Goal: Communication & Community: Share content

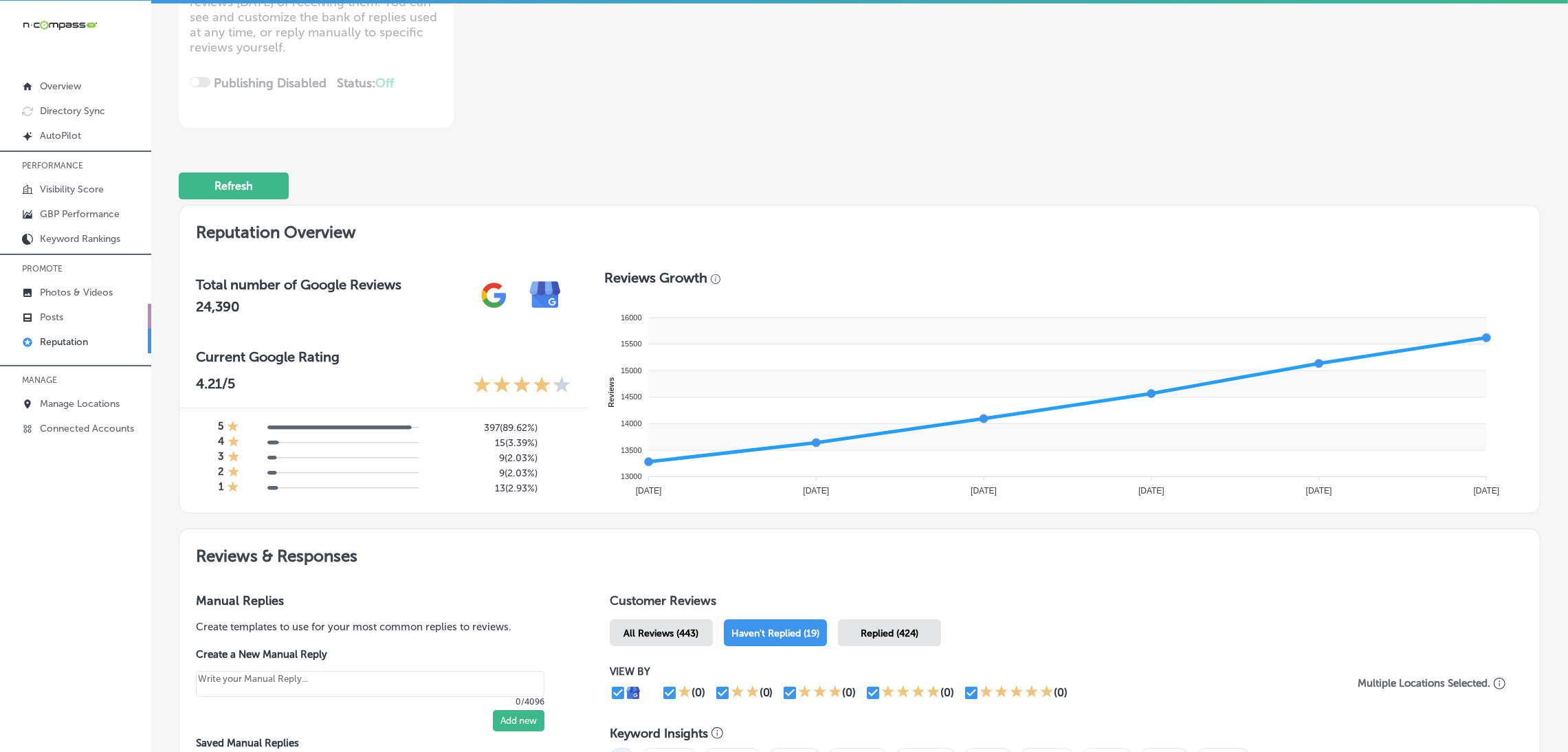
click at [84, 316] on link "Posts" at bounding box center [75, 316] width 151 height 25
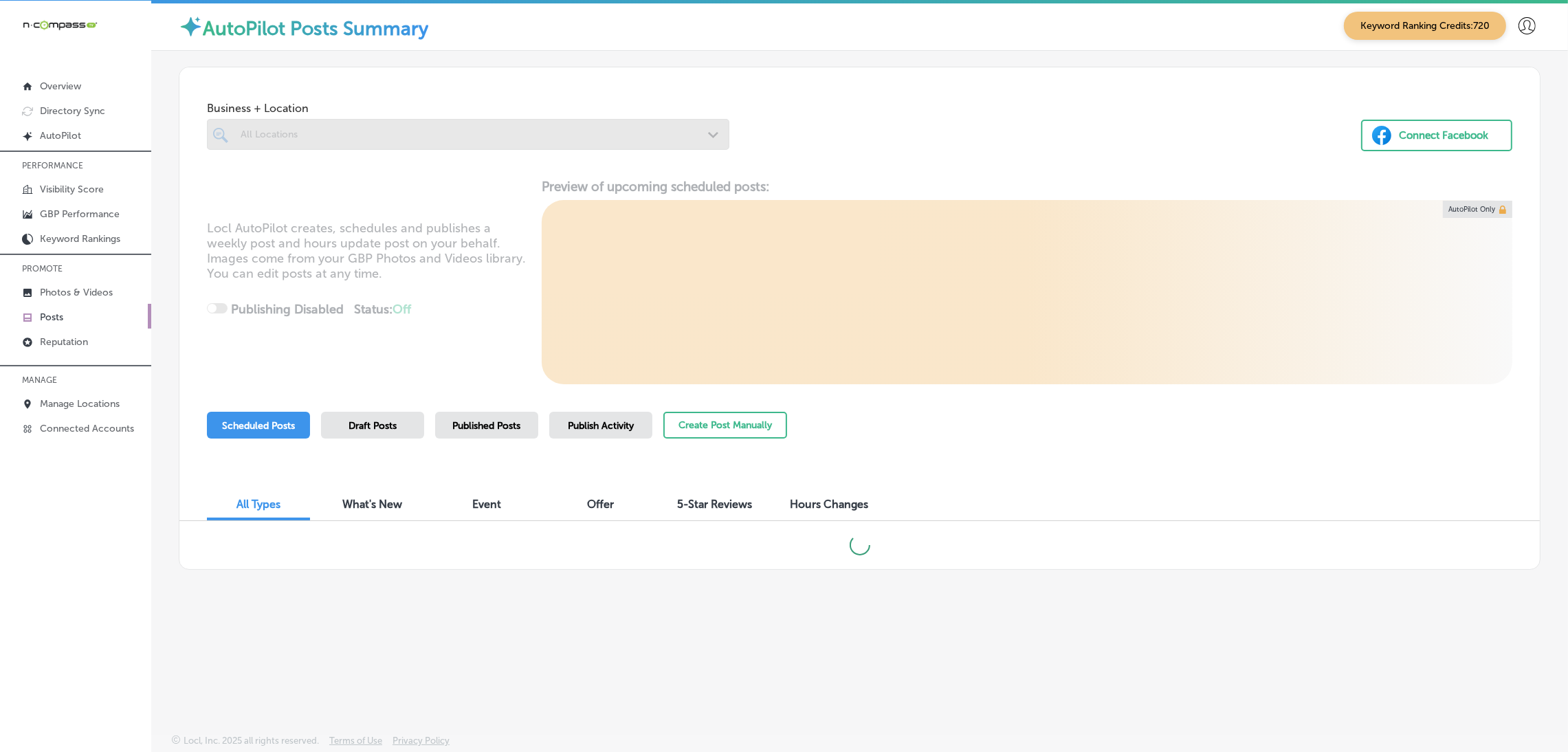
click at [391, 128] on div at bounding box center [468, 134] width 523 height 31
click at [519, 140] on div at bounding box center [468, 134] width 523 height 31
click at [386, 132] on div at bounding box center [468, 134] width 523 height 31
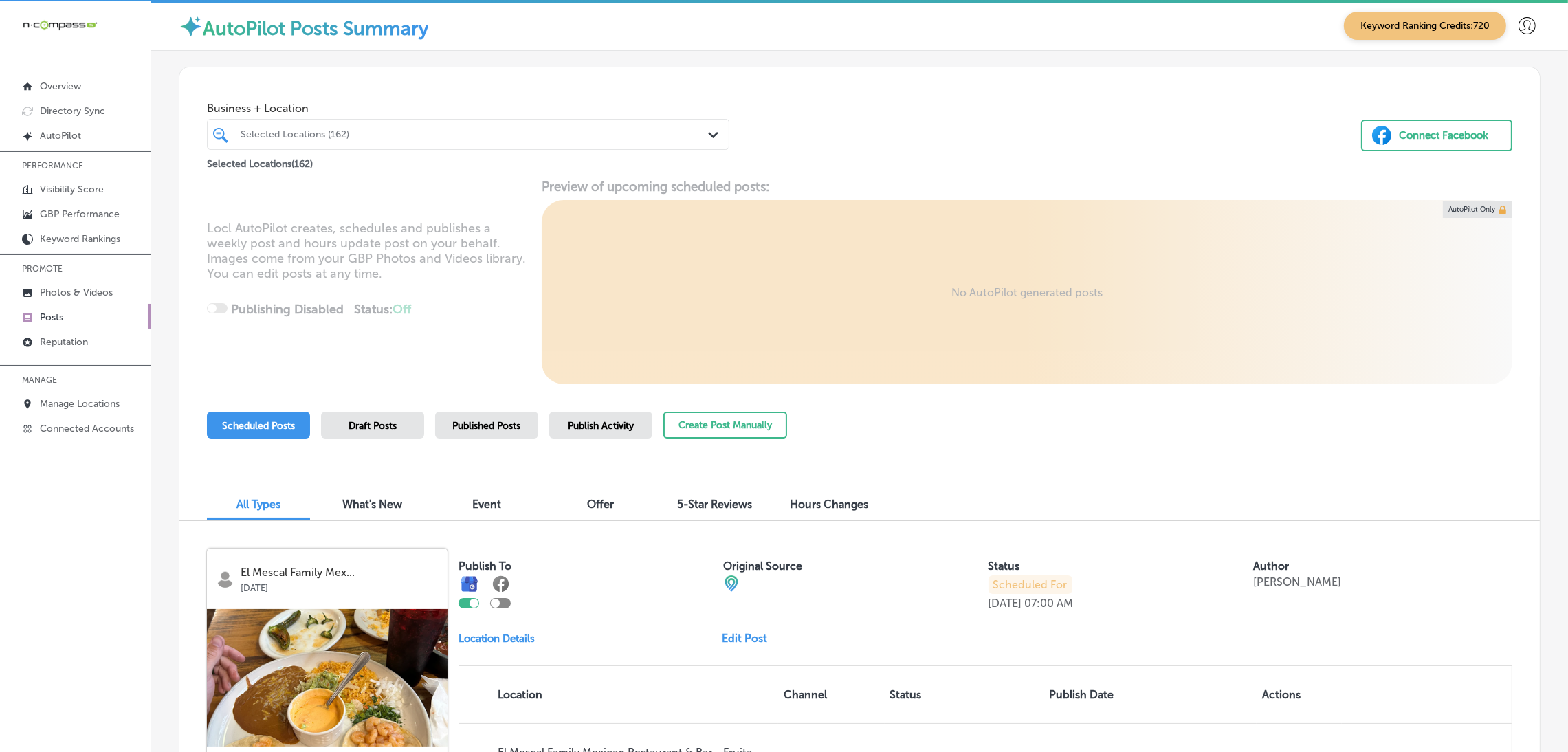
click at [493, 140] on div at bounding box center [445, 134] width 412 height 18
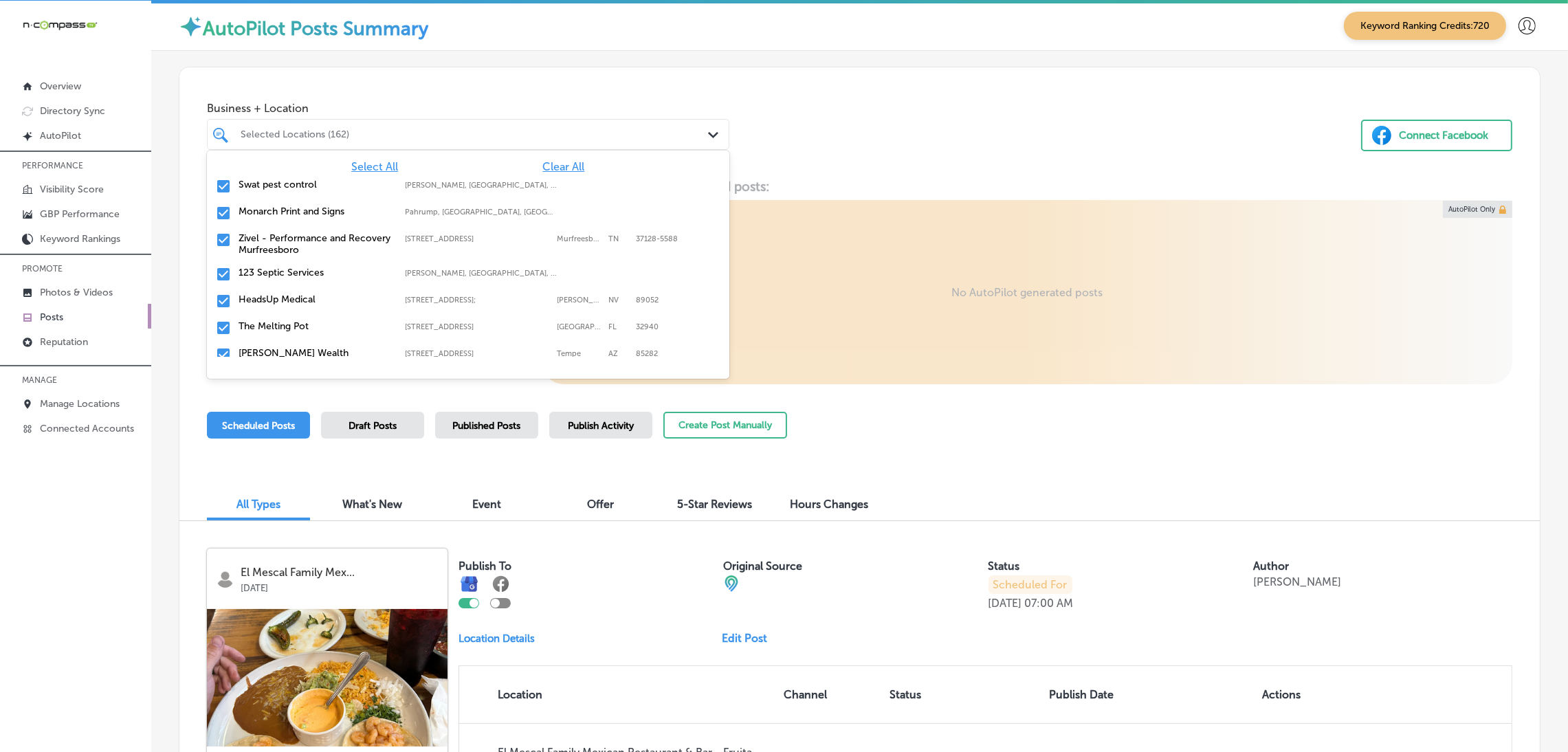
click at [542, 166] on span "Clear All" at bounding box center [563, 167] width 42 height 13
click at [700, 134] on div "All Locations Path Created with Sketch." at bounding box center [468, 134] width 521 height 21
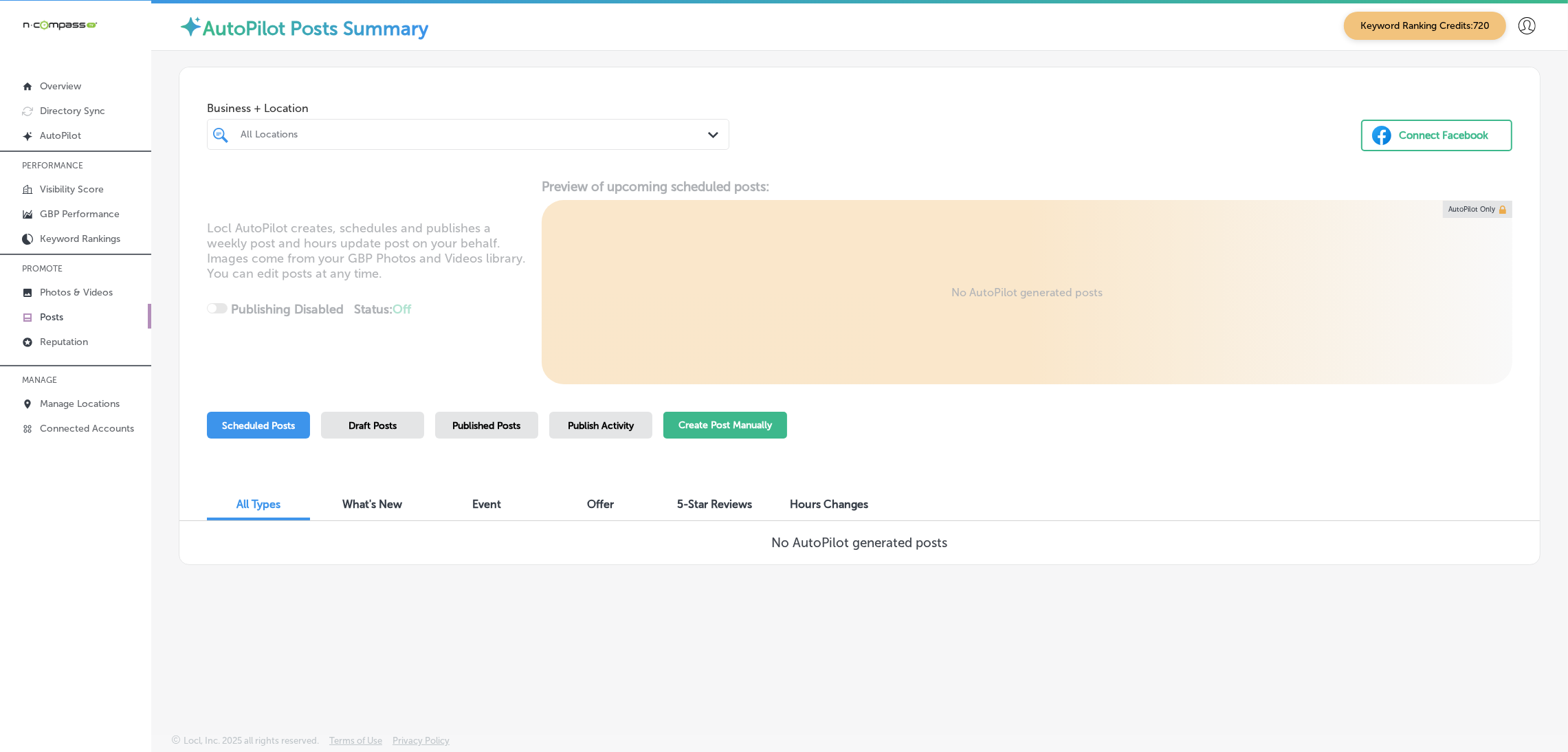
click at [738, 426] on button "Create Post Manually" at bounding box center [725, 425] width 124 height 27
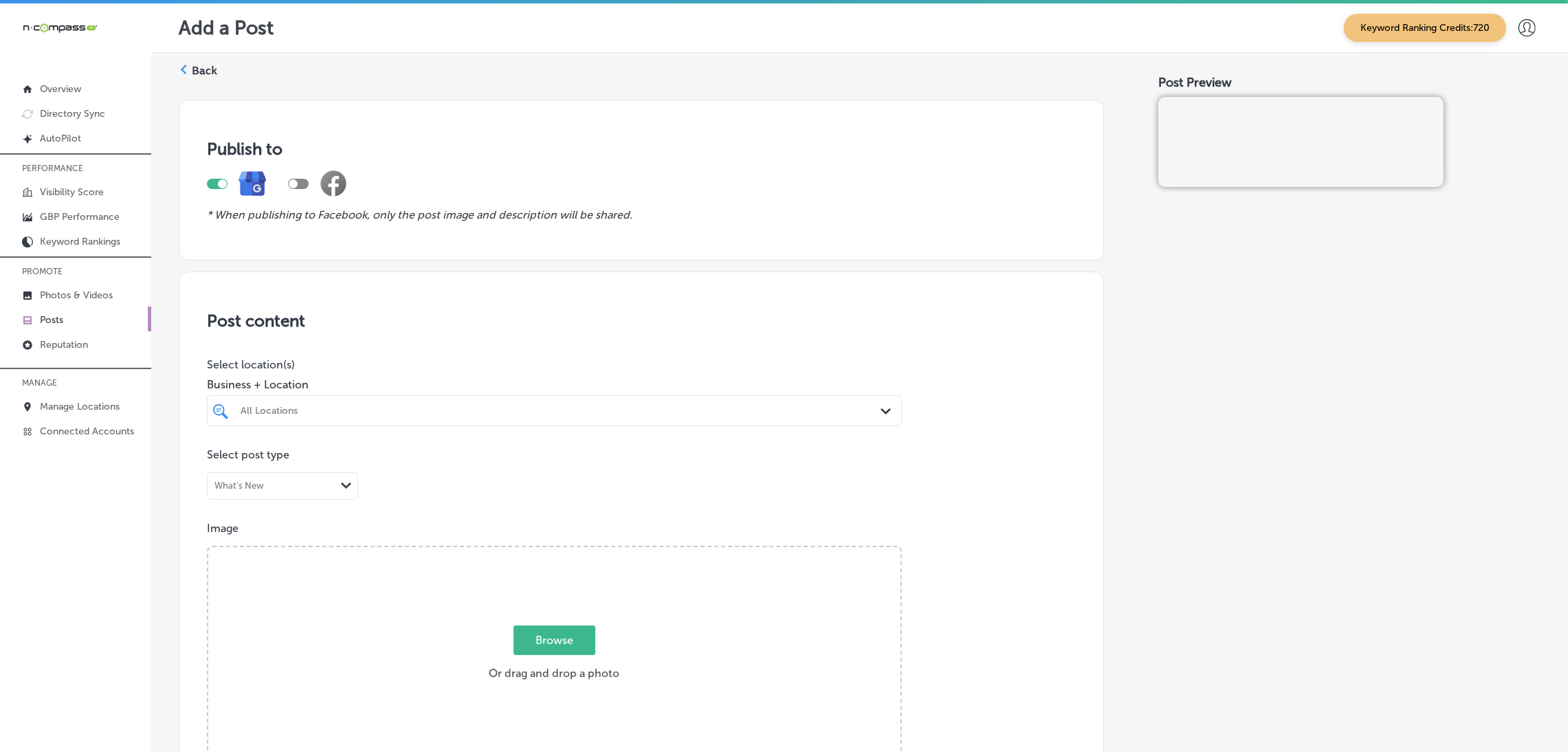
scroll to position [206, 0]
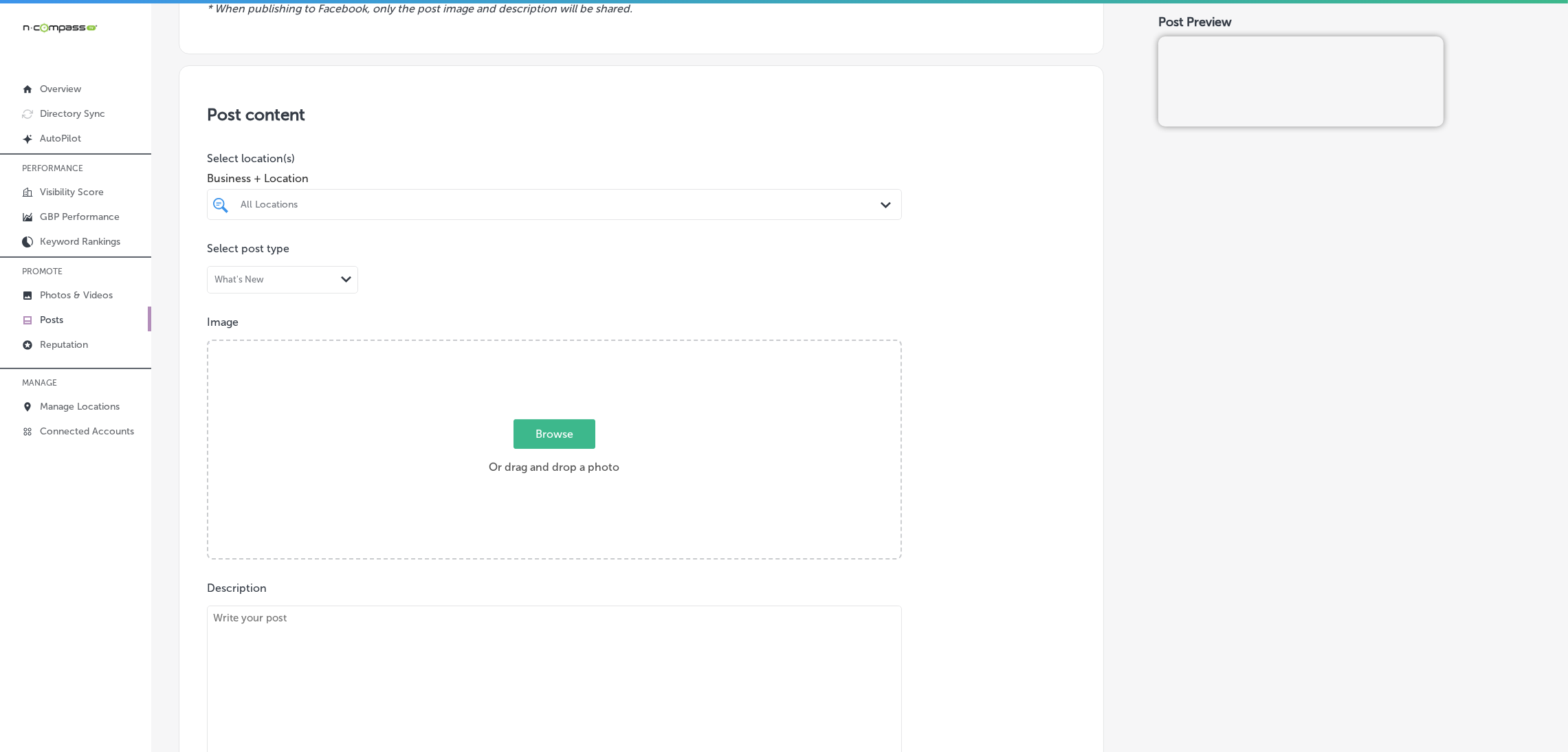
click at [427, 194] on div "All Locations" at bounding box center [554, 204] width 642 height 21
click at [674, 260] on label "Ronkonoma" at bounding box center [680, 255] width 44 height 9
type input "air mas"
click at [1199, 255] on div "Post Preview" at bounding box center [1349, 582] width 382 height 1400
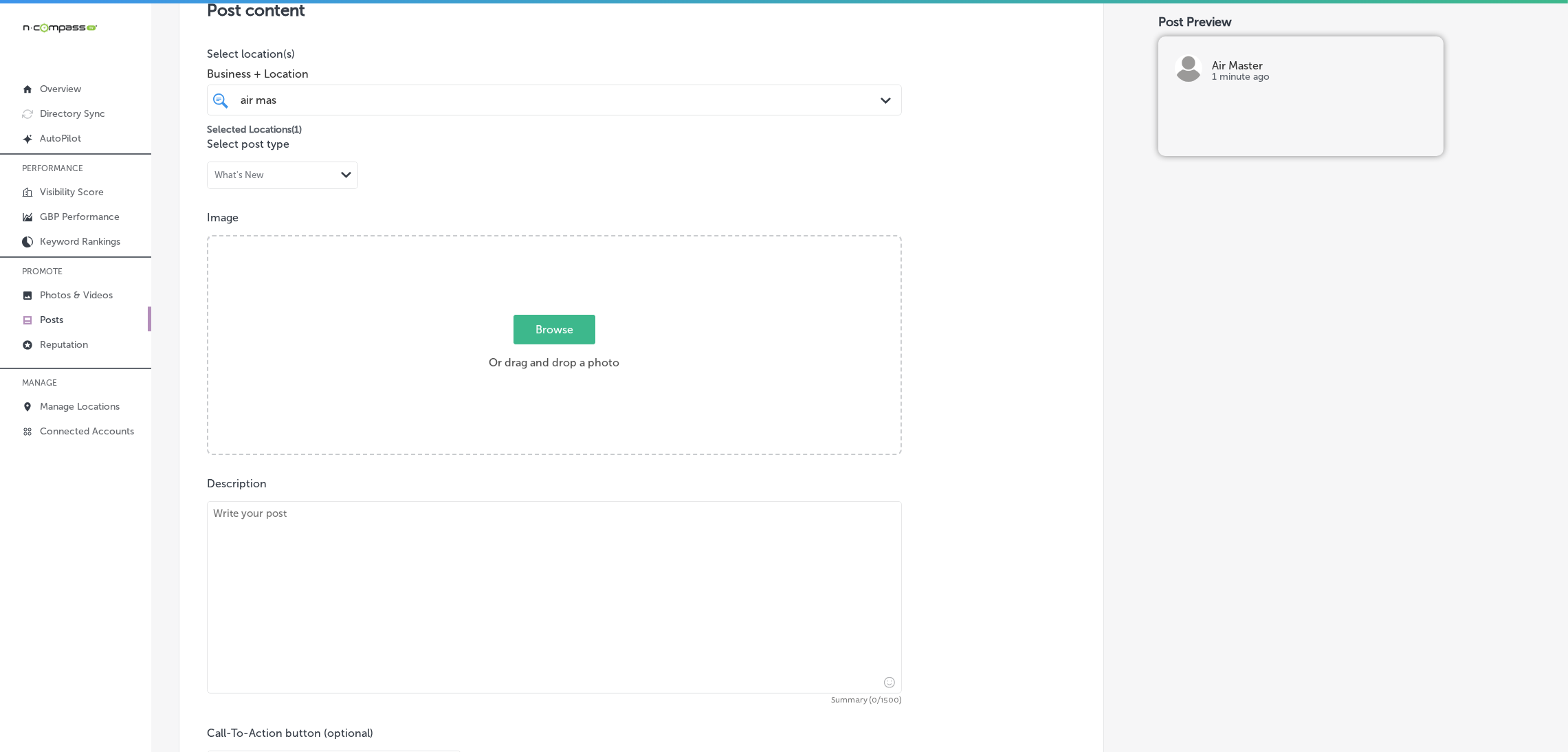
scroll to position [412, 0]
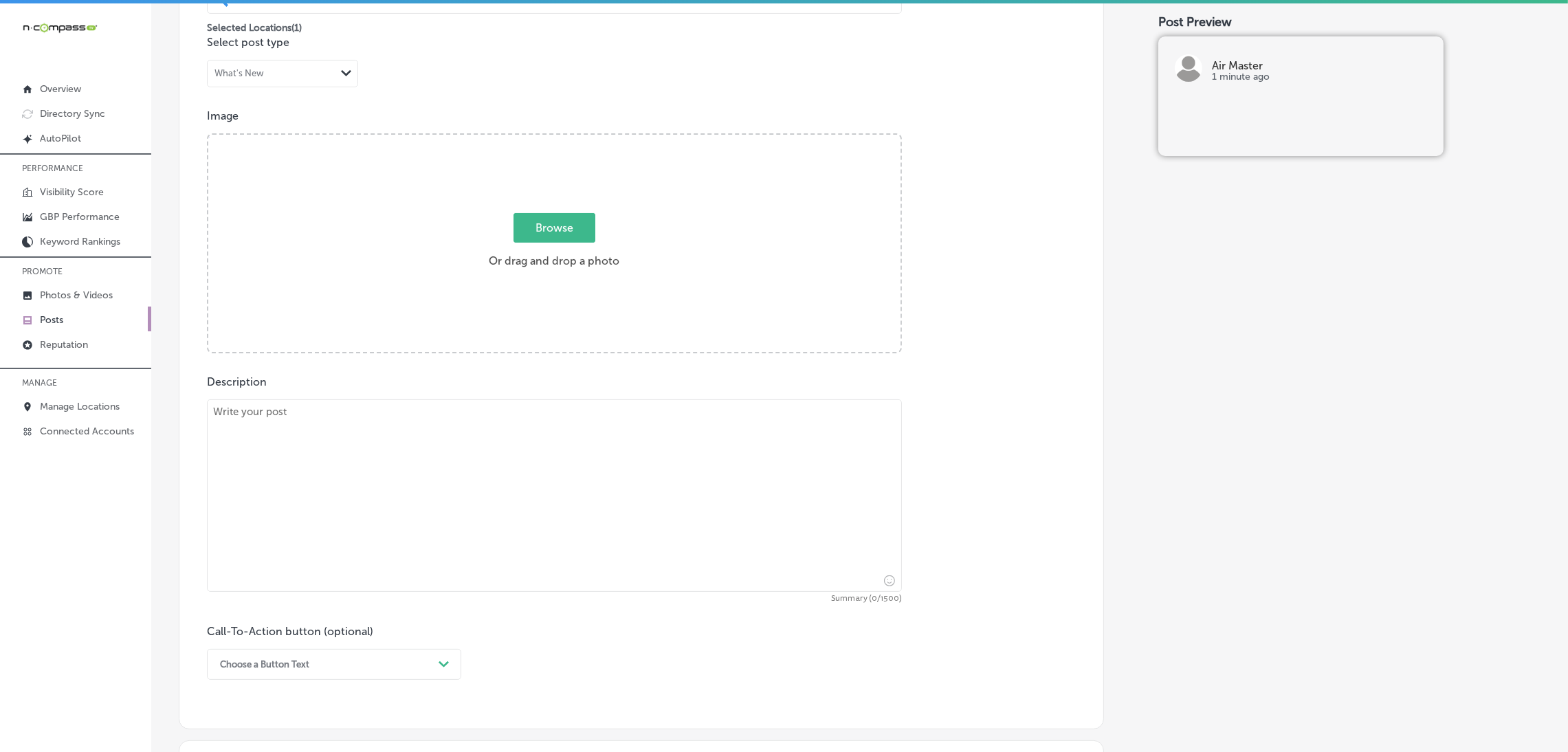
click at [362, 455] on textarea at bounding box center [554, 496] width 695 height 193
paste textarea "When your heating and cooling system isn’t performing at its best, you need a r…"
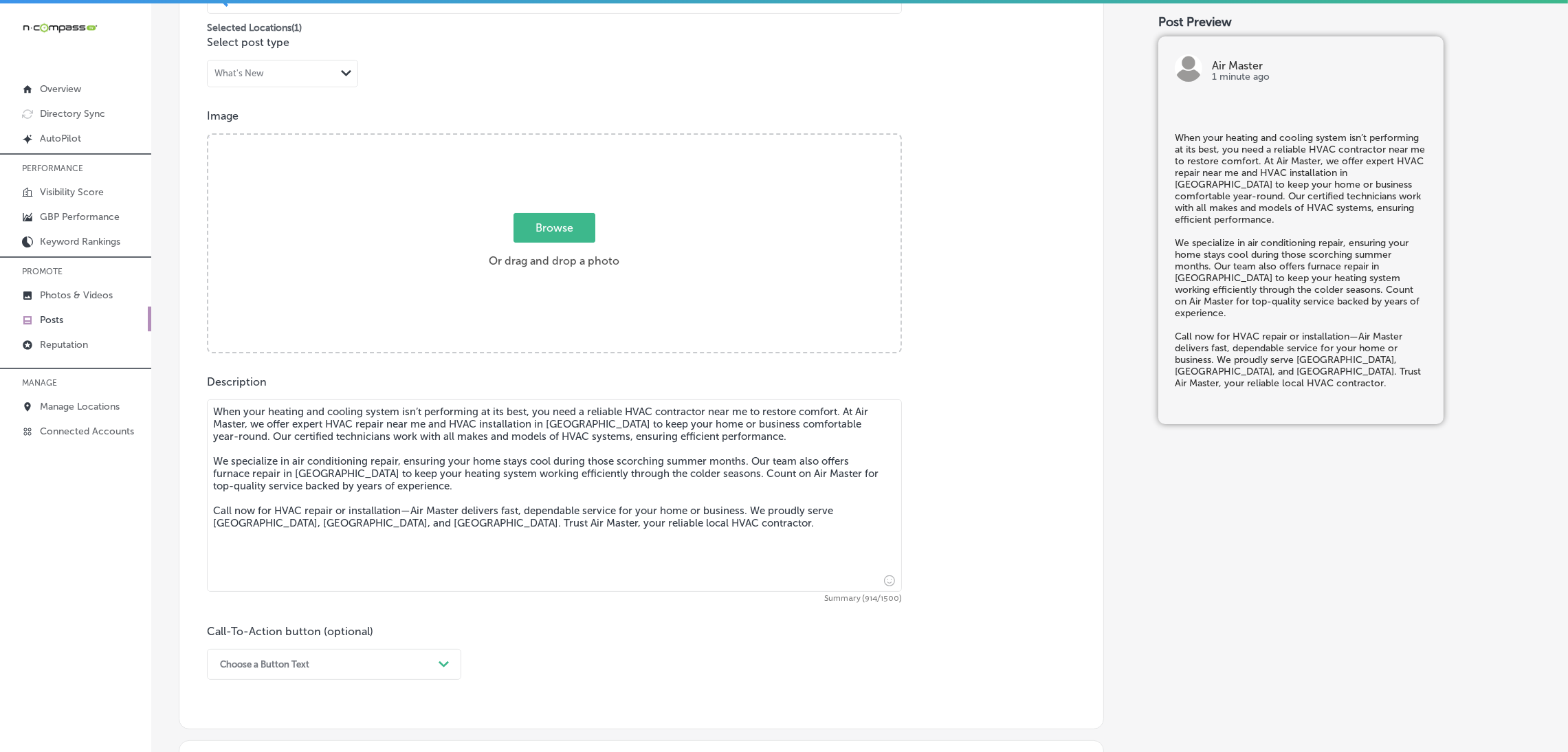
type textarea "When your heating and cooling system isn’t performing at its best, you need a r…"
click at [514, 212] on div "Browse Or drag and drop a photo" at bounding box center [554, 244] width 692 height 220
click at [209, 135] on input "Browse Or drag and drop a photo" at bounding box center [554, 136] width 692 height 4
type input "C:\fakepath\Air Master HVAC (3).png"
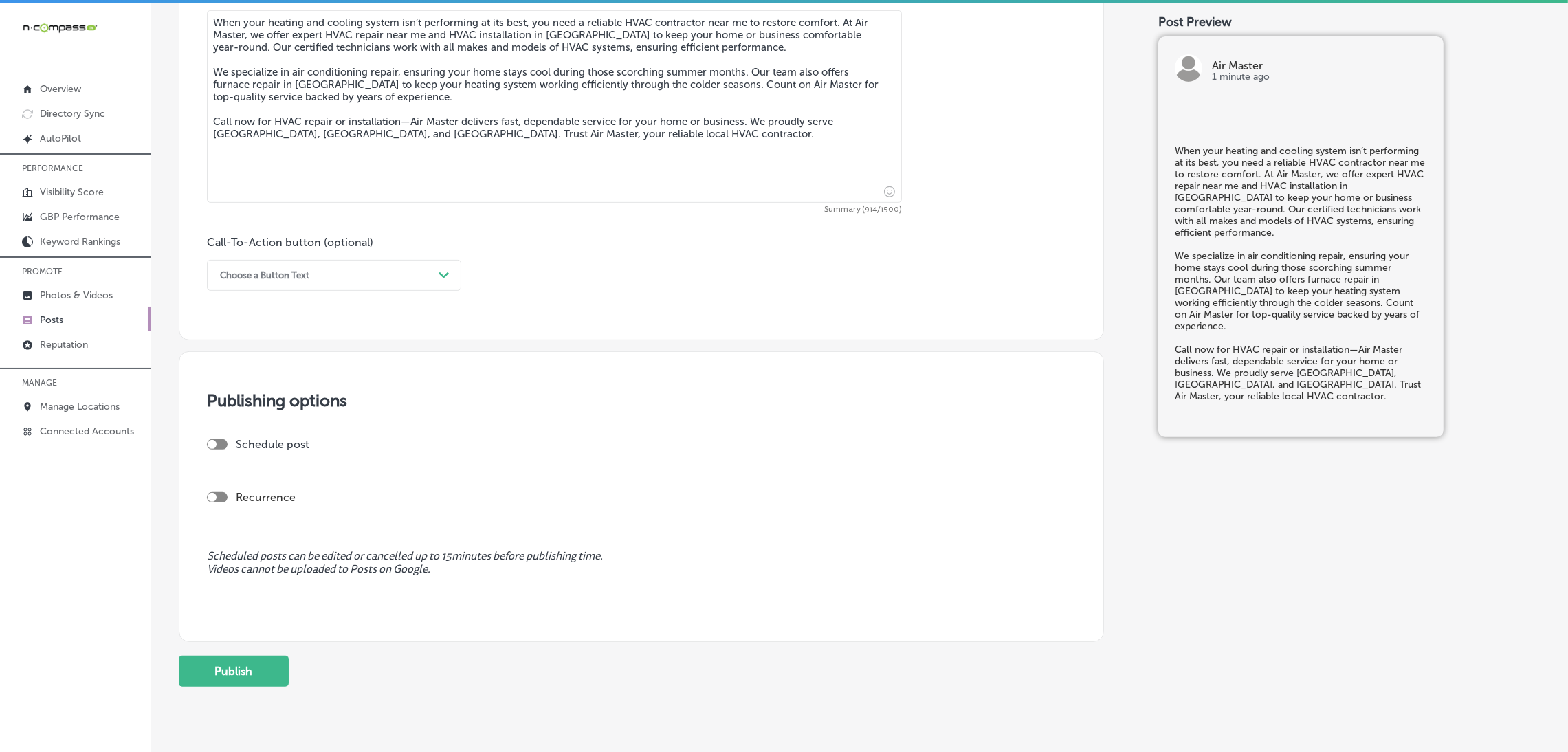
scroll to position [825, 0]
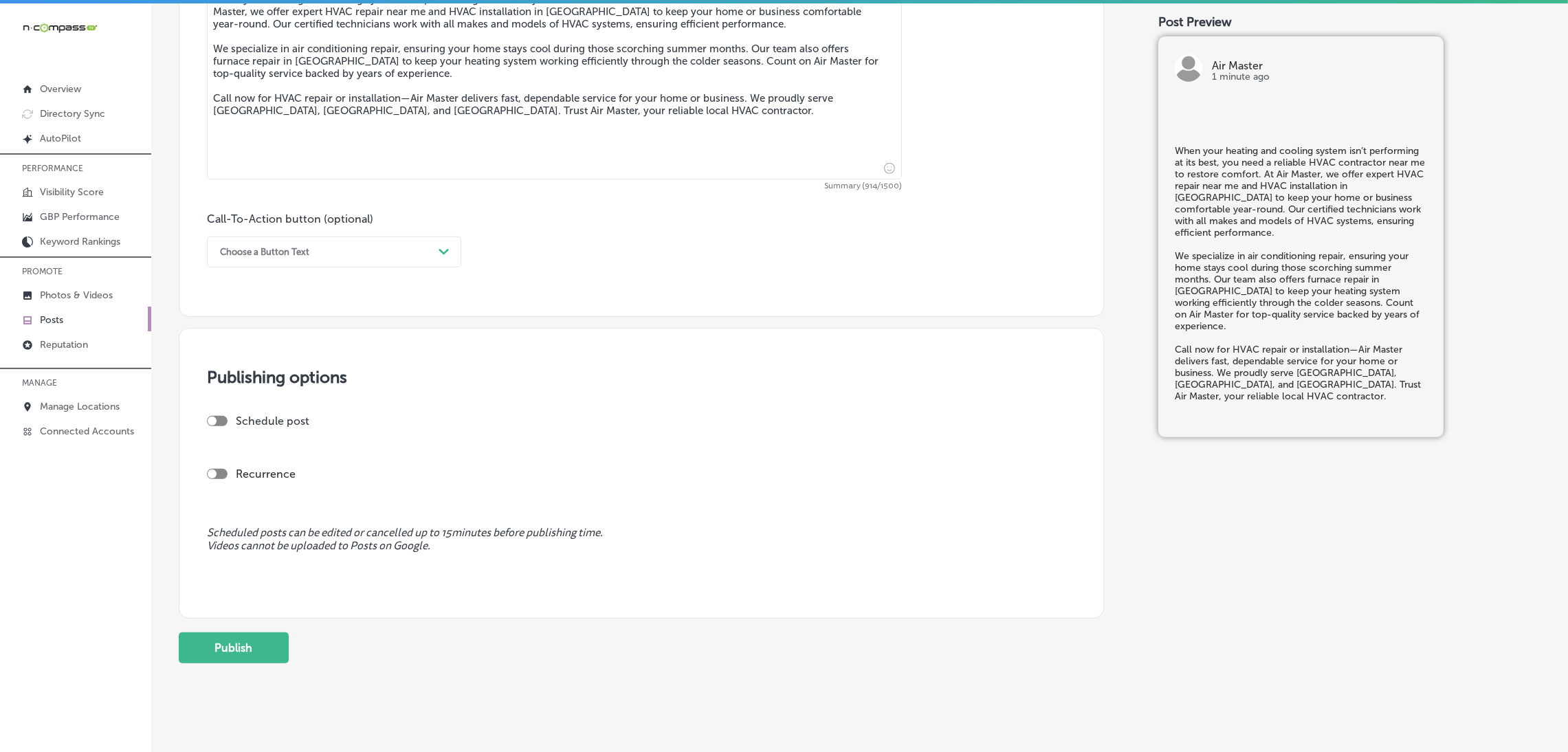
click at [320, 265] on div "Choose a Button Text Path Created with Sketch." at bounding box center [334, 251] width 255 height 31
click at [246, 434] on div "Call Now" at bounding box center [334, 427] width 255 height 24
click at [224, 425] on div at bounding box center [217, 420] width 21 height 10
checkbox input "true"
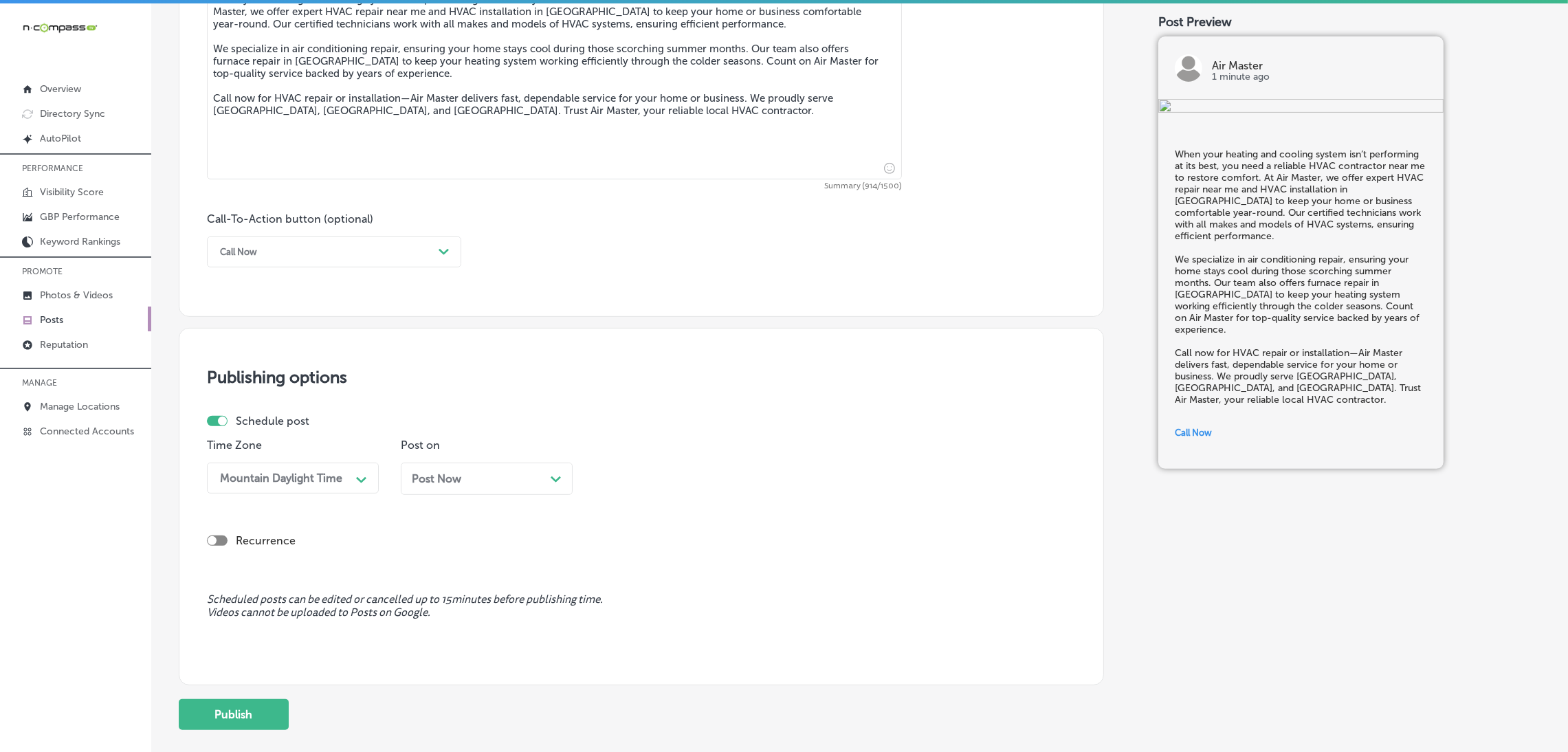
click at [245, 467] on div "Mountain Daylight Time Path Created with Sketch." at bounding box center [293, 478] width 172 height 31
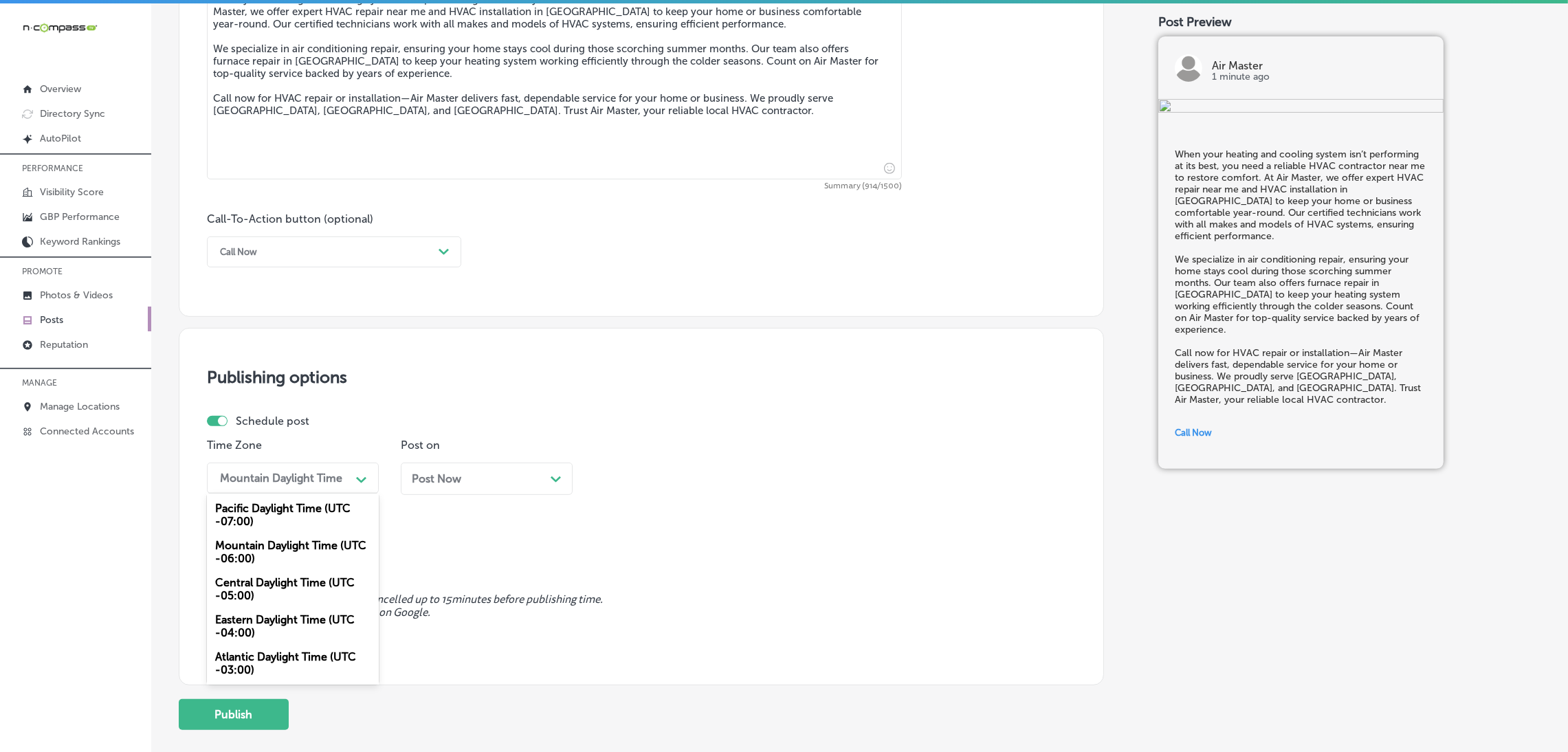
click at [457, 468] on div "Post Now Path Created with Sketch." at bounding box center [486, 478] width 172 height 33
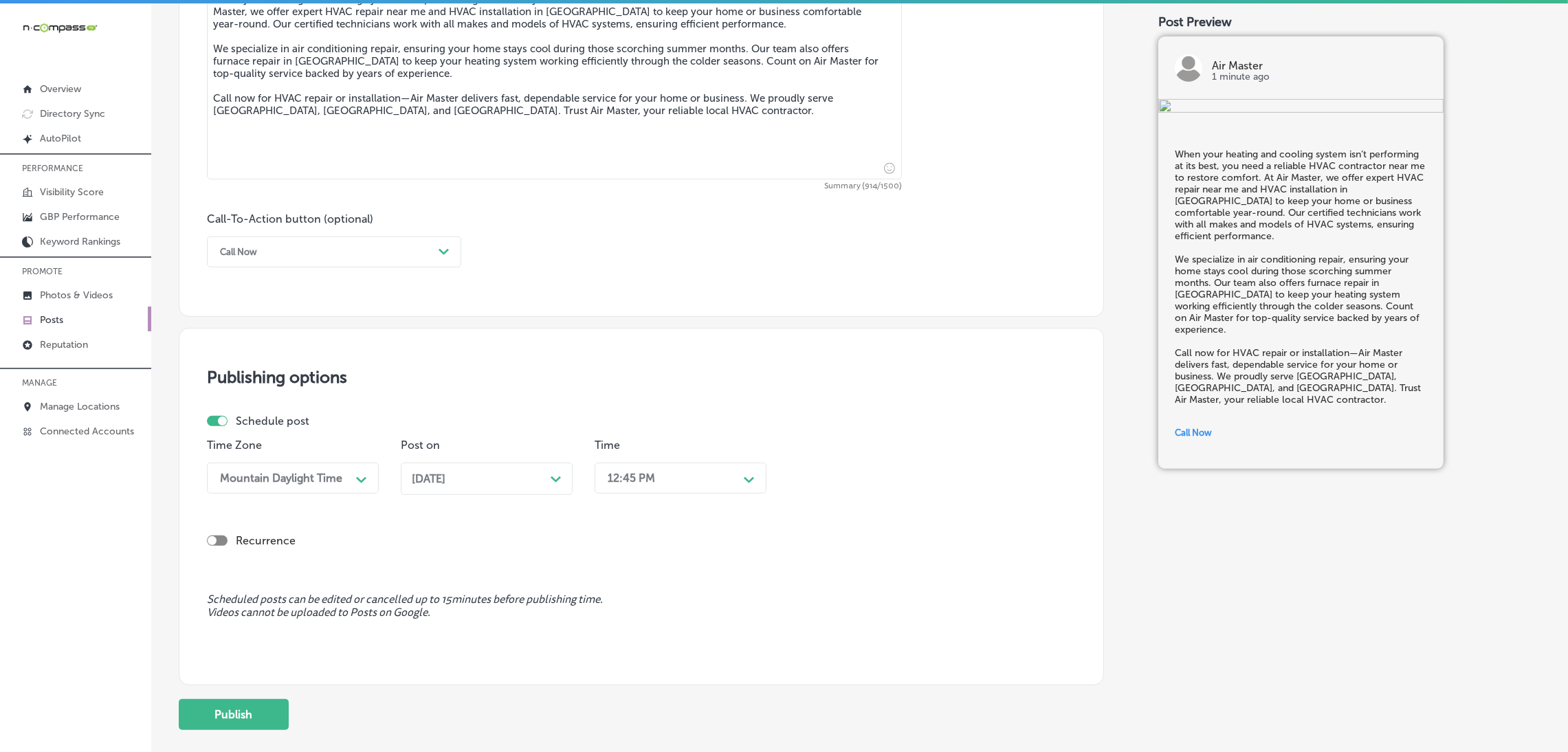
click at [654, 500] on div "Time 12:45 PM Path Created with Sketch." at bounding box center [680, 472] width 172 height 67
click at [457, 458] on div "Post on Sep 06, 2025 Path Created with Sketch." at bounding box center [486, 472] width 172 height 67
click at [446, 478] on span "Sep 06, 2025" at bounding box center [428, 478] width 33 height 13
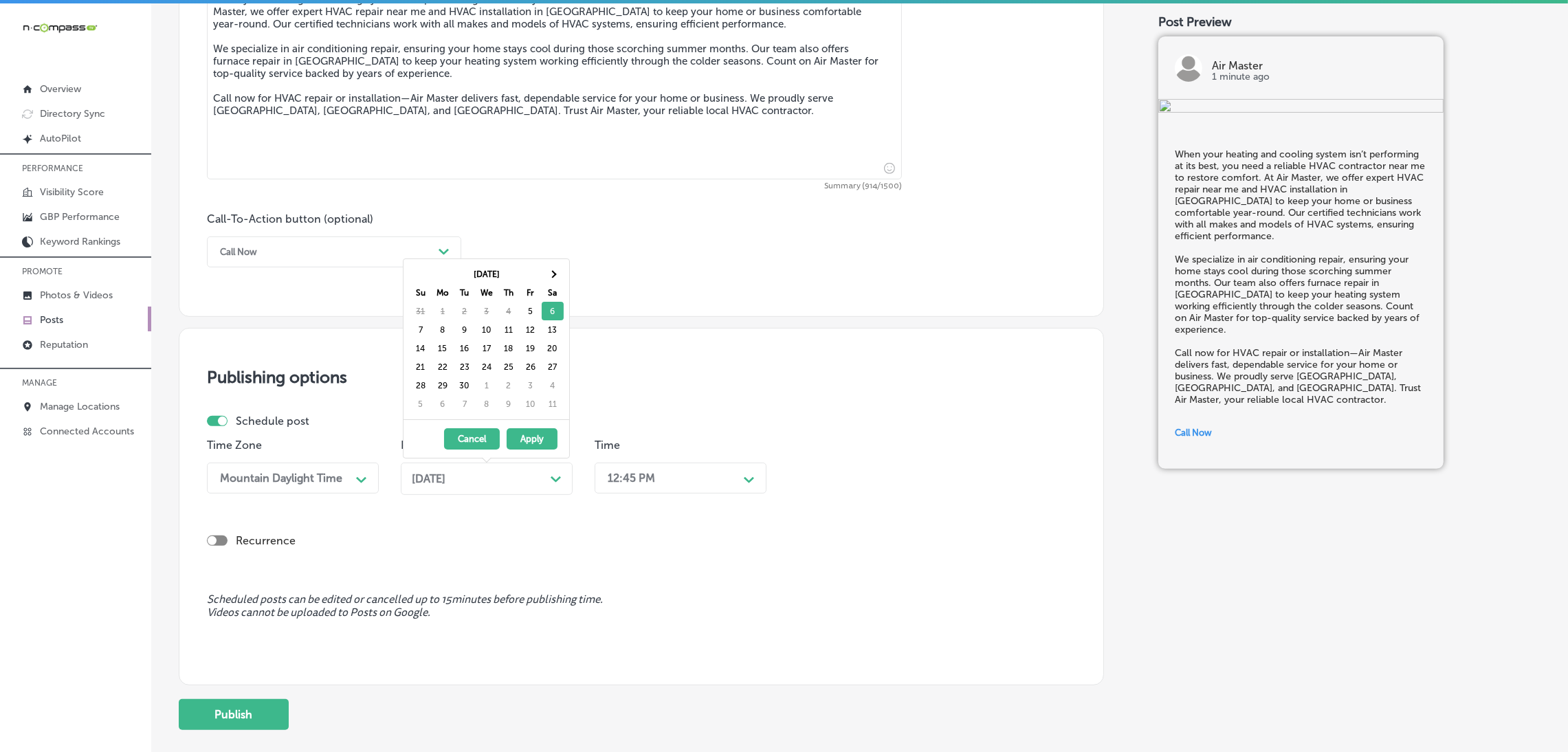
click at [746, 335] on div "Publishing options Schedule post Time Zone Mountain Daylight Time Path Created …" at bounding box center [641, 506] width 926 height 358
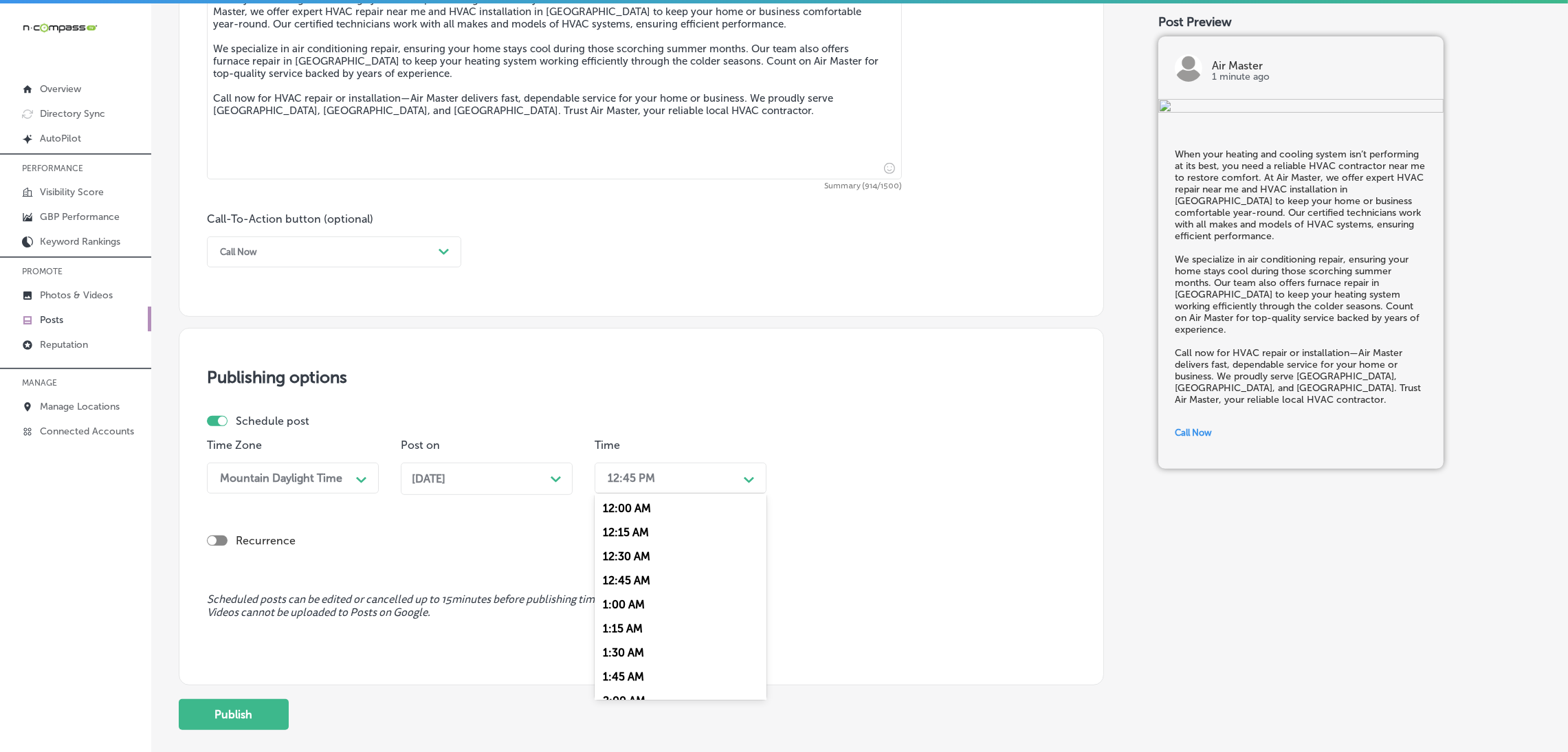
click at [711, 472] on div "12:45 PM" at bounding box center [669, 478] width 137 height 24
click at [627, 566] on div "7:00 AM" at bounding box center [680, 564] width 172 height 24
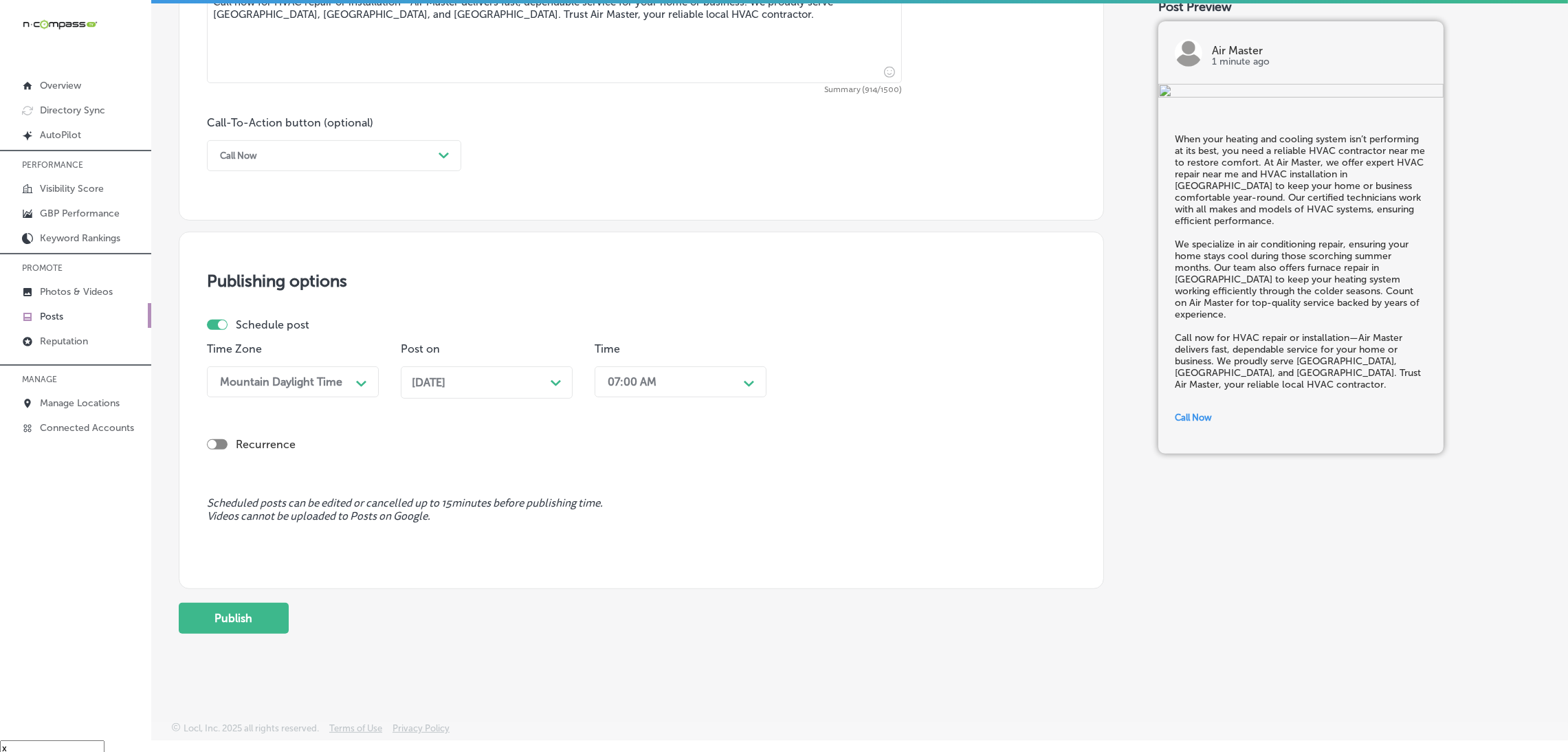
scroll to position [19, 0]
click at [204, 621] on button "Publish" at bounding box center [233, 614] width 110 height 31
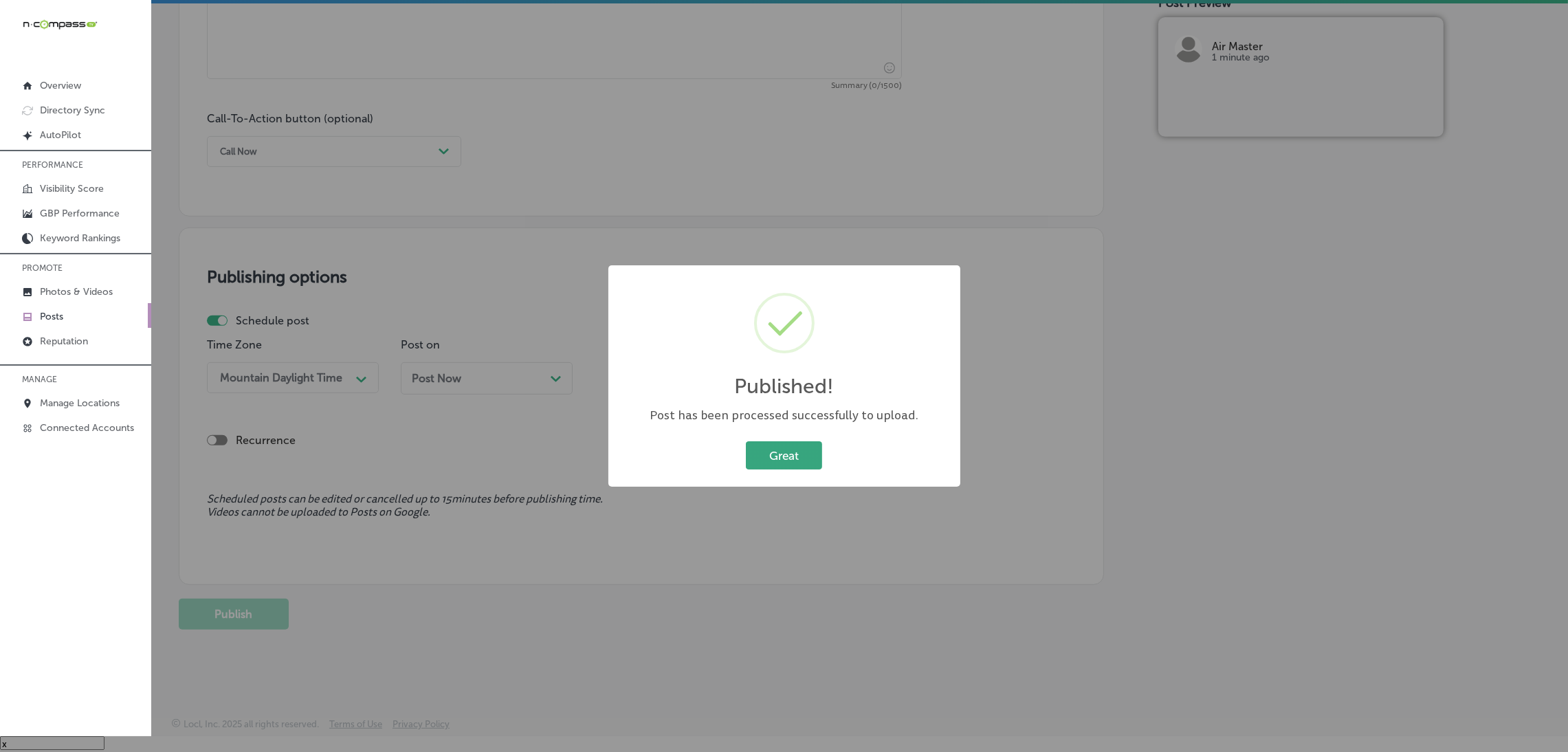
click at [762, 447] on button "Great" at bounding box center [784, 455] width 76 height 29
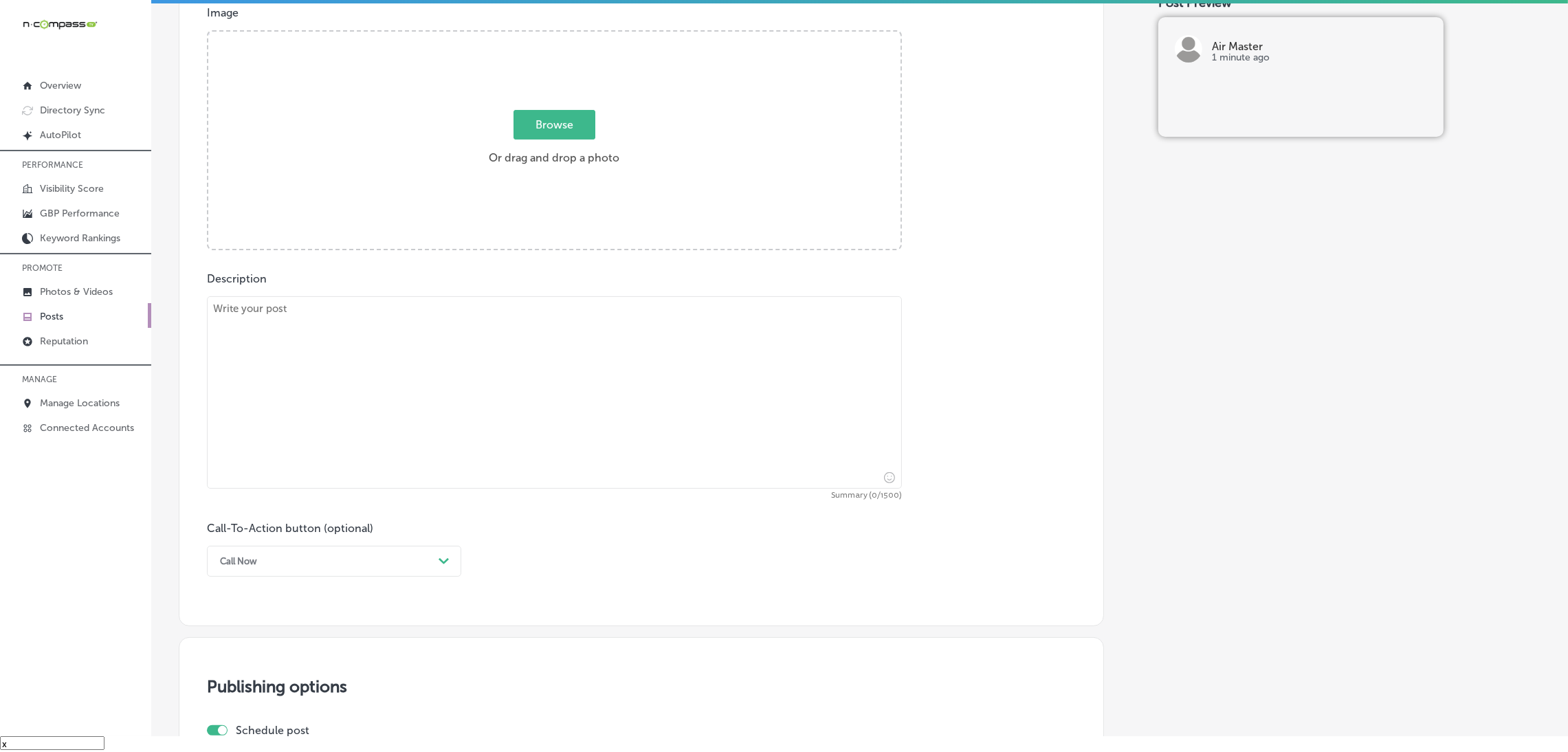
scroll to position [496, 0]
click at [554, 359] on textarea at bounding box center [554, 393] width 695 height 193
paste textarea "Looking to save on energy bills while staying comfortable? Air Master offers hi…"
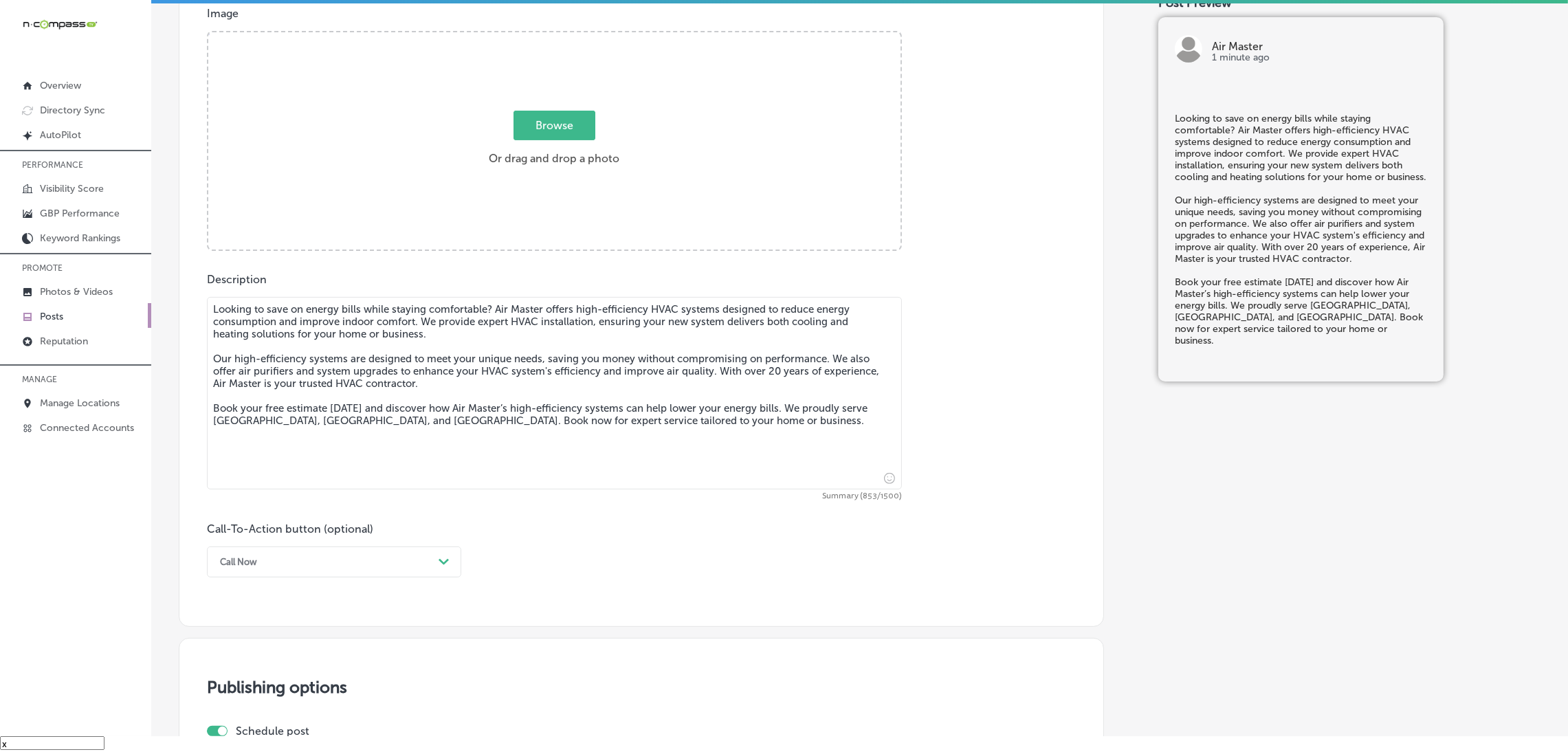
type textarea "Looking to save on energy bills while staying comfortable? Air Master offers hi…"
click at [275, 565] on div "Call Now" at bounding box center [323, 562] width 220 height 21
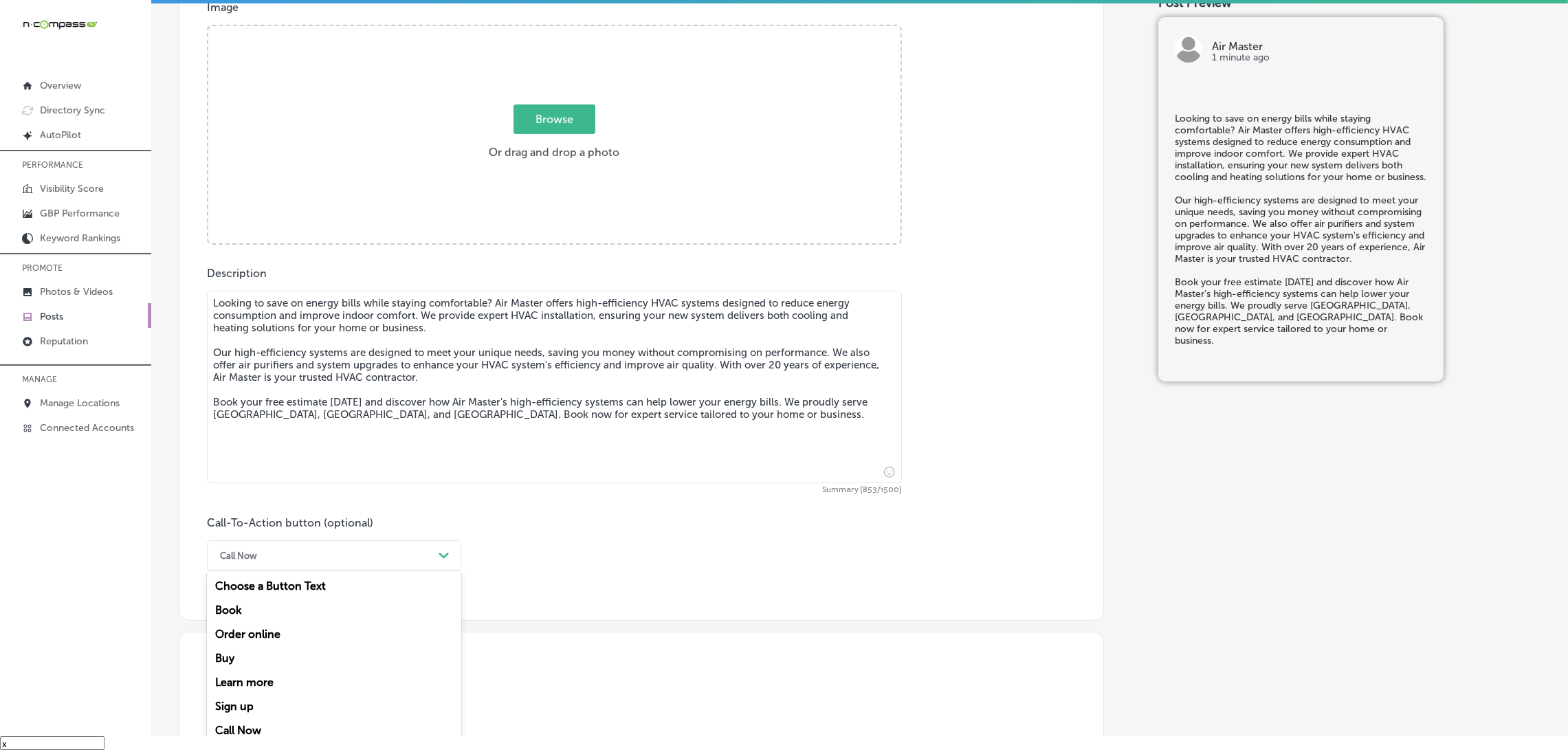
click at [255, 608] on div "Book" at bounding box center [334, 610] width 255 height 24
click at [270, 588] on div "Call-To-Action button (optional) Book Path Created with Sketch. CTA button link" at bounding box center [642, 586] width 869 height 140
click at [288, 628] on input "text" at bounding box center [554, 637] width 694 height 38
paste input "[URL][DOMAIN_NAME]"
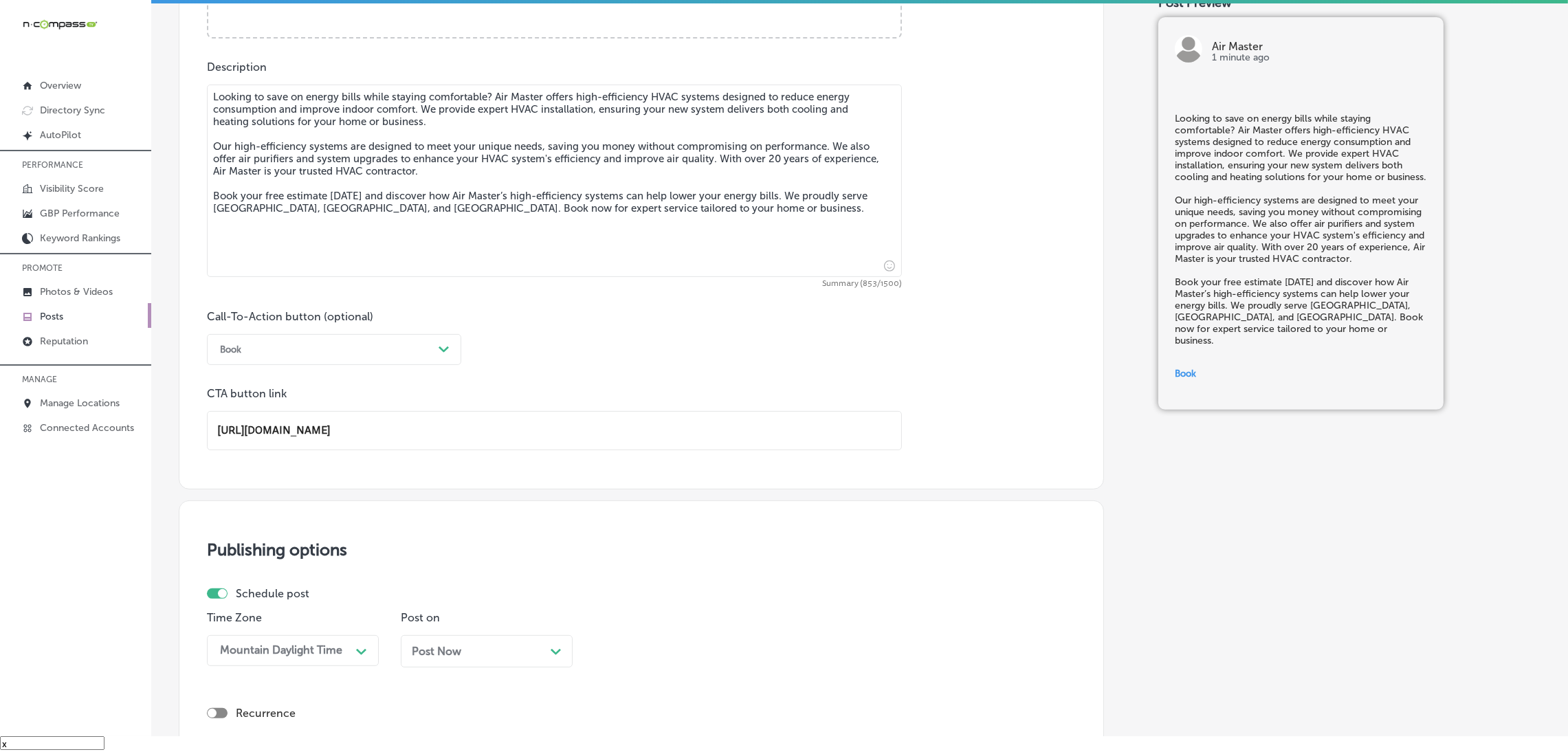
scroll to position [811, 0]
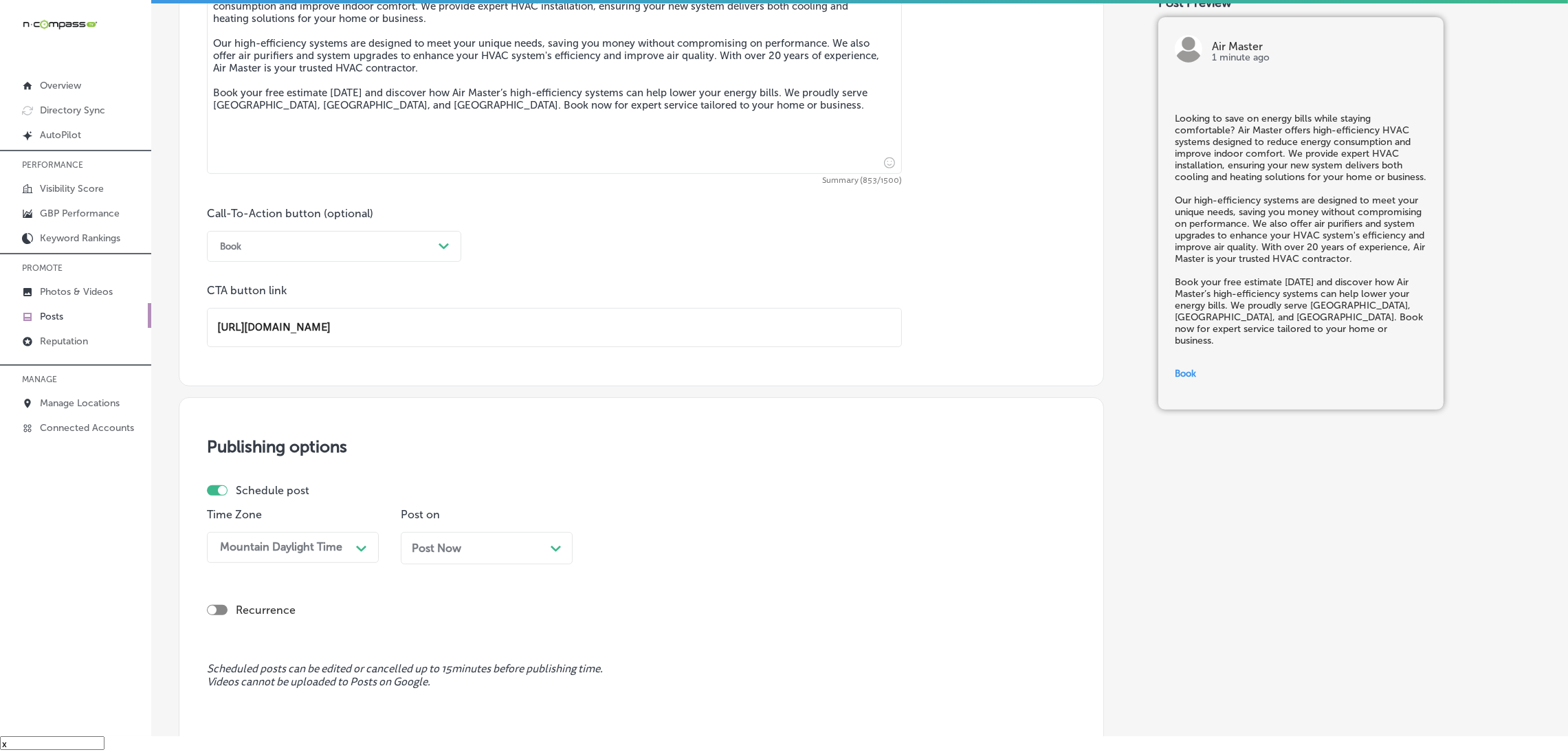
type input "[URL][DOMAIN_NAME]"
click at [462, 547] on div "Post Now Path Created with Sketch." at bounding box center [486, 548] width 150 height 13
click at [730, 558] on div "option 7:00 AM, selected. option 12:00 AM focused, 1 of 96. 96 results availabl…" at bounding box center [680, 547] width 172 height 31
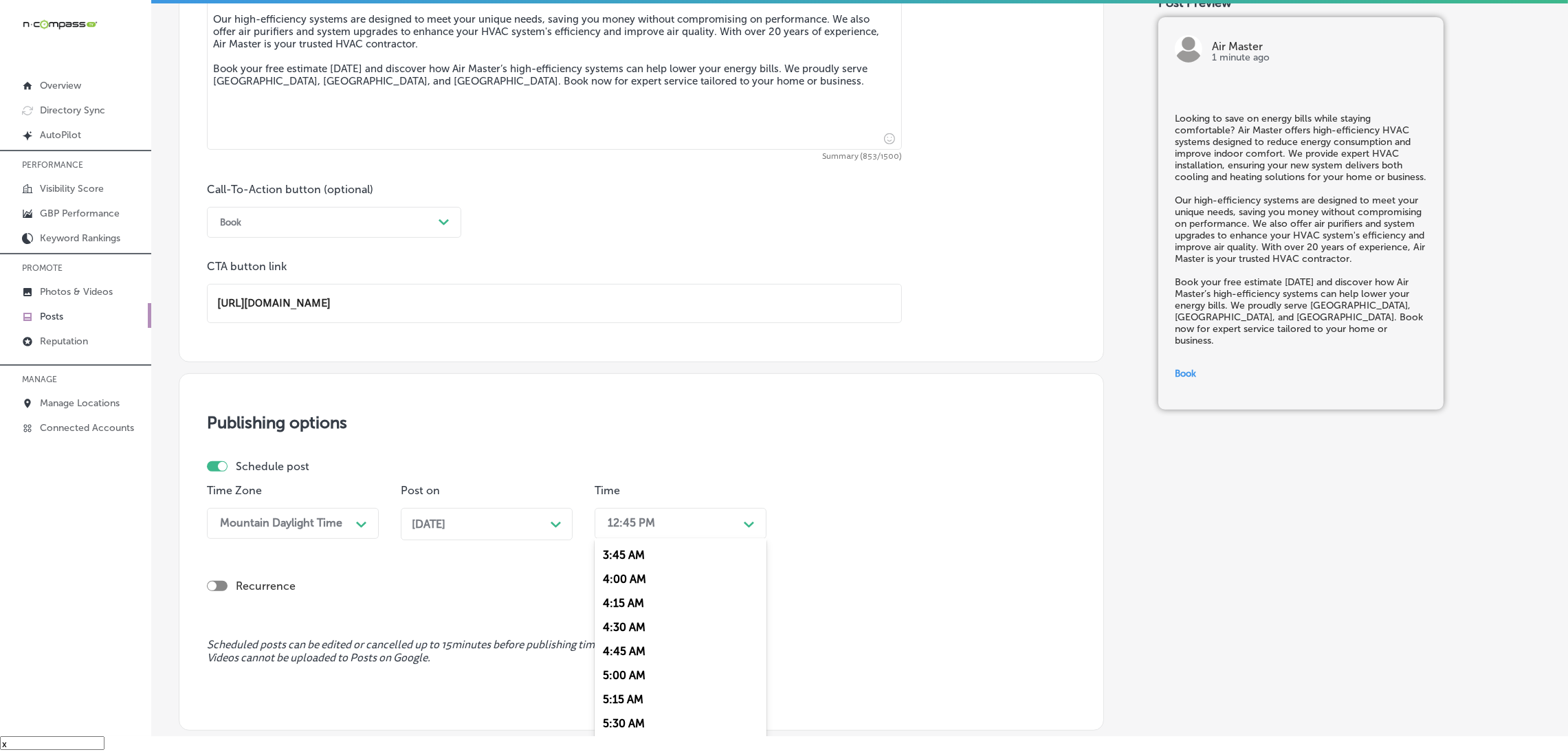
scroll to position [515, 0]
click at [642, 721] on div "7:00 AM" at bounding box center [680, 712] width 172 height 24
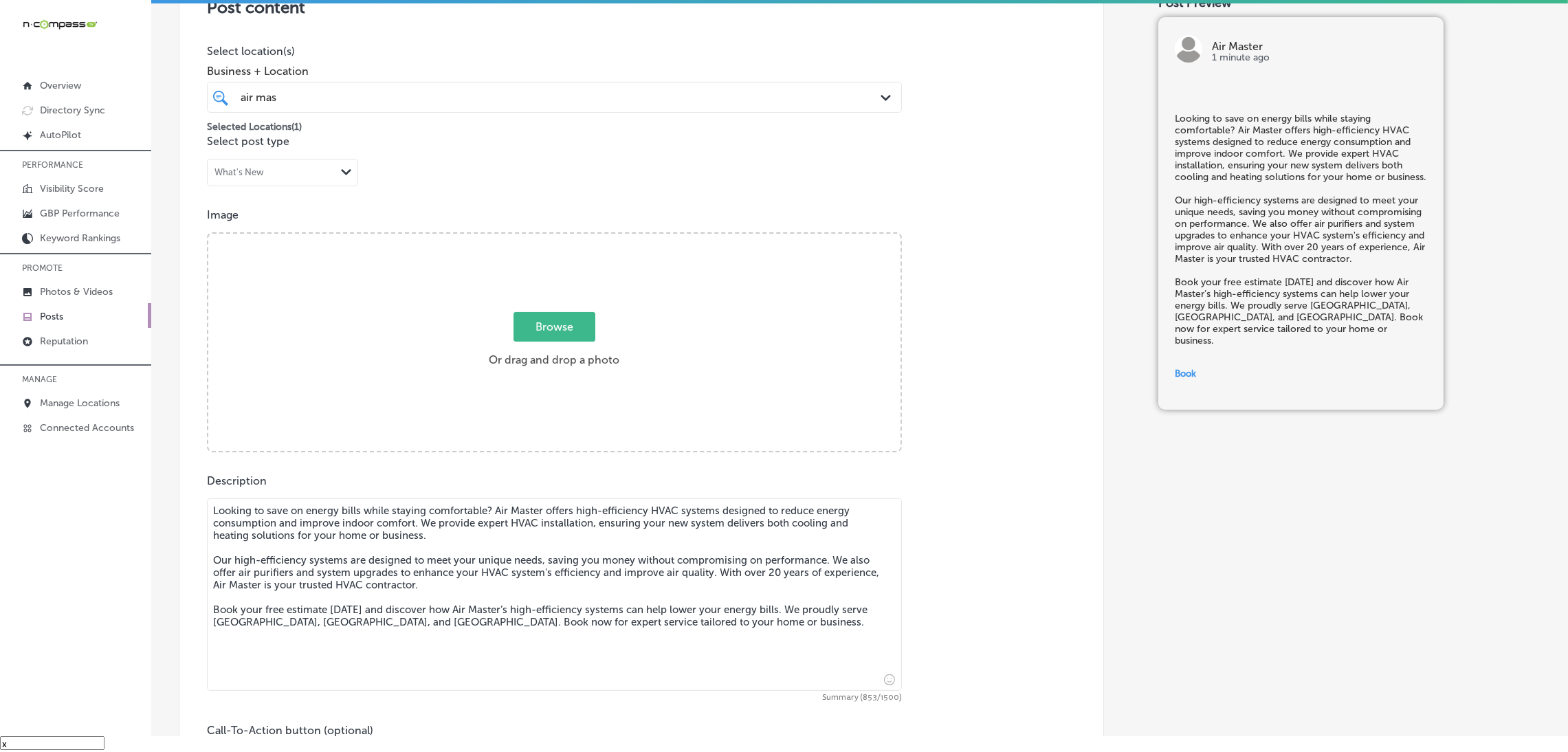
scroll to position [217, 0]
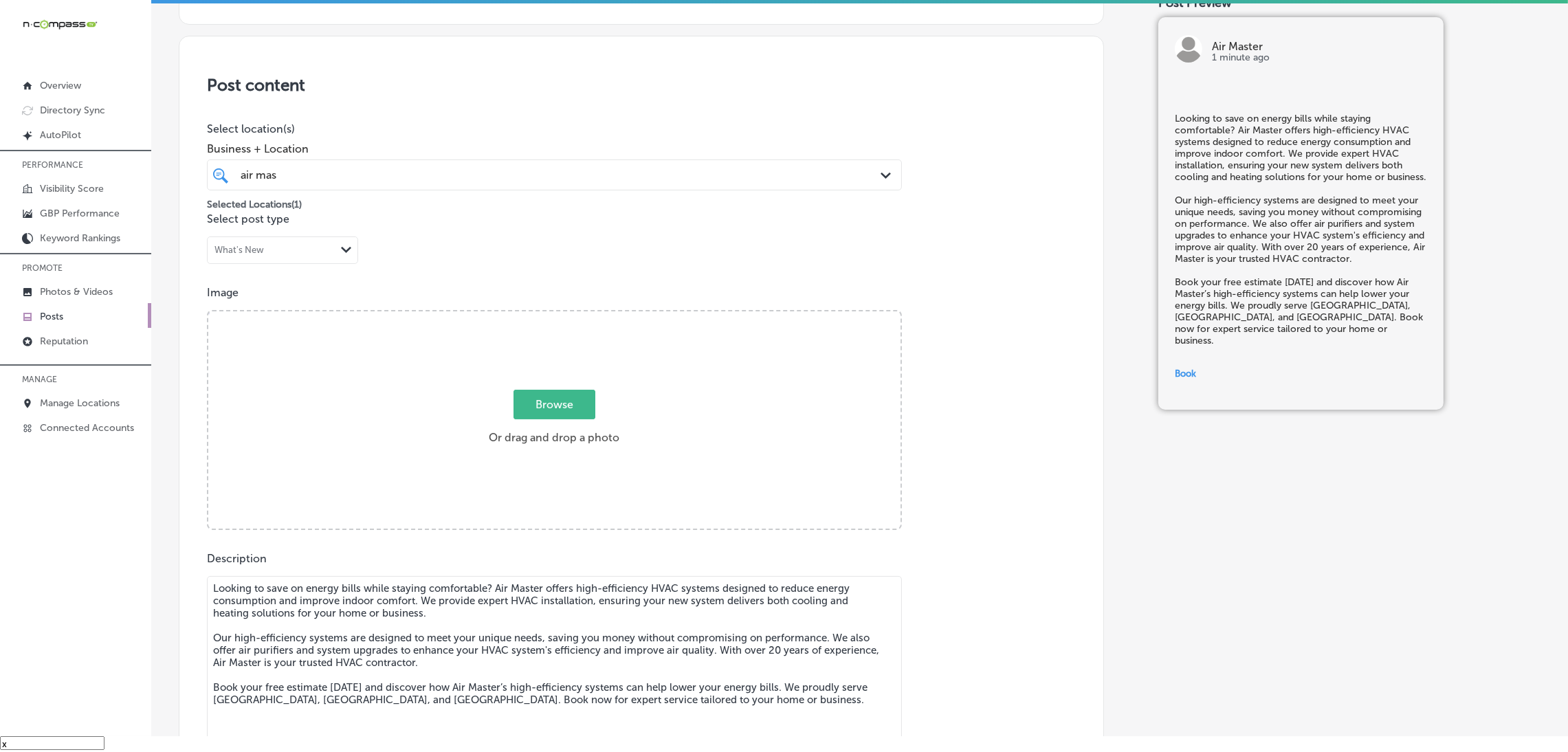
click at [516, 462] on div "Browse Or drag and drop a photo" at bounding box center [554, 421] width 692 height 220
click at [209, 312] on input "Browse Or drag and drop a photo" at bounding box center [554, 313] width 692 height 4
type input "C:\fakepath\Air Master HVAC (2).png"
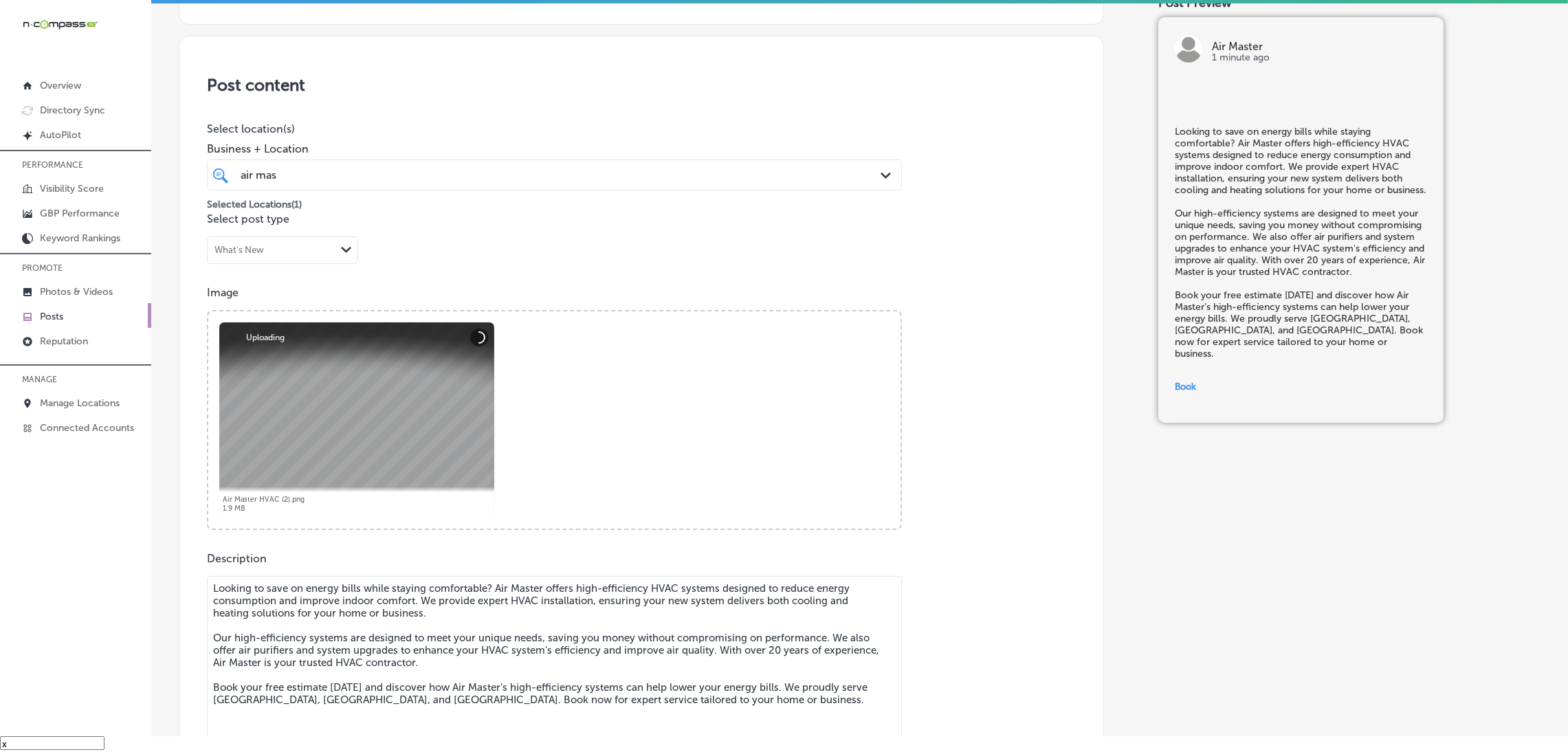
click at [703, 175] on div "air mas air mas" at bounding box center [523, 175] width 567 height 18
click at [713, 93] on h3 "Post content" at bounding box center [642, 84] width 869 height 20
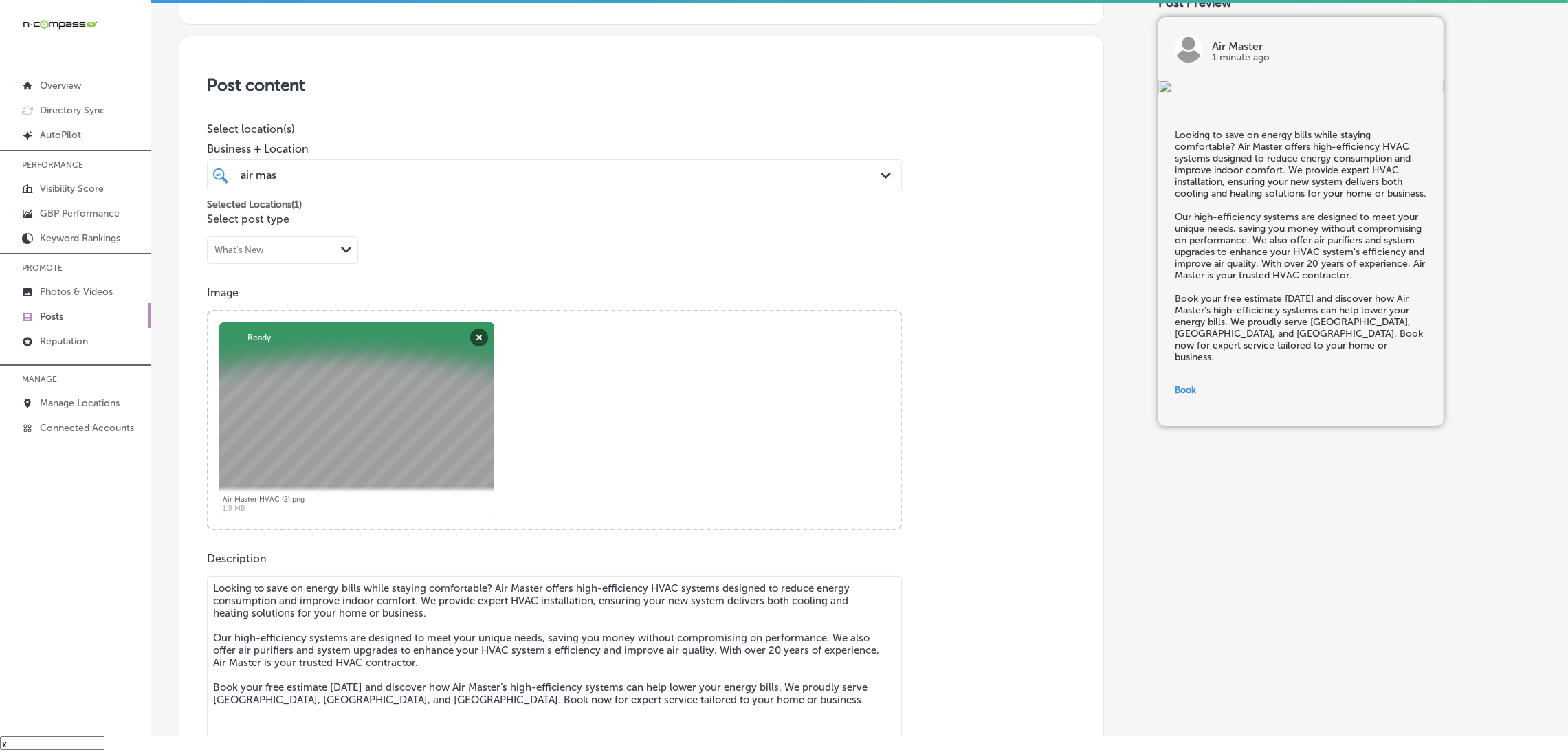
click at [589, 185] on div "air mas air mas" at bounding box center [554, 175] width 642 height 21
click at [578, 108] on div "Post content Select location(s) Business + Location air mas air mas Path Create…" at bounding box center [641, 508] width 926 height 946
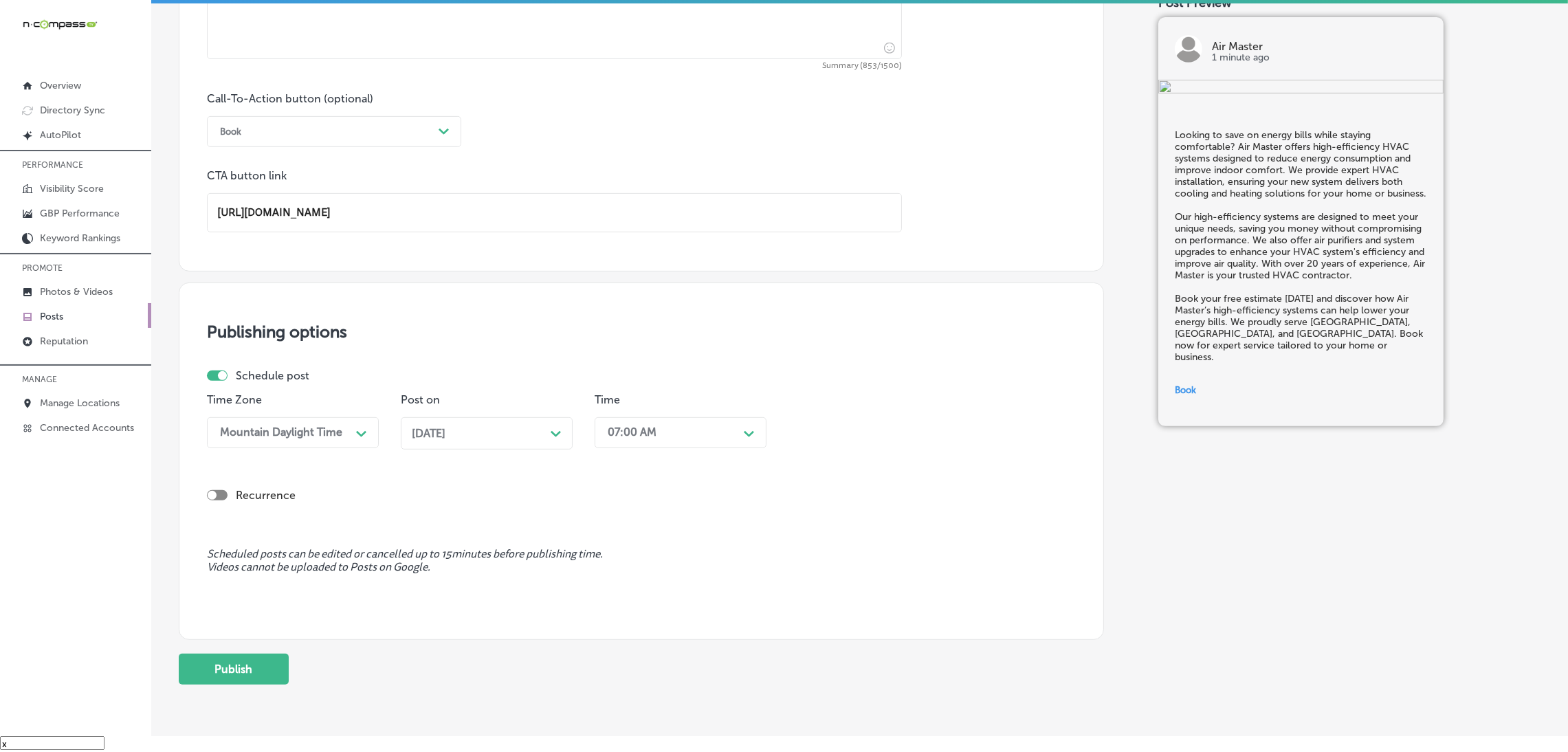
scroll to position [984, 0]
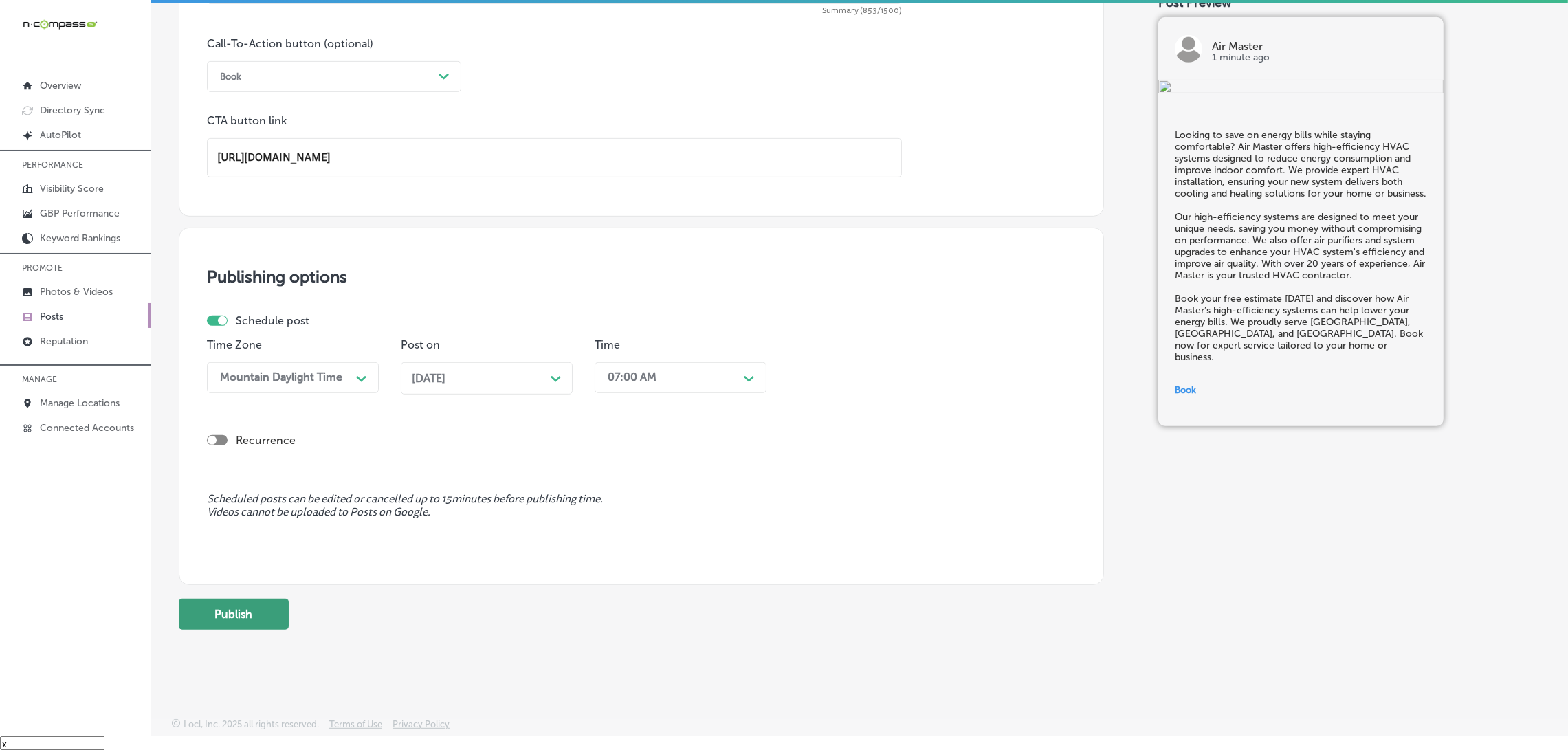
click at [226, 607] on button "Publish" at bounding box center [233, 614] width 110 height 31
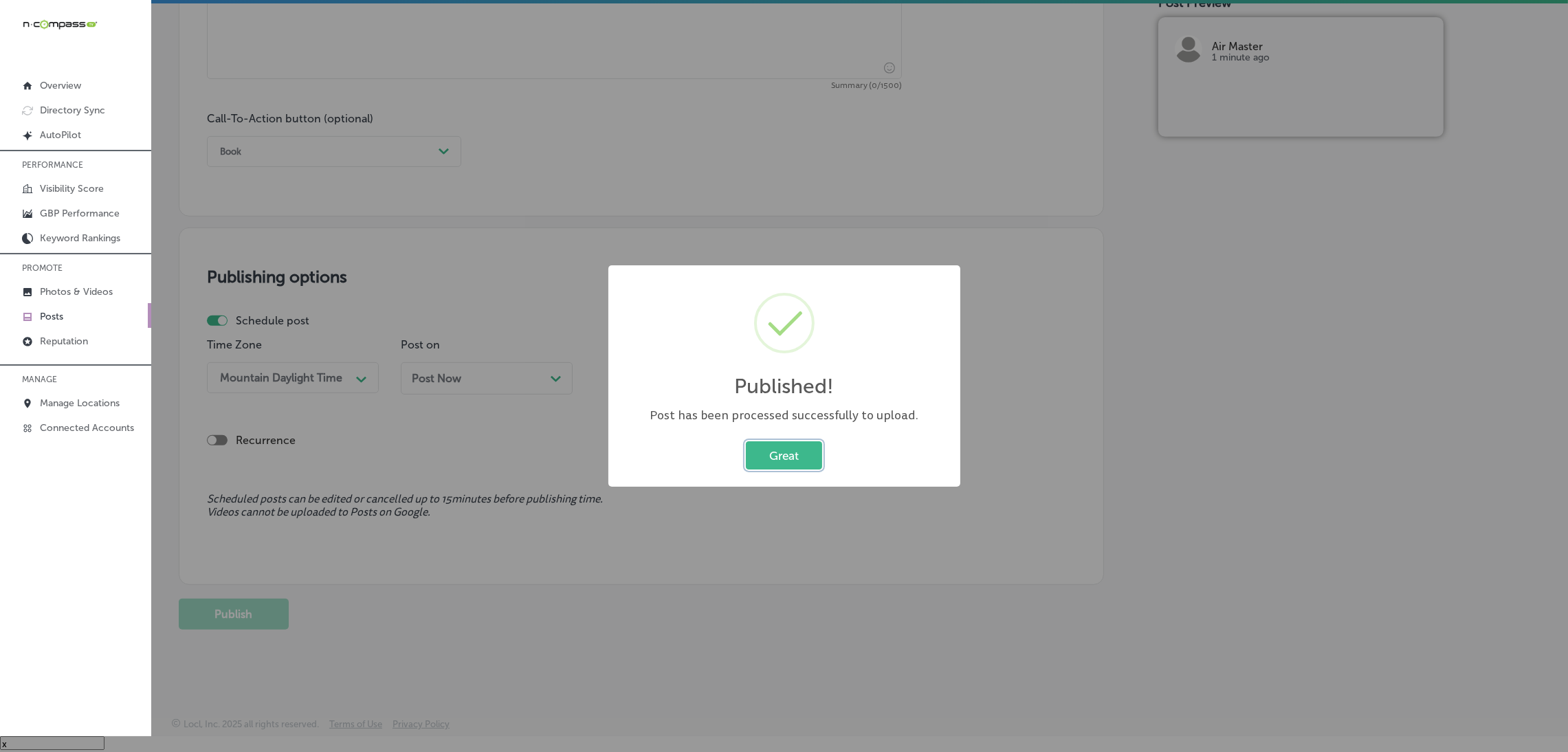
scroll to position [908, 0]
click at [781, 458] on button "Great" at bounding box center [784, 455] width 76 height 29
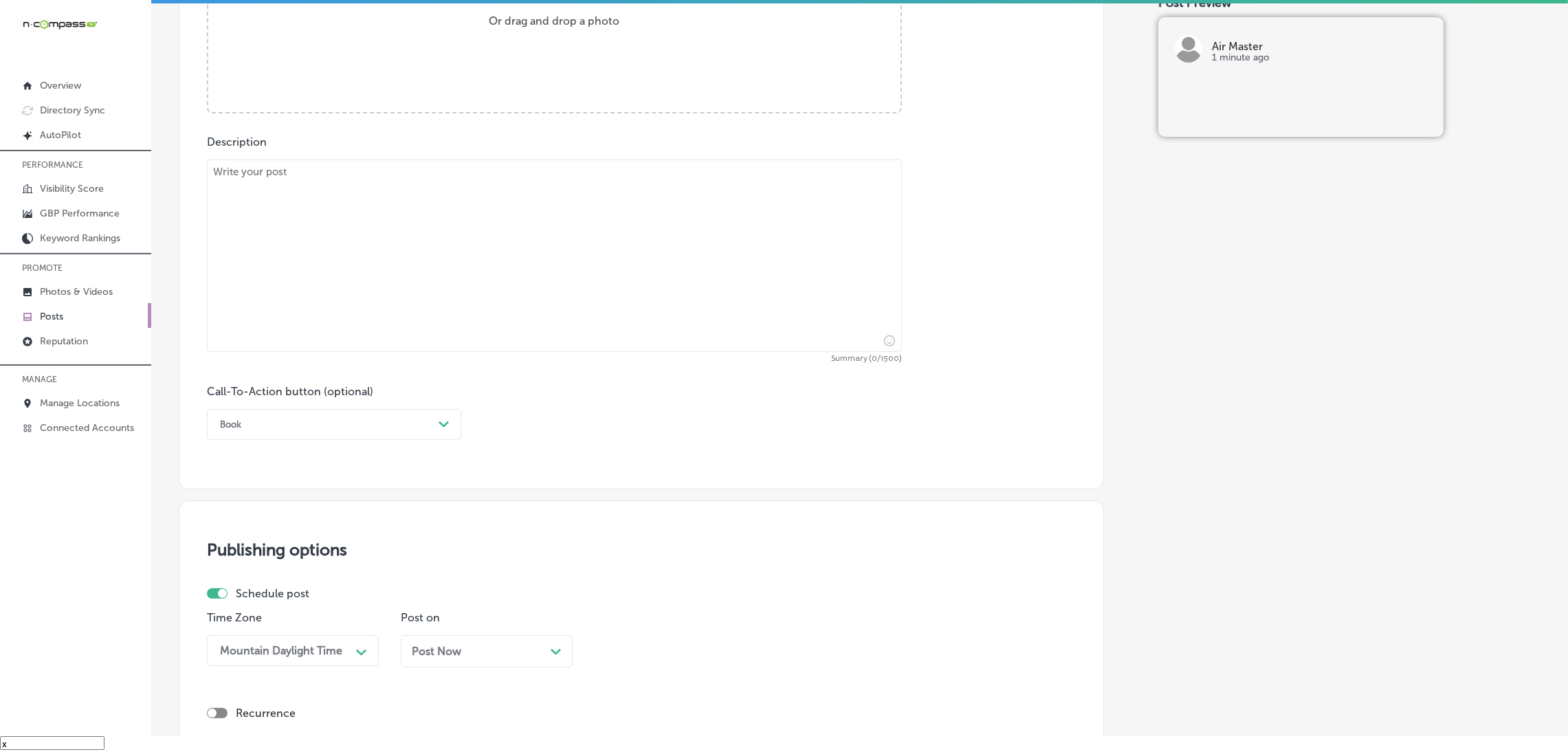
scroll to position [599, 0]
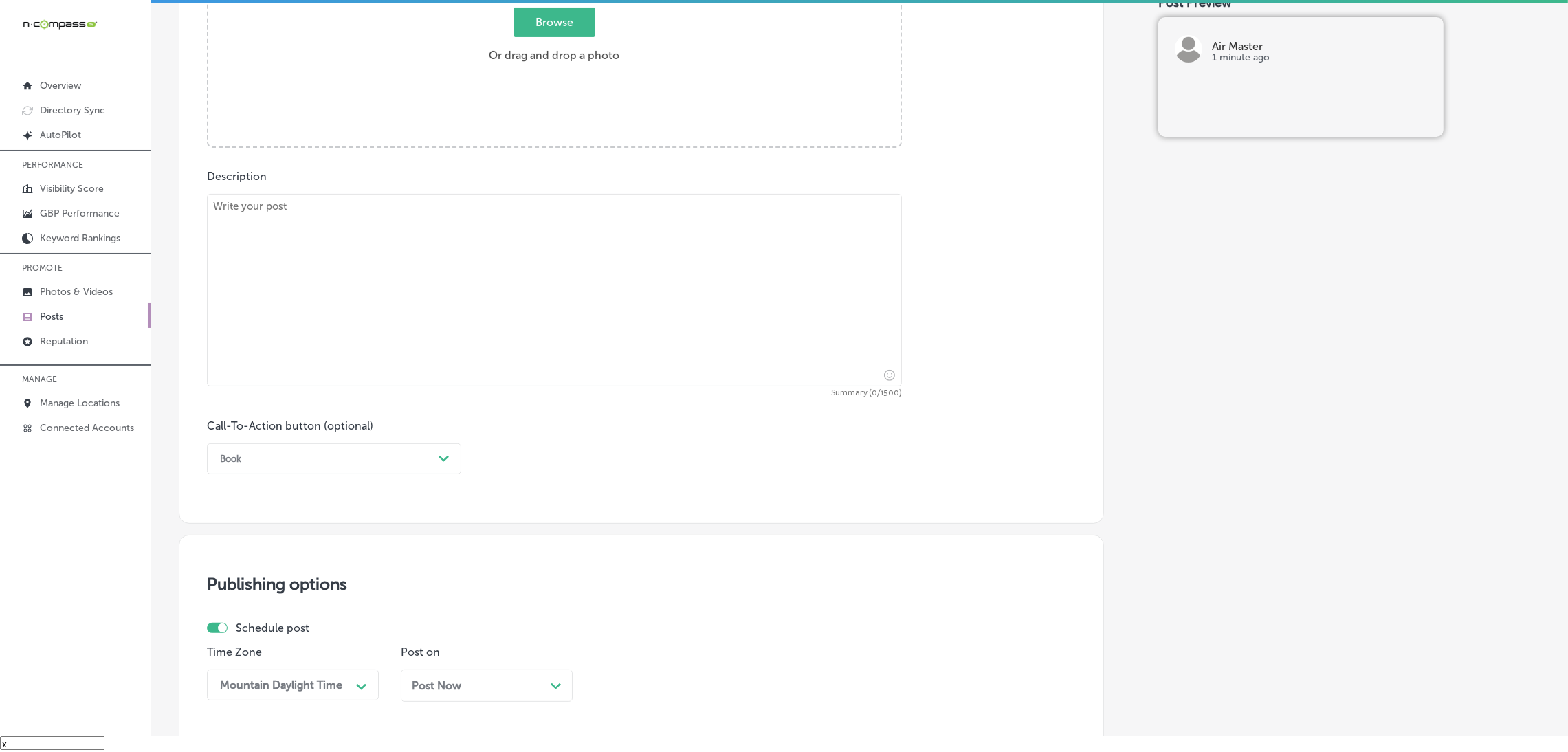
click at [617, 329] on textarea at bounding box center [554, 290] width 695 height 193
paste textarea "When winter hits, your furnace needs to be in top condition. Air Master special…"
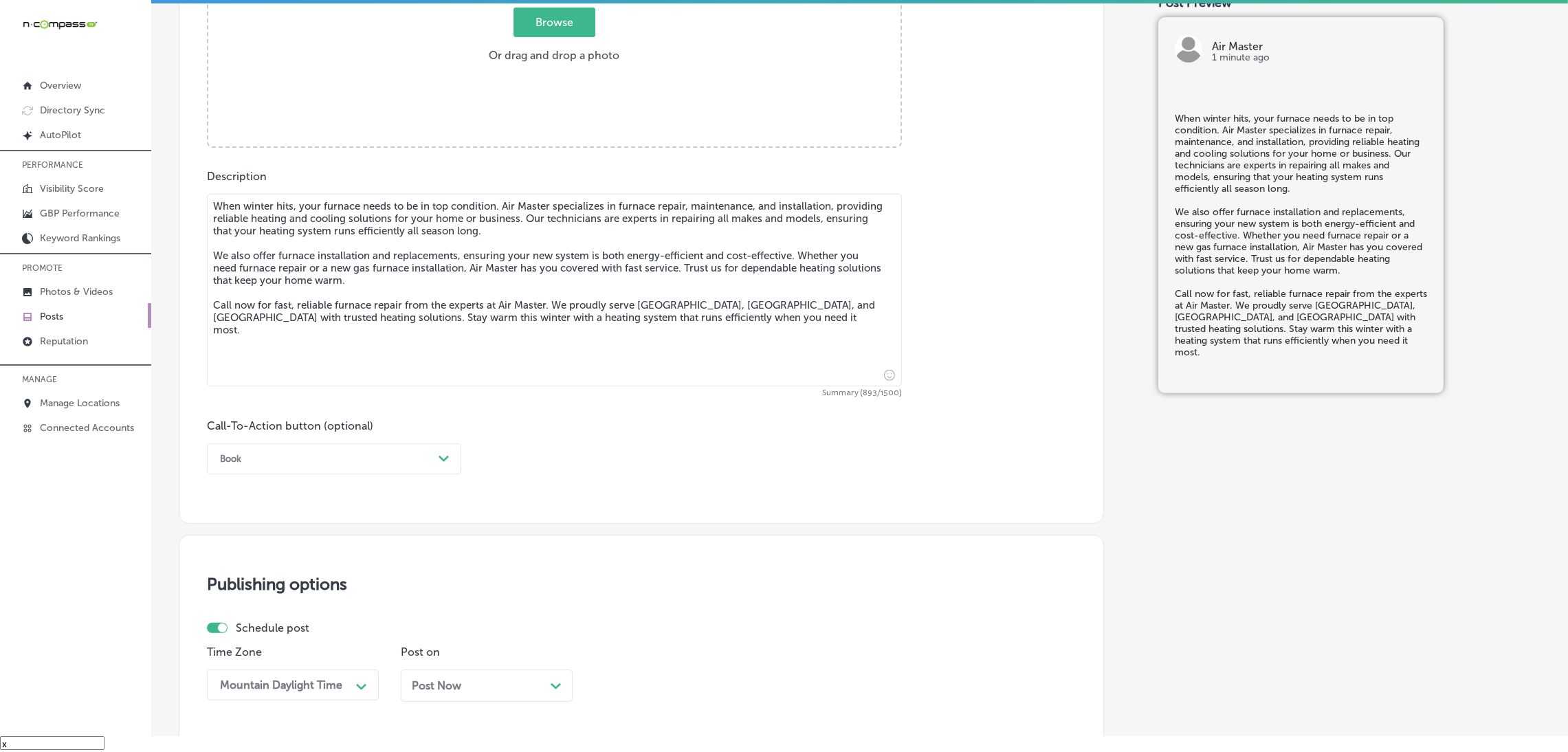
type textarea "When winter hits, your furnace needs to be in top condition. Air Master special…"
click at [311, 472] on div "Book Path Created with Sketch." at bounding box center [334, 458] width 255 height 31
click at [265, 631] on div "Call Now" at bounding box center [334, 634] width 255 height 24
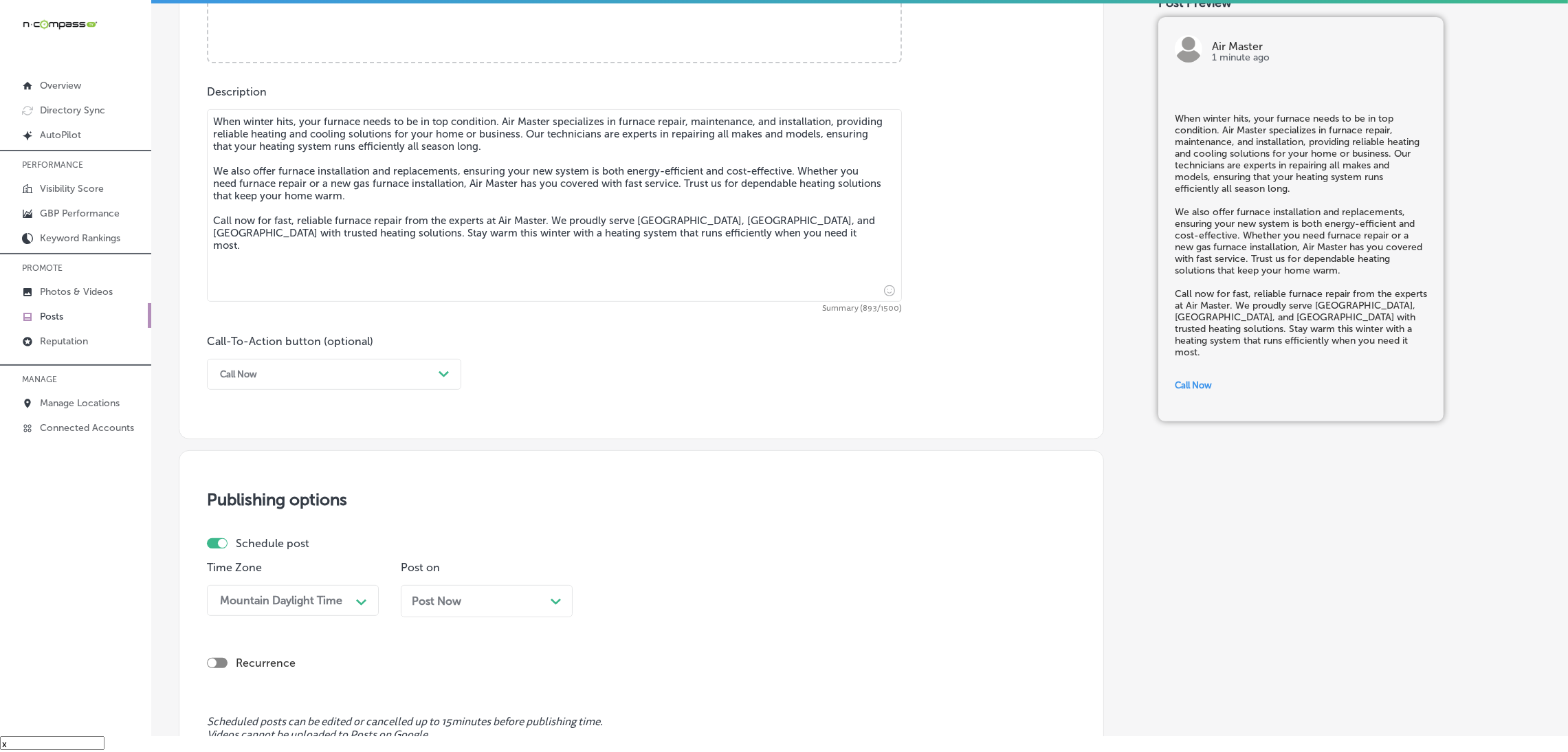
scroll to position [805, 0]
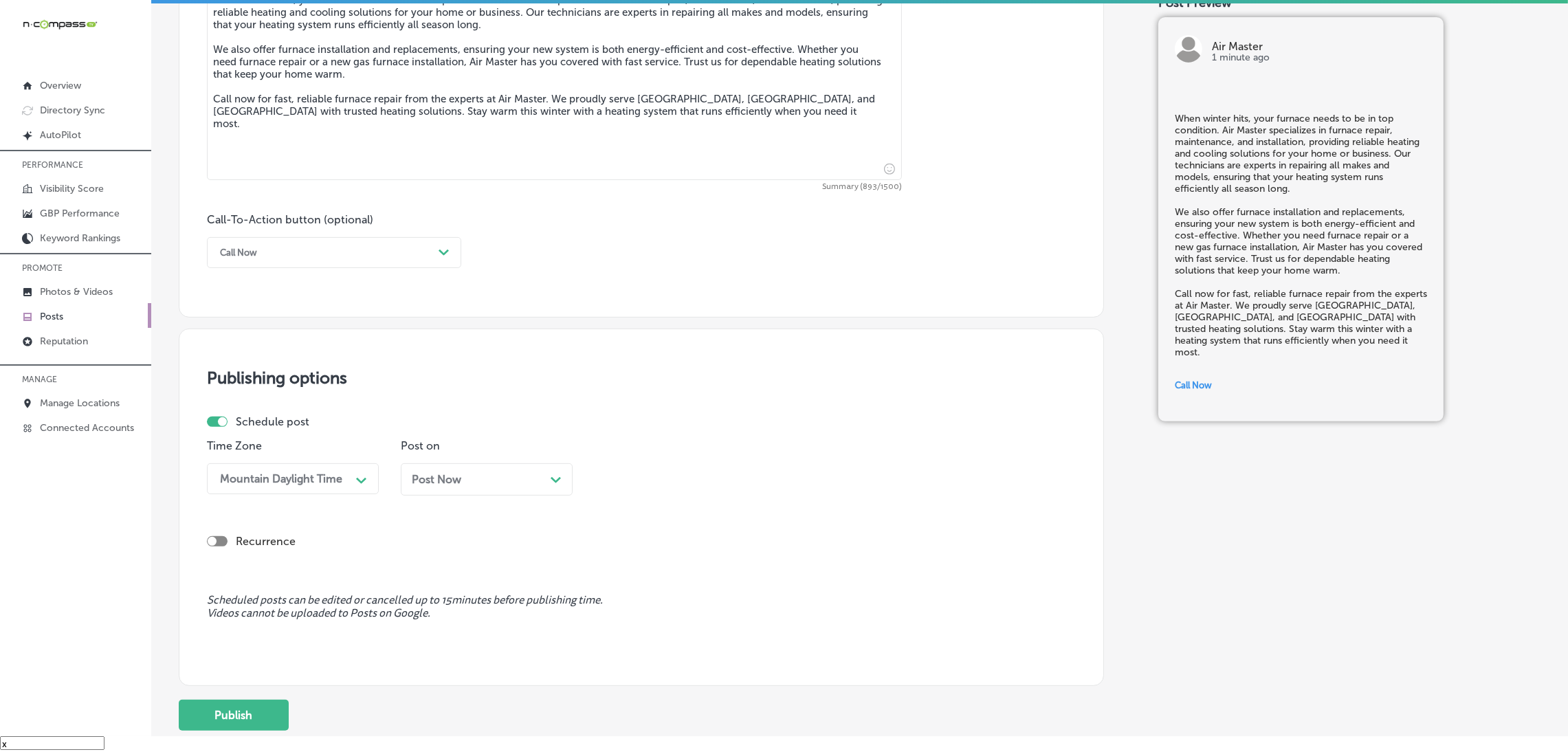
click at [469, 482] on div "Post Now Path Created with Sketch." at bounding box center [486, 479] width 150 height 13
click at [704, 478] on div "12:45 PM" at bounding box center [669, 479] width 137 height 24
click at [642, 672] on div "7:00 AM" at bounding box center [680, 668] width 172 height 24
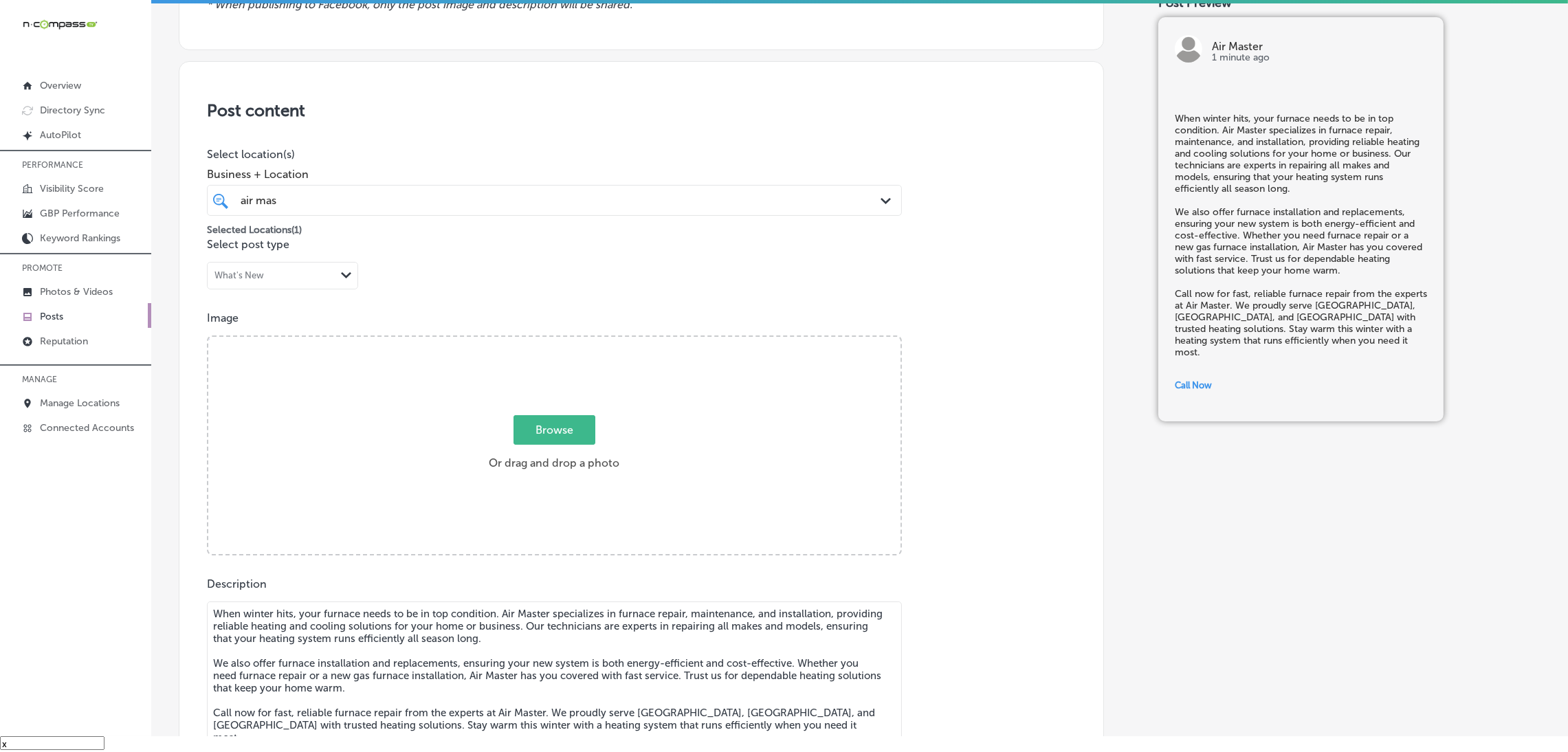
scroll to position [83, 0]
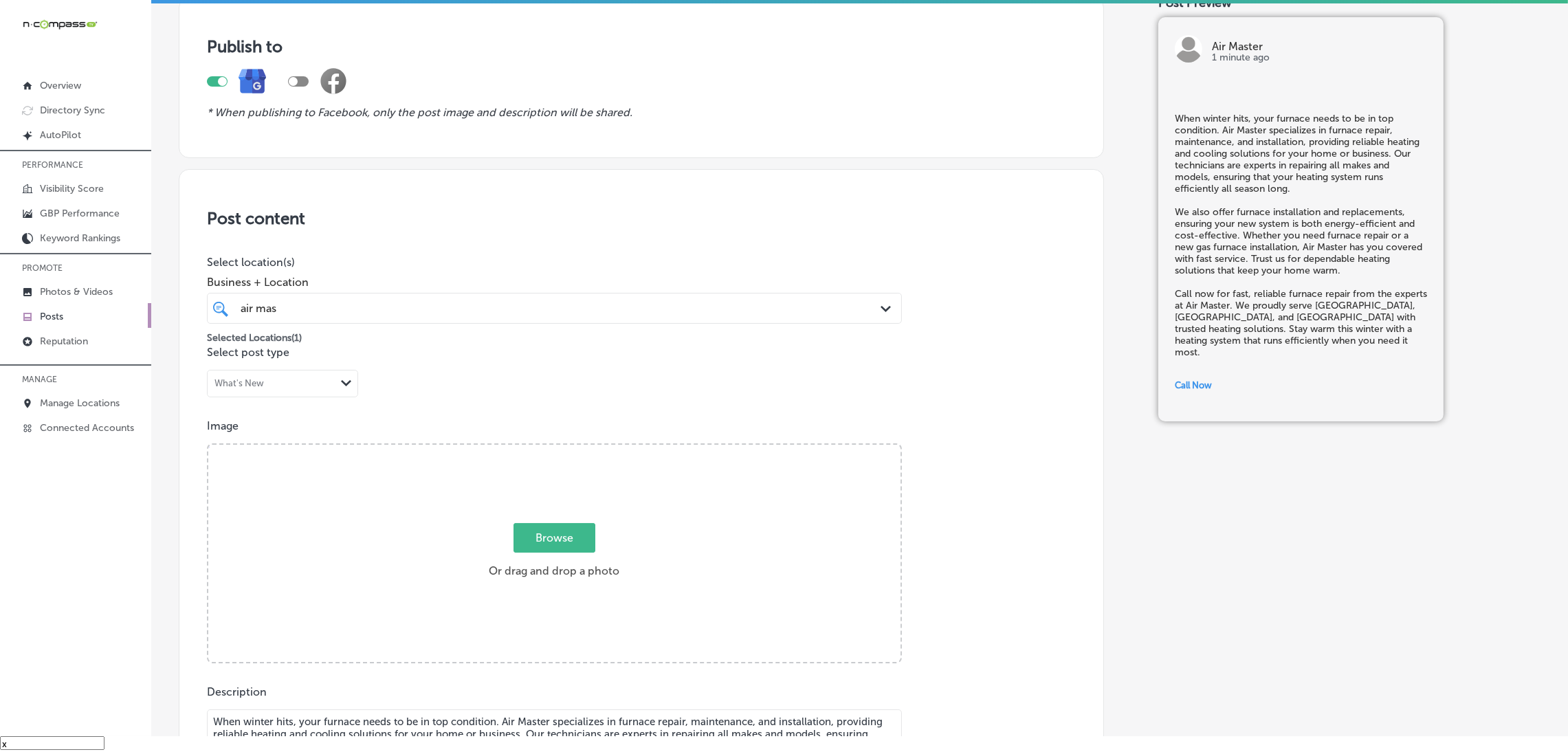
click at [611, 503] on div "Browse Or drag and drop a photo" at bounding box center [554, 554] width 692 height 220
click at [209, 445] on input "Browse Or drag and drop a photo" at bounding box center [554, 447] width 692 height 4
type input "C:\fakepath\Air Master HVAC (1).png"
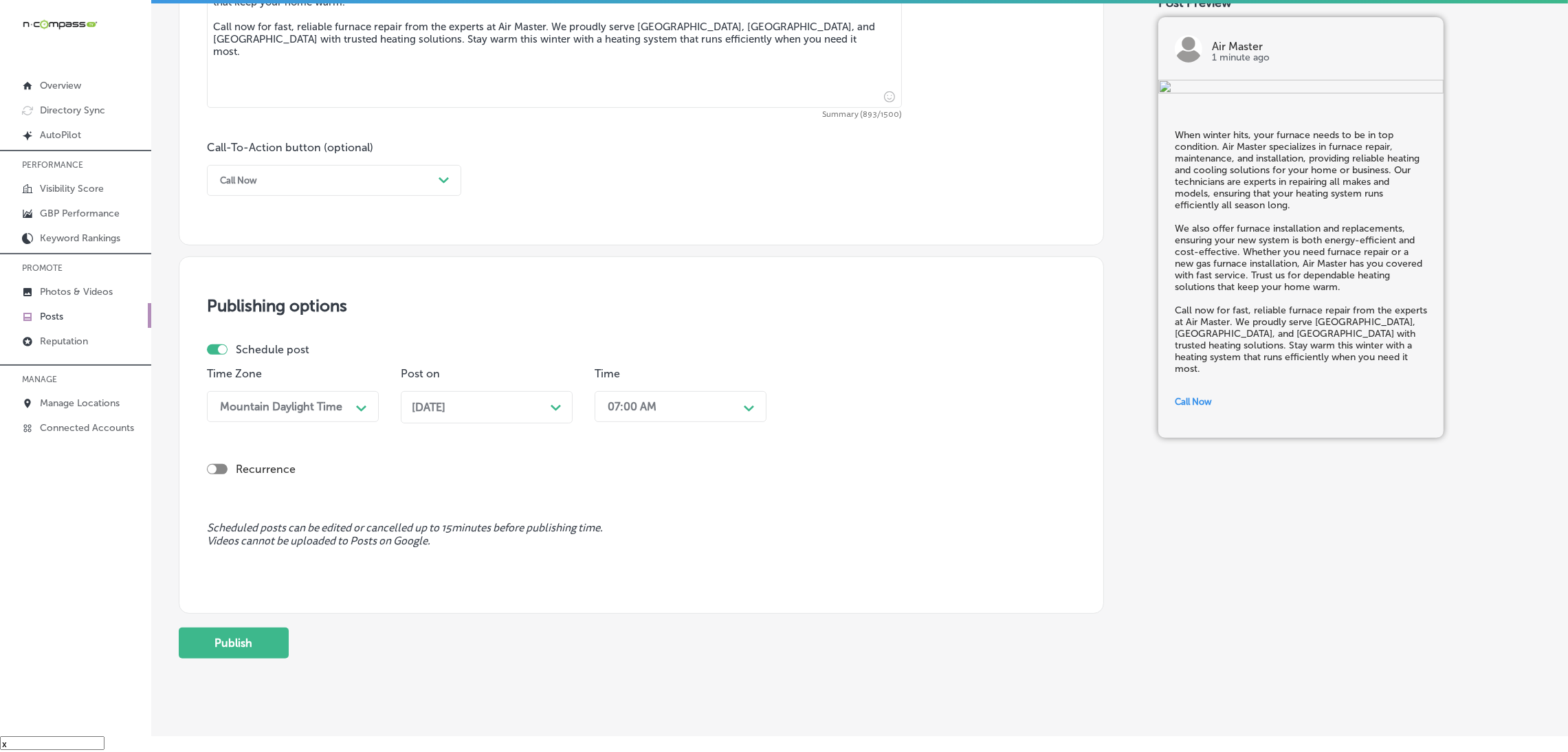
scroll to position [908, 0]
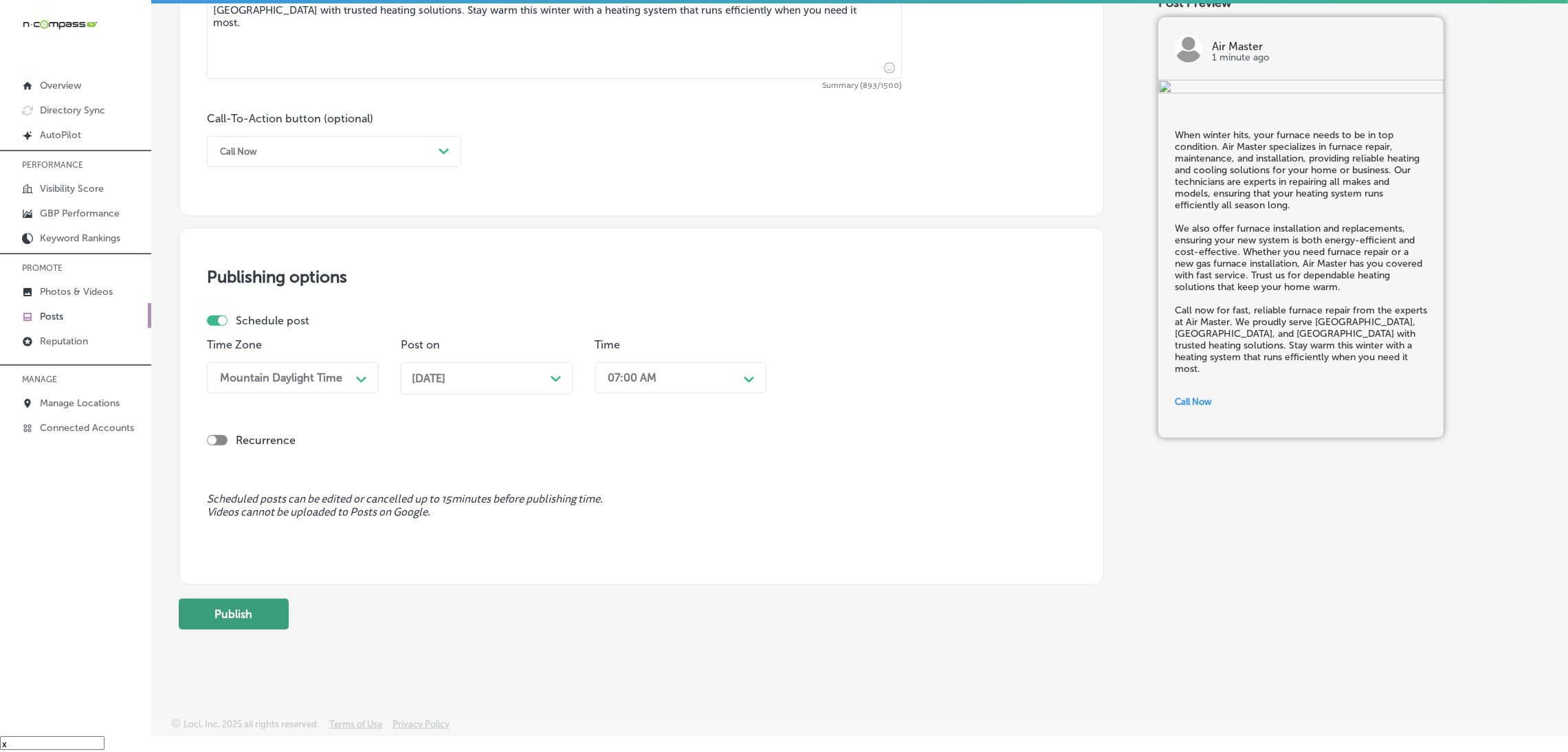
click at [211, 604] on button "Publish" at bounding box center [233, 614] width 110 height 31
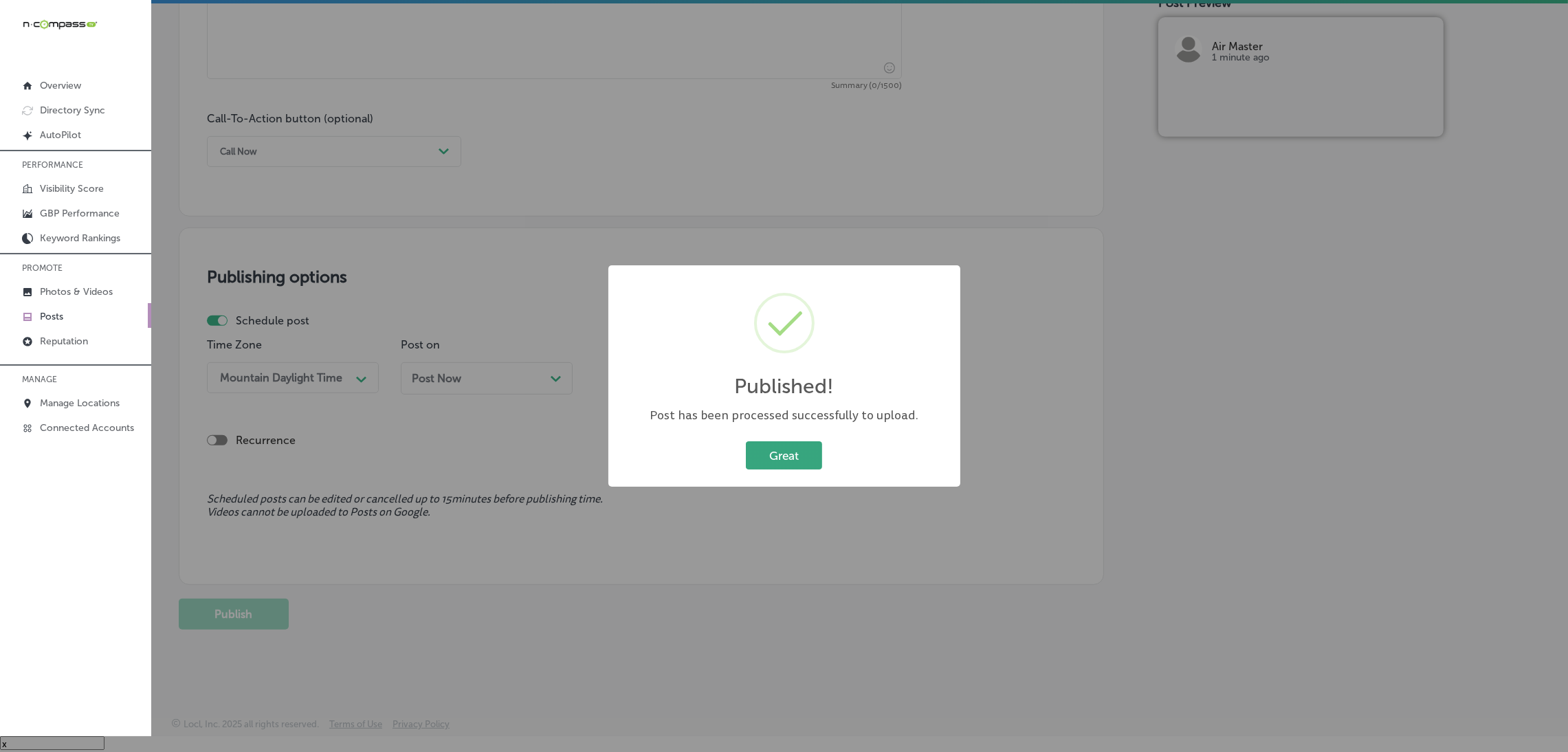
click at [774, 458] on button "Great" at bounding box center [784, 455] width 76 height 29
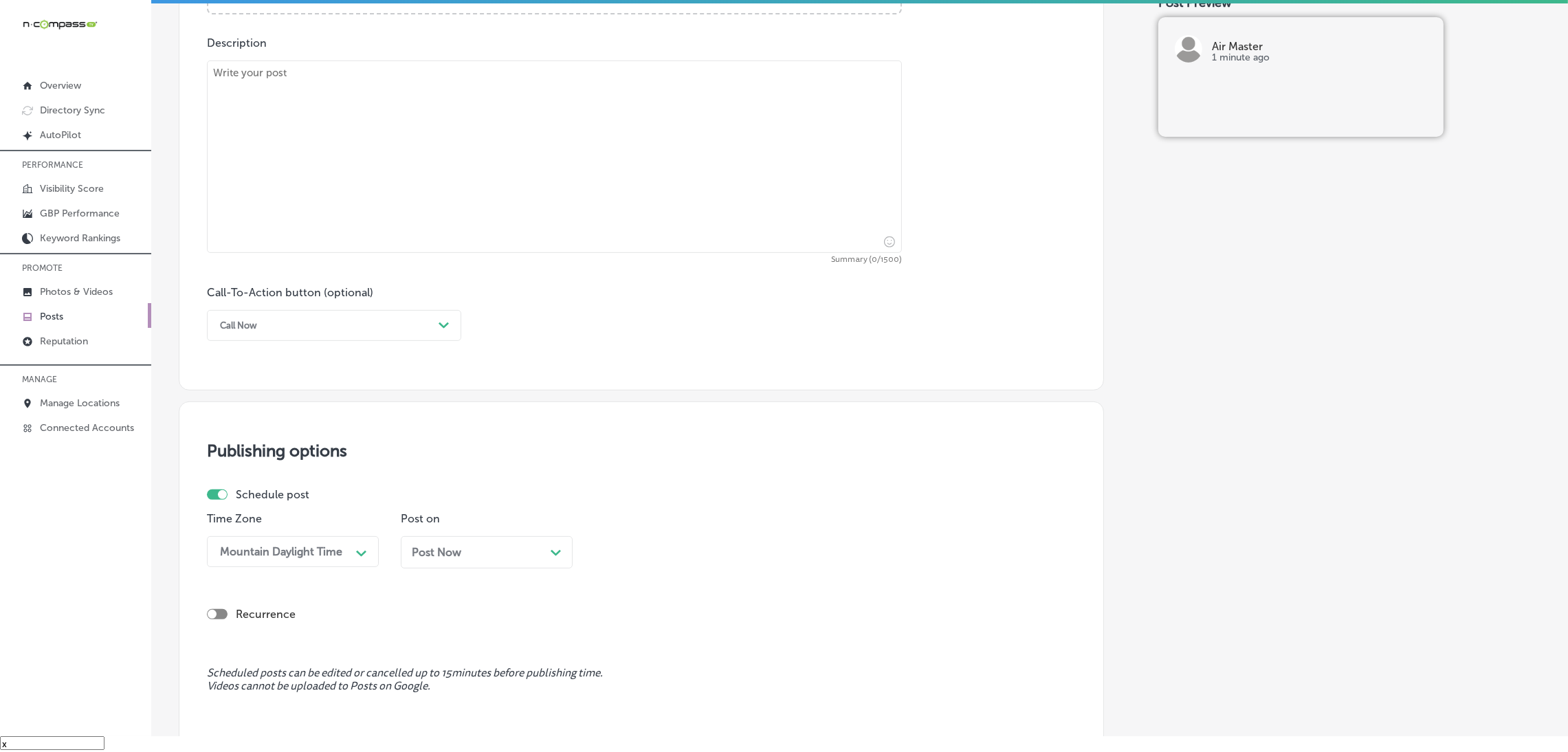
scroll to position [599, 0]
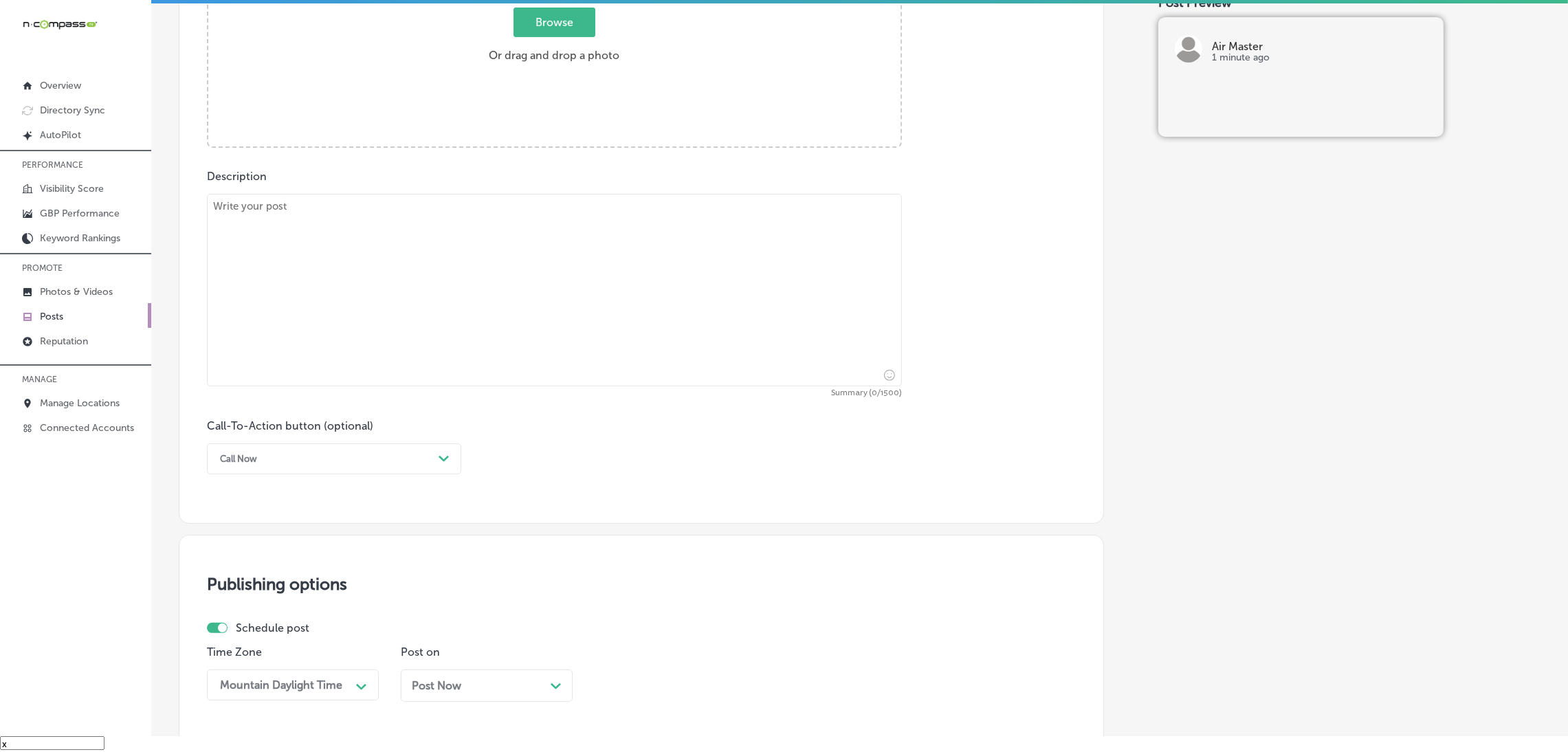
click at [570, 340] on textarea at bounding box center [554, 290] width 695 height 193
paste textarea "Don’t let the cold weather catch you off guard! Air Master offers expert furnac…"
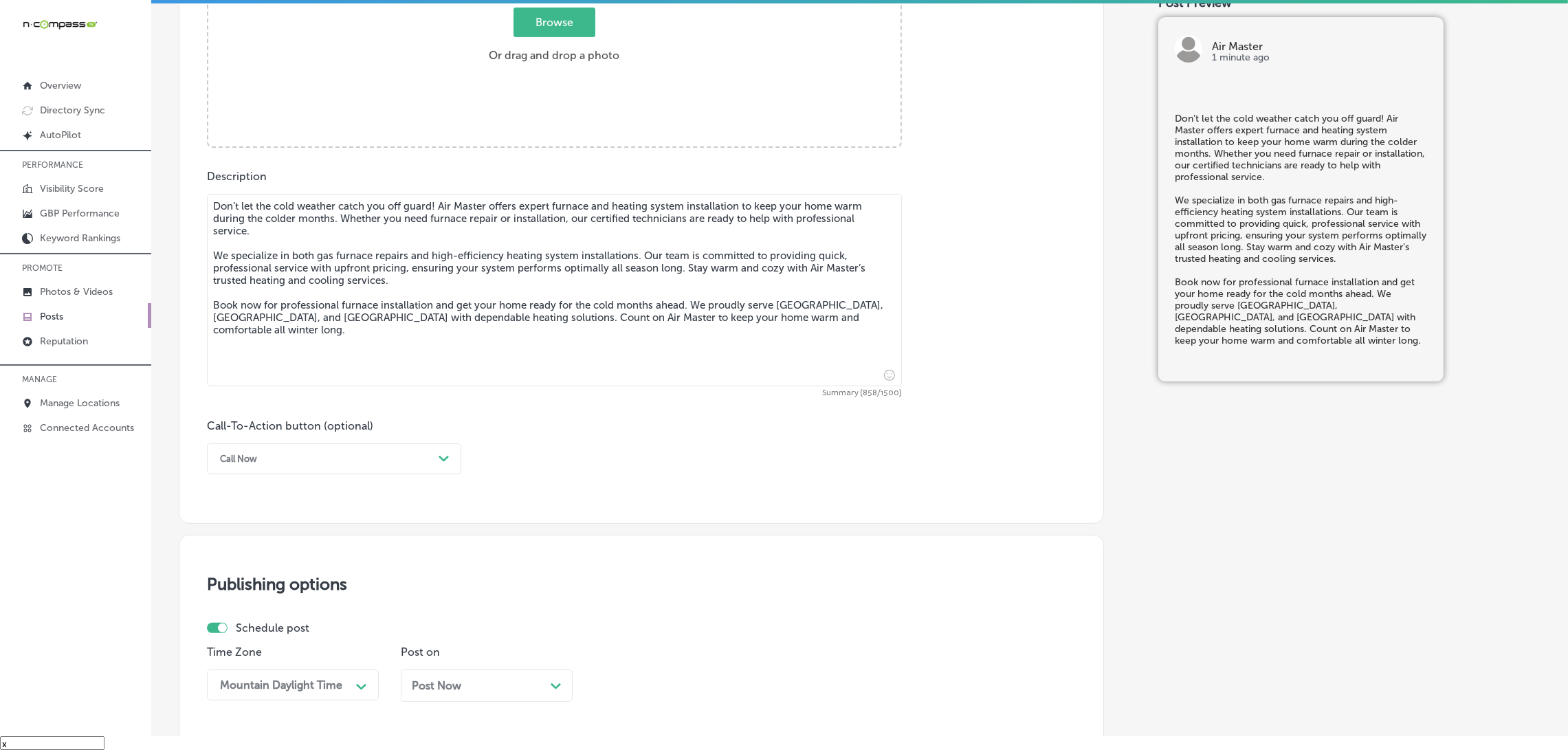
type textarea "Don’t let the cold weather catch you off guard! Air Master offers expert furnac…"
click at [369, 456] on div "Call Now" at bounding box center [323, 458] width 220 height 21
click at [299, 511] on div "Book" at bounding box center [334, 513] width 255 height 24
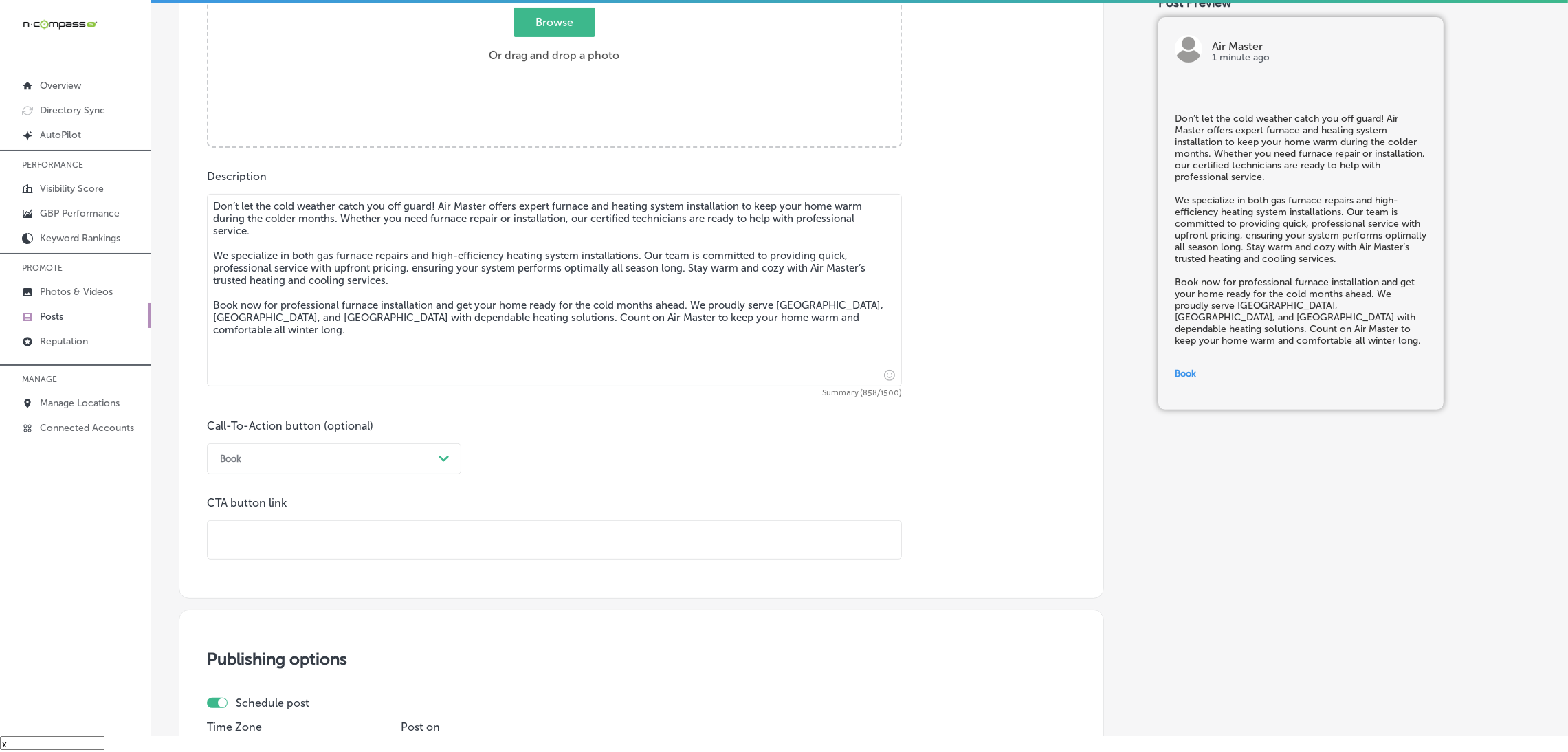
click at [373, 517] on div "CTA button link" at bounding box center [554, 528] width 695 height 63
click at [370, 534] on input "text" at bounding box center [554, 540] width 694 height 38
paste input "[URL][DOMAIN_NAME]"
type input "[URL][DOMAIN_NAME]"
click at [650, 488] on div "Call-To-Action button (optional) Book Path Created with Sketch. CTA button link…" at bounding box center [642, 489] width 869 height 140
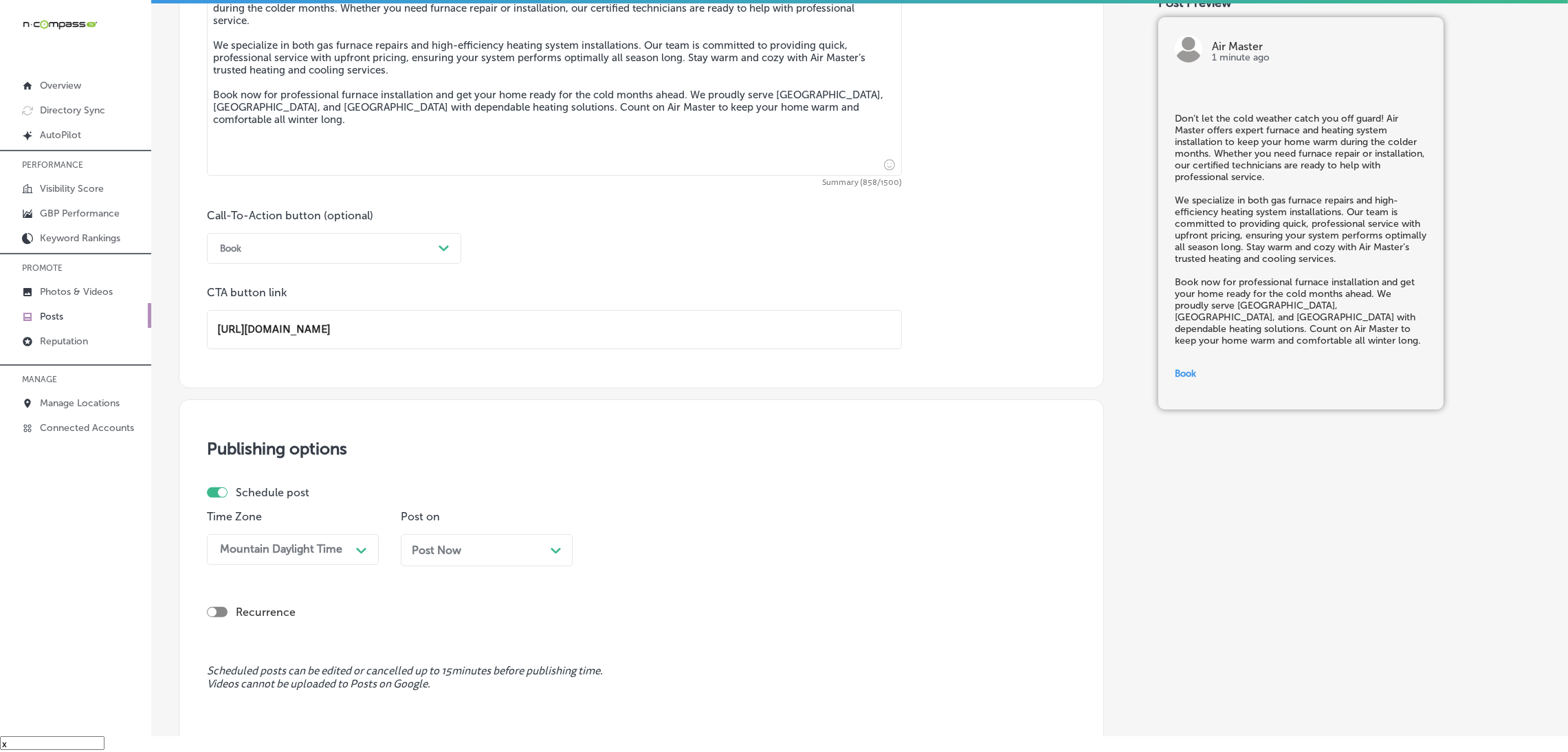
scroll to position [908, 0]
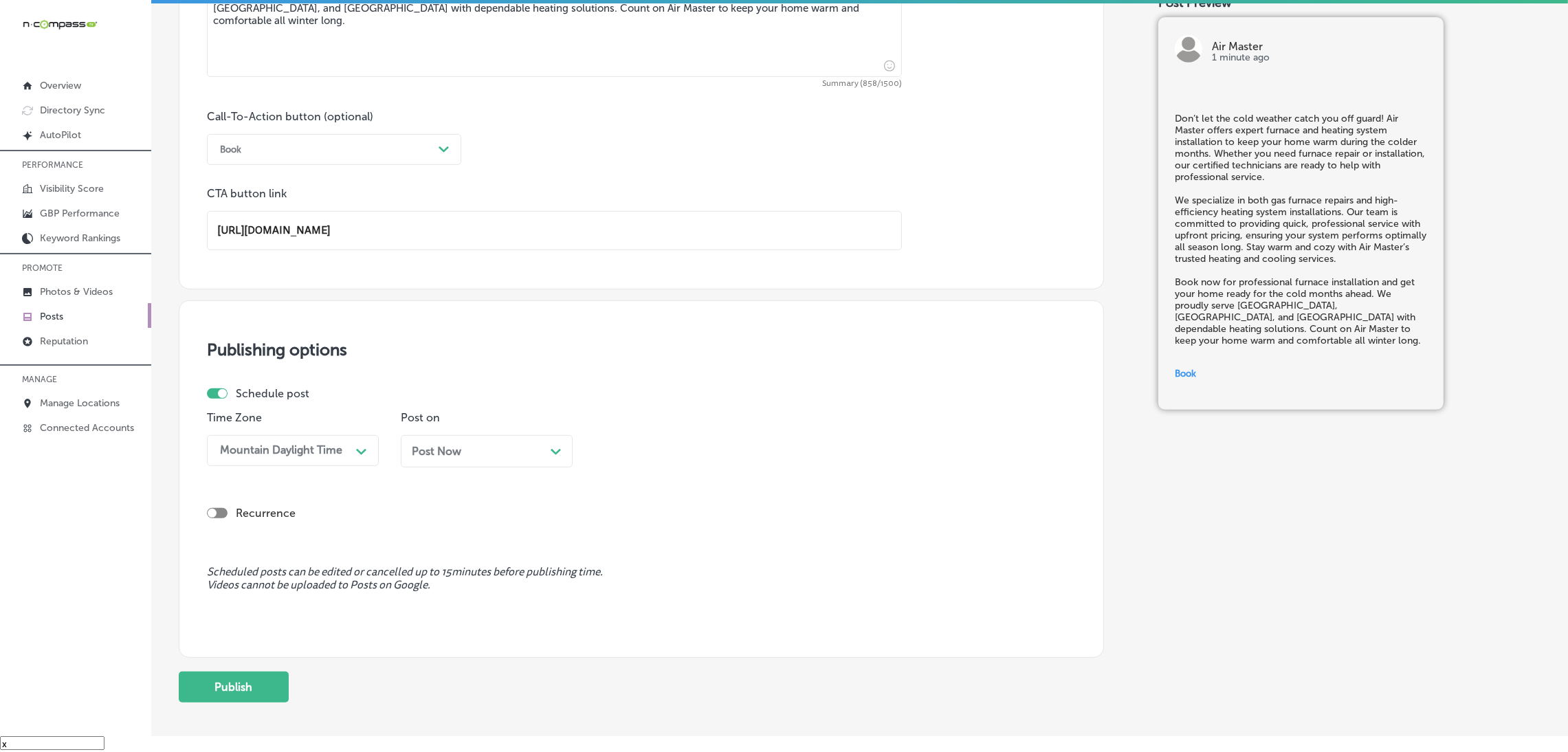
click at [489, 462] on div "Post Now Path Created with Sketch." at bounding box center [486, 451] width 172 height 33
drag, startPoint x: 720, startPoint y: 455, endPoint x: 711, endPoint y: 459, distance: 9.8
click at [720, 456] on div "12:45 PM" at bounding box center [669, 451] width 137 height 24
click at [651, 642] on div "7:00 AM" at bounding box center [680, 639] width 172 height 24
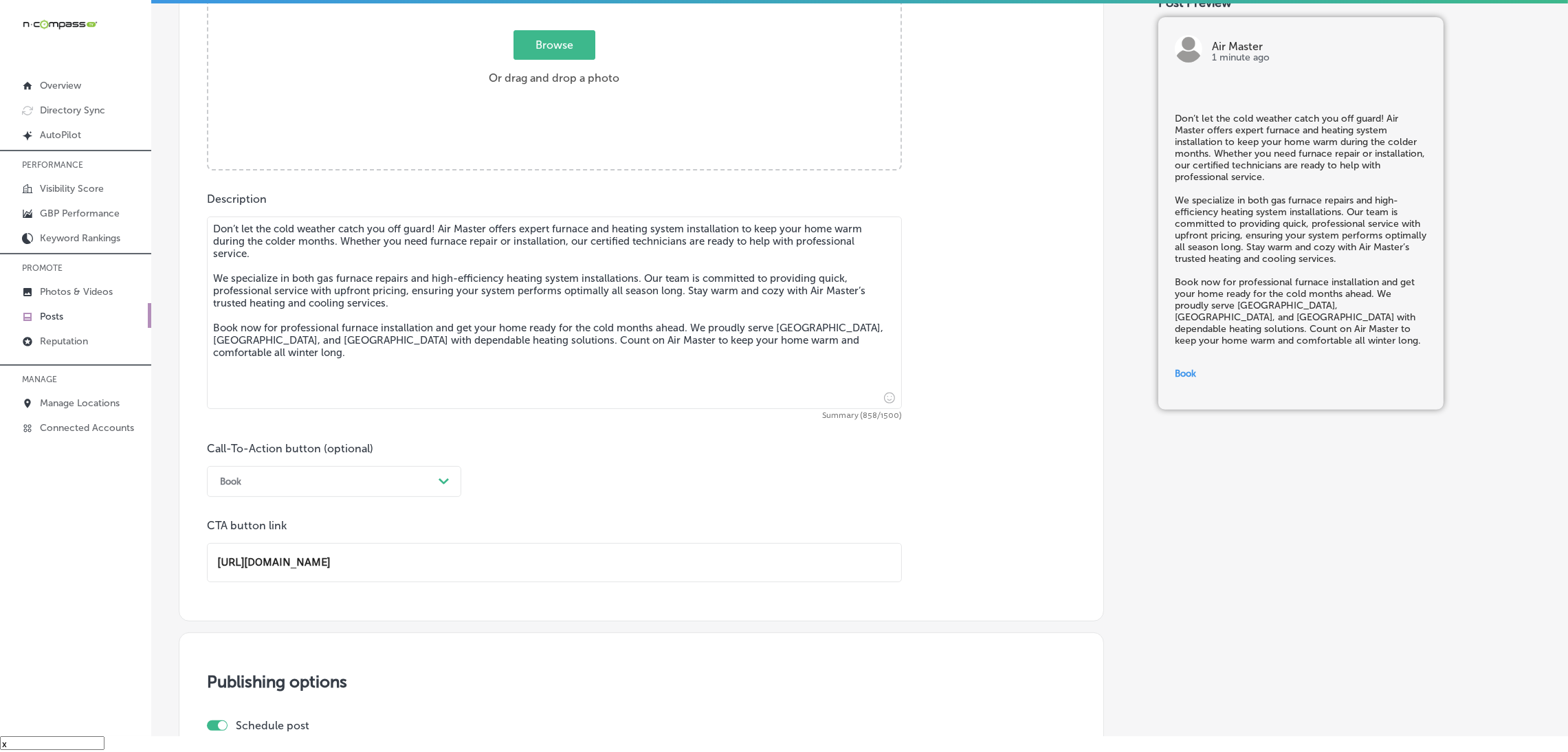
scroll to position [393, 0]
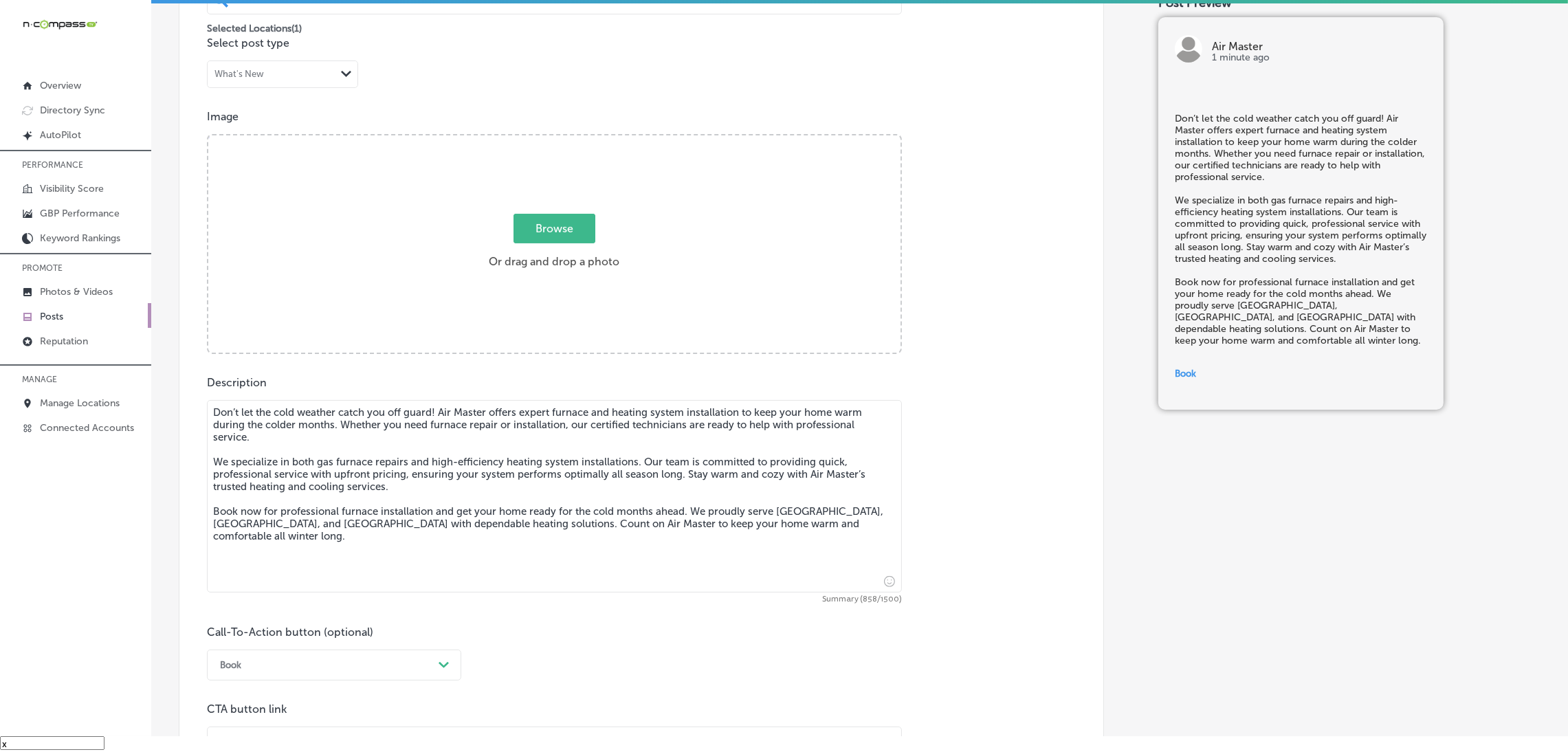
click at [556, 294] on div "Browse Or drag and drop a photo" at bounding box center [554, 245] width 692 height 220
click at [209, 136] on input "Browse Or drag and drop a photo" at bounding box center [554, 137] width 692 height 4
type input "C:\fakepath\Air Master HVAC (8).png"
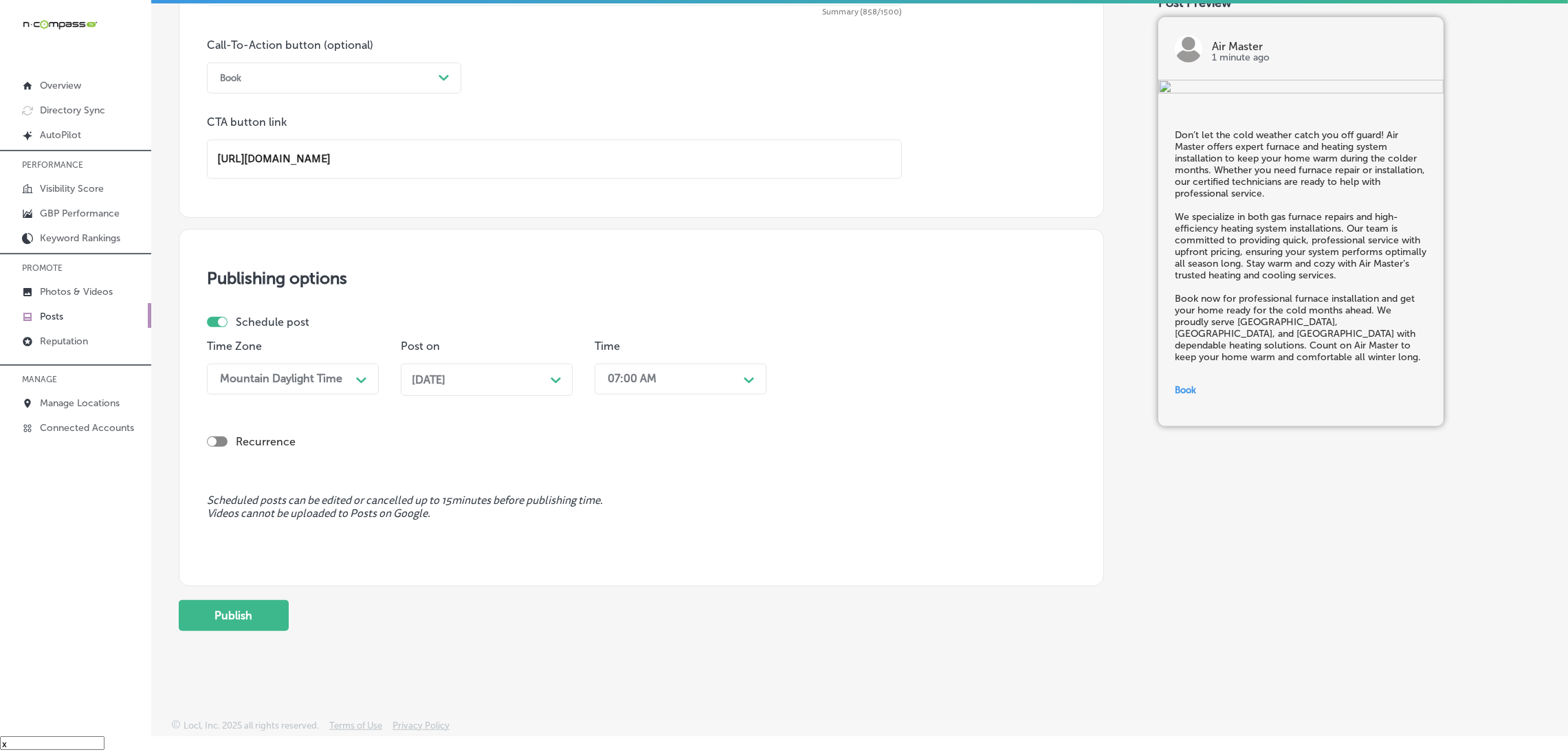
scroll to position [984, 0]
click at [232, 612] on button "Publish" at bounding box center [233, 614] width 110 height 31
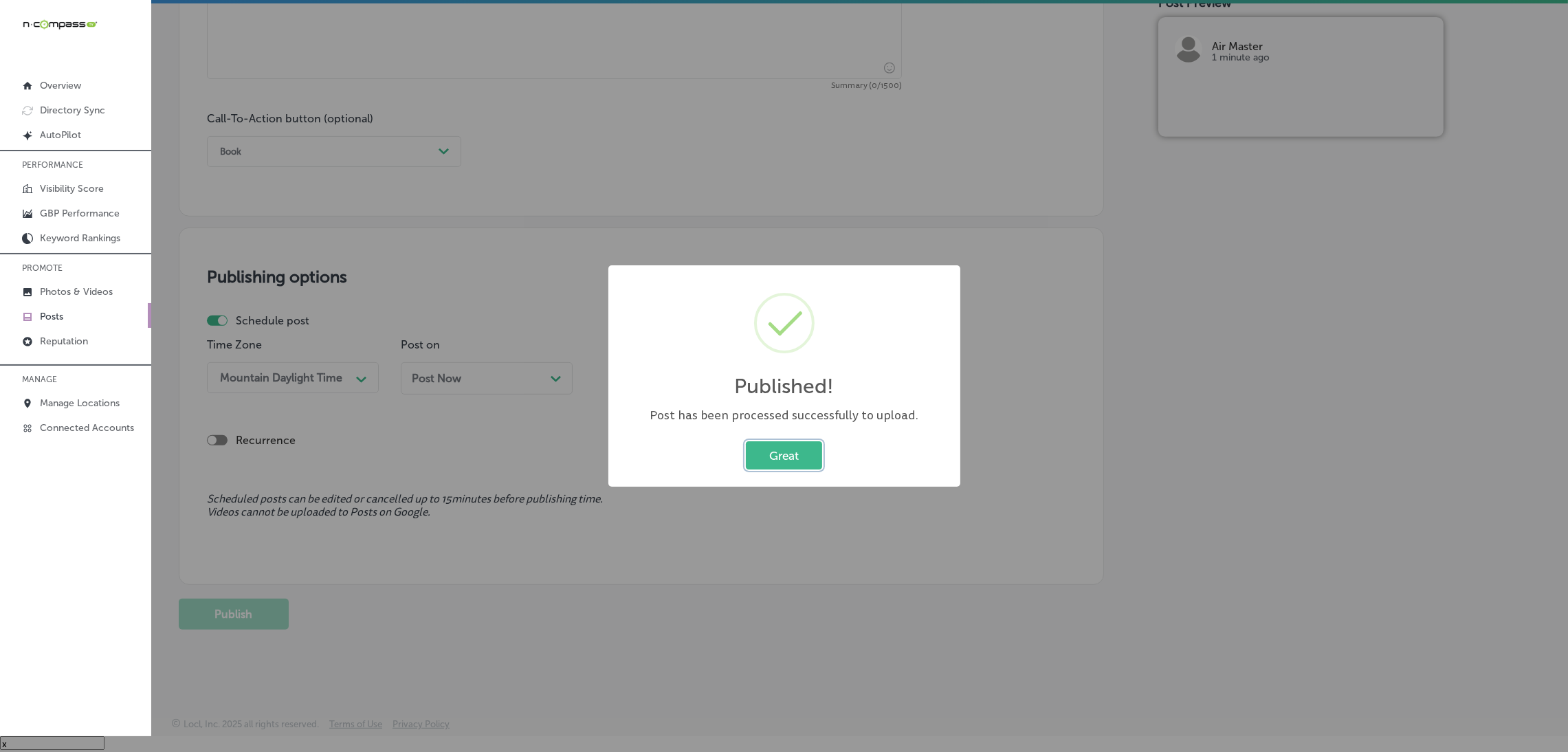
scroll to position [908, 0]
click at [776, 456] on button "Great" at bounding box center [784, 455] width 76 height 29
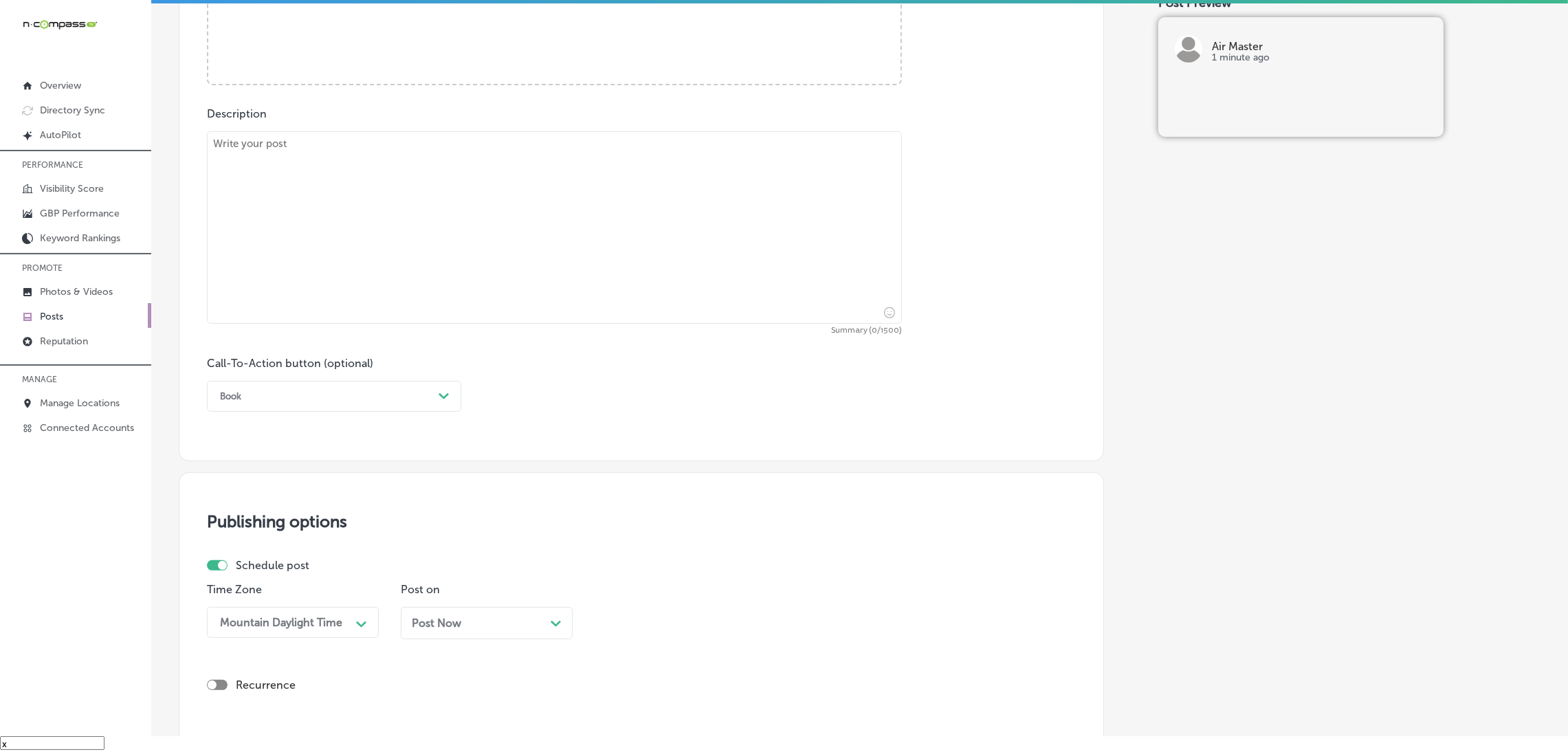
scroll to position [393, 0]
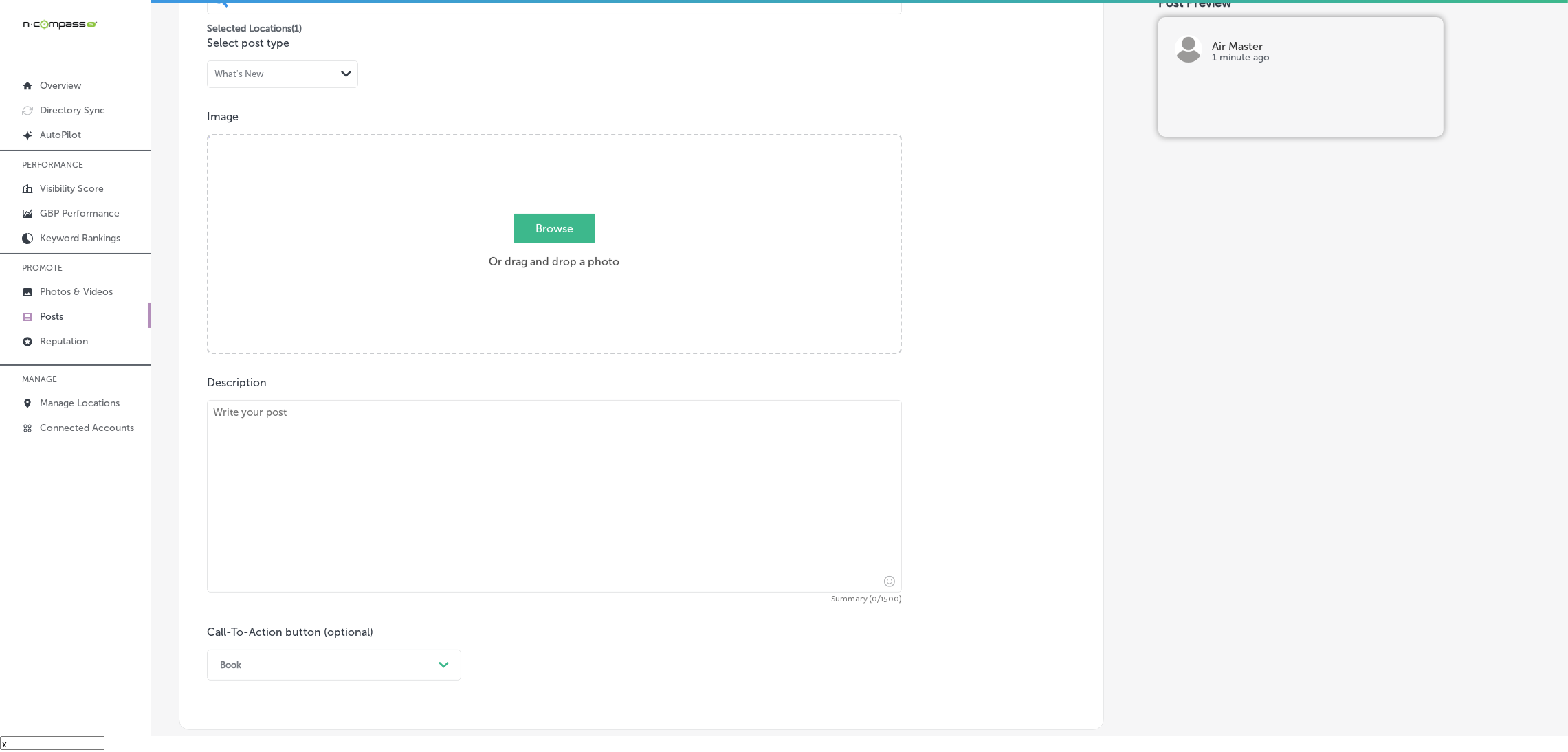
click at [387, 441] on textarea at bounding box center [554, 496] width 695 height 193
paste textarea "A well-maintained air conditioning system is essential for staying cool during …"
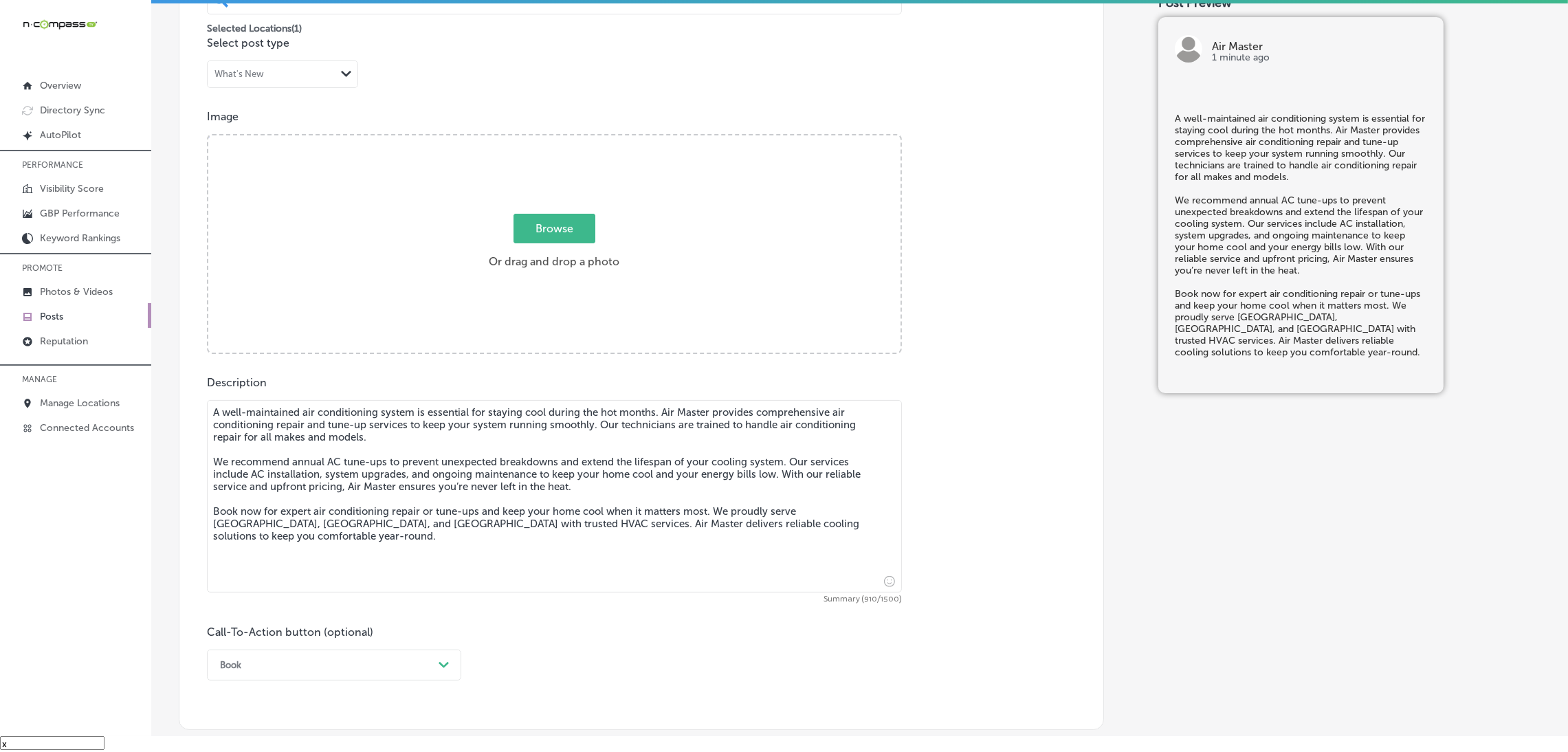
type textarea "A well-maintained air conditioning system is essential for staying cool during …"
click at [529, 259] on label "Browse Or drag and drop a photo" at bounding box center [554, 245] width 142 height 60
click at [529, 140] on input "Browse Or drag and drop a photo" at bounding box center [554, 137] width 692 height 4
type input "C:\fakepath\Air Master HVAC (7).png"
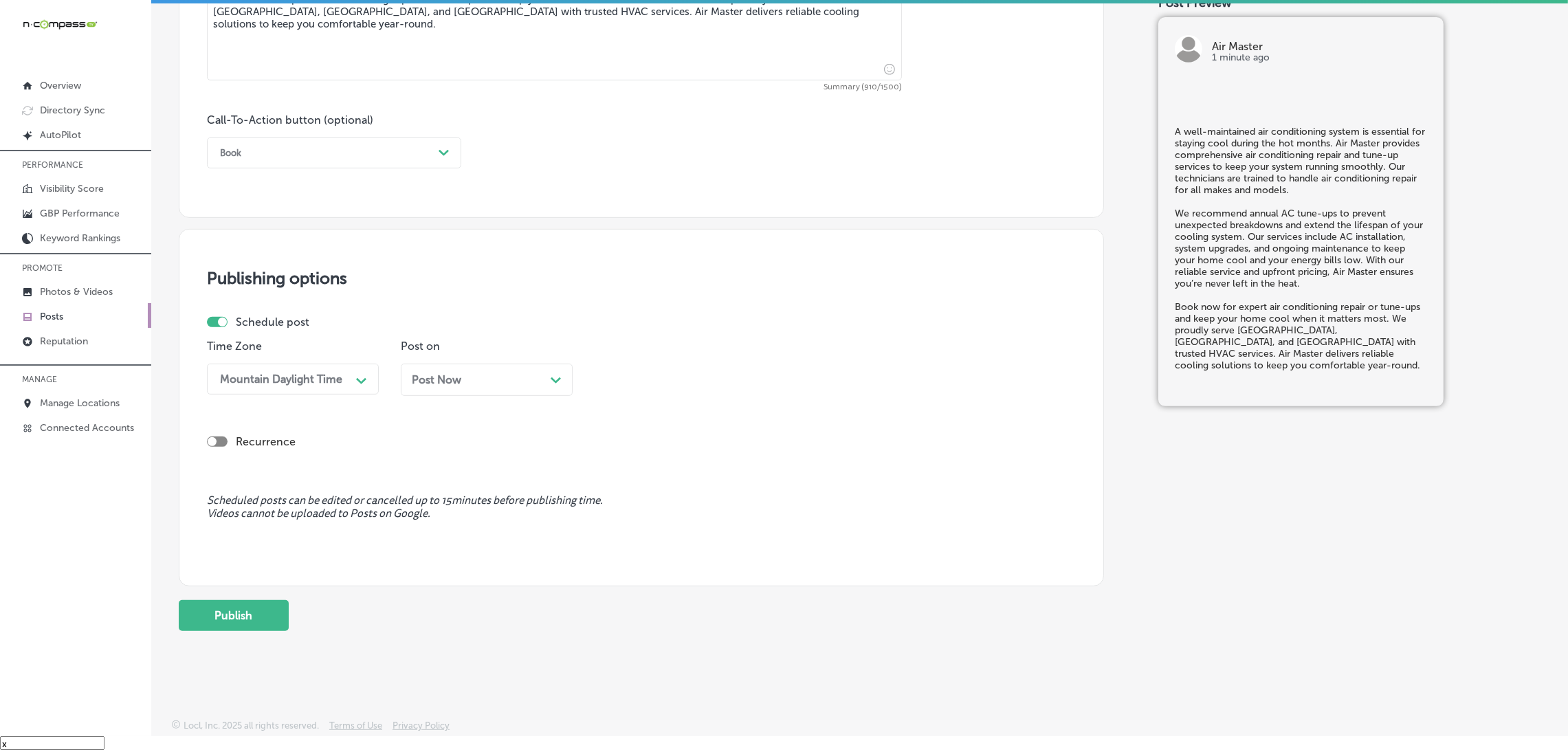
scroll to position [908, 0]
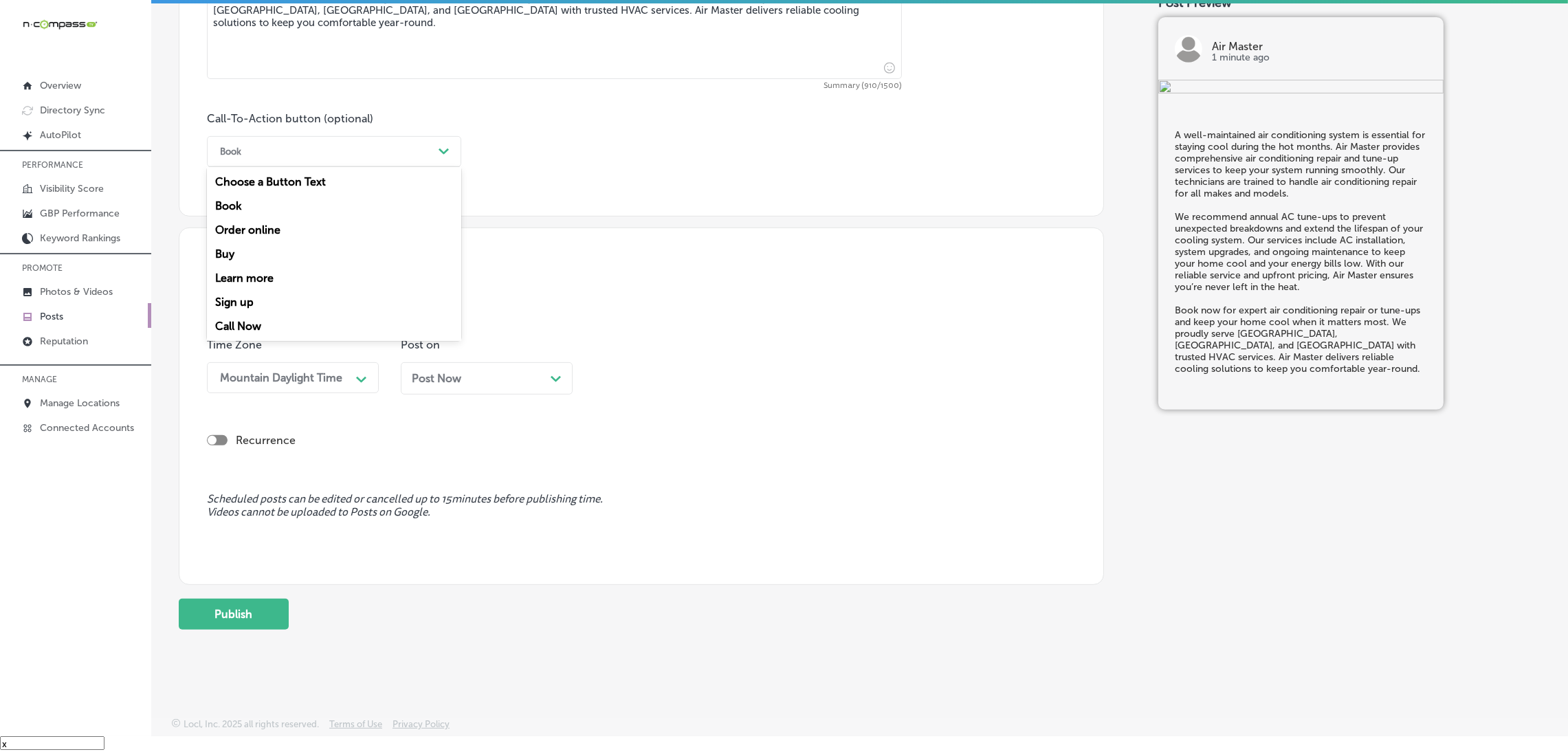
click at [385, 155] on div "Book" at bounding box center [323, 152] width 220 height 21
click at [309, 335] on div "Call Now" at bounding box center [334, 326] width 255 height 24
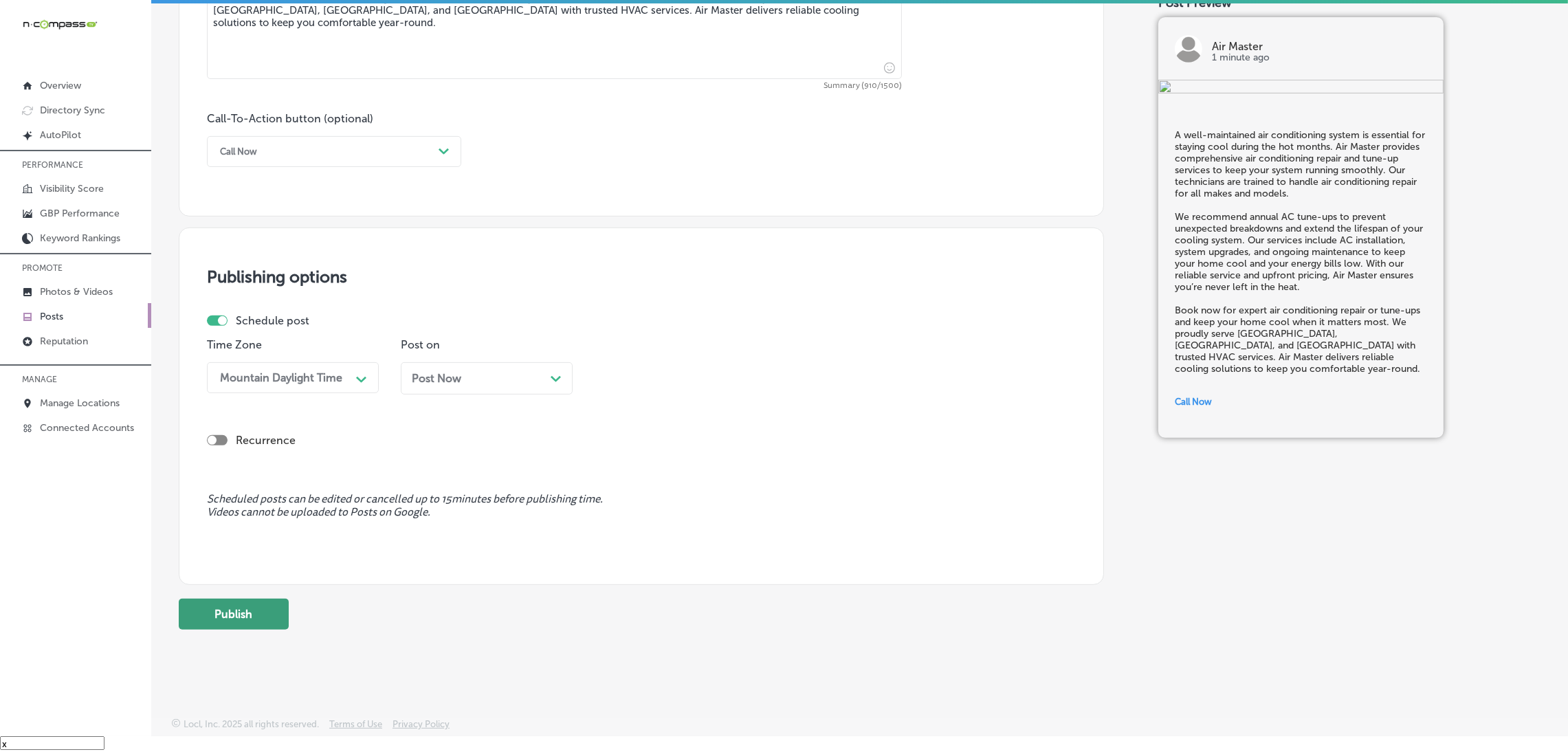
click at [218, 603] on button "Publish" at bounding box center [233, 614] width 110 height 31
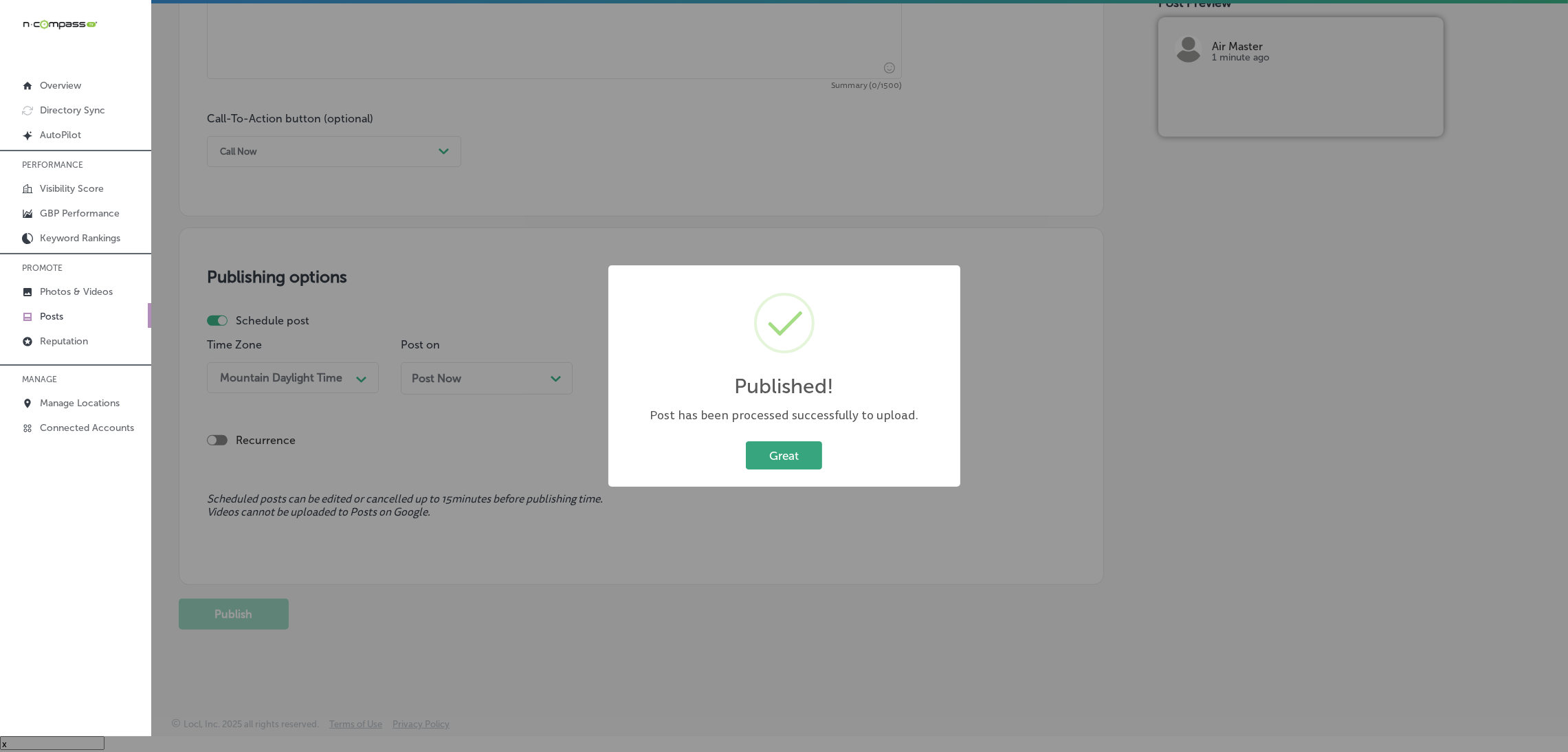
click at [809, 460] on button "Great" at bounding box center [784, 455] width 76 height 29
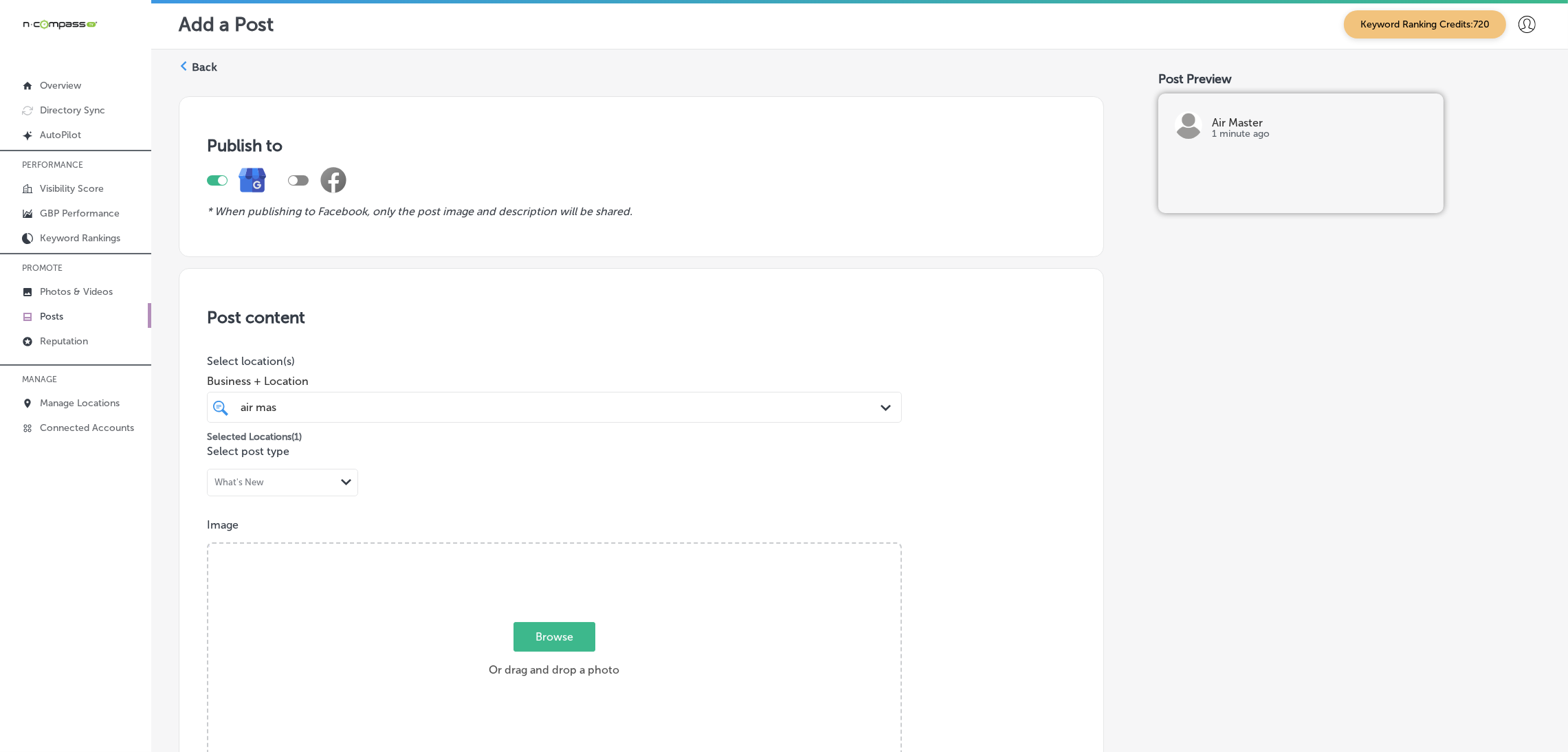
scroll to position [0, 0]
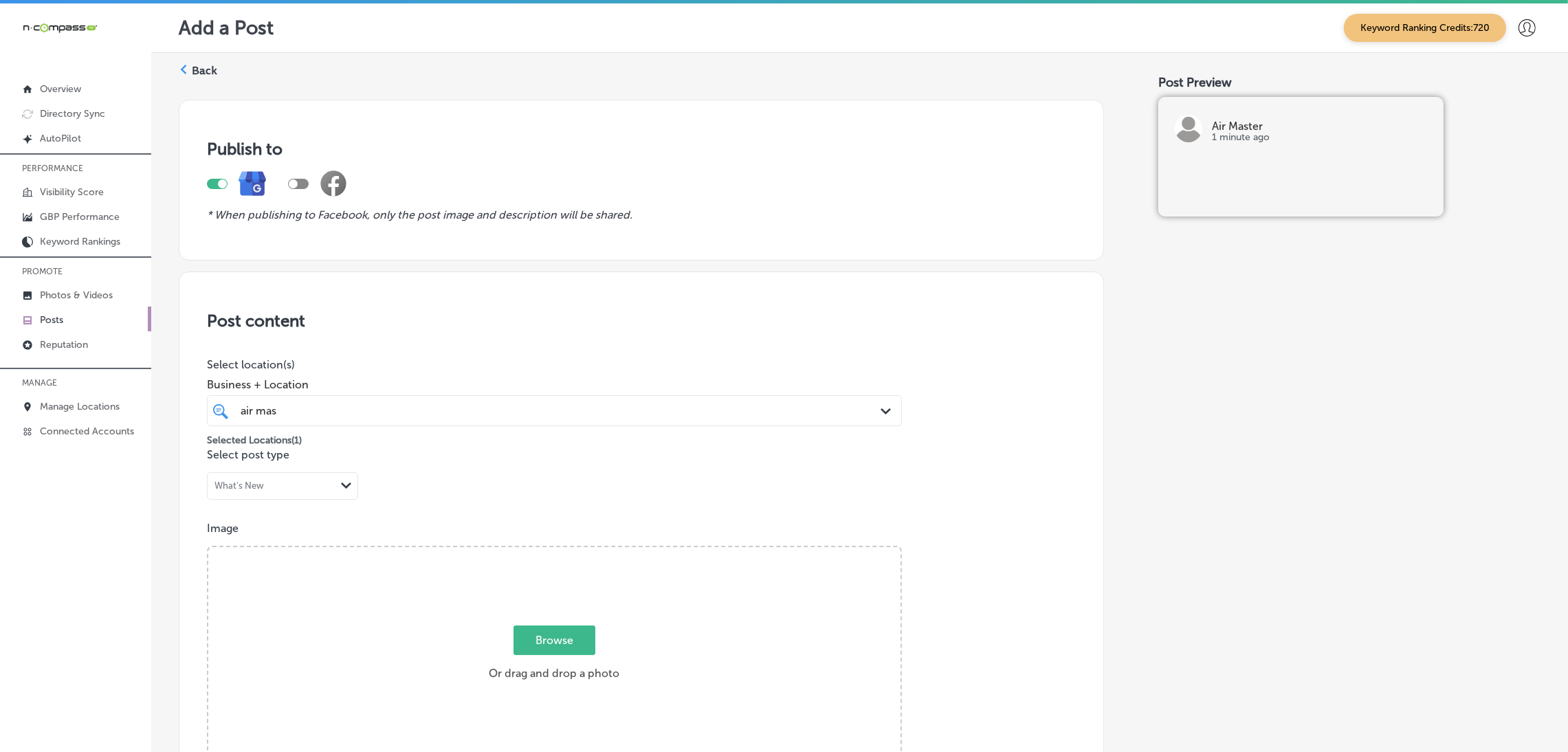
click at [193, 78] on label "Back" at bounding box center [205, 71] width 25 height 15
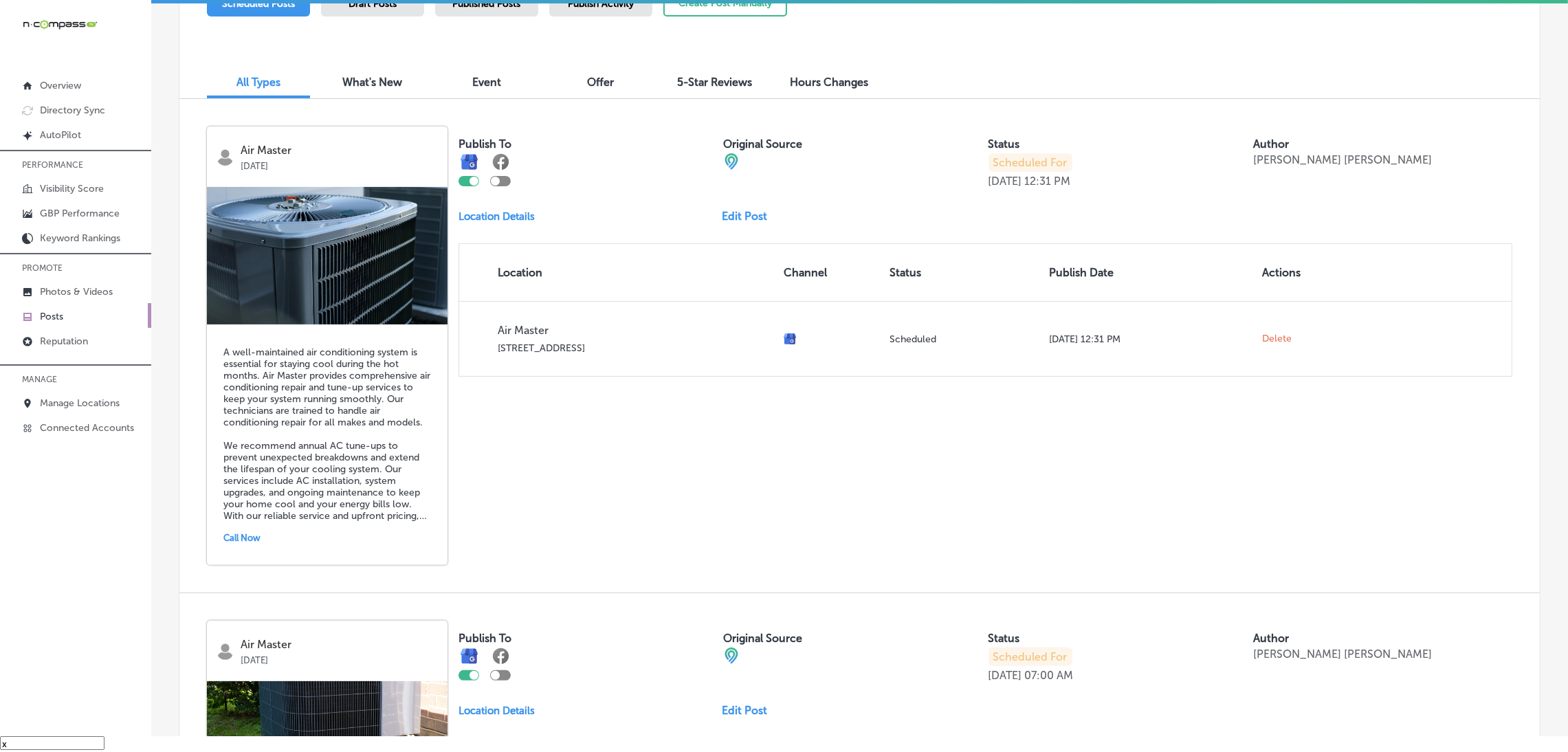
scroll to position [412, 0]
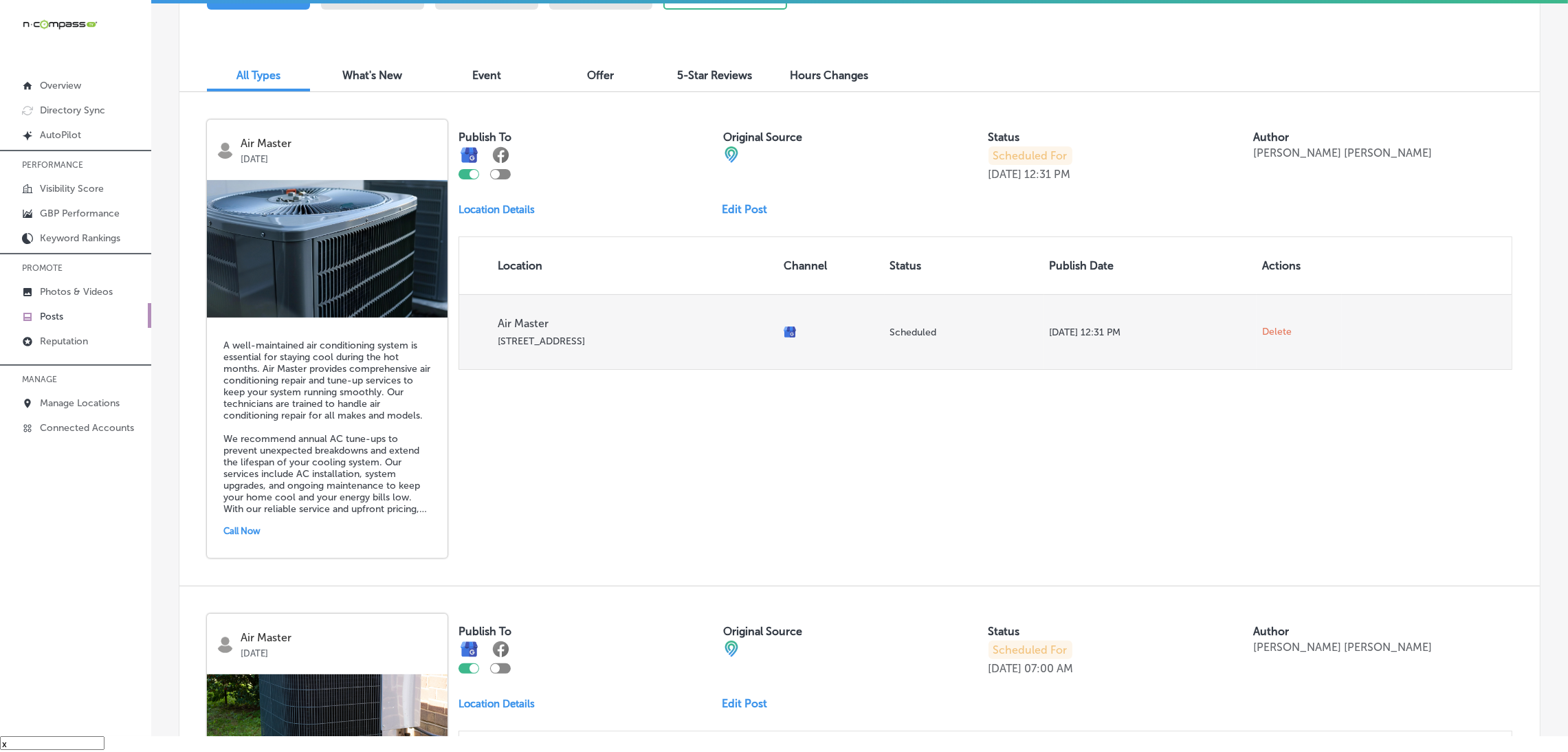
click at [1262, 331] on span "Delete" at bounding box center [1276, 332] width 29 height 13
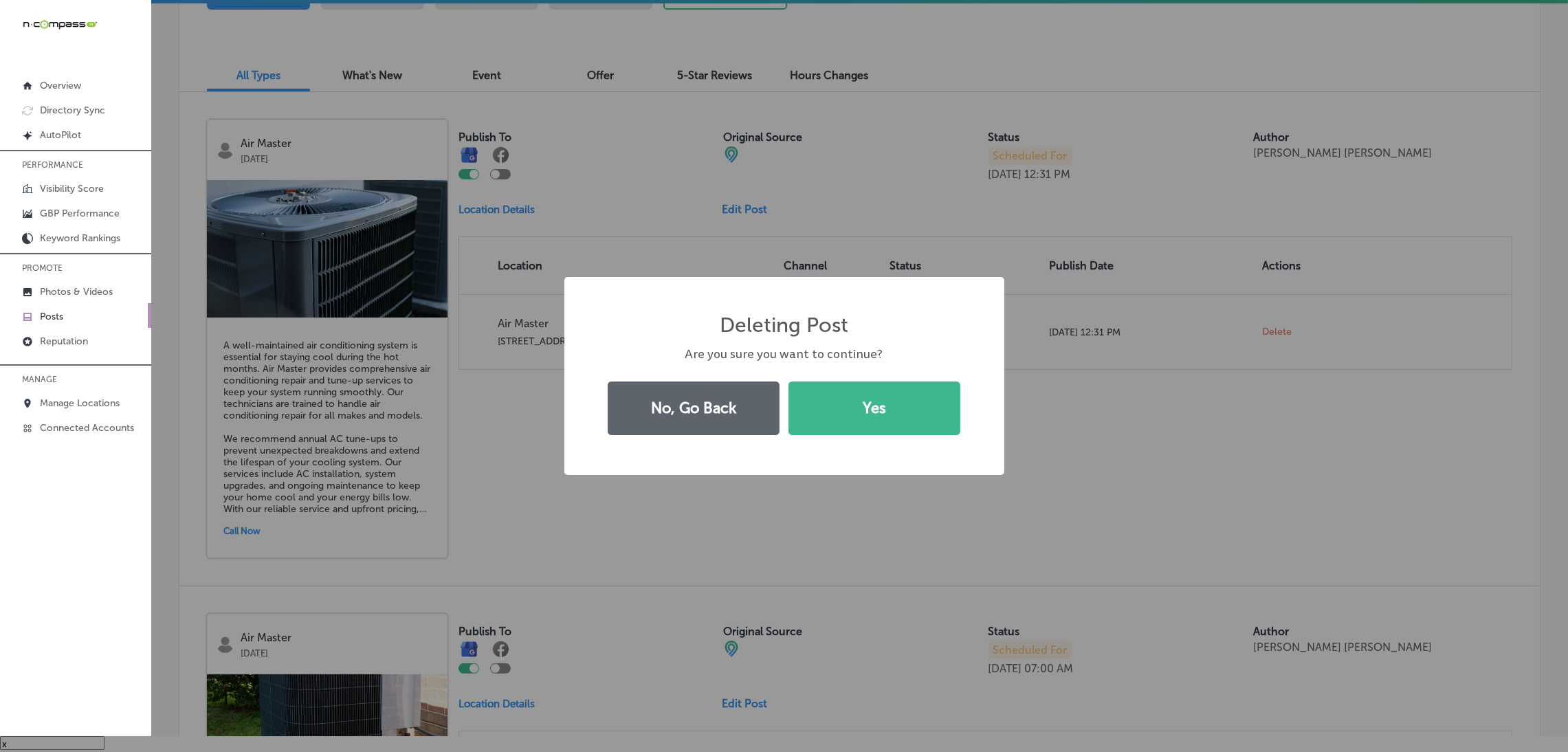
click at [1008, 417] on div "Deleting Post × Are you sure you want to continue? No, Go Back Yes" at bounding box center [784, 376] width 1568 height 752
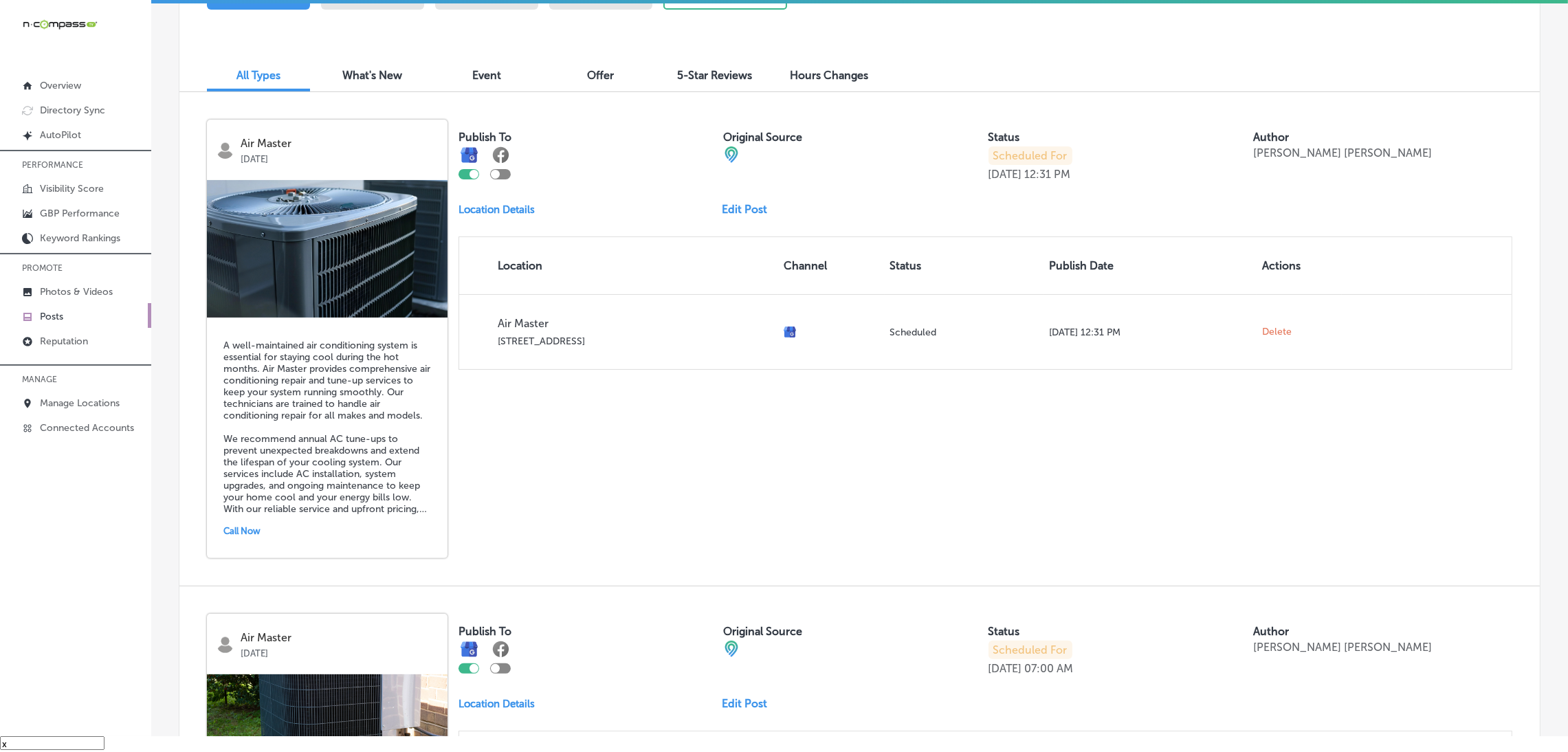
click at [740, 223] on div "Publish To Original Source Status Scheduled For Sep 05, 2025 12:31 PM Author Ha…" at bounding box center [985, 244] width 1054 height 250
click at [743, 204] on link "Edit Post" at bounding box center [749, 209] width 56 height 13
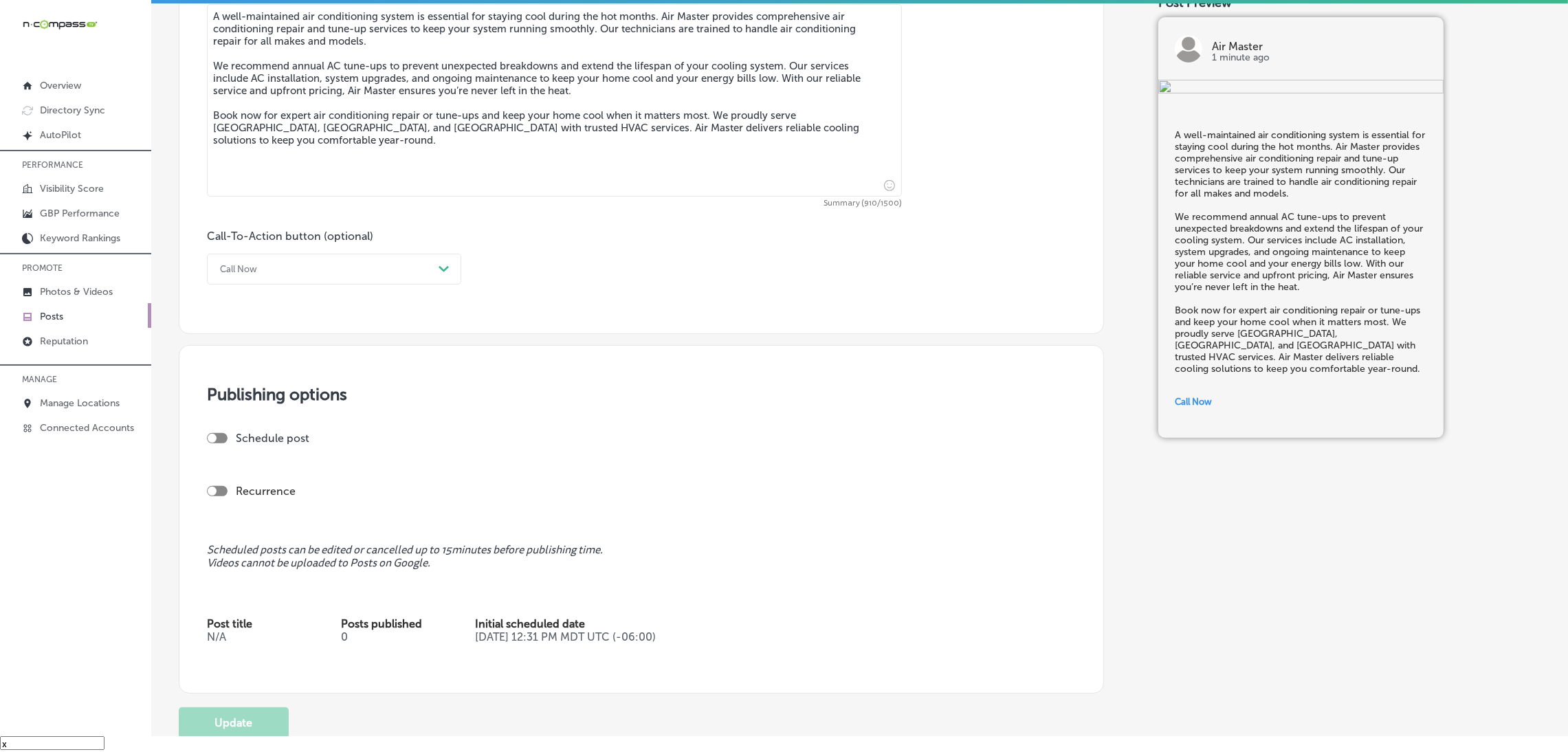
scroll to position [926, 0]
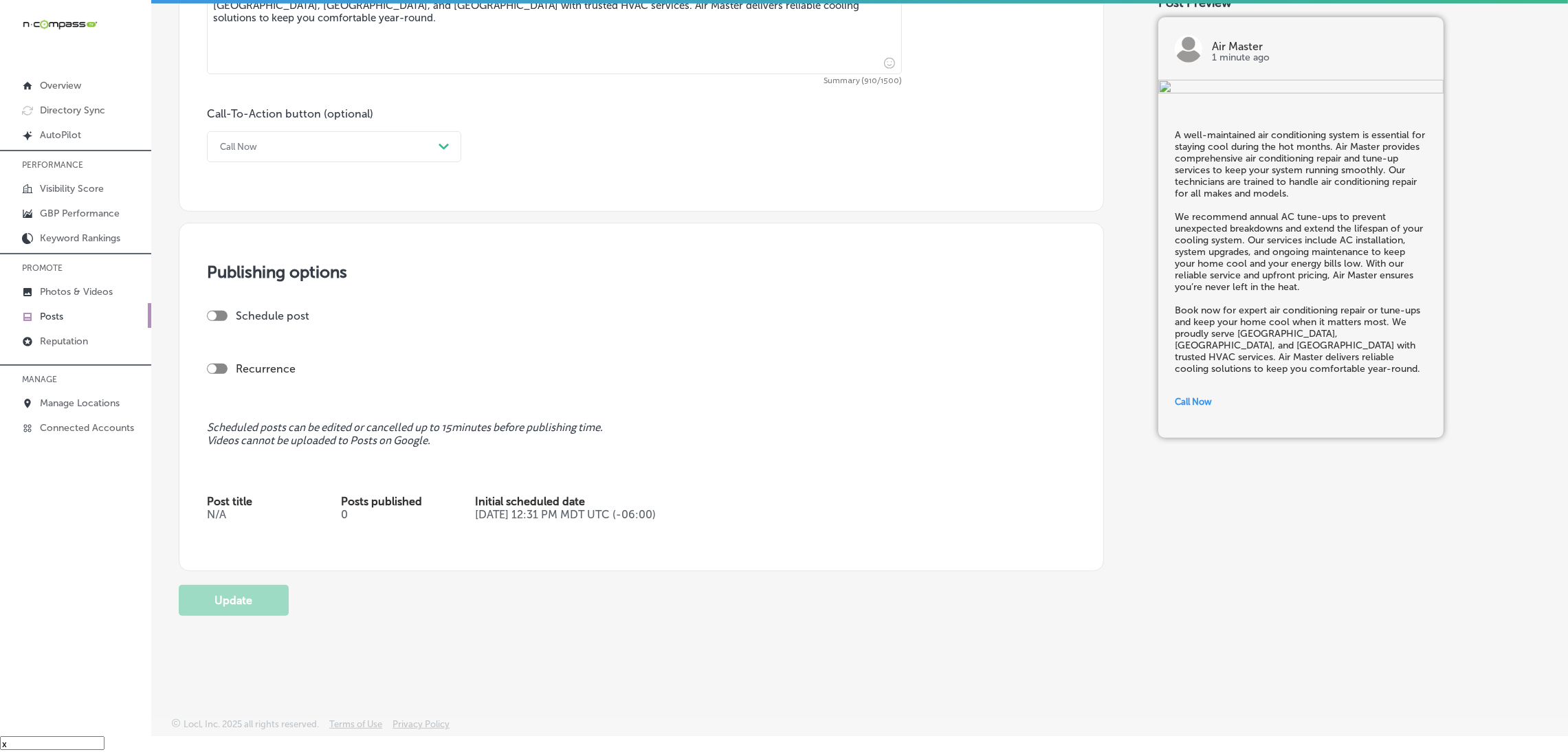
click at [224, 322] on div "Schedule post" at bounding box center [636, 321] width 858 height 24
click at [220, 309] on div "Schedule post" at bounding box center [636, 316] width 858 height 13
click at [218, 313] on div at bounding box center [217, 316] width 21 height 10
checkbox input "true"
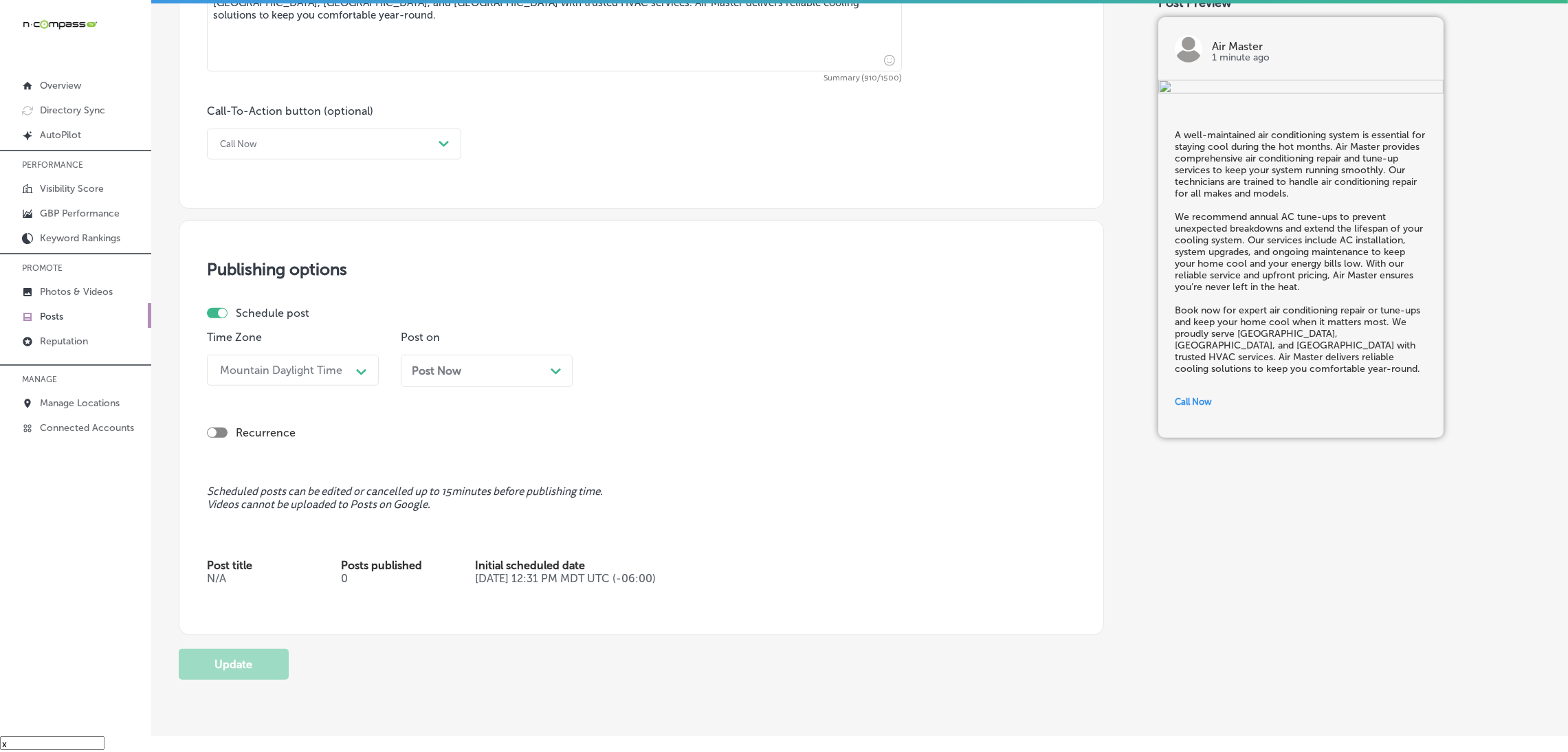
click at [416, 370] on span "Post Now" at bounding box center [436, 370] width 49 height 13
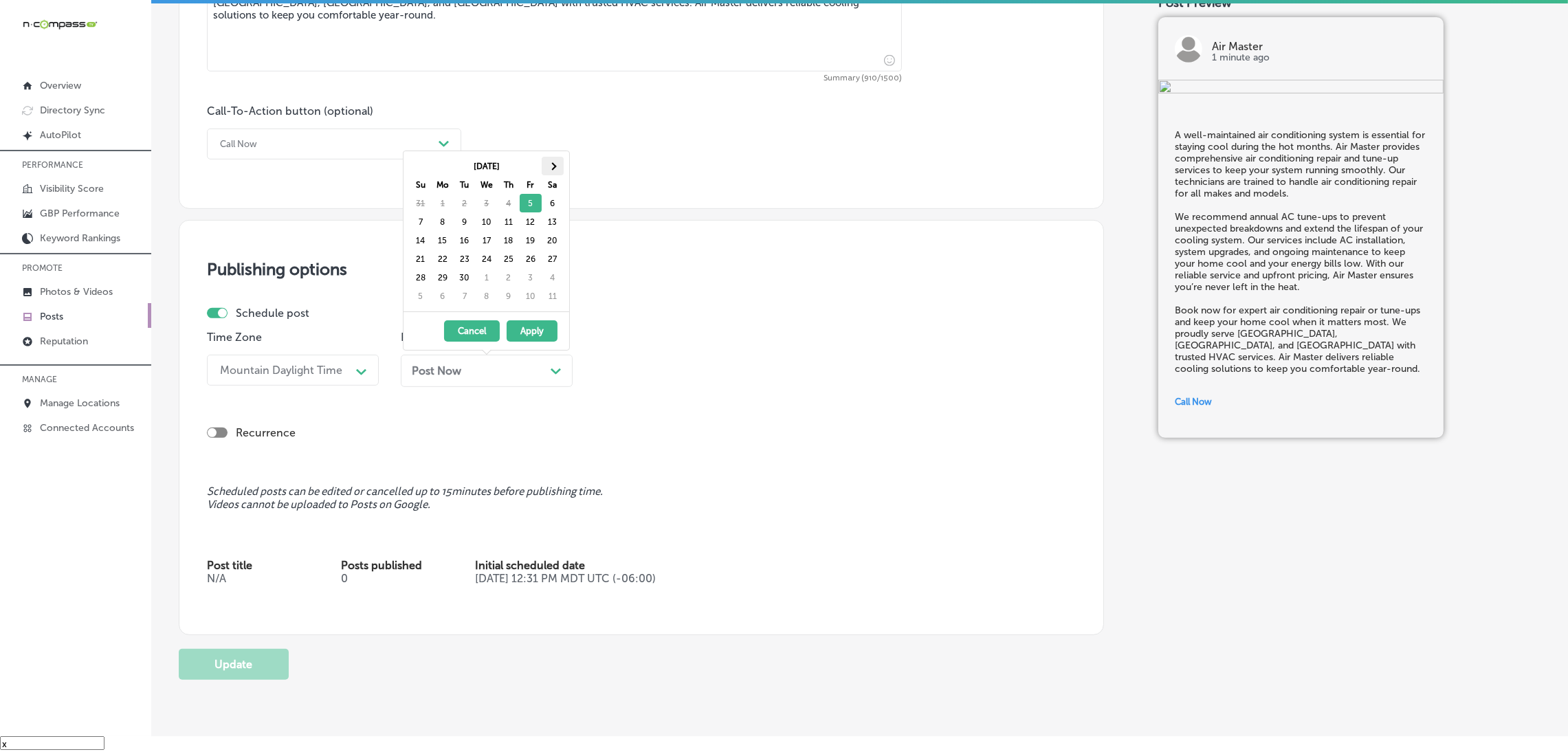
click at [550, 167] on th at bounding box center [553, 166] width 22 height 18
click at [424, 170] on th at bounding box center [421, 166] width 22 height 18
click at [563, 167] on th at bounding box center [553, 166] width 22 height 18
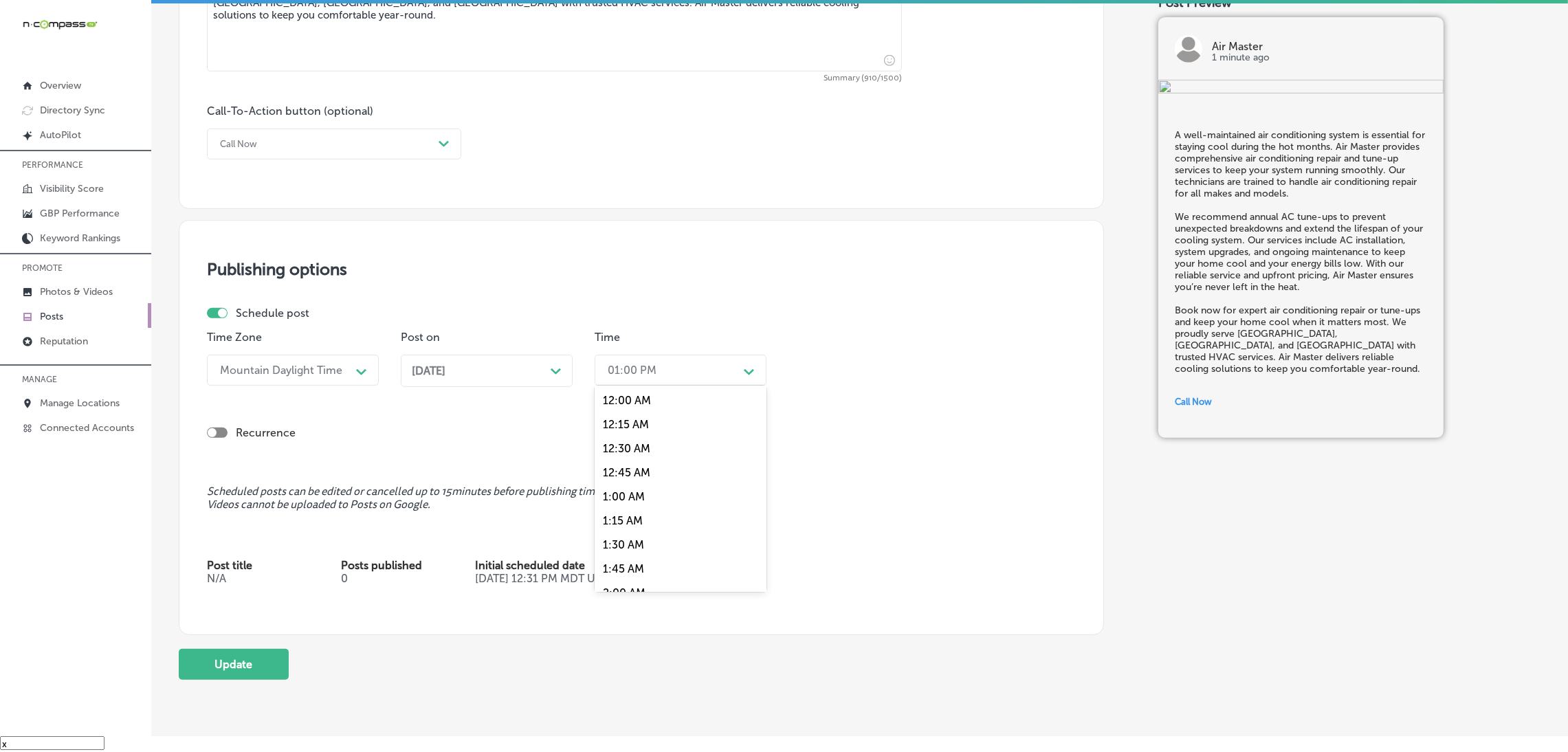
click at [666, 359] on div "01:00 PM" at bounding box center [669, 370] width 137 height 24
click at [638, 457] on div "7:00 AM" at bounding box center [680, 456] width 172 height 24
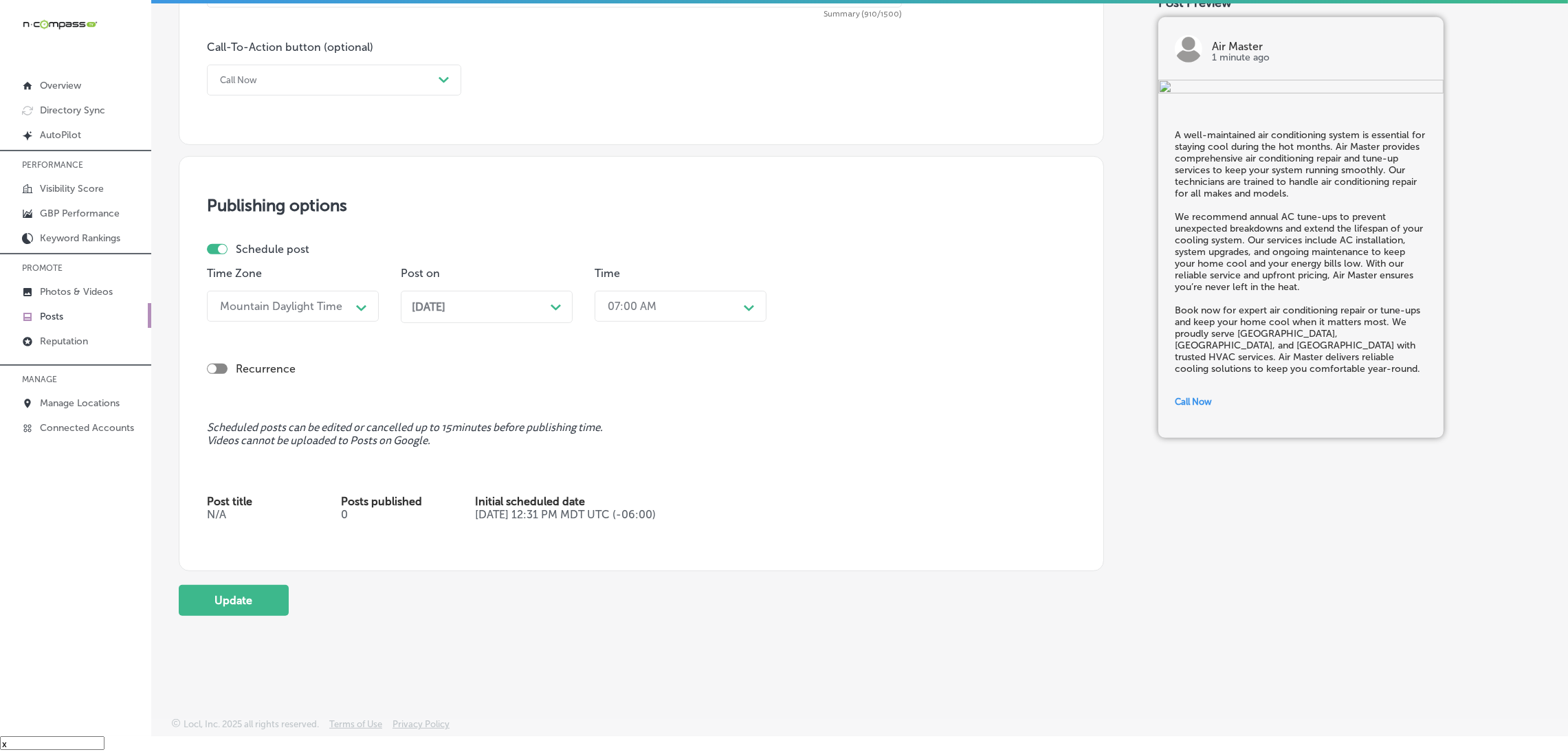
scroll to position [993, 0]
click at [249, 592] on button "Update" at bounding box center [233, 600] width 110 height 31
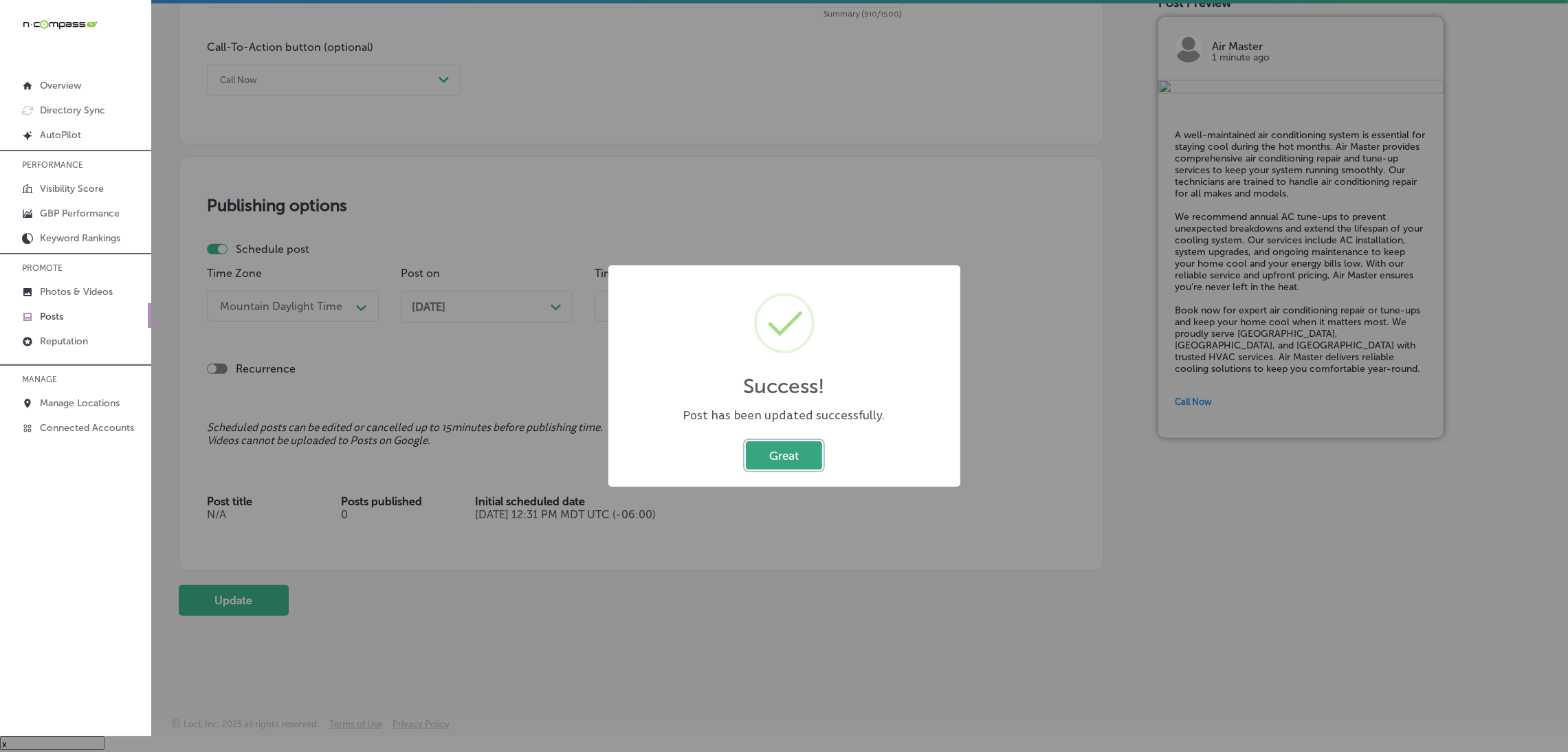
click at [769, 451] on button "Great" at bounding box center [784, 455] width 76 height 29
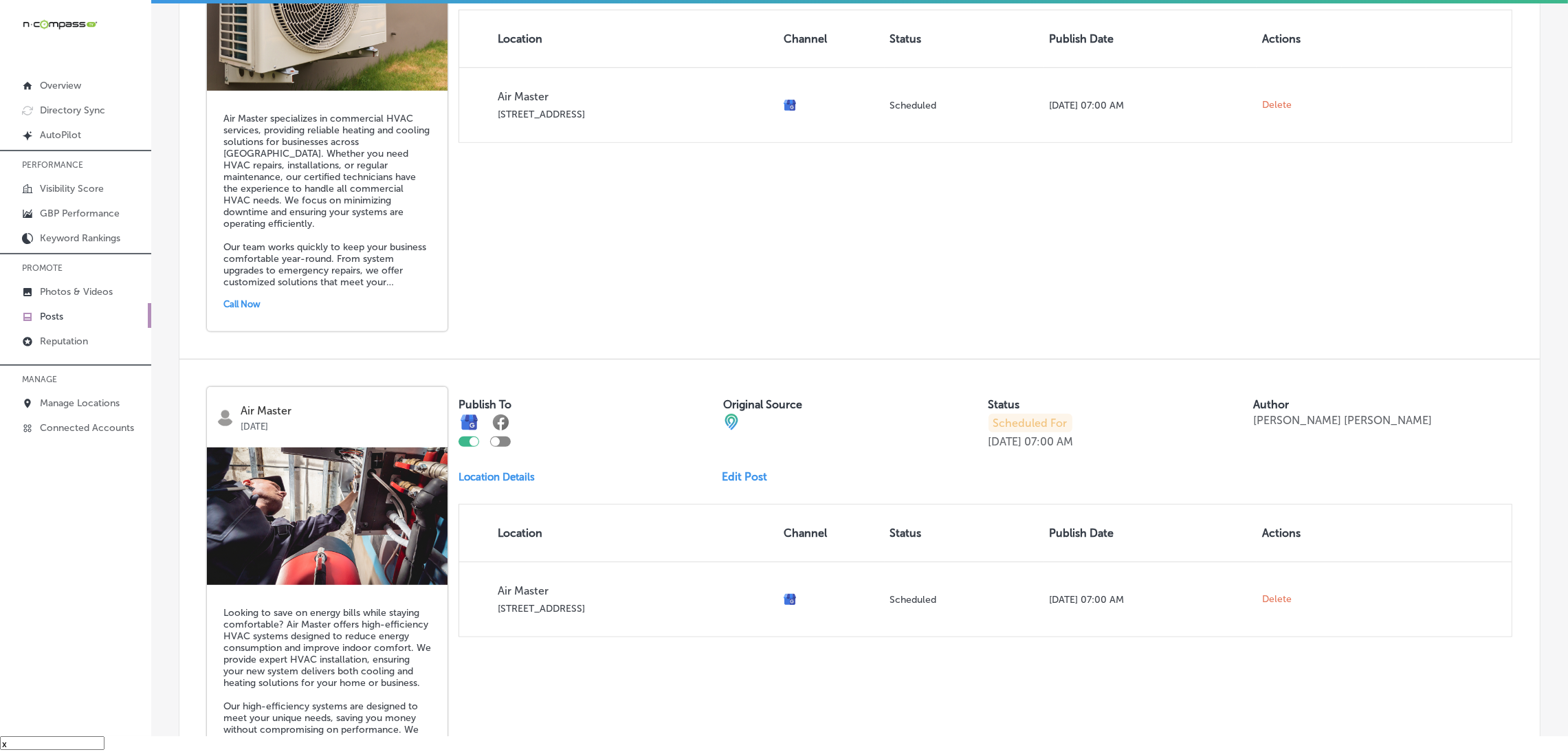
scroll to position [1547, 0]
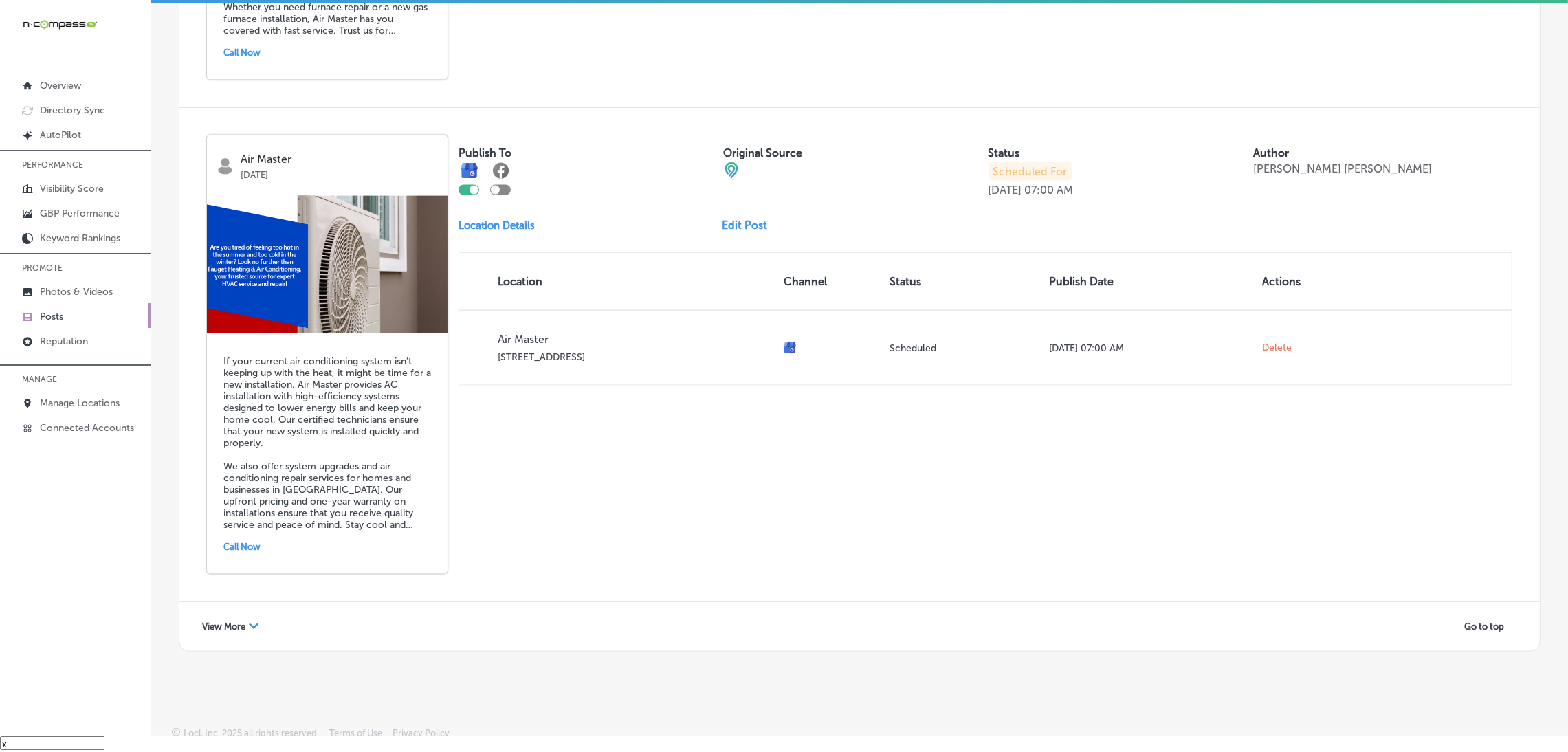
click at [240, 622] on span "View More" at bounding box center [224, 627] width 44 height 10
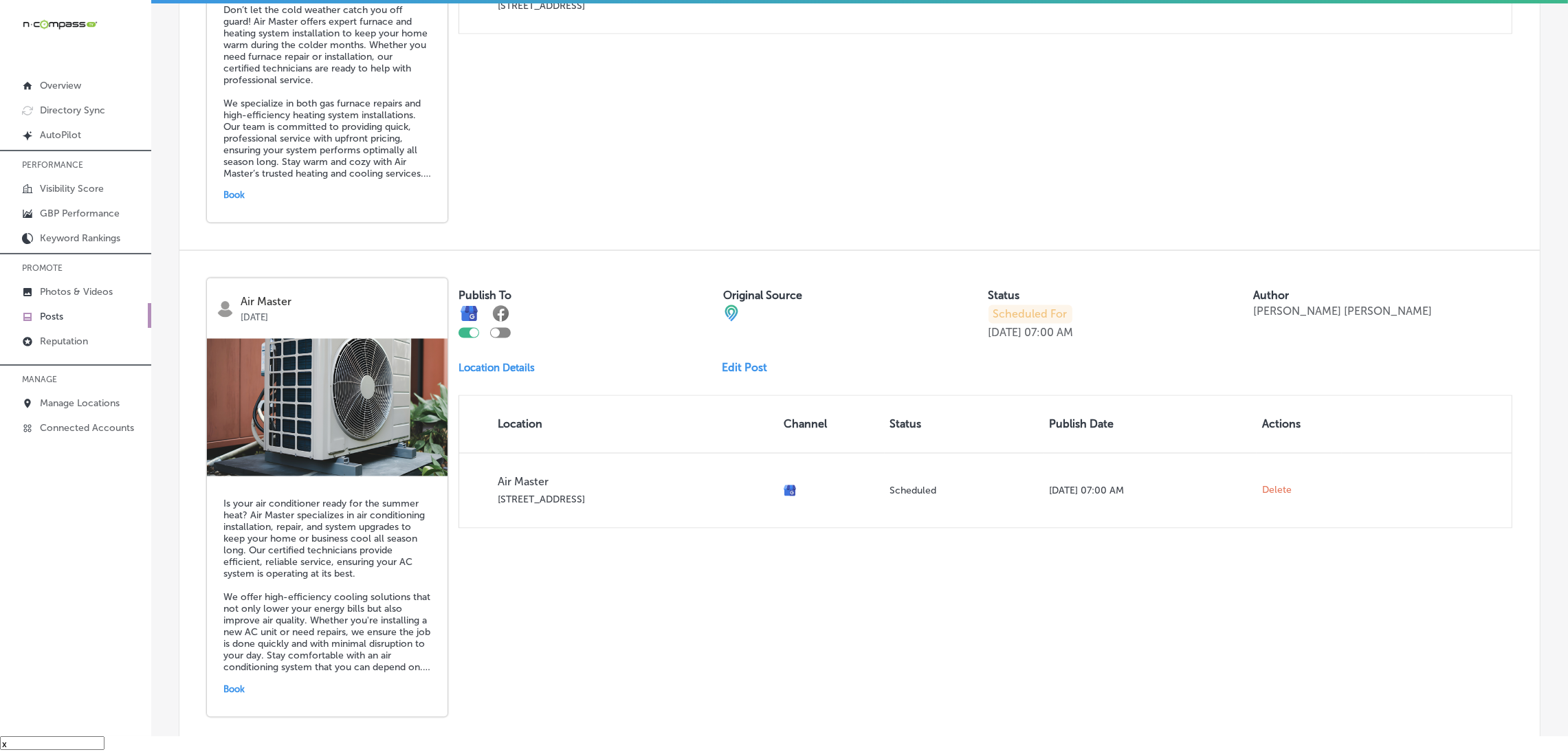
scroll to position [3854, 0]
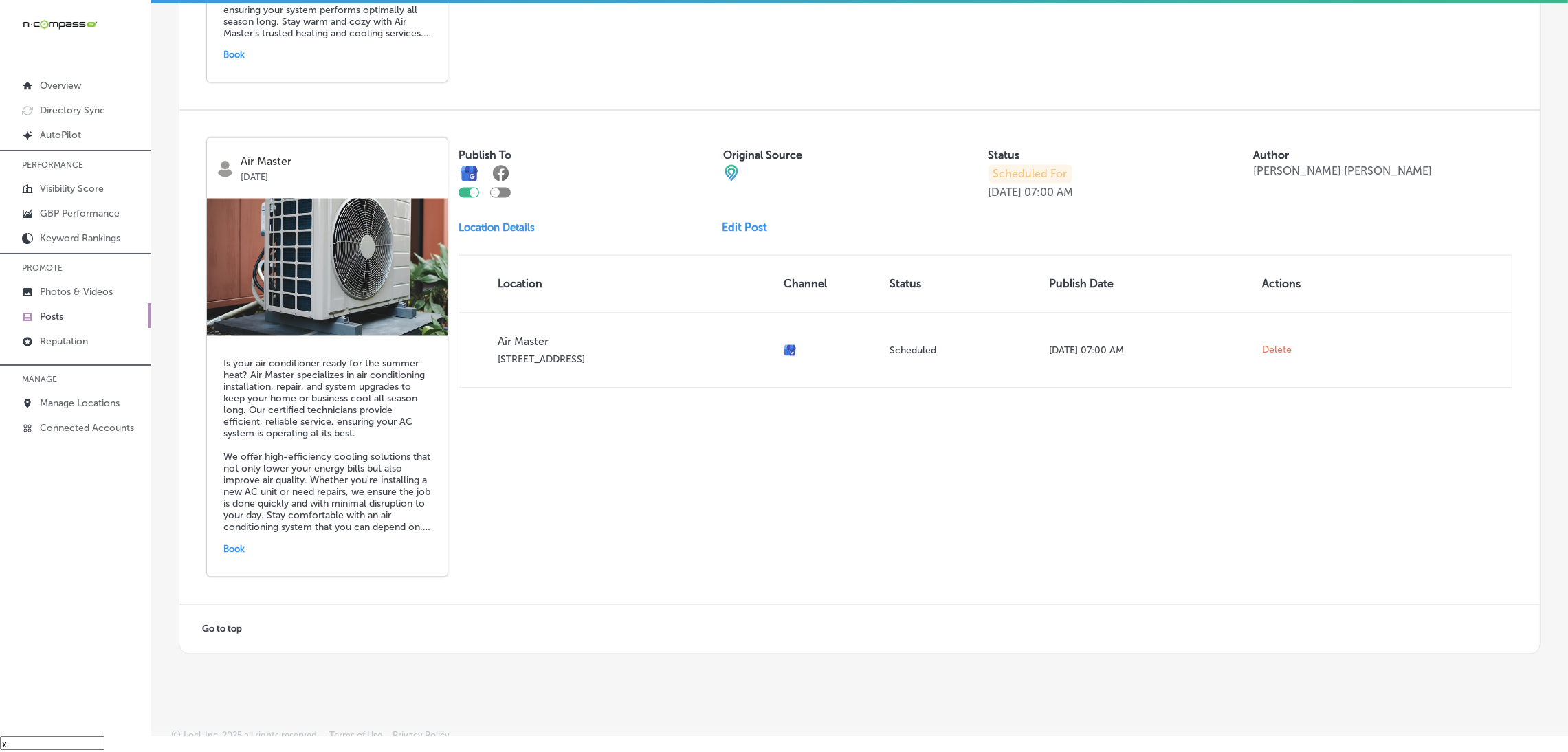
click at [224, 624] on span "Go to top" at bounding box center [222, 629] width 40 height 10
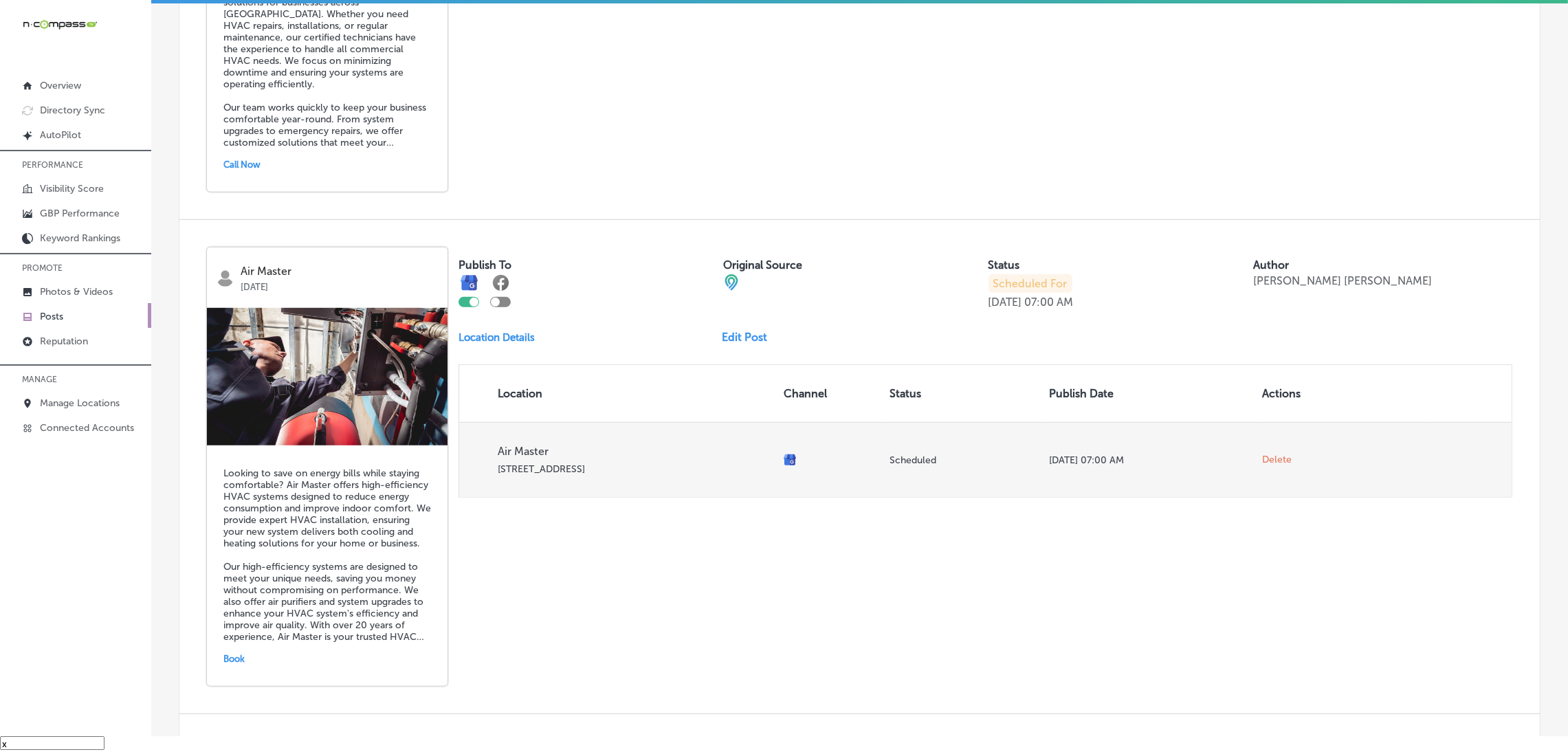
scroll to position [1276, 0]
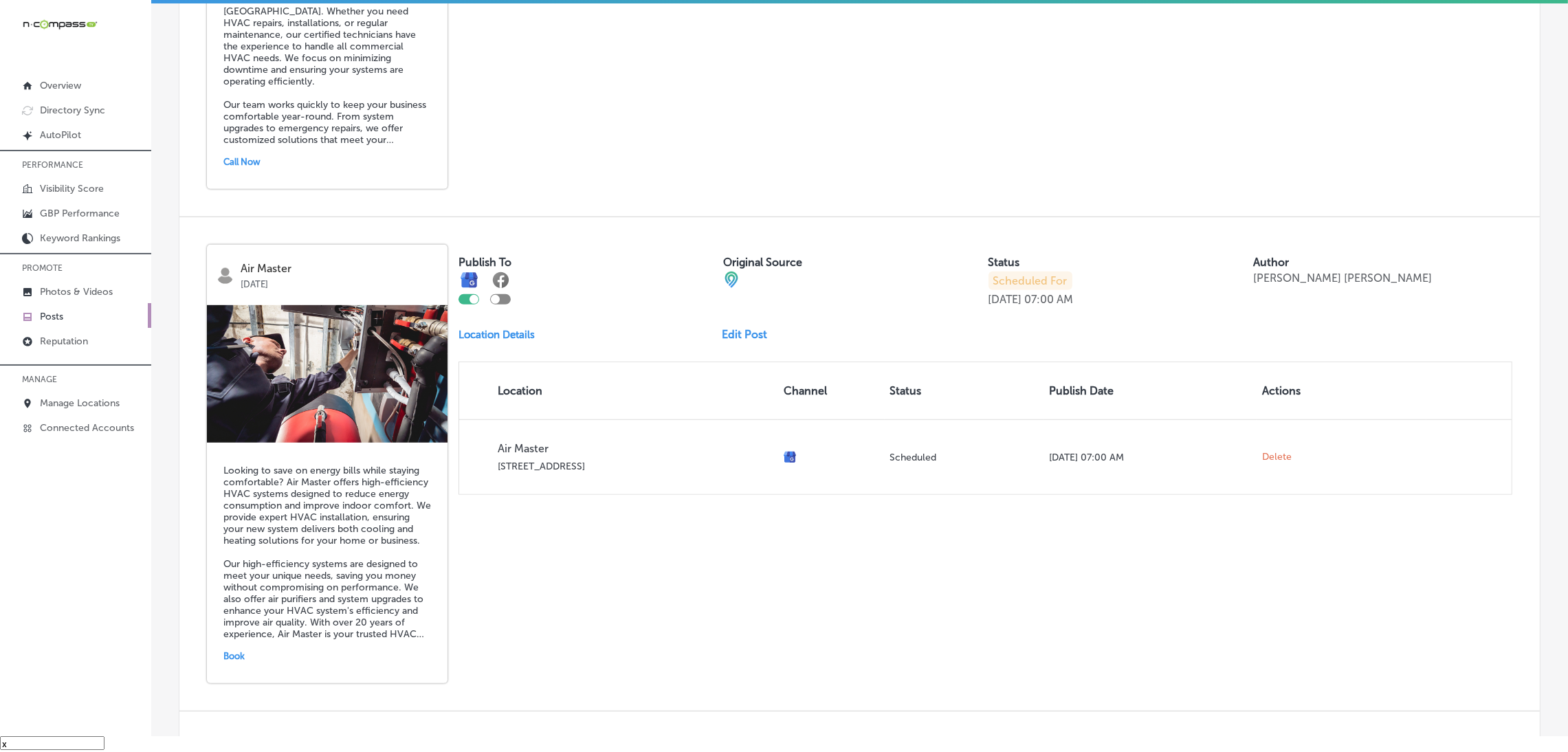
click at [730, 329] on link "Edit Post" at bounding box center [749, 334] width 56 height 13
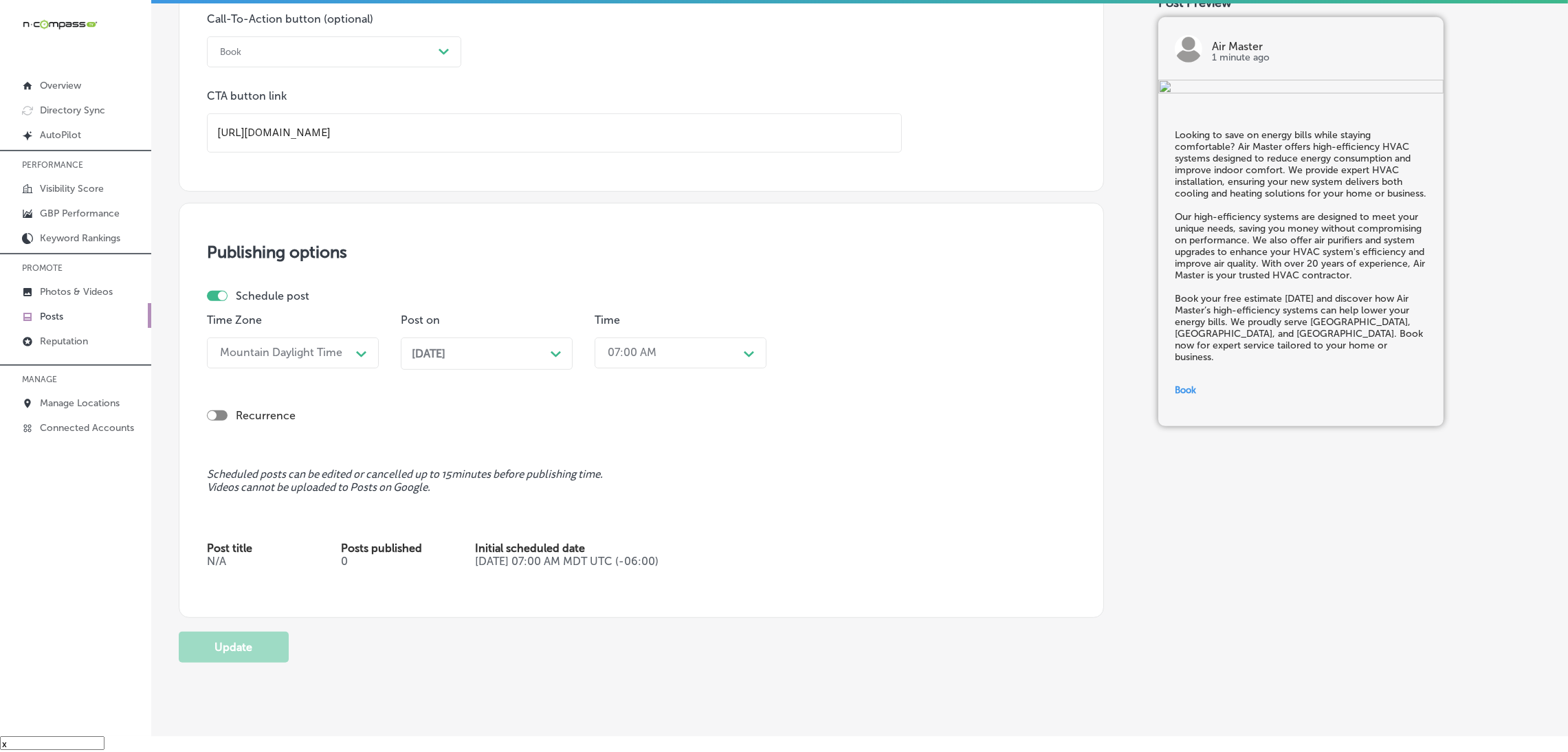
scroll to position [1030, 0]
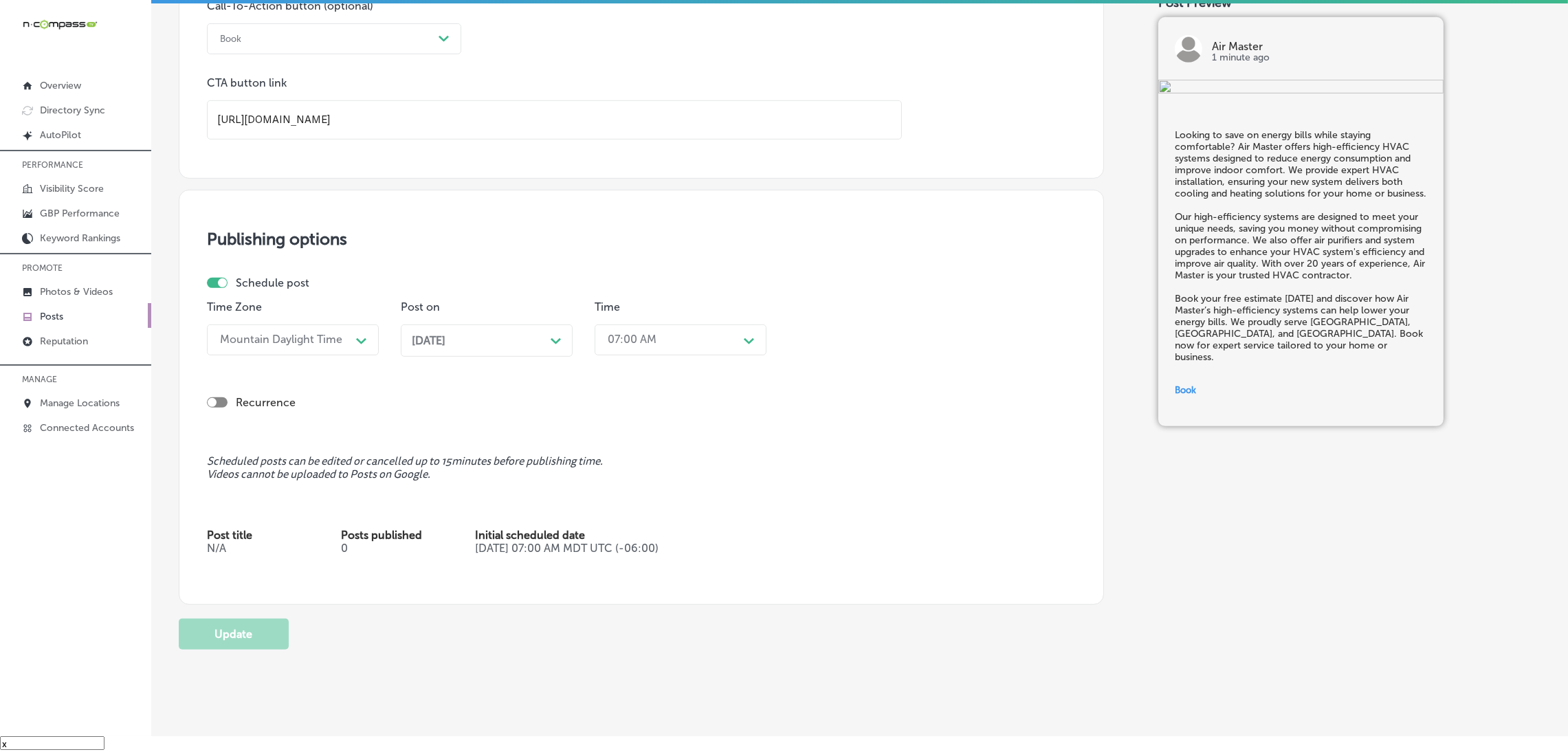
click at [446, 340] on span "Sep 13, 2025" at bounding box center [428, 340] width 33 height 13
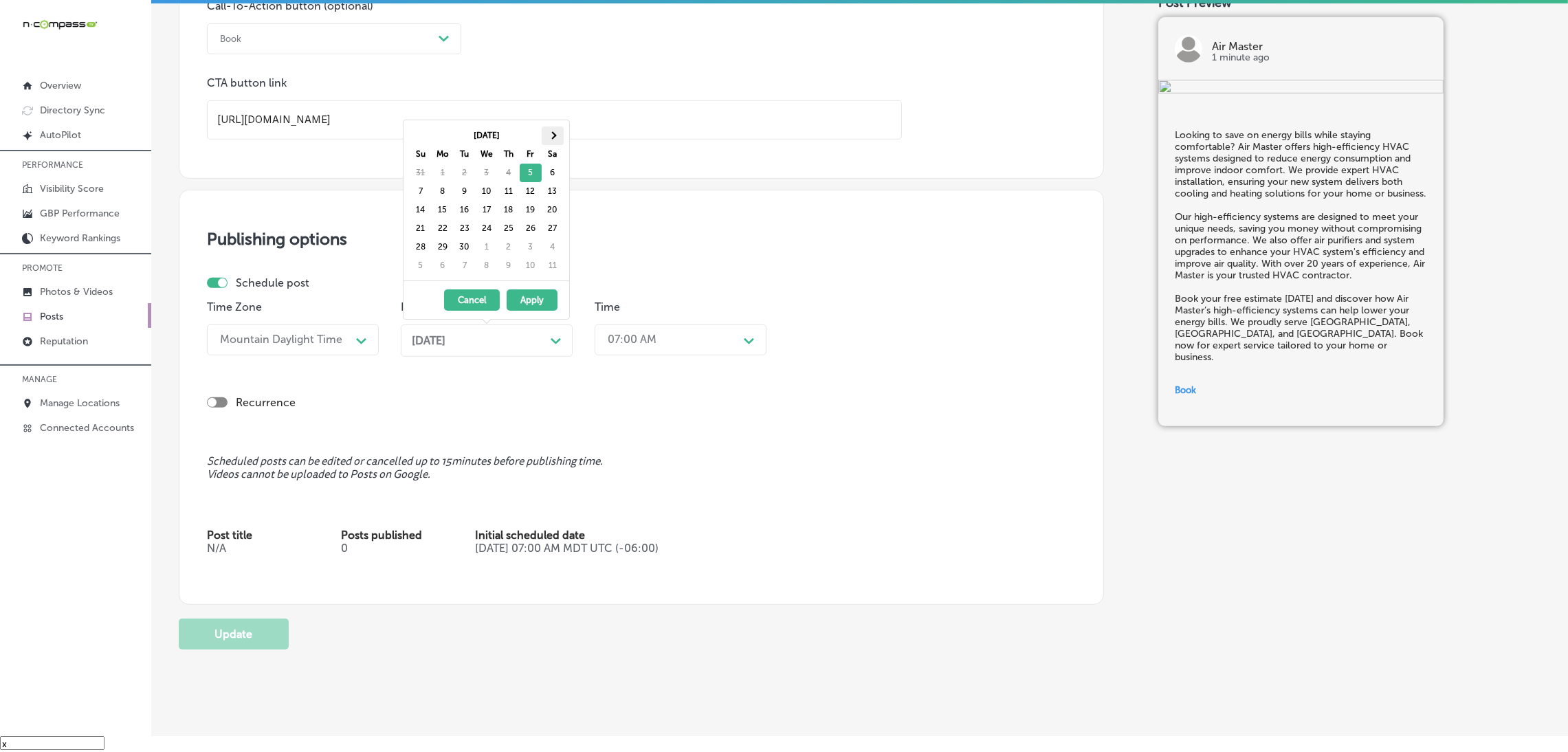
click at [554, 132] on th at bounding box center [553, 135] width 22 height 18
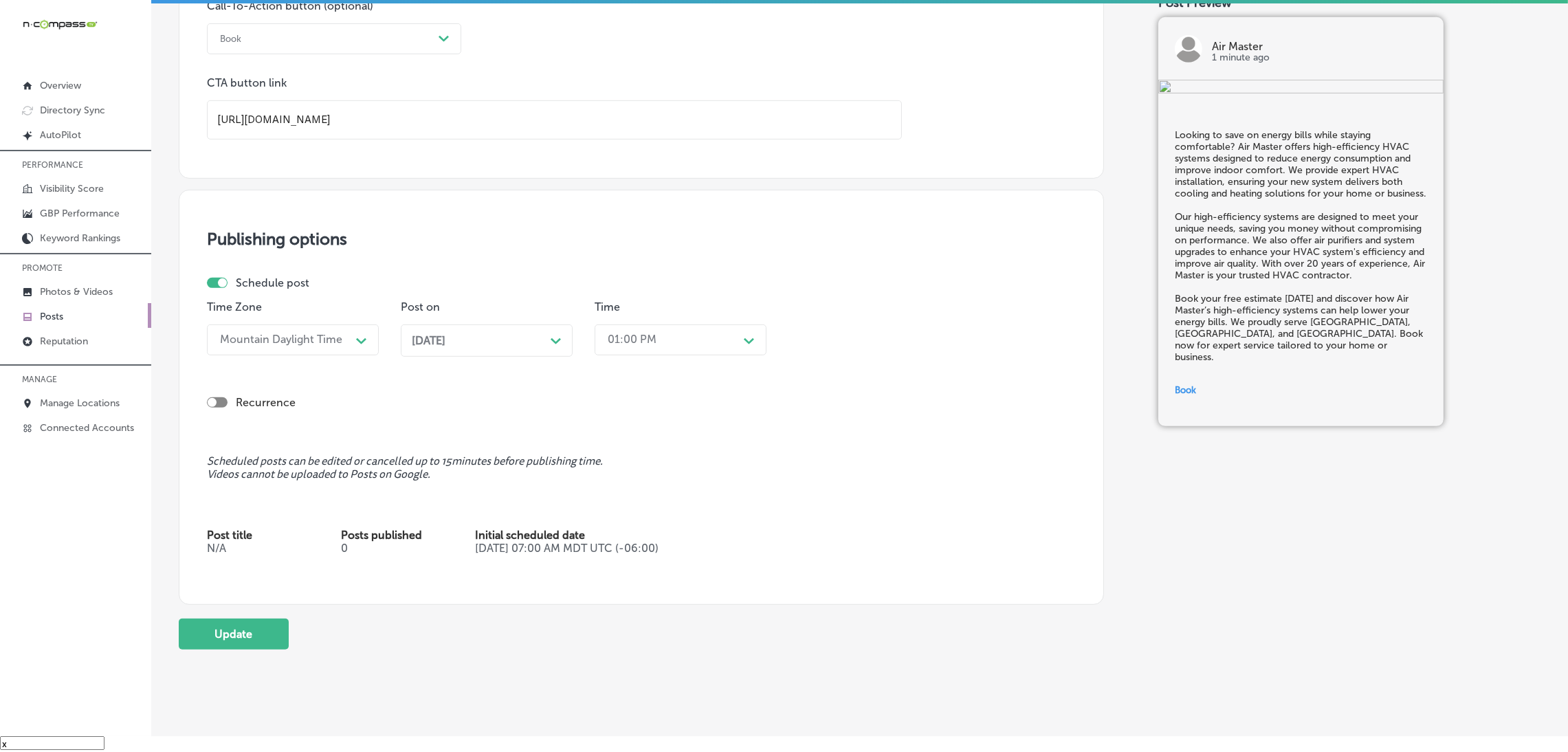
click at [634, 355] on div "01:00 PM Path Created with Sketch." at bounding box center [680, 340] width 172 height 31
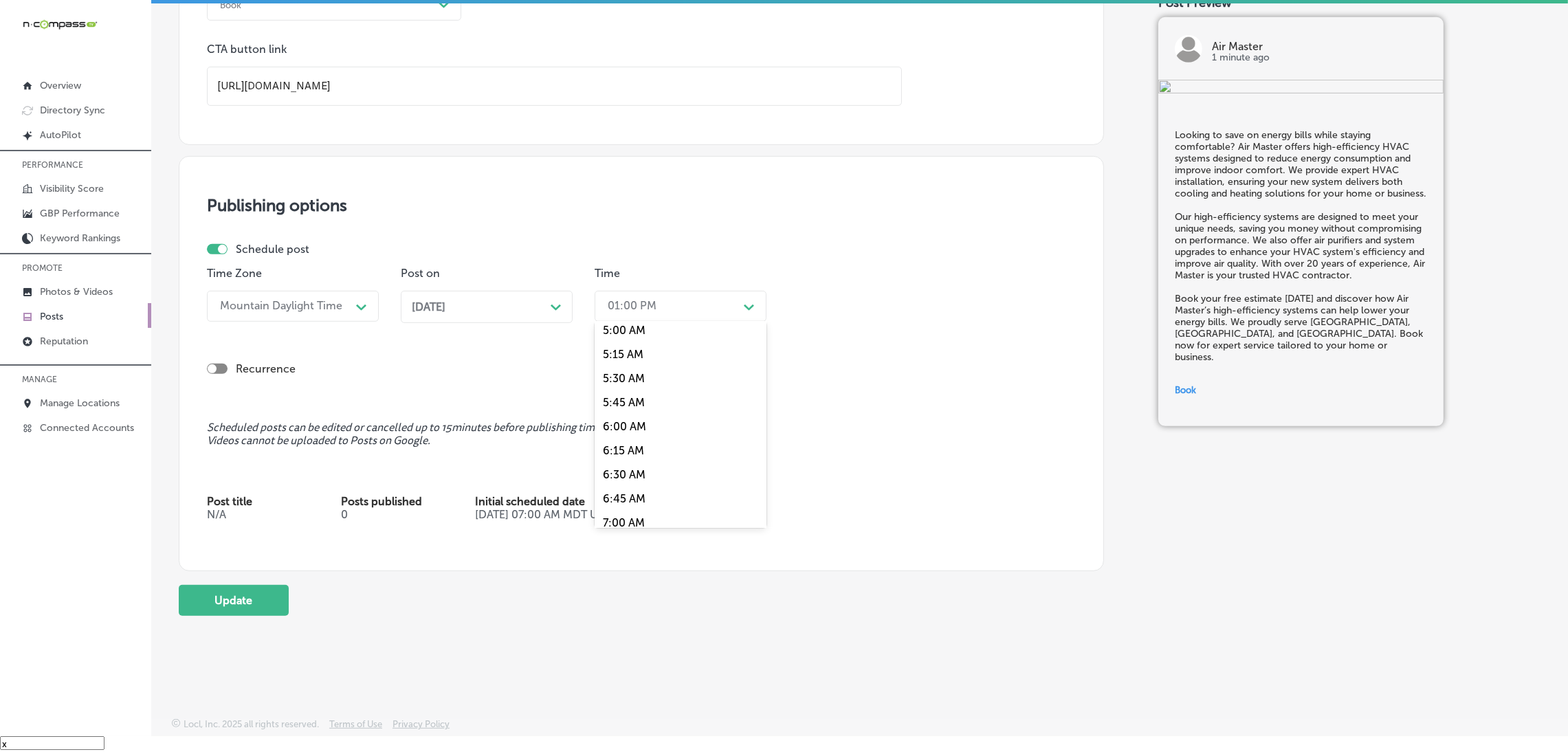
scroll to position [515, 0]
click at [642, 493] on div "7:00 AM" at bounding box center [680, 495] width 172 height 24
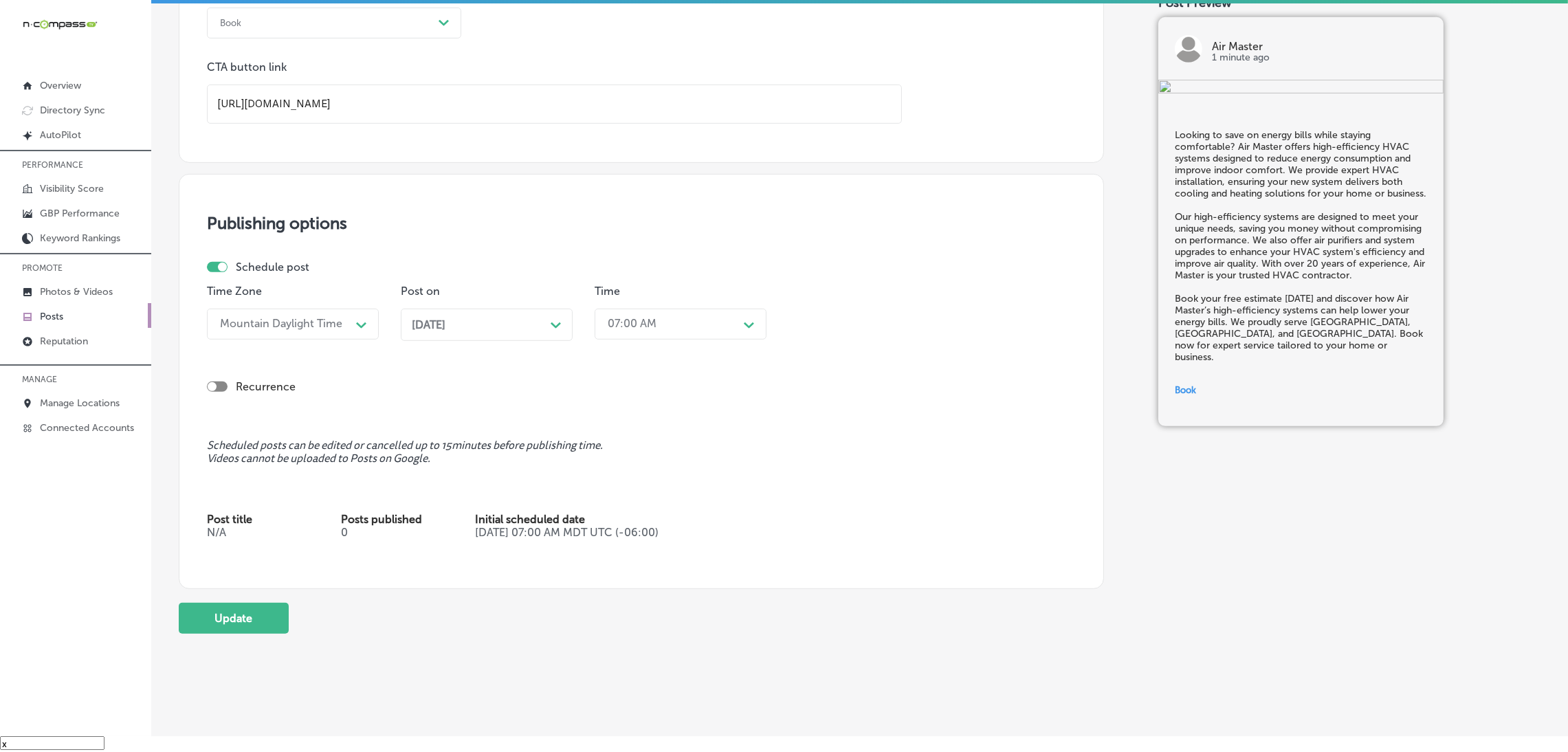
scroll to position [1068, 0]
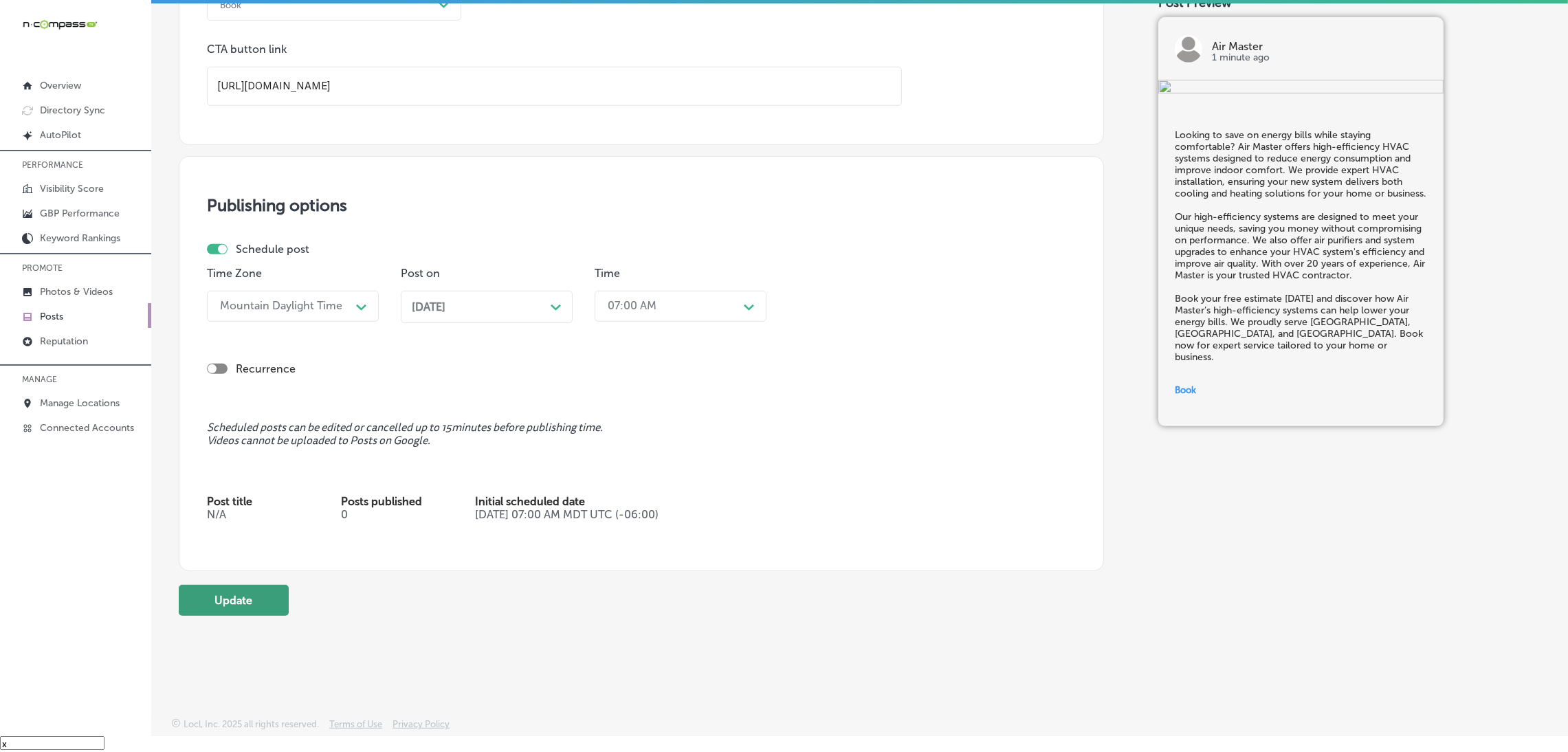
click at [246, 602] on button "Update" at bounding box center [233, 600] width 110 height 31
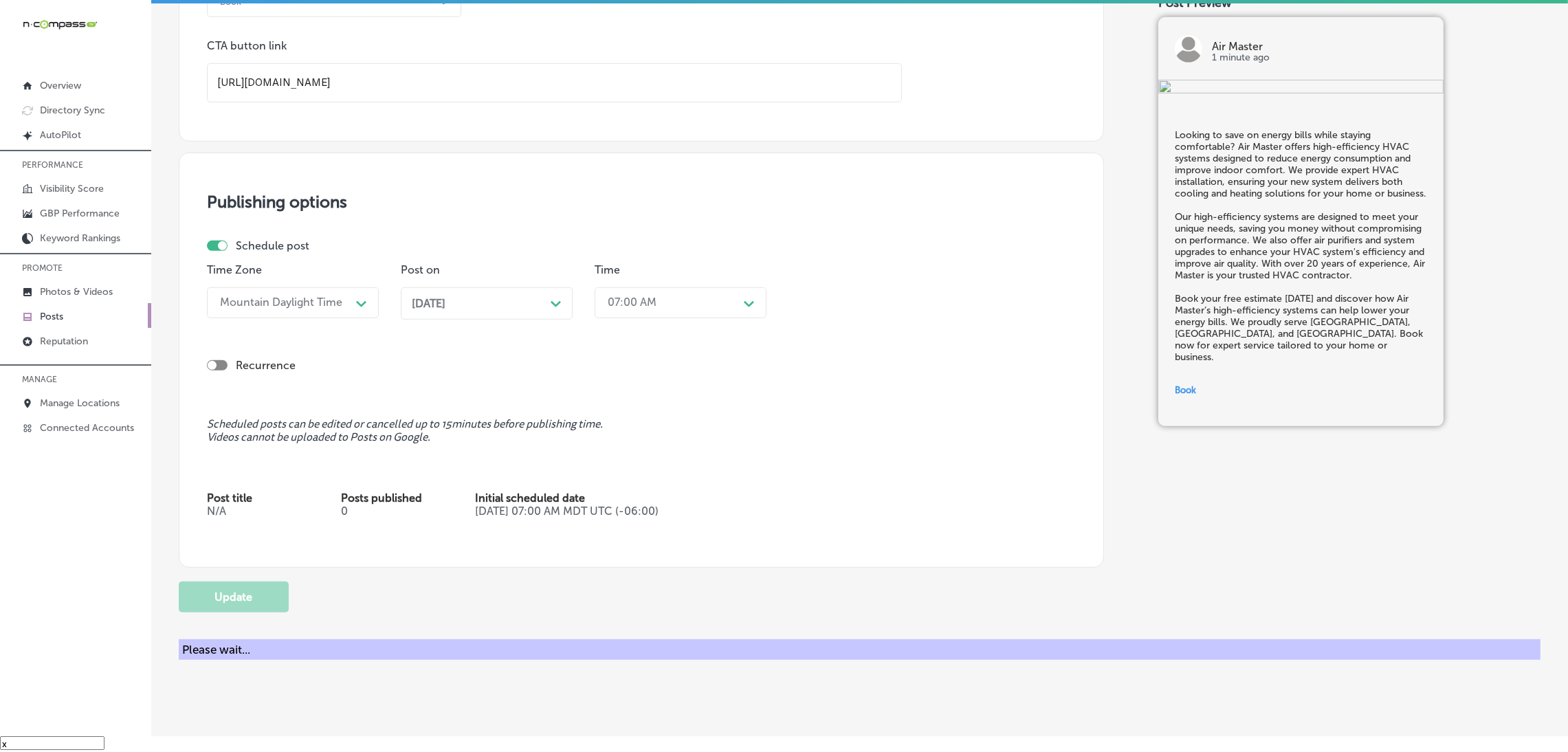
checkbox input "true"
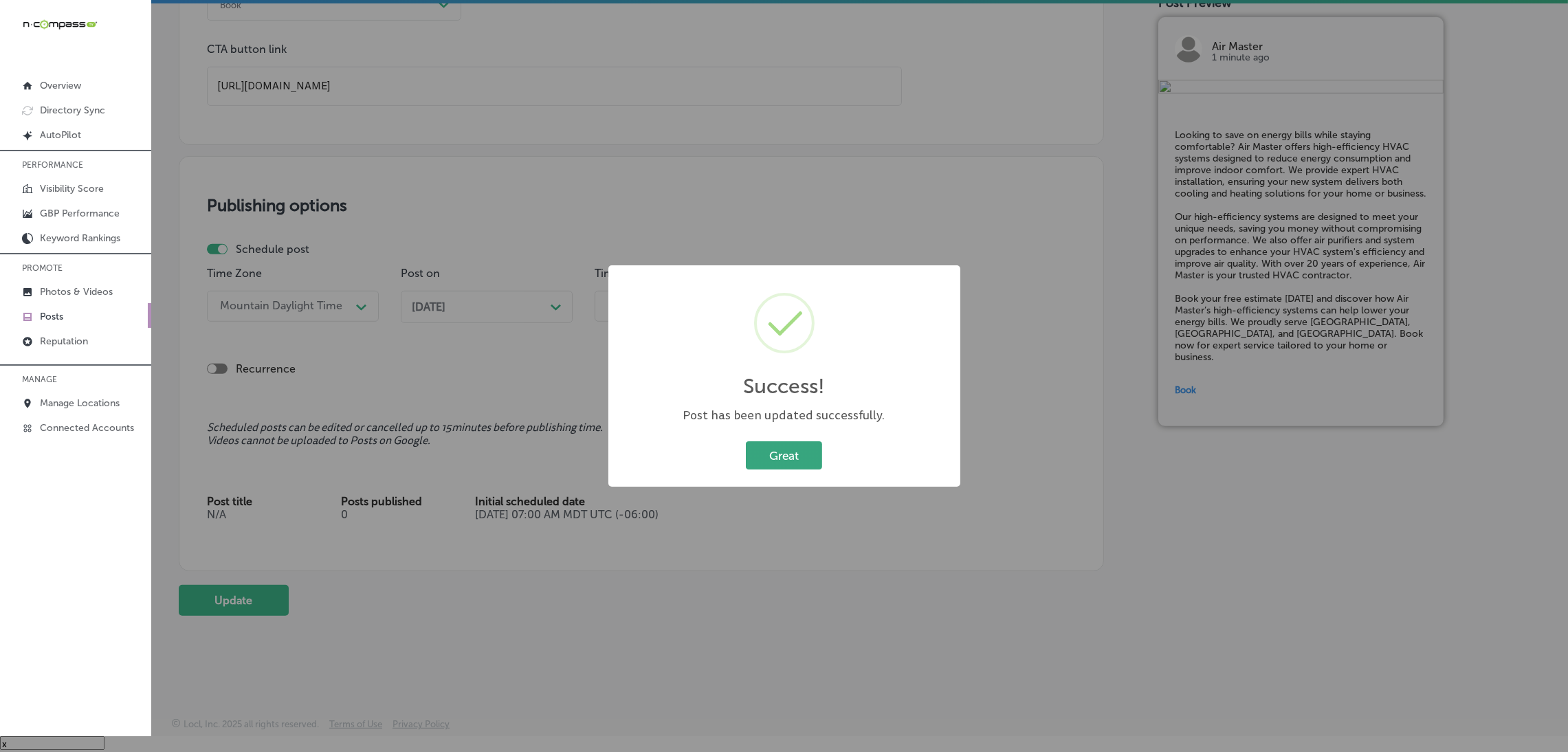
click at [772, 456] on button "Great" at bounding box center [784, 455] width 76 height 29
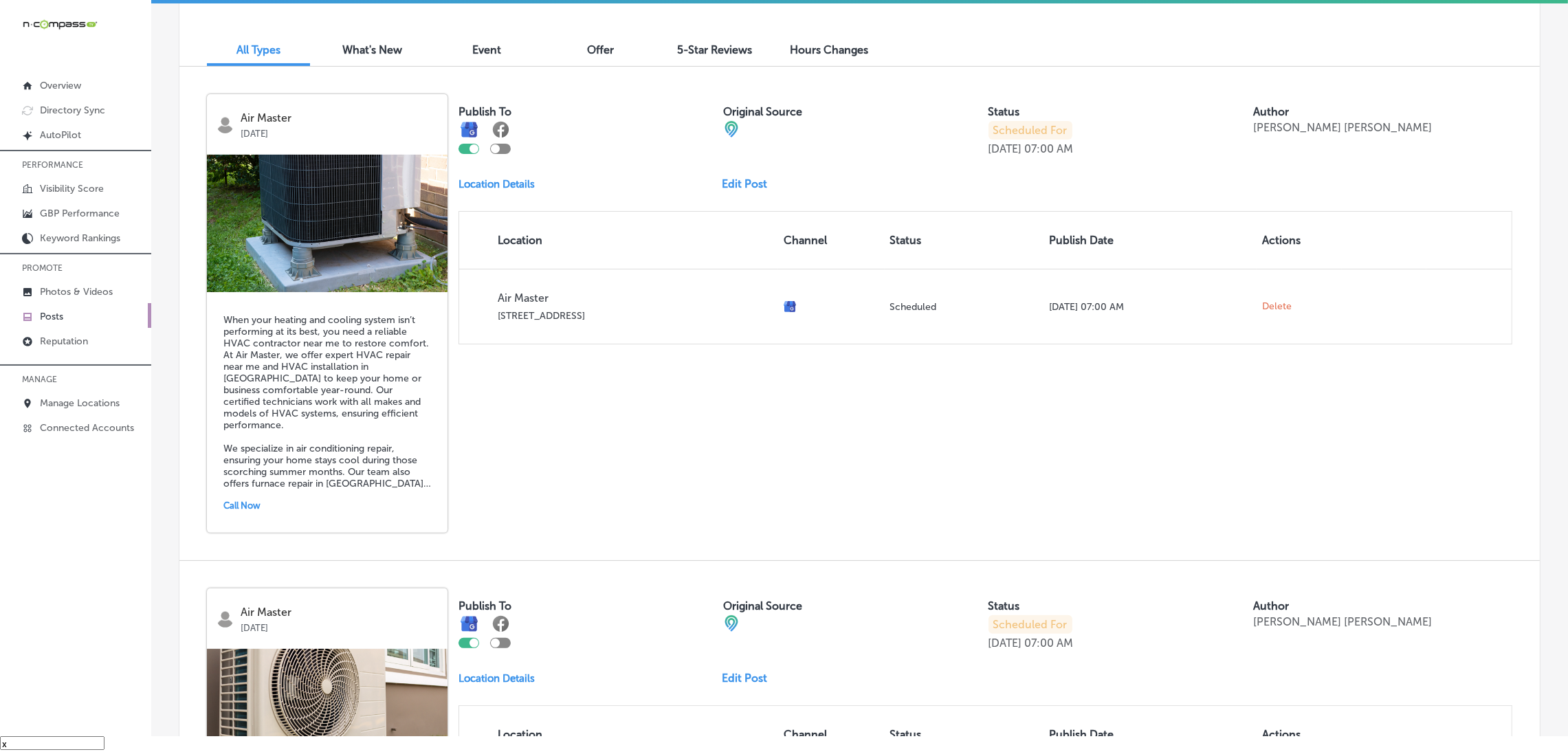
scroll to position [309, 0]
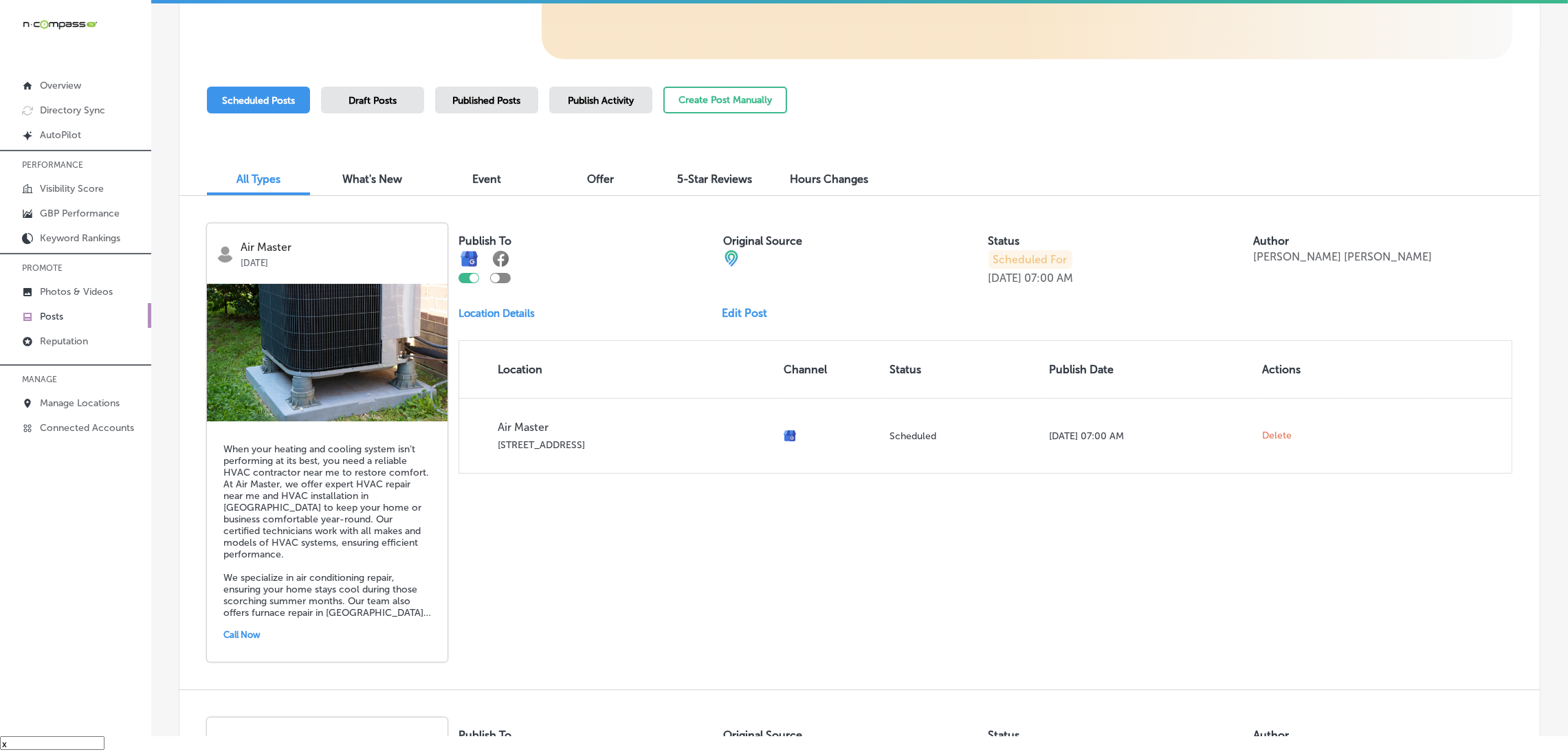
click at [743, 317] on link "Edit Post" at bounding box center [749, 313] width 56 height 13
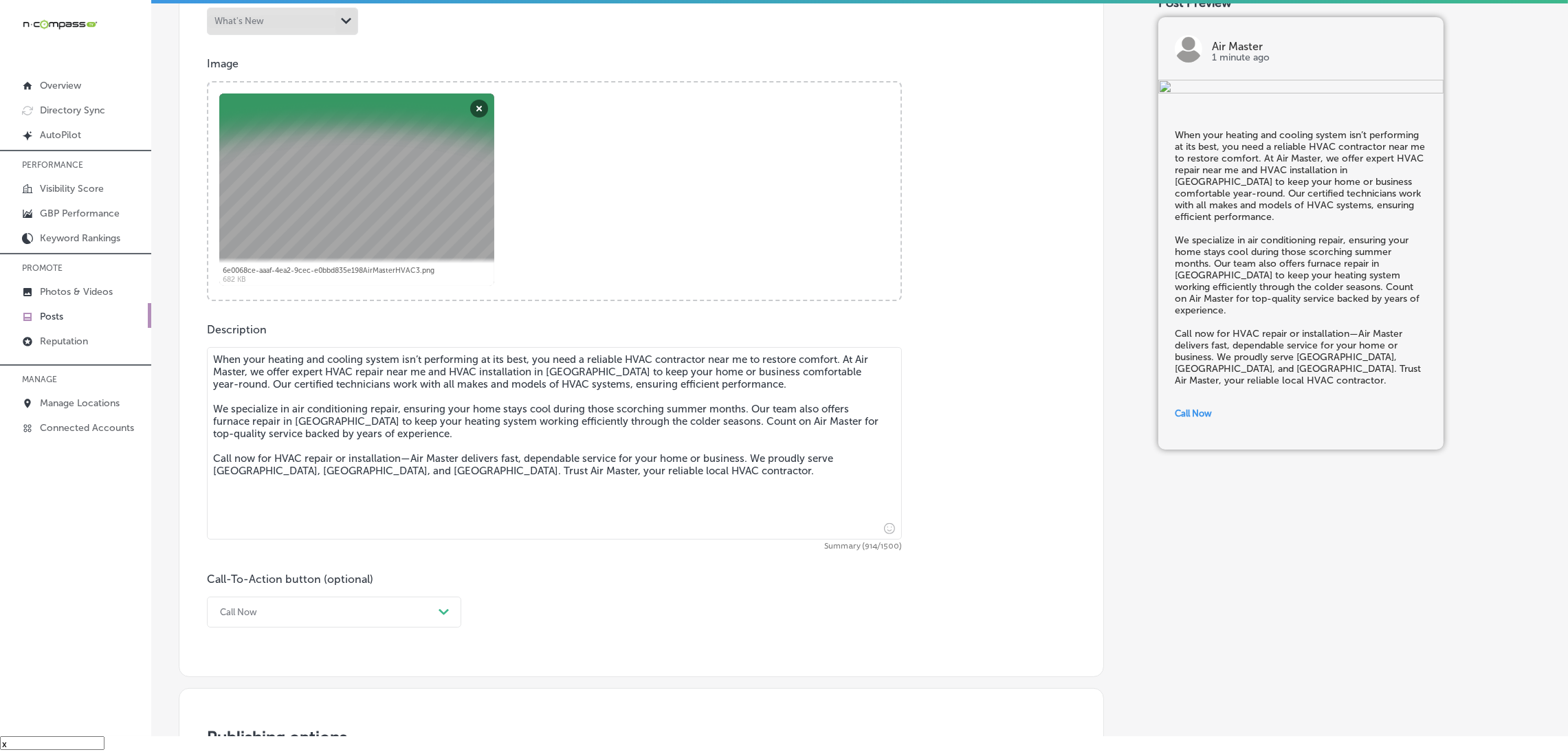
scroll to position [722, 0]
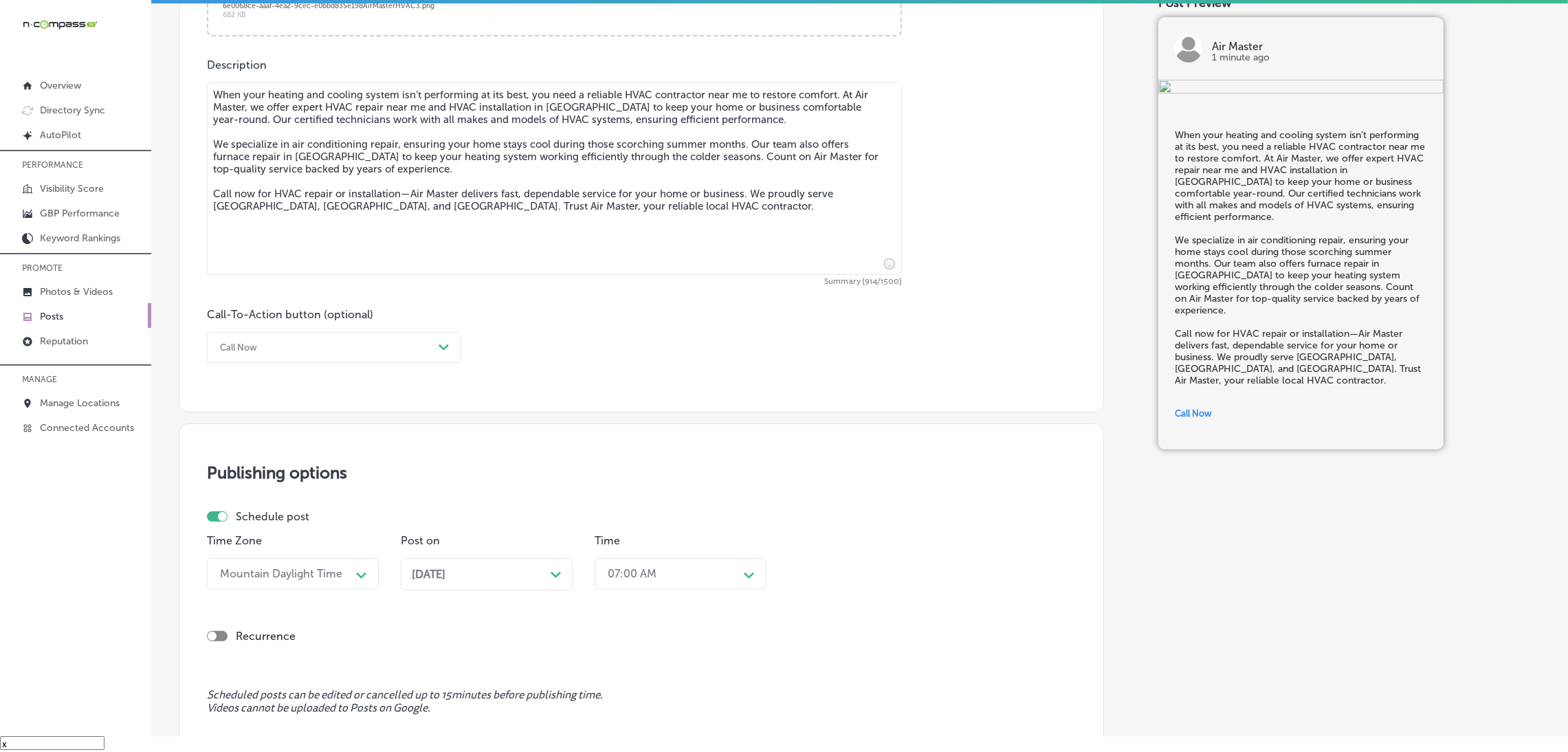
click at [446, 570] on span "Sep 06, 2025" at bounding box center [428, 574] width 33 height 13
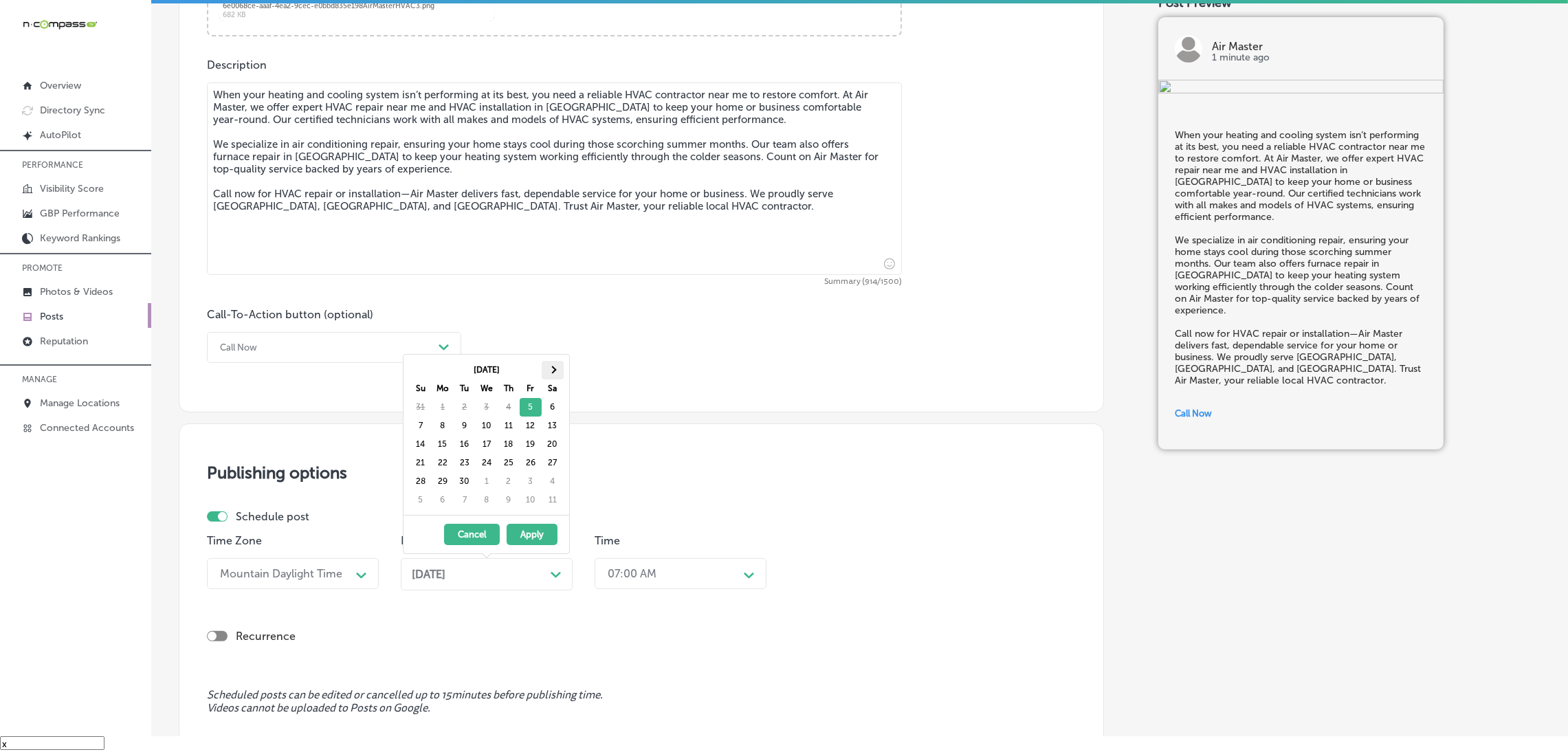
click at [556, 374] on th at bounding box center [553, 370] width 22 height 18
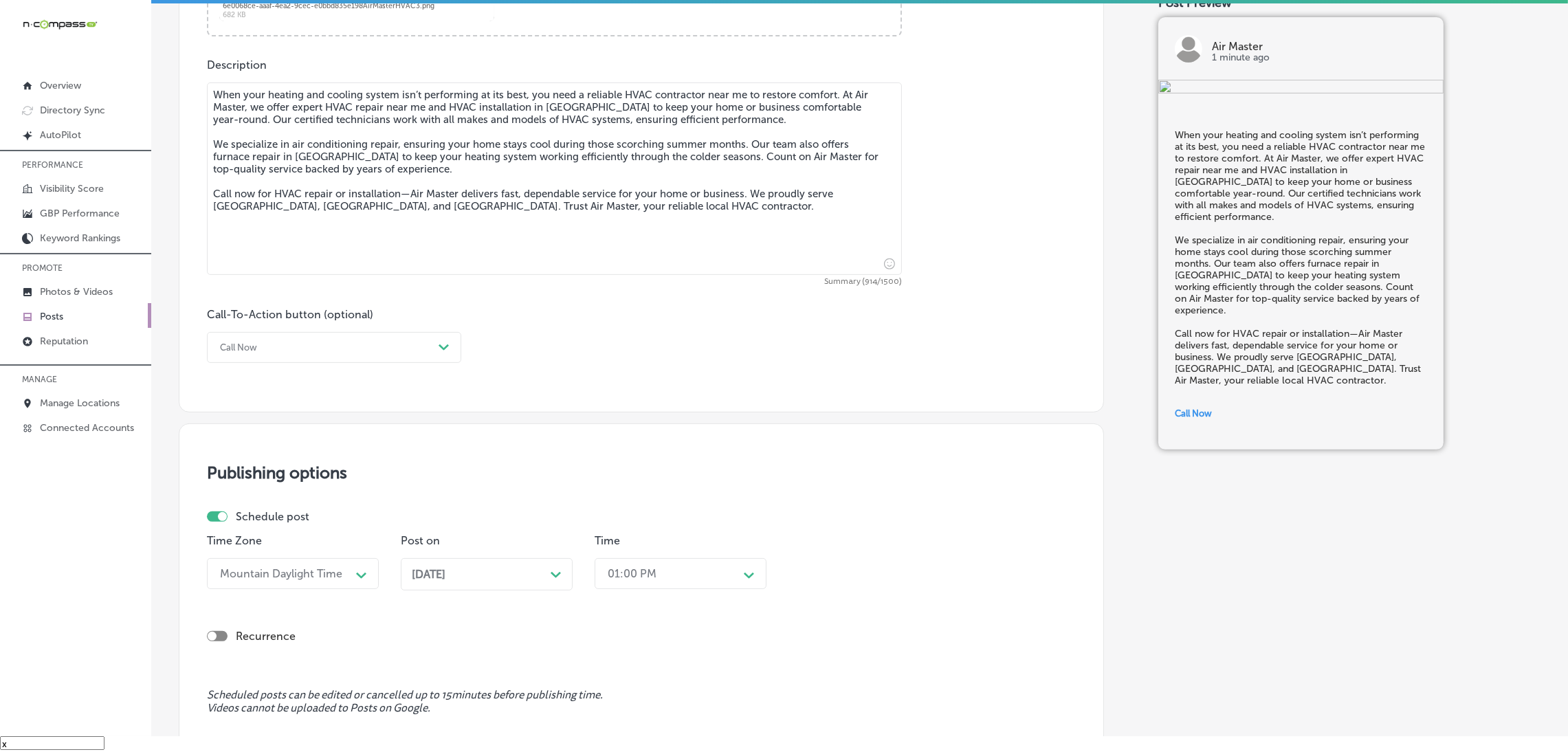
click at [446, 574] on span "[DATE]" at bounding box center [428, 574] width 33 height 13
click at [657, 582] on div "01:00 PM Path Created with Sketch." at bounding box center [680, 574] width 172 height 31
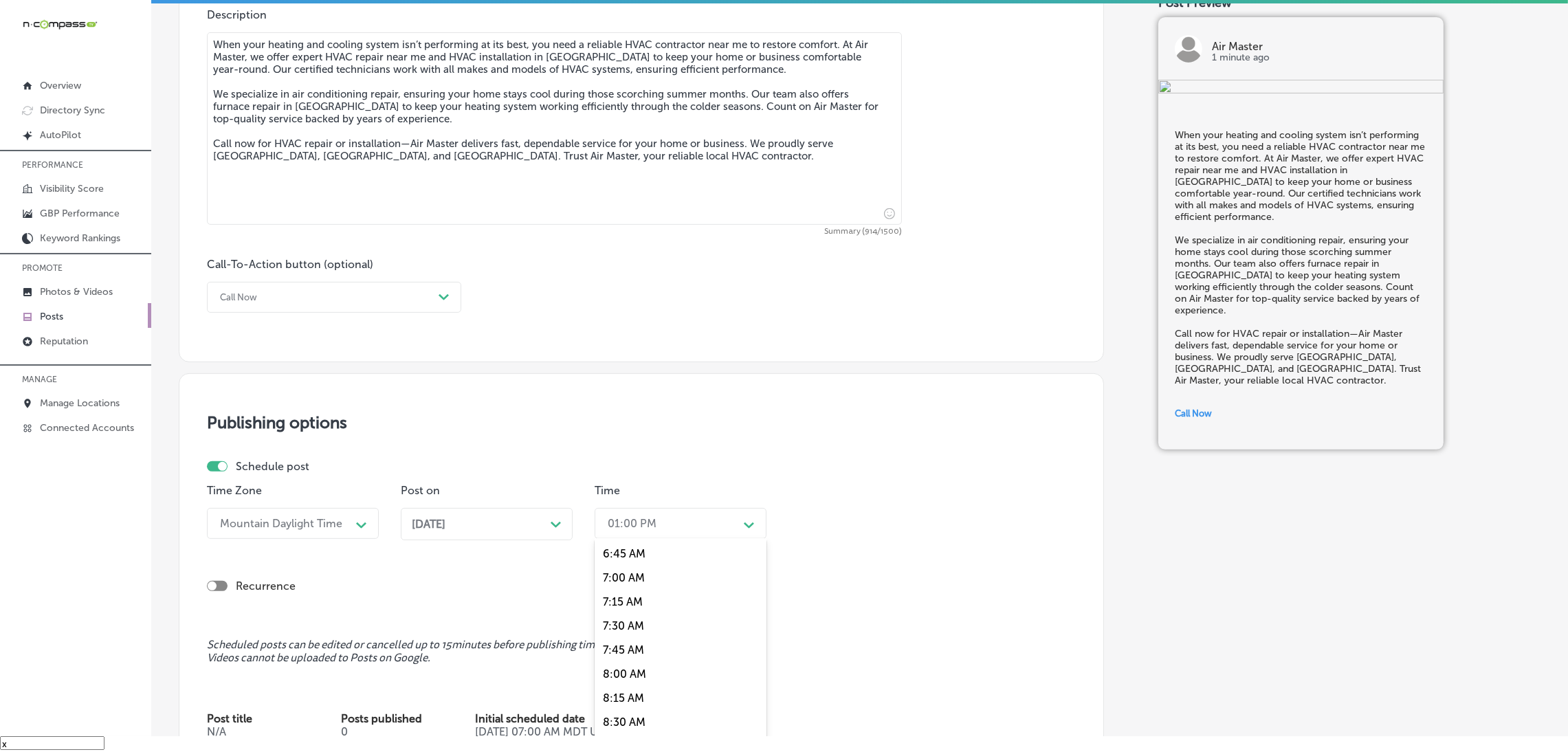
scroll to position [618, 0]
click at [625, 616] on div "7:00 AM" at bounding box center [680, 609] width 172 height 24
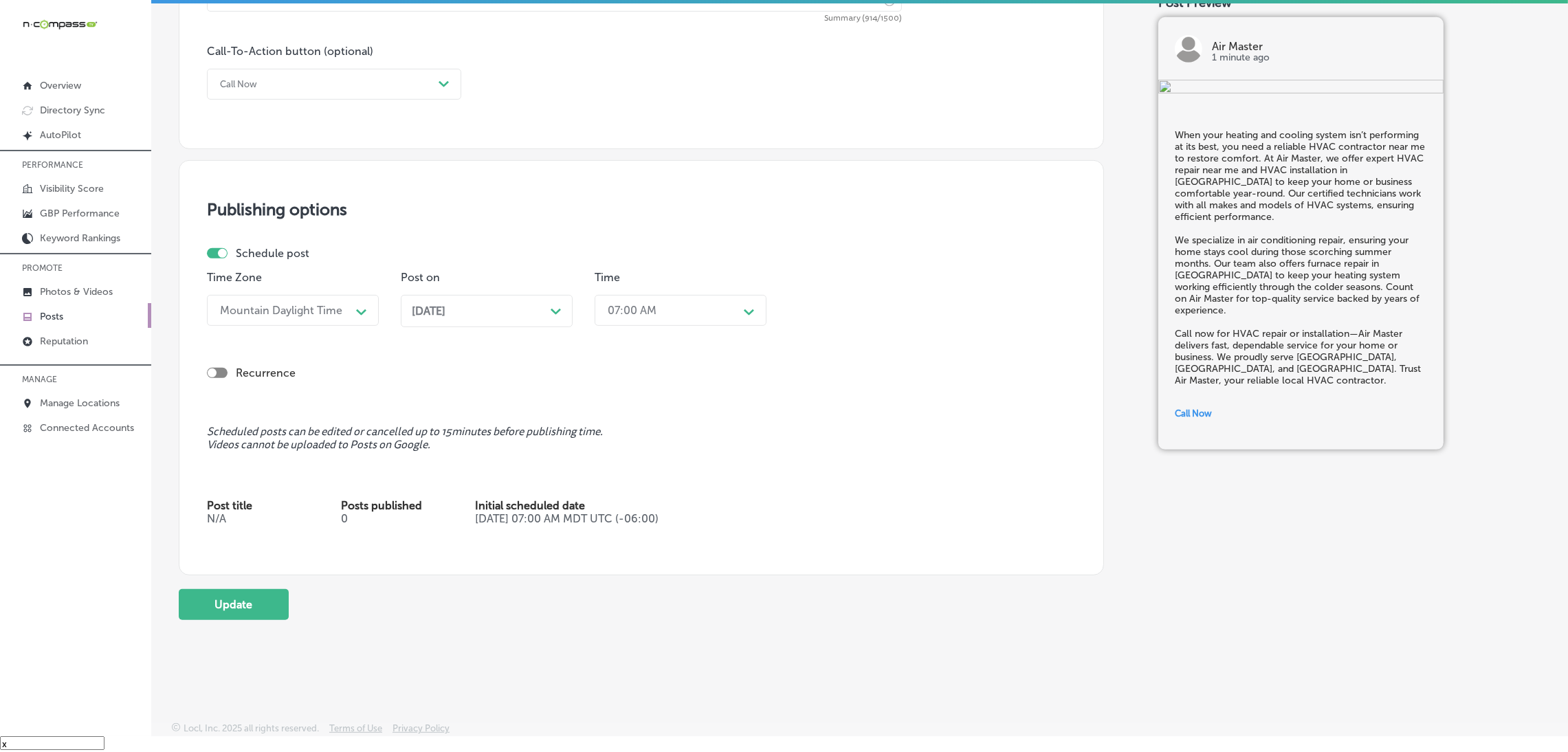
scroll to position [993, 0]
click at [203, 606] on button "Update" at bounding box center [233, 600] width 110 height 31
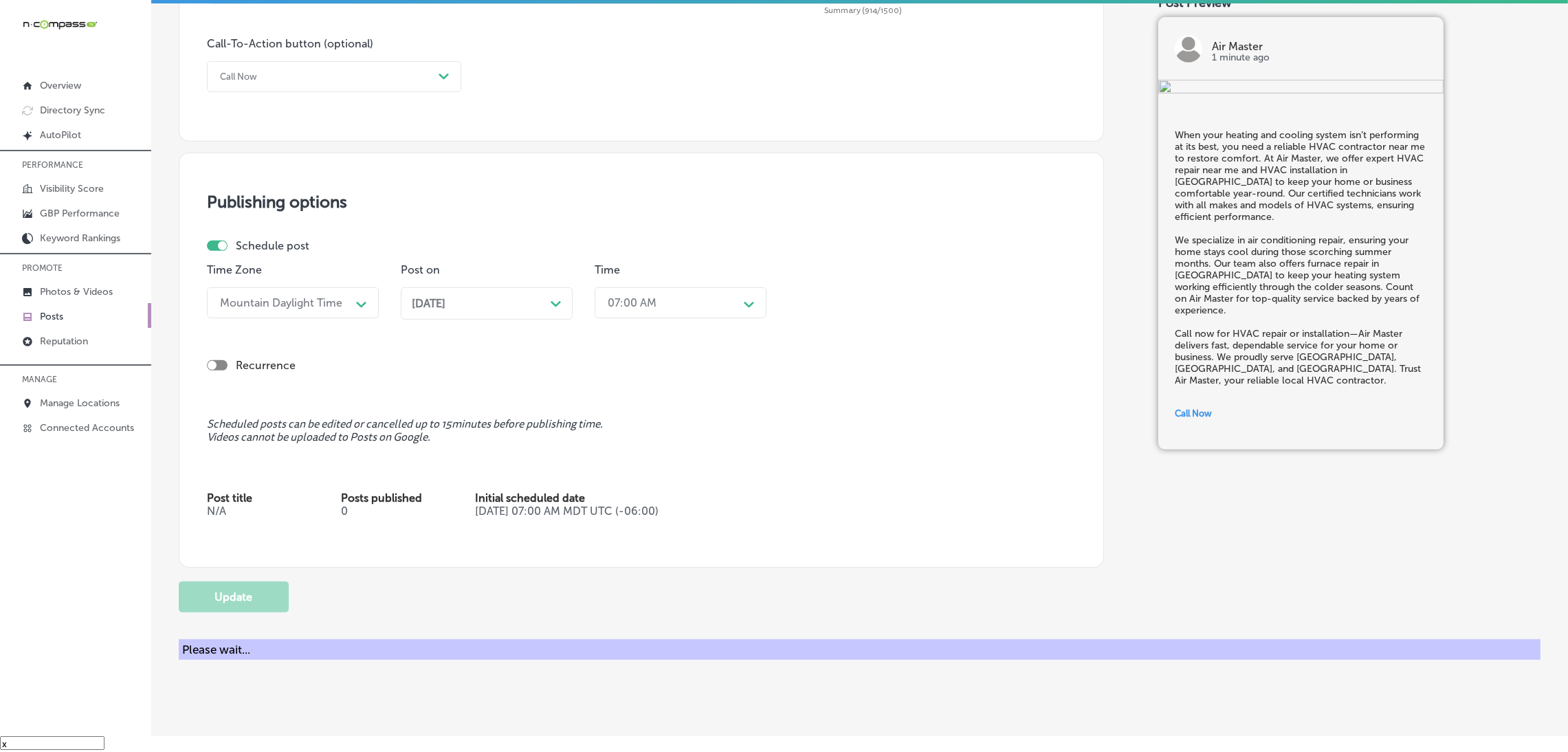
checkbox input "true"
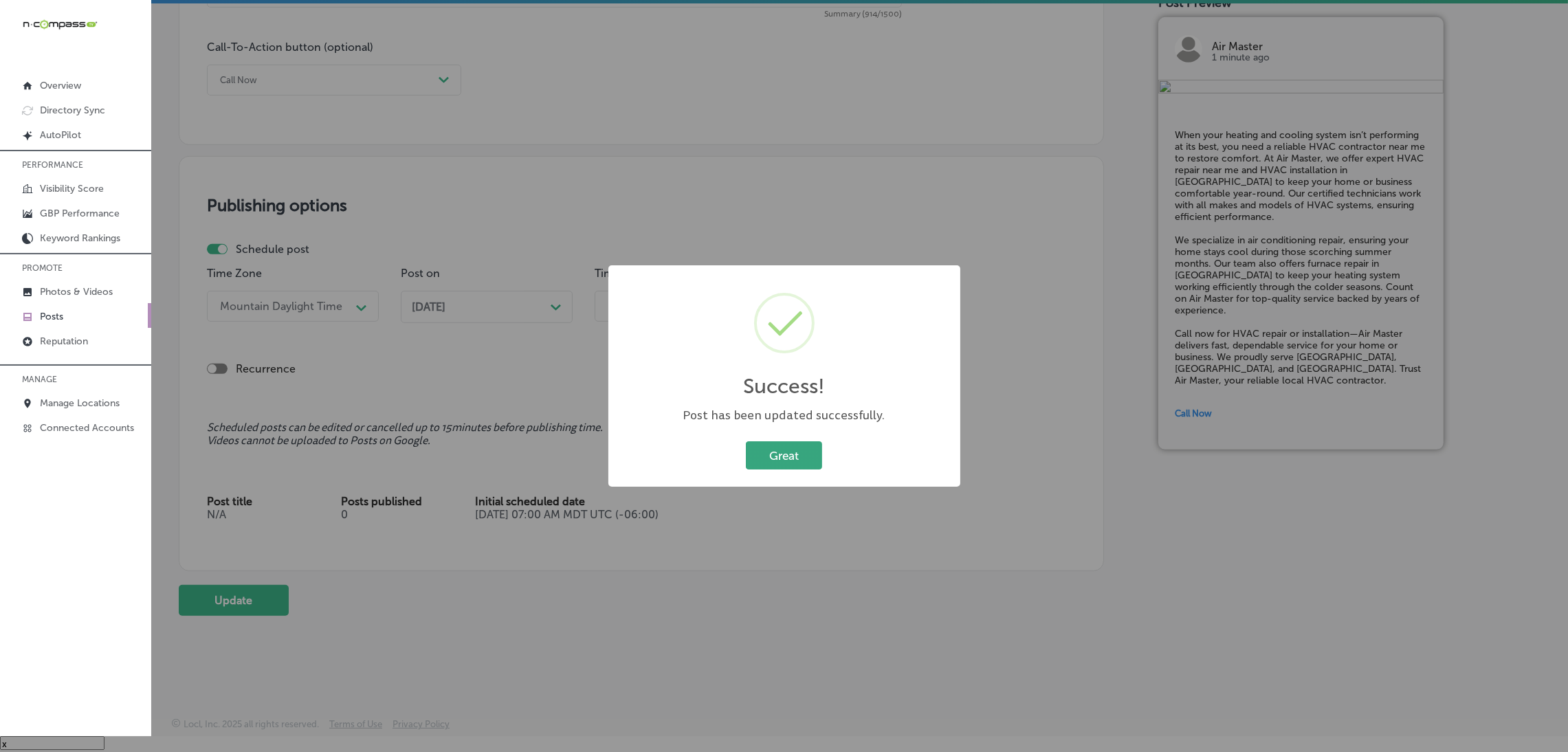
click at [789, 470] on button "Great" at bounding box center [784, 455] width 76 height 29
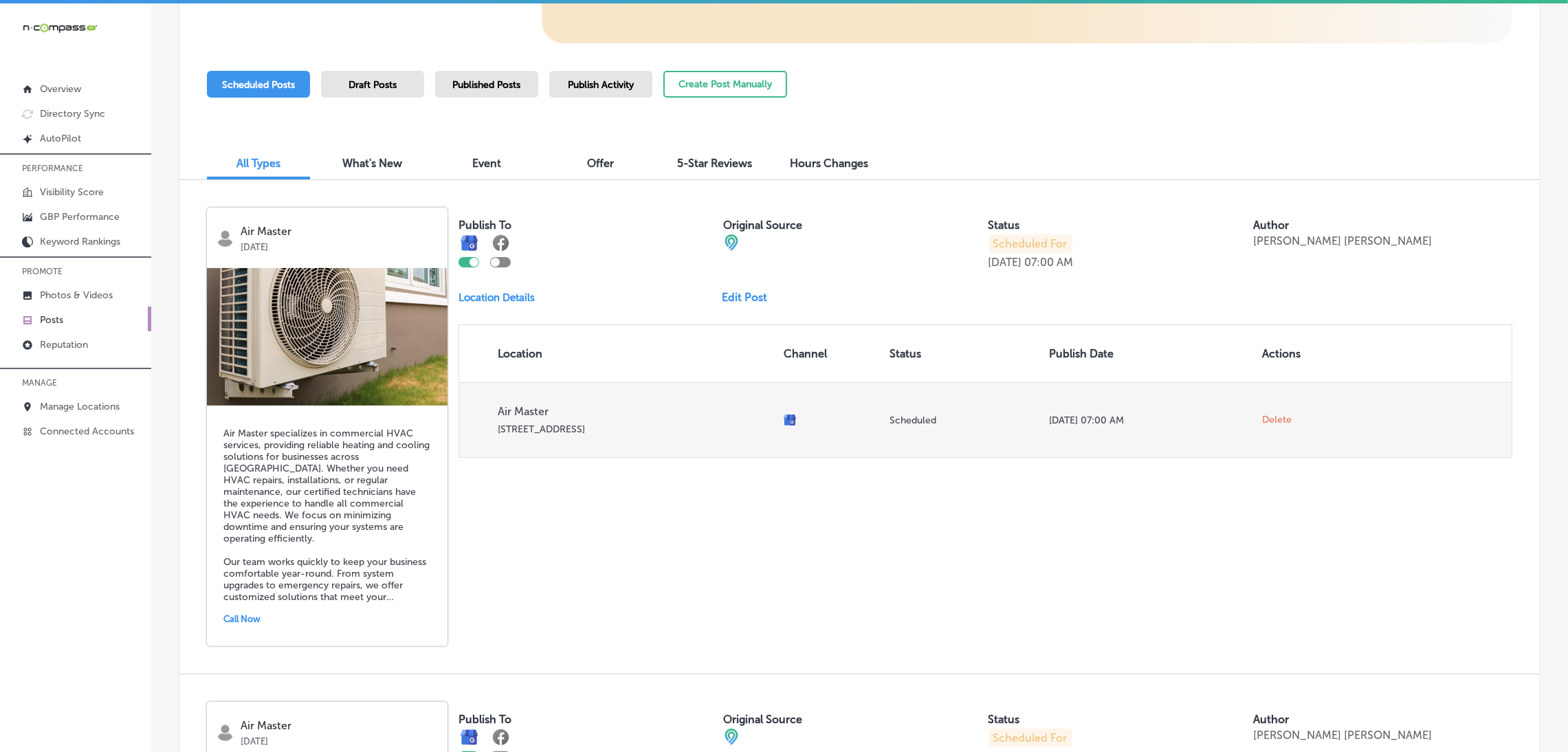
scroll to position [412, 0]
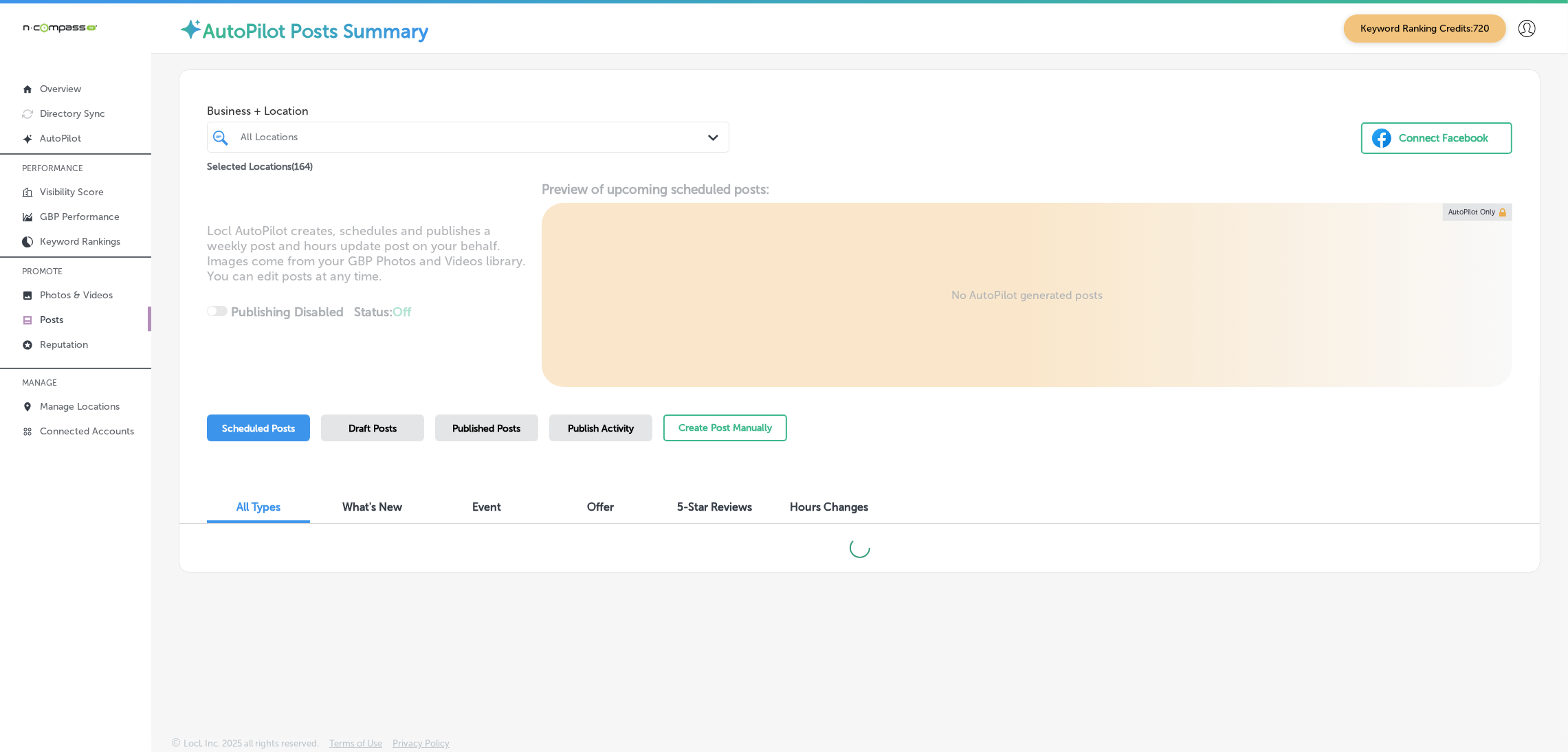
click at [488, 412] on div "Business + Location All Locations Path Created with Sketch. Selected Locations …" at bounding box center [859, 321] width 1362 height 503
click at [488, 426] on span "Published Posts" at bounding box center [487, 428] width 68 height 12
click at [266, 436] on div "Scheduled Posts" at bounding box center [259, 428] width 103 height 27
click at [379, 121] on div "All Locations Path Created with Sketch." at bounding box center [468, 134] width 523 height 31
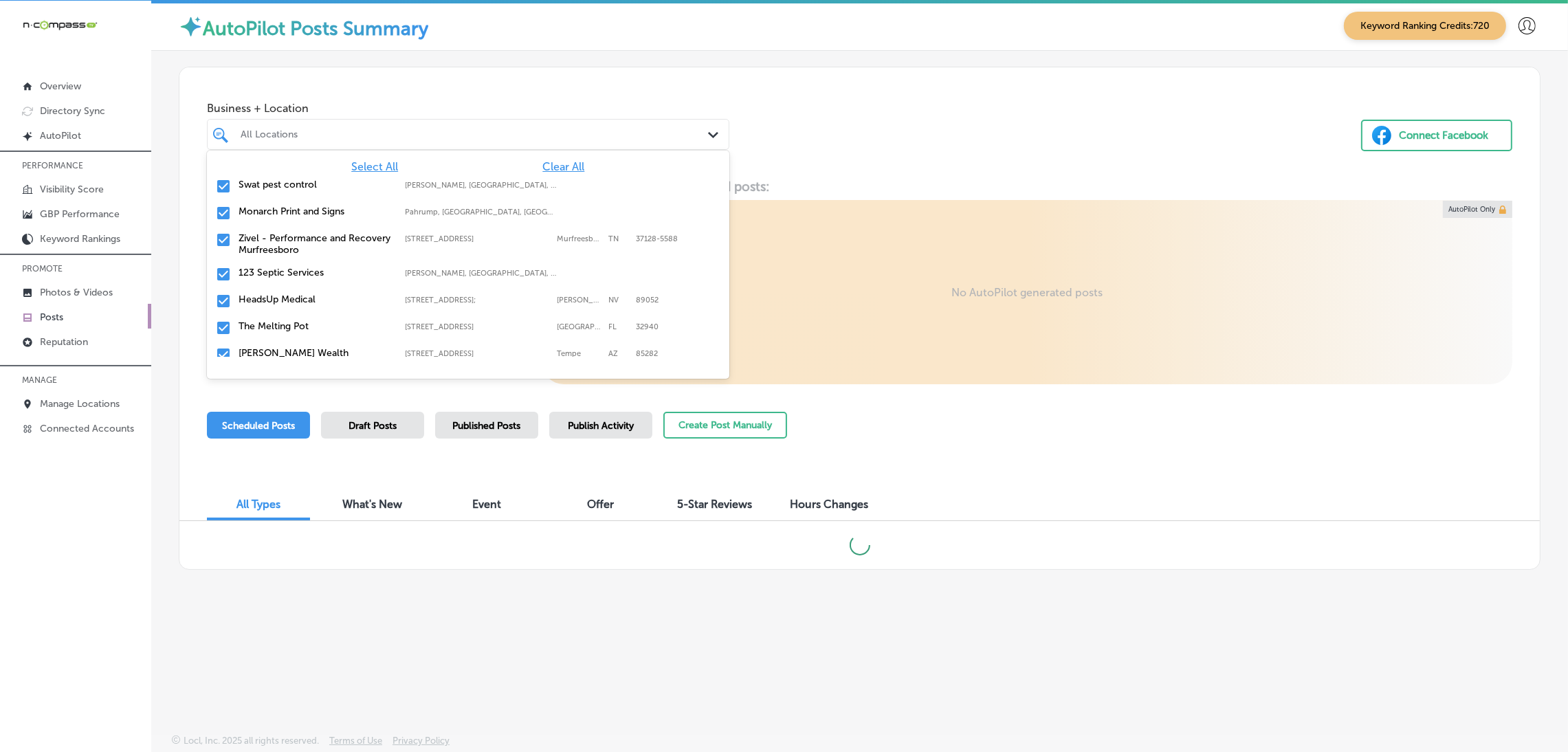
click at [571, 165] on span "Clear All" at bounding box center [563, 167] width 42 height 13
click at [520, 136] on div "All Locations" at bounding box center [474, 134] width 469 height 12
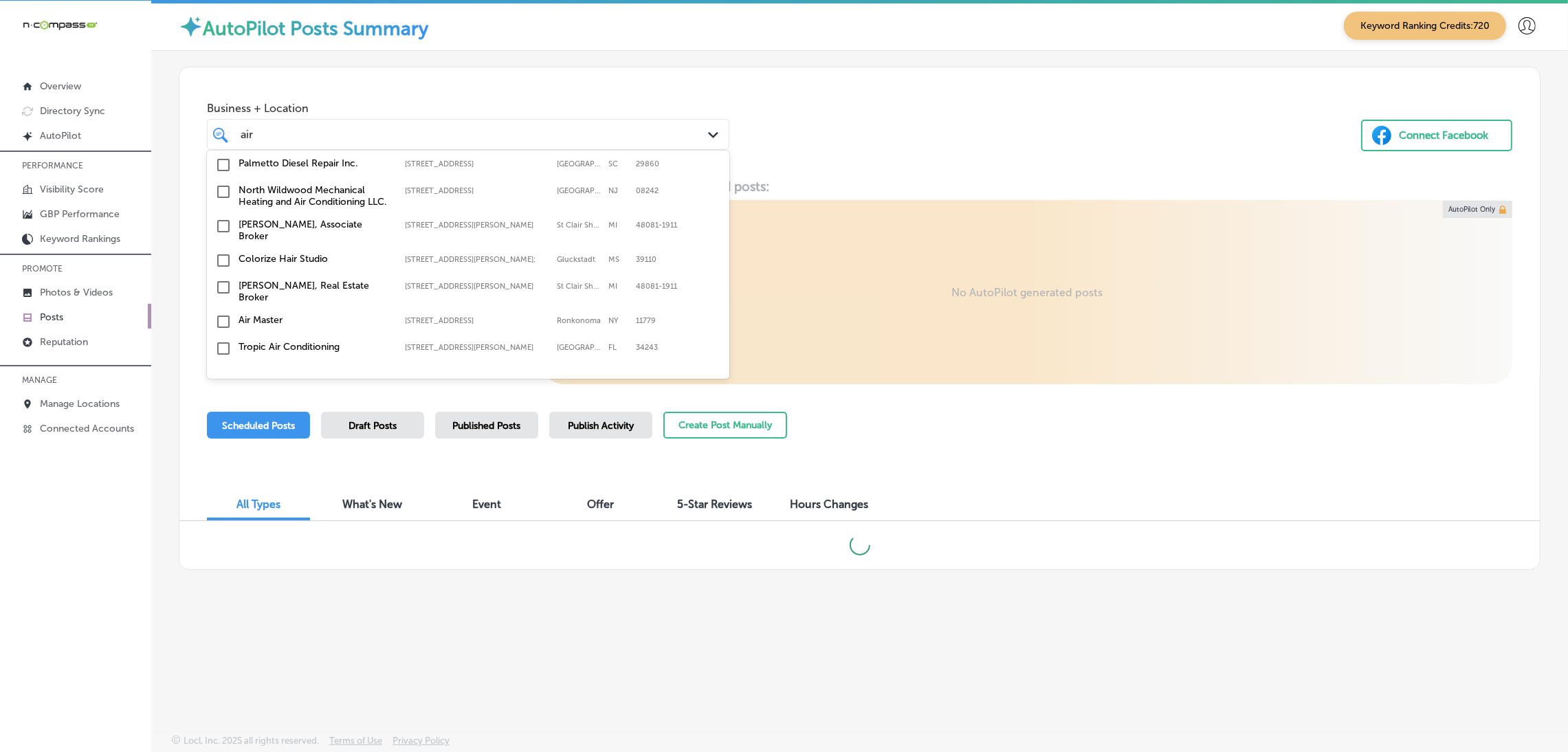
scroll to position [33, 0]
click at [457, 306] on div "Air Master [STREET_ADDRESS][GEOGRAPHIC_DATA][STREET_ADDRESS]" at bounding box center [429, 312] width 381 height 12
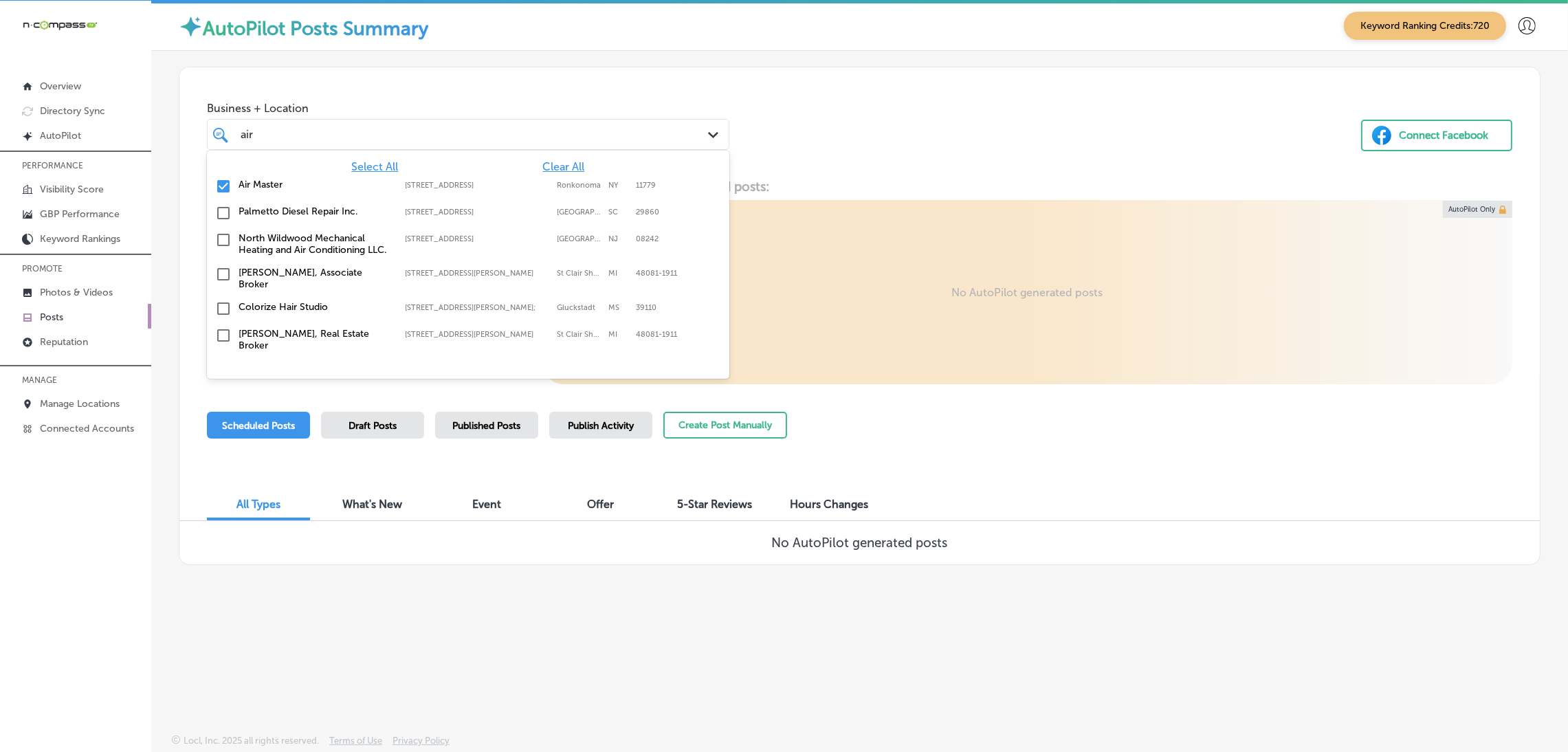
type input "air"
click at [871, 129] on div "Business + Location option [STREET_ADDRESS]. option [STREET_ADDRESS]. 8 results…" at bounding box center [859, 120] width 1360 height 105
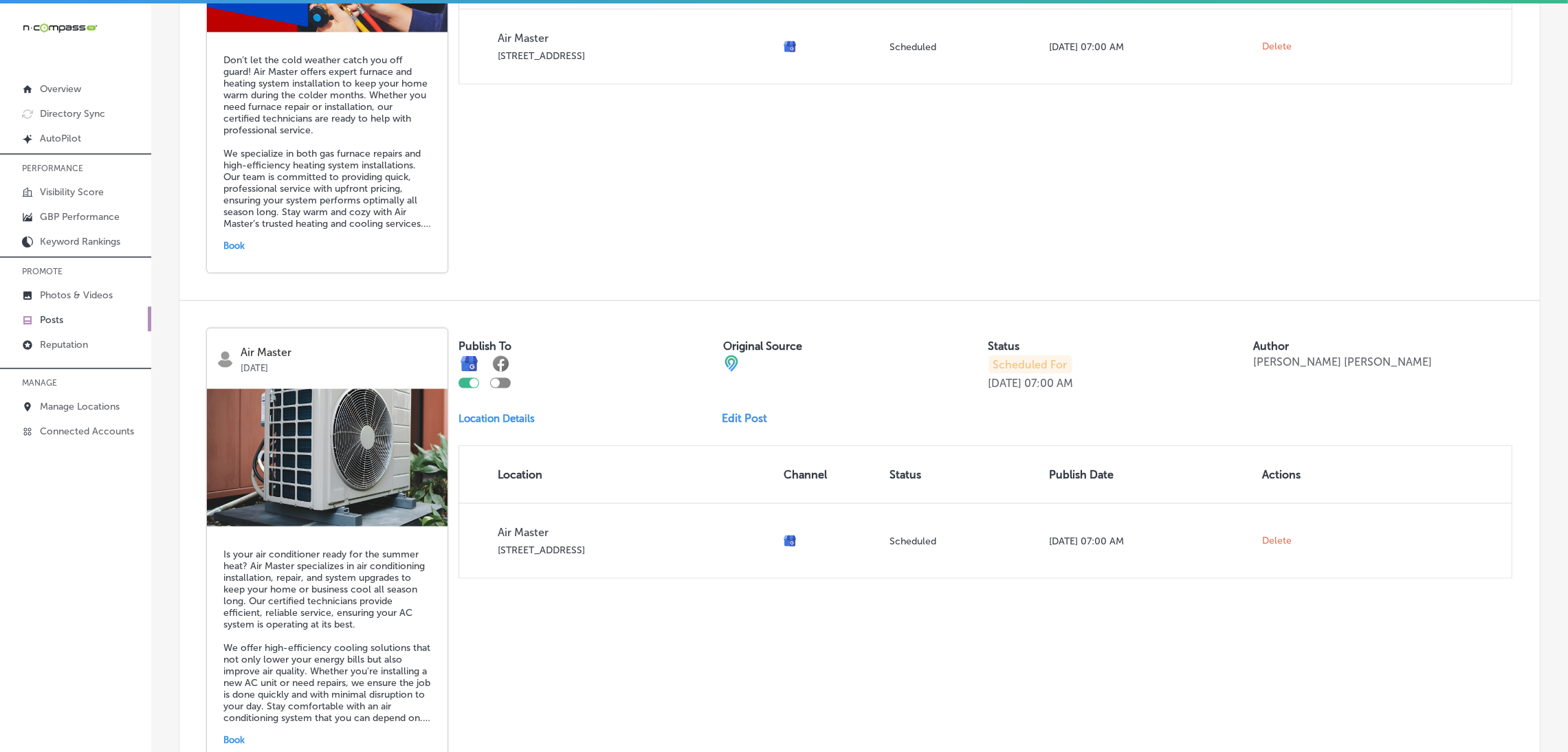
scroll to position [2868, 0]
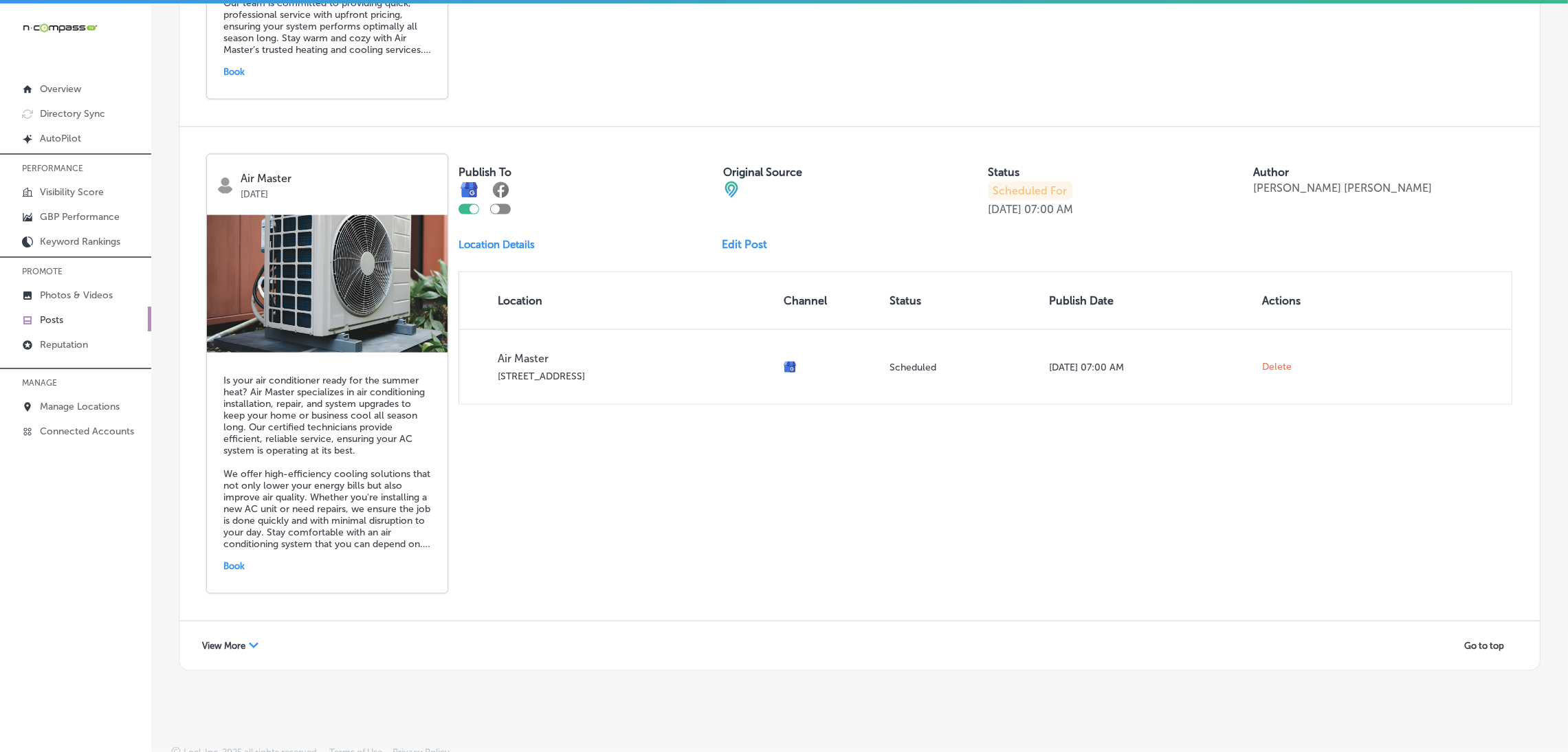
click at [221, 641] on span "View More" at bounding box center [224, 646] width 44 height 10
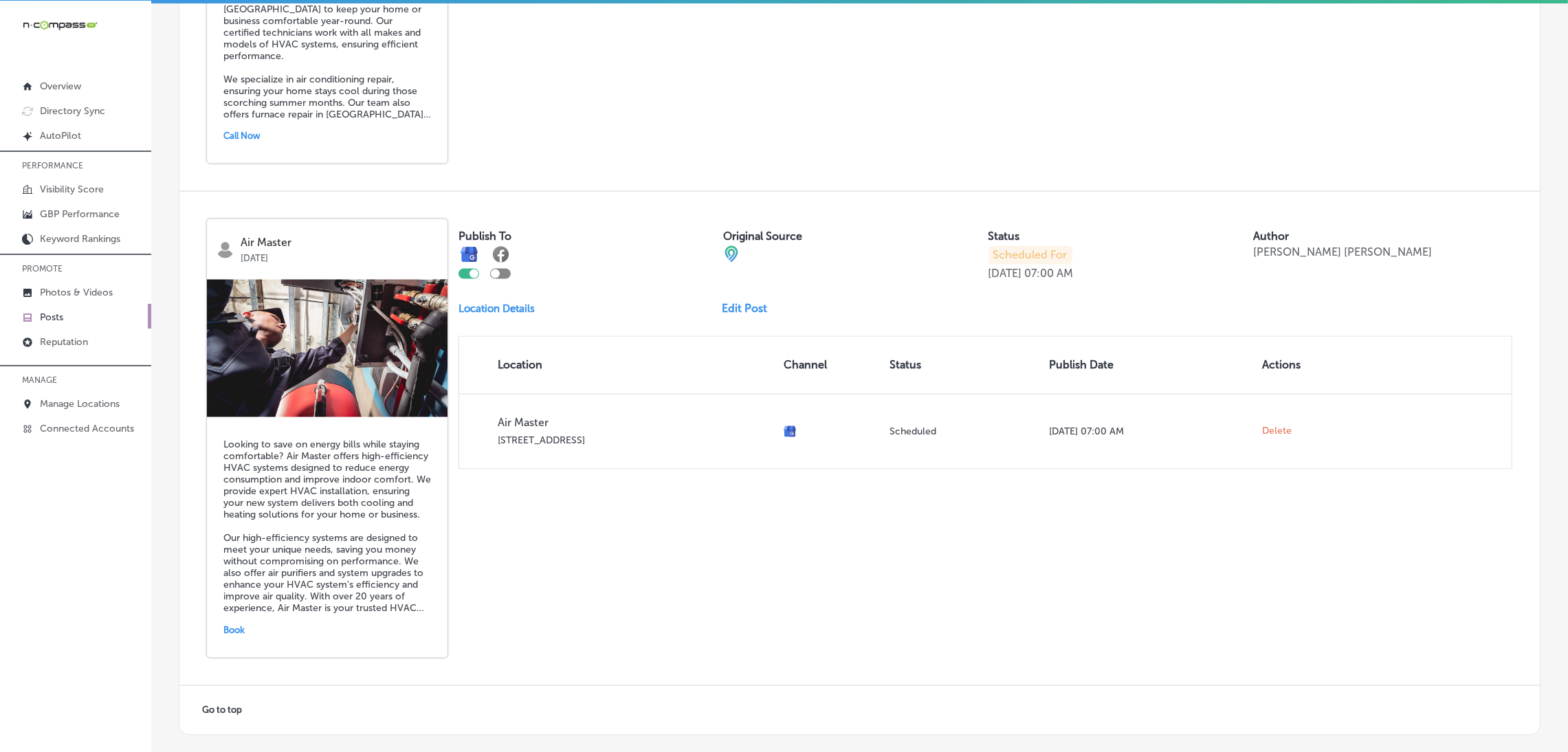
scroll to position [3854, 0]
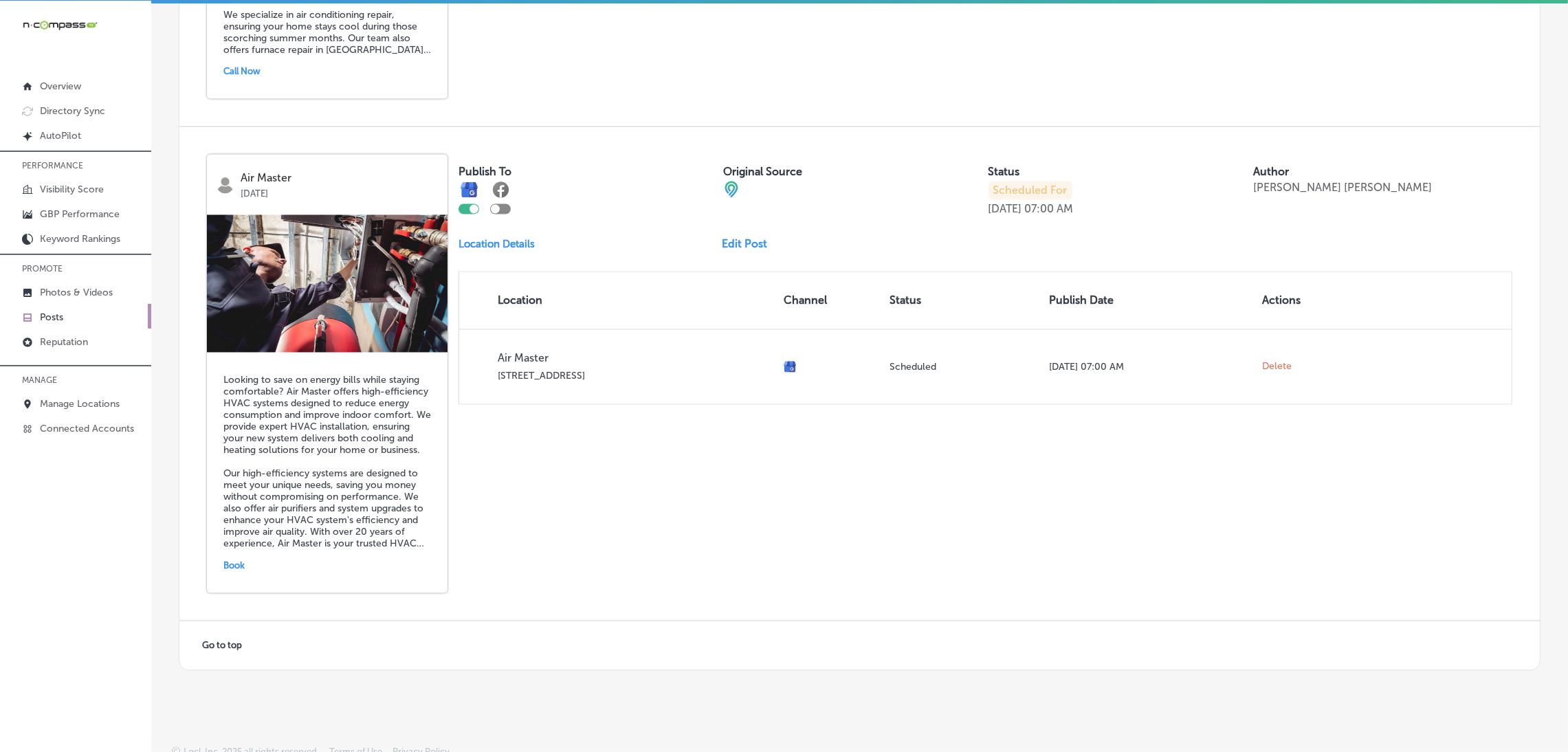
click at [236, 639] on div "Go to top" at bounding box center [228, 646] width 71 height 21
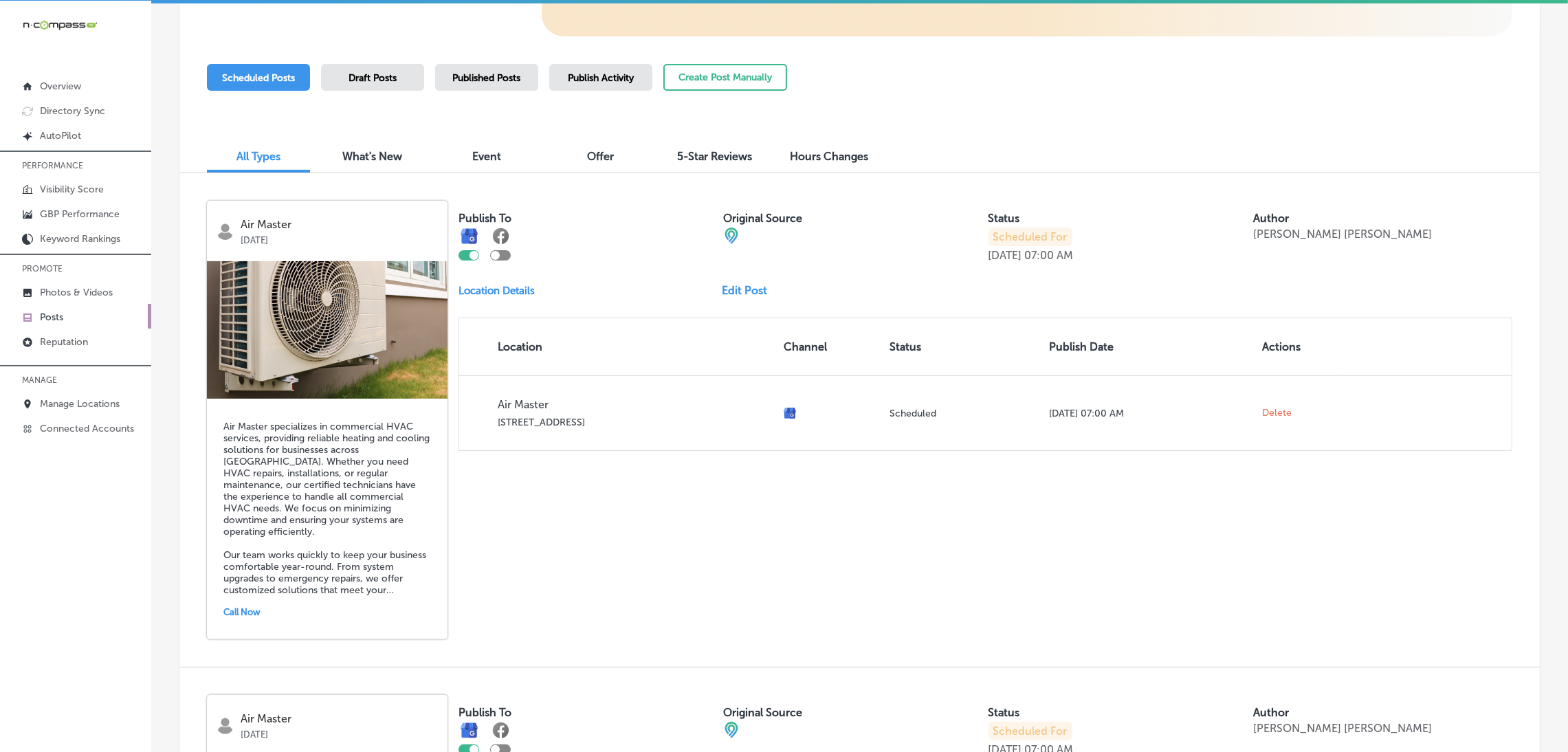
scroll to position [0, 0]
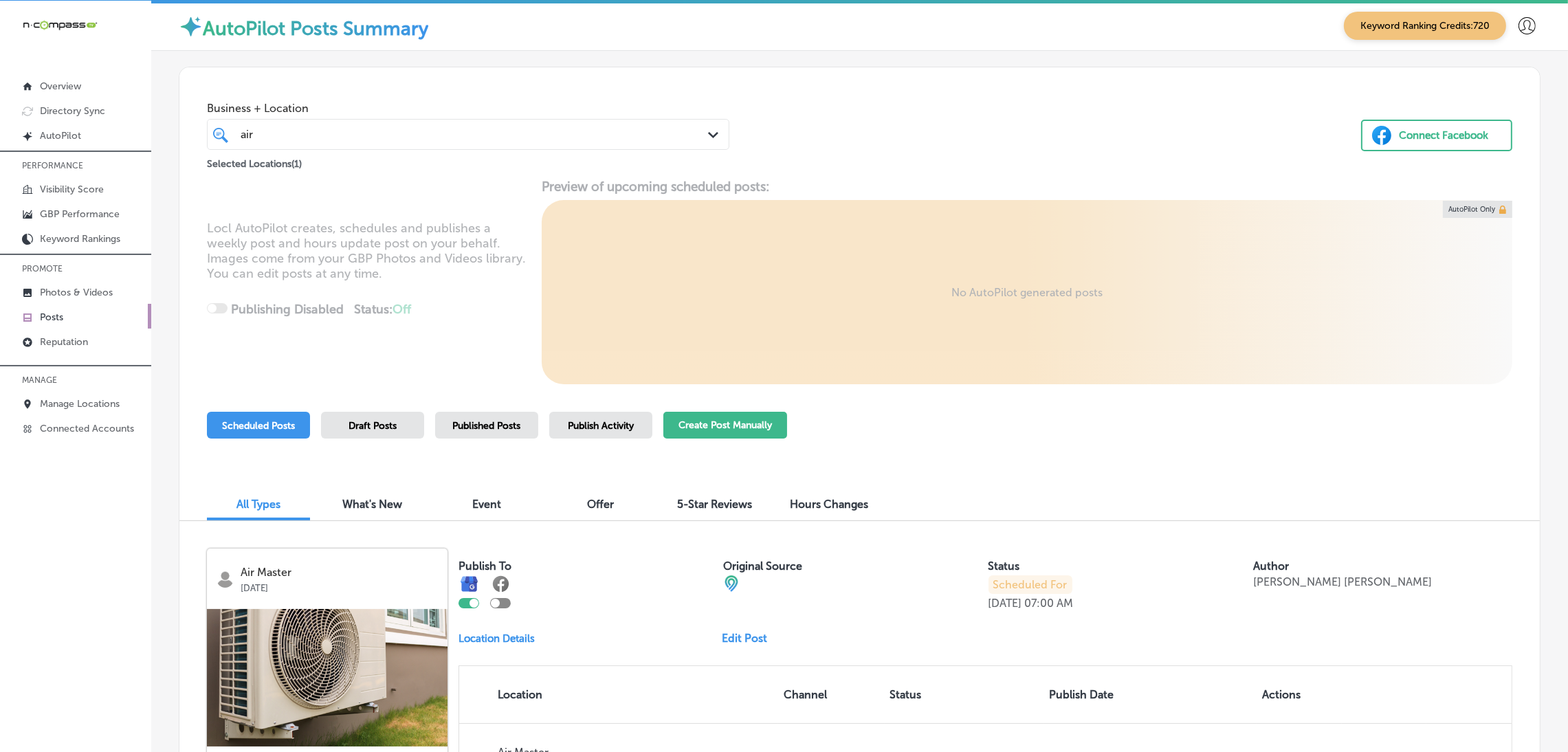
click at [716, 422] on button "Create Post Manually" at bounding box center [725, 425] width 124 height 27
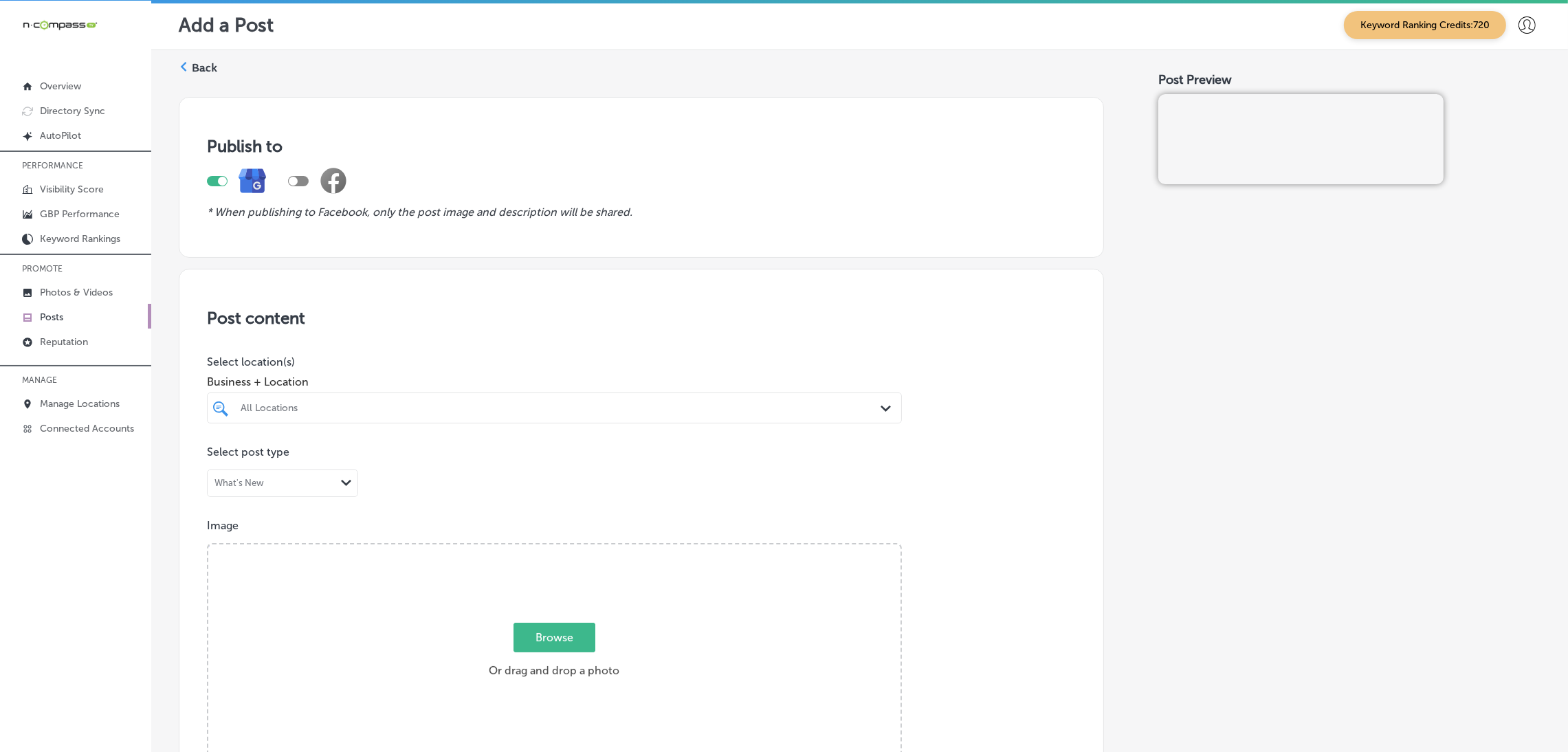
click at [550, 422] on div "All Locations Path Created with Sketch." at bounding box center [554, 408] width 695 height 31
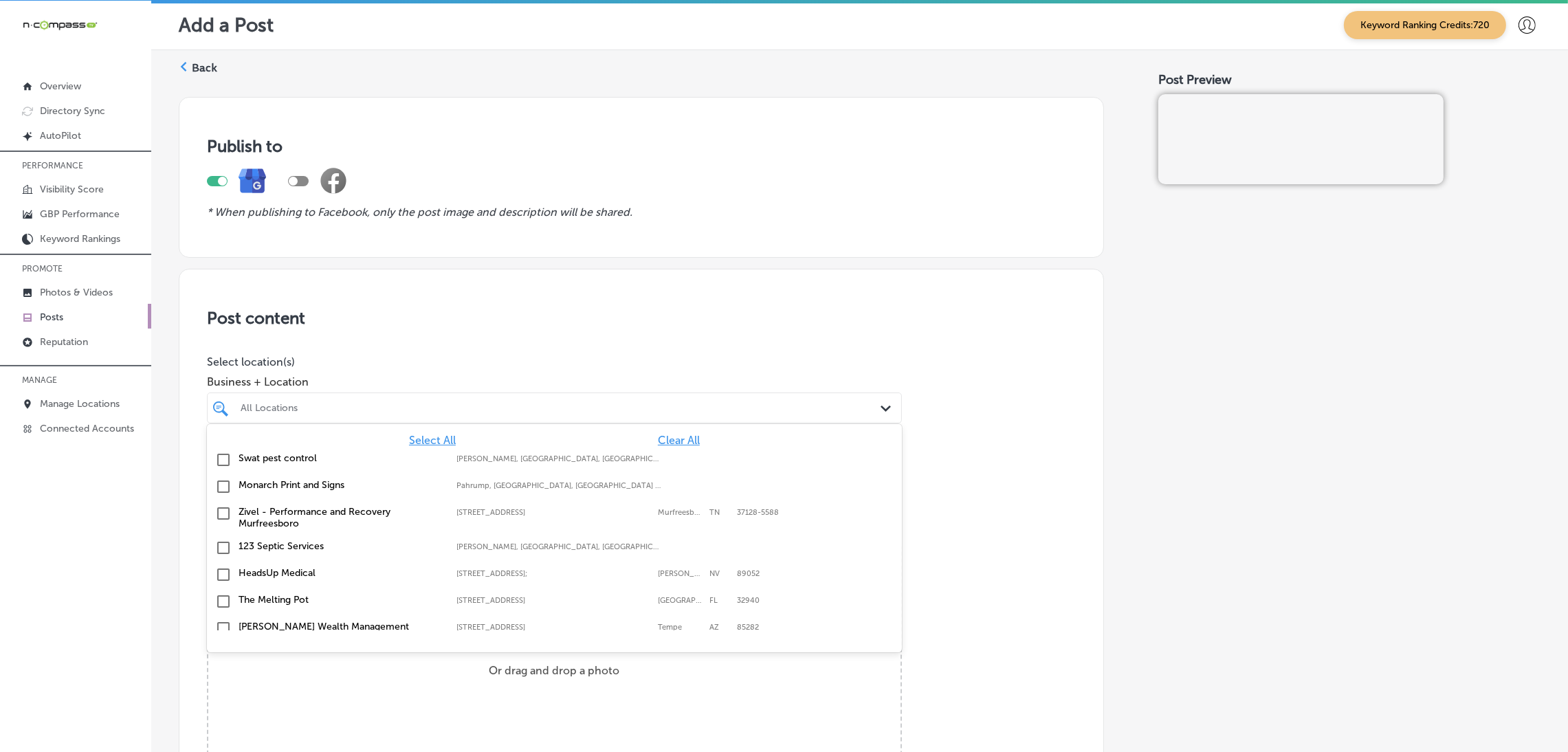
click at [554, 410] on div "All Locations" at bounding box center [561, 408] width 642 height 12
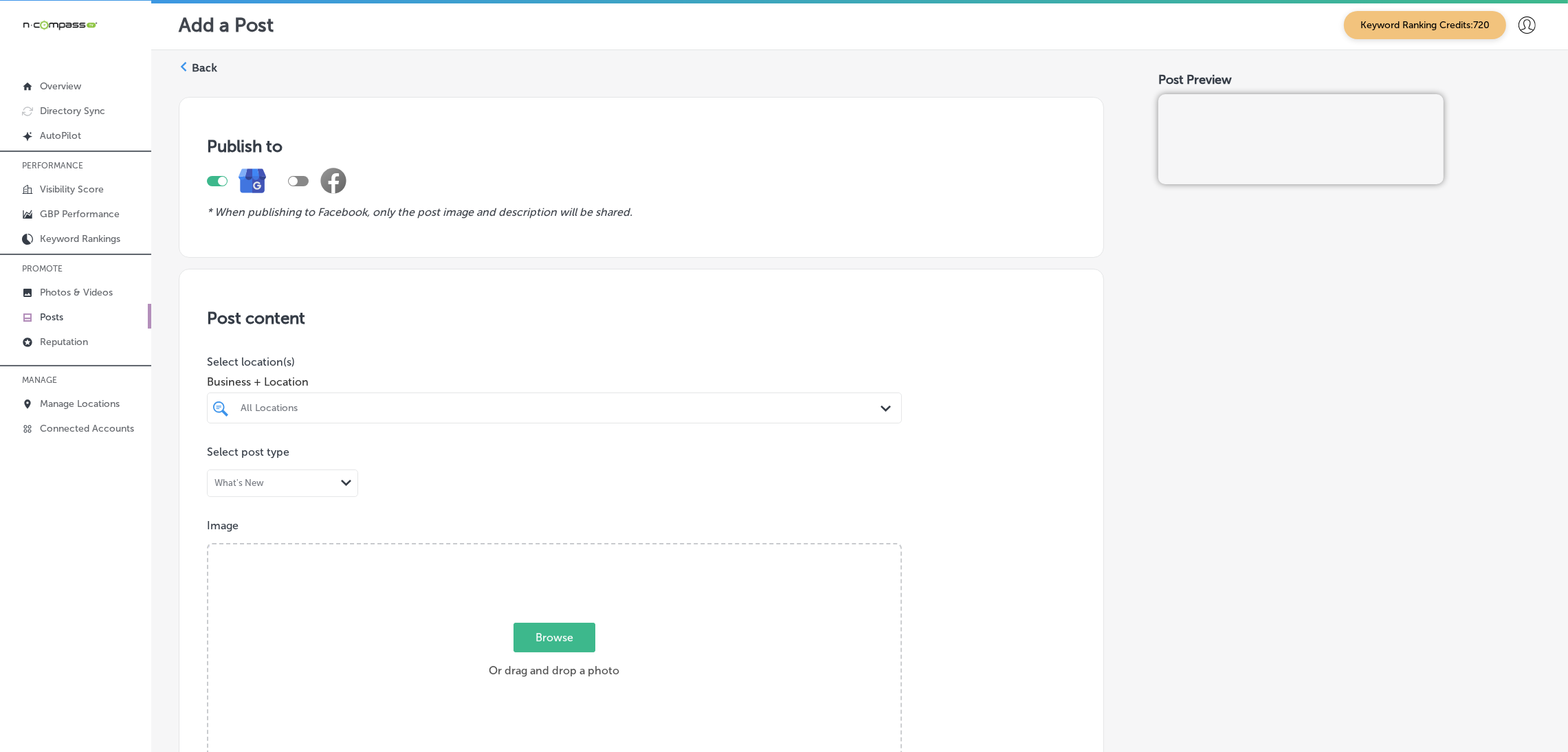
click at [556, 412] on div "All Locations" at bounding box center [561, 408] width 642 height 12
click at [548, 474] on div "Select All Clear All Air Master [STREET_ADDRESS][GEOGRAPHIC_DATA][STREET_ADDRES…" at bounding box center [554, 451] width 695 height 52
click at [634, 445] on div "Select All Clear All" at bounding box center [554, 440] width 695 height 13
click at [638, 449] on div "Air Master [STREET_ADDRESS][GEOGRAPHIC_DATA][STREET_ADDRESS]" at bounding box center [554, 460] width 695 height 27
type input "air mas"
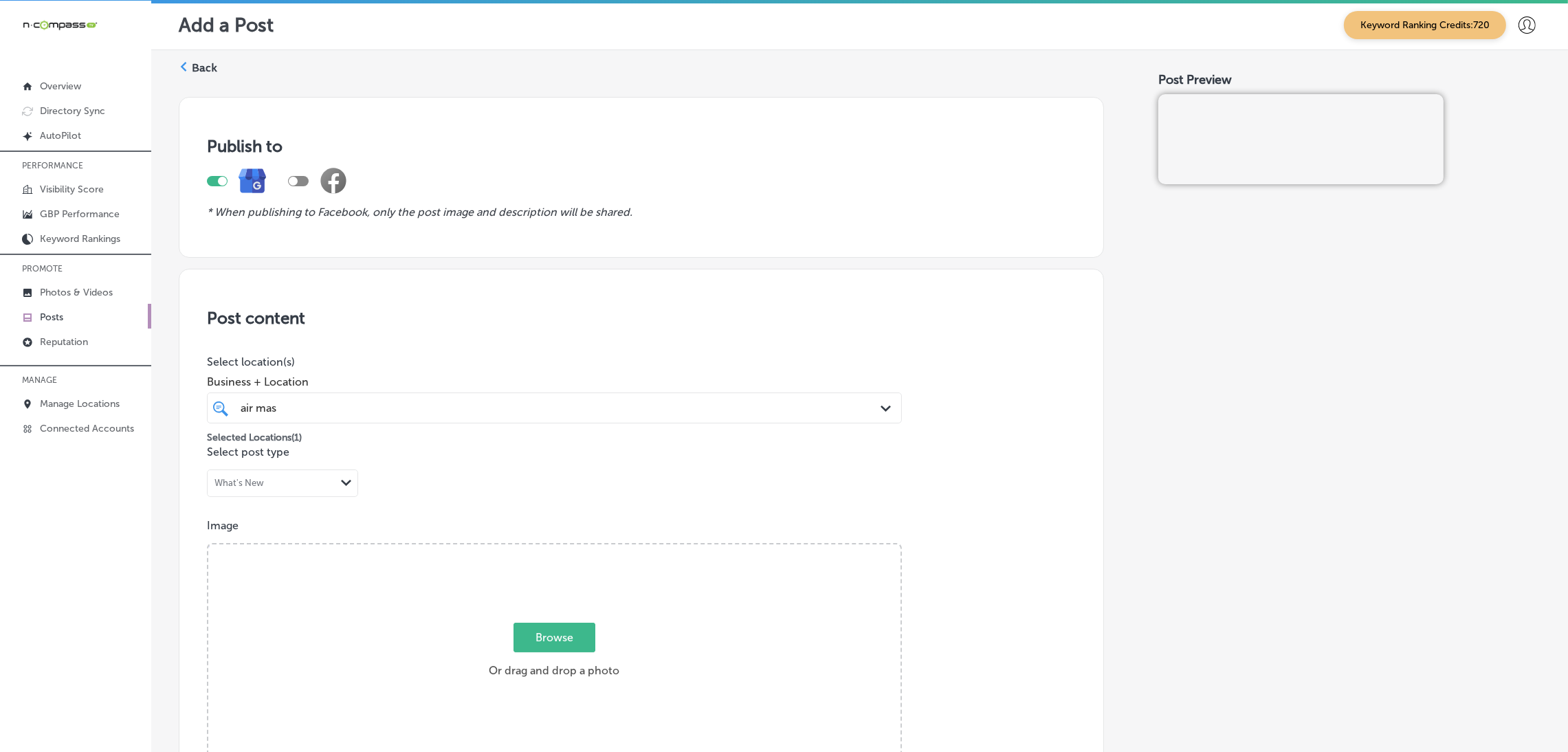
click at [1051, 436] on div "Post content Select location(s) Business + Location air mas air mas Path Create…" at bounding box center [641, 704] width 926 height 870
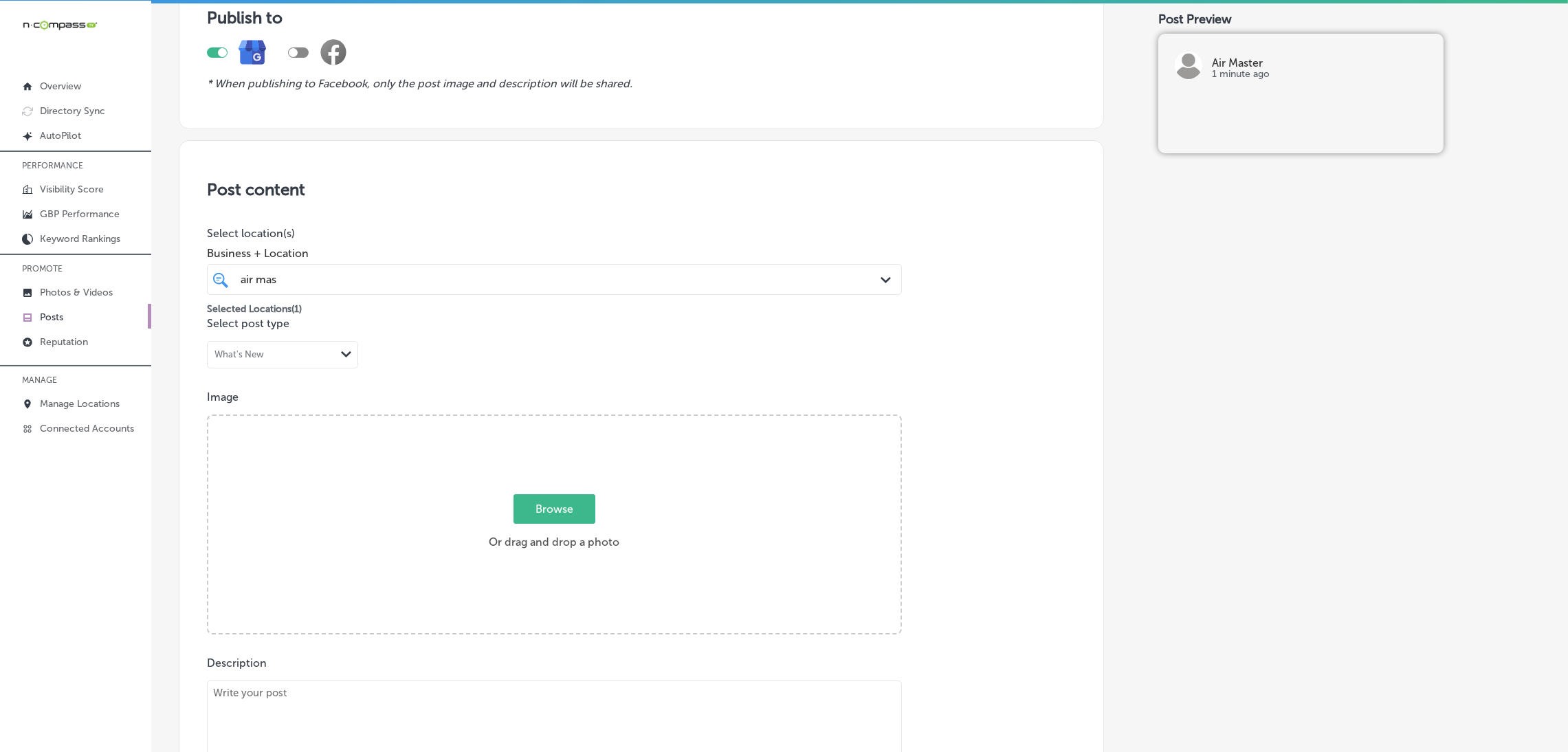
scroll to position [309, 0]
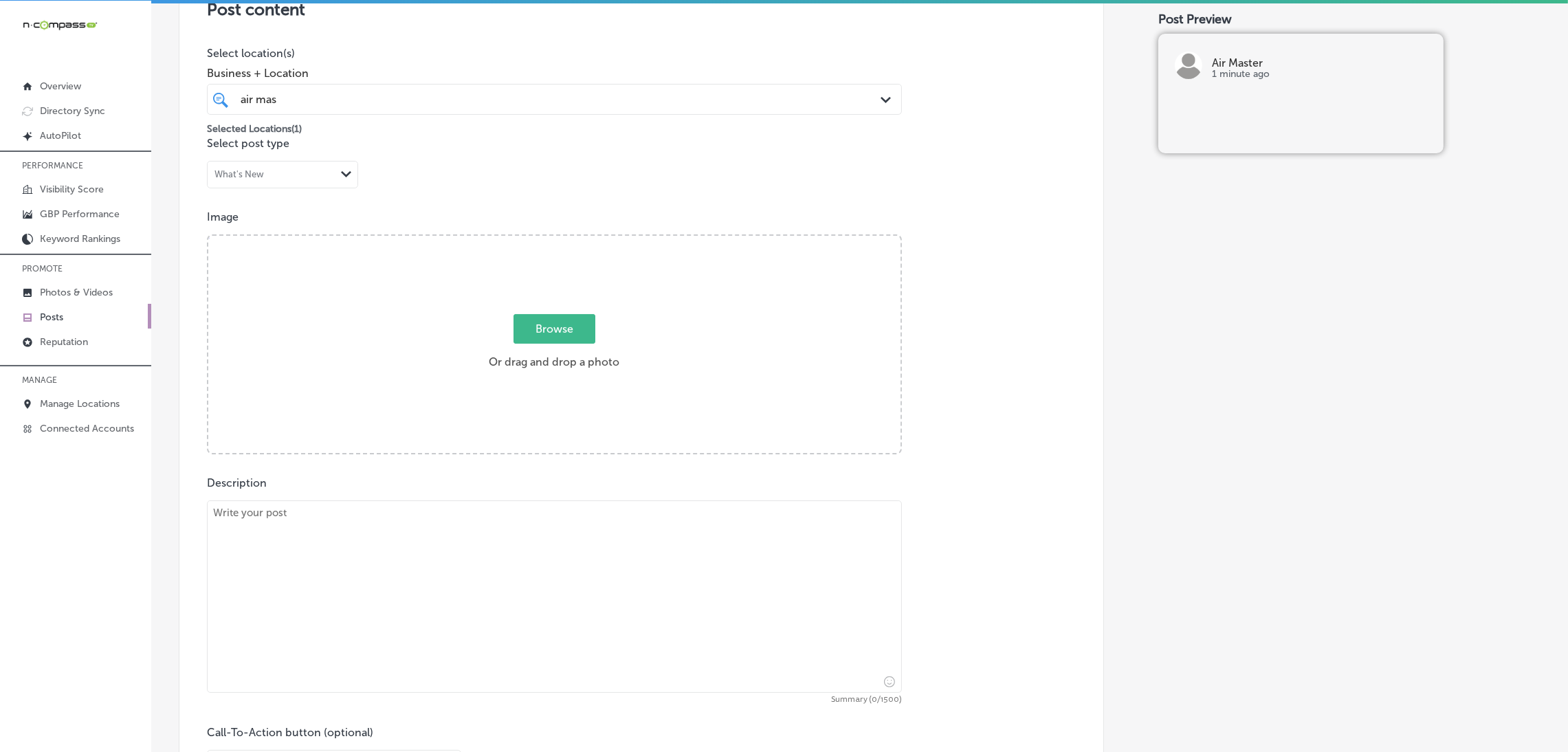
click at [441, 584] on textarea at bounding box center [554, 597] width 695 height 193
paste textarea "When winter hits, your furnace needs to be in top condition. Air Master special…"
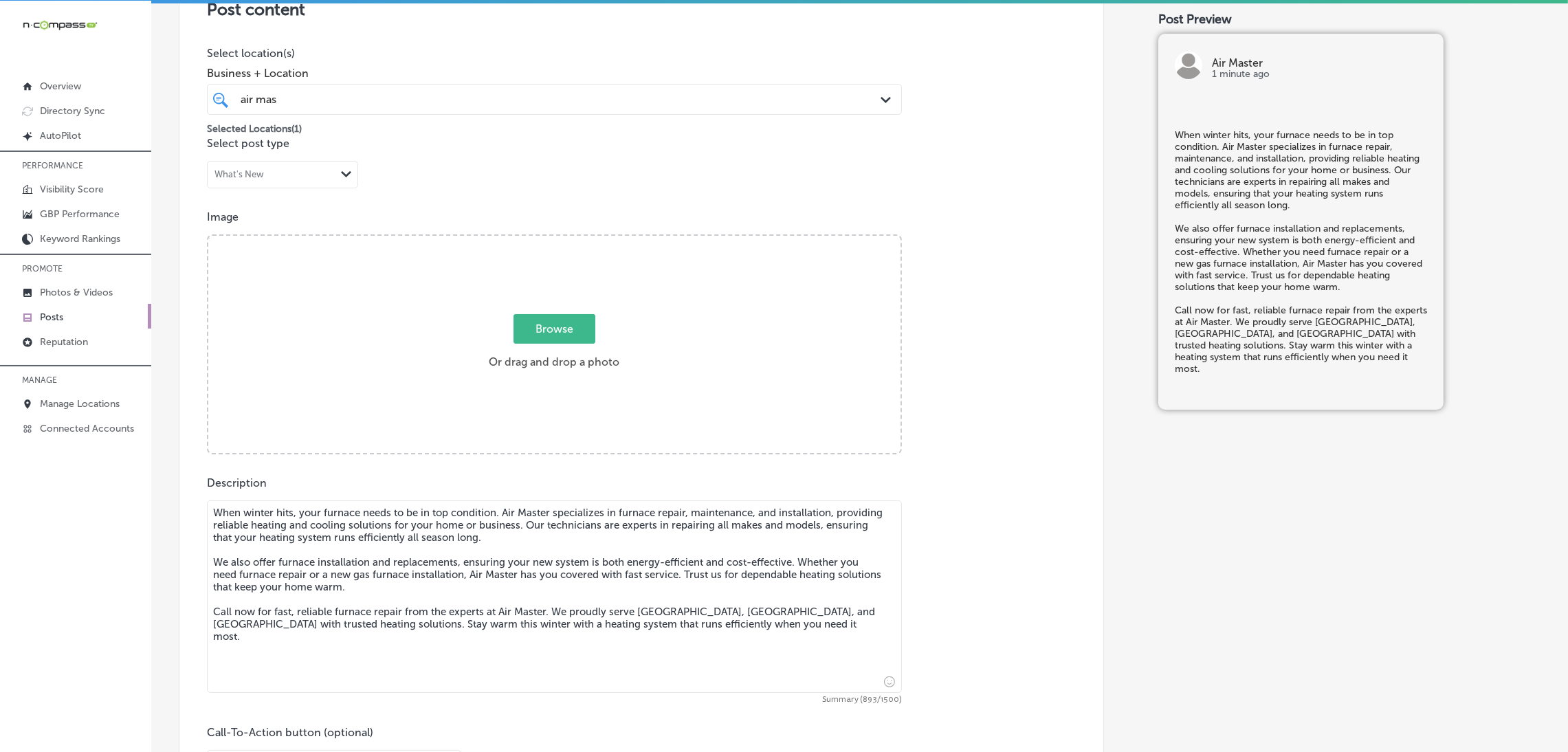
type textarea "When winter hits, your furnace needs to be in top condition. Air Master special…"
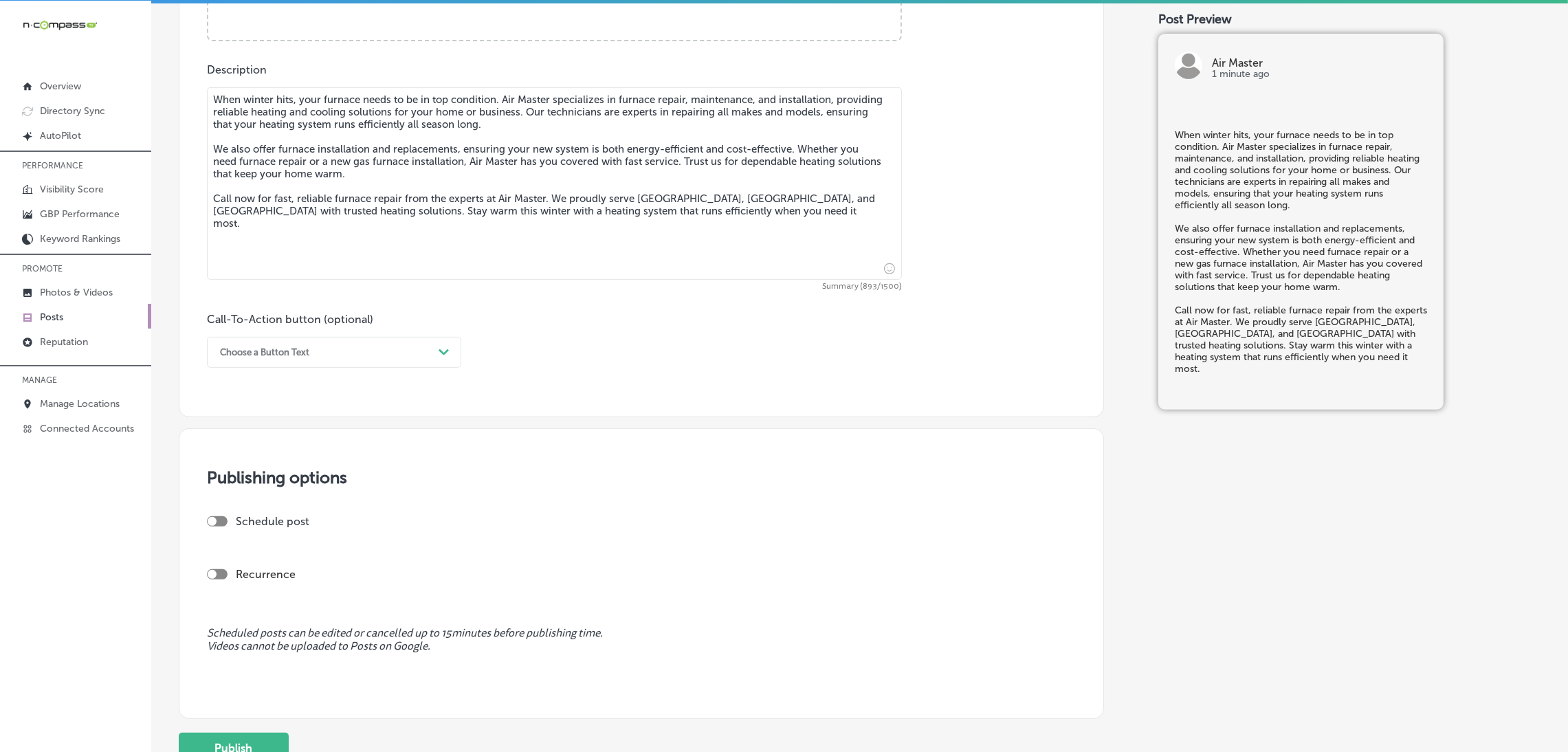
scroll to position [825, 0]
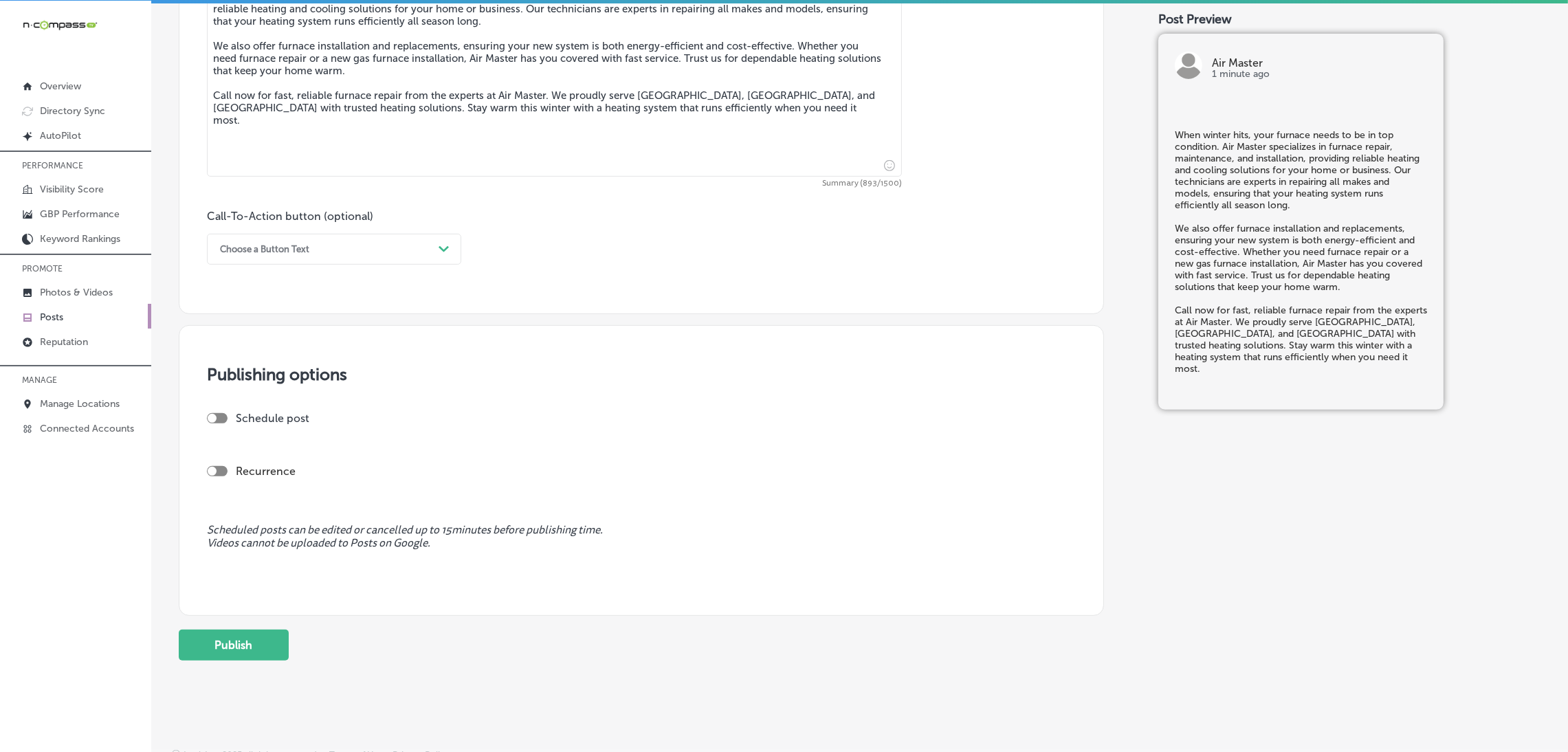
click at [339, 264] on div "Choose a Button Text Path Created with Sketch." at bounding box center [334, 249] width 255 height 31
click at [237, 428] on div "Call Now" at bounding box center [334, 424] width 255 height 24
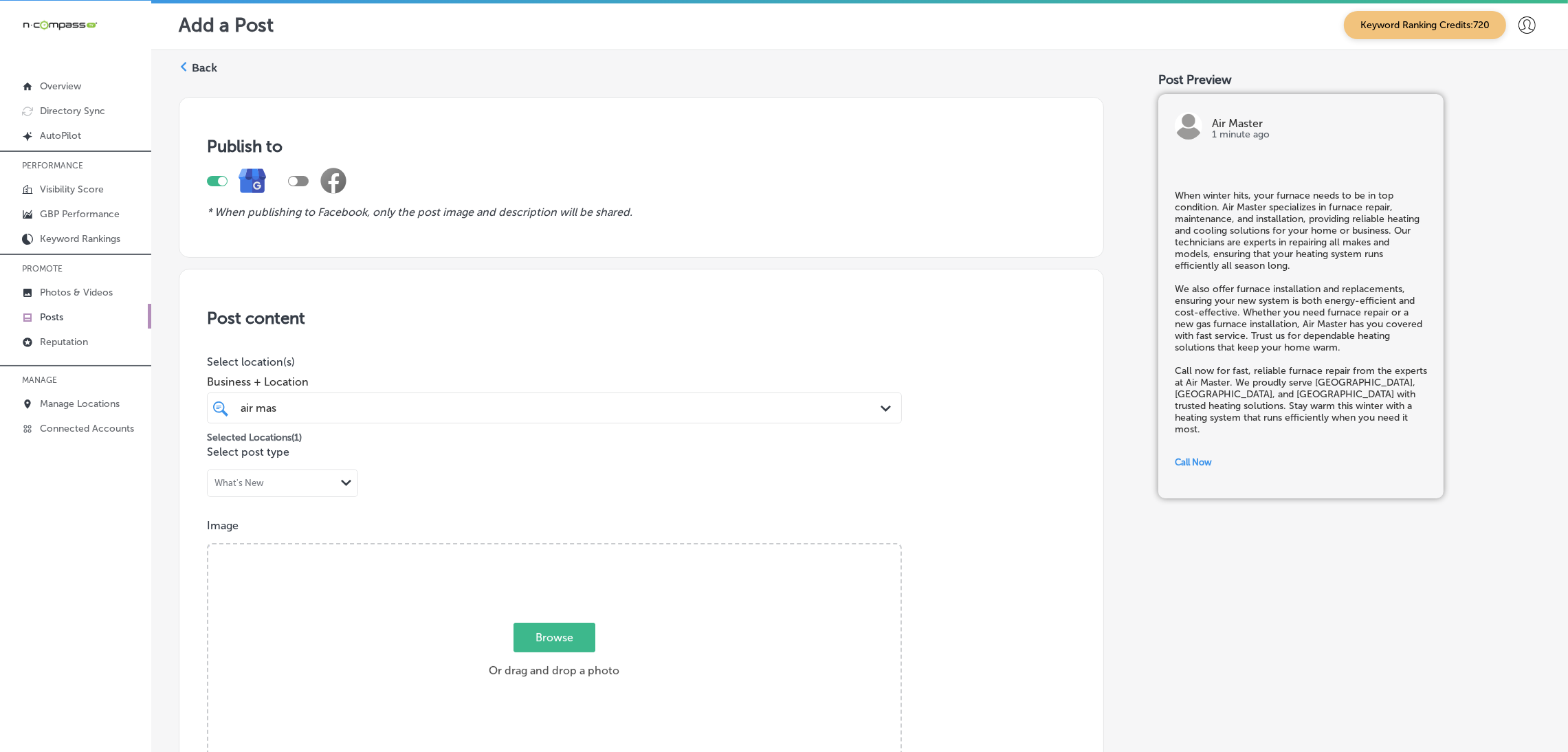
scroll to position [309, 0]
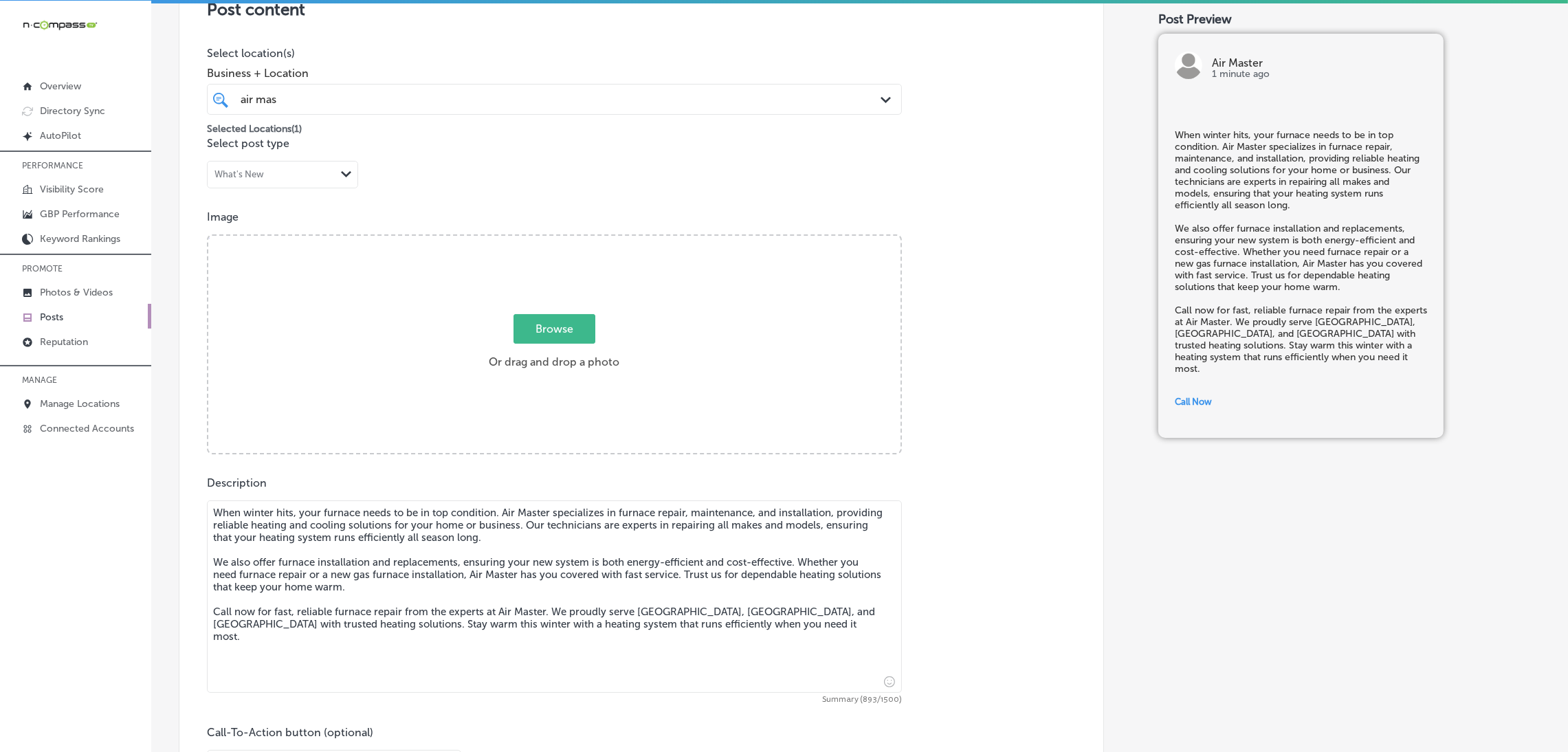
click at [444, 331] on div "Browse Or drag and drop a photo" at bounding box center [554, 345] width 692 height 220
click at [209, 236] on input "Browse Or drag and drop a photo" at bounding box center [554, 237] width 692 height 4
type input "C:\fakepath\Air Master HVAC (1).png"
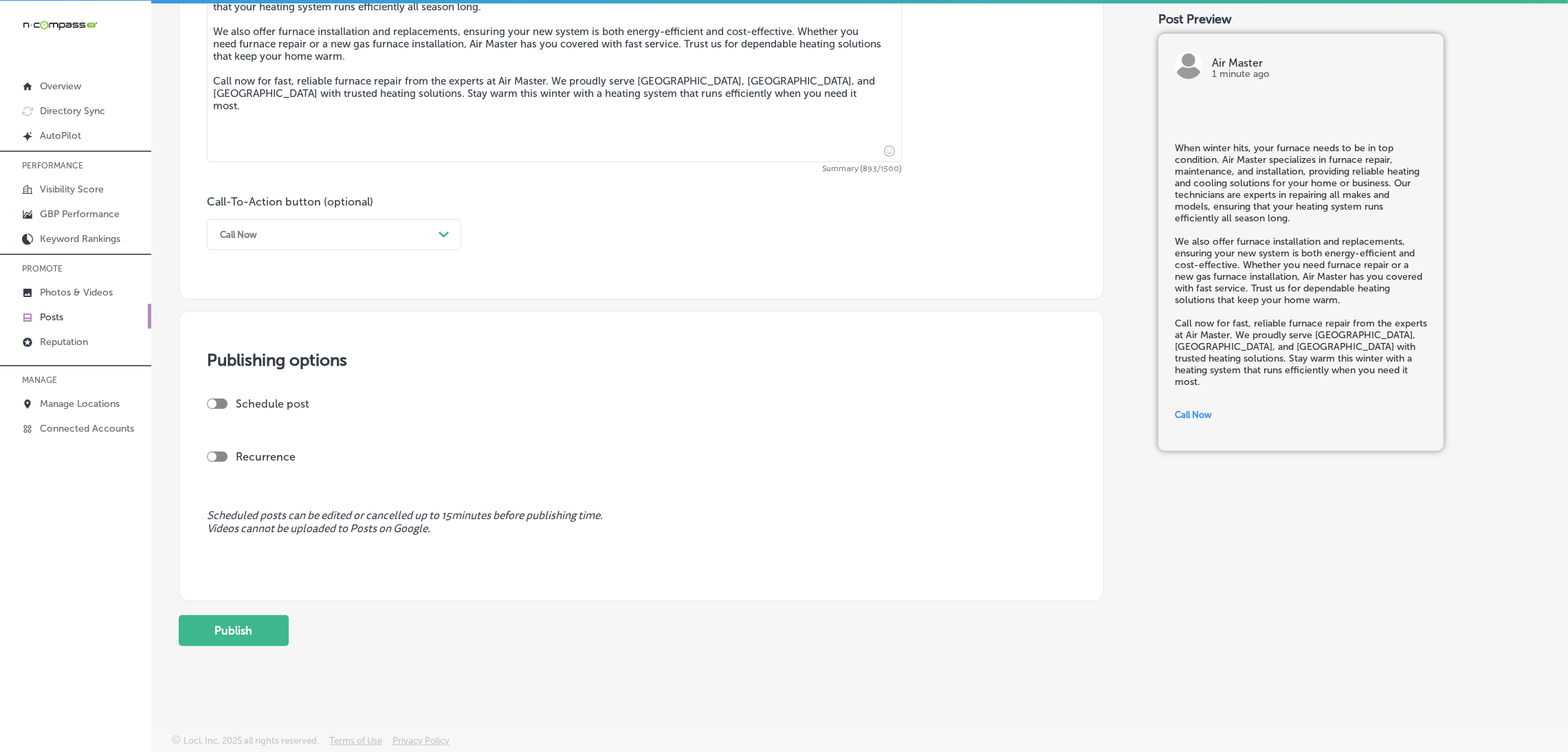
scroll to position [842, 0]
click at [217, 405] on div at bounding box center [217, 404] width 21 height 10
checkbox input "true"
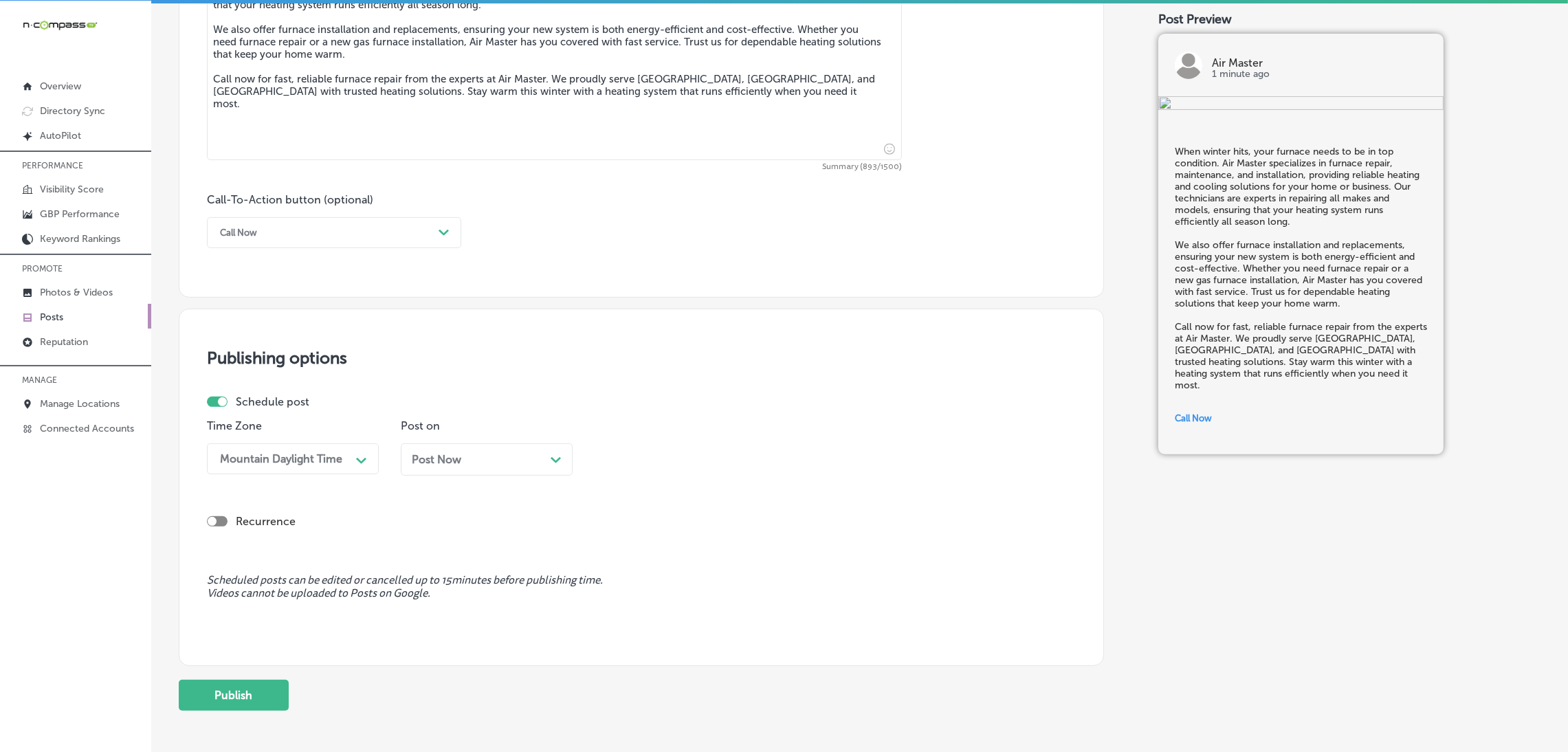
click at [511, 462] on div "Post Now Path Created with Sketch." at bounding box center [486, 459] width 150 height 13
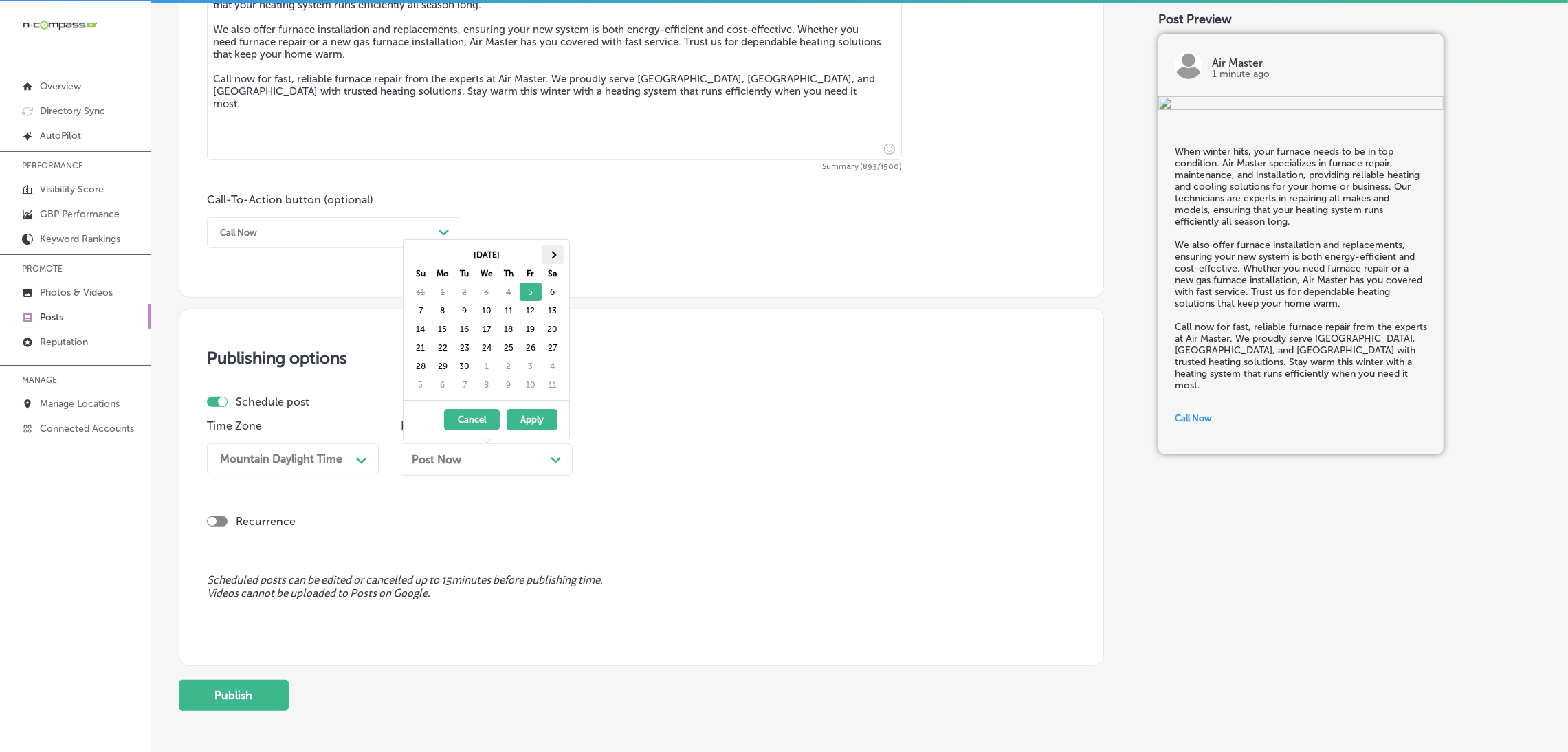
click at [546, 247] on th at bounding box center [553, 254] width 22 height 18
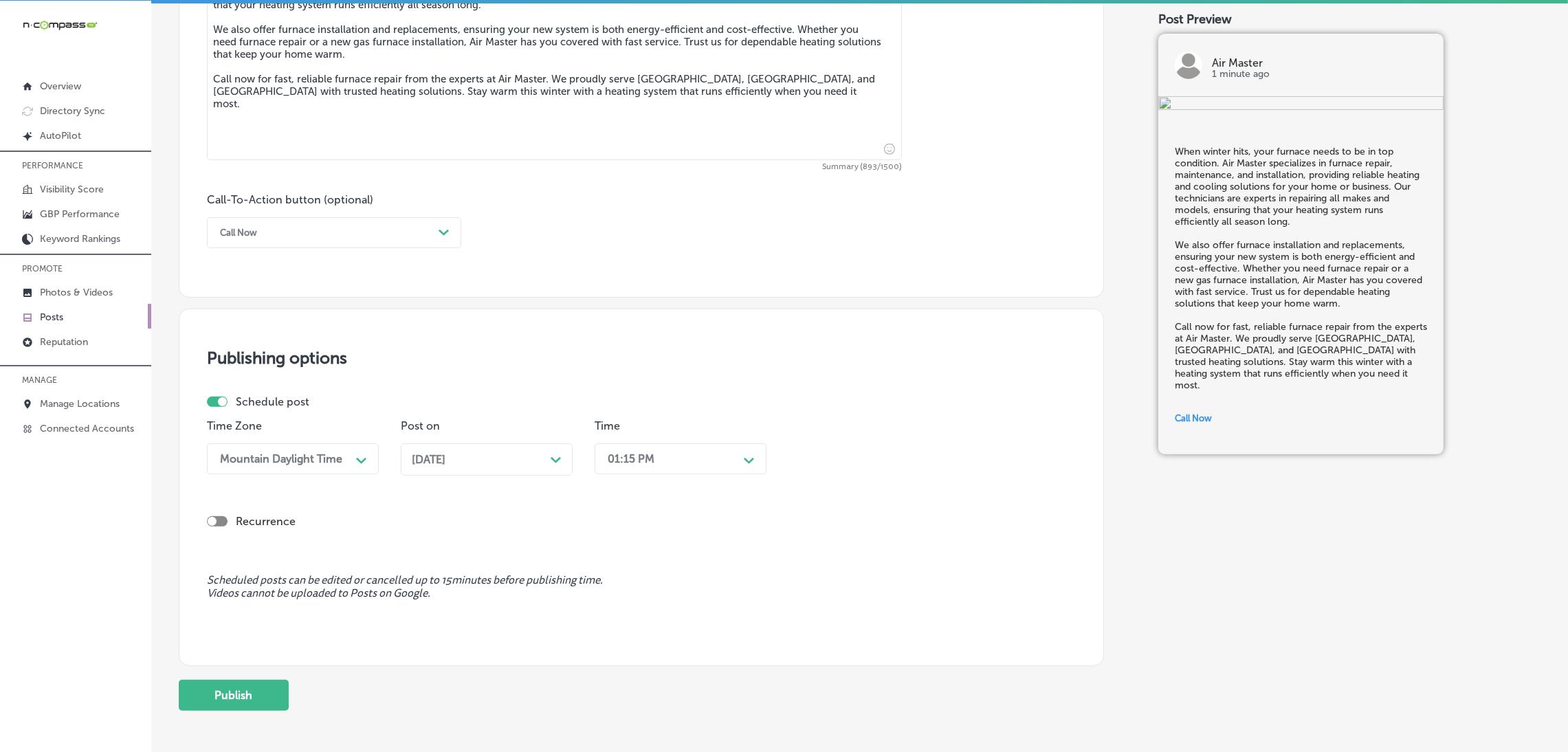
click at [625, 466] on div "01:15 PM" at bounding box center [631, 458] width 47 height 13
click at [645, 660] on div "7:00 AM" at bounding box center [680, 648] width 172 height 24
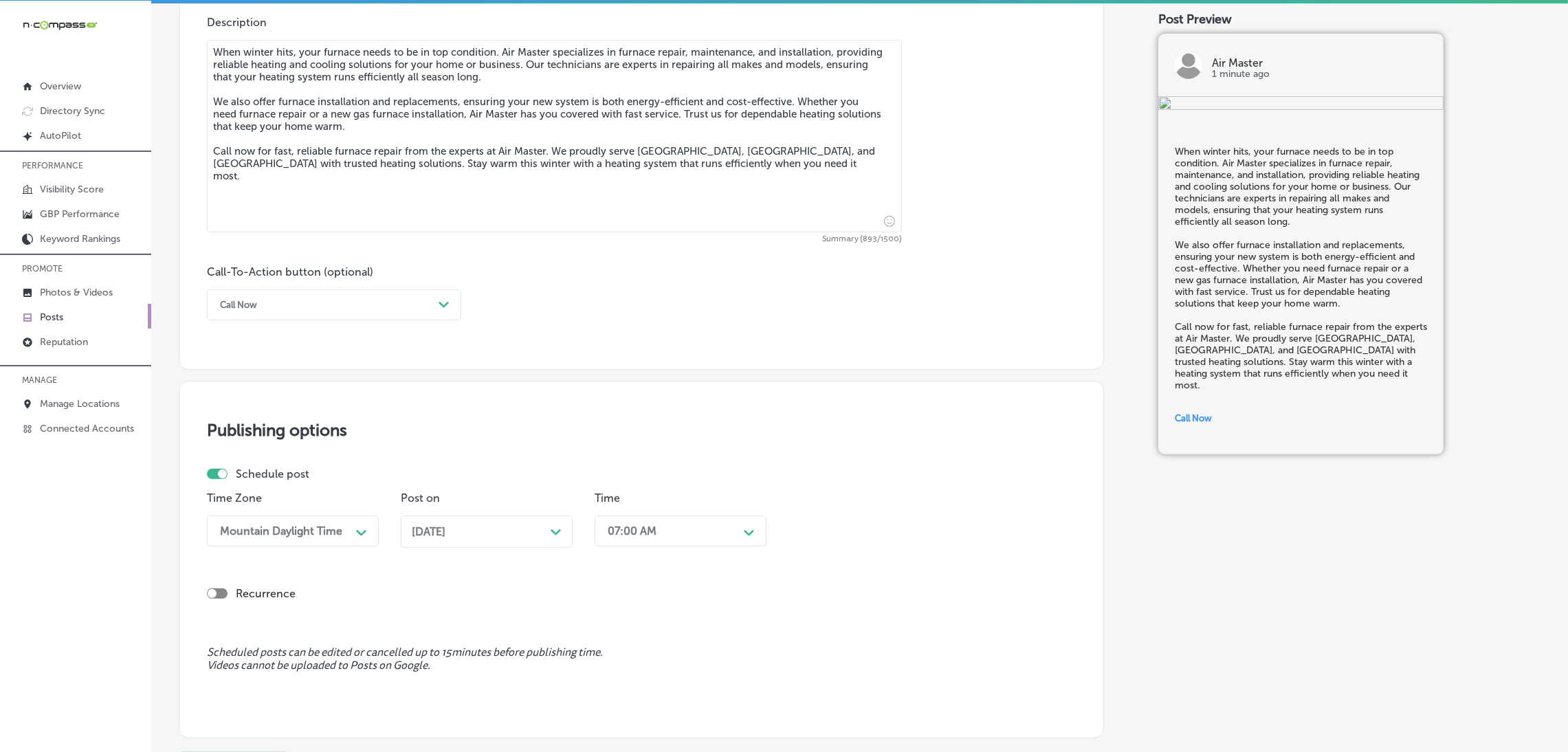
scroll to position [908, 0]
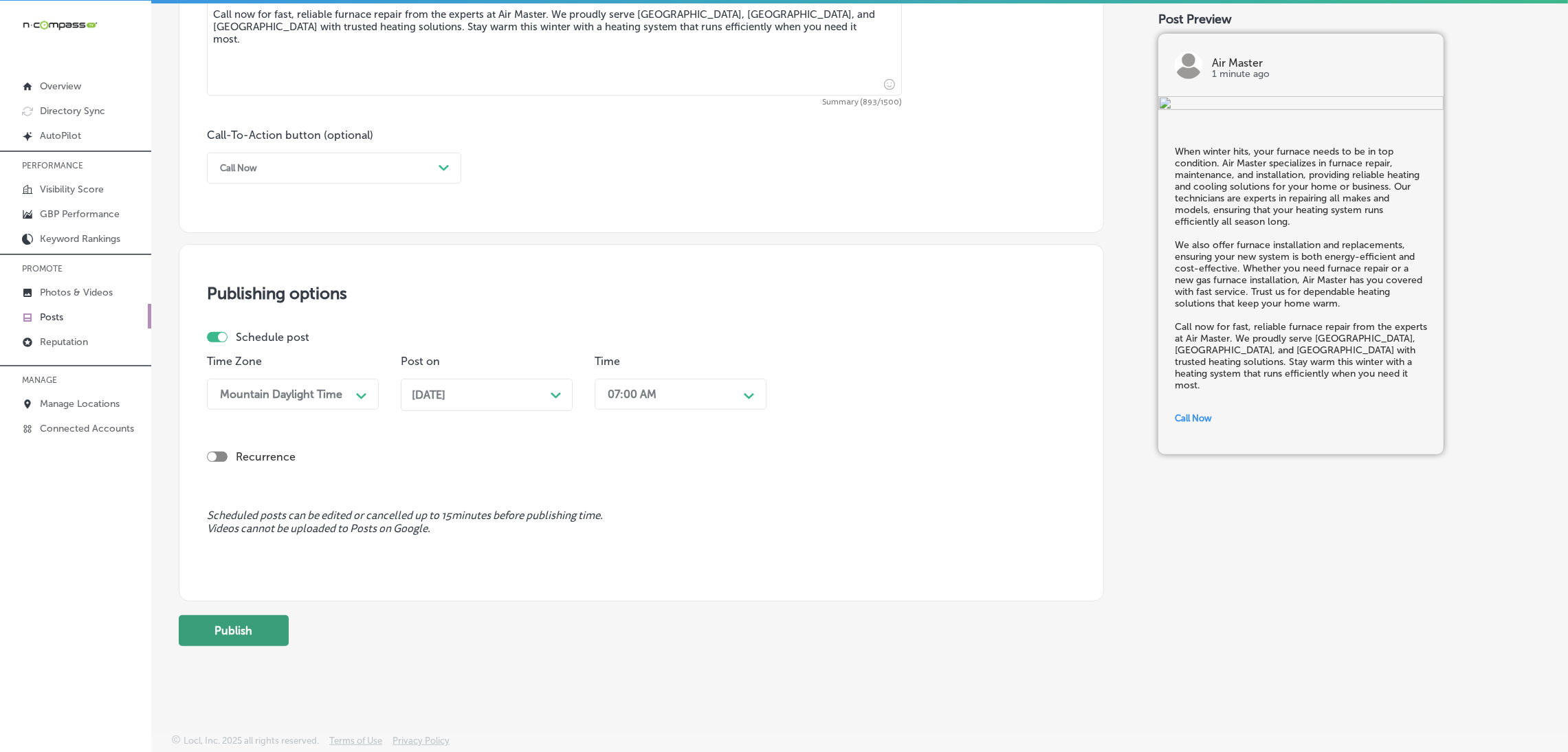
click at [229, 627] on button "Publish" at bounding box center [233, 631] width 110 height 31
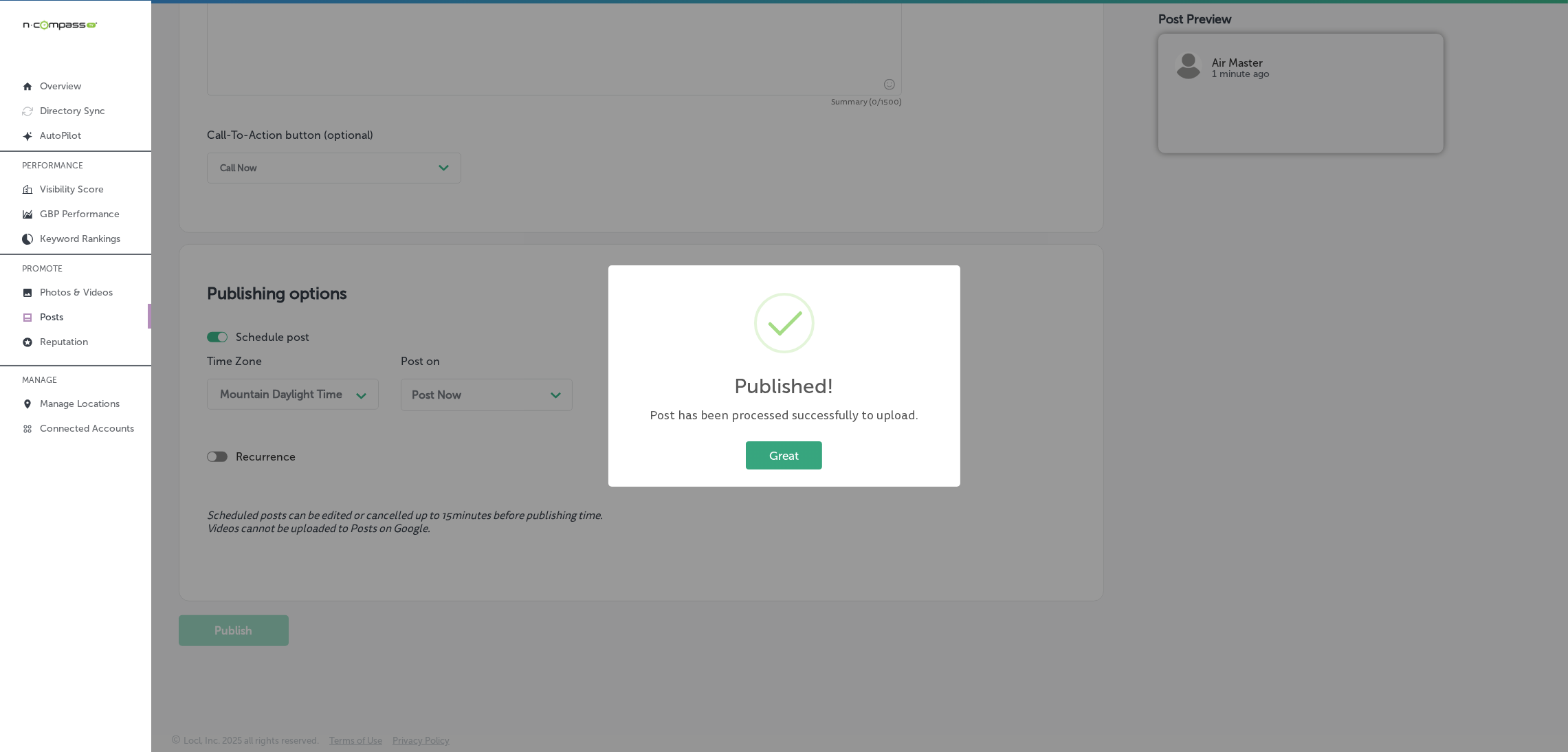
click at [802, 455] on button "Great" at bounding box center [784, 455] width 76 height 29
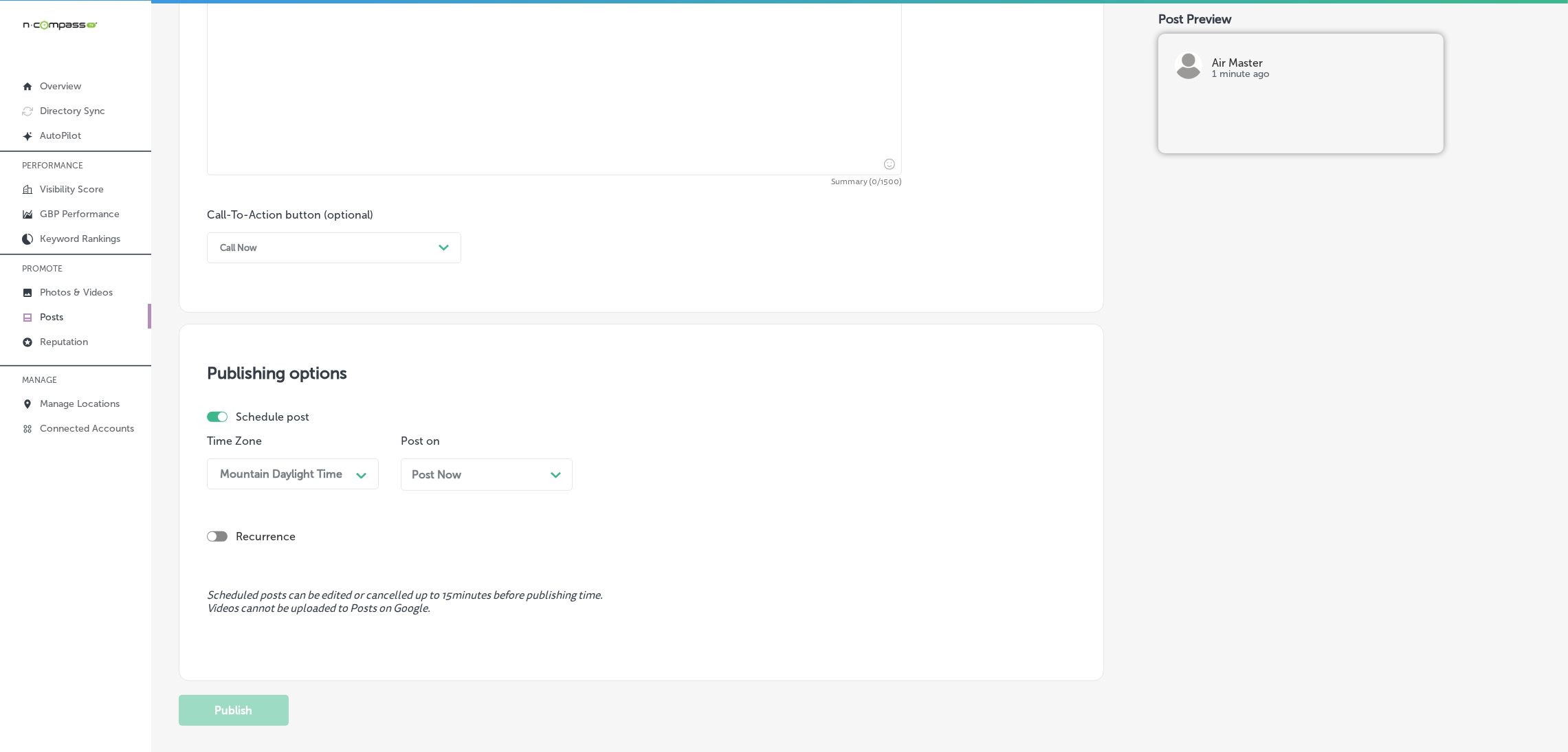
scroll to position [702, 0]
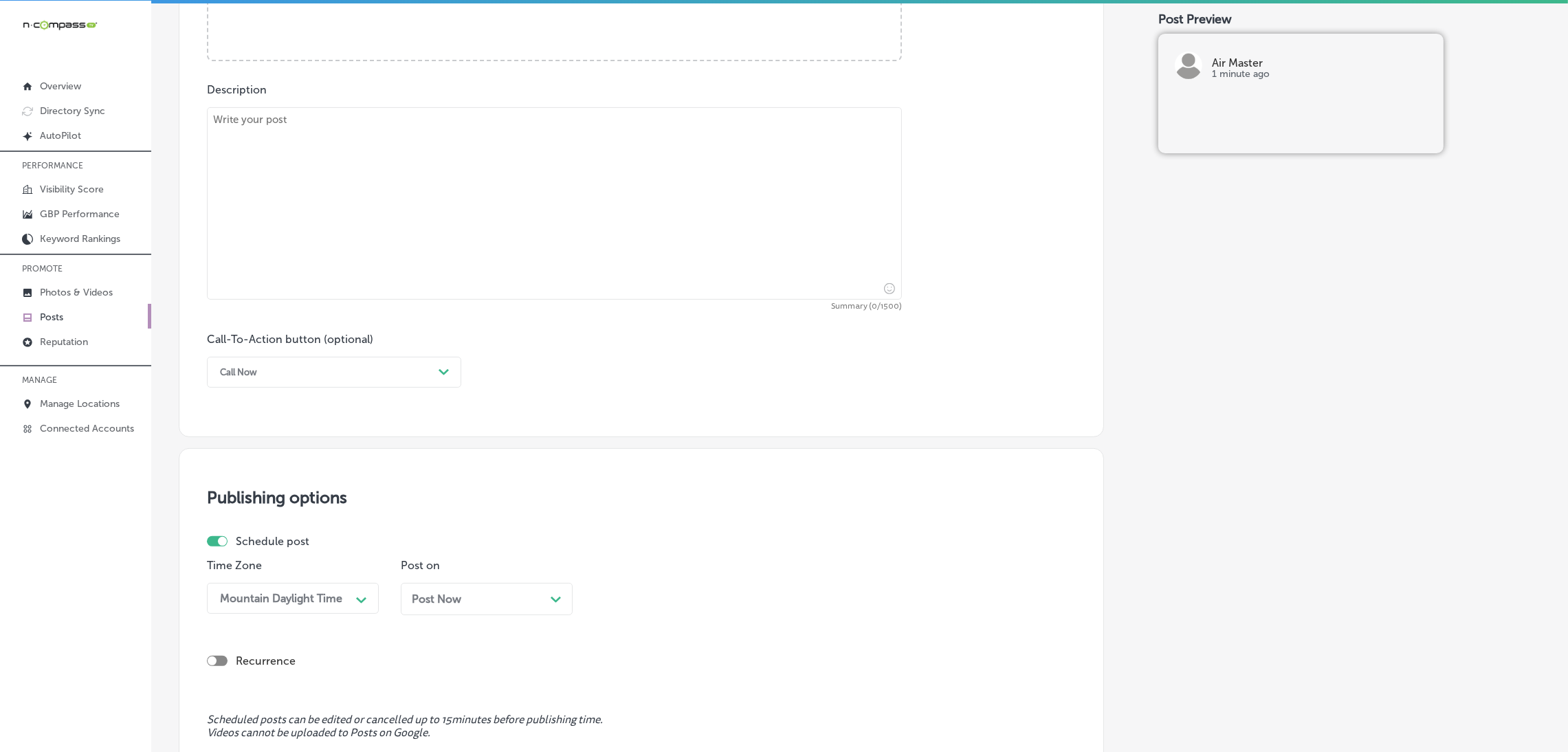
click at [483, 285] on textarea at bounding box center [554, 203] width 695 height 193
paste textarea "Don’t let the cold weather catch you off guard! Air Master offers expert furnac…"
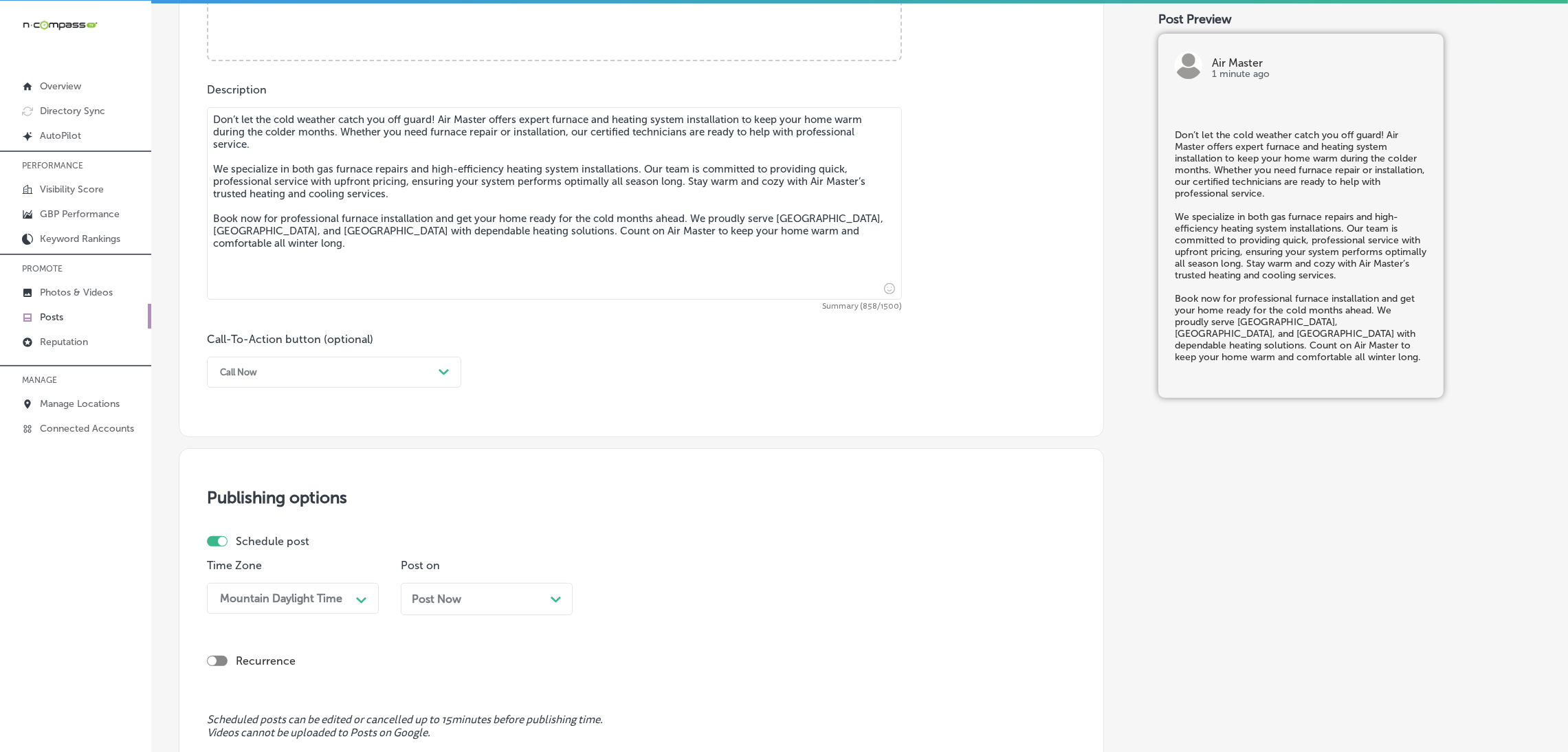
type textarea "Don’t let the cold weather catch you off guard! Air Master offers expert furnac…"
click at [310, 371] on div "Call Now" at bounding box center [323, 372] width 220 height 21
click at [294, 431] on div "Book" at bounding box center [334, 427] width 255 height 24
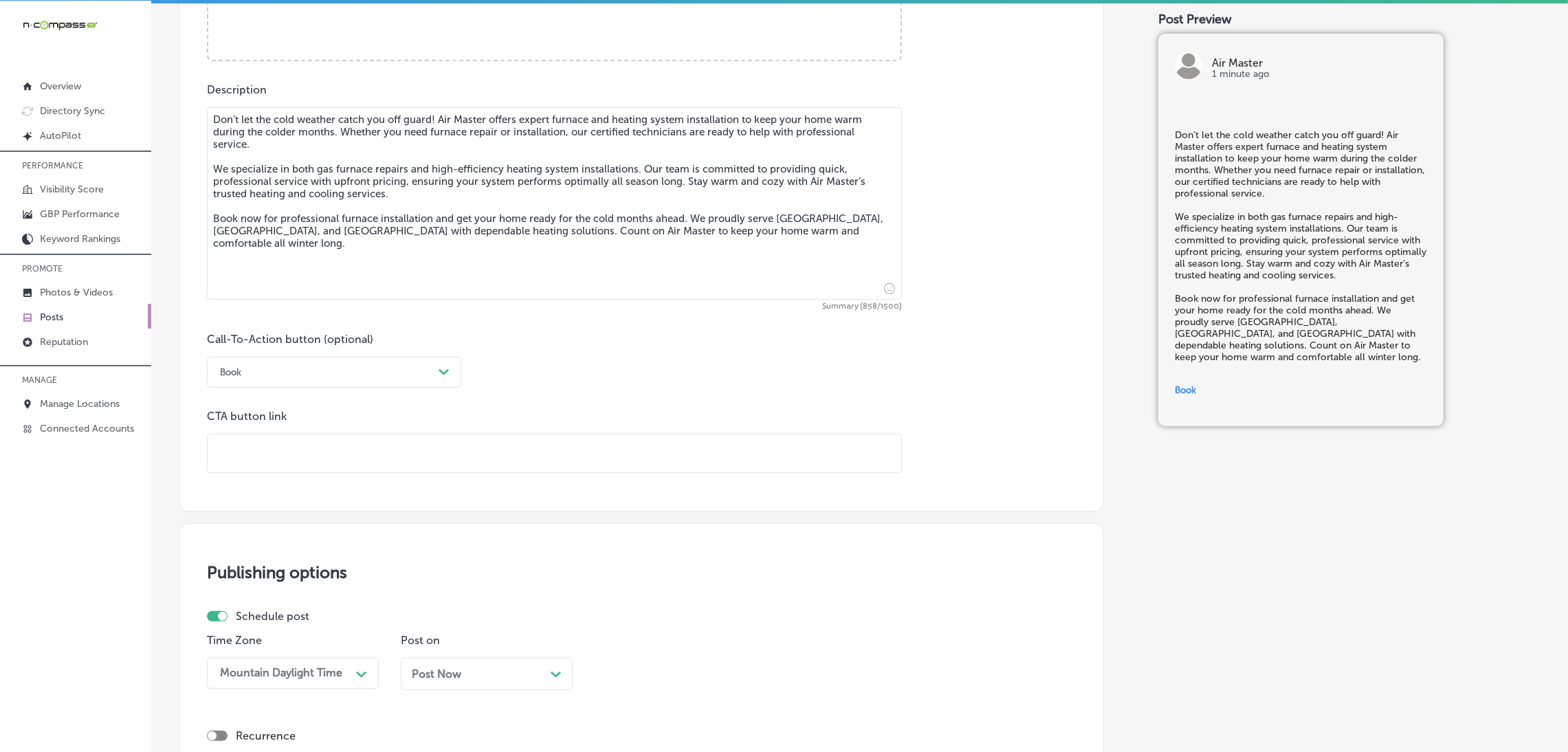
click at [291, 426] on div "CTA button link" at bounding box center [554, 442] width 695 height 63
click at [286, 456] on input "text" at bounding box center [554, 454] width 694 height 38
paste input "[URL][DOMAIN_NAME]"
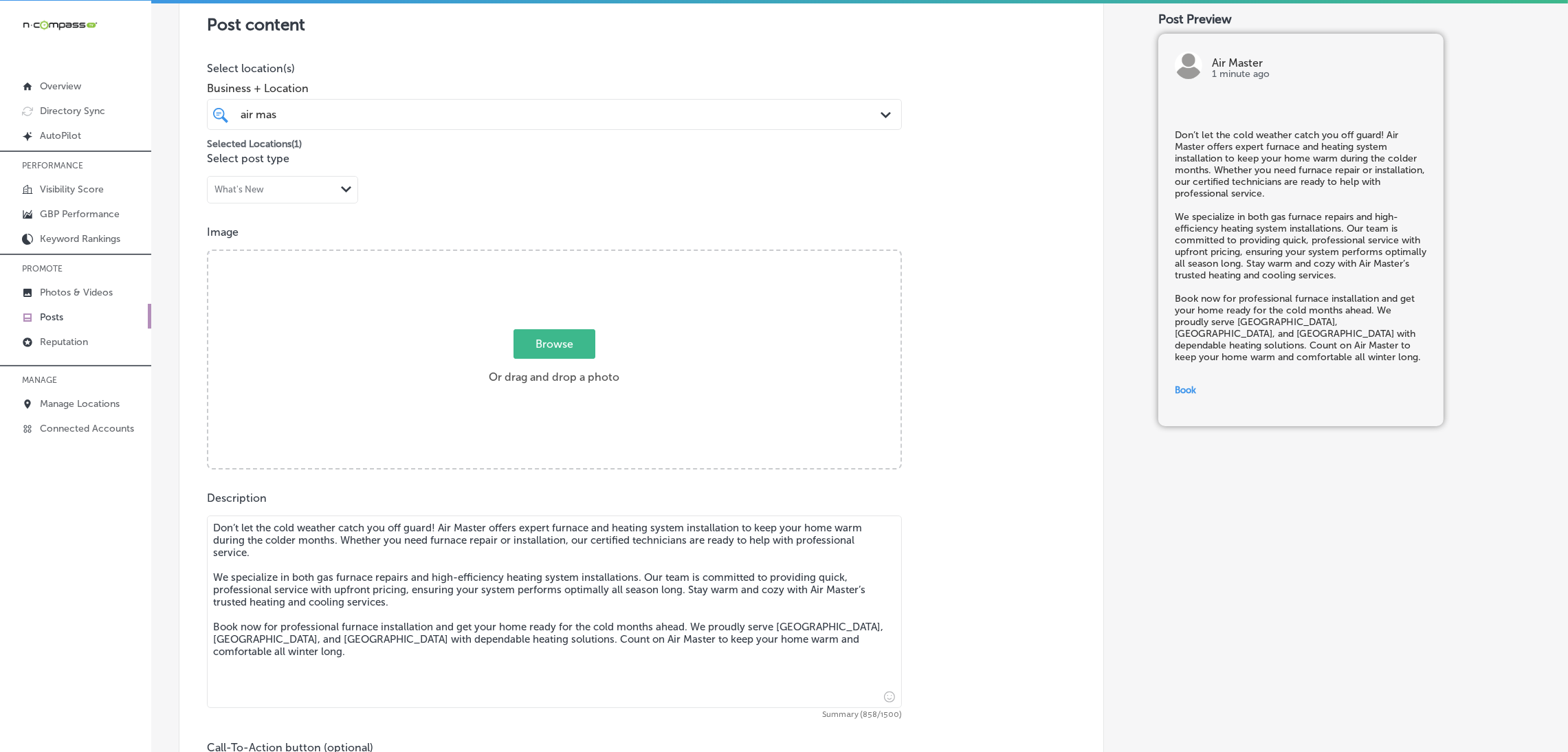
scroll to position [290, 0]
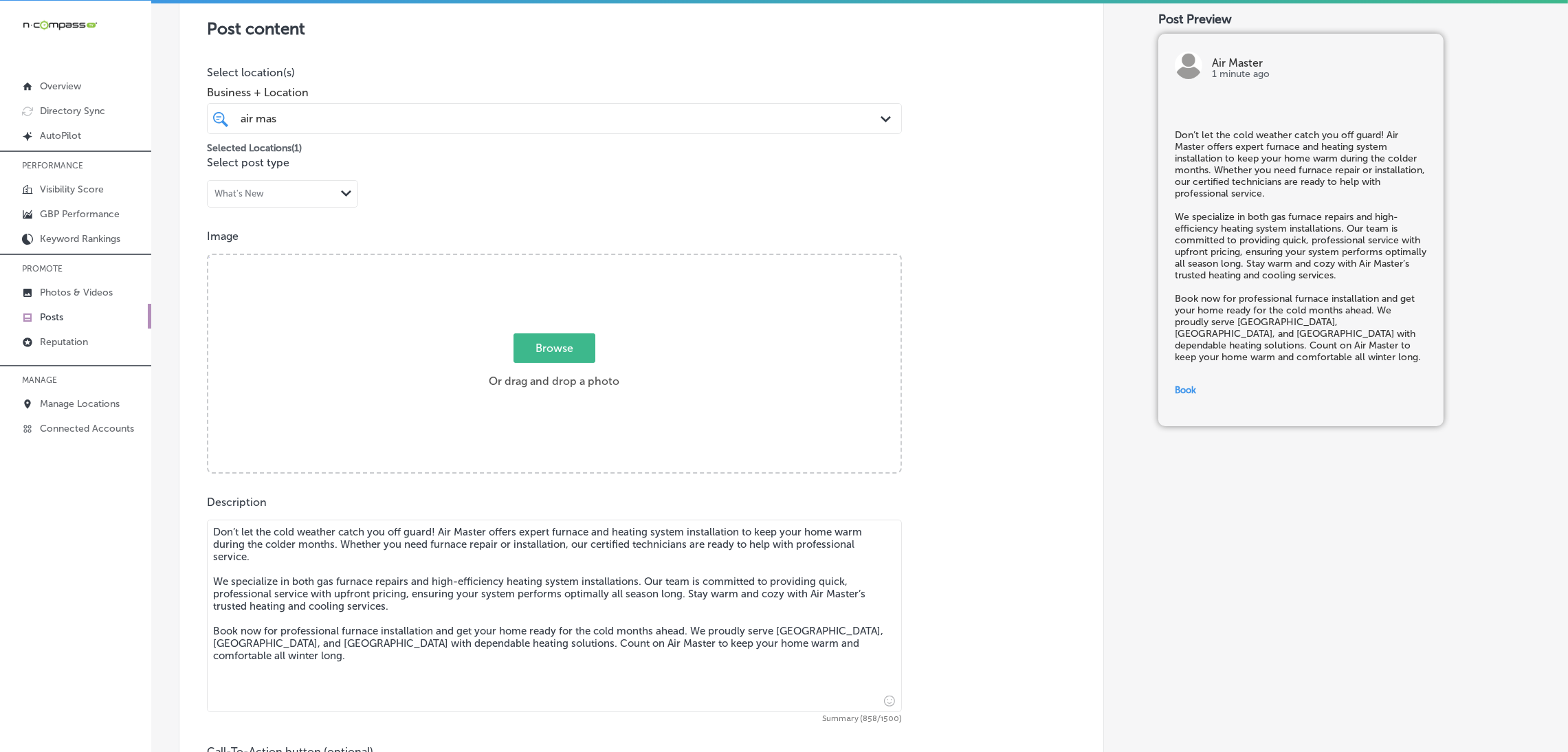
type input "[URL][DOMAIN_NAME]"
click at [558, 355] on span "Browse" at bounding box center [554, 347] width 82 height 29
click at [558, 259] on input "Browse Or drag and drop a photo" at bounding box center [554, 257] width 692 height 4
type input "C:\fakepath\Air Master HVAC (8).png"
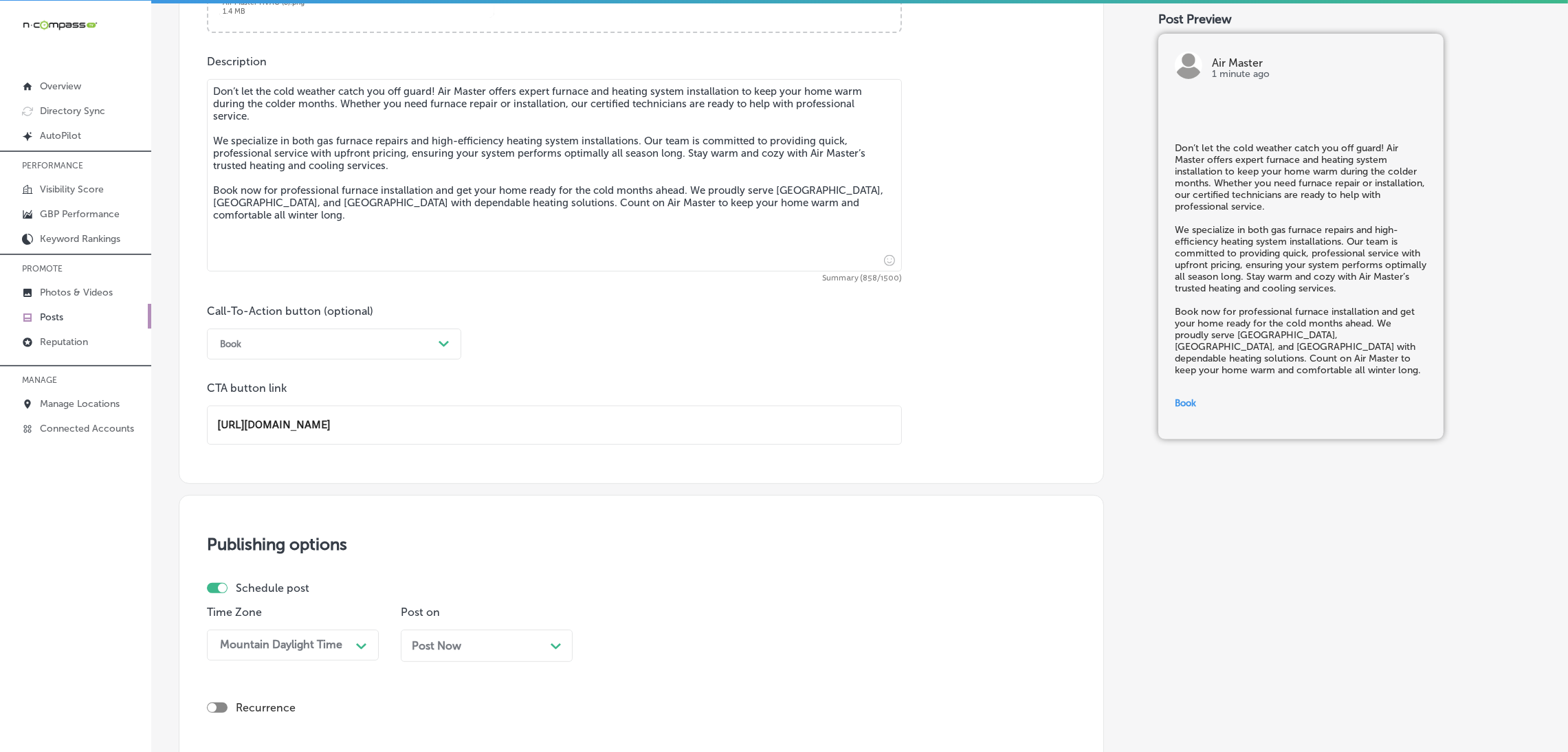
scroll to position [908, 0]
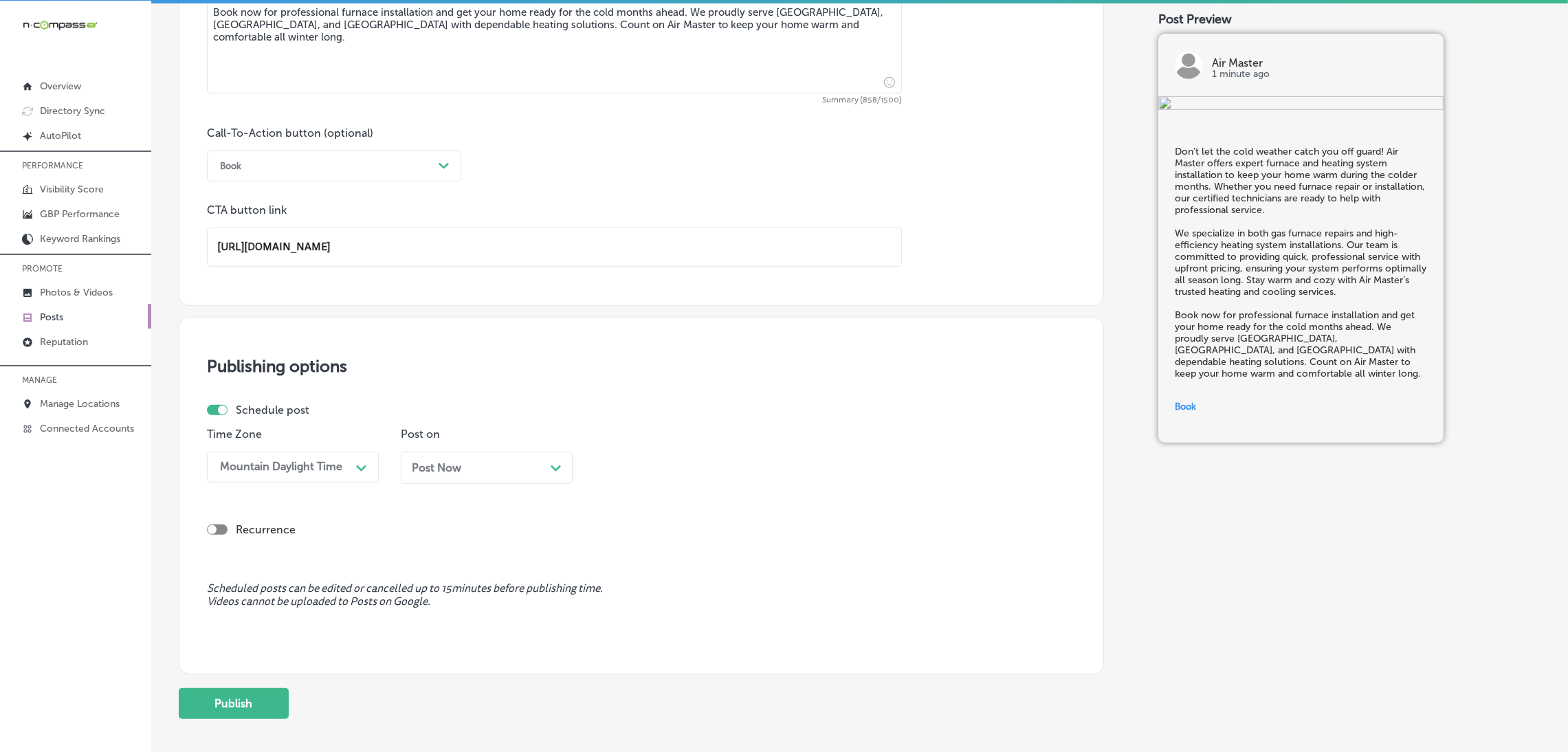
click at [427, 470] on span "Post Now" at bounding box center [436, 468] width 49 height 13
click at [607, 466] on div "01:15 PM" at bounding box center [669, 467] width 137 height 24
click at [629, 565] on div "7:00 AM" at bounding box center [680, 553] width 172 height 24
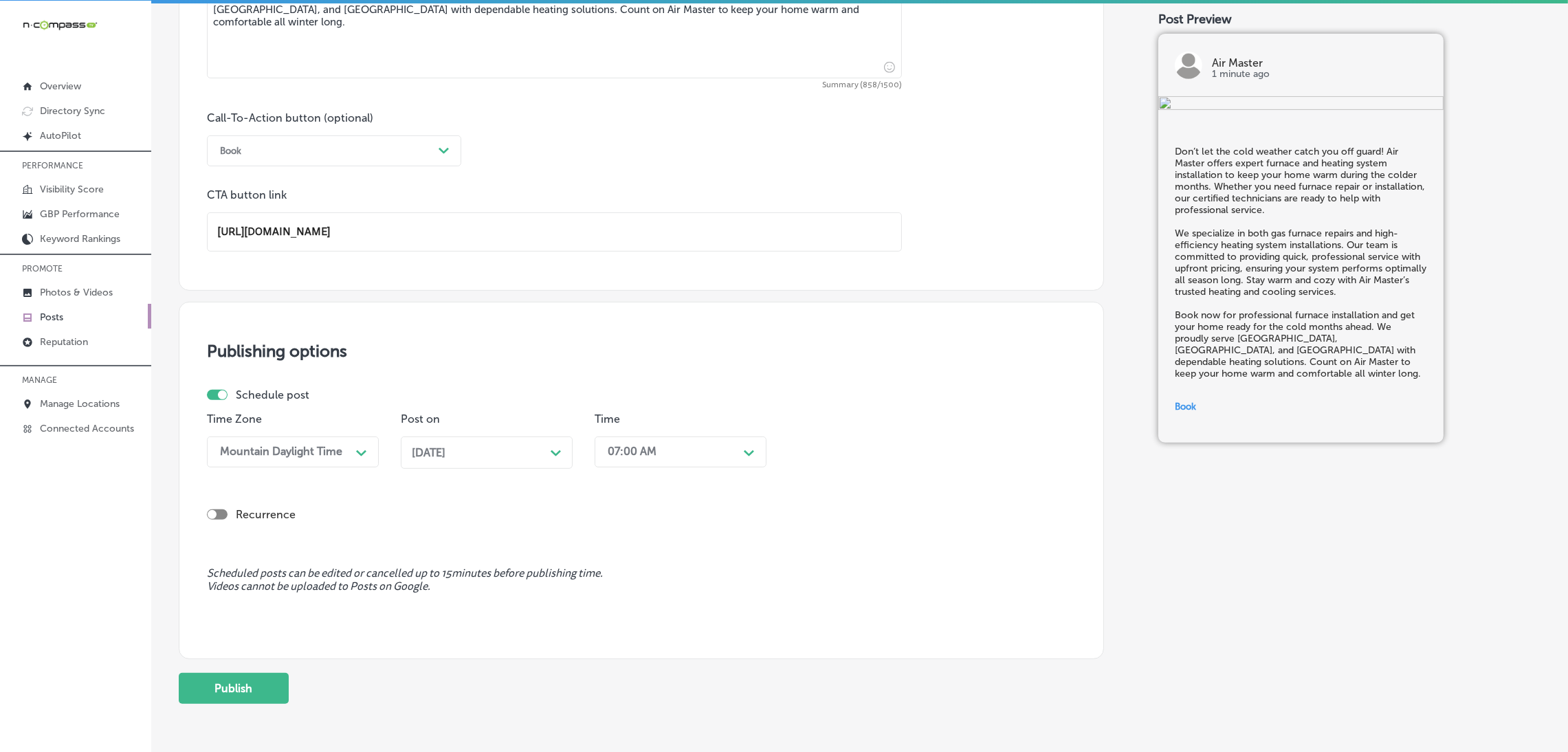
scroll to position [984, 0]
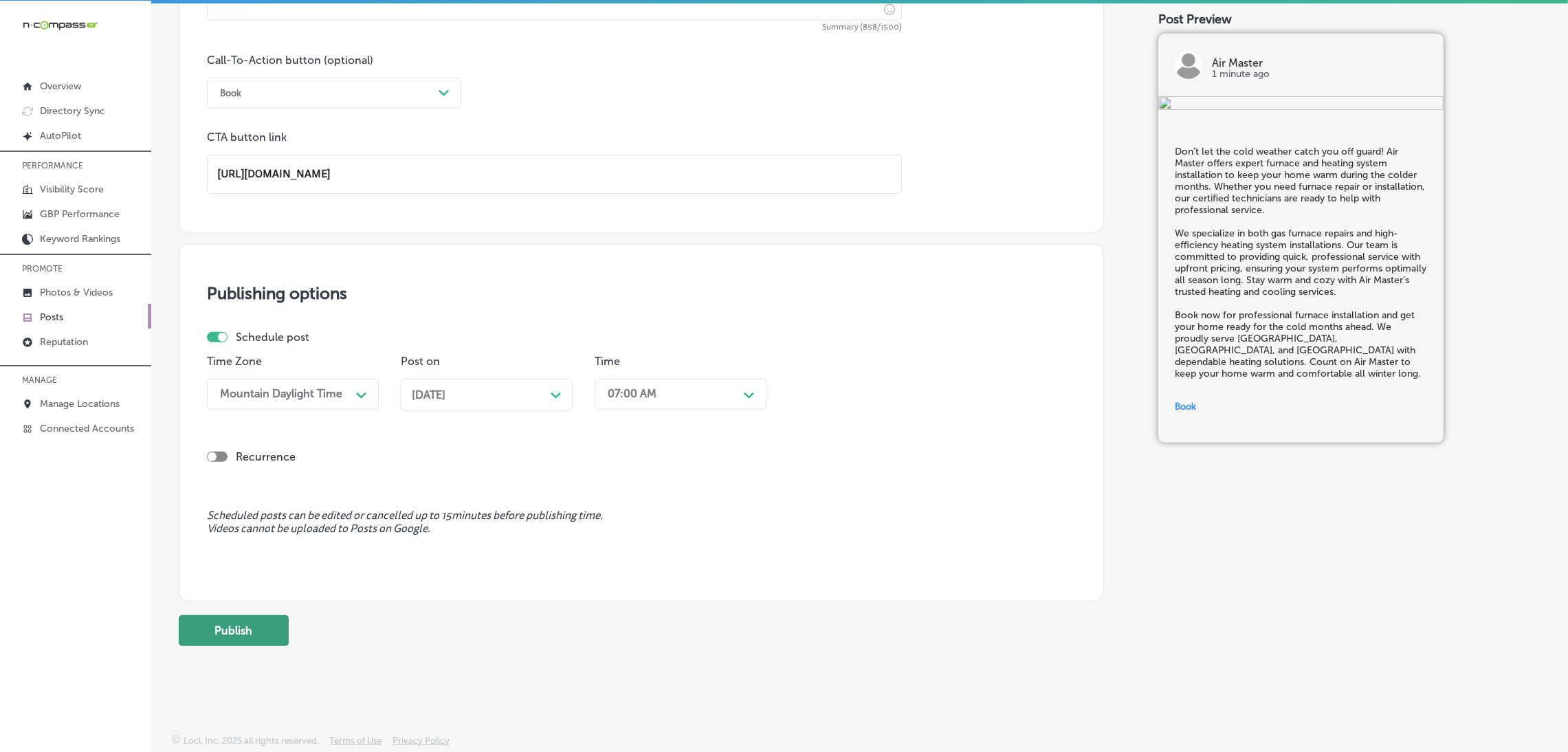
click at [266, 623] on button "Publish" at bounding box center [233, 631] width 110 height 31
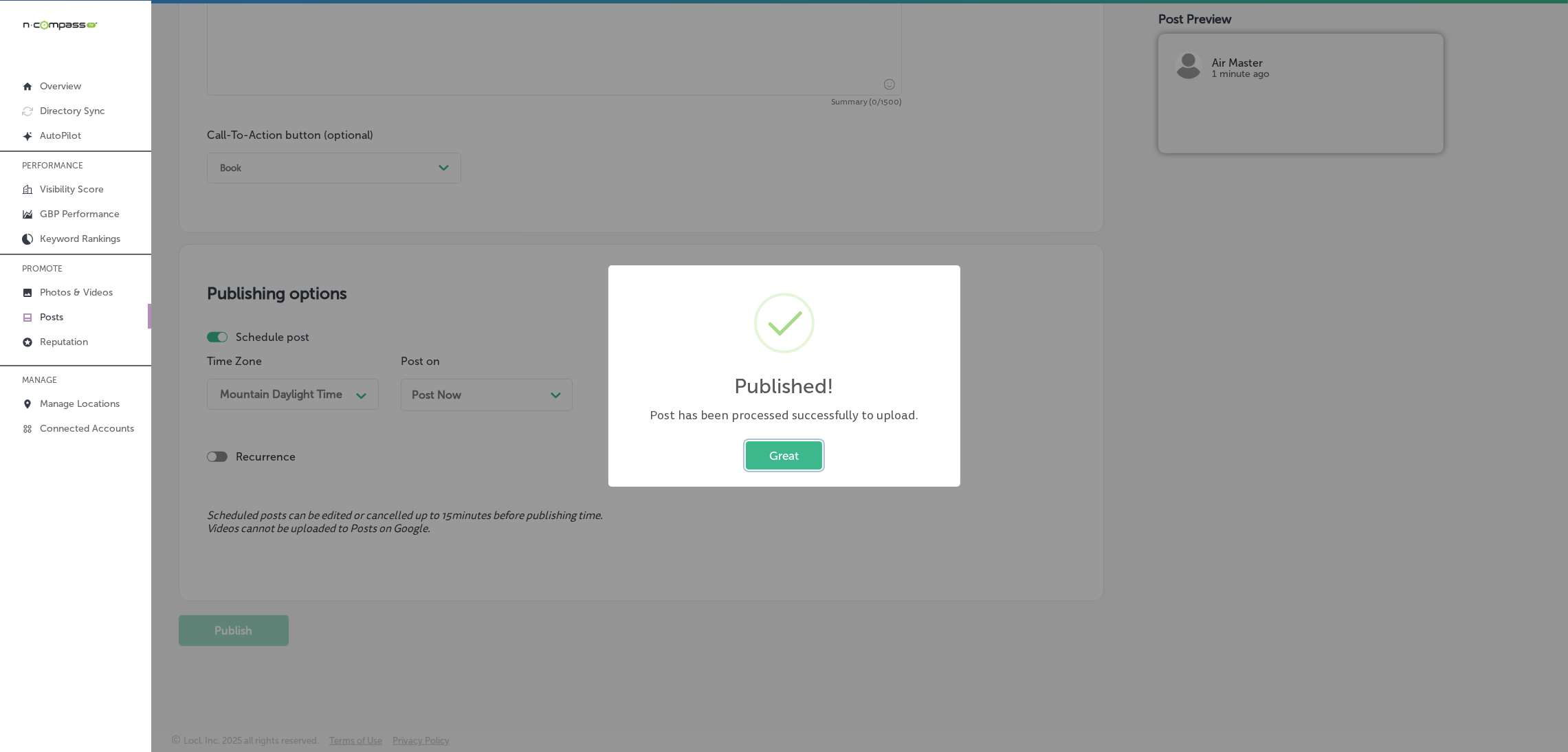
scroll to position [908, 0]
click at [786, 451] on button "Great" at bounding box center [784, 455] width 76 height 29
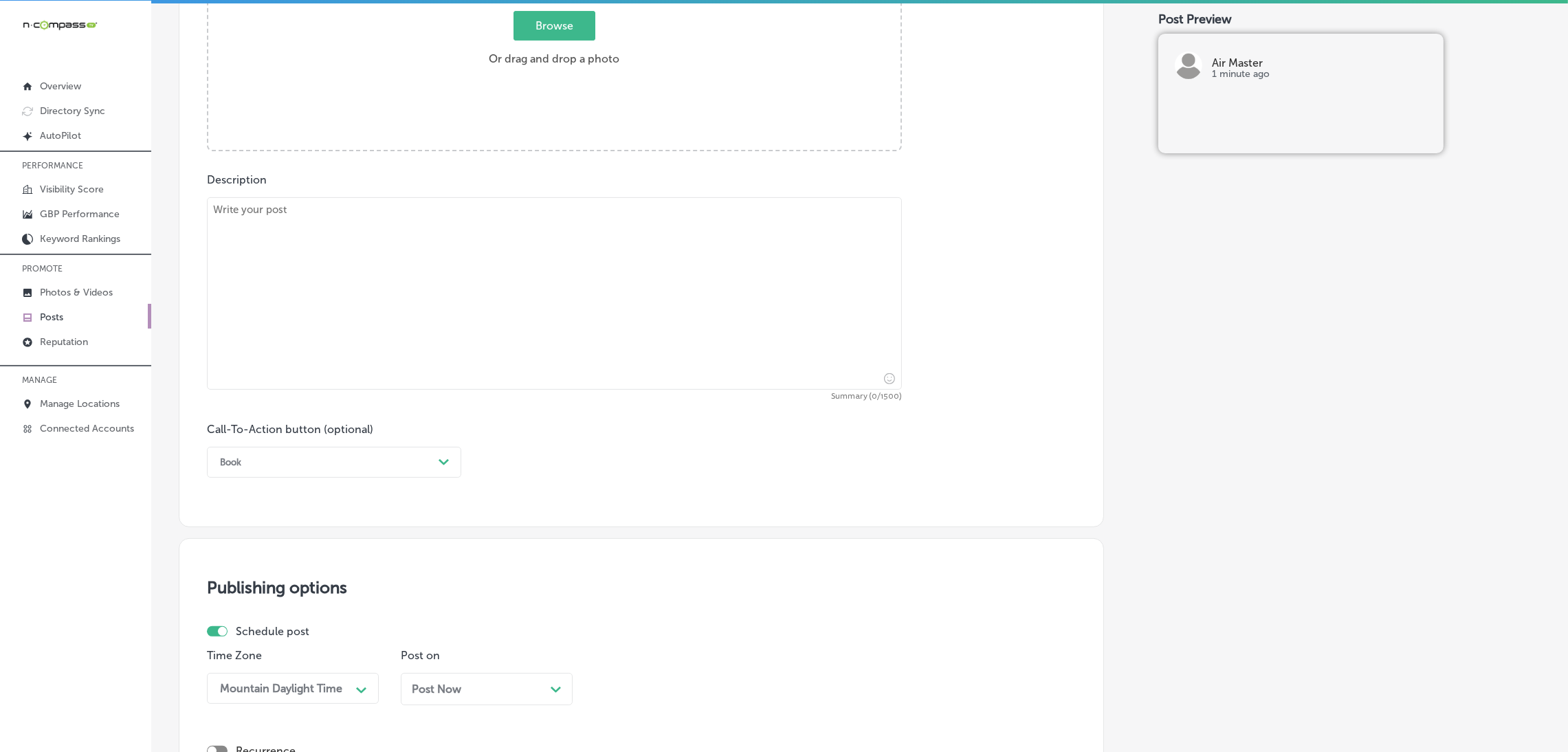
scroll to position [599, 0]
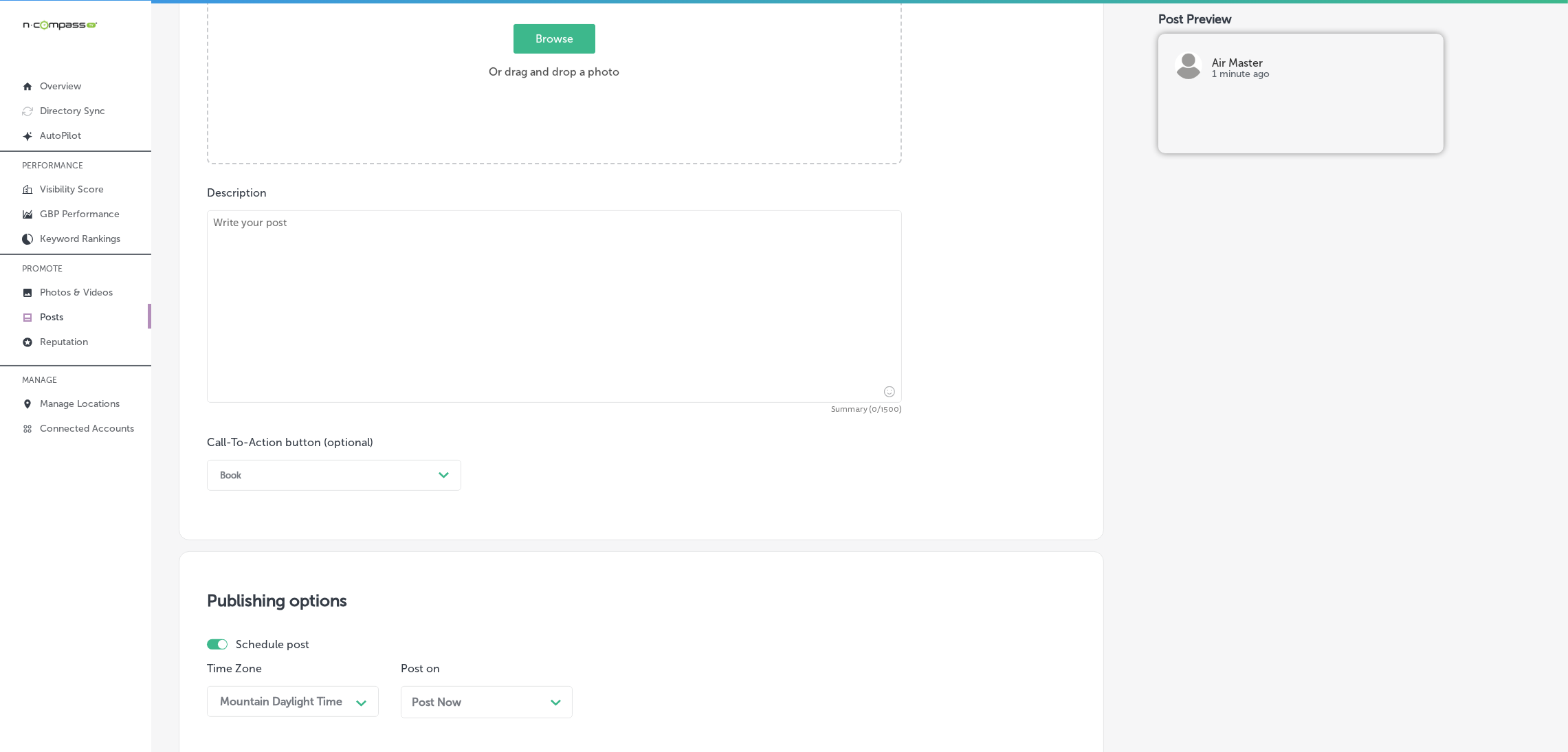
click at [485, 280] on textarea at bounding box center [554, 306] width 695 height 193
paste textarea "A well-maintained air conditioning system is essential for staying cool during …"
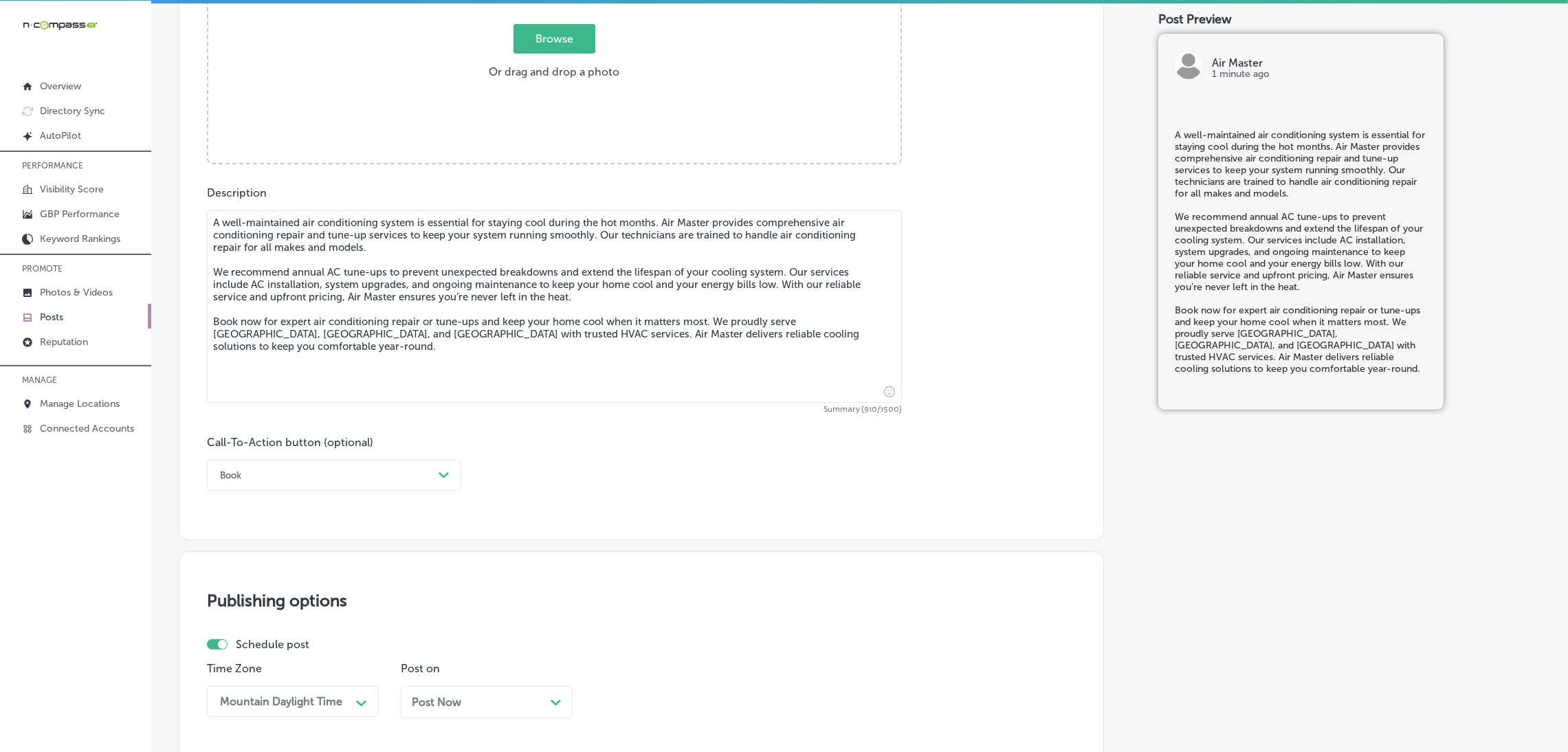
type textarea "A well-maintained air conditioning system is essential for staying cool during …"
click at [267, 470] on div "Book" at bounding box center [323, 475] width 220 height 21
click at [270, 653] on div "Call Now" at bounding box center [334, 650] width 255 height 24
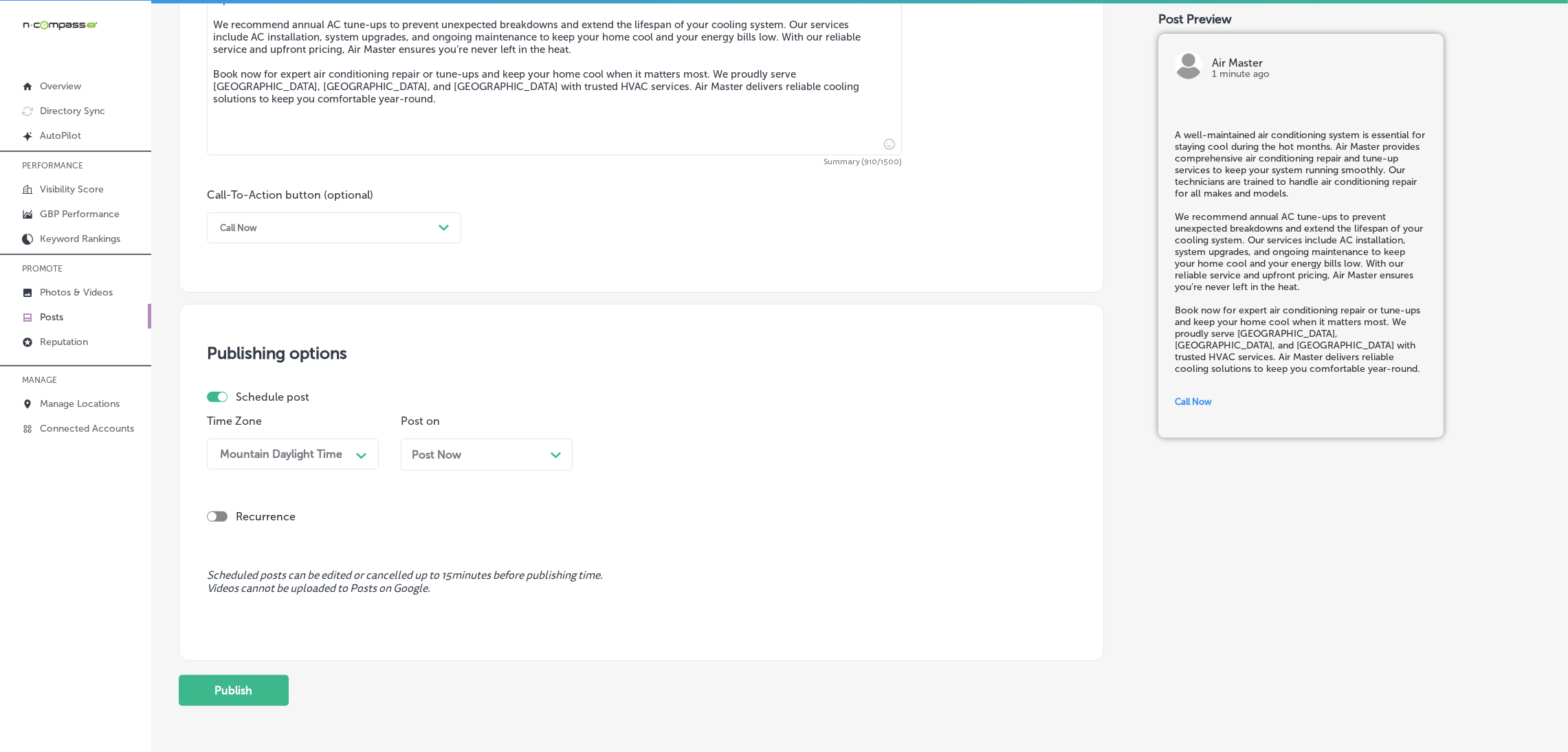
scroll to position [908, 0]
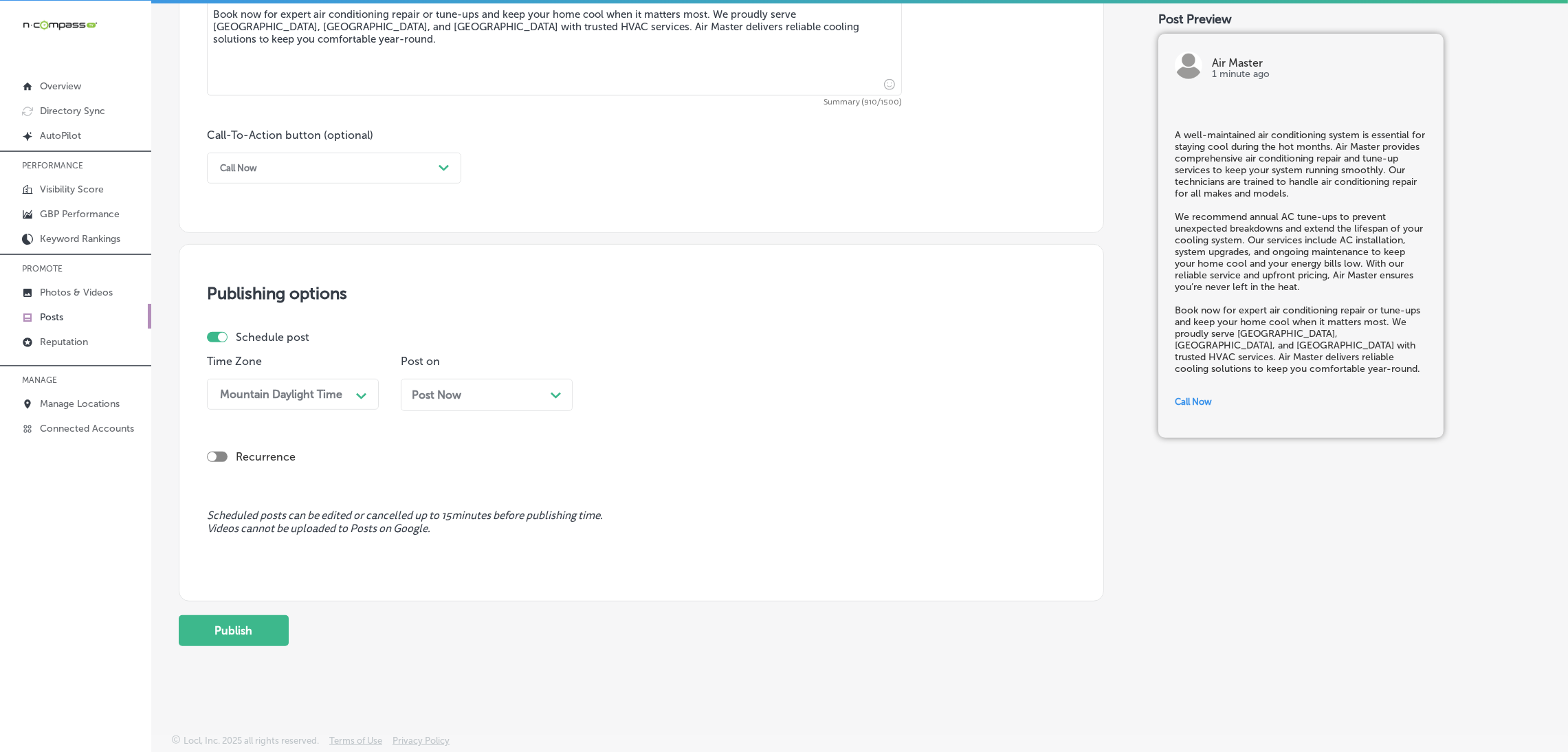
click at [466, 394] on div "Post Now Path Created with Sketch." at bounding box center [486, 395] width 150 height 13
click at [690, 398] on div "01:15 PM" at bounding box center [669, 394] width 137 height 24
click at [634, 579] on div "7:00 AM" at bounding box center [680, 583] width 172 height 24
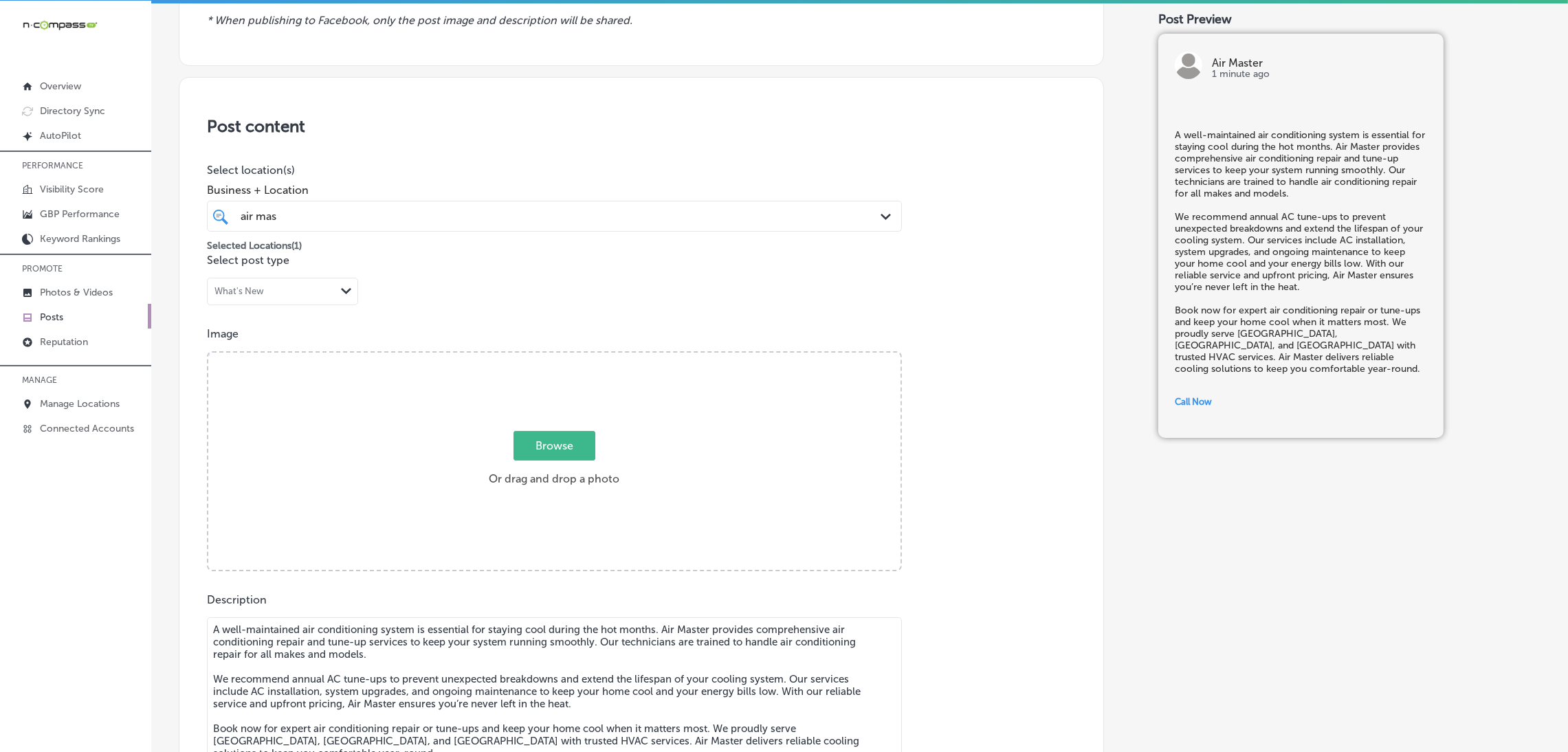
scroll to position [83, 0]
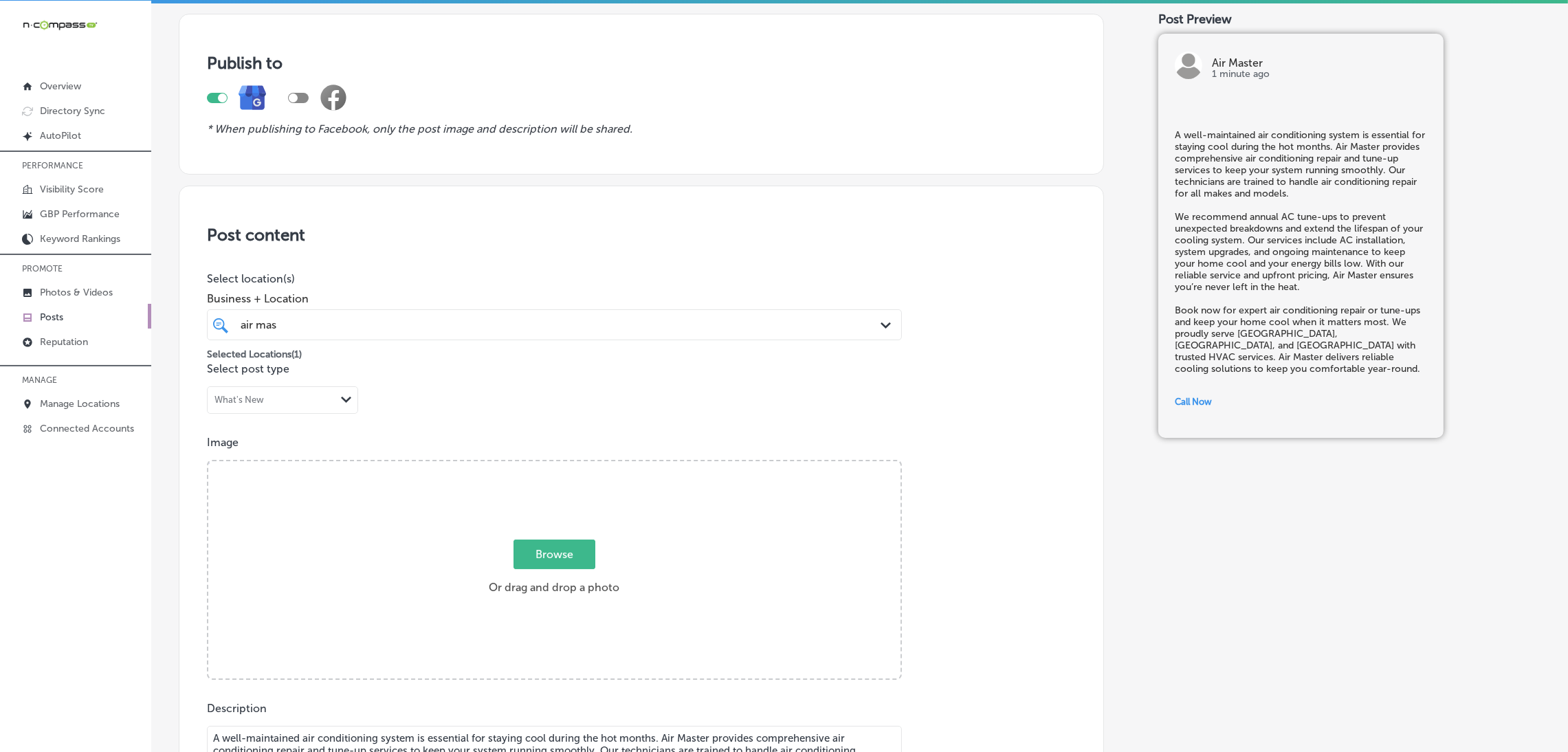
click at [623, 503] on div "Browse Or drag and drop a photo" at bounding box center [554, 571] width 692 height 220
click at [209, 462] on input "Browse Or drag and drop a photo" at bounding box center [554, 463] width 692 height 4
type input "C:\fakepath\Air Master HVAC (7).png"
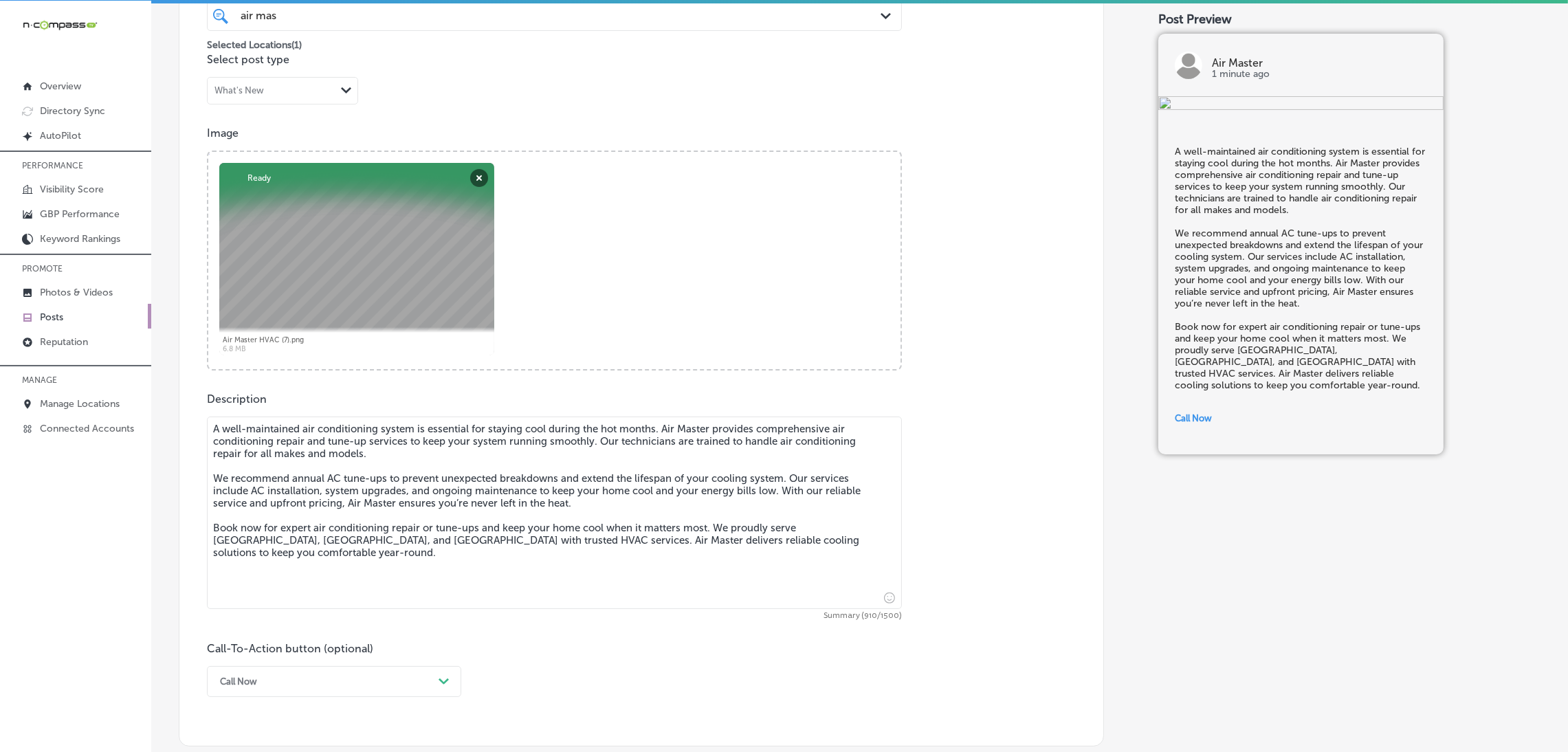
scroll to position [908, 0]
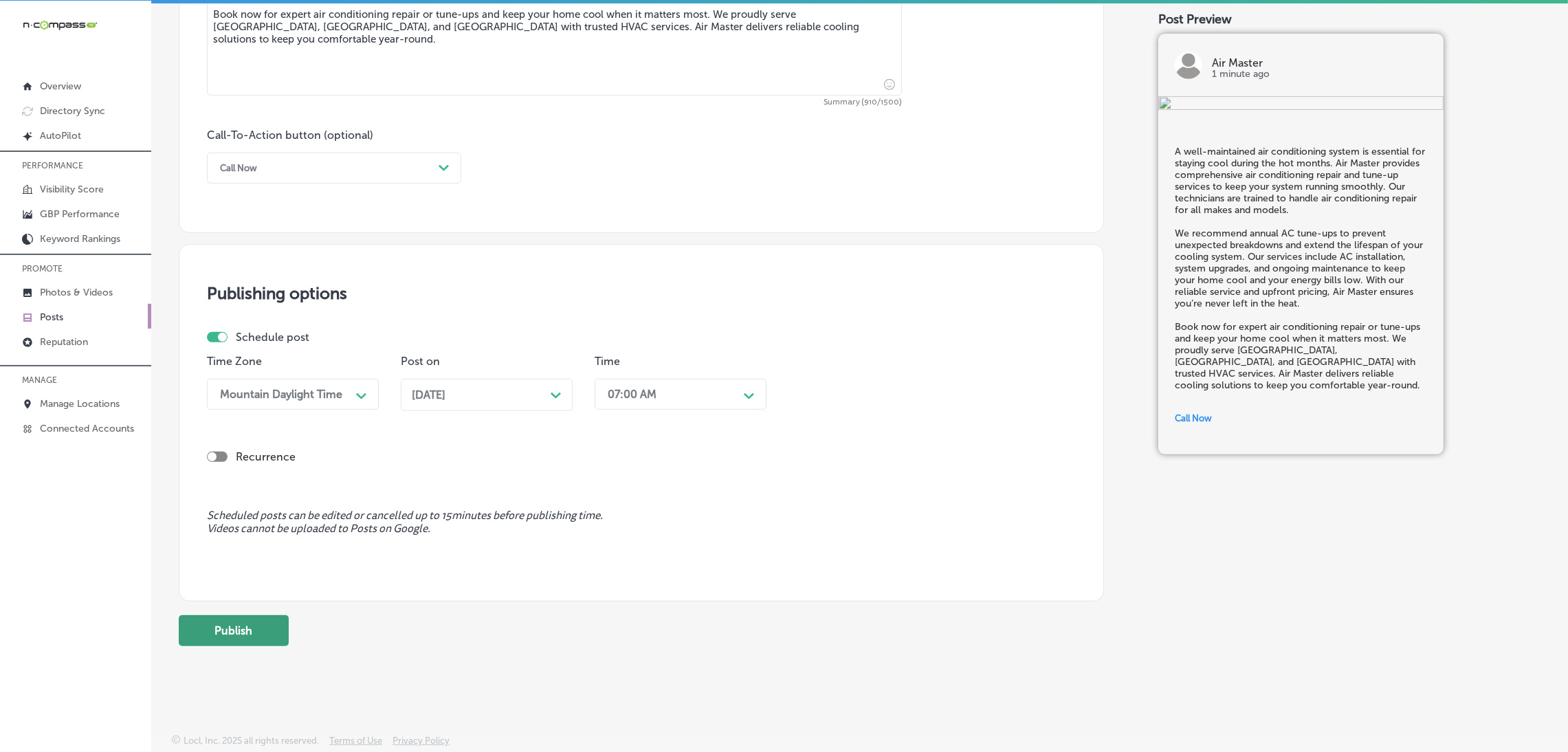
click at [265, 623] on button "Publish" at bounding box center [233, 631] width 110 height 31
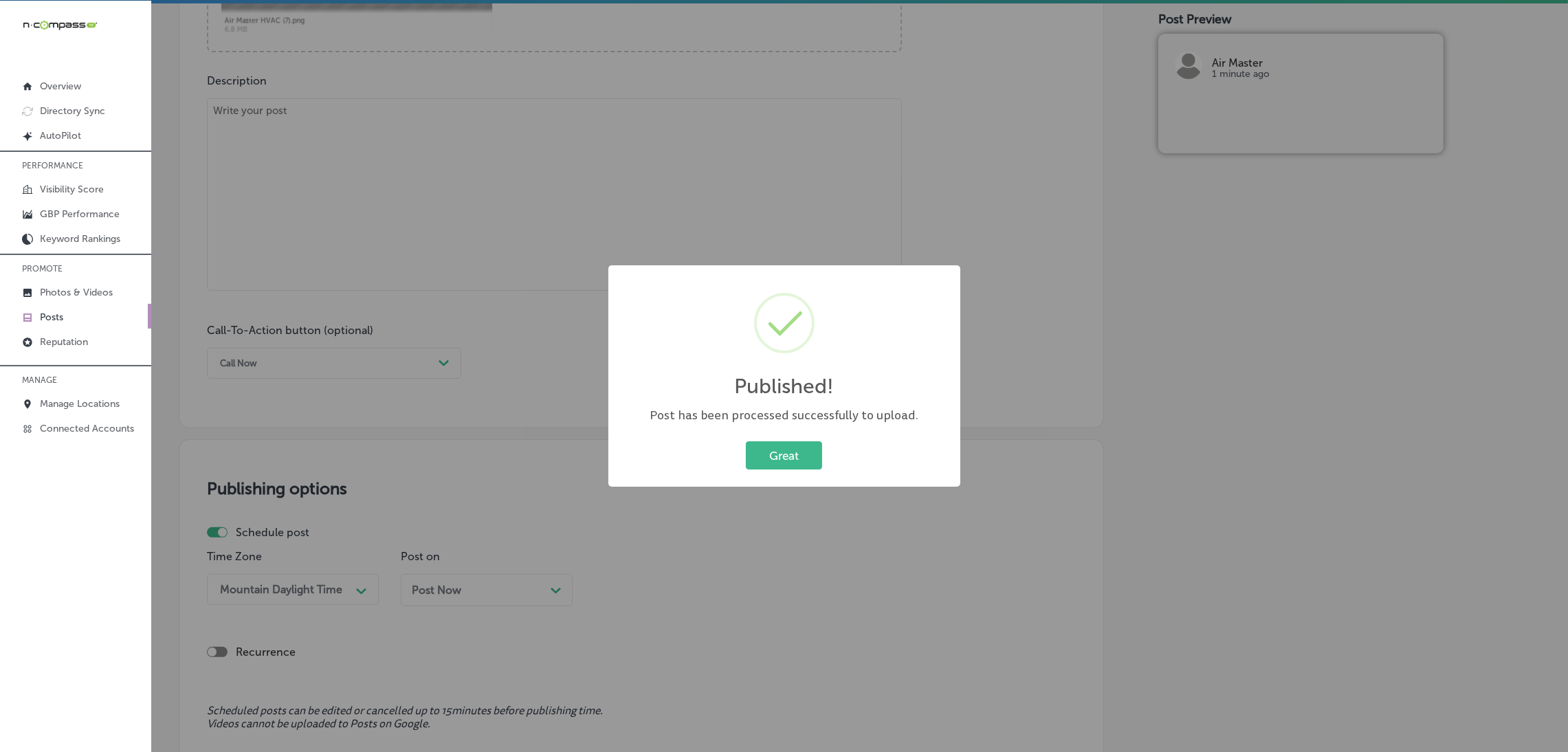
scroll to position [702, 0]
click at [813, 476] on div "Published! × Post has been processed successfully to upload. Great Cancel" at bounding box center [784, 377] width 352 height 222
click at [774, 441] on button "Great" at bounding box center [784, 455] width 76 height 29
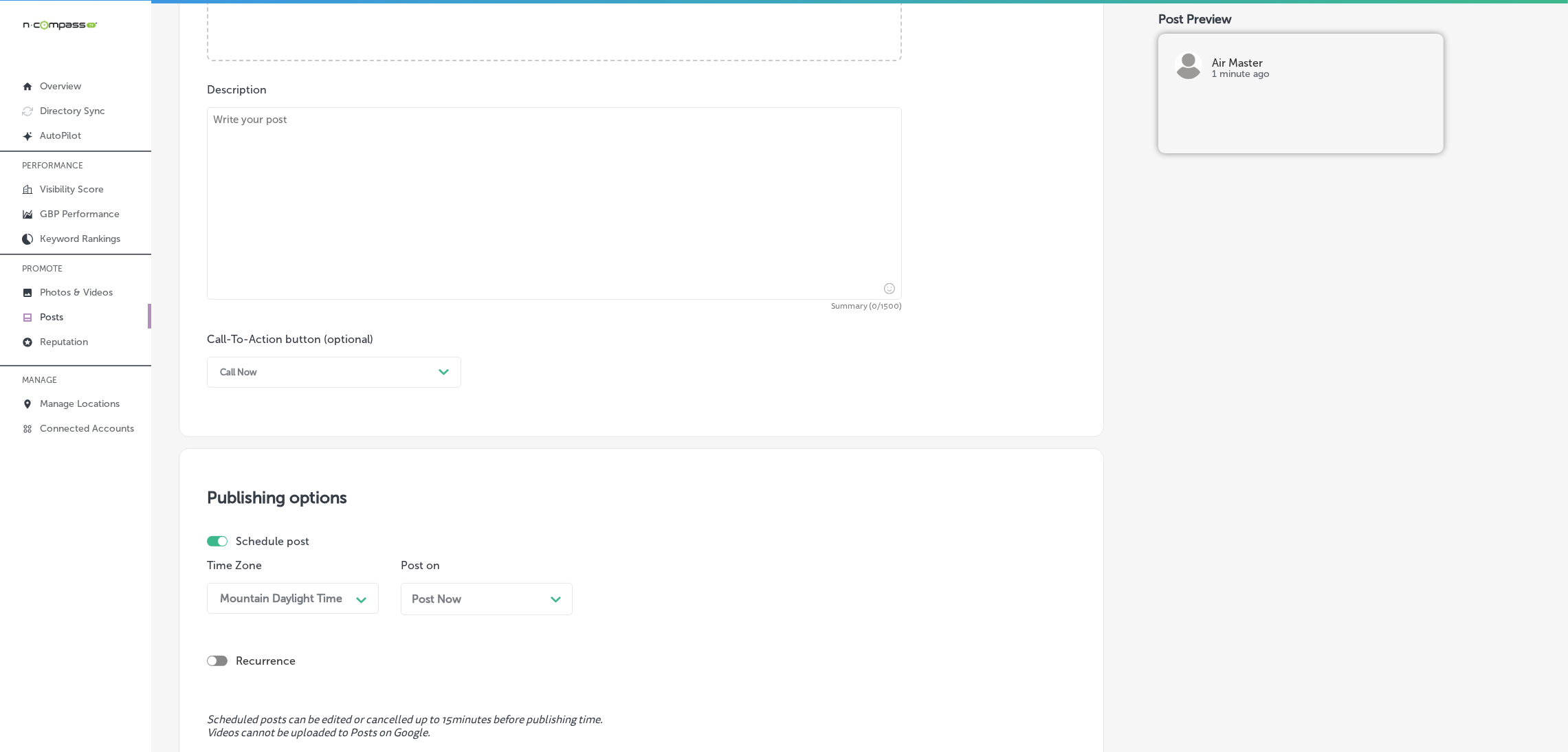
click at [471, 160] on textarea at bounding box center [554, 203] width 695 height 193
paste textarea "If your current air conditioning system isn’t keeping up with the heat, it migh…"
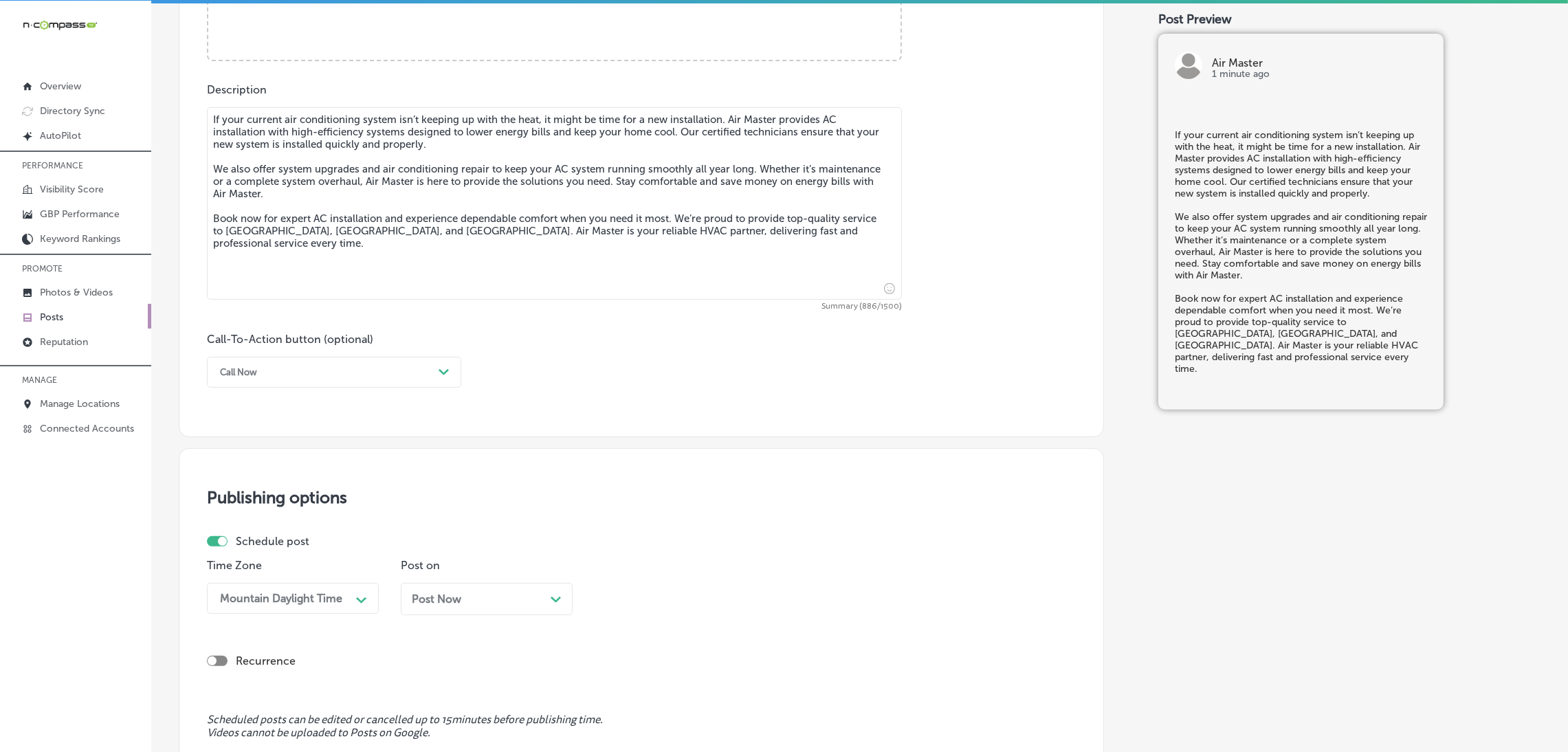
type textarea "If your current air conditioning system isn’t keeping up with the heat, it migh…"
click at [358, 383] on div "Call Now" at bounding box center [323, 372] width 220 height 21
click at [258, 429] on div "Book" at bounding box center [334, 427] width 255 height 24
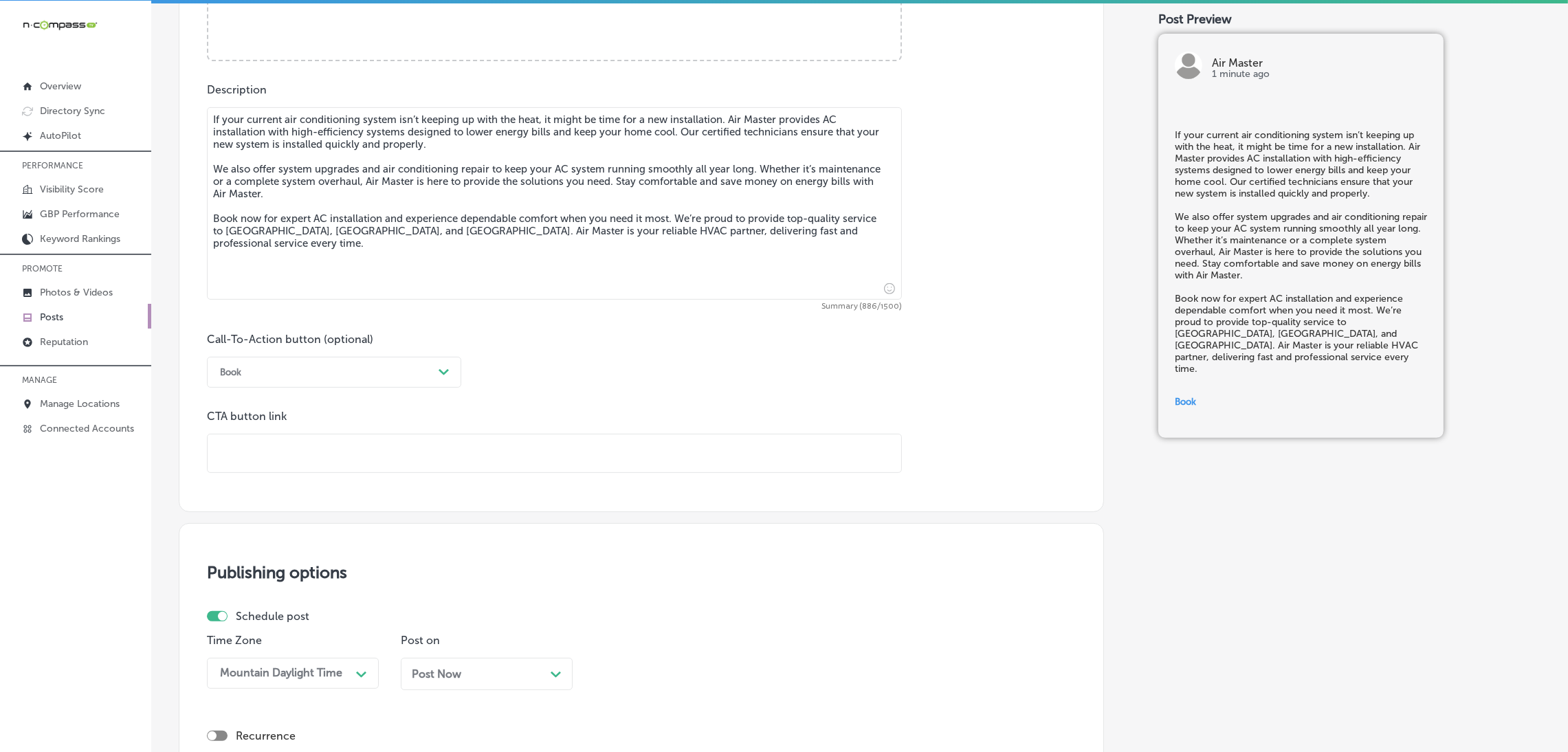
click at [314, 456] on input "text" at bounding box center [554, 454] width 694 height 38
paste input "[URL][DOMAIN_NAME]"
type input "[URL][DOMAIN_NAME]"
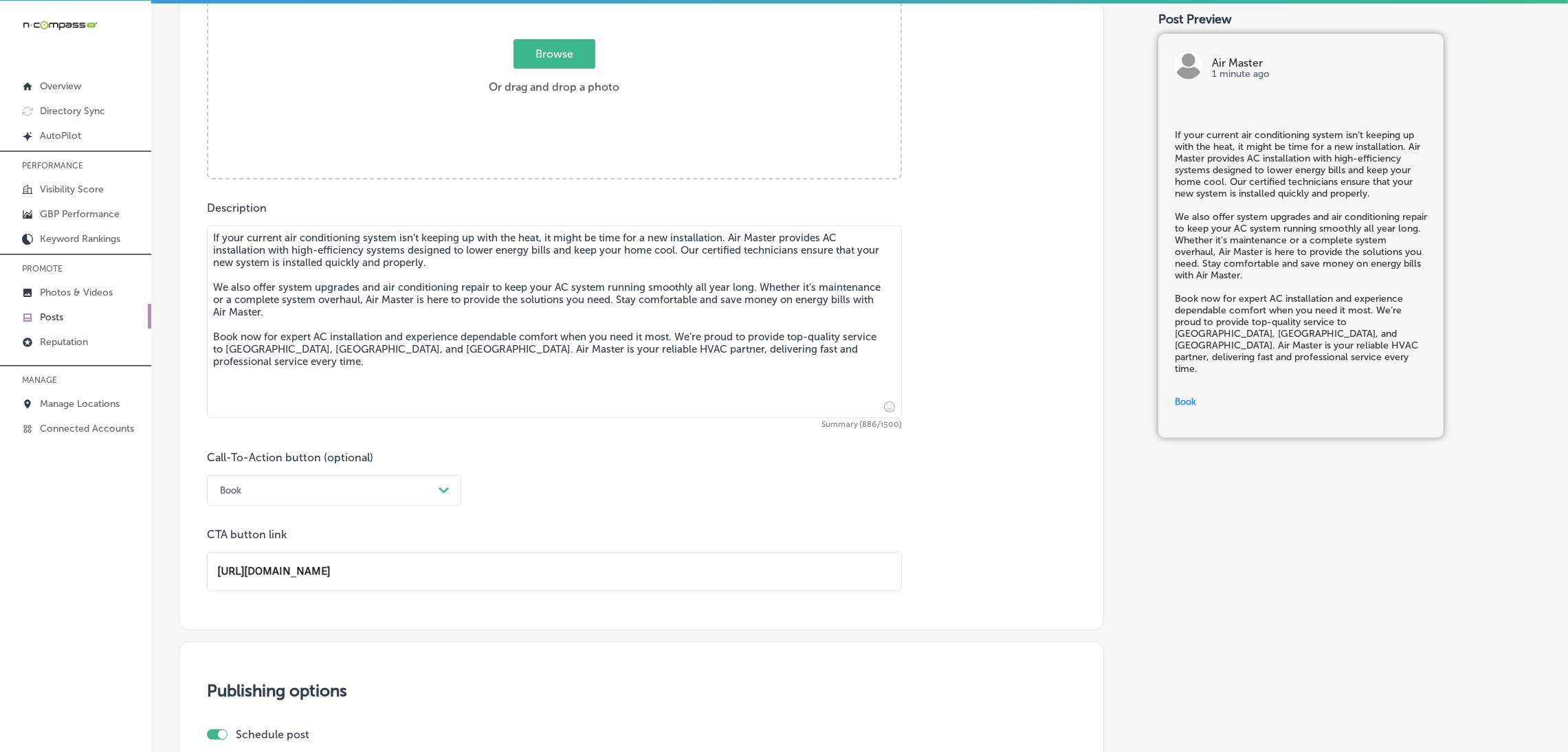
scroll to position [496, 0]
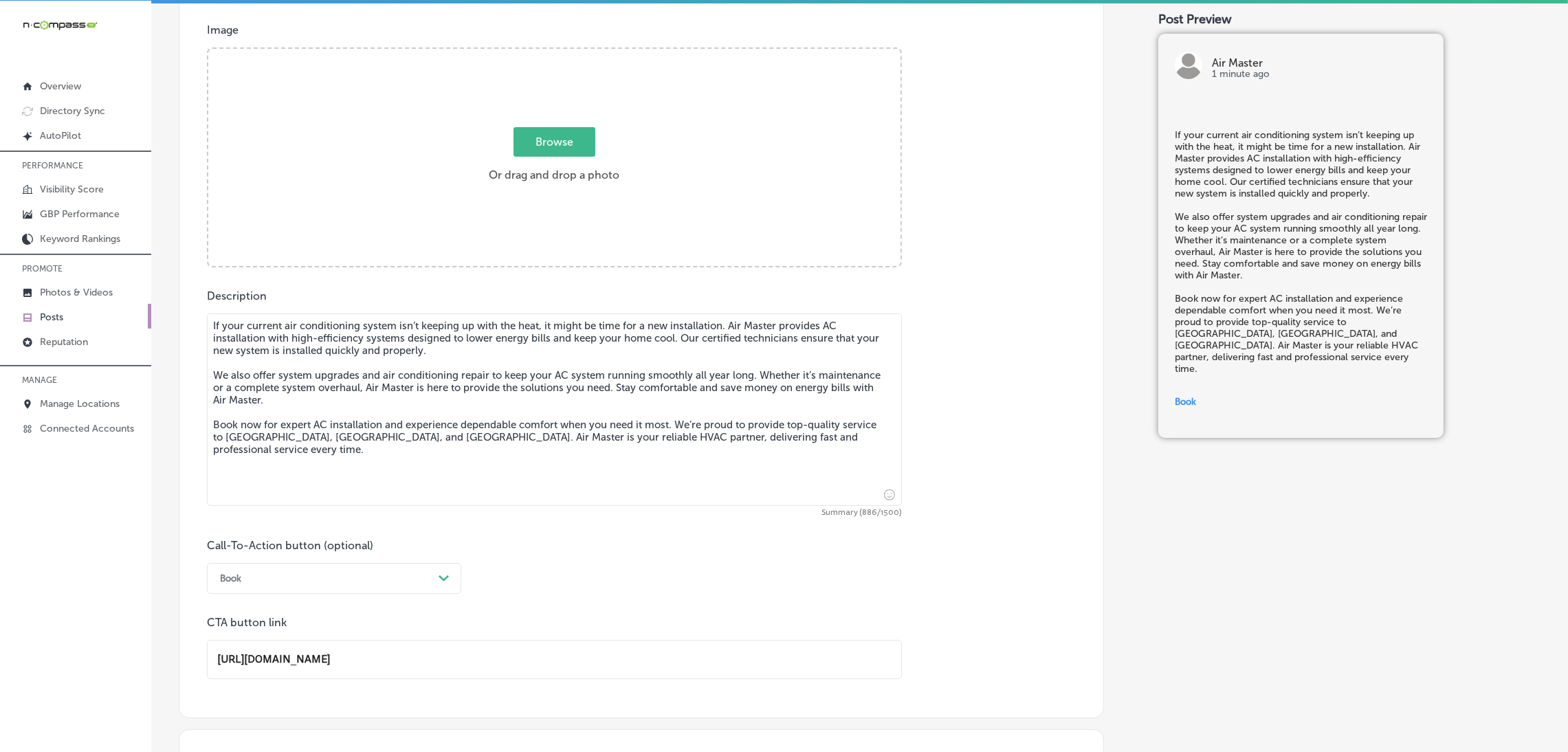
click at [539, 235] on div "Browse Or drag and drop a photo" at bounding box center [554, 159] width 692 height 220
click at [209, 49] on input "Browse Or drag and drop a photo" at bounding box center [554, 51] width 692 height 4
type input "C:\fakepath\Air Master HVAC (6).png"
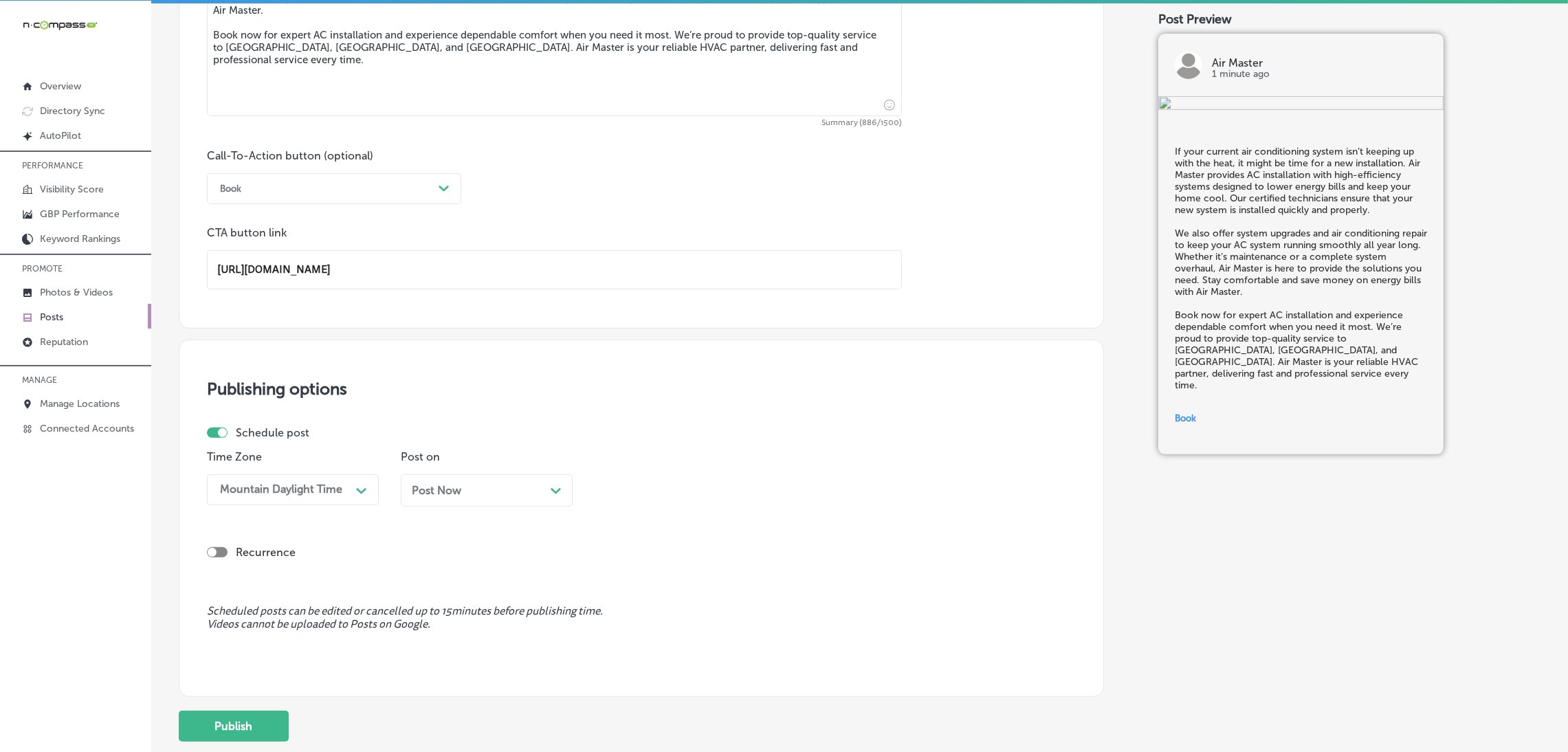
scroll to position [984, 0]
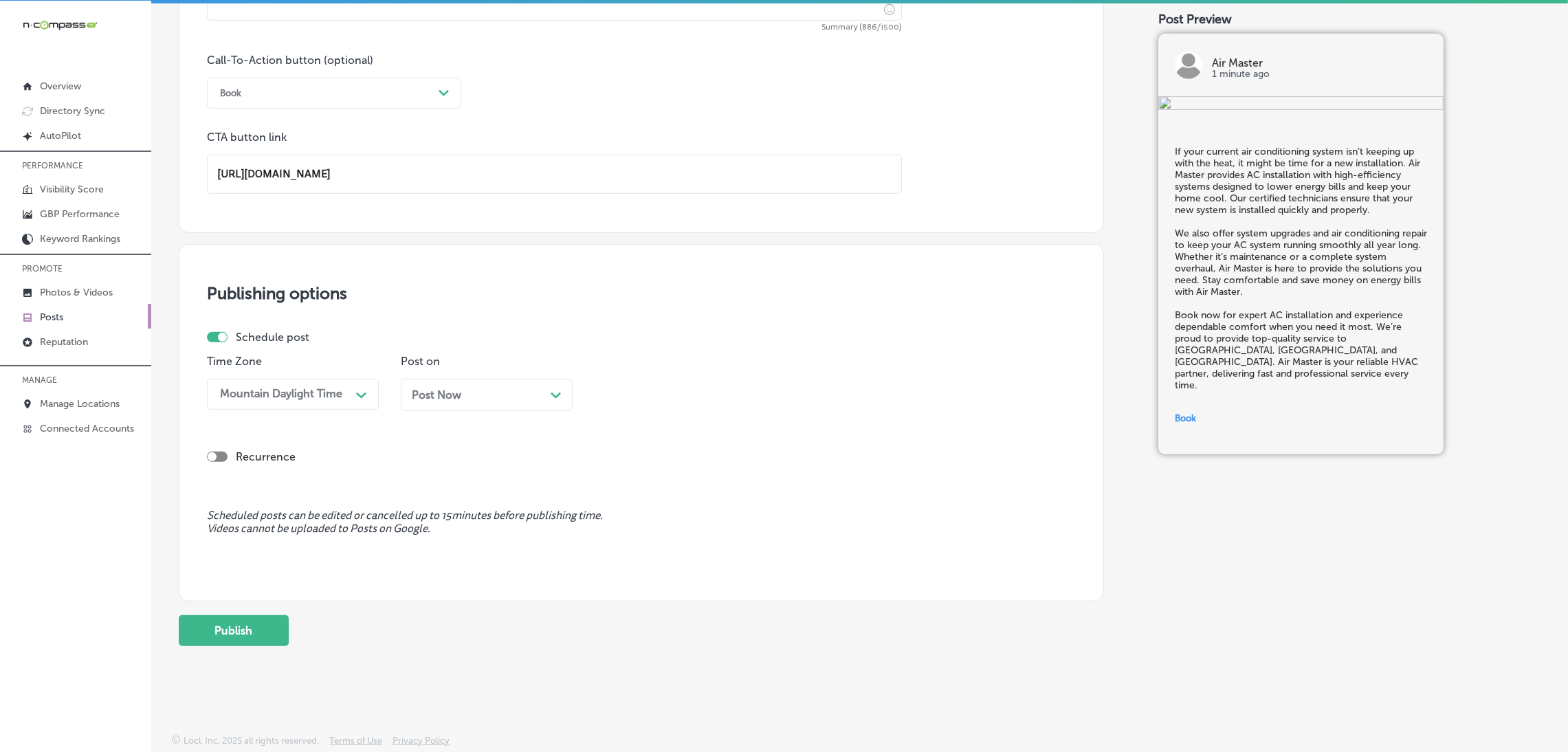
click at [441, 405] on div "Post Now Path Created with Sketch." at bounding box center [486, 395] width 172 height 33
click at [668, 395] on div "01:15 PM" at bounding box center [669, 394] width 137 height 24
click at [531, 389] on div "[DATE] Path Created with Sketch." at bounding box center [486, 395] width 150 height 13
click at [477, 394] on div "[DATE] Path Created with Sketch." at bounding box center [486, 395] width 150 height 13
click at [604, 389] on div "01:15 PM" at bounding box center [669, 394] width 137 height 24
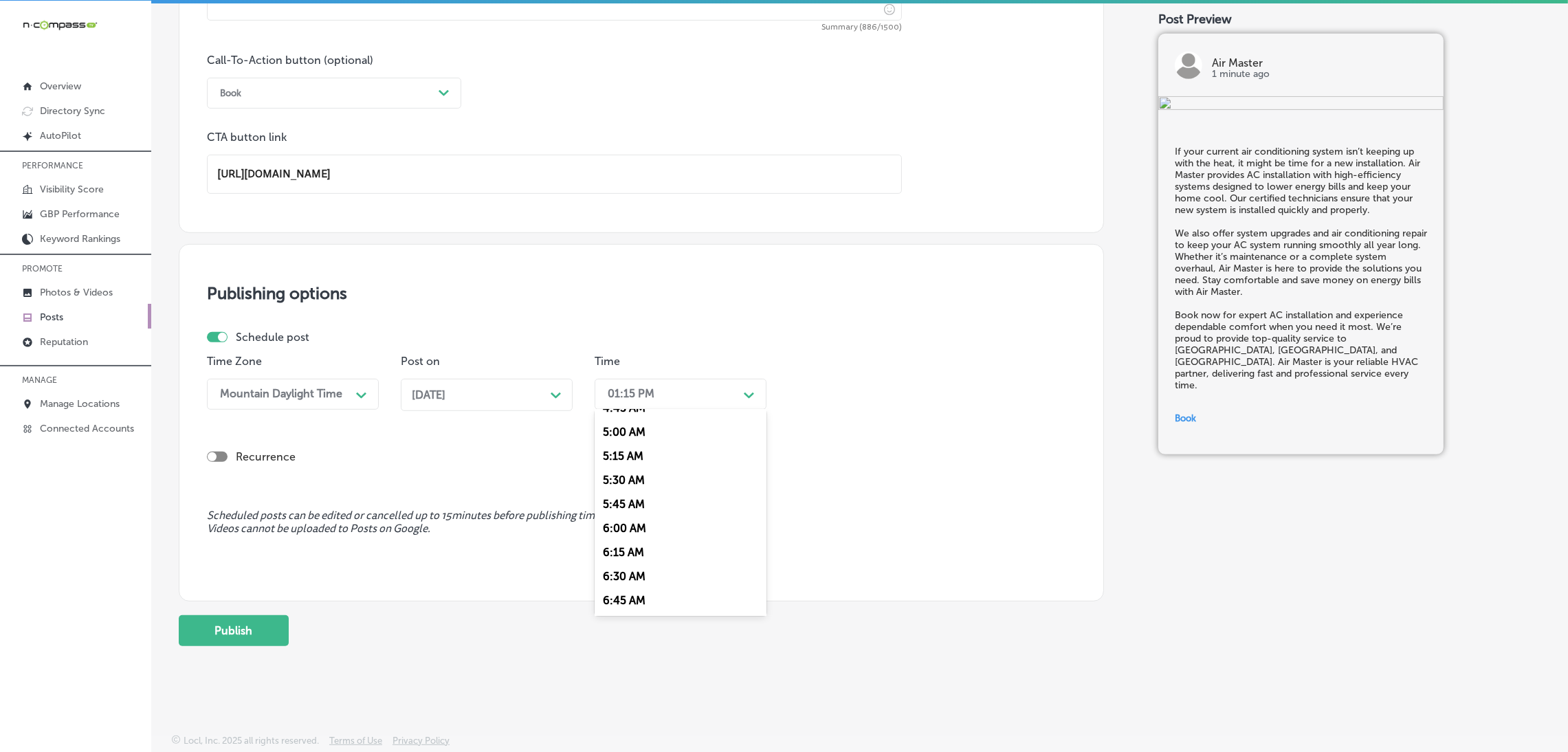
scroll to position [515, 0]
click at [634, 586] on div "7:00 AM" at bounding box center [680, 583] width 172 height 24
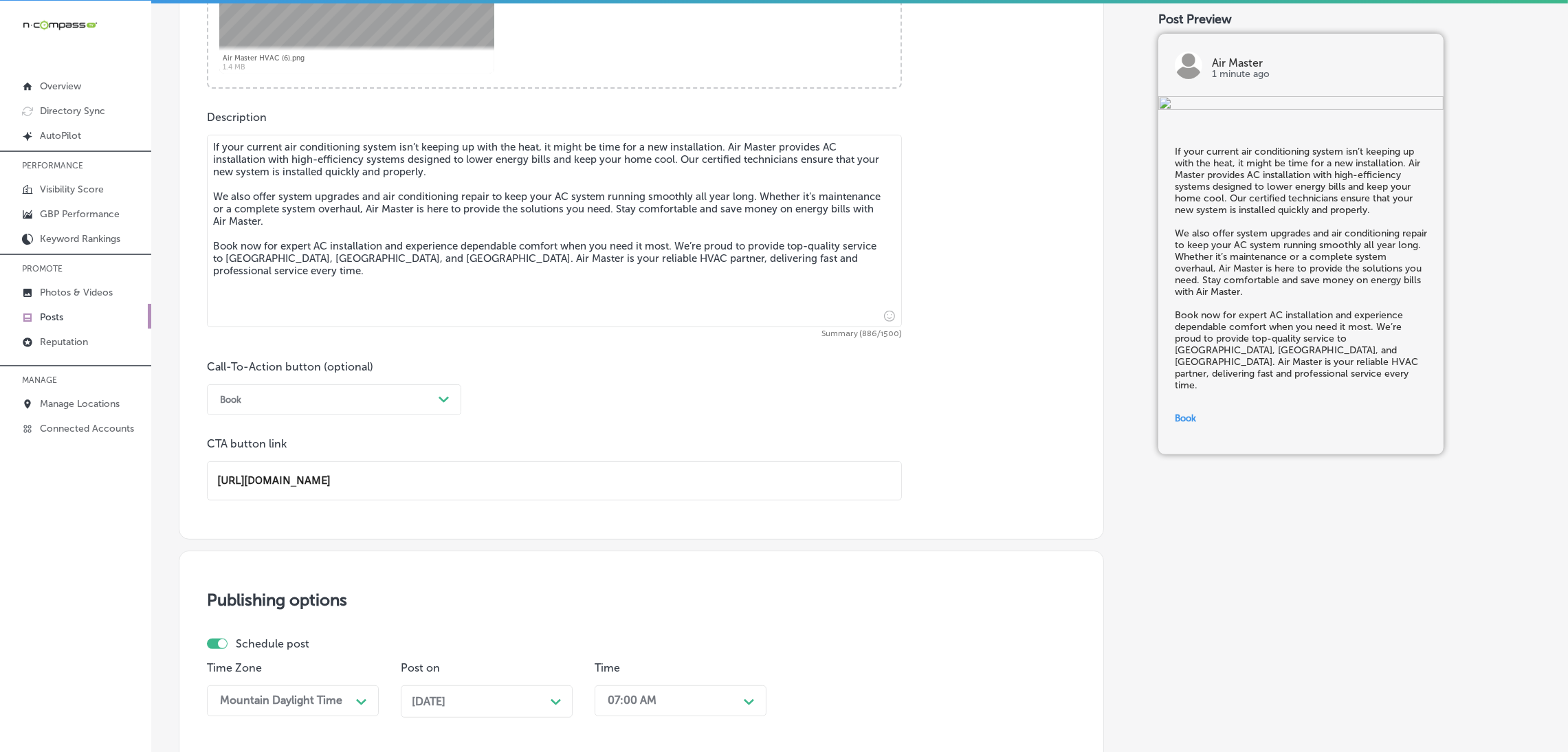
scroll to position [984, 0]
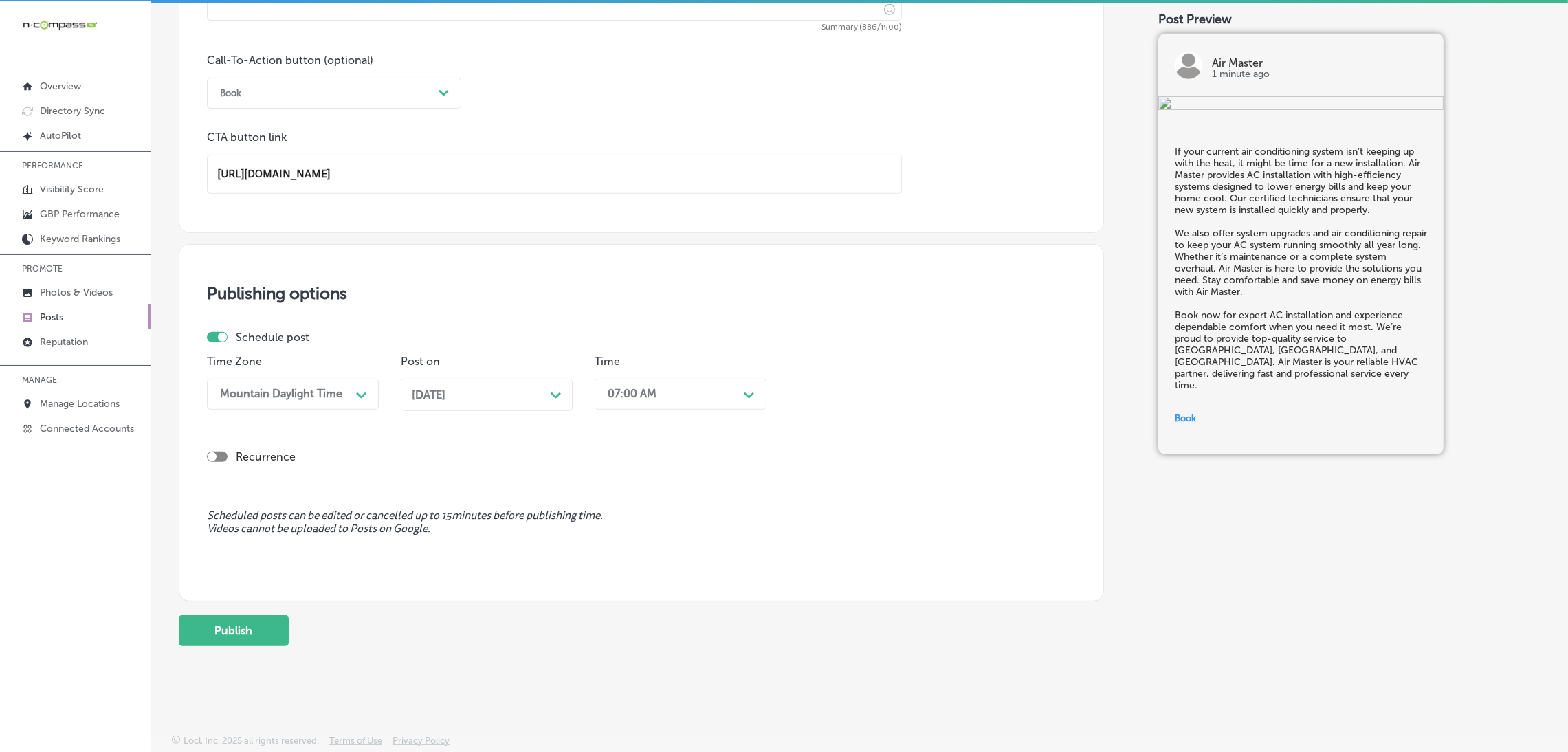
click at [266, 622] on button "Publish" at bounding box center [233, 631] width 110 height 31
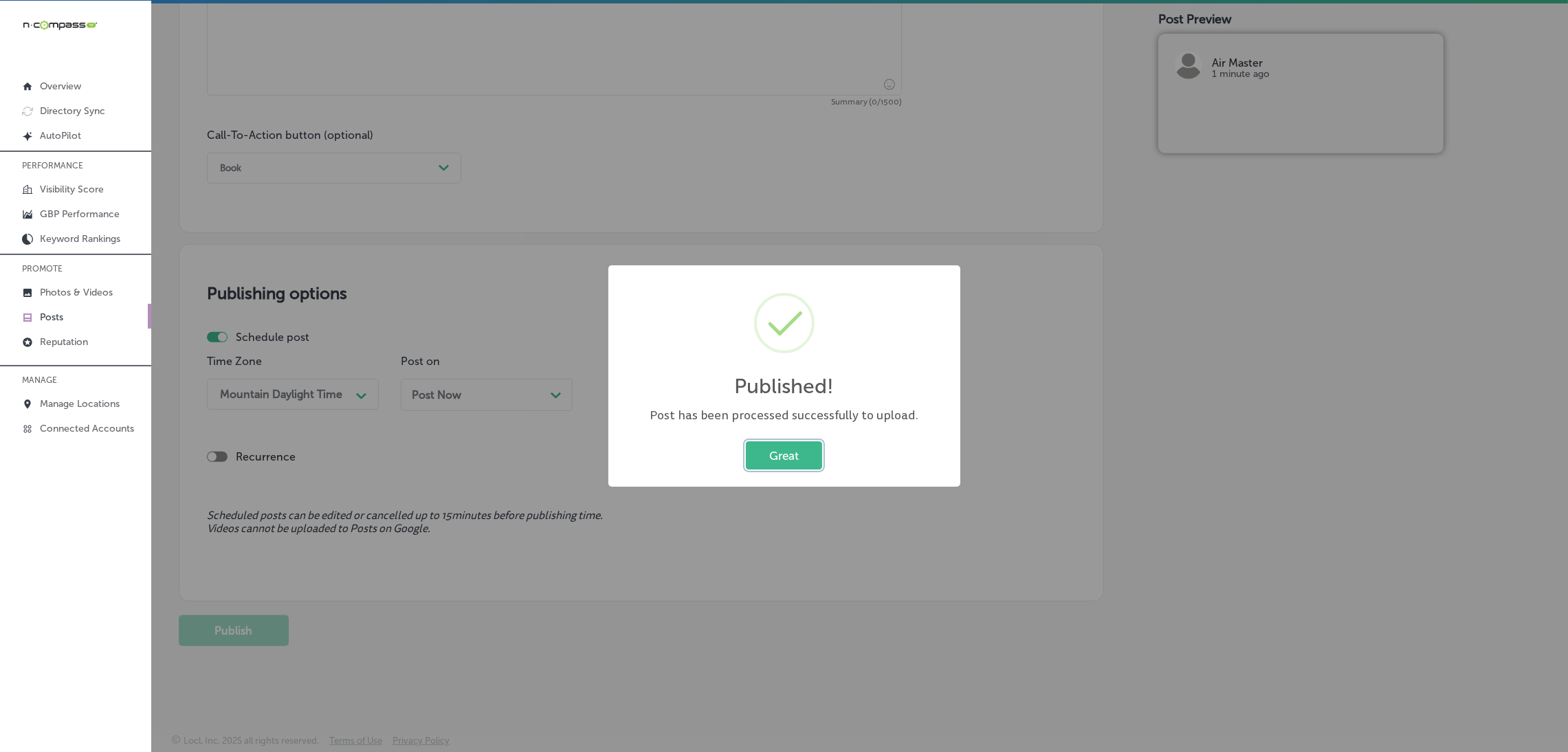
scroll to position [908, 0]
click at [738, 447] on div "Great Cancel" at bounding box center [784, 455] width 324 height 36
click at [770, 457] on button "Great" at bounding box center [784, 455] width 76 height 29
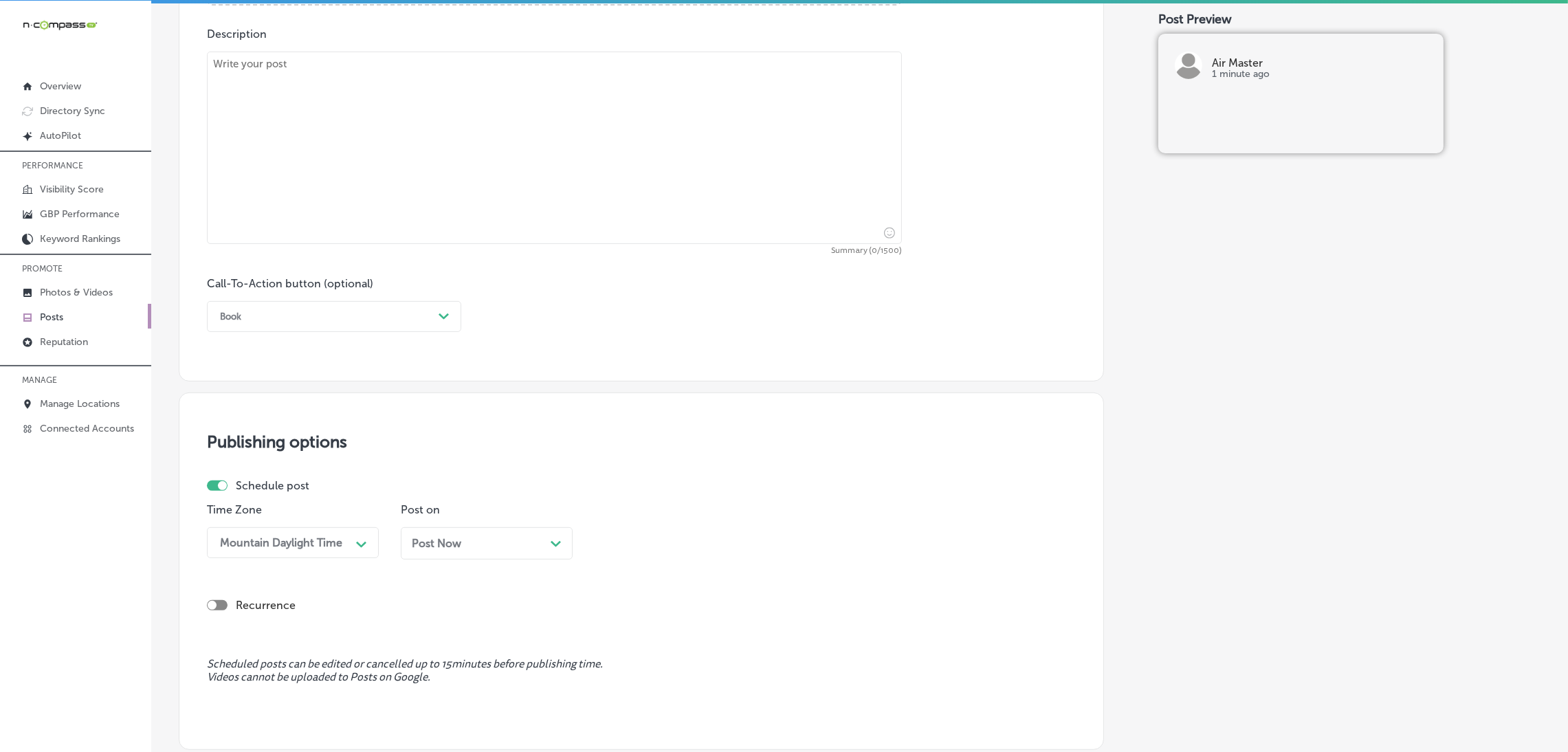
scroll to position [599, 0]
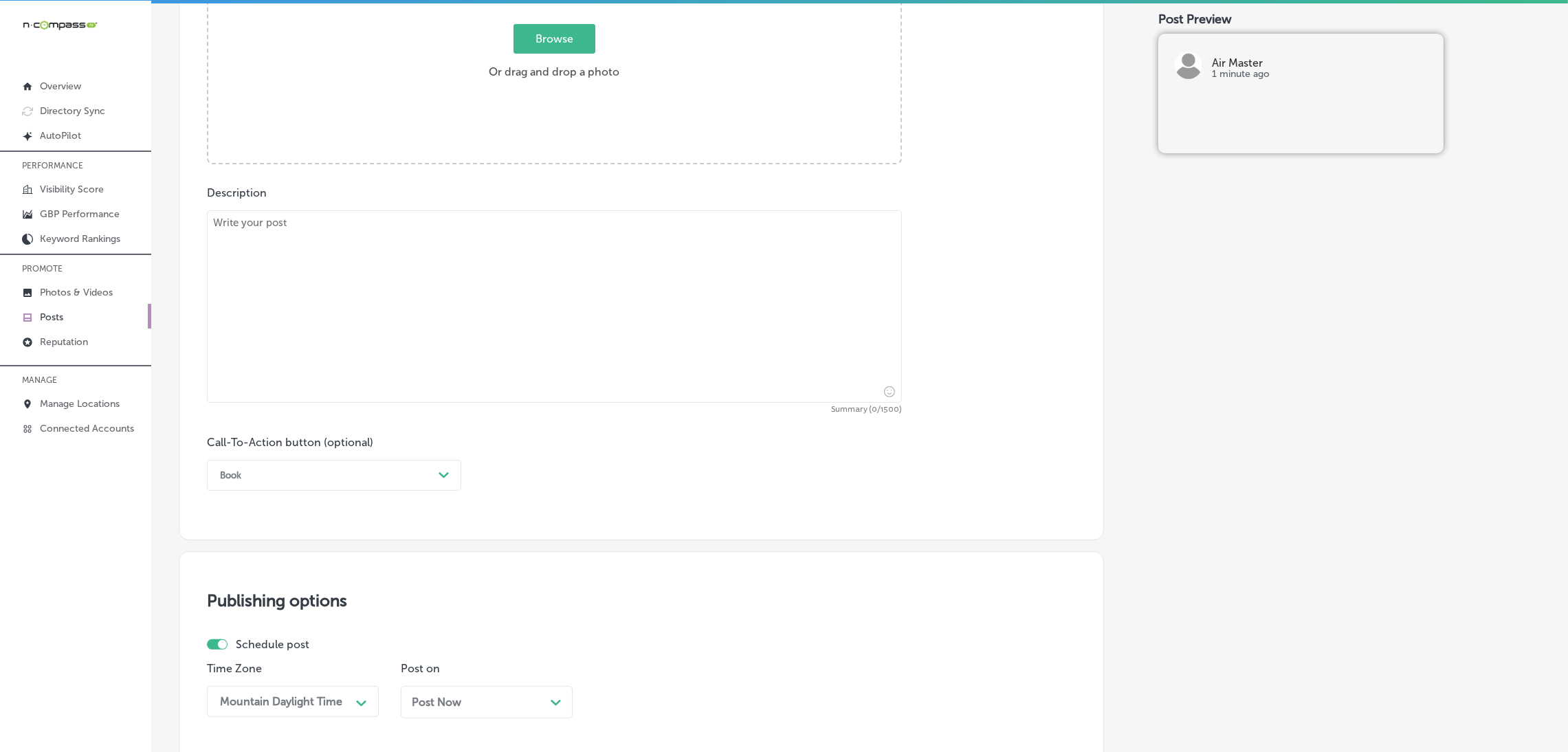
click at [513, 291] on textarea at bounding box center [554, 306] width 695 height 193
paste textarea "Air Master specializes in commercial HVAC near me, providing reliable heating a…"
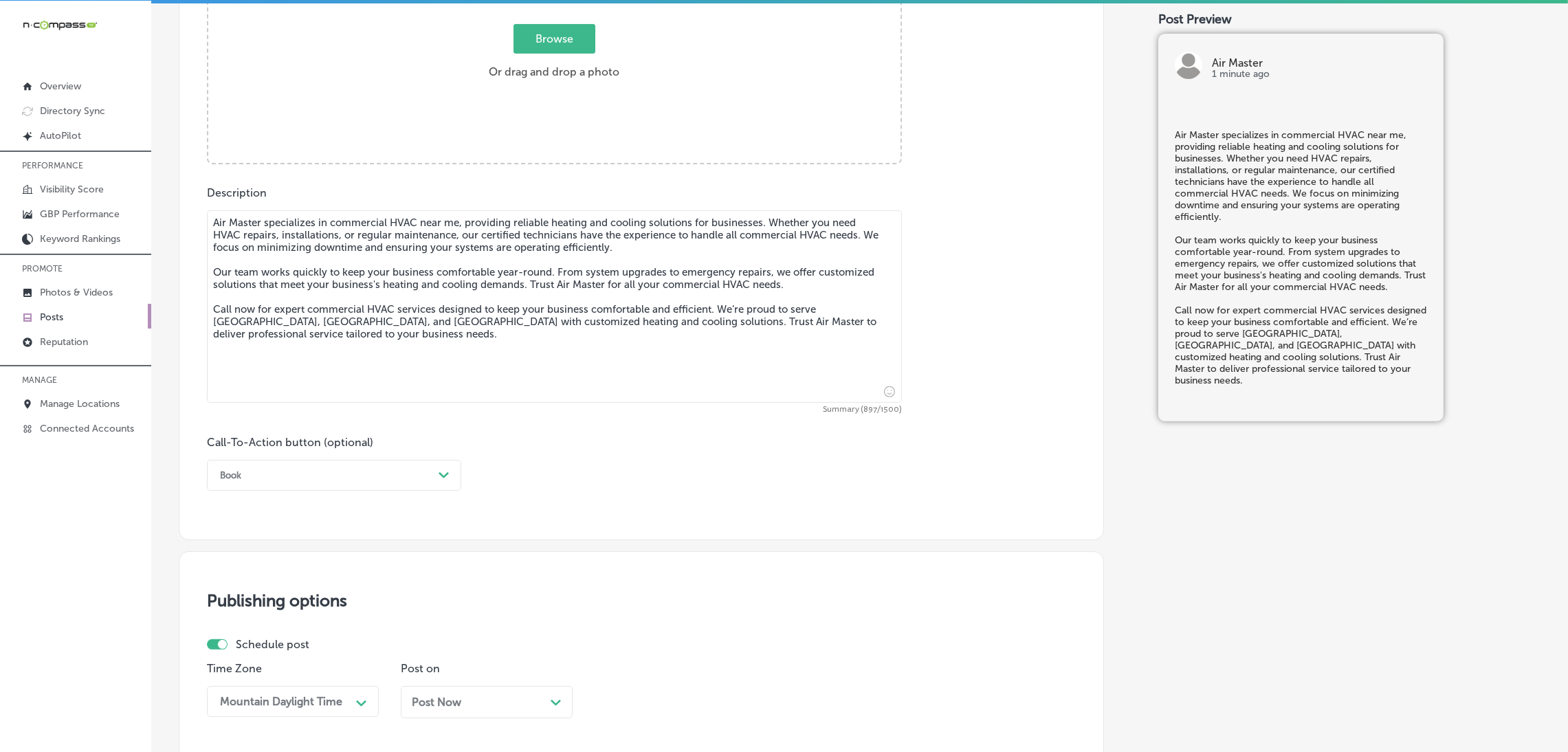
type textarea "Air Master specializes in commercial HVAC near me, providing reliable heating a…"
click at [390, 488] on div "Book Path Created with Sketch." at bounding box center [334, 475] width 255 height 31
click at [258, 654] on div "Call Now" at bounding box center [334, 650] width 255 height 24
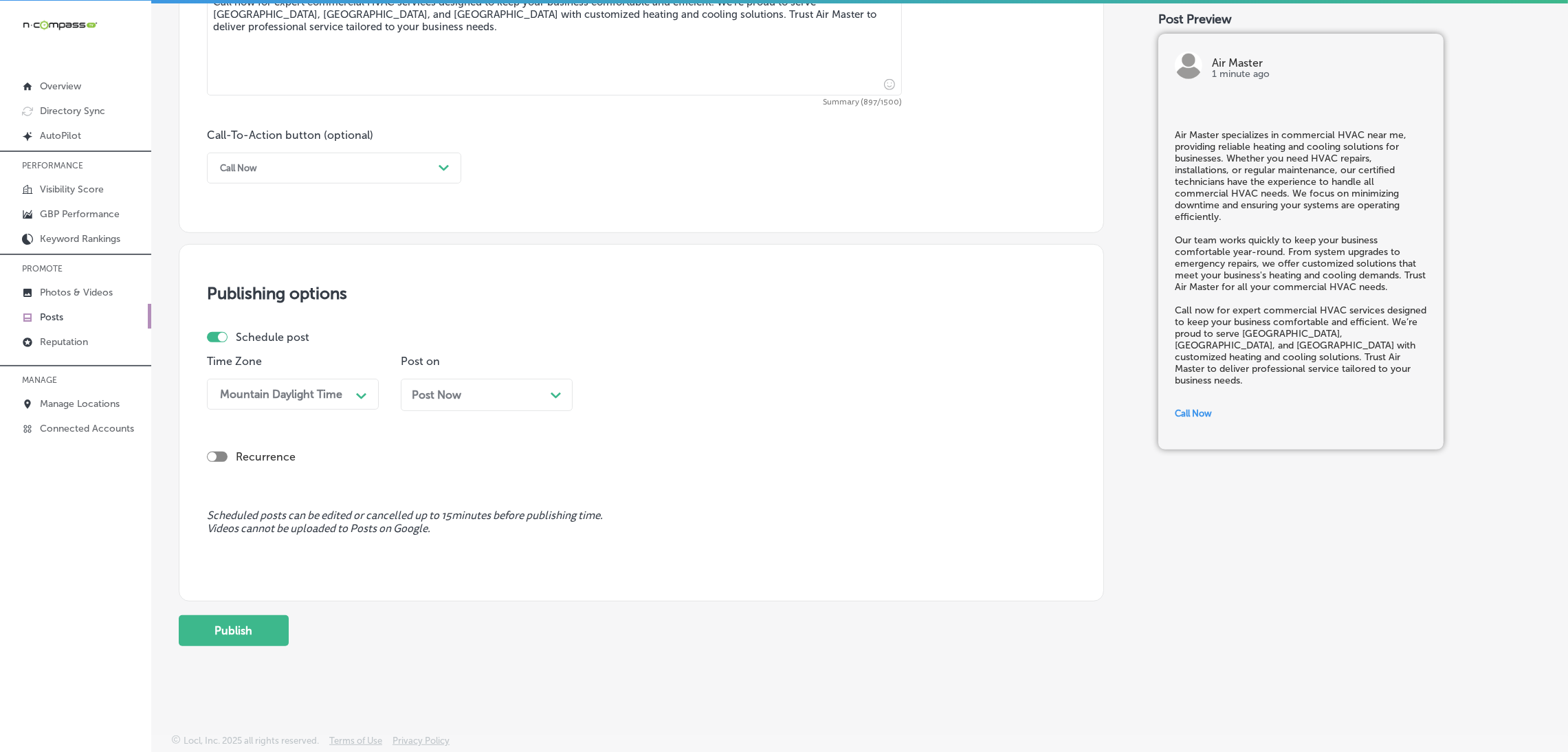
click at [447, 412] on div "Post Now Path Created with Sketch." at bounding box center [486, 401] width 172 height 43
click at [447, 405] on div "Post Now Path Created with Sketch." at bounding box center [486, 395] width 172 height 33
click at [637, 389] on div "01:15 PM" at bounding box center [631, 394] width 47 height 13
click at [642, 586] on div "7:00 AM" at bounding box center [680, 583] width 172 height 24
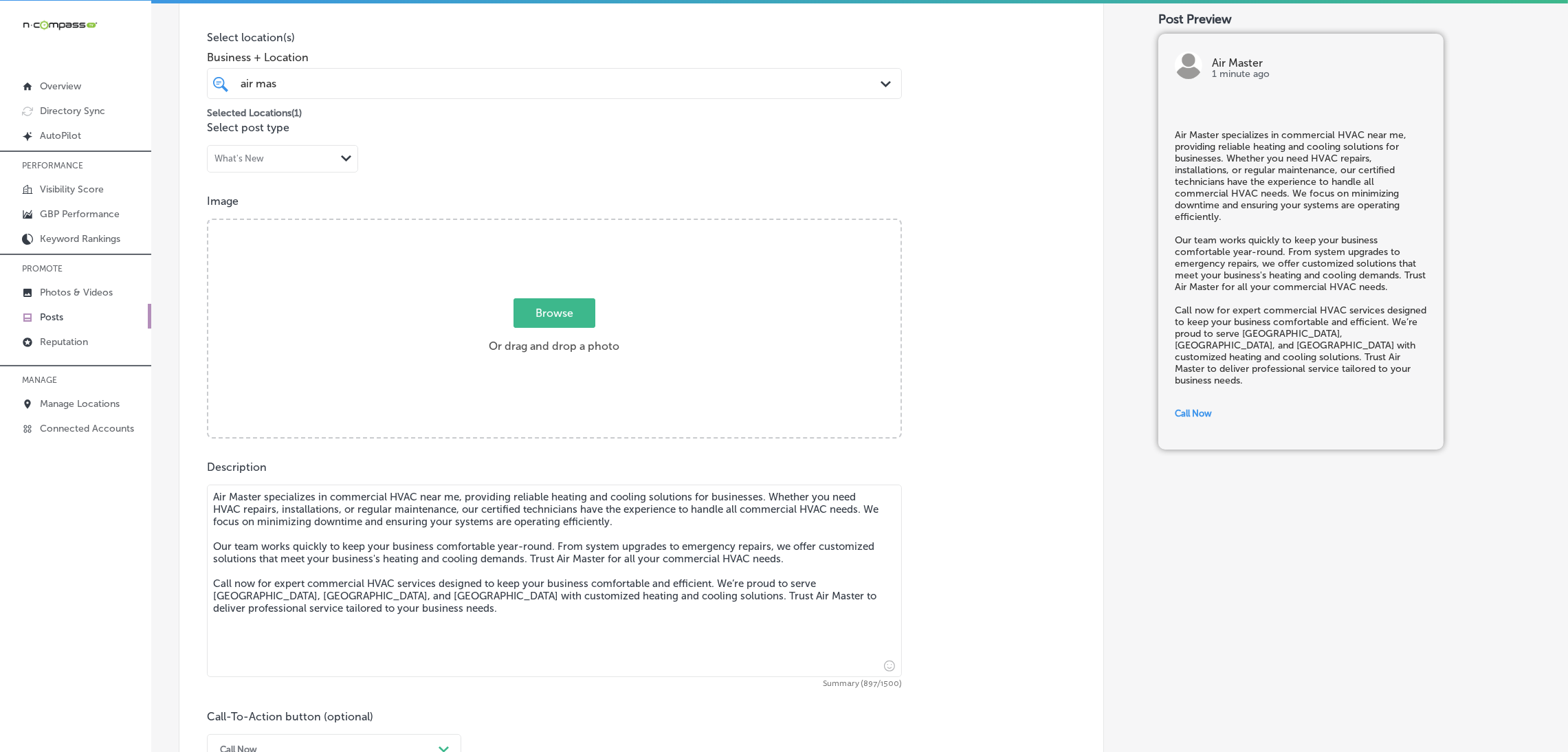
scroll to position [290, 0]
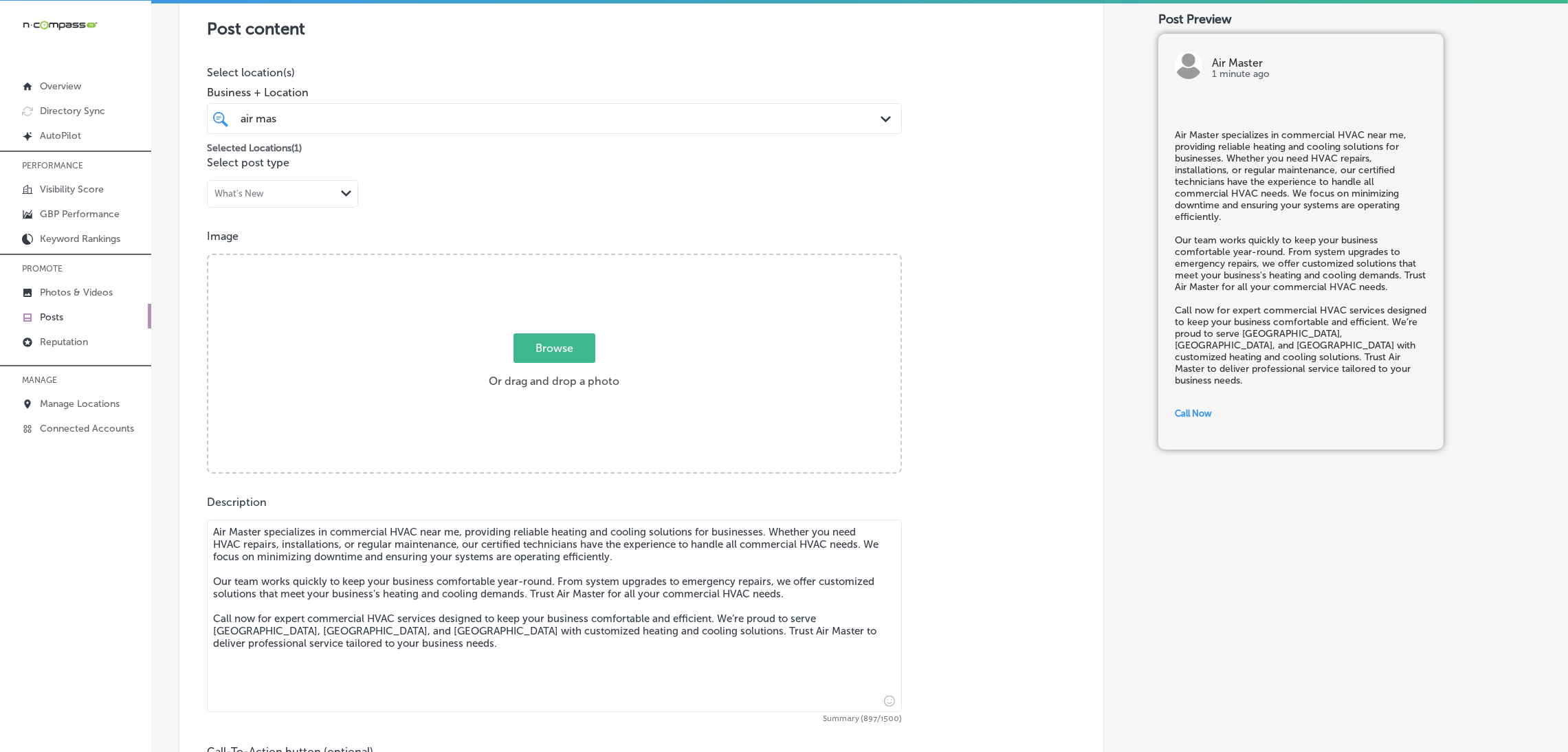
click at [575, 374] on label "Browse Or drag and drop a photo" at bounding box center [554, 365] width 142 height 60
click at [575, 259] on input "Browse Or drag and drop a photo" at bounding box center [554, 257] width 692 height 4
type input "C:\fakepath\Air Master HVAC (5).png"
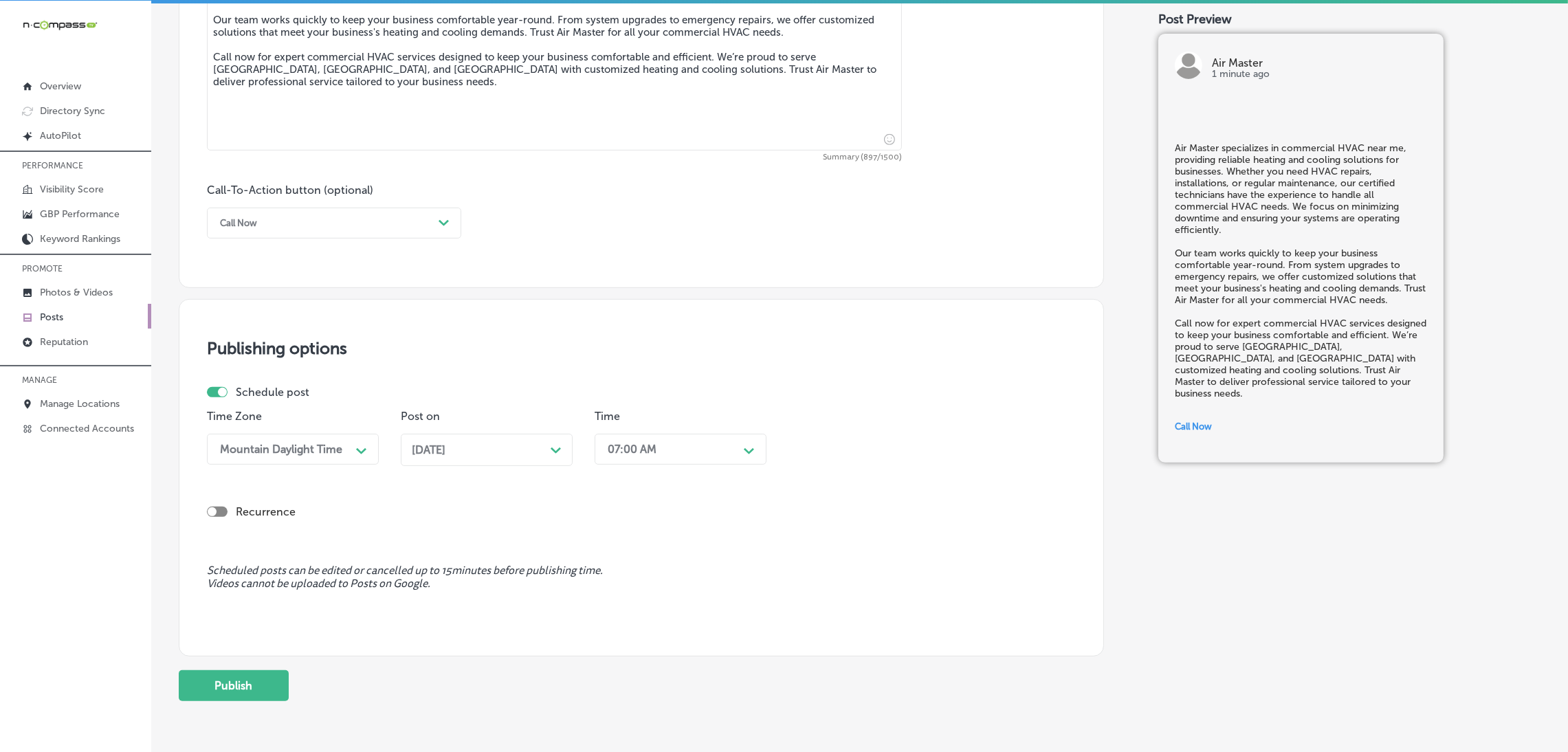
scroll to position [908, 0]
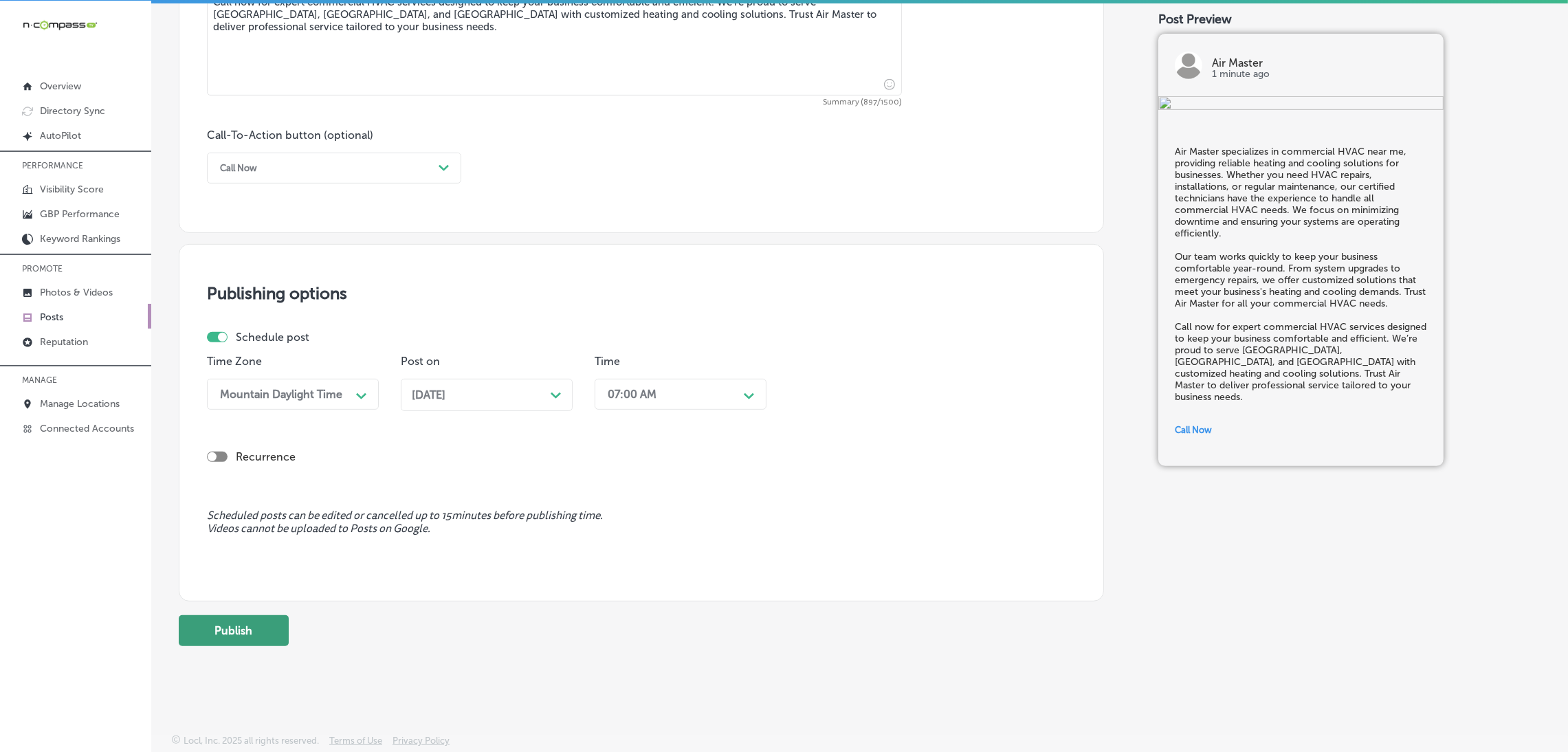
click at [224, 627] on button "Publish" at bounding box center [233, 631] width 110 height 31
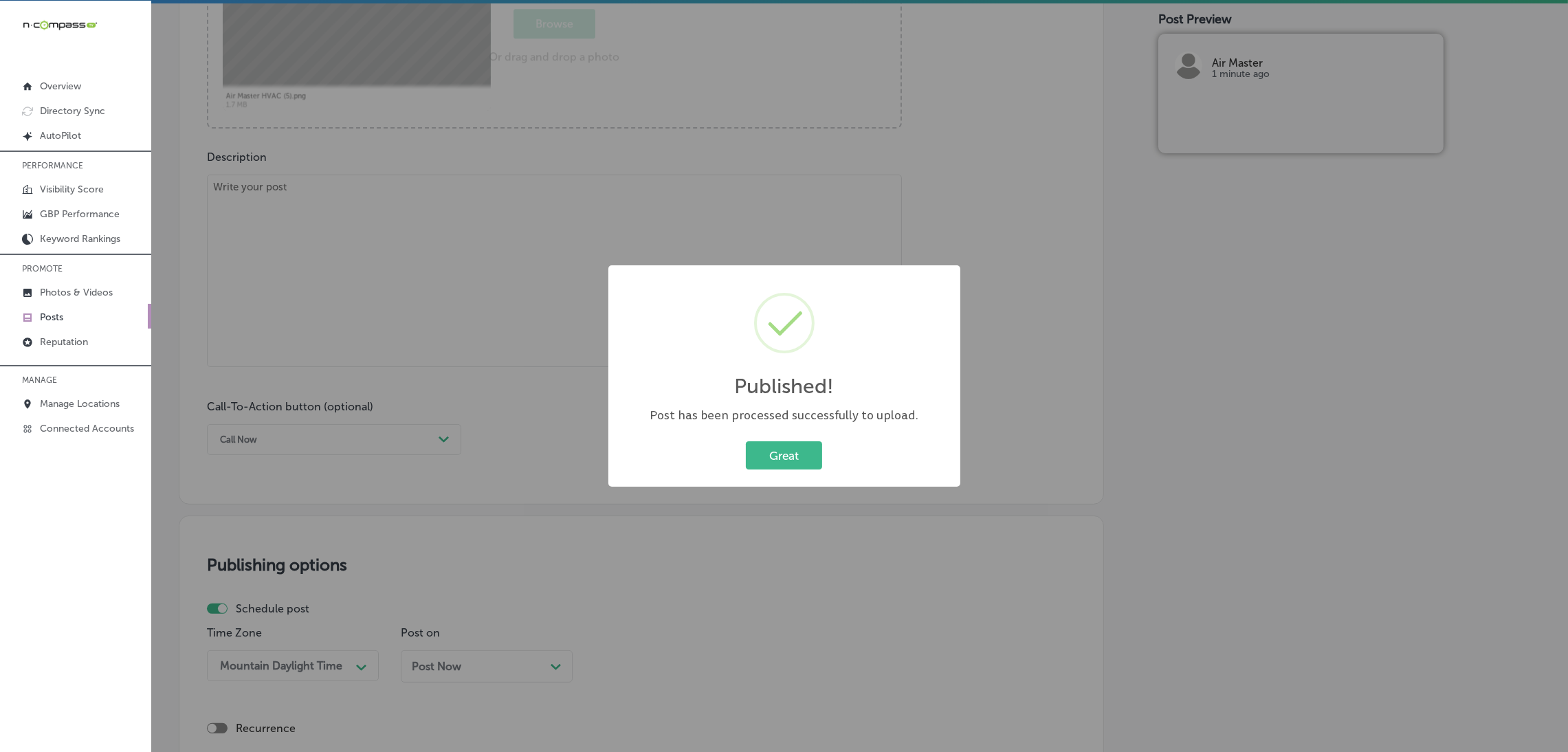
scroll to position [496, 0]
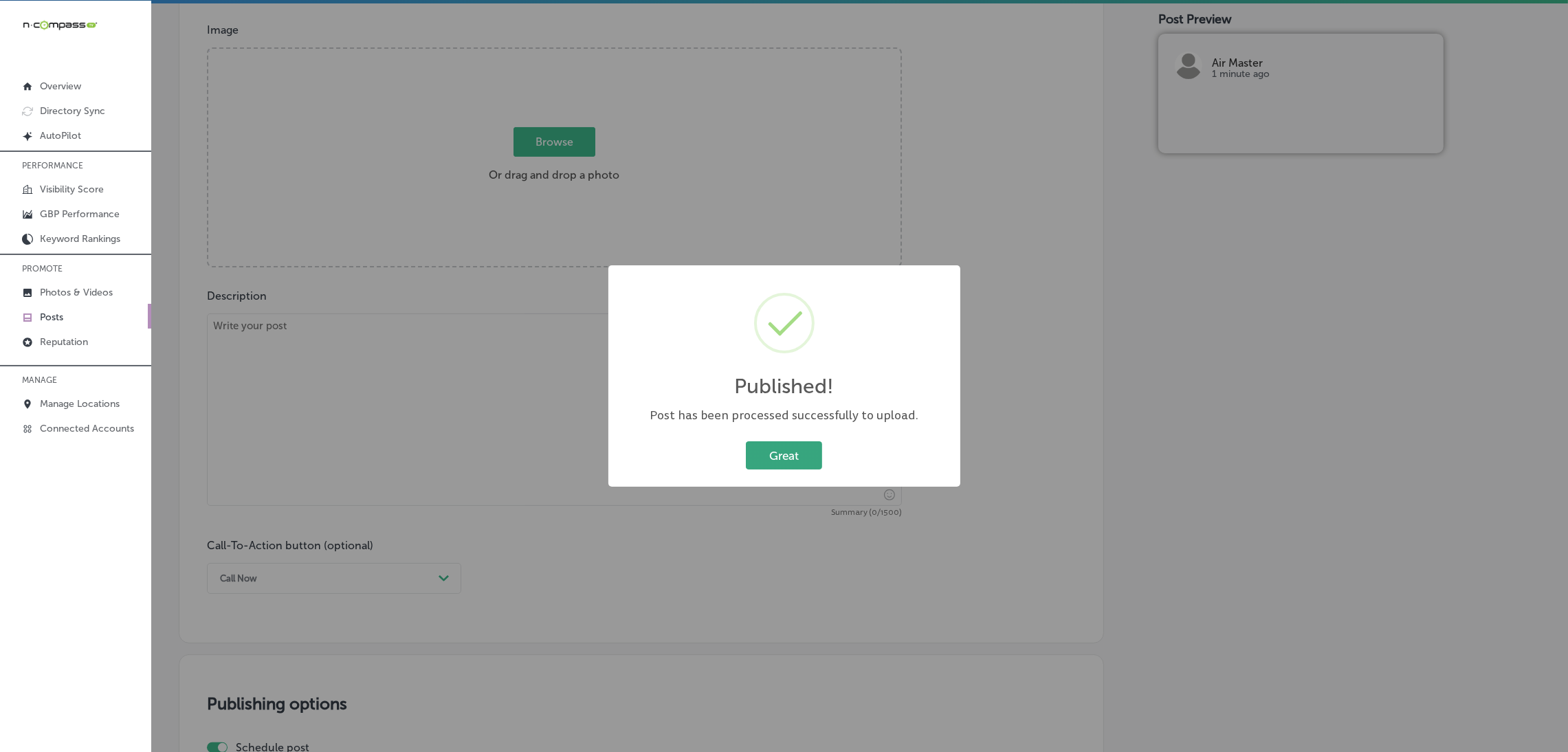
click at [754, 455] on button "Great" at bounding box center [784, 455] width 76 height 29
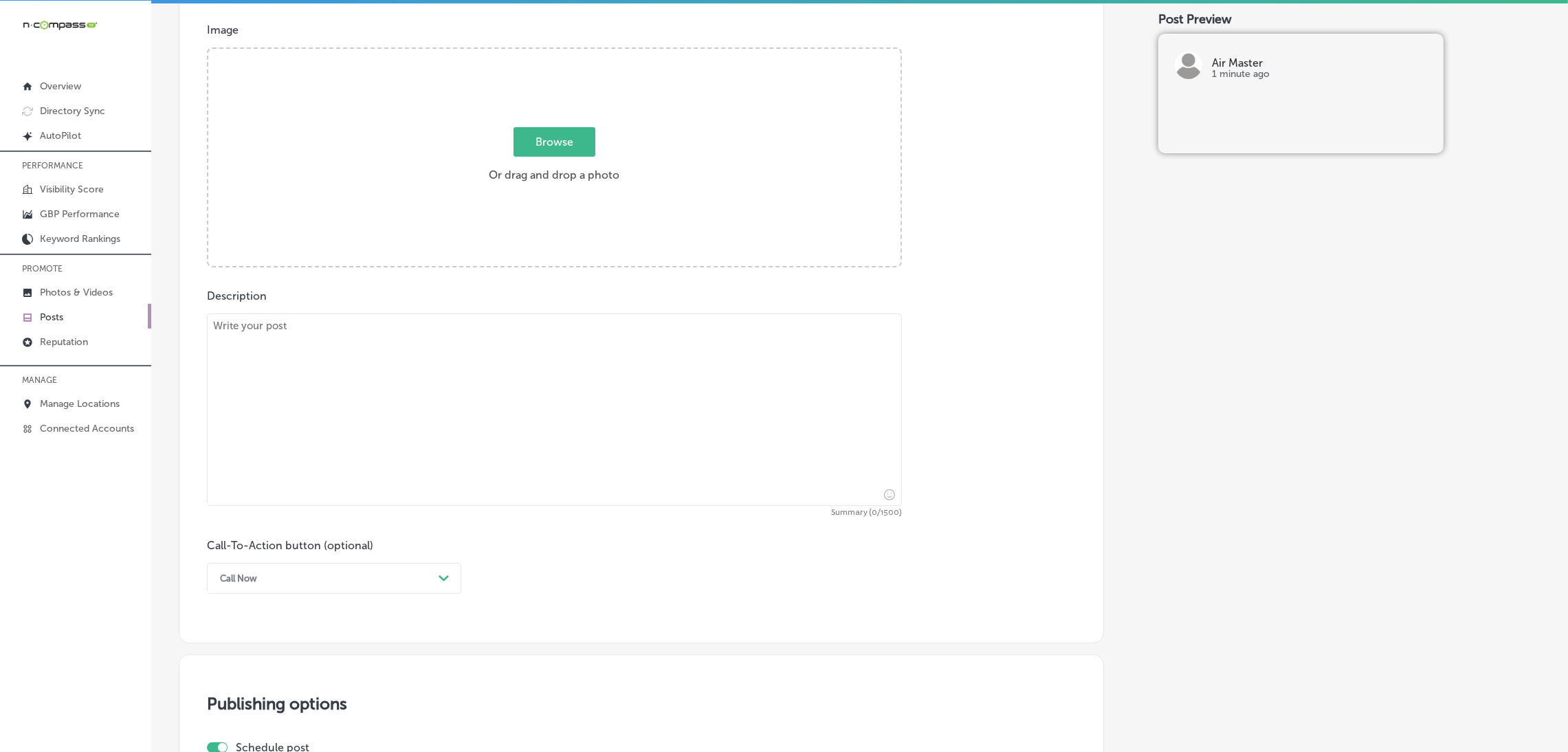
click at [653, 432] on textarea at bounding box center [554, 409] width 695 height 193
paste textarea "Keeping your HVAC system in top condition is crucial for comfort and efficiency…"
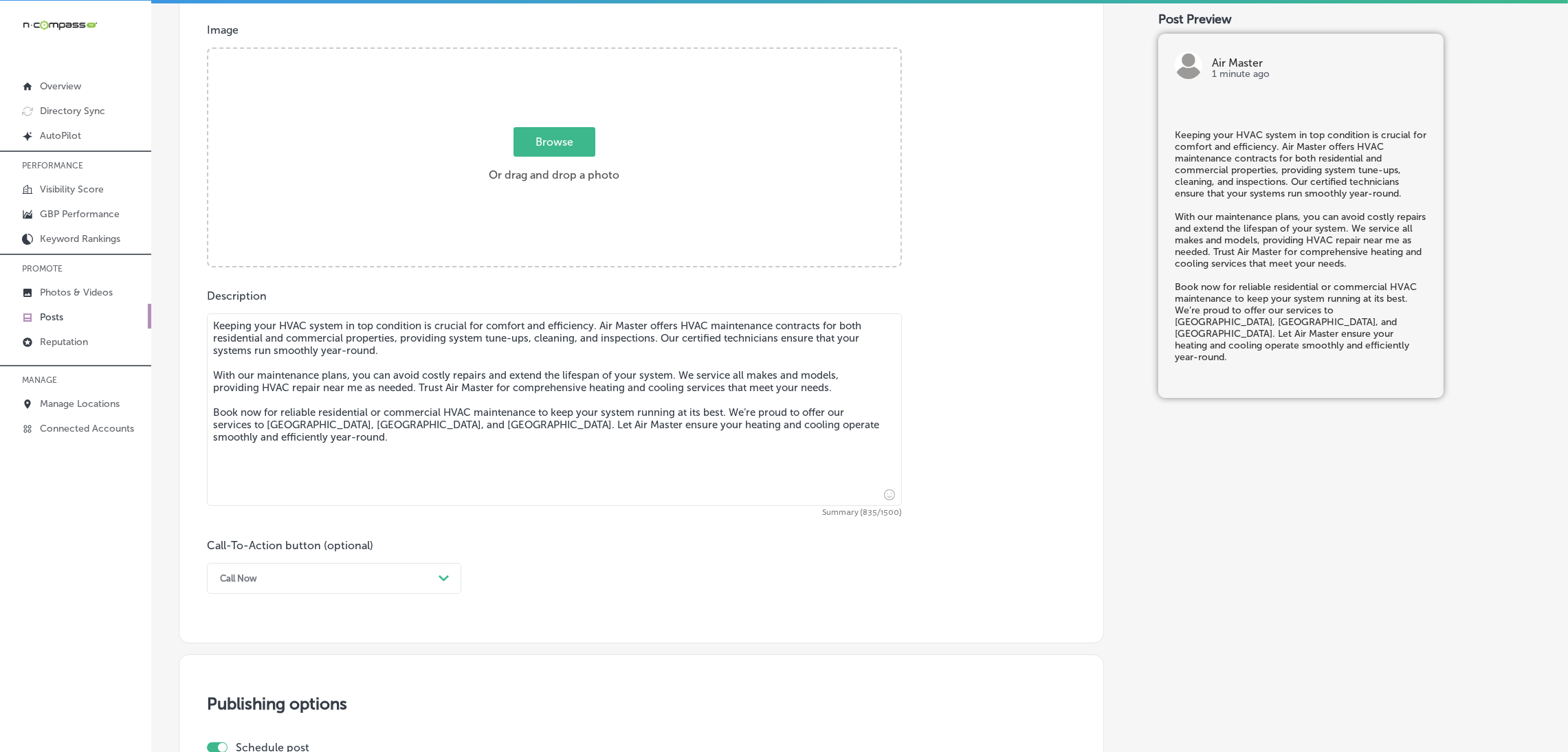
type textarea "Keeping your HVAC system in top condition is crucial for comfort and efficiency…"
click at [304, 588] on div "option Call Now, selected. option Choose a Button Text focused, 1 of 7. 7 resul…" at bounding box center [334, 578] width 255 height 31
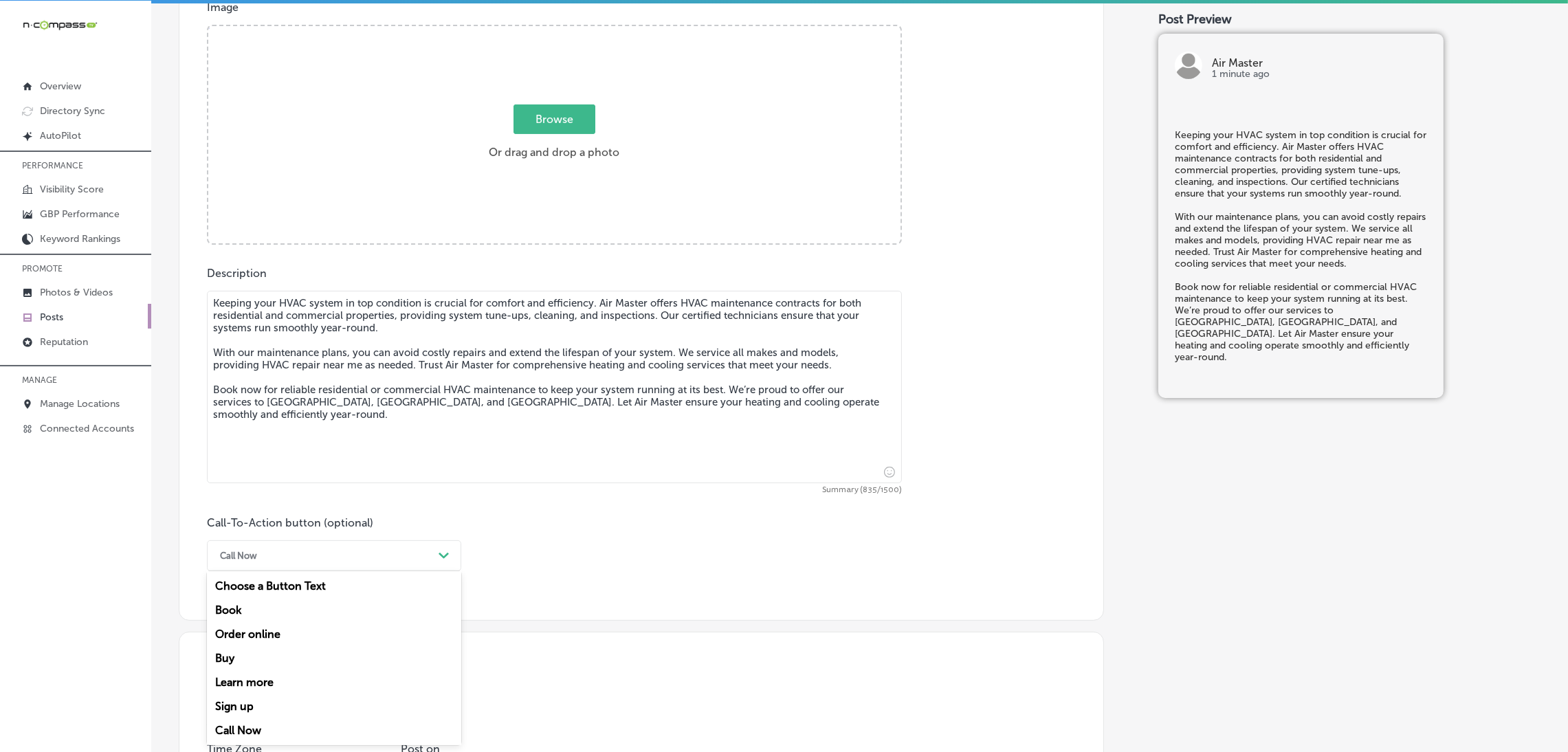
click at [259, 618] on div "Book" at bounding box center [334, 610] width 255 height 24
click at [263, 625] on input "text" at bounding box center [554, 637] width 694 height 38
paste input "[URL][DOMAIN_NAME]"
type input "[URL][DOMAIN_NAME]"
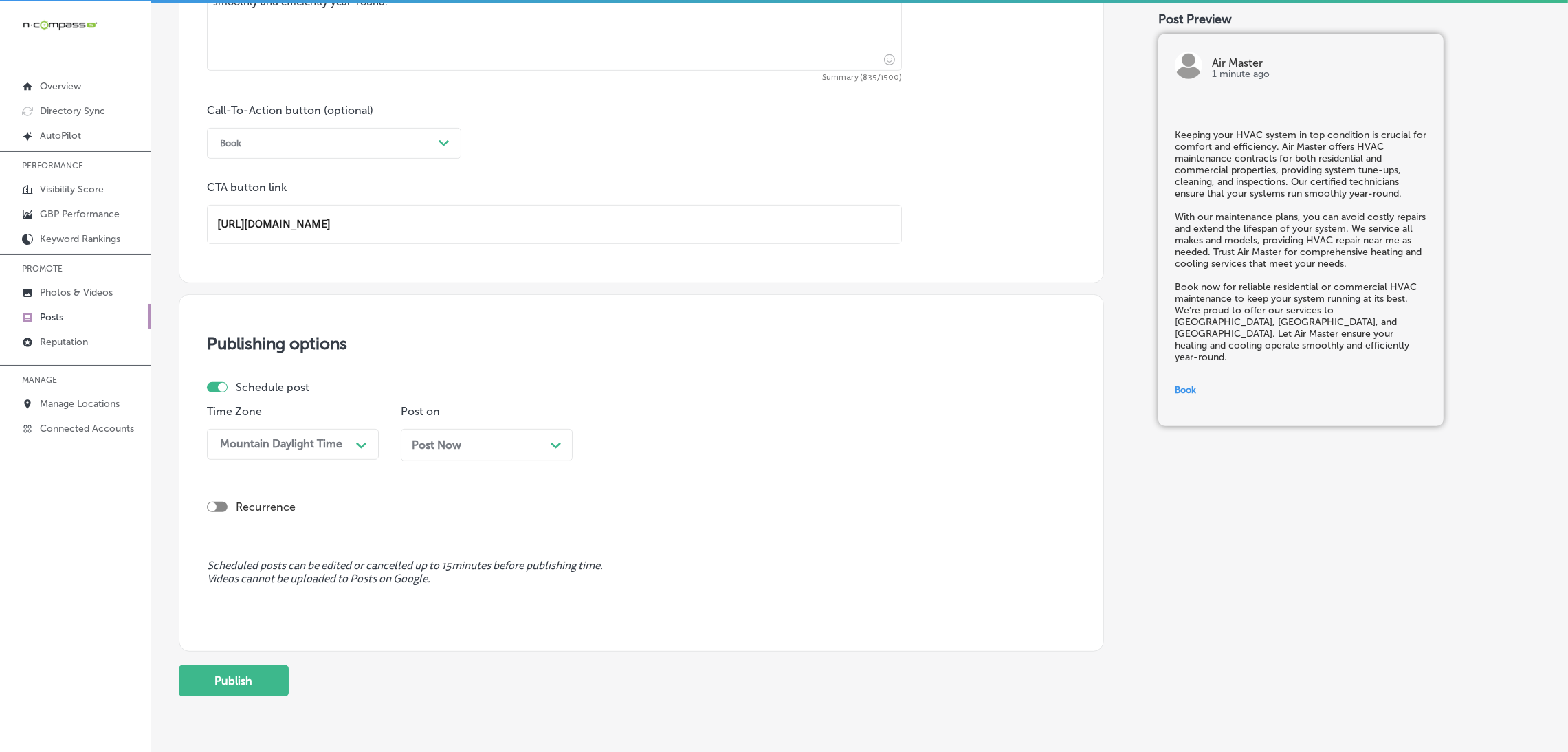
click at [481, 443] on div "Post Now Path Created with Sketch." at bounding box center [486, 445] width 150 height 13
click at [648, 451] on div "01:15 PM" at bounding box center [669, 444] width 137 height 24
click at [637, 539] on div "7:00 AM" at bounding box center [680, 531] width 172 height 24
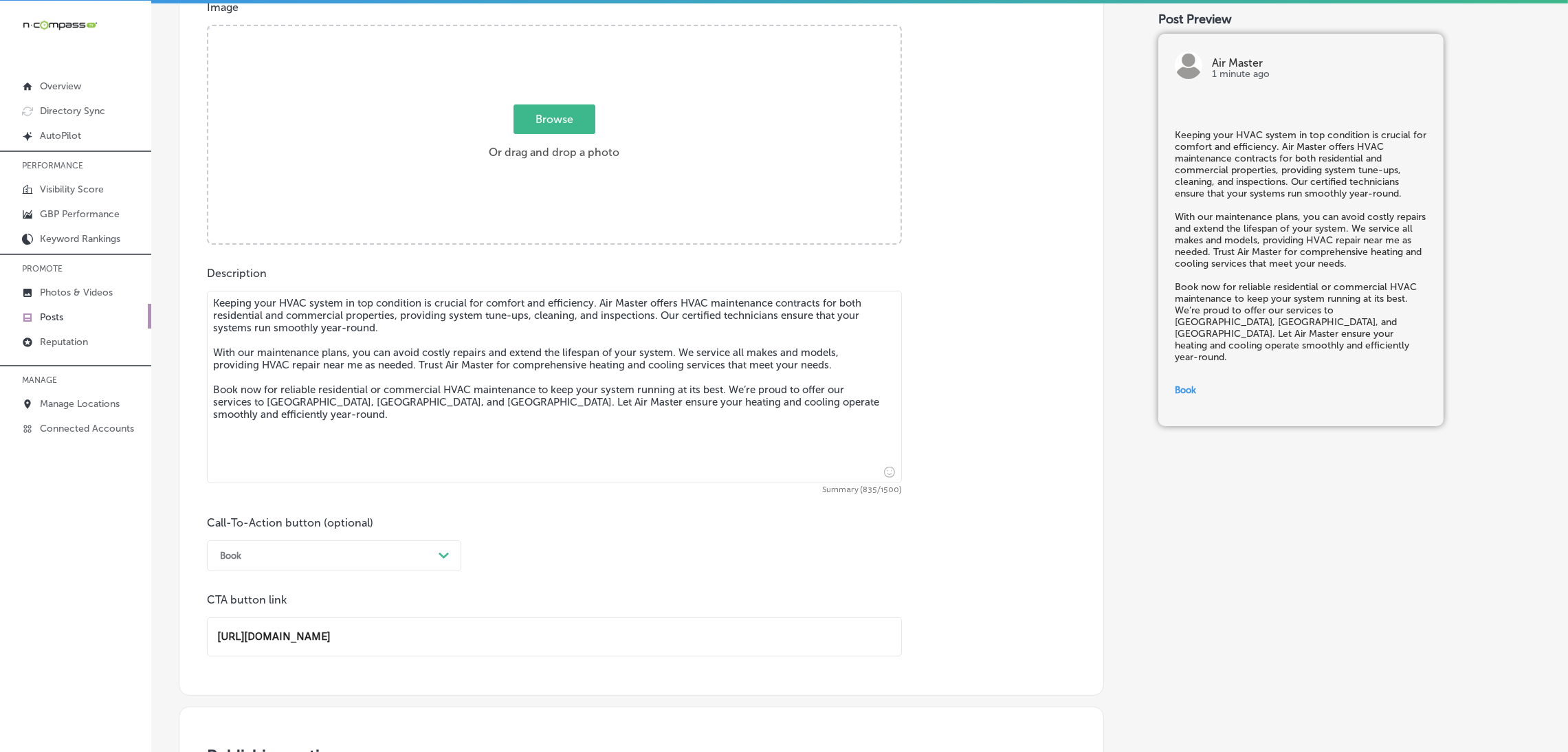
scroll to position [209, 0]
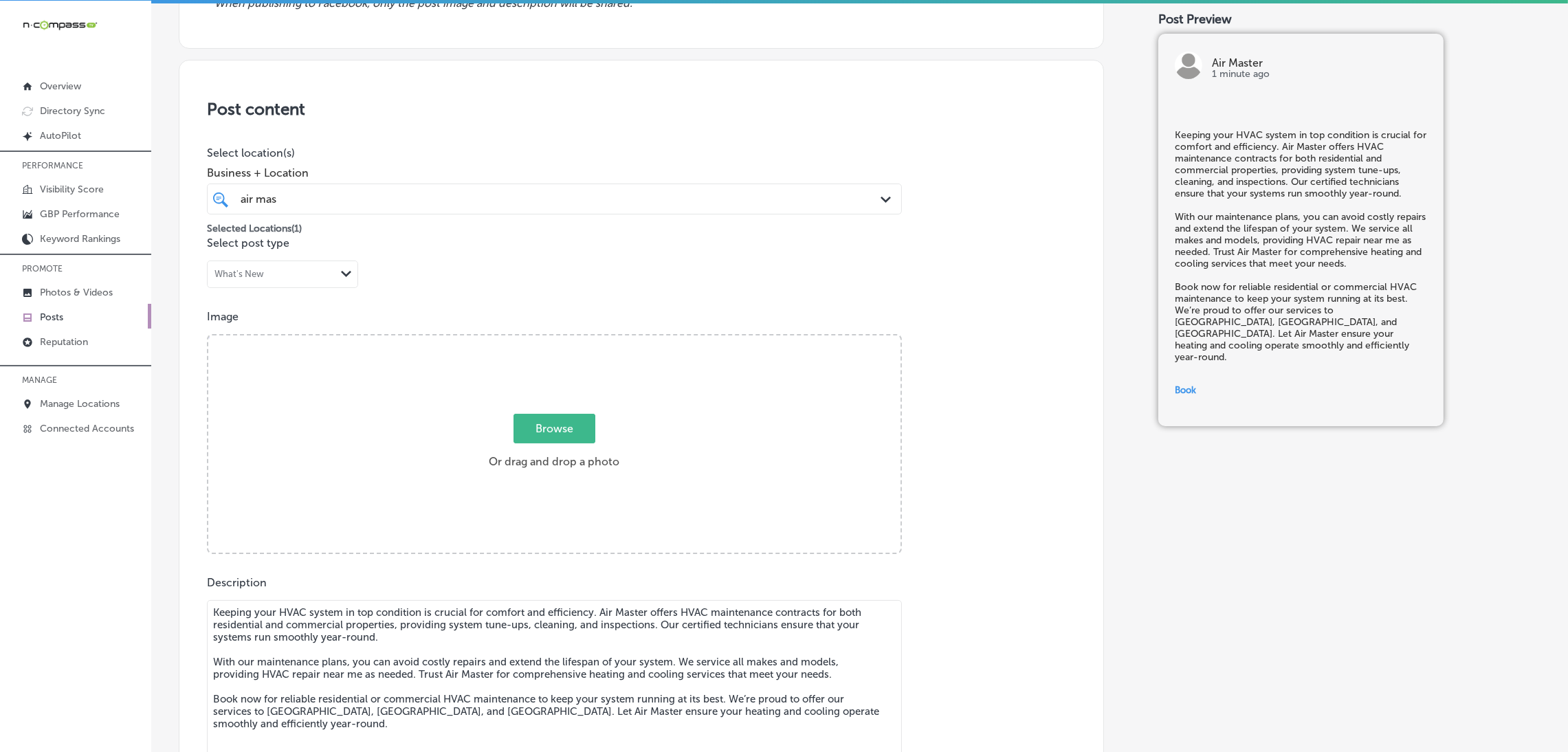
click at [580, 435] on span "Browse" at bounding box center [554, 428] width 82 height 29
click at [580, 340] on input "Browse Or drag and drop a photo" at bounding box center [554, 337] width 692 height 4
type input "C:\fakepath\Air Master HVAC (4).png"
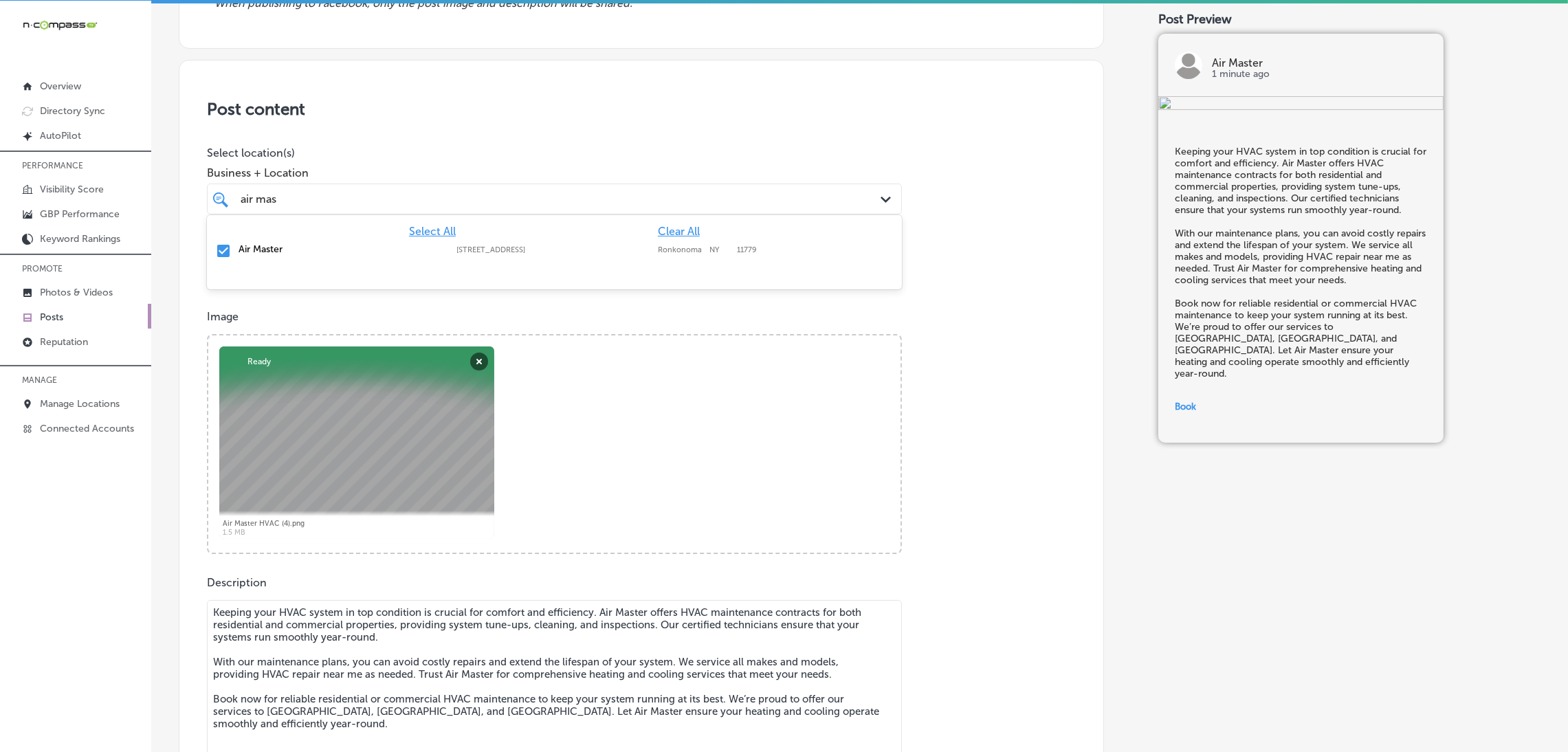
click at [485, 195] on div "air mas air mas" at bounding box center [523, 198] width 567 height 18
click at [503, 136] on div "Post content Select location(s) Business + Location option [STREET_ADDRESS]. op…" at bounding box center [641, 532] width 926 height 946
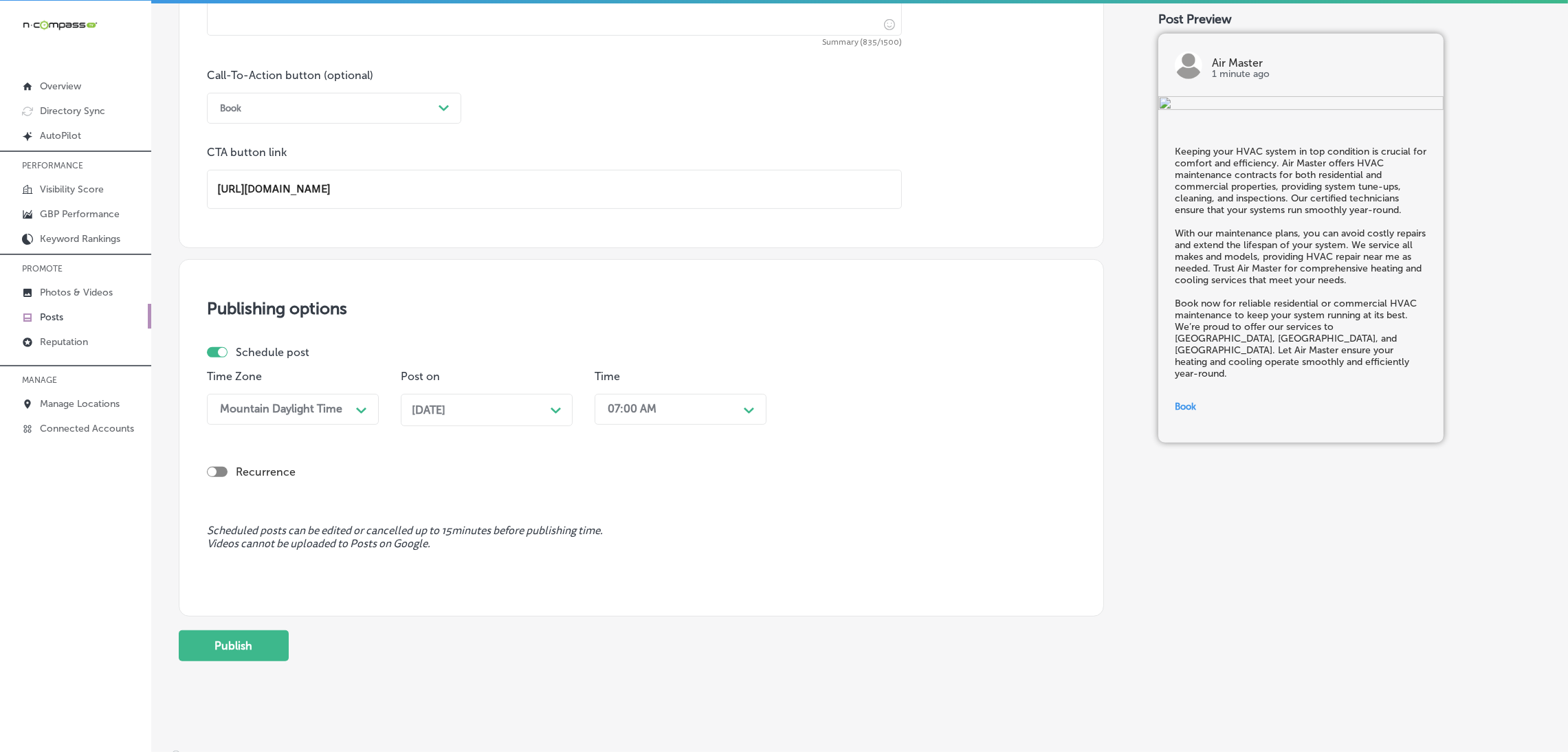
scroll to position [984, 0]
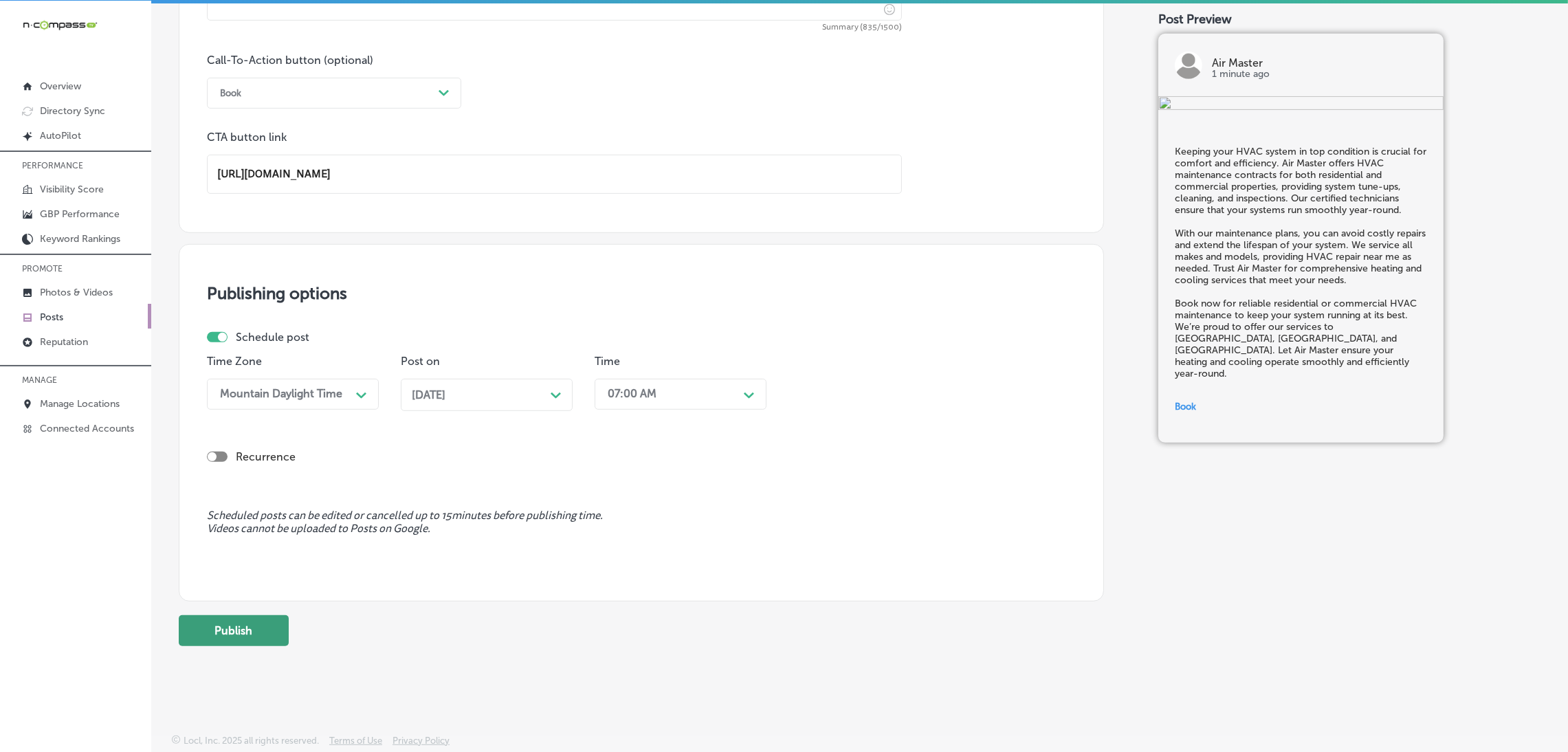
click at [220, 631] on button "Publish" at bounding box center [233, 631] width 110 height 31
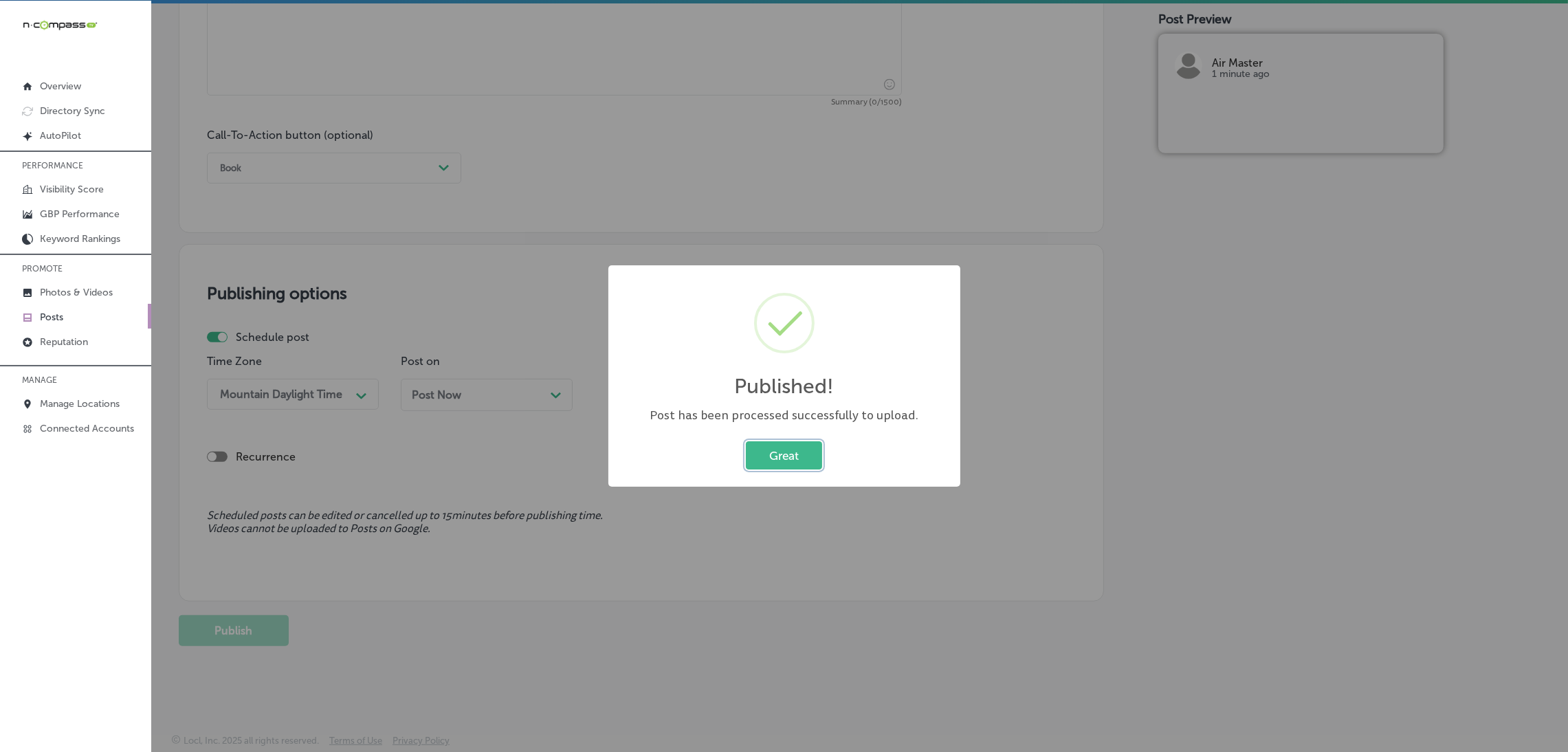
scroll to position [908, 0]
click at [818, 468] on button "Great" at bounding box center [784, 455] width 76 height 29
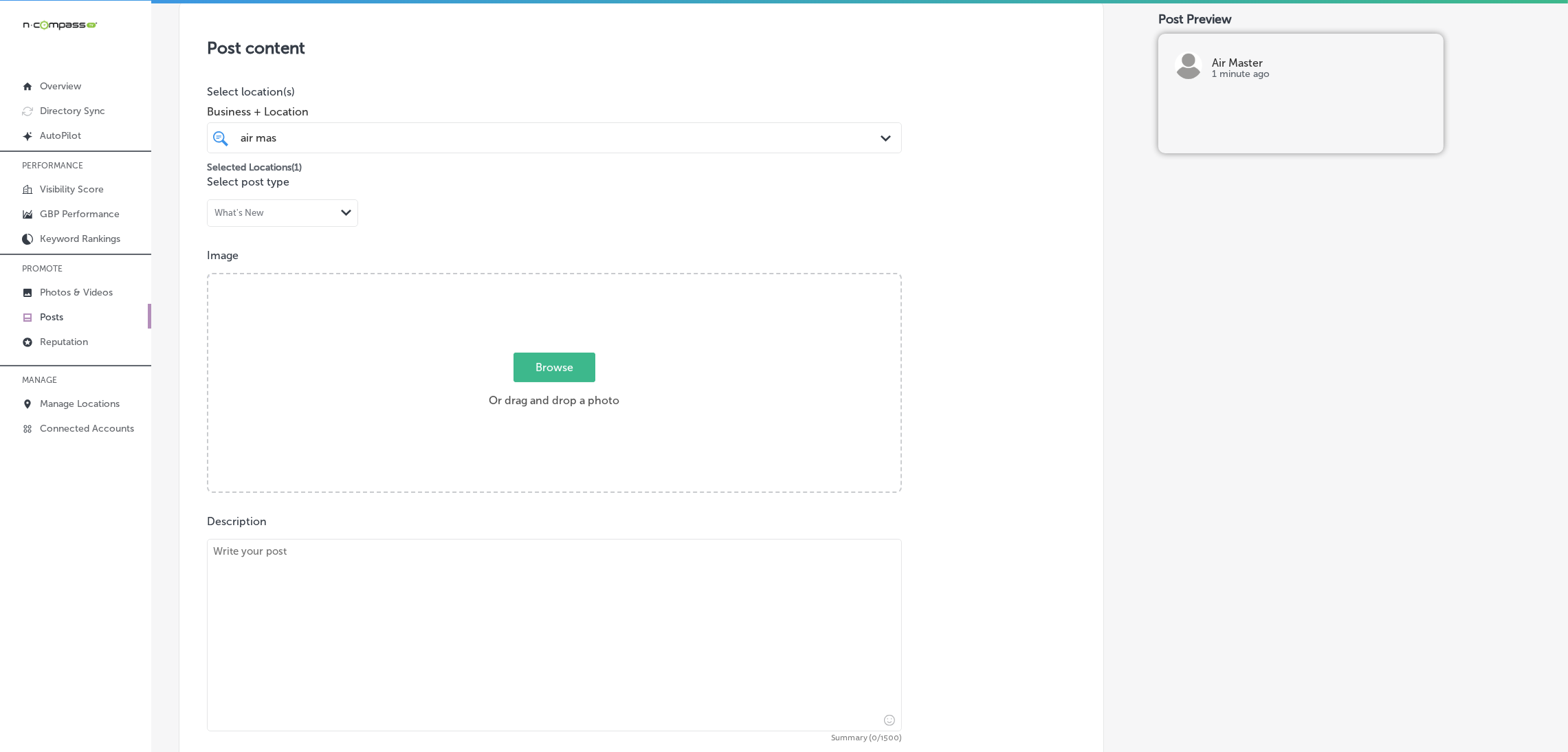
scroll to position [0, 0]
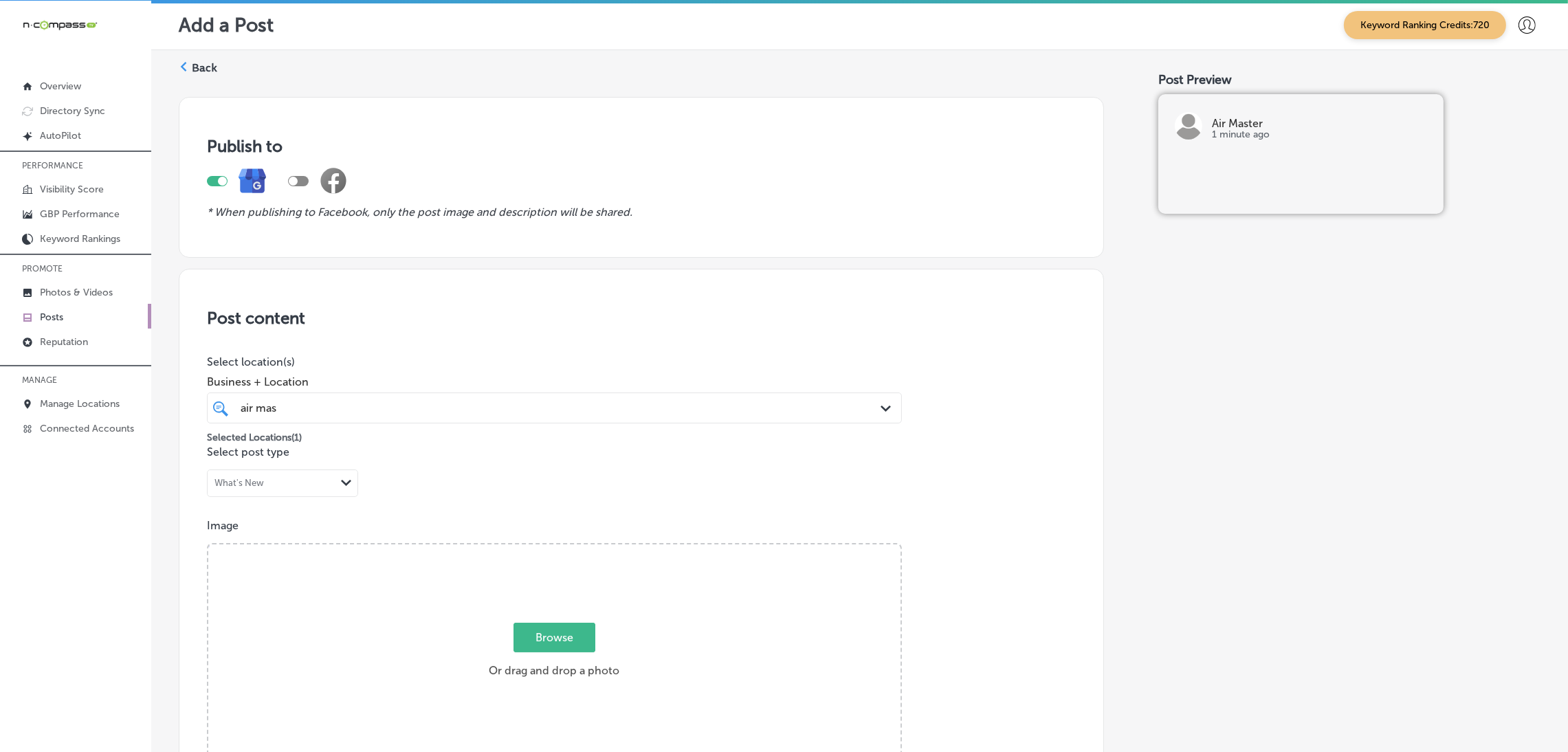
click at [207, 72] on label "Back" at bounding box center [205, 67] width 25 height 15
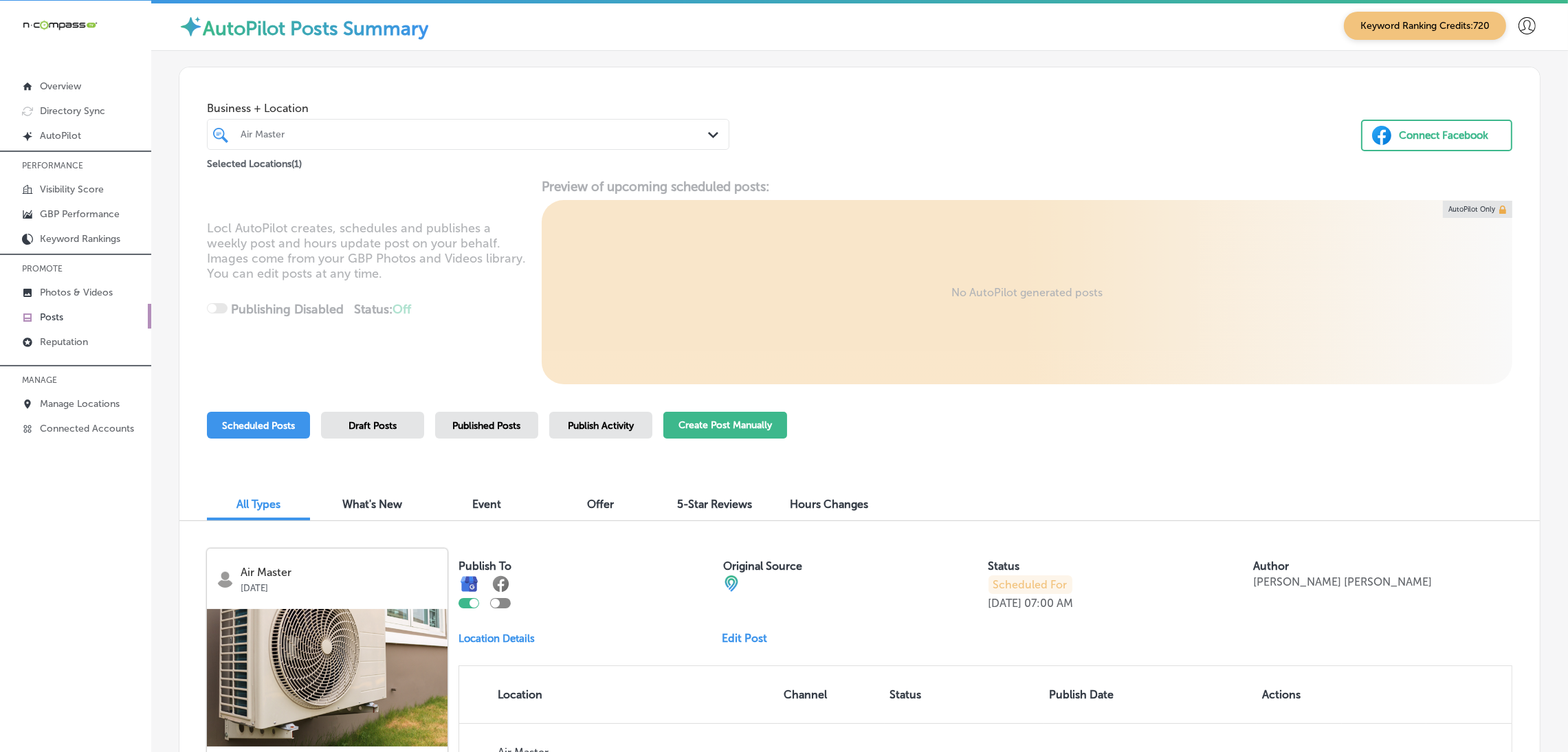
click at [699, 428] on button "Create Post Manually" at bounding box center [725, 425] width 124 height 27
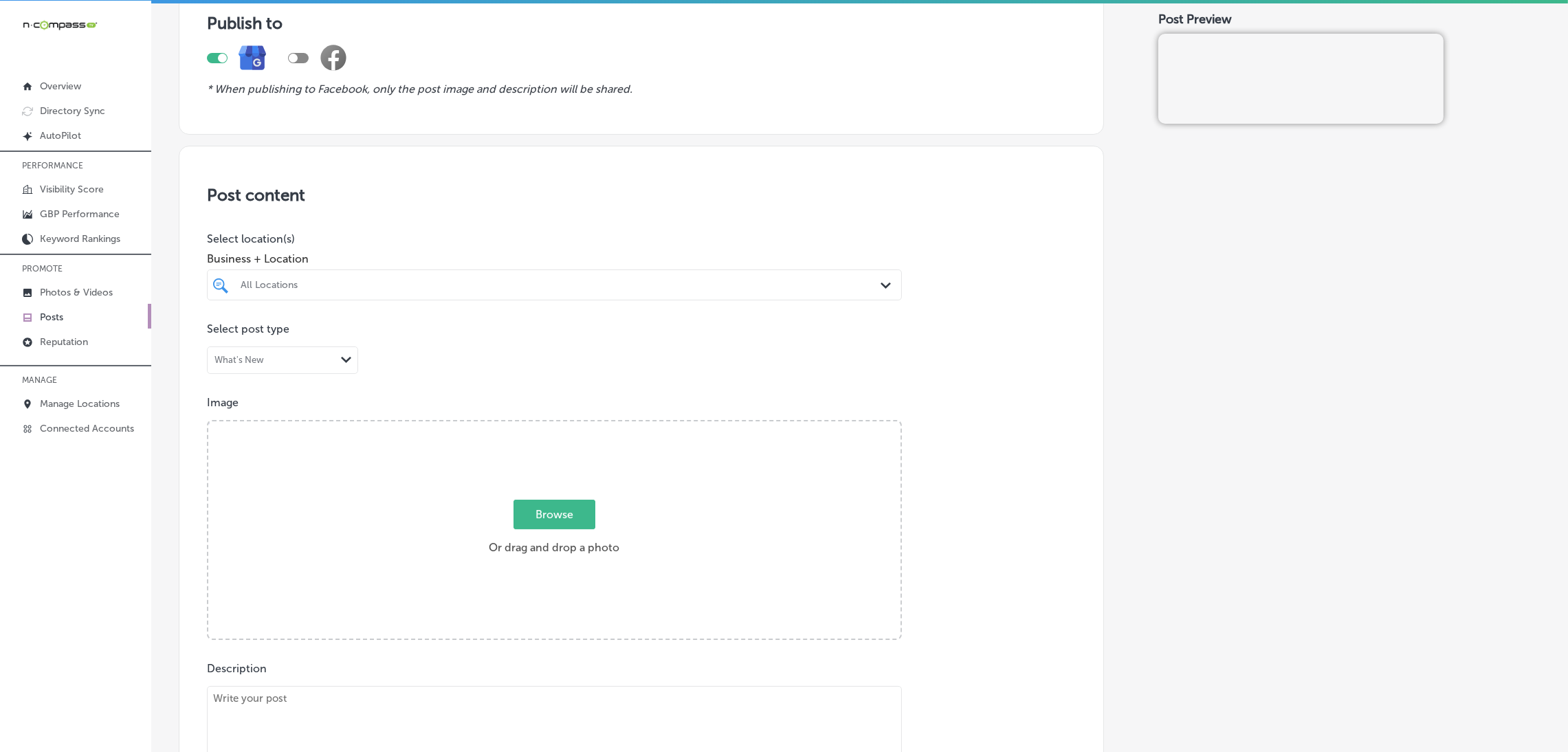
scroll to position [206, 0]
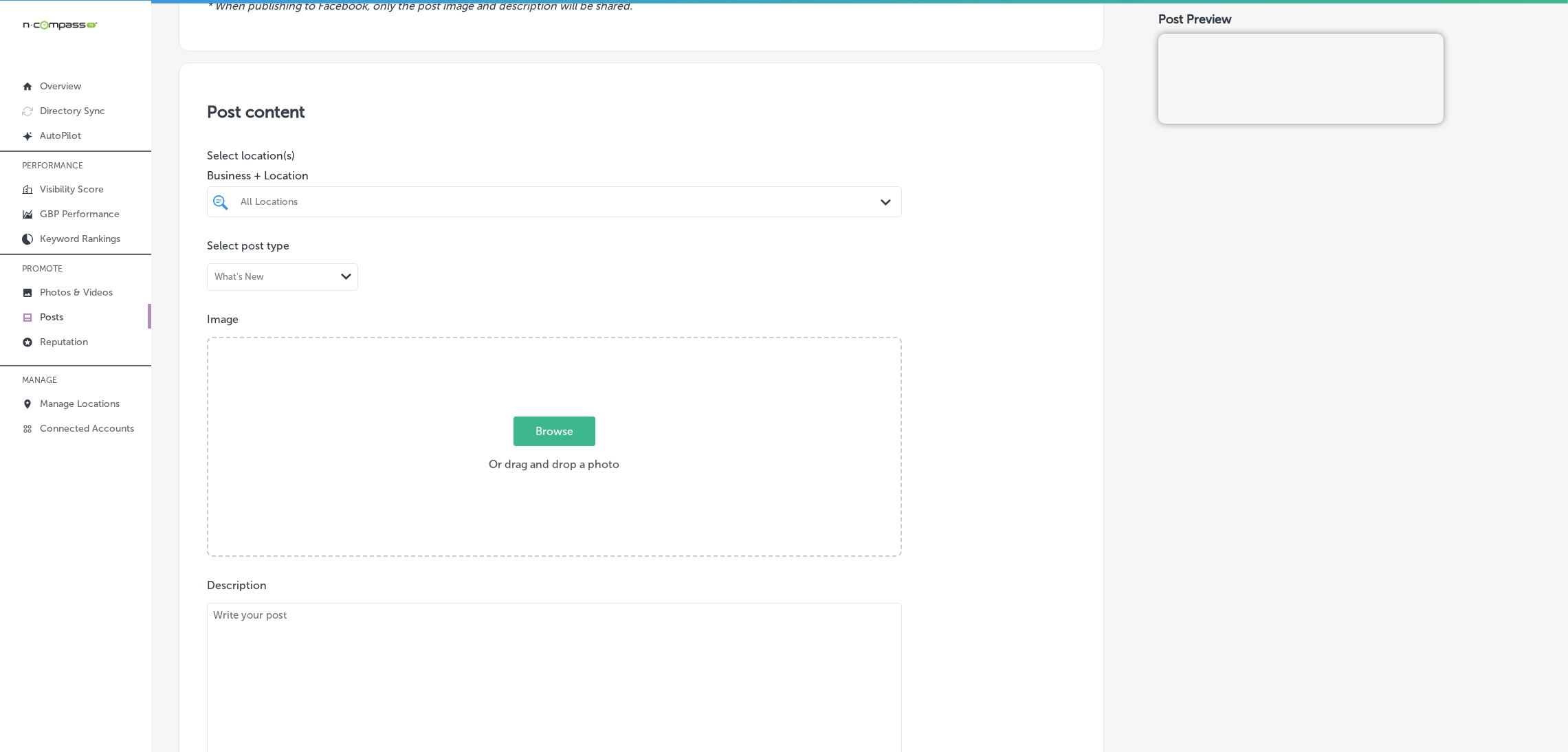
click at [286, 212] on div "All Locations" at bounding box center [554, 201] width 642 height 21
click at [322, 255] on label "123 Septic Services" at bounding box center [340, 251] width 204 height 12
type input "123"
click at [442, 137] on div "Post content Select location(s) Business + Location option focused, 2 of 165. 2…" at bounding box center [641, 497] width 926 height 870
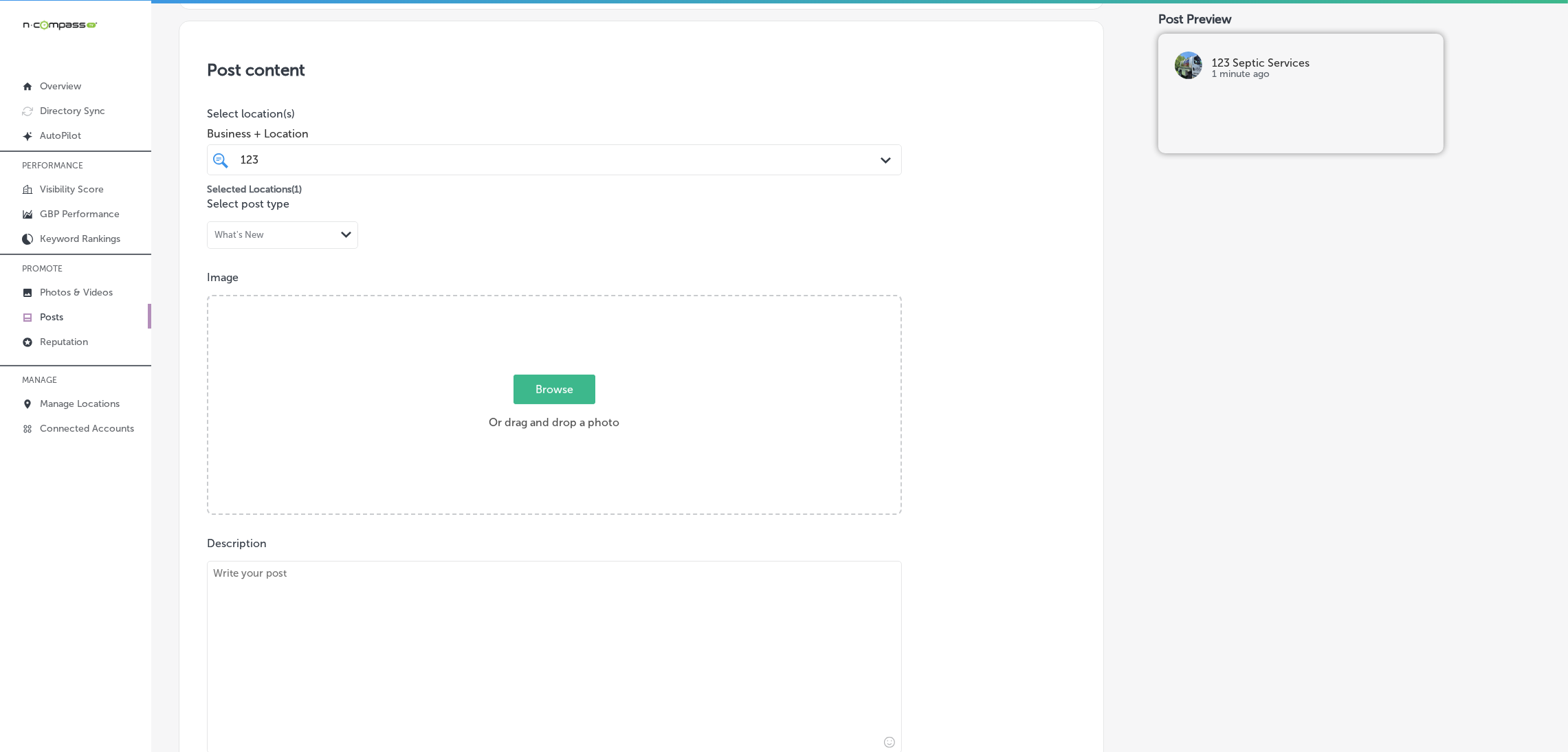
scroll to position [309, 0]
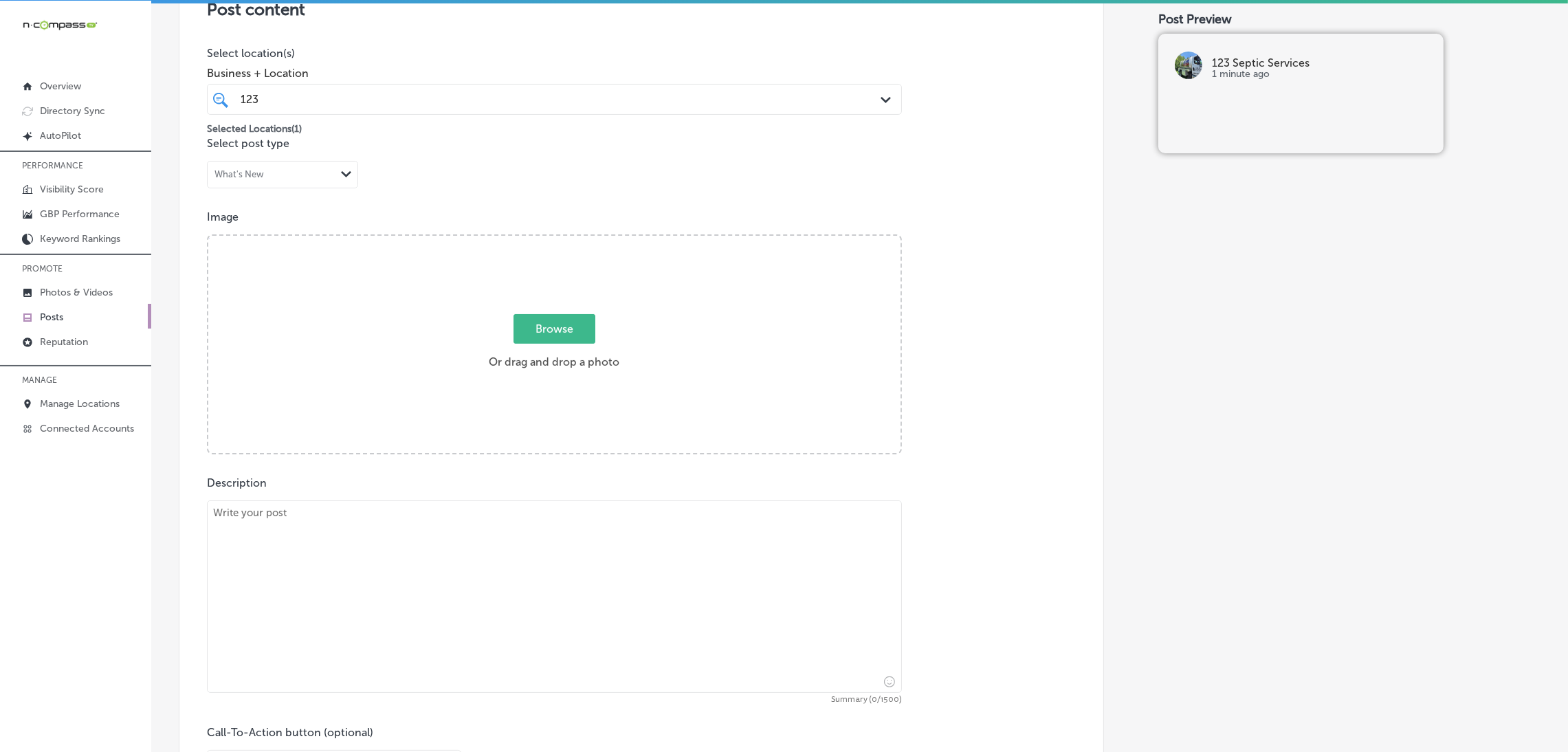
click at [505, 470] on div "Post content Select location(s) Business + Location 123 123 Path Created with S…" at bounding box center [641, 395] width 926 height 870
click at [483, 524] on textarea at bounding box center [554, 597] width 695 height 193
paste textarea "A properly installed septic pump is essential for maintaining the efficiency of…"
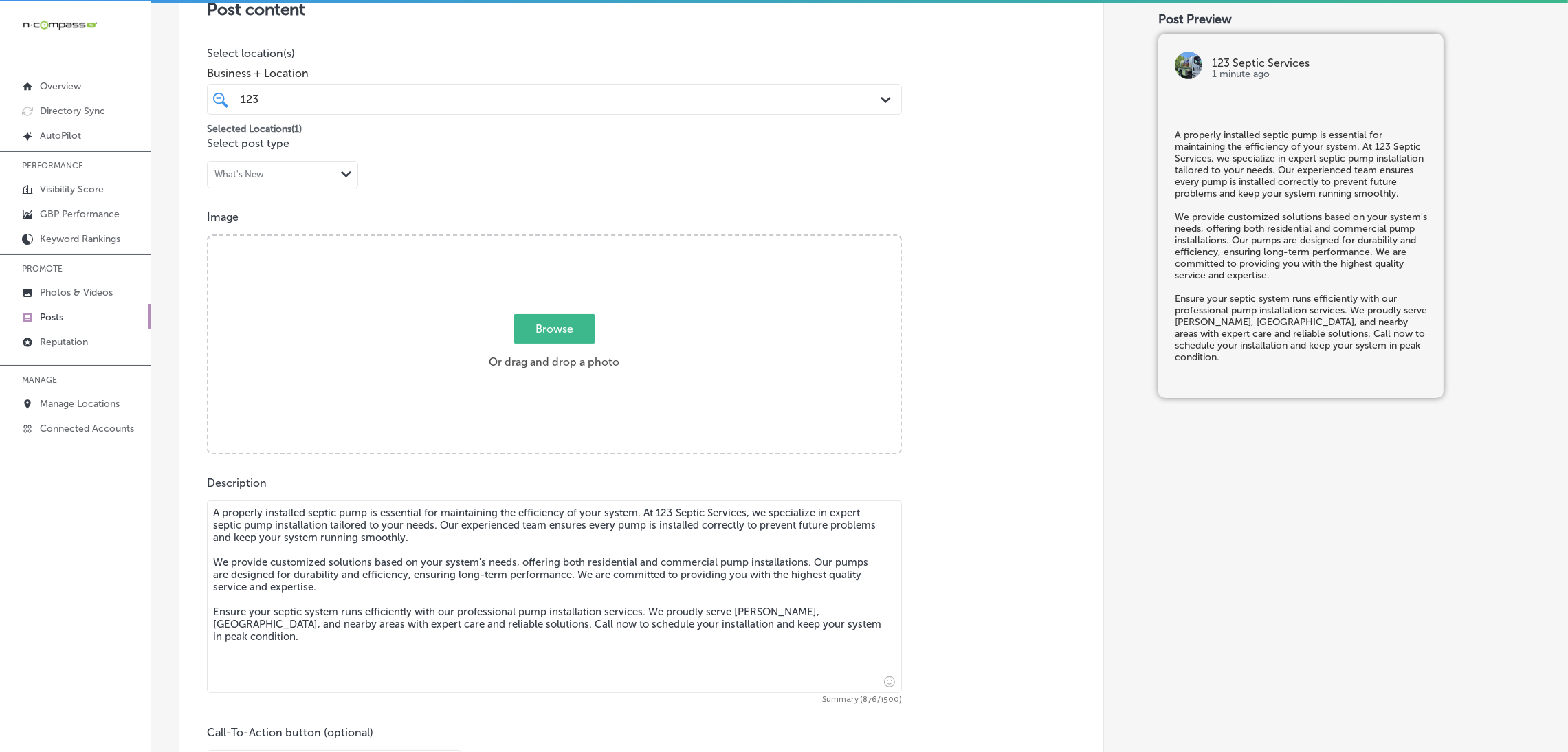
type textarea "A properly installed septic pump is essential for maintaining the efficiency of…"
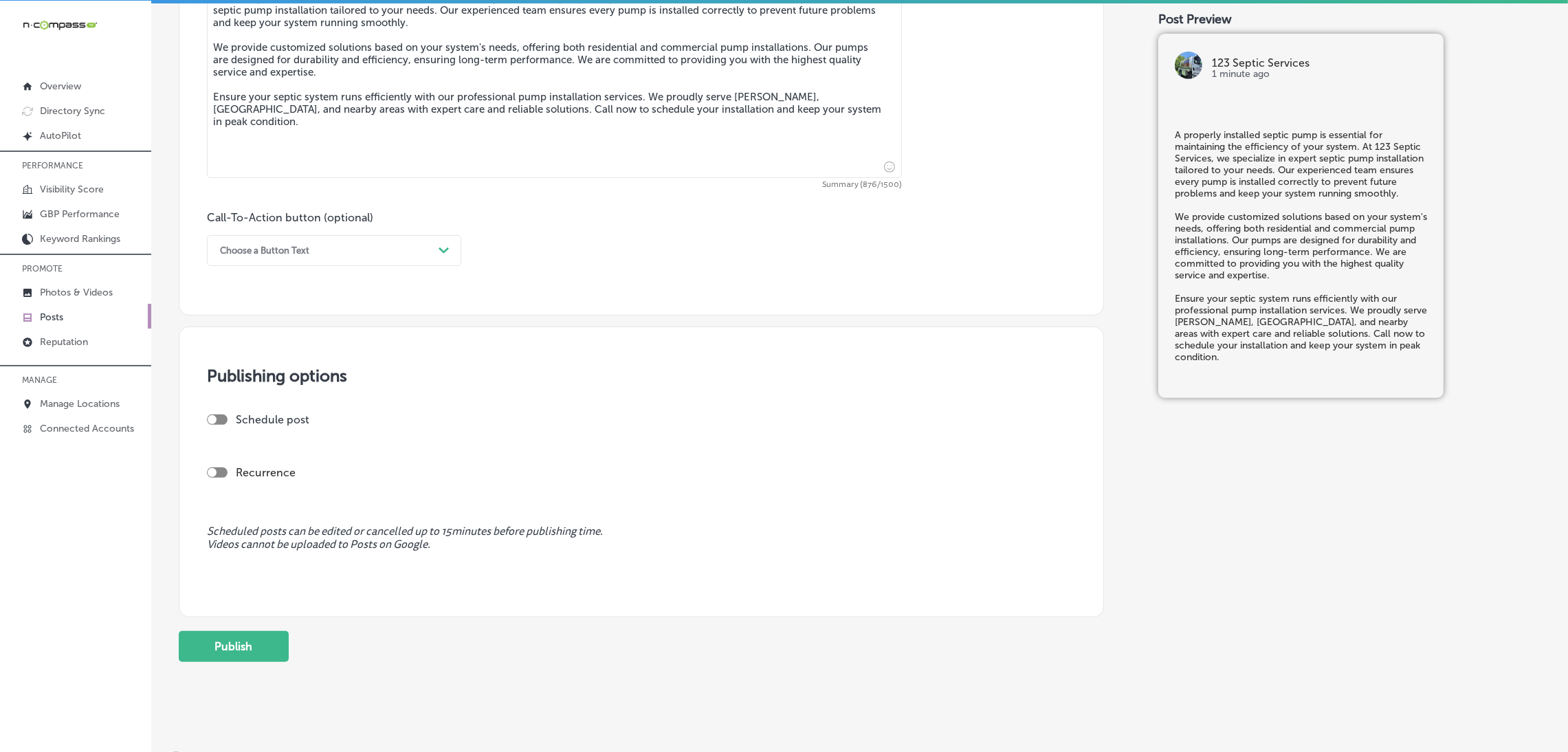
scroll to position [825, 0]
click at [251, 258] on div "Choose a Button Text" at bounding box center [323, 249] width 220 height 21
click at [246, 431] on div "Call Now" at bounding box center [334, 424] width 255 height 24
click at [225, 418] on div at bounding box center [217, 418] width 21 height 10
checkbox input "true"
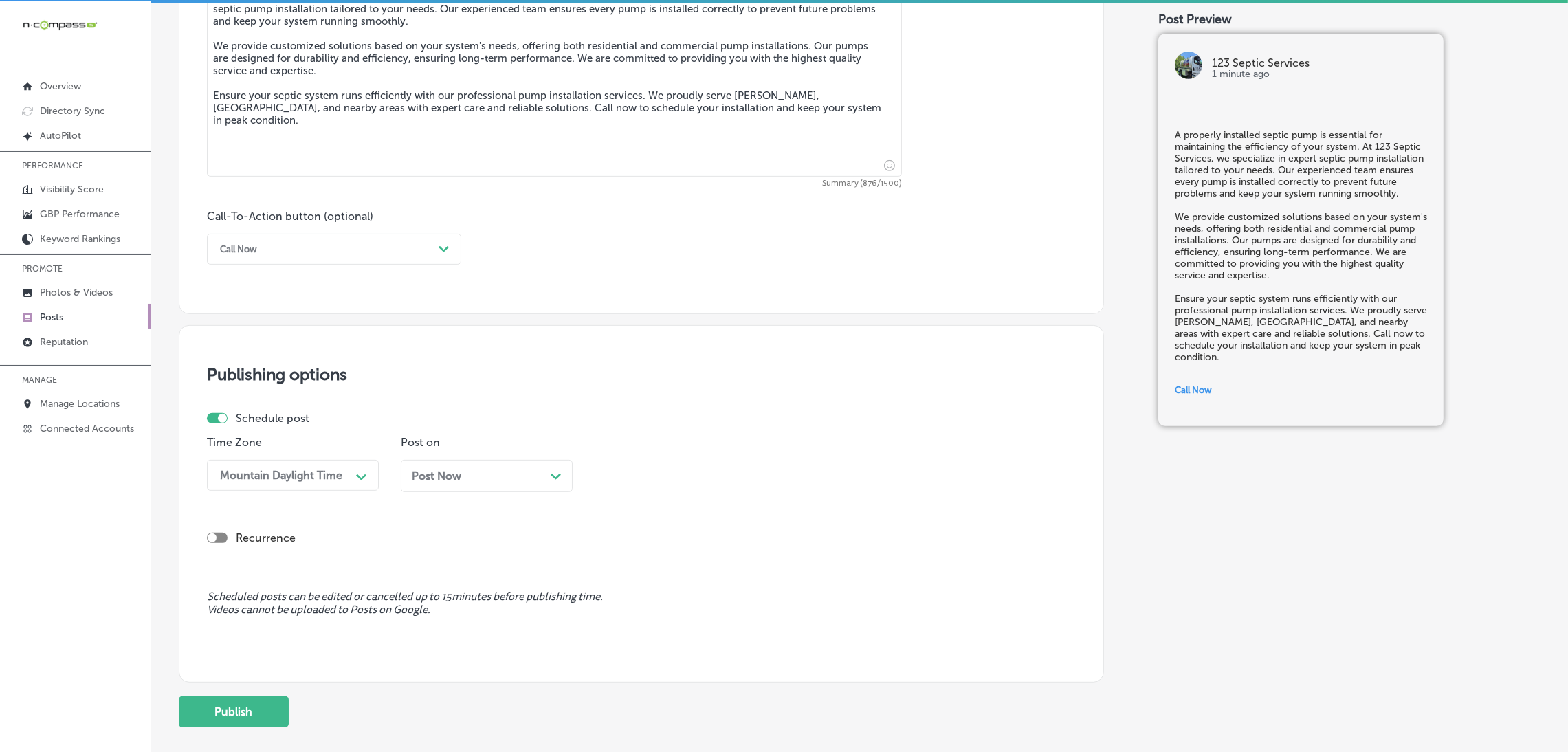
click at [492, 478] on div "Post Now Path Created with Sketch." at bounding box center [486, 476] width 150 height 13
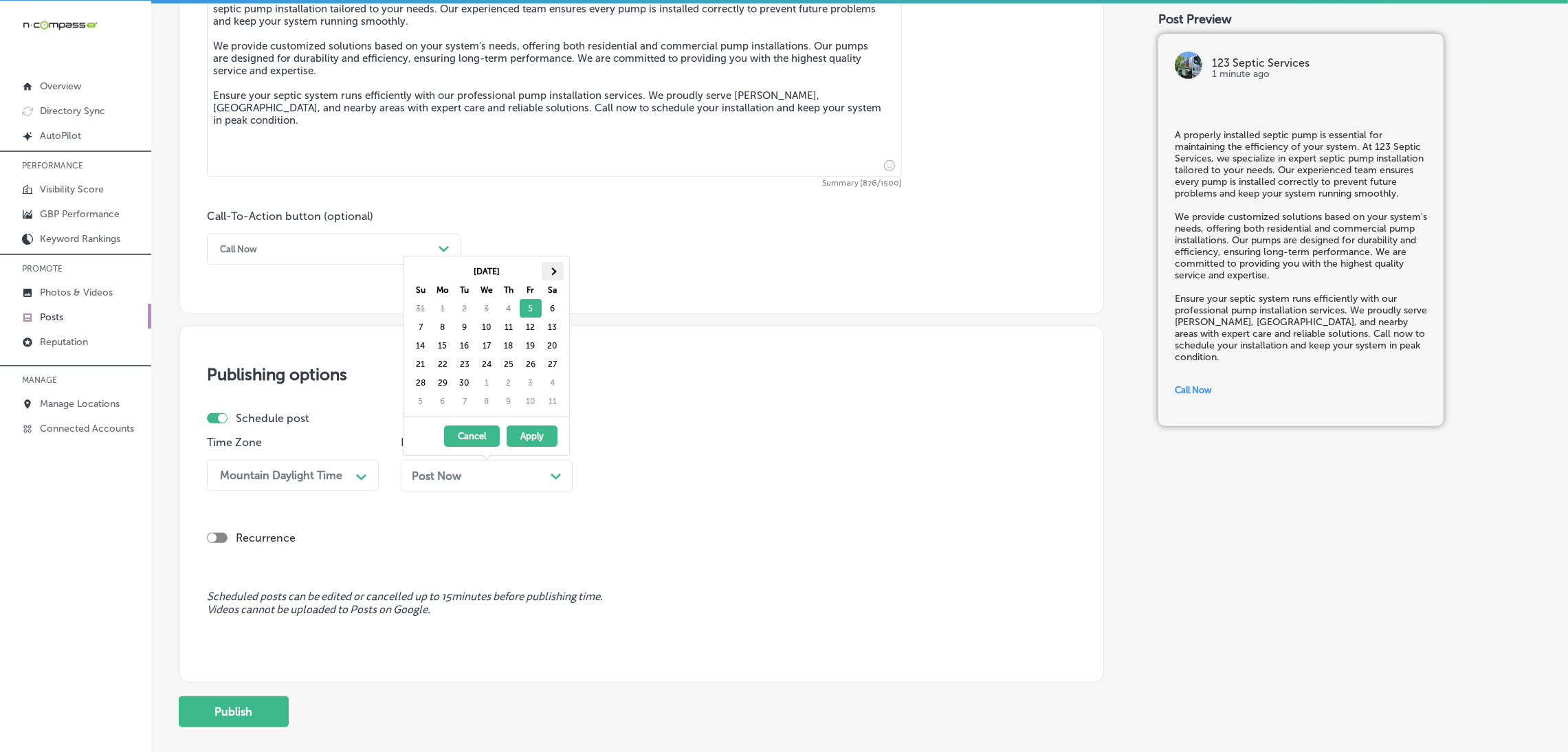
click at [543, 276] on th at bounding box center [553, 270] width 22 height 18
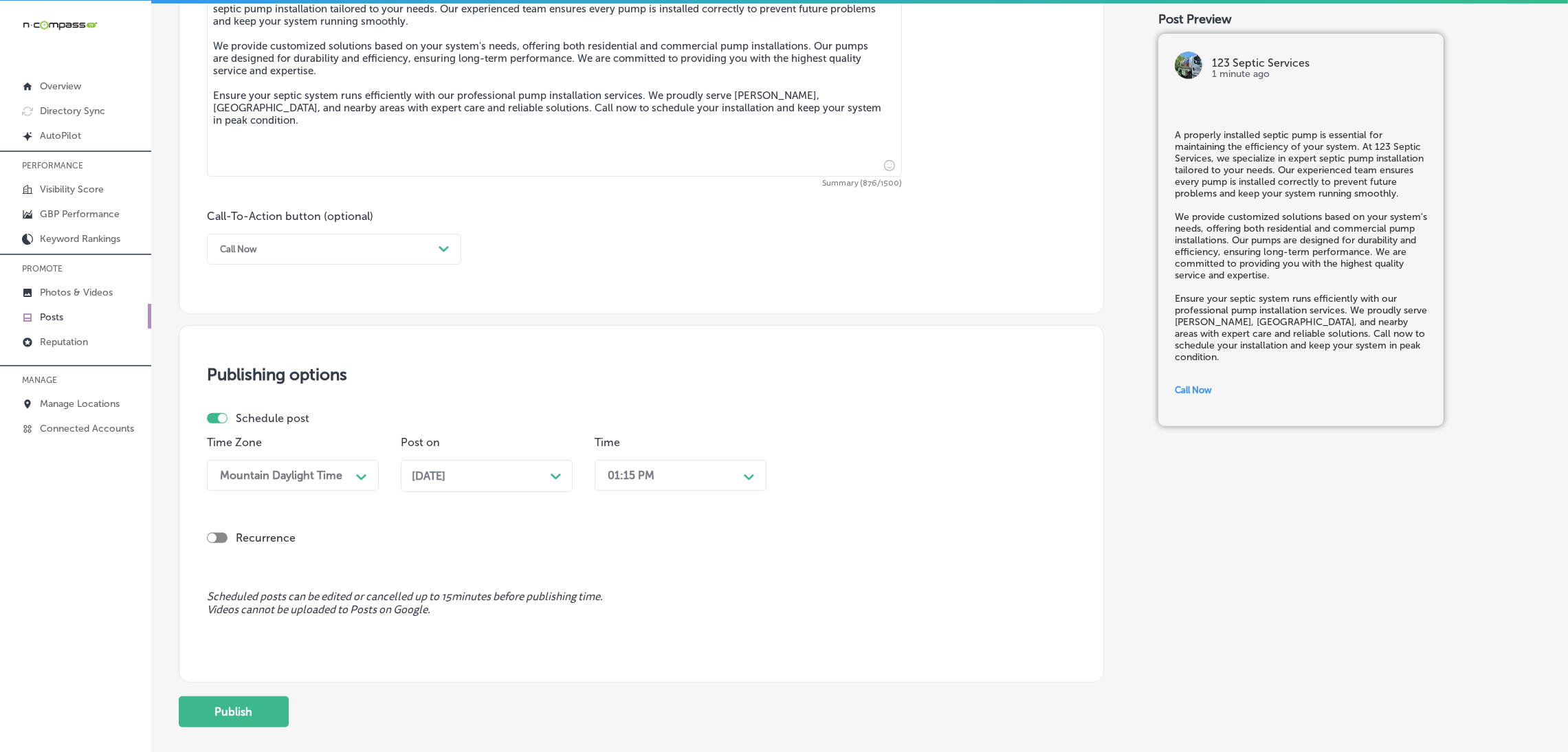
click at [488, 466] on div "[DATE] Path Created with Sketch." at bounding box center [486, 476] width 172 height 33
click at [645, 478] on div "01:15 PM" at bounding box center [631, 475] width 47 height 13
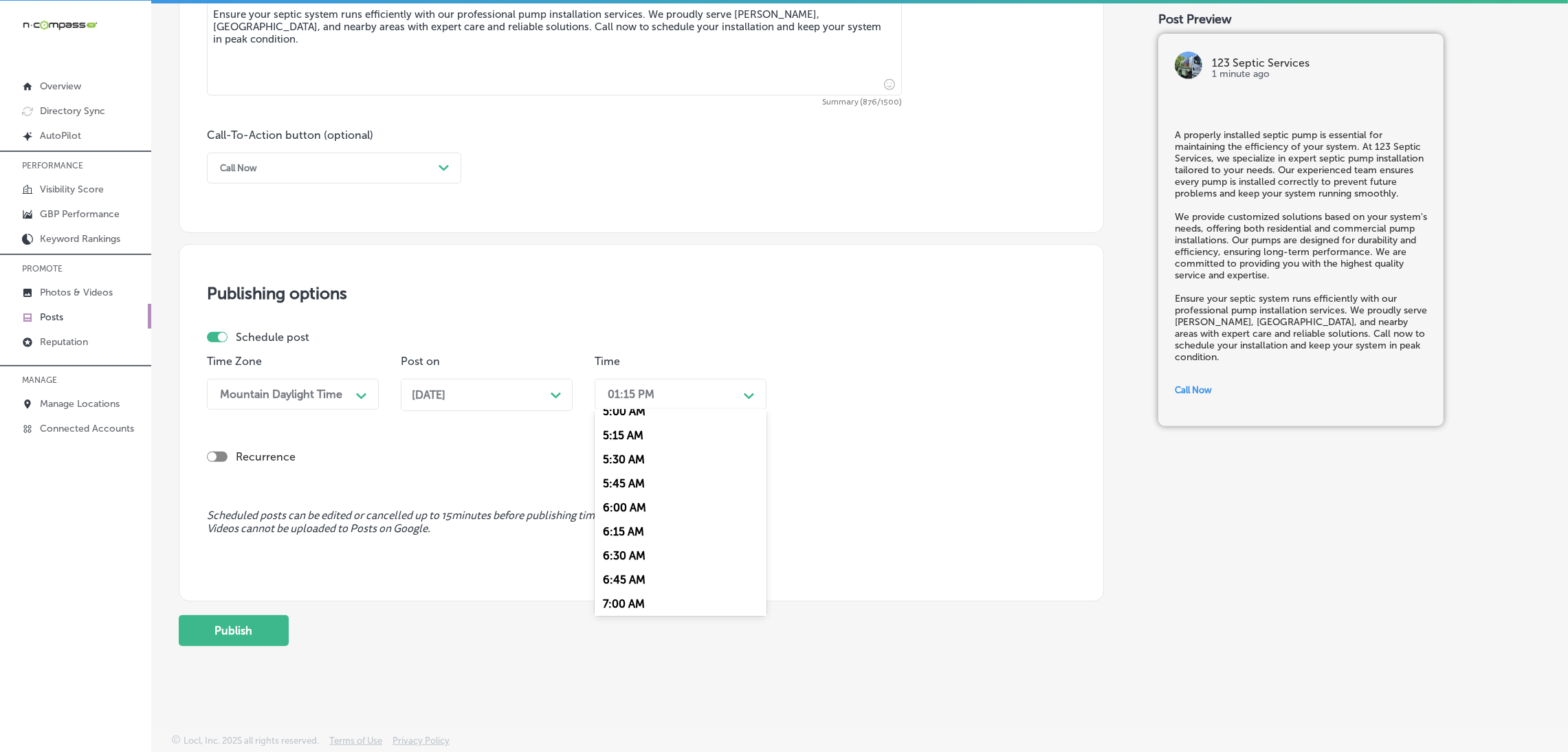
scroll to position [515, 0]
click at [638, 579] on div "7:00 AM" at bounding box center [680, 583] width 172 height 24
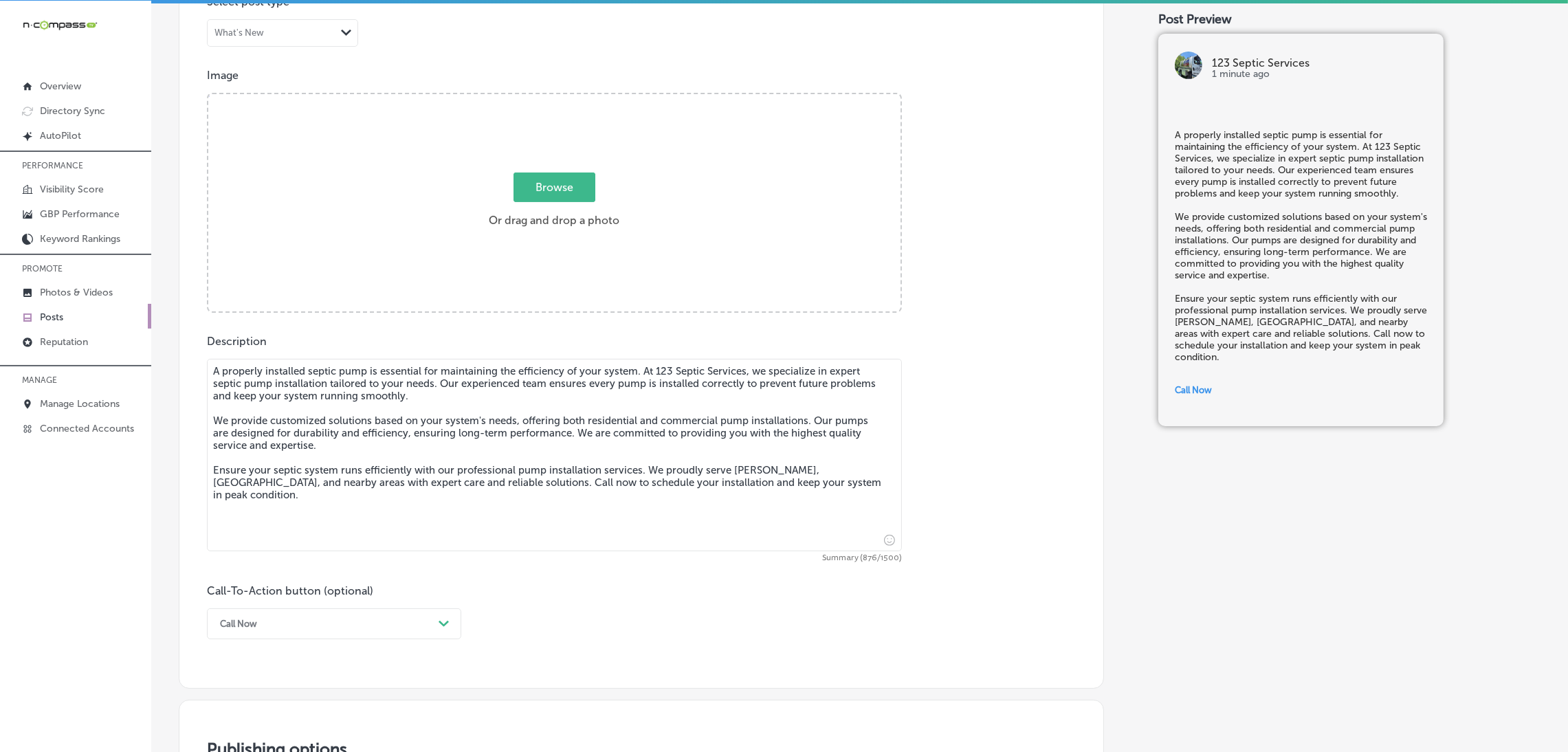
scroll to position [186, 0]
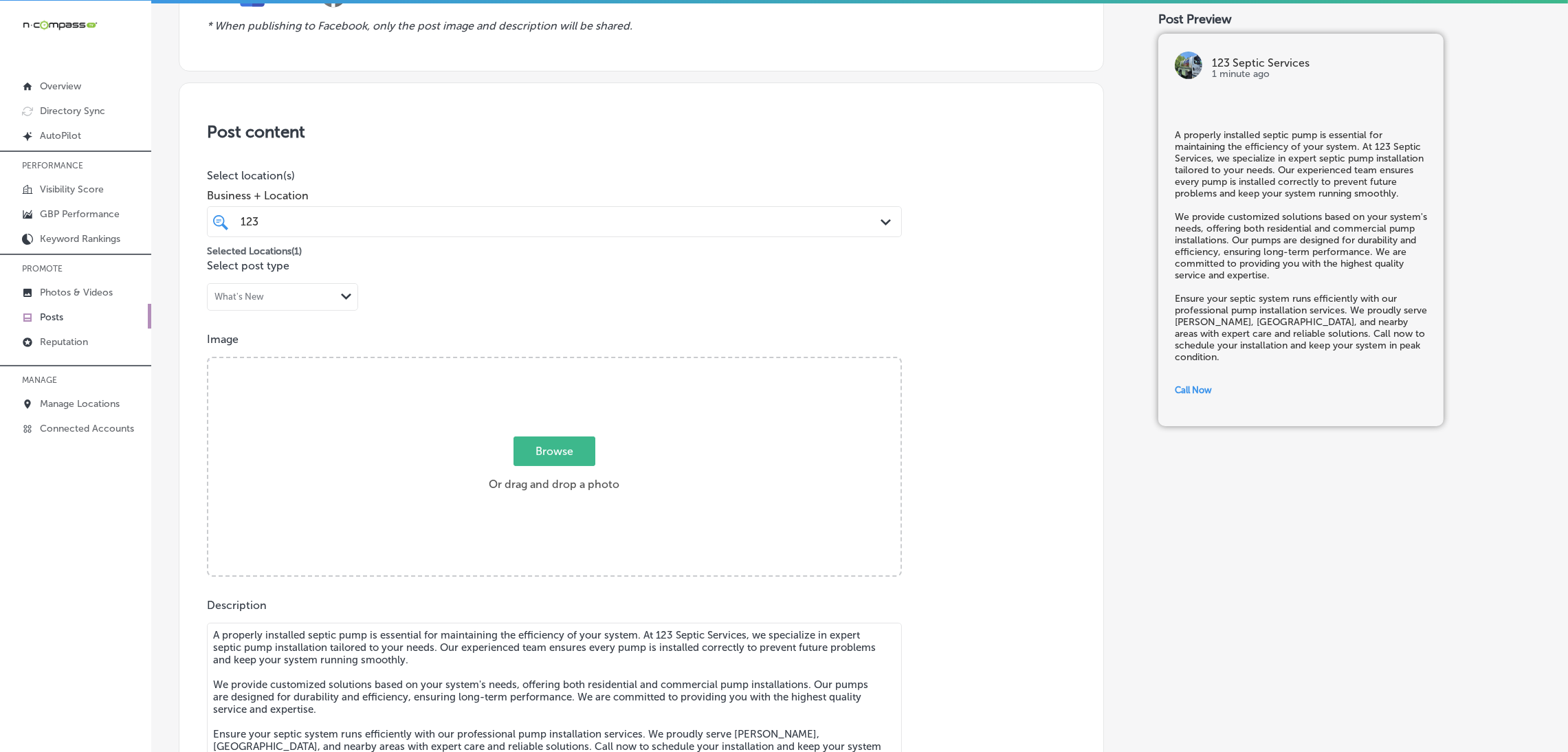
click at [589, 415] on div "Browse Or drag and drop a photo" at bounding box center [554, 468] width 692 height 220
click at [209, 359] on input "Browse Or drag and drop a photo" at bounding box center [554, 360] width 692 height 4
type input "C:\fakepath\signed-url-redirect-1.jpg"
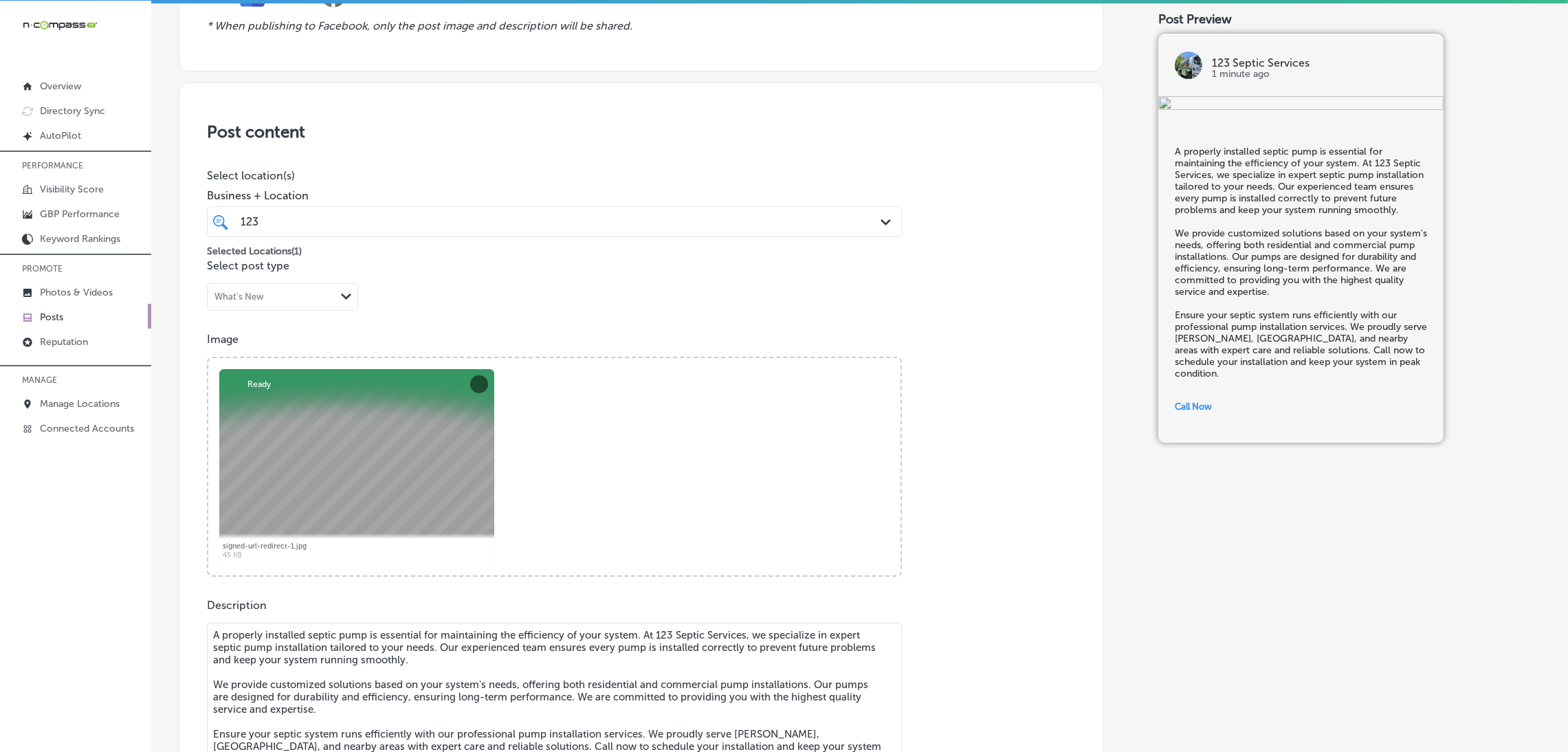
click at [377, 208] on div "123 123 Path Created with Sketch." at bounding box center [554, 221] width 695 height 31
click at [417, 156] on div "Post content Select location(s) Business + Location option focused, 1 of 165. 2…" at bounding box center [641, 517] width 926 height 870
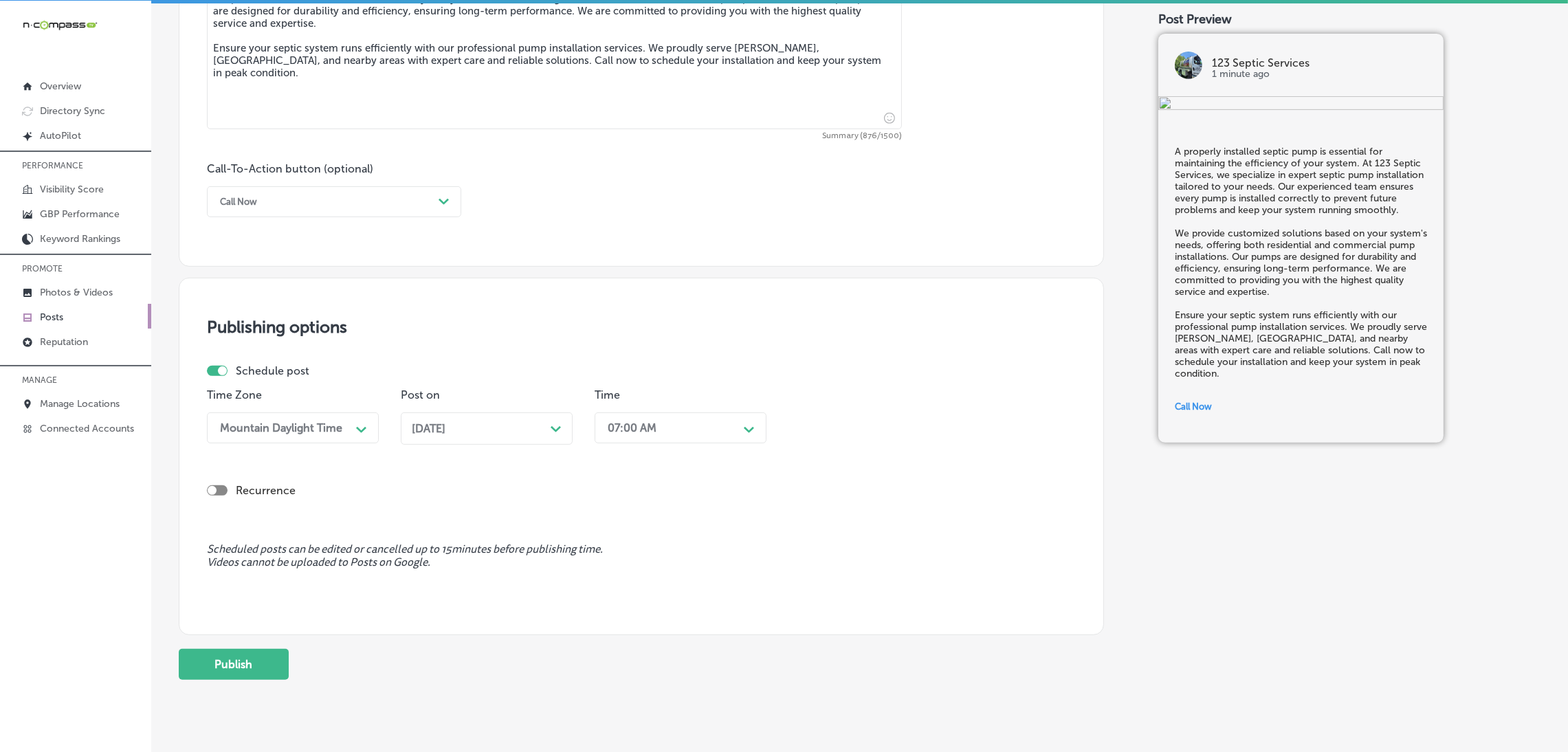
scroll to position [908, 0]
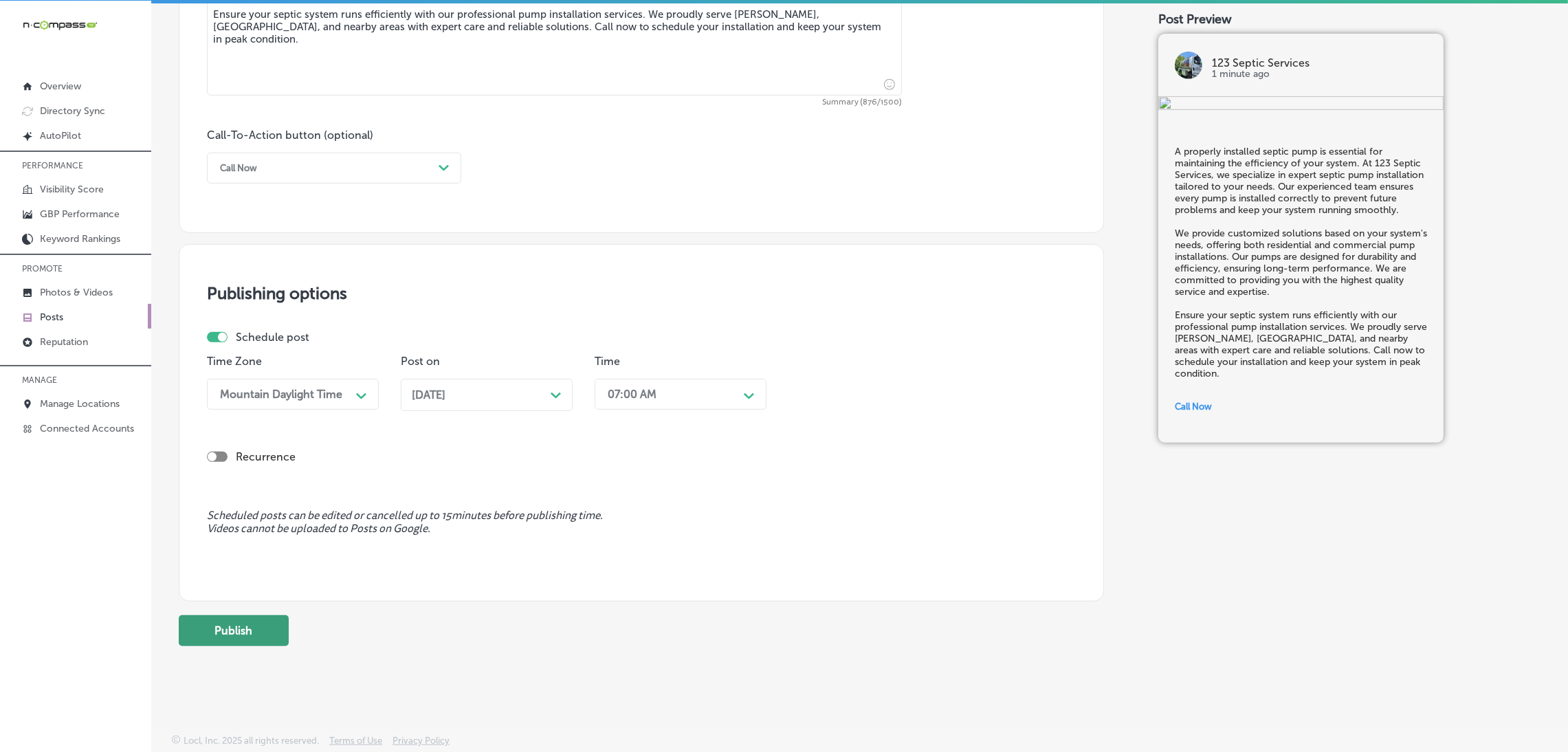
click at [239, 633] on button "Publish" at bounding box center [233, 631] width 110 height 31
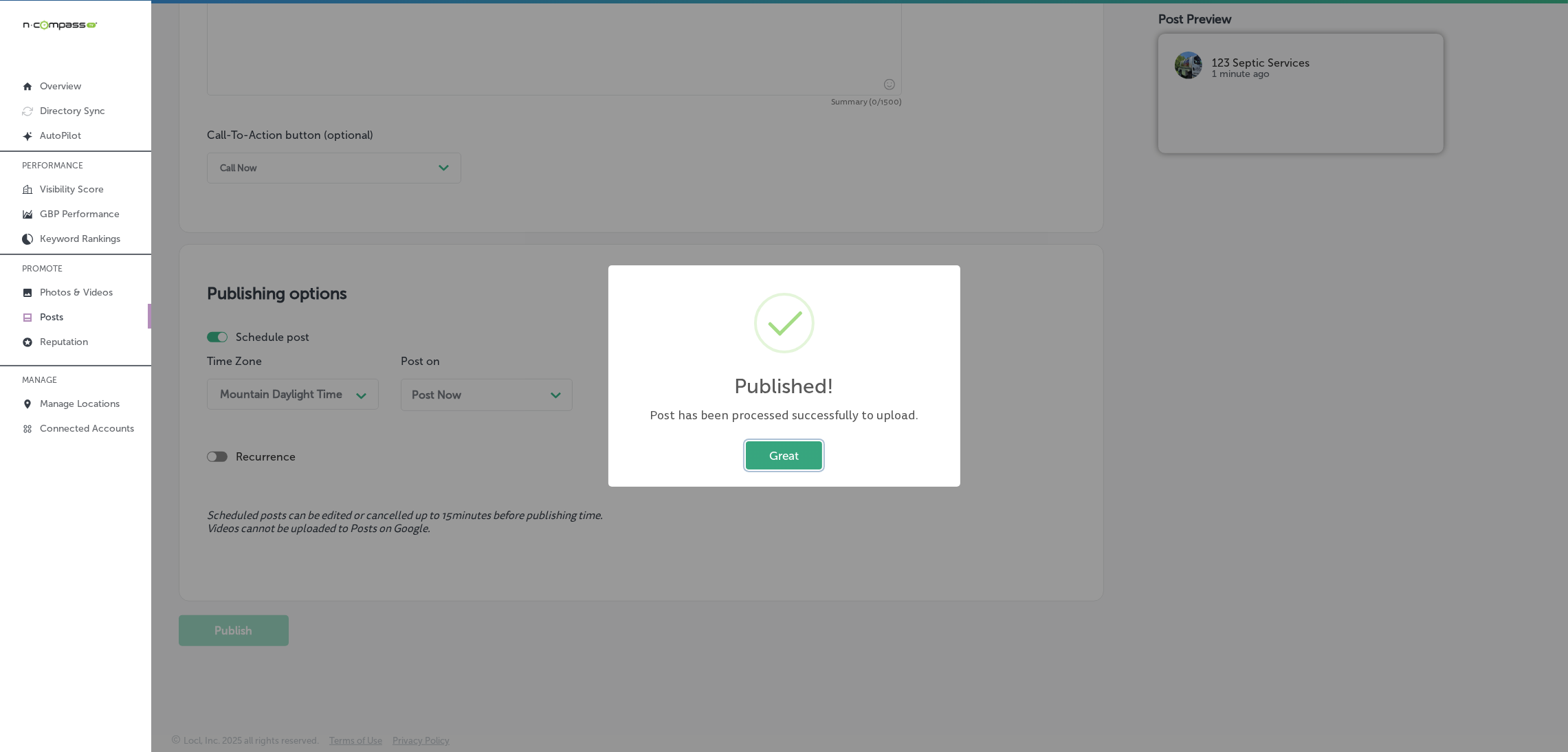
click at [802, 457] on button "Great" at bounding box center [784, 455] width 76 height 29
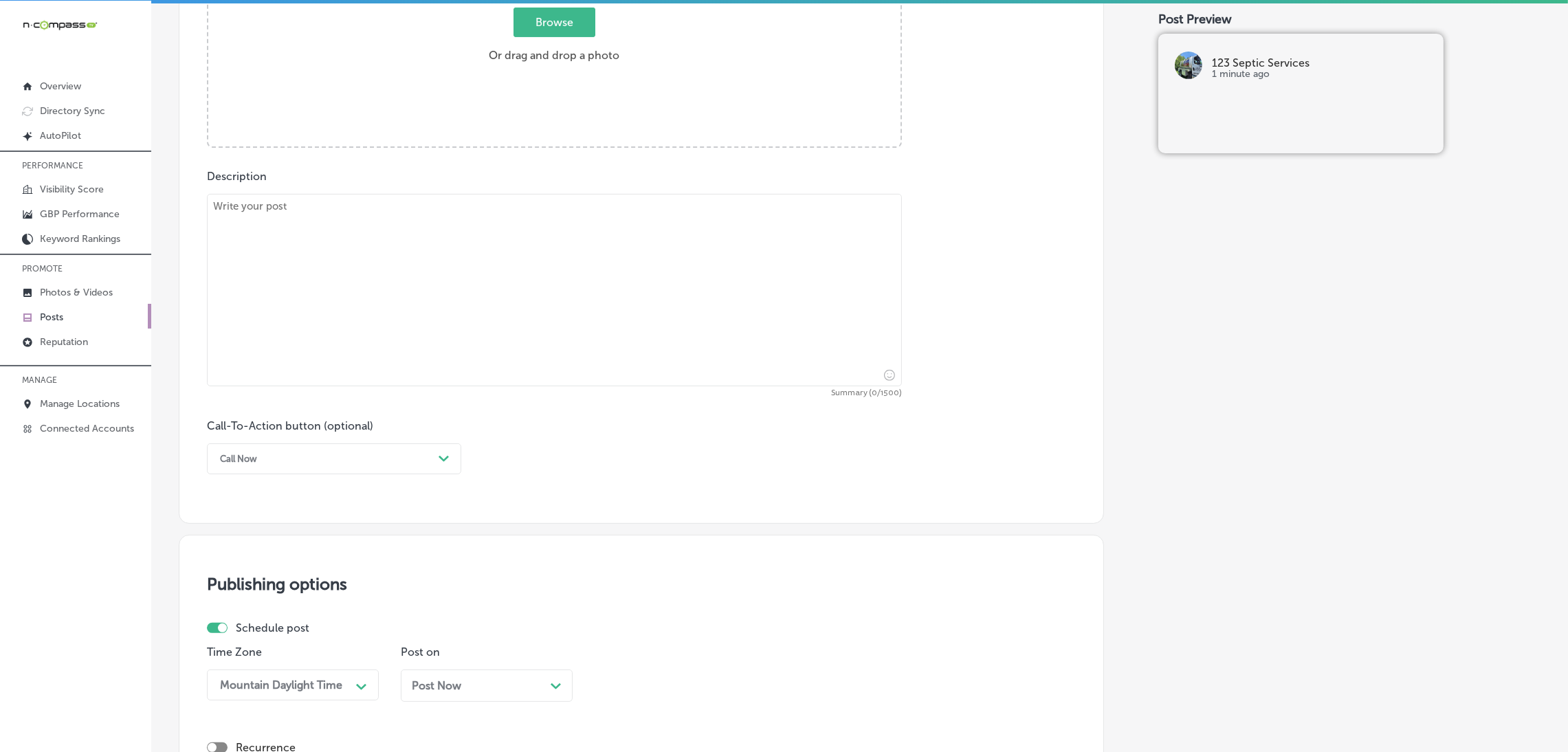
scroll to position [496, 0]
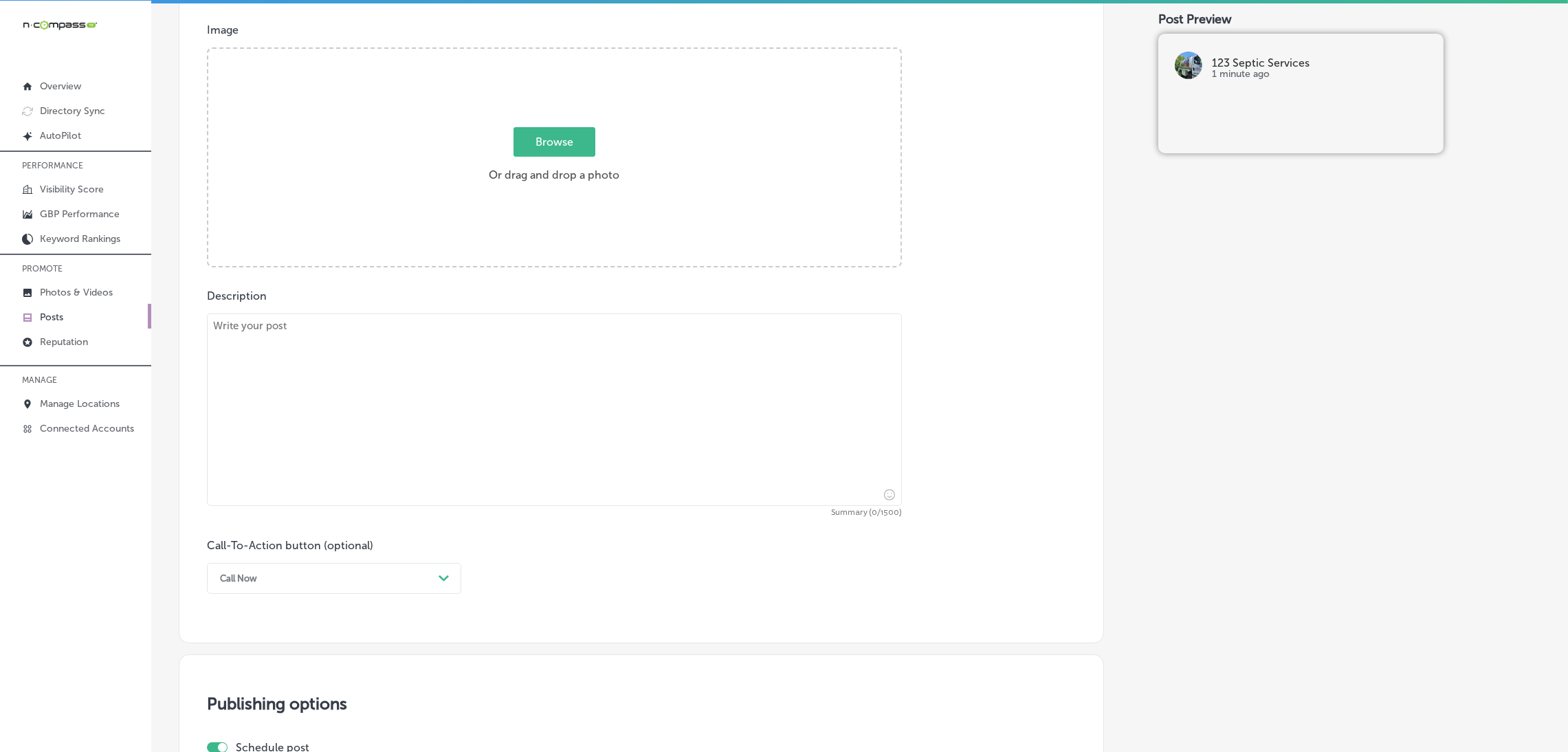
click at [609, 391] on textarea at bounding box center [554, 409] width 695 height 193
paste textarea "At 123 Septic Services, we specialize in septic tank pumping and cleaning to ke…"
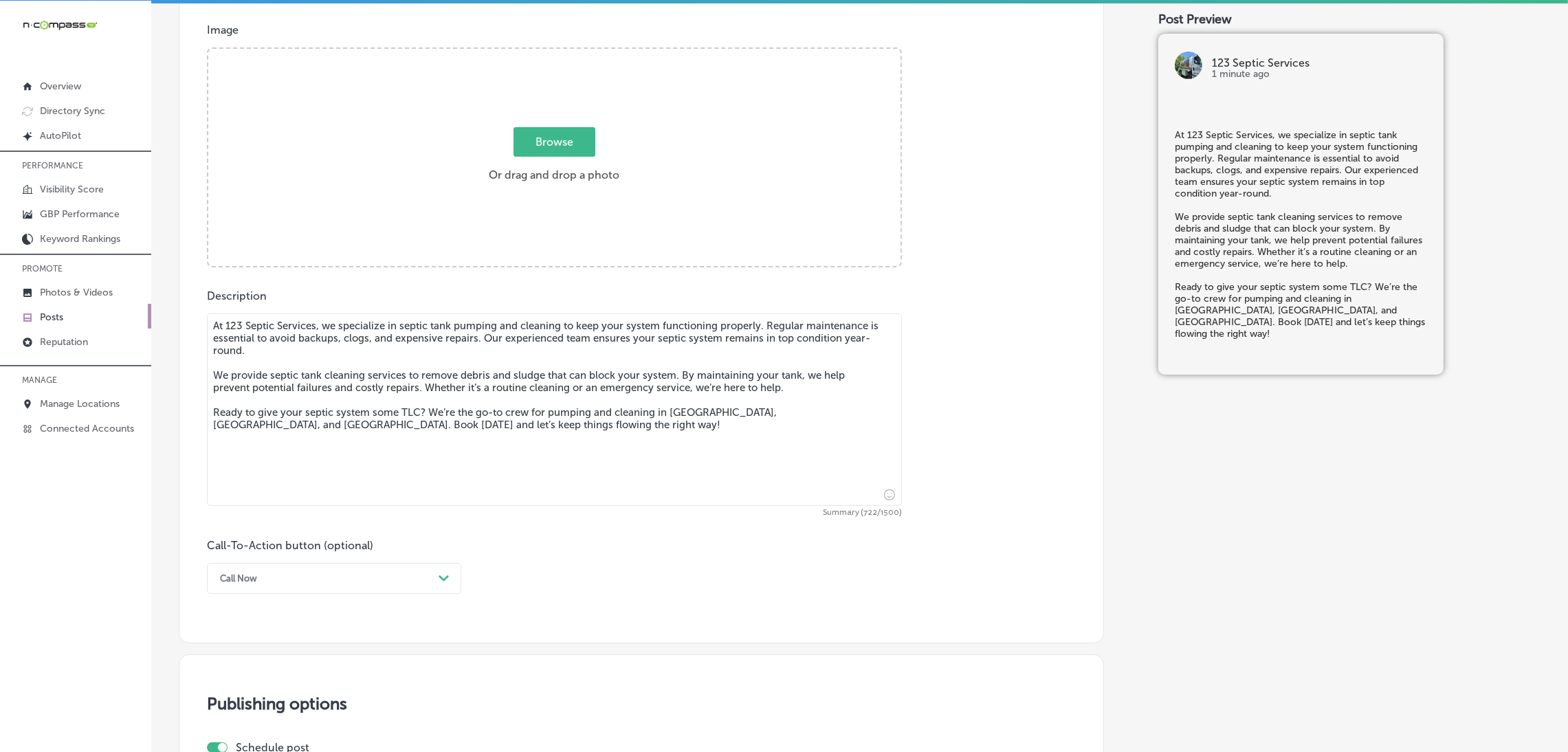
type textarea "At 123 Septic Services, we specialize in septic tank pumping and cleaning to ke…"
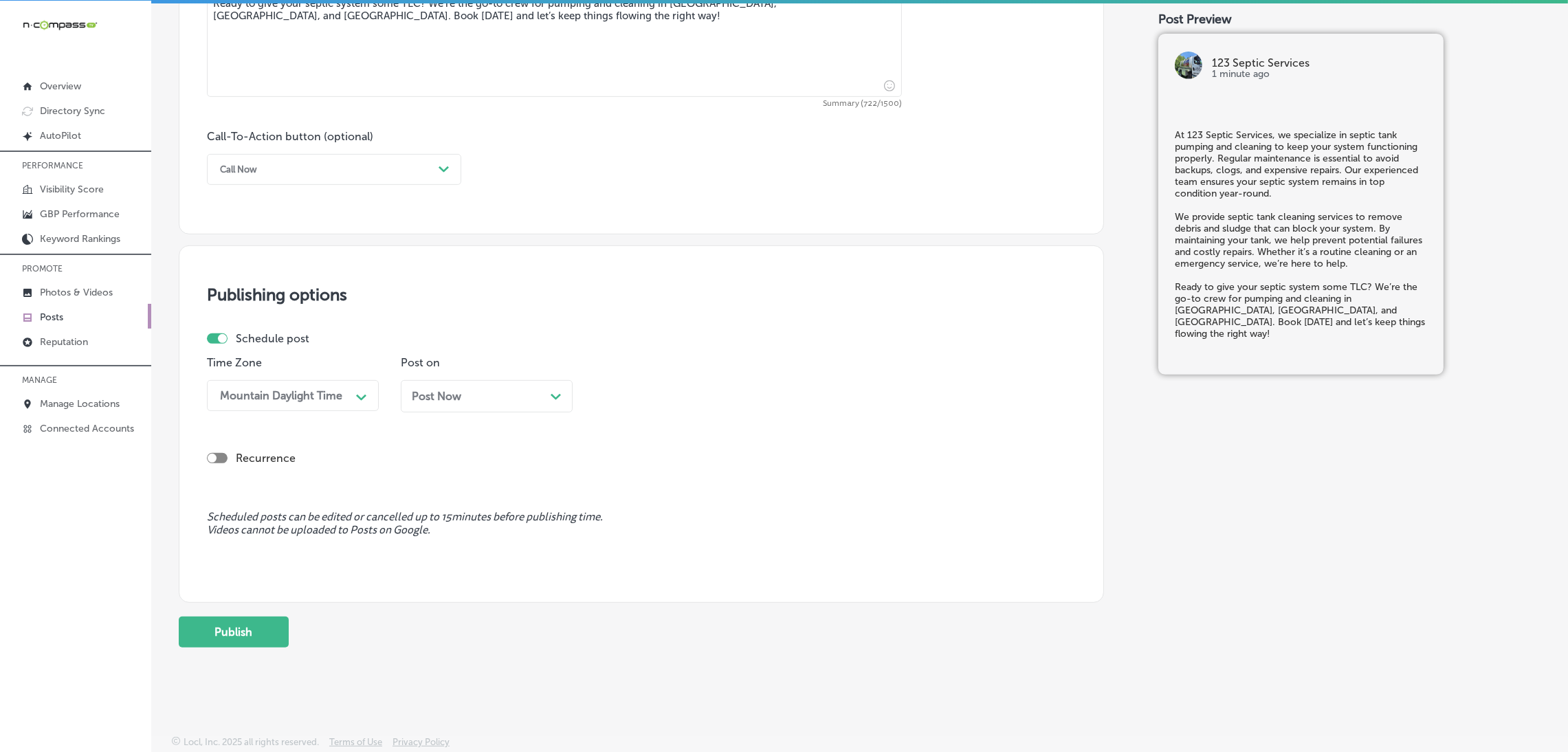
scroll to position [908, 0]
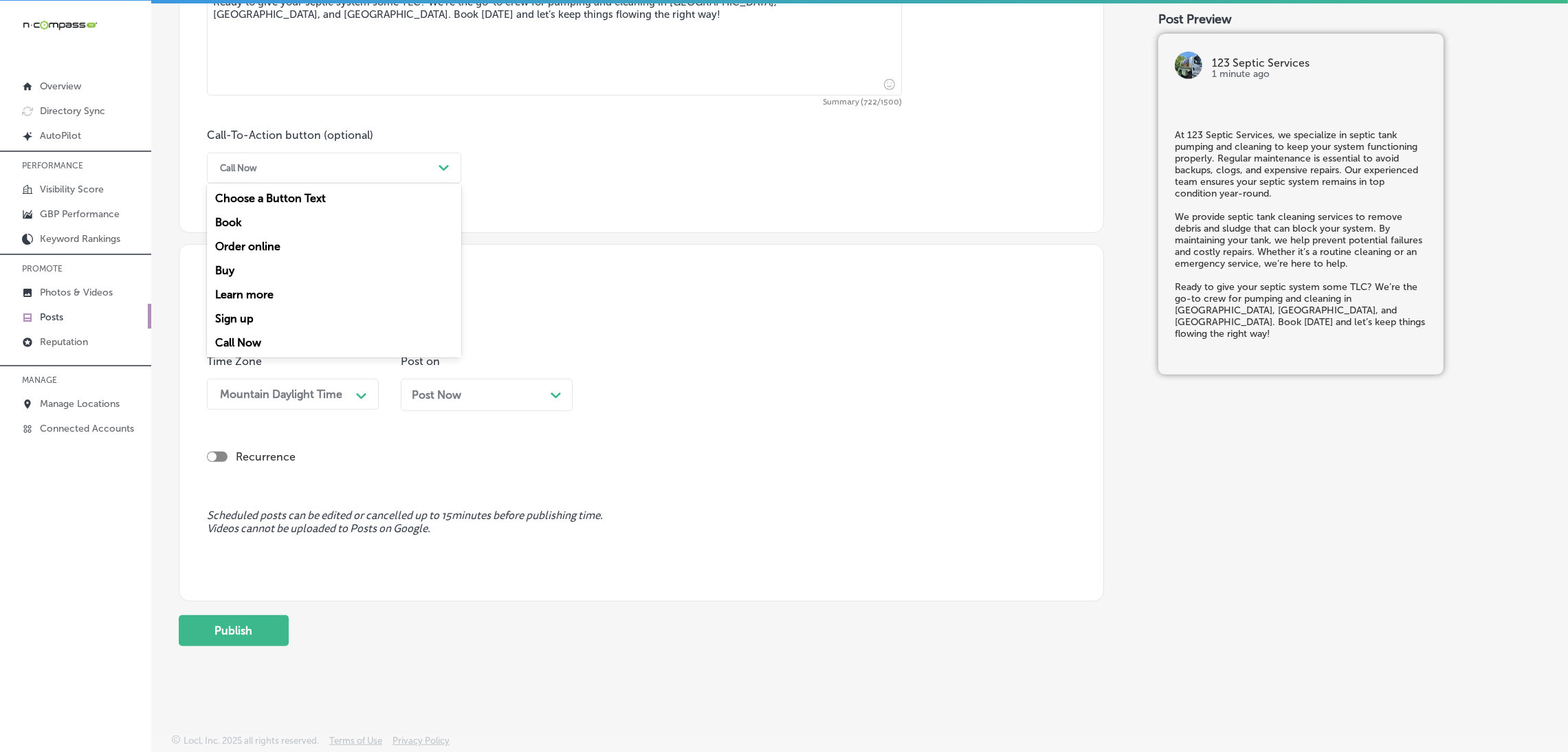
click at [316, 182] on div "option Call Now, selected. option Call Now focused, 7 of 7. 7 results available…" at bounding box center [334, 167] width 255 height 31
click at [275, 224] on div "Book" at bounding box center [334, 222] width 255 height 24
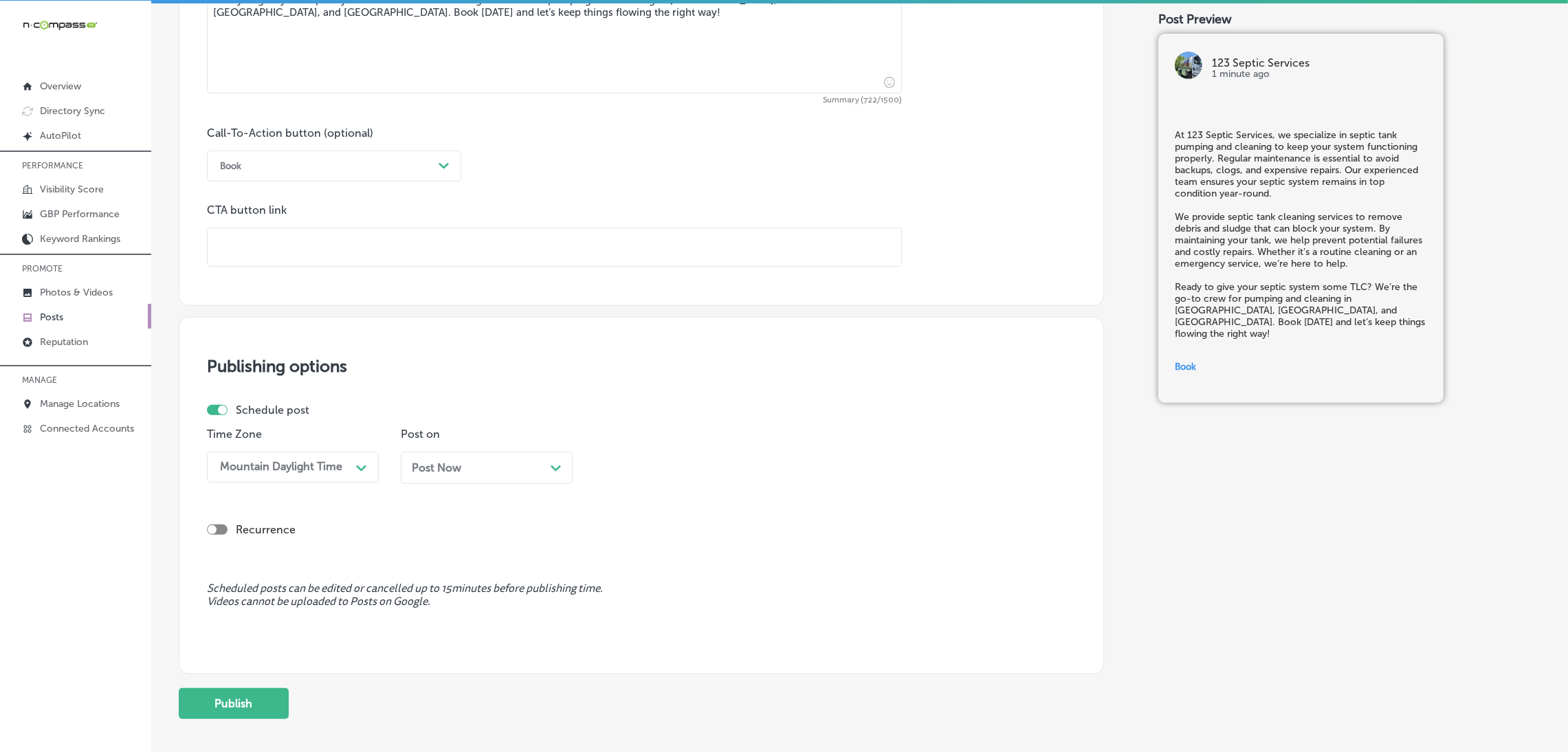
click at [275, 255] on input "text" at bounding box center [554, 247] width 694 height 38
paste input "[URL][DOMAIN_NAME]"
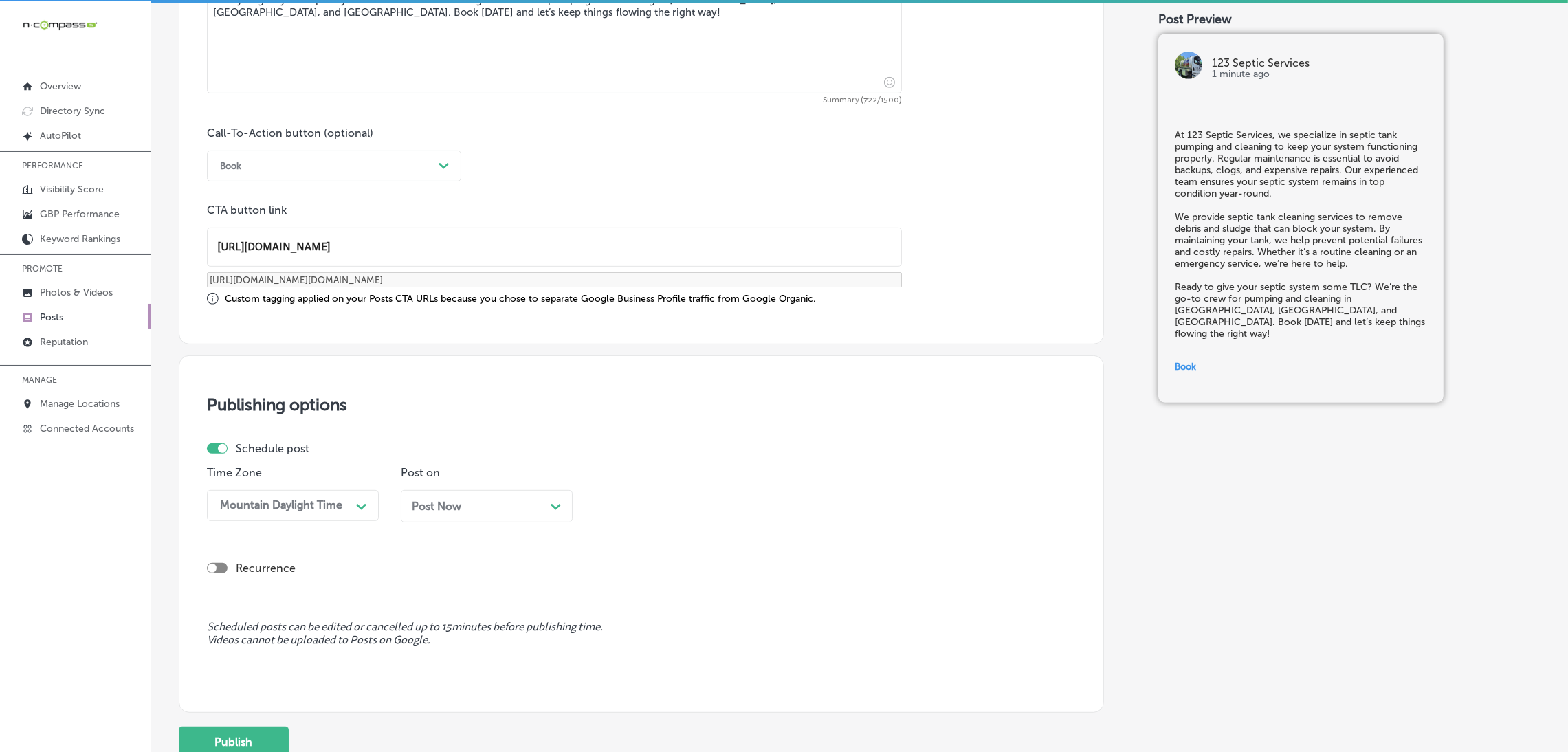
type input "[URL][DOMAIN_NAME]"
click at [443, 508] on span "Post Now" at bounding box center [436, 506] width 49 height 13
click at [615, 515] on div "01:15 PM" at bounding box center [669, 505] width 137 height 24
click at [650, 702] on div "7:00 AM" at bounding box center [680, 695] width 172 height 24
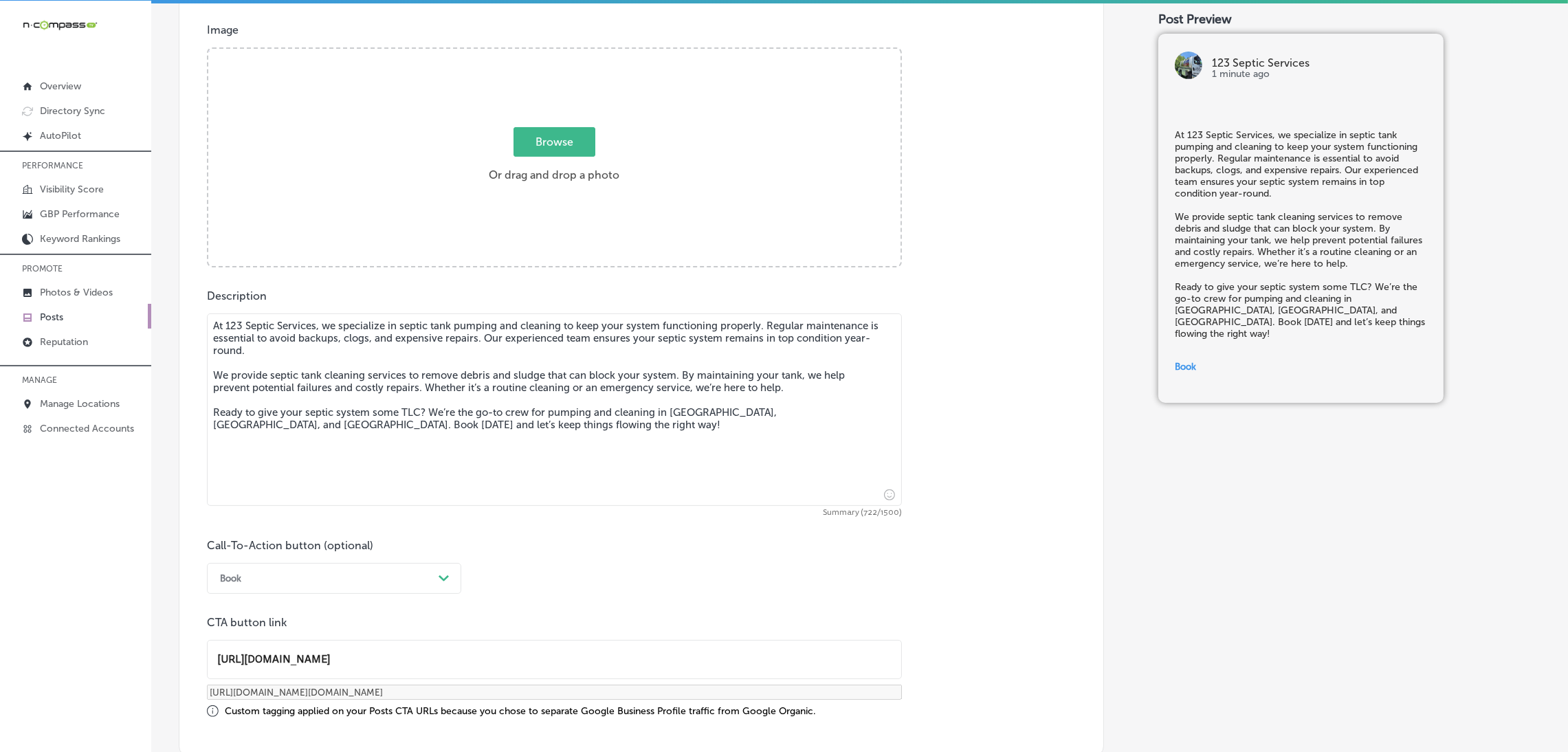
scroll to position [393, 0]
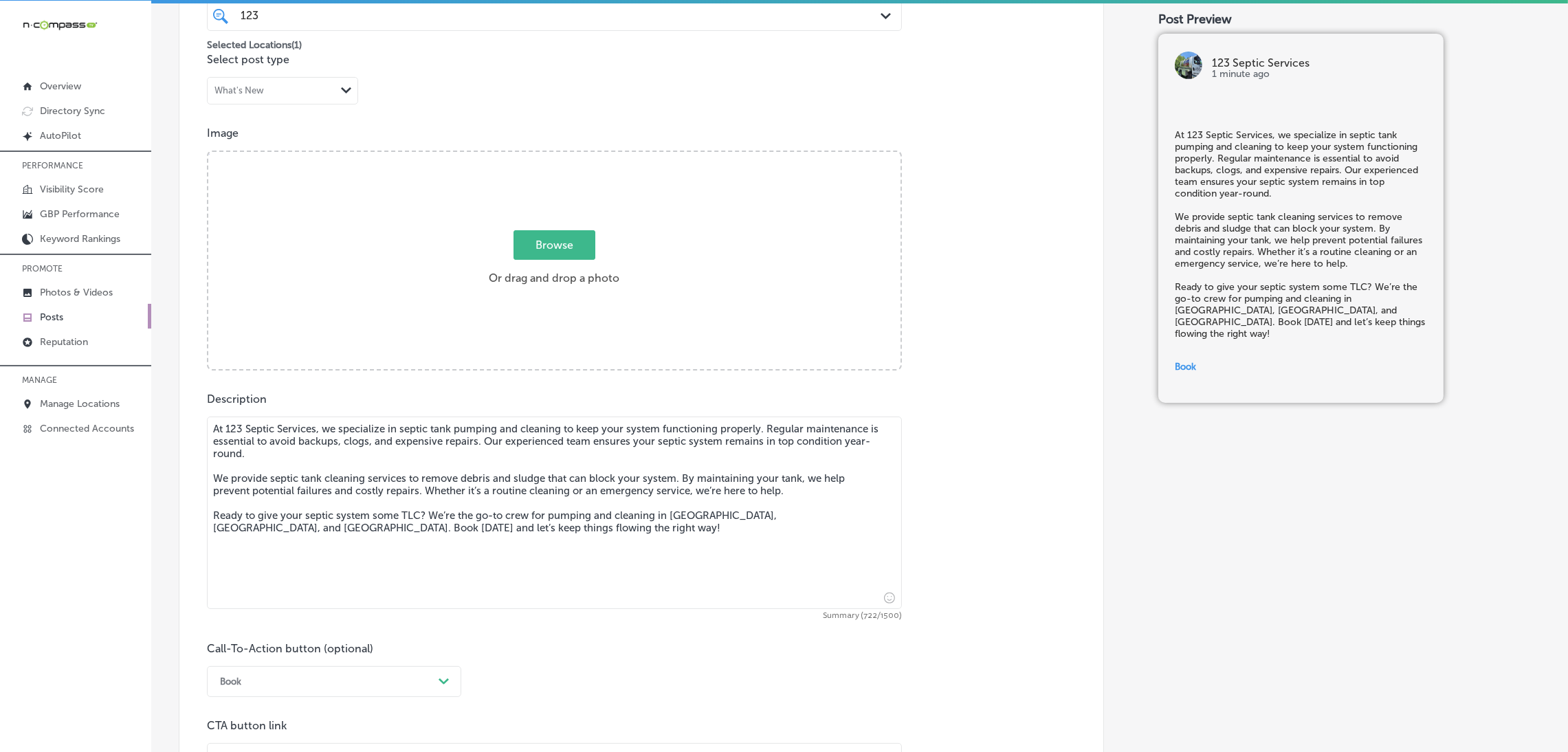
click at [520, 303] on div "Browse Or drag and drop a photo" at bounding box center [554, 262] width 692 height 220
click at [209, 152] on input "Browse Or drag and drop a photo" at bounding box center [554, 154] width 692 height 4
type input "C:\fakepath\IMG_5381.jpg"
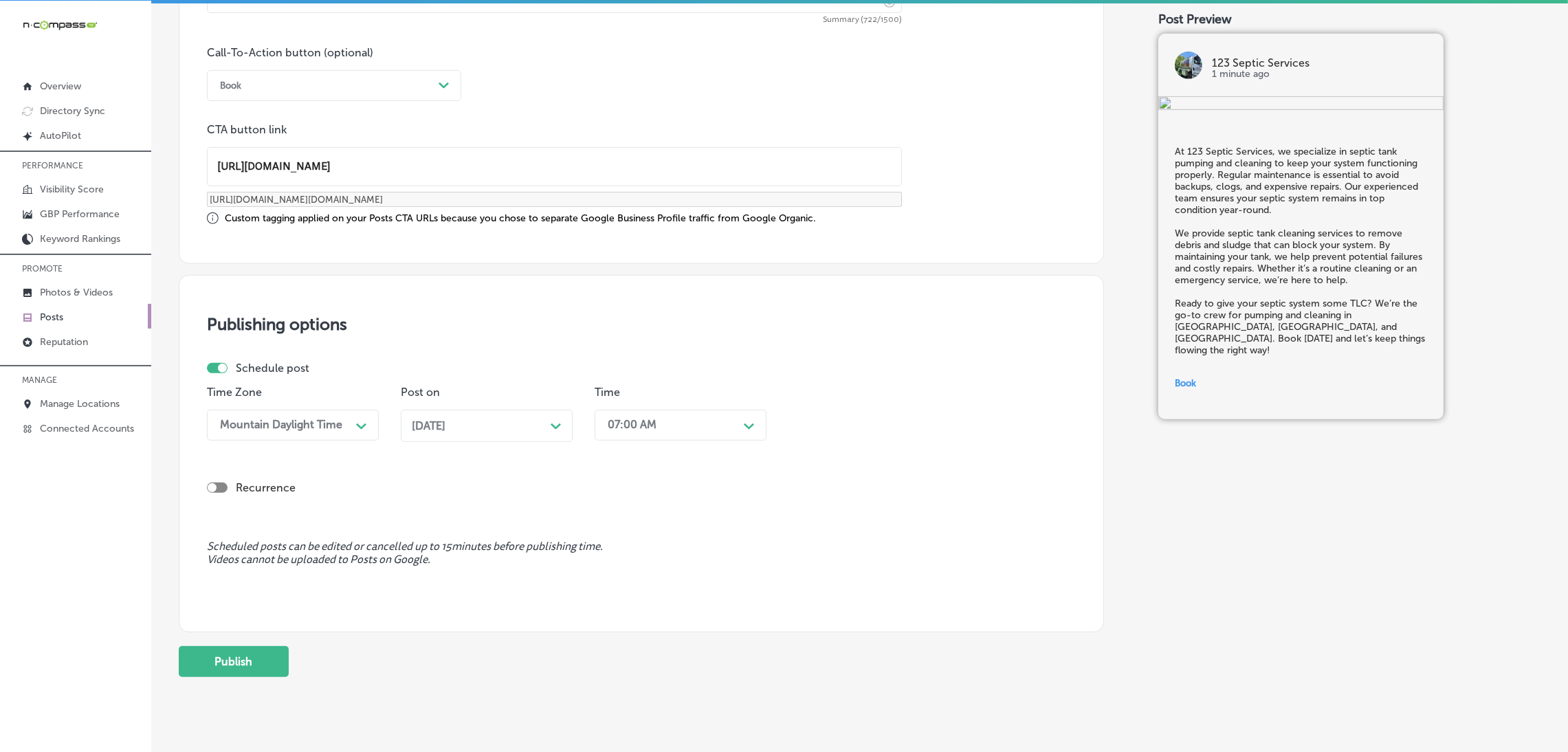
scroll to position [1021, 0]
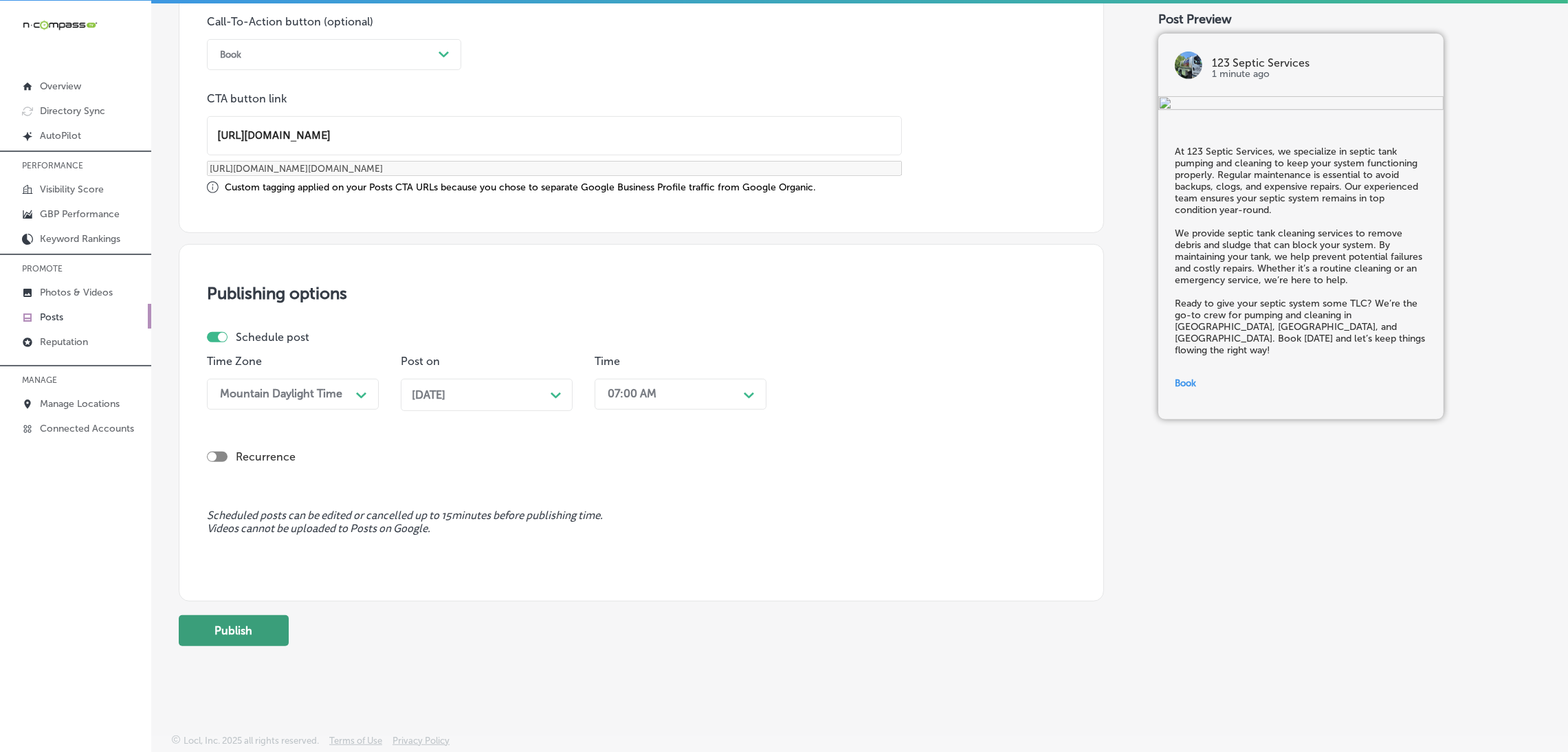
click at [238, 616] on button "Publish" at bounding box center [233, 631] width 110 height 31
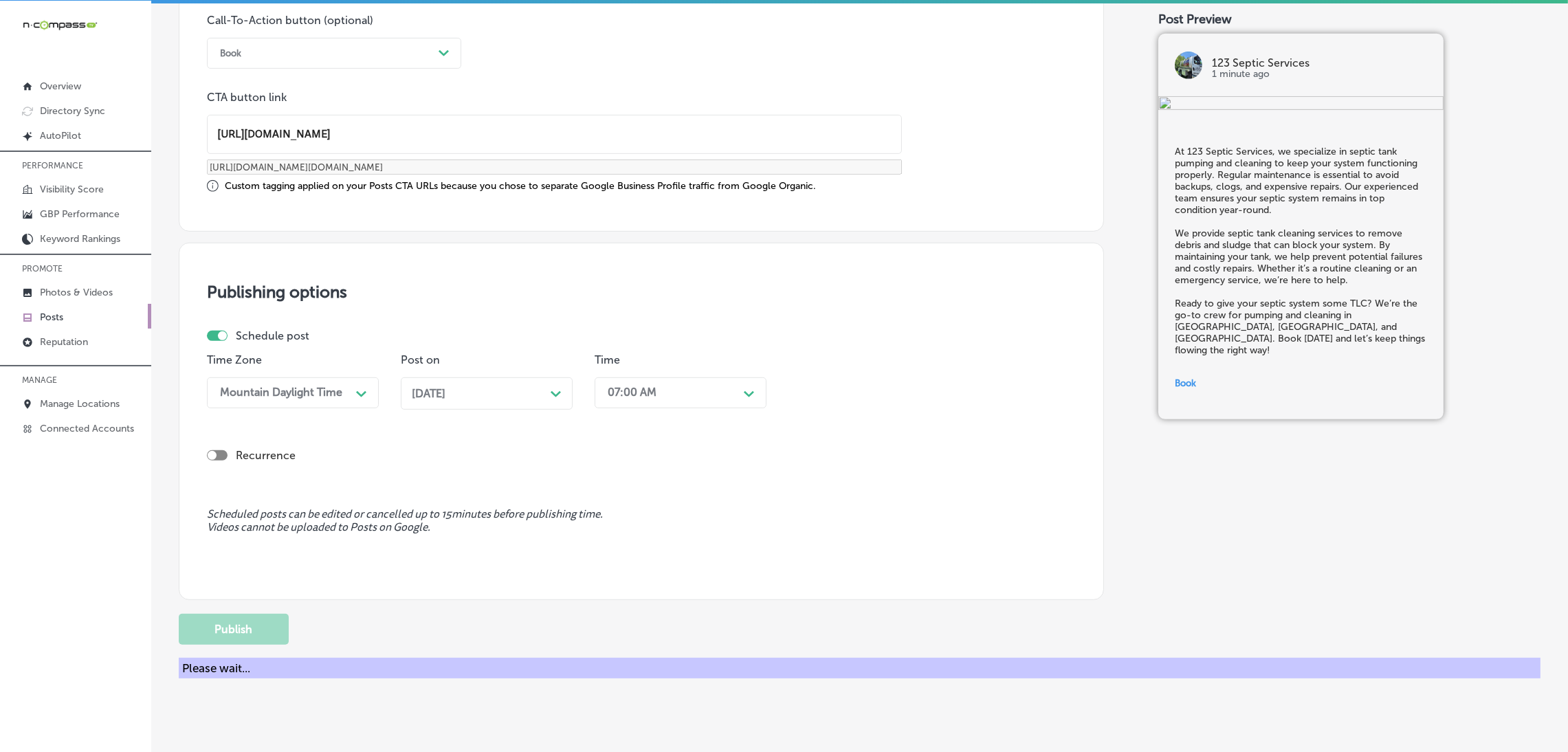
scroll to position [908, 0]
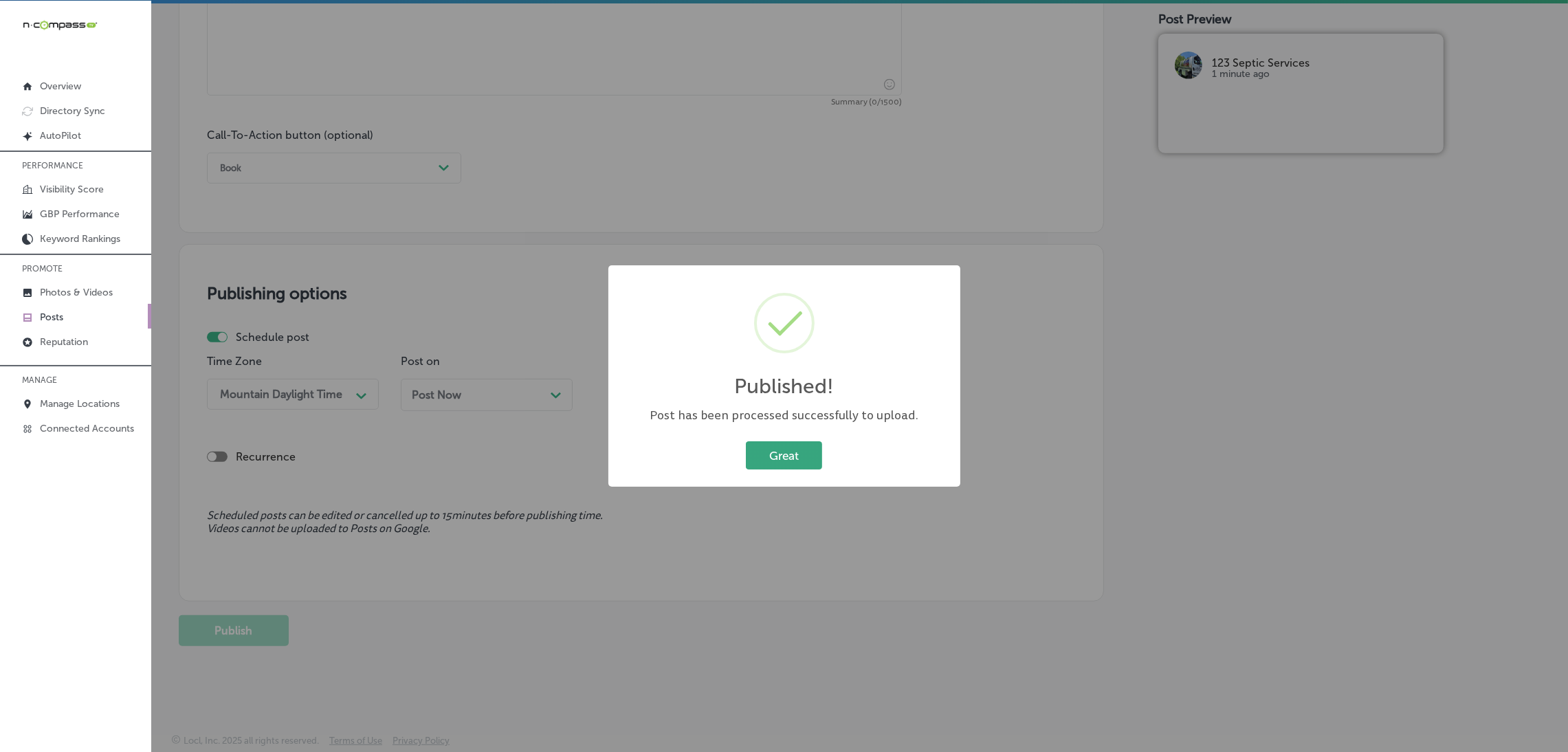
click at [791, 451] on button "Great" at bounding box center [784, 455] width 76 height 29
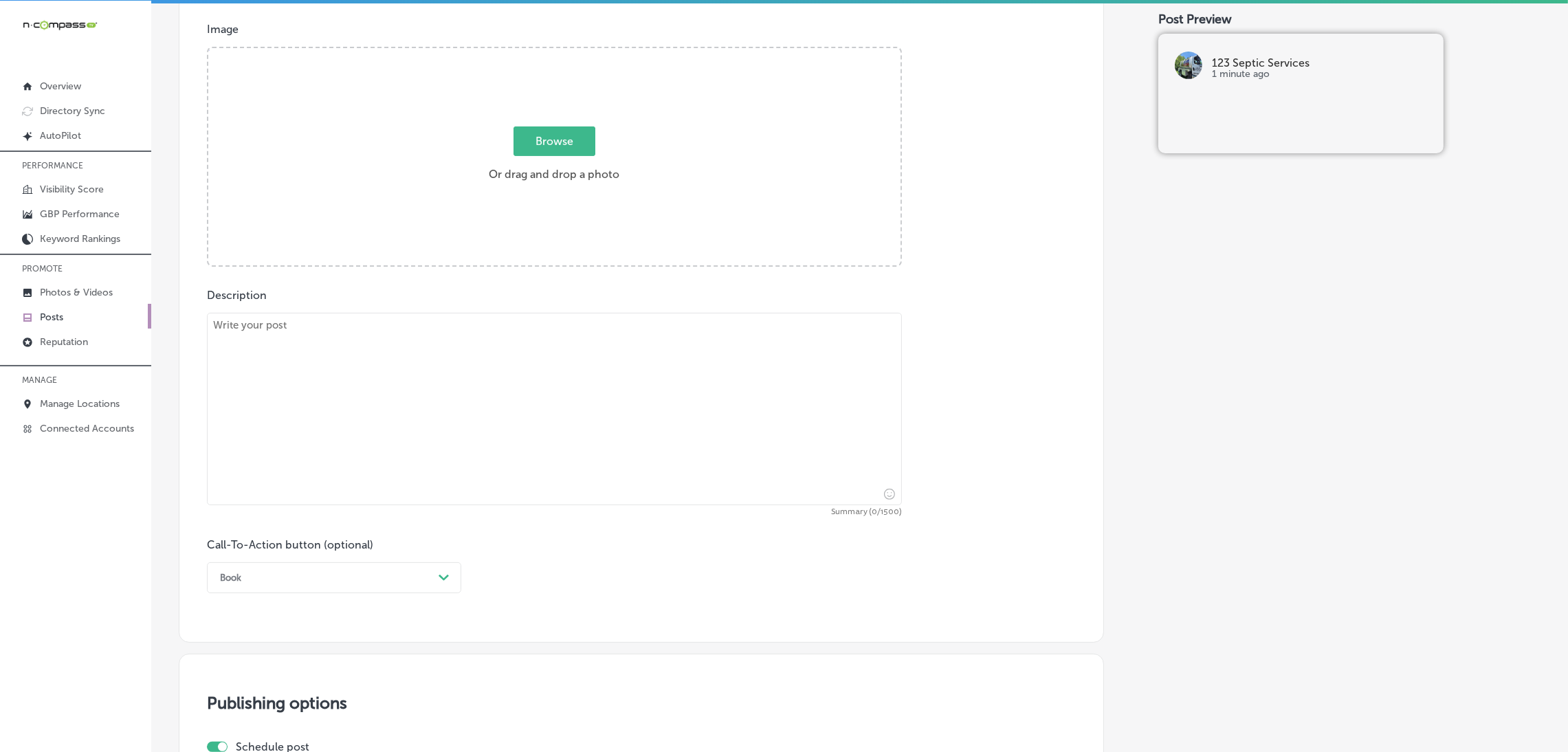
scroll to position [496, 0]
click at [462, 353] on textarea at bounding box center [554, 409] width 695 height 193
paste textarea "Is your septic system in need of jetting or regular maintenance? 123 Septic Ser…"
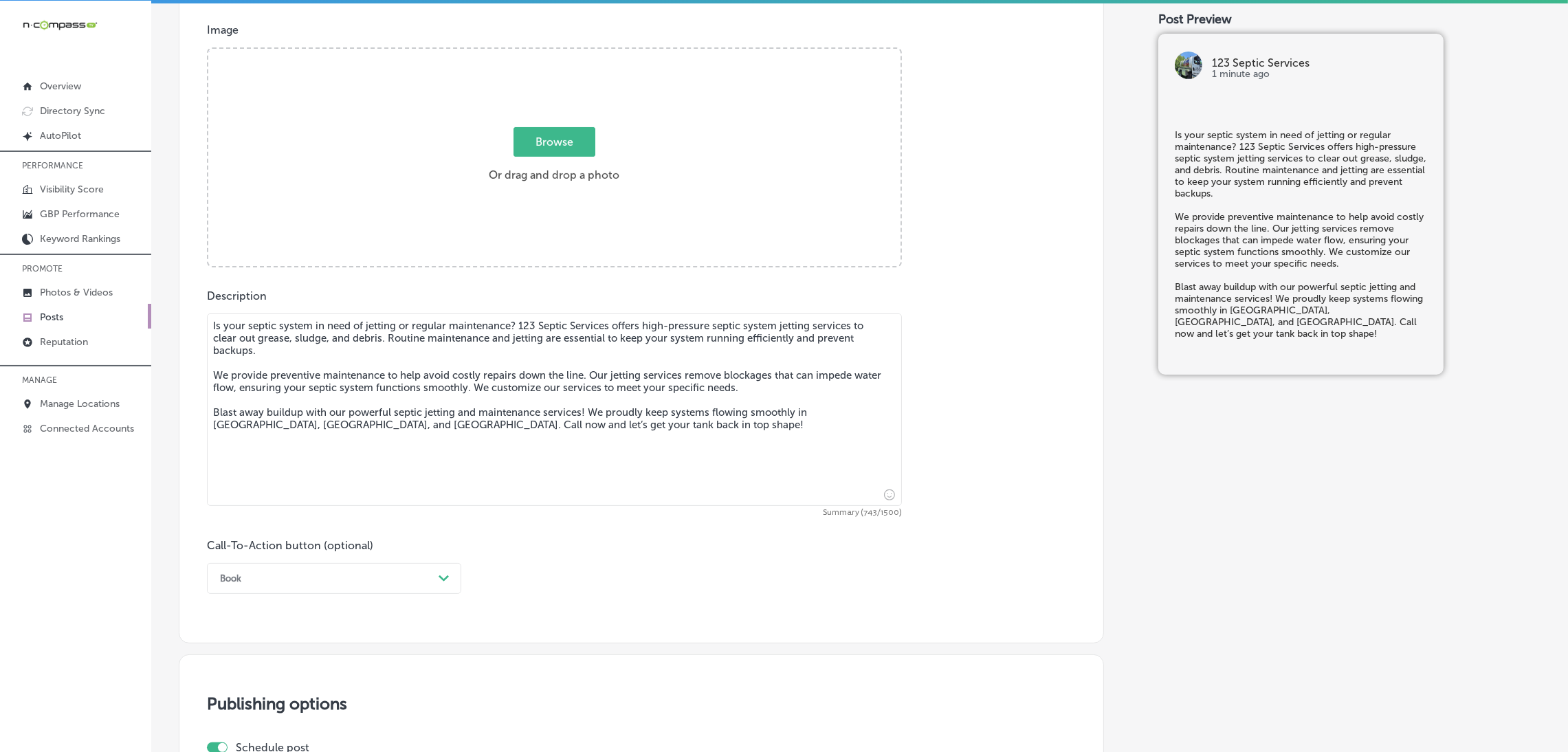
type textarea "Is your septic system in need of jetting or regular maintenance? 123 Septic Ser…"
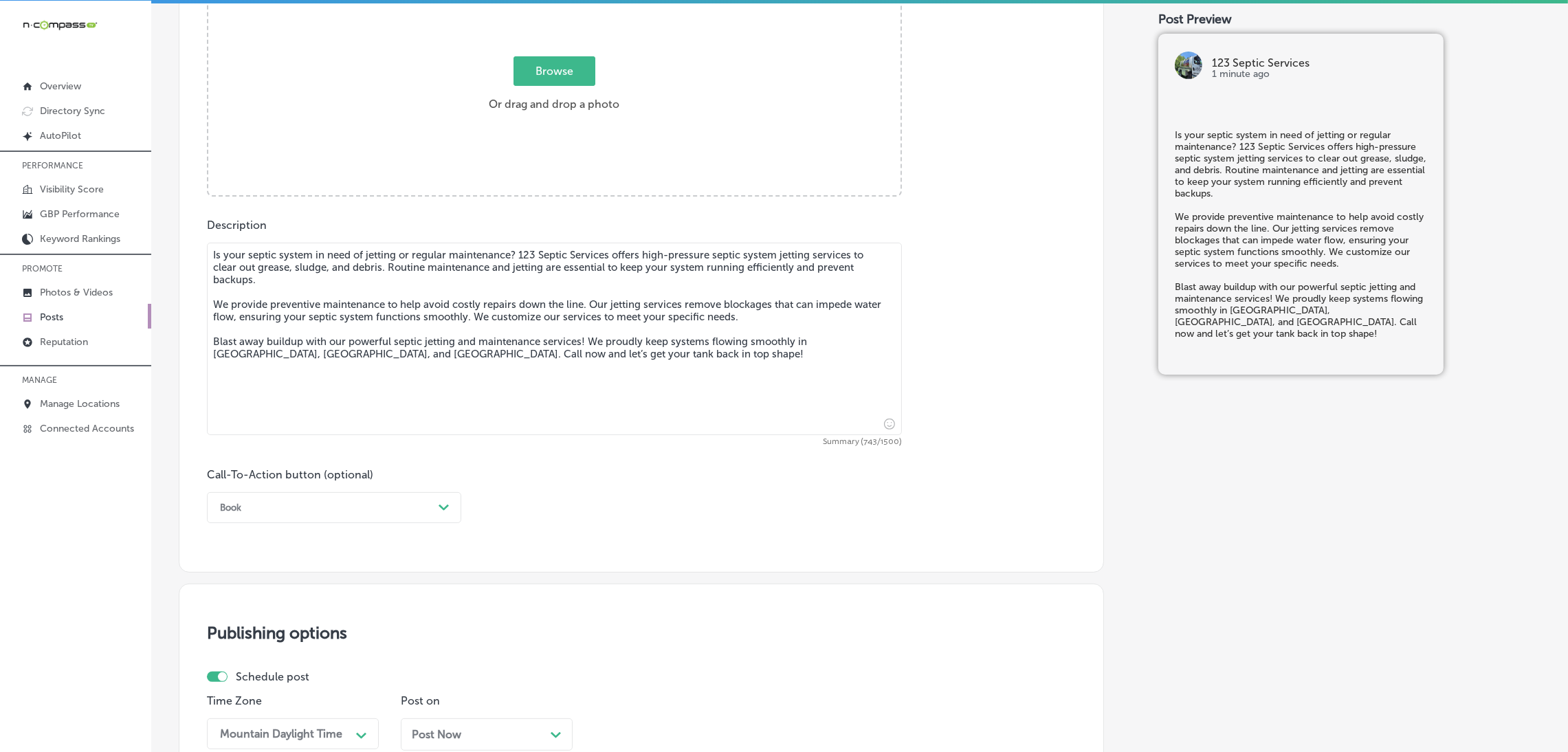
scroll to position [599, 0]
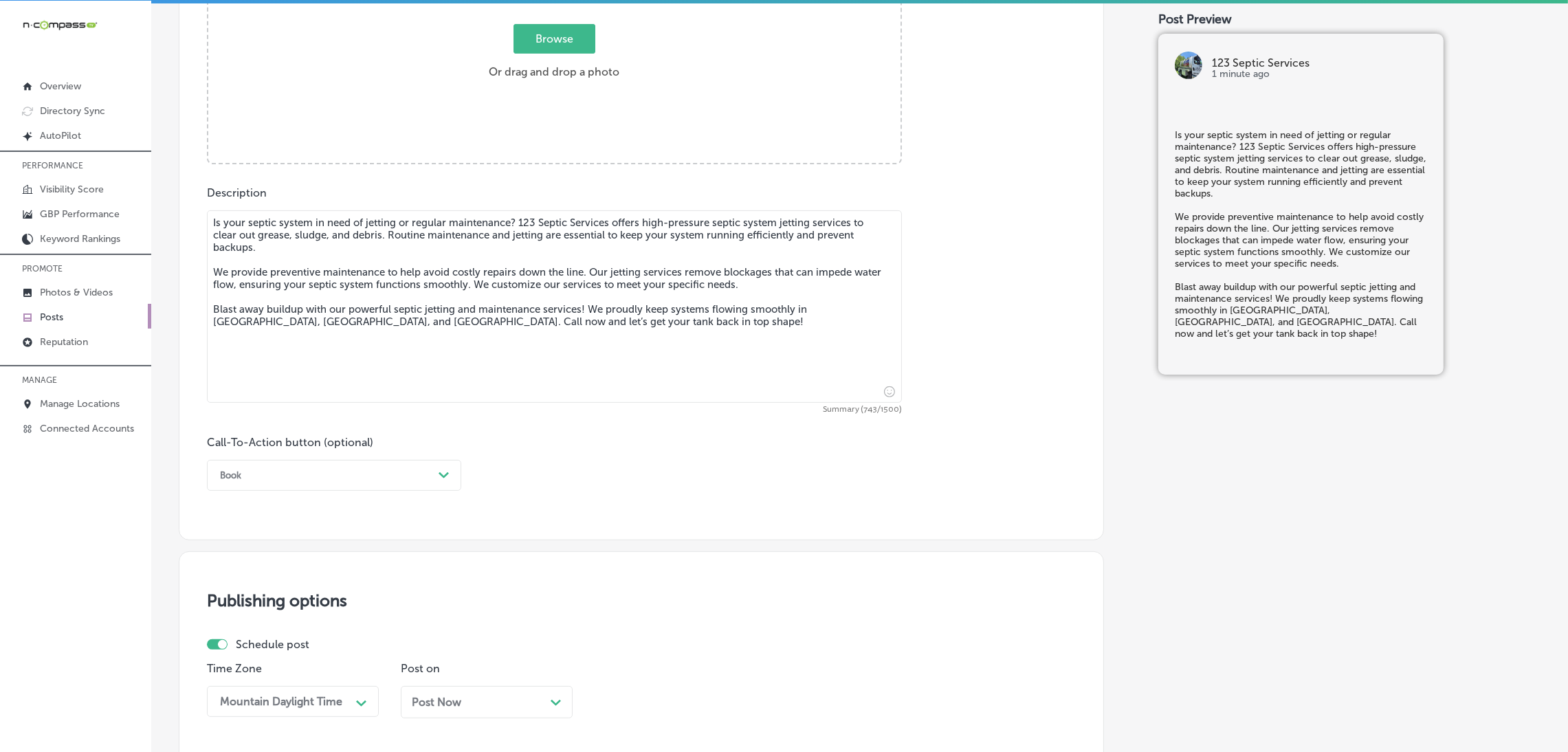
click at [242, 474] on div "Book" at bounding box center [323, 475] width 220 height 21
click at [262, 649] on div "Call Now" at bounding box center [334, 650] width 255 height 24
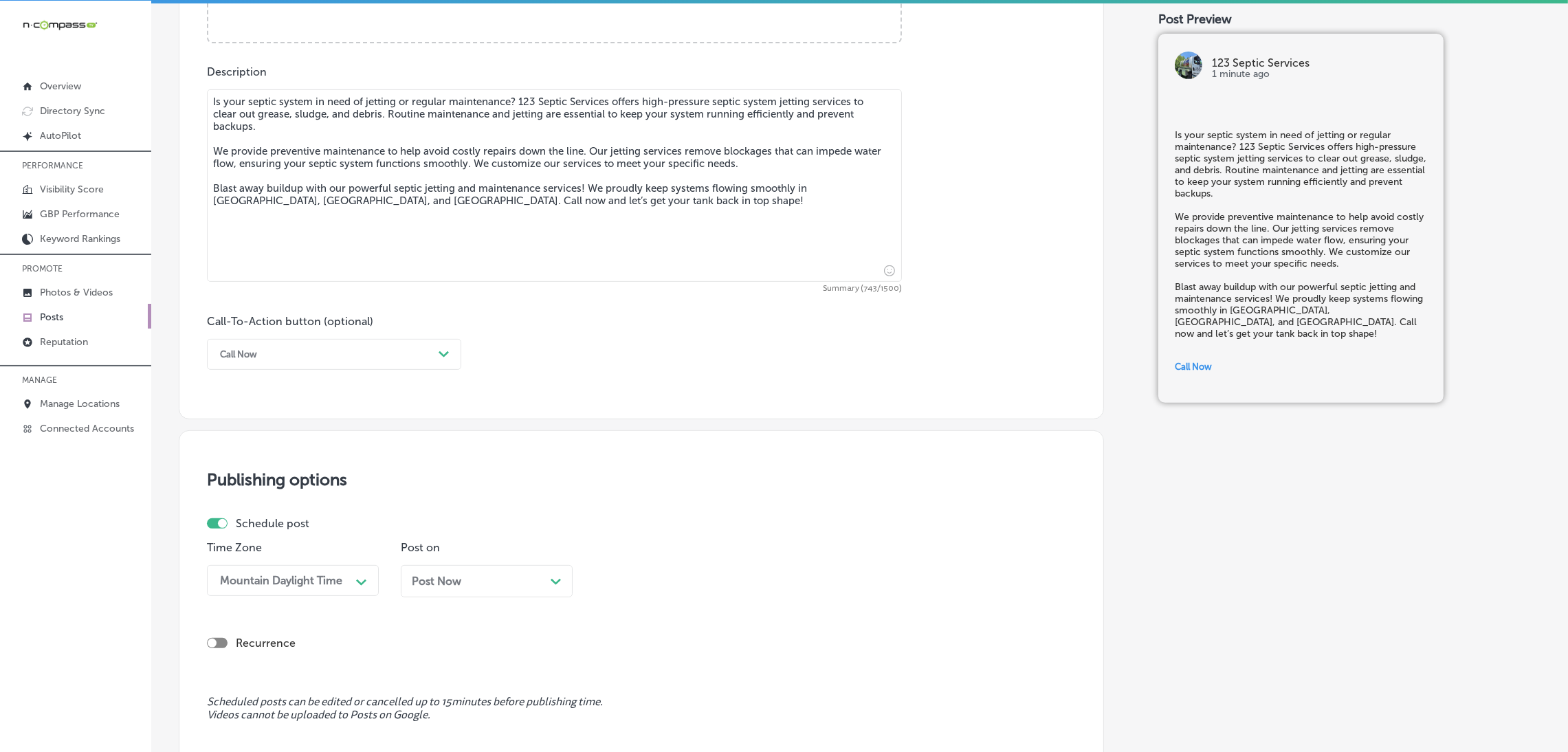
scroll to position [805, 0]
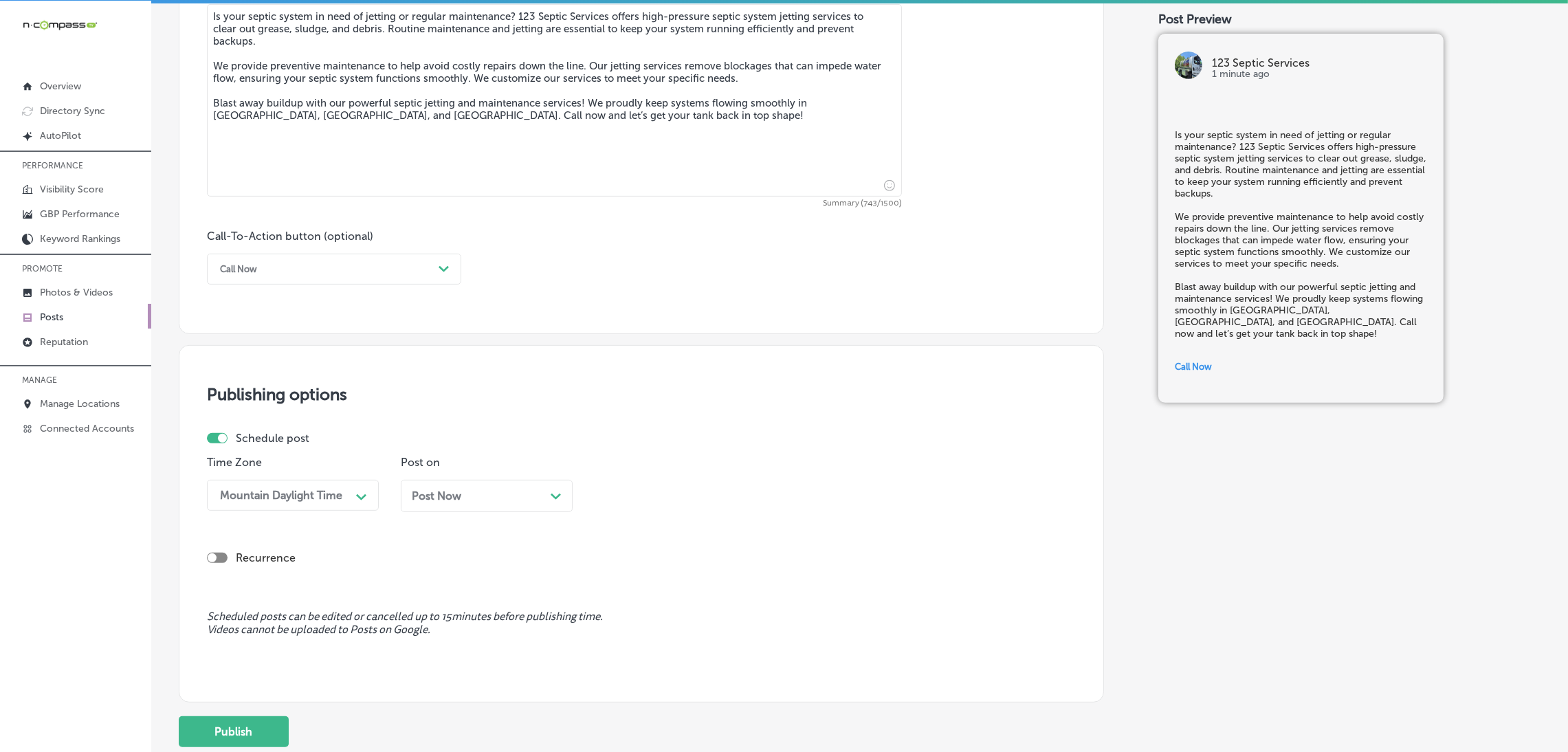
click at [452, 504] on div "Post Now Path Created with Sketch." at bounding box center [486, 496] width 172 height 33
click at [621, 505] on div "01:15 PM" at bounding box center [669, 495] width 137 height 24
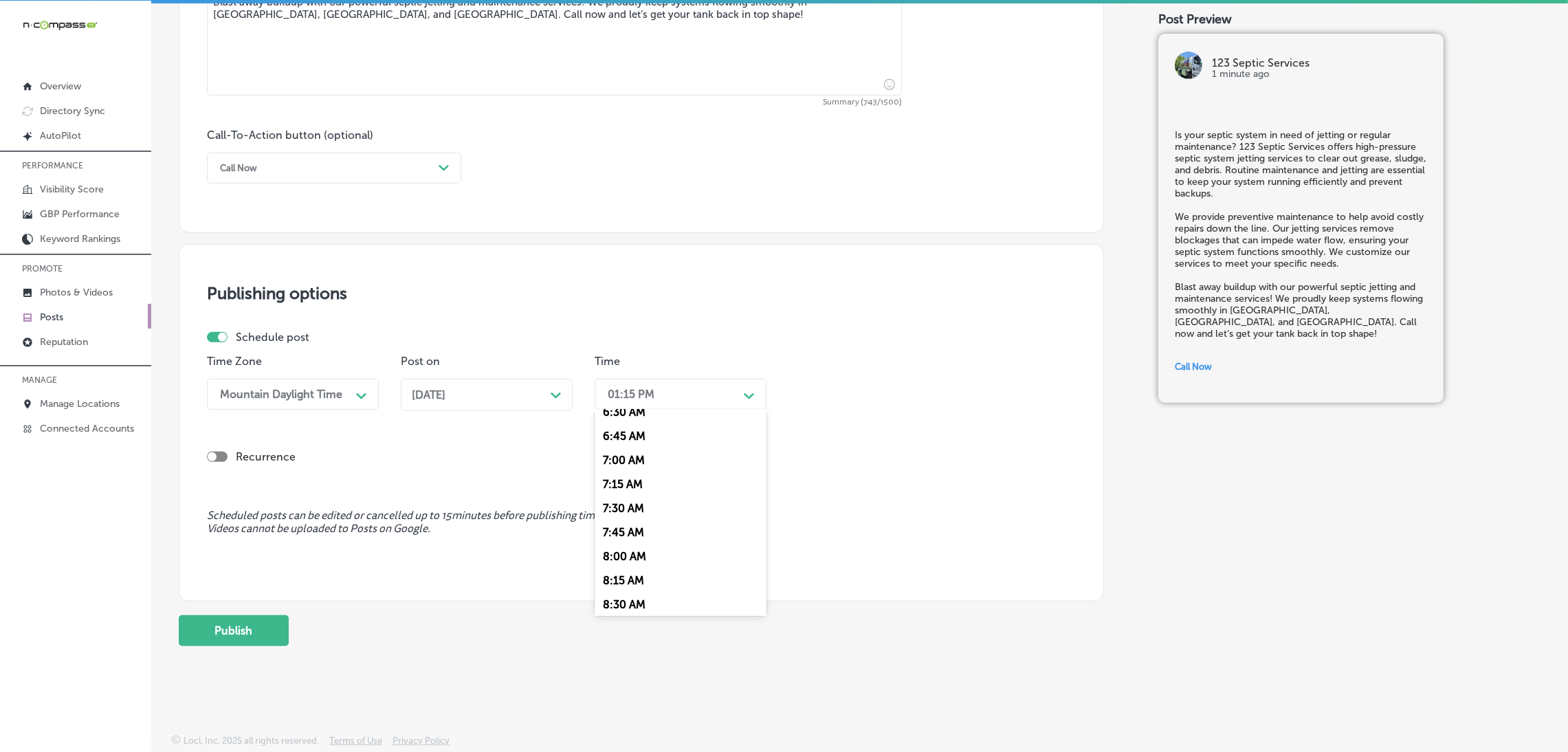
scroll to position [618, 0]
click at [625, 478] on div "7:00 AM" at bounding box center [680, 480] width 172 height 24
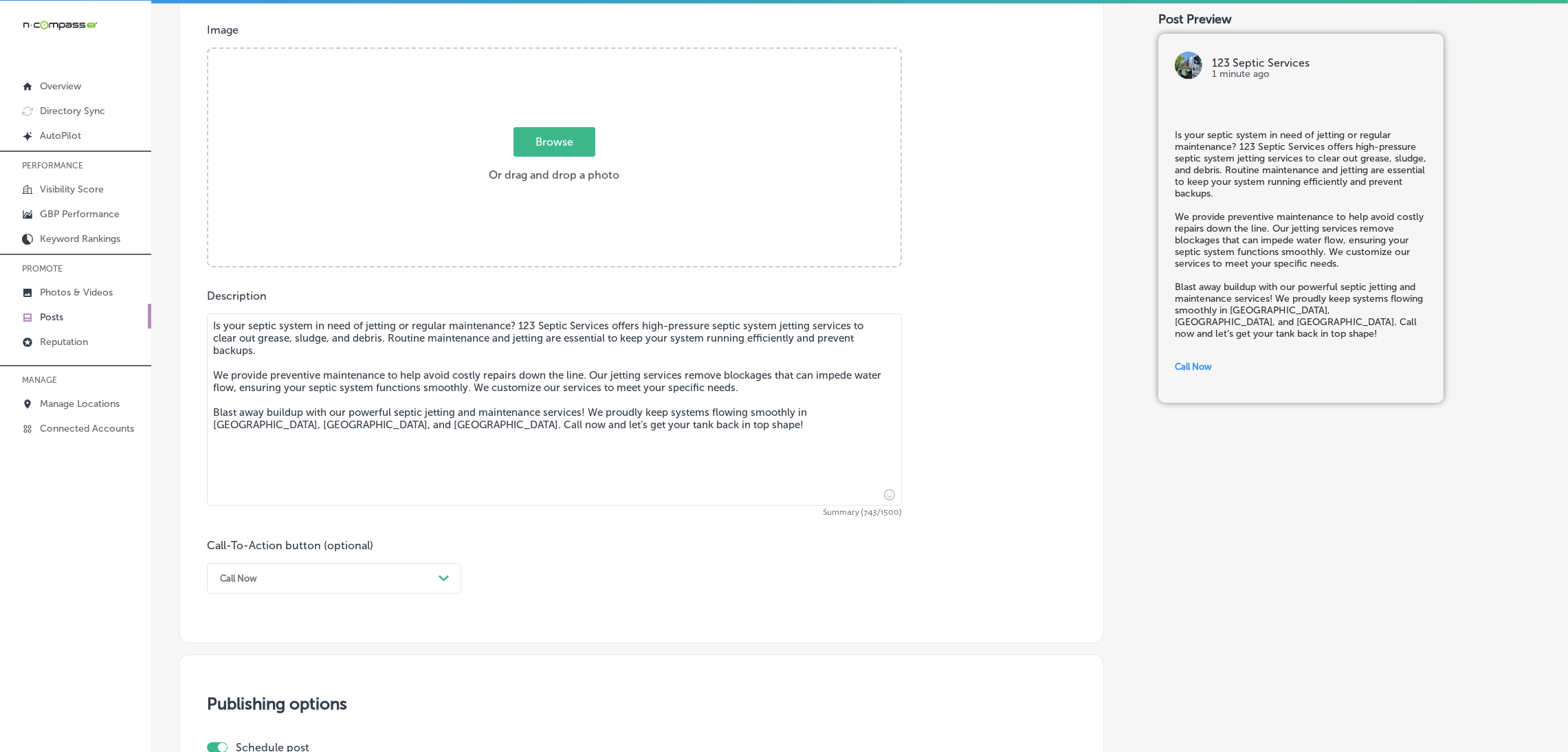
scroll to position [290, 0]
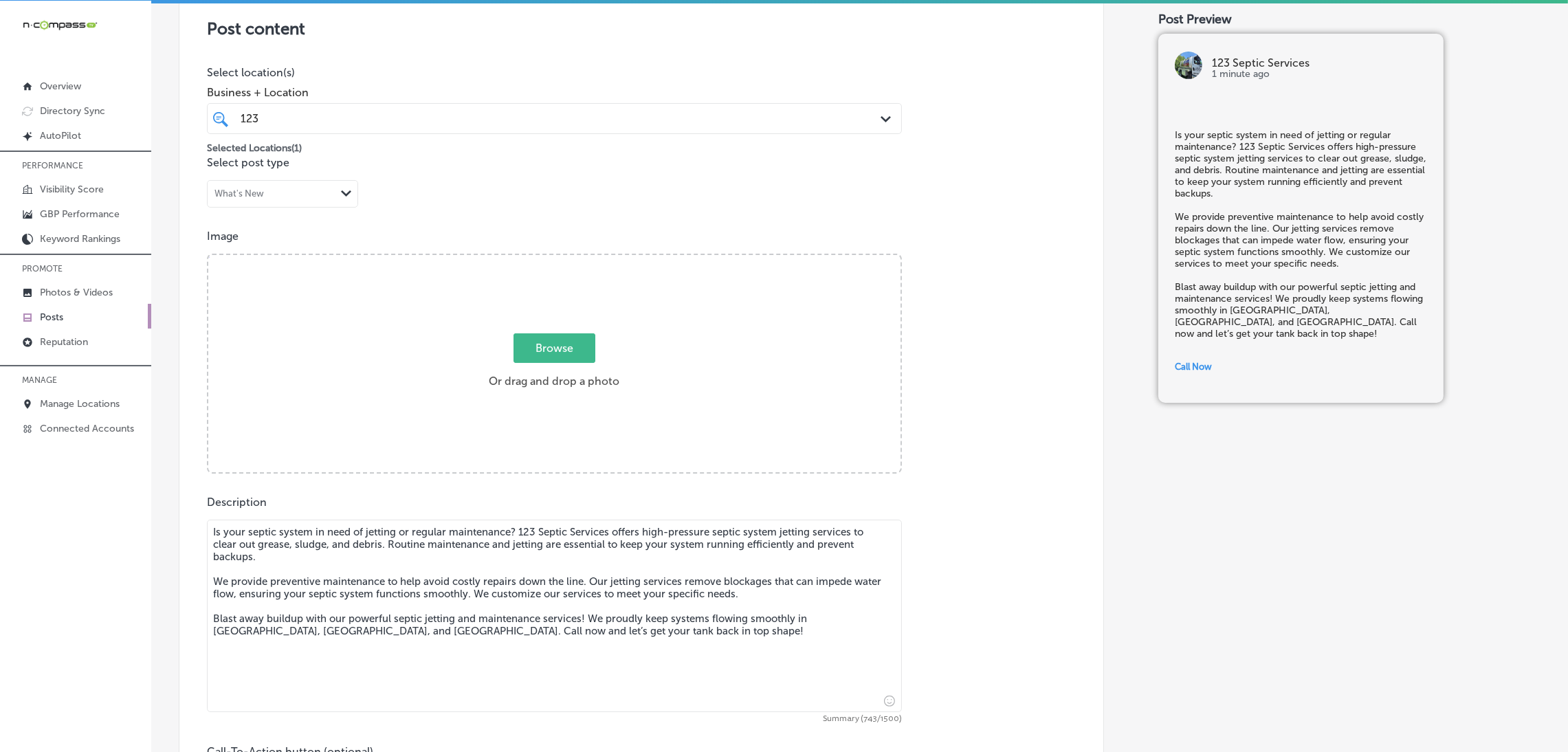
click at [646, 343] on div "Browse Or drag and drop a photo" at bounding box center [554, 365] width 692 height 220
click at [209, 255] on input "Browse Or drag and drop a photo" at bounding box center [554, 257] width 692 height 4
type input "C:\fakepath\IMG_5382.jpg"
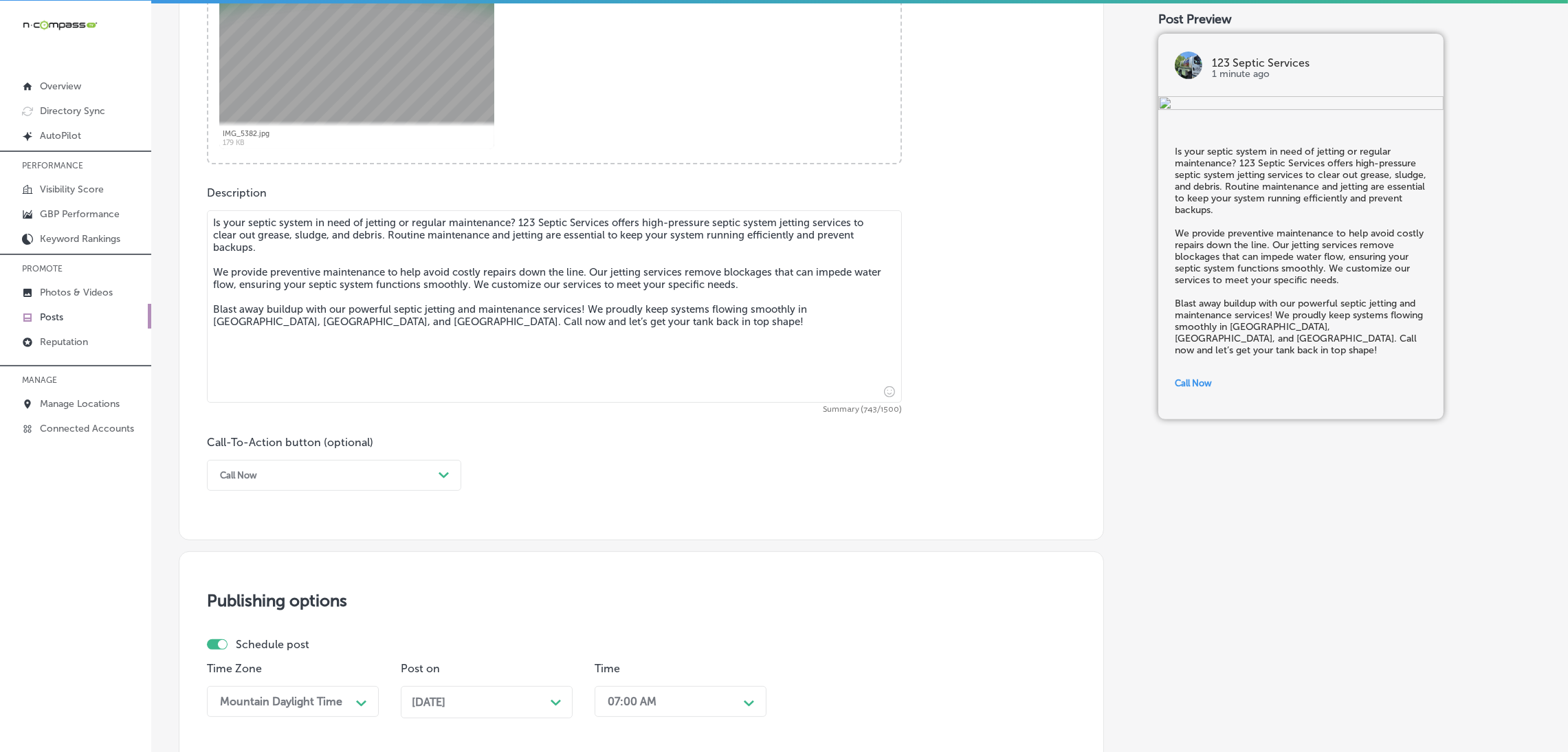
scroll to position [908, 0]
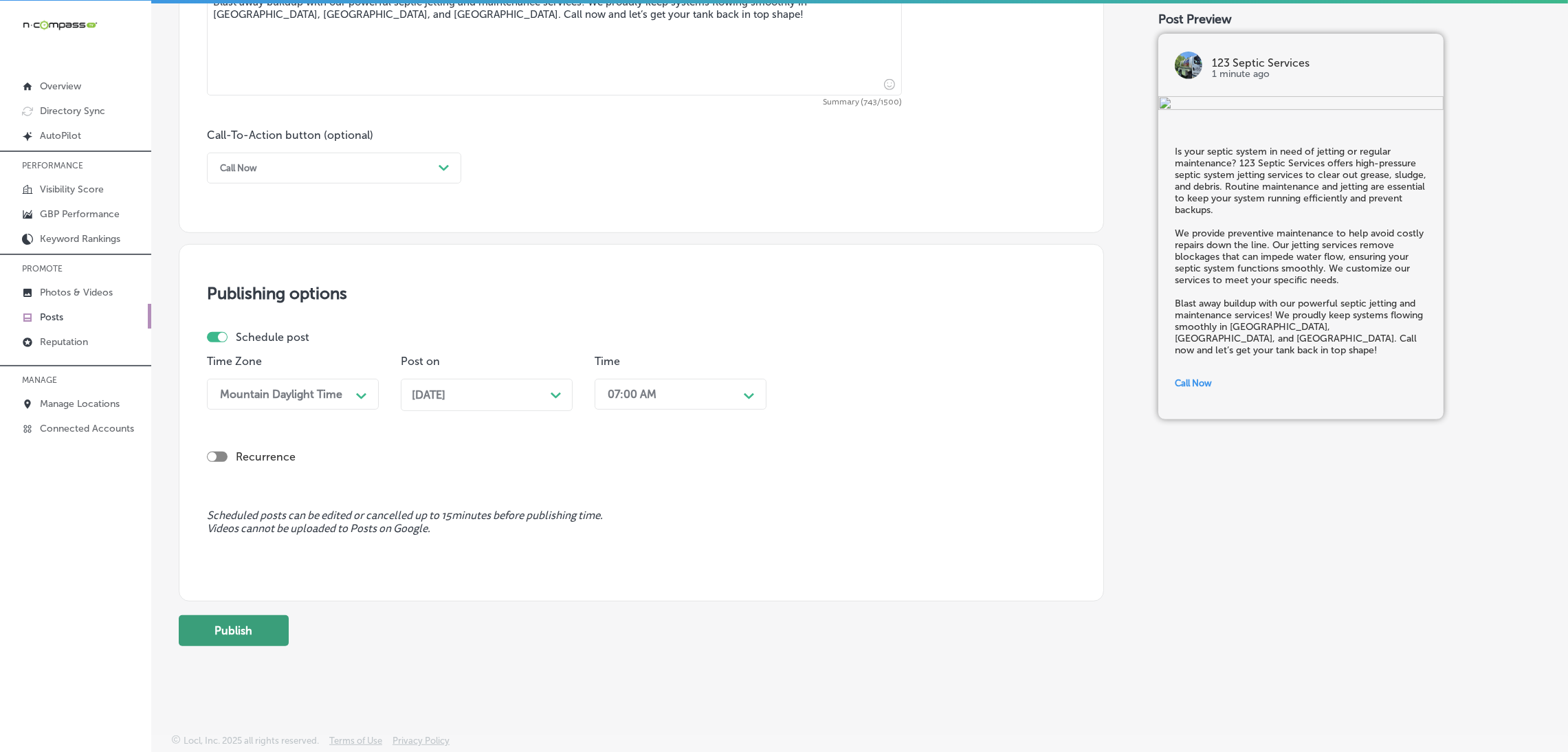
click at [228, 627] on button "Publish" at bounding box center [233, 631] width 110 height 31
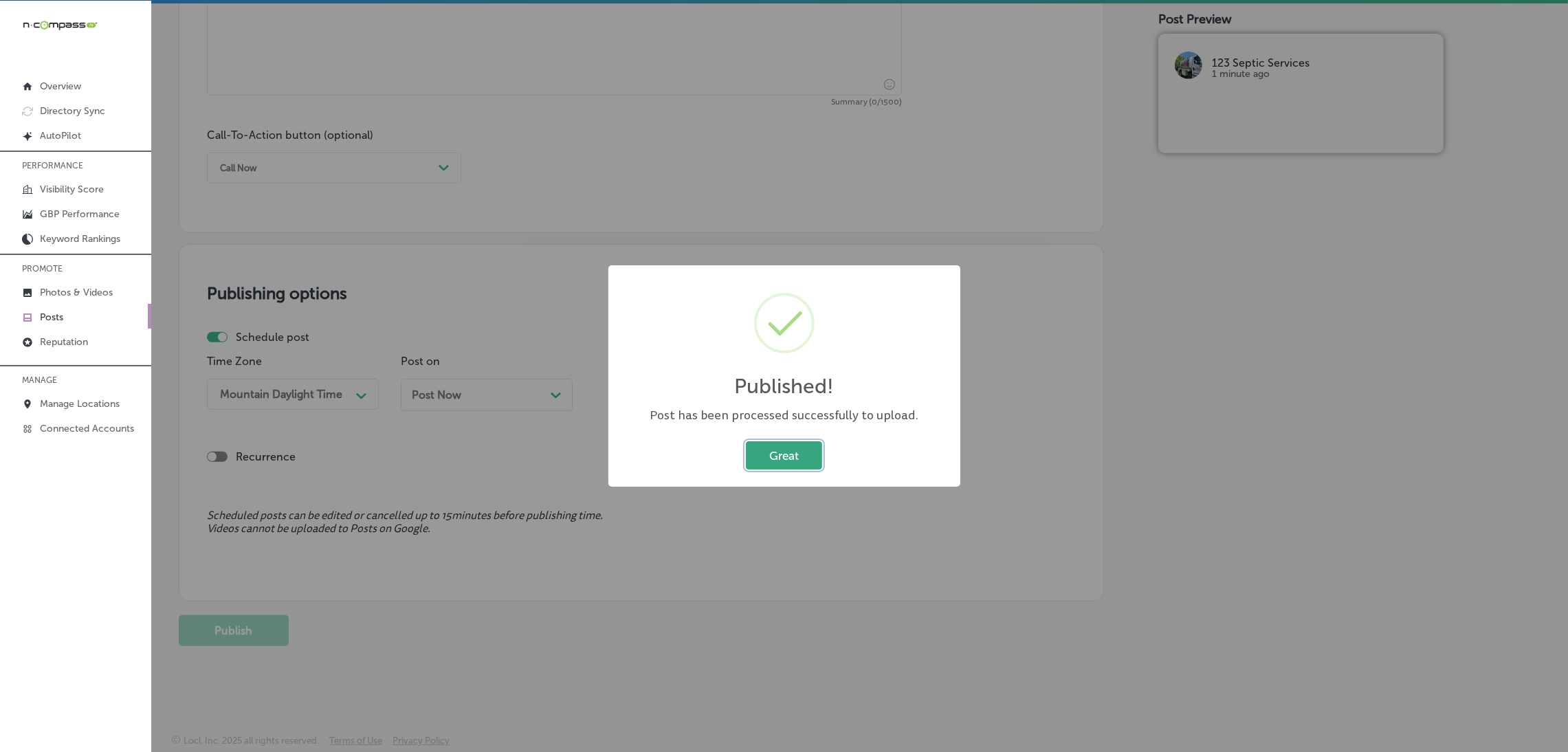
click at [757, 460] on button "Great" at bounding box center [784, 455] width 76 height 29
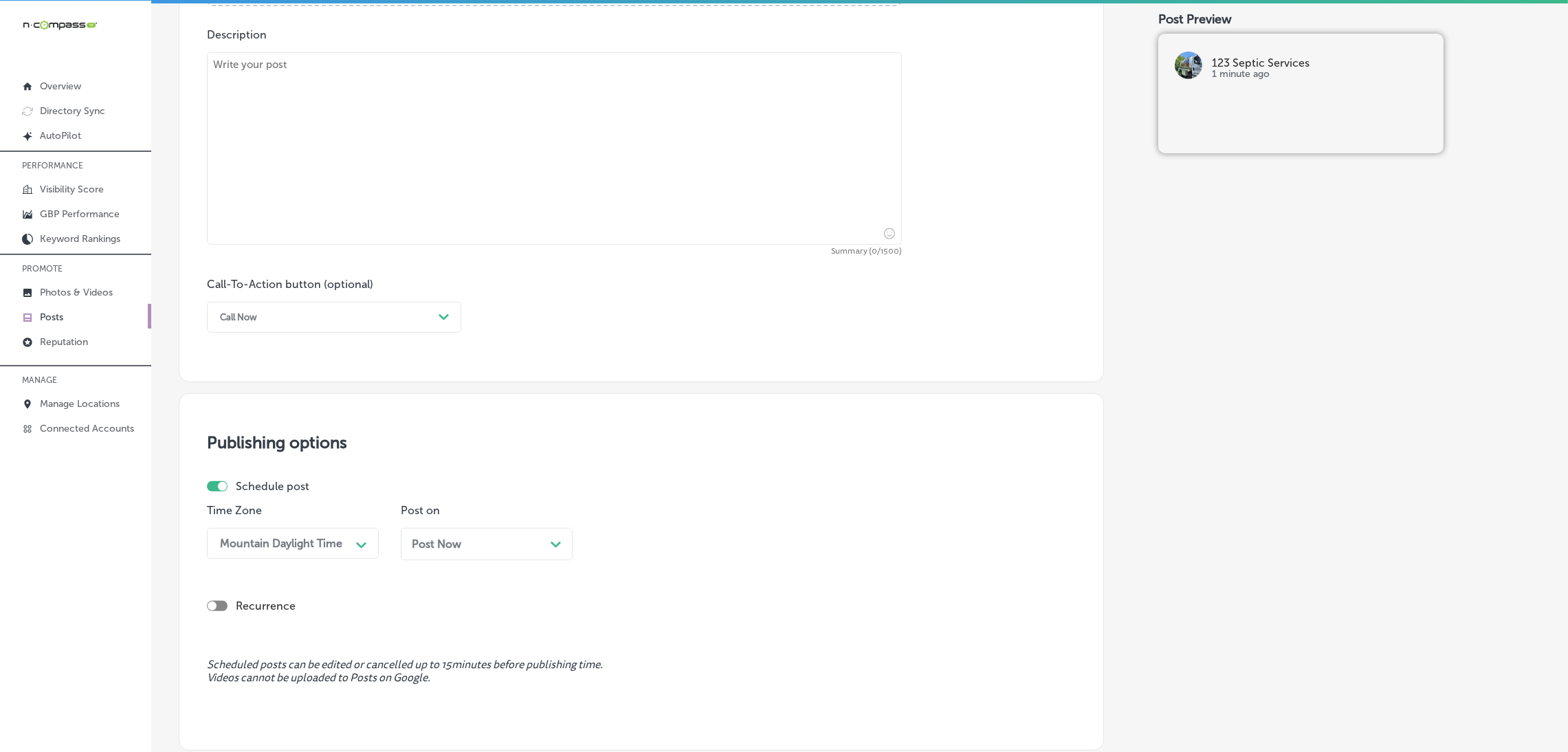
scroll to position [599, 0]
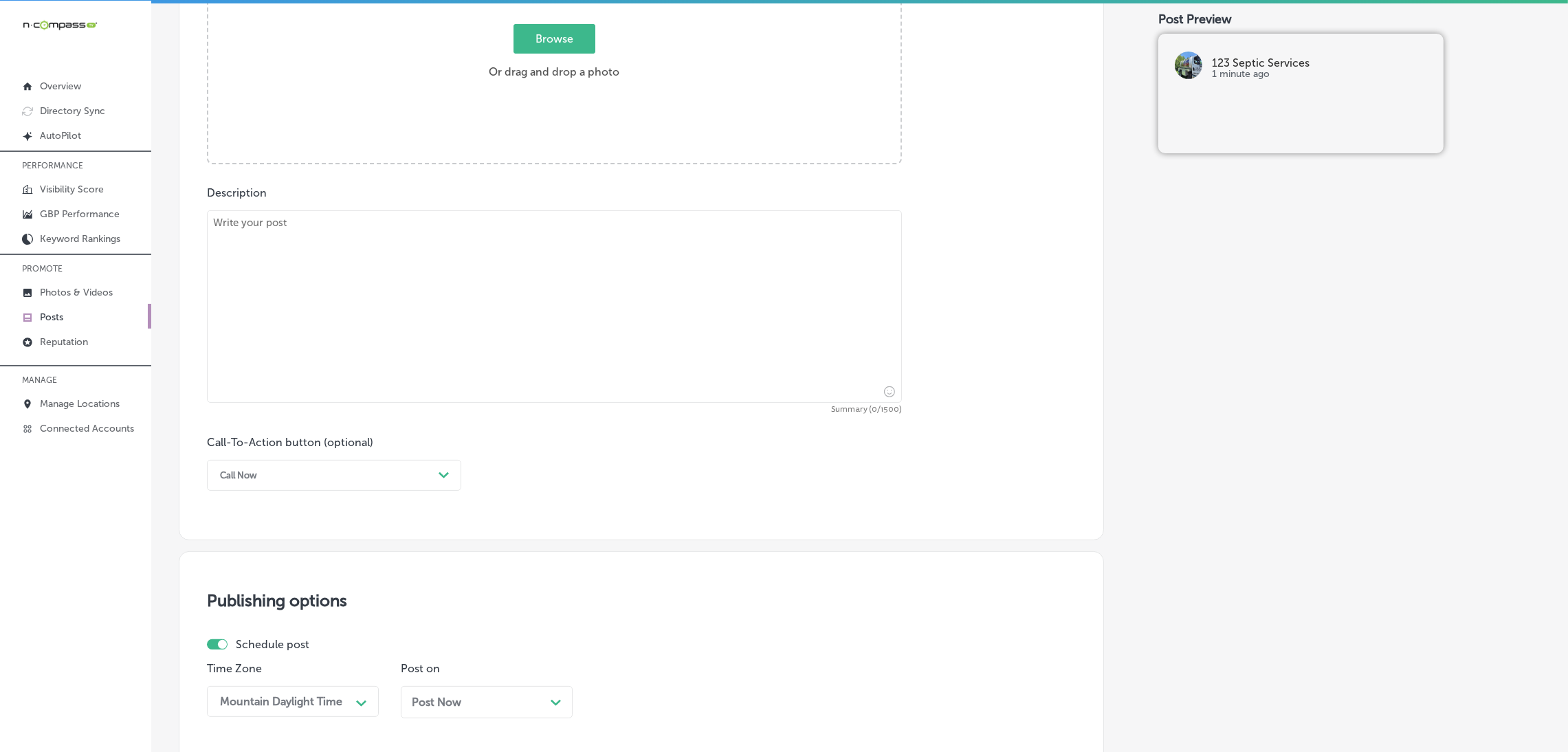
click at [550, 278] on textarea at bounding box center [554, 306] width 695 height 193
paste textarea "When you face a septic emergency, 123 Septic Services is here to help with 24/7…"
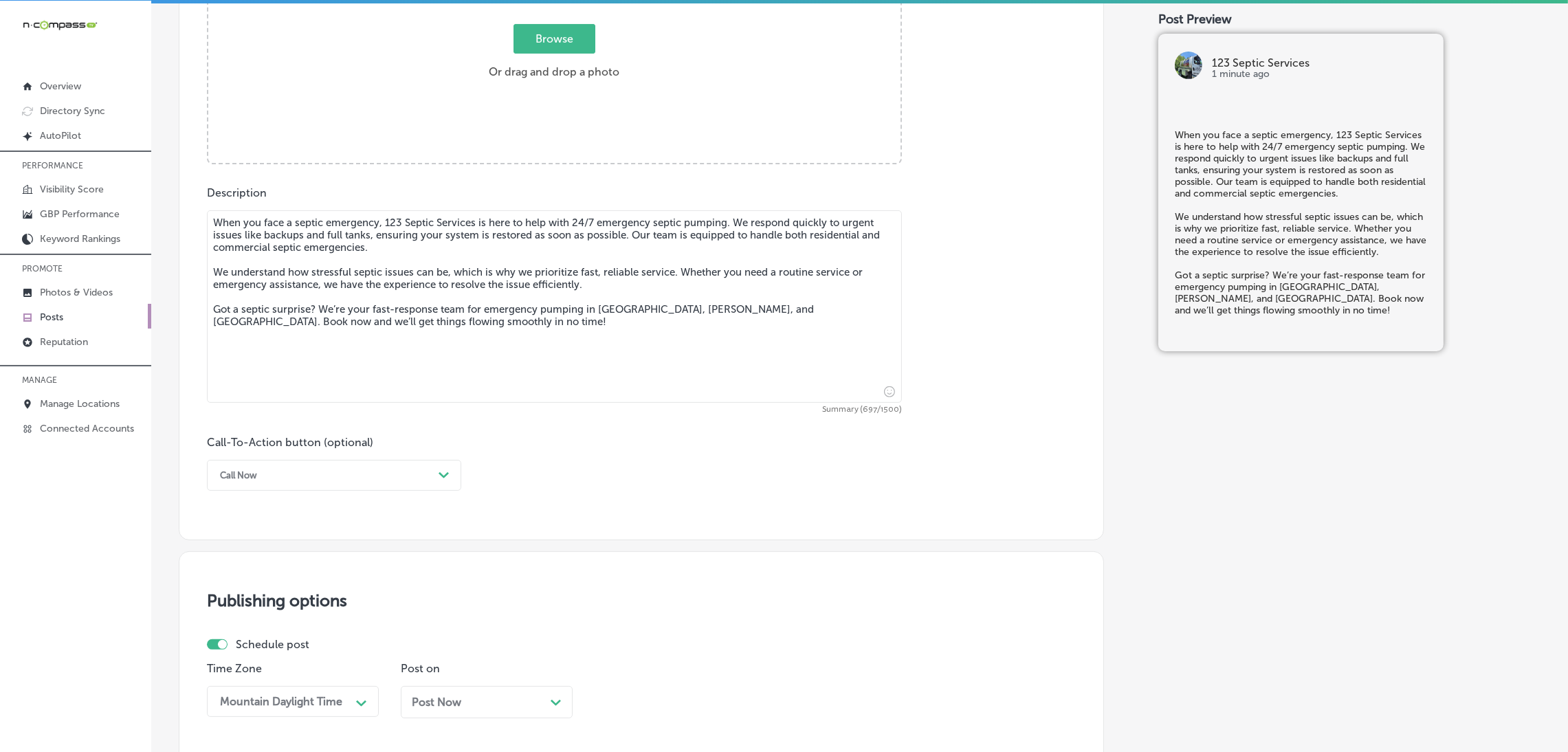
type textarea "When you face a septic emergency, 123 Septic Services is here to help with 24/7…"
click at [426, 482] on div "Call Now" at bounding box center [323, 475] width 220 height 21
click at [300, 529] on div "Book" at bounding box center [334, 530] width 255 height 24
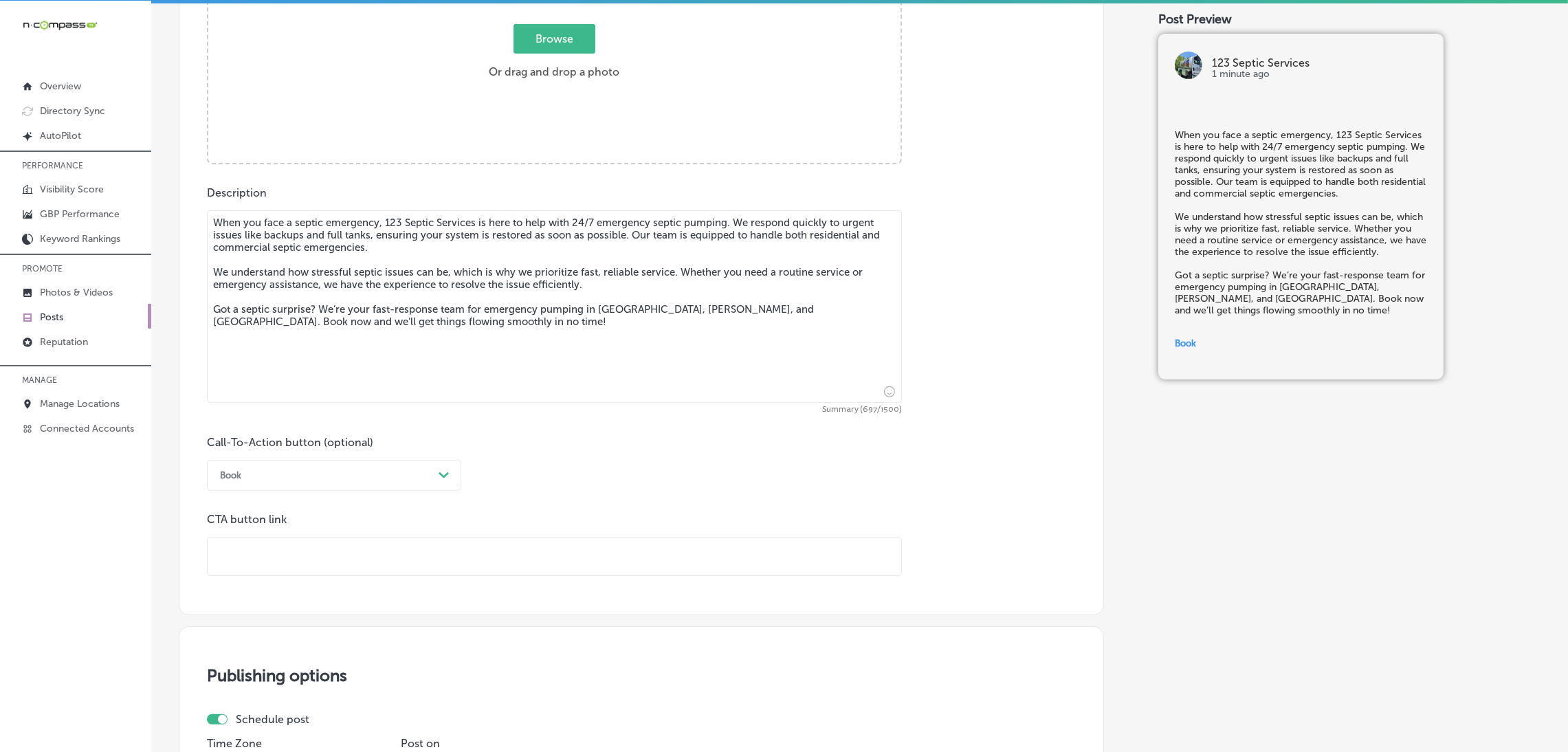
click at [297, 566] on input "text" at bounding box center [554, 557] width 694 height 38
paste input "[URL][DOMAIN_NAME]"
type input "[URL][DOMAIN_NAME]"
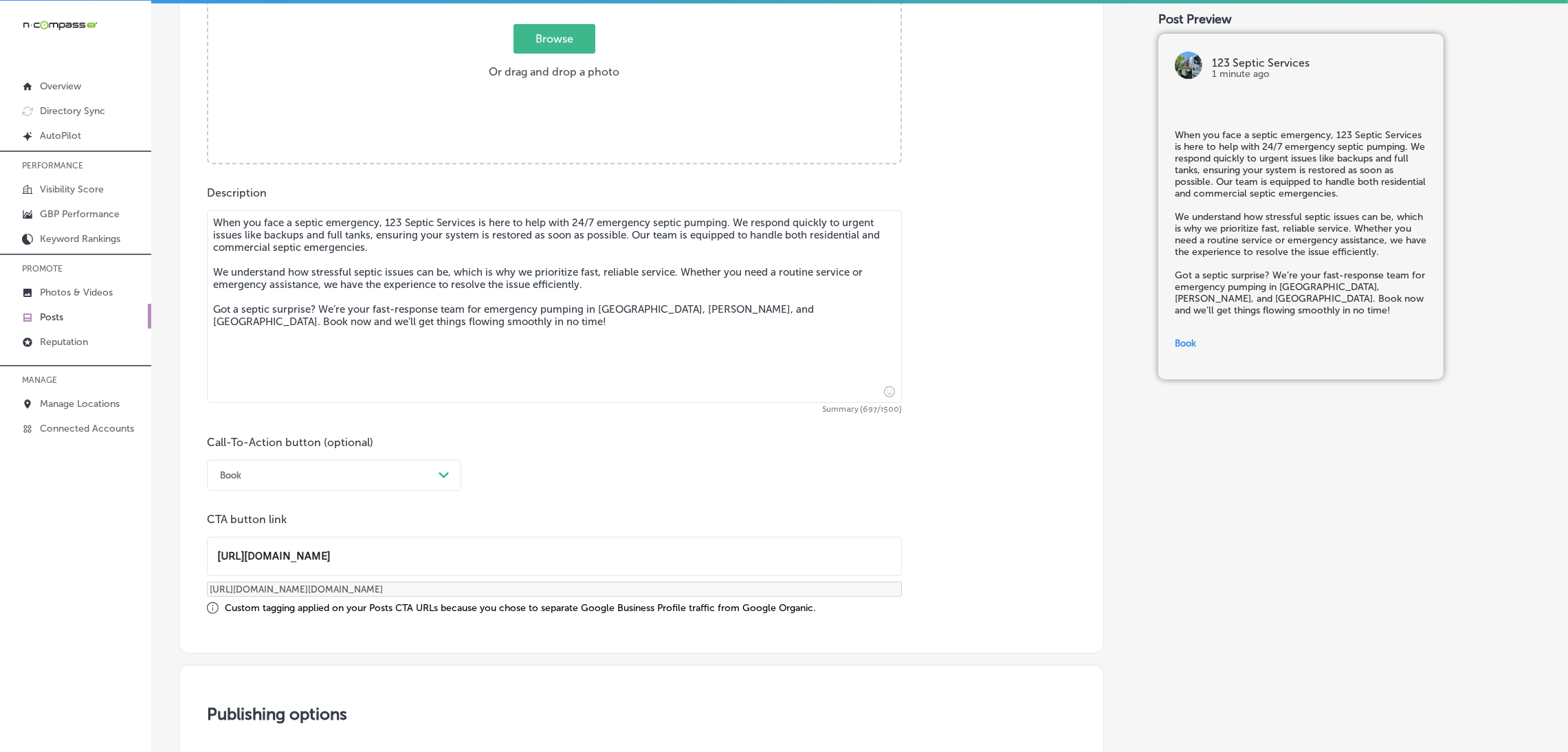
click at [749, 504] on div "Call-To-Action button (optional) Book Path Created with Sketch. CTA button link…" at bounding box center [642, 525] width 869 height 178
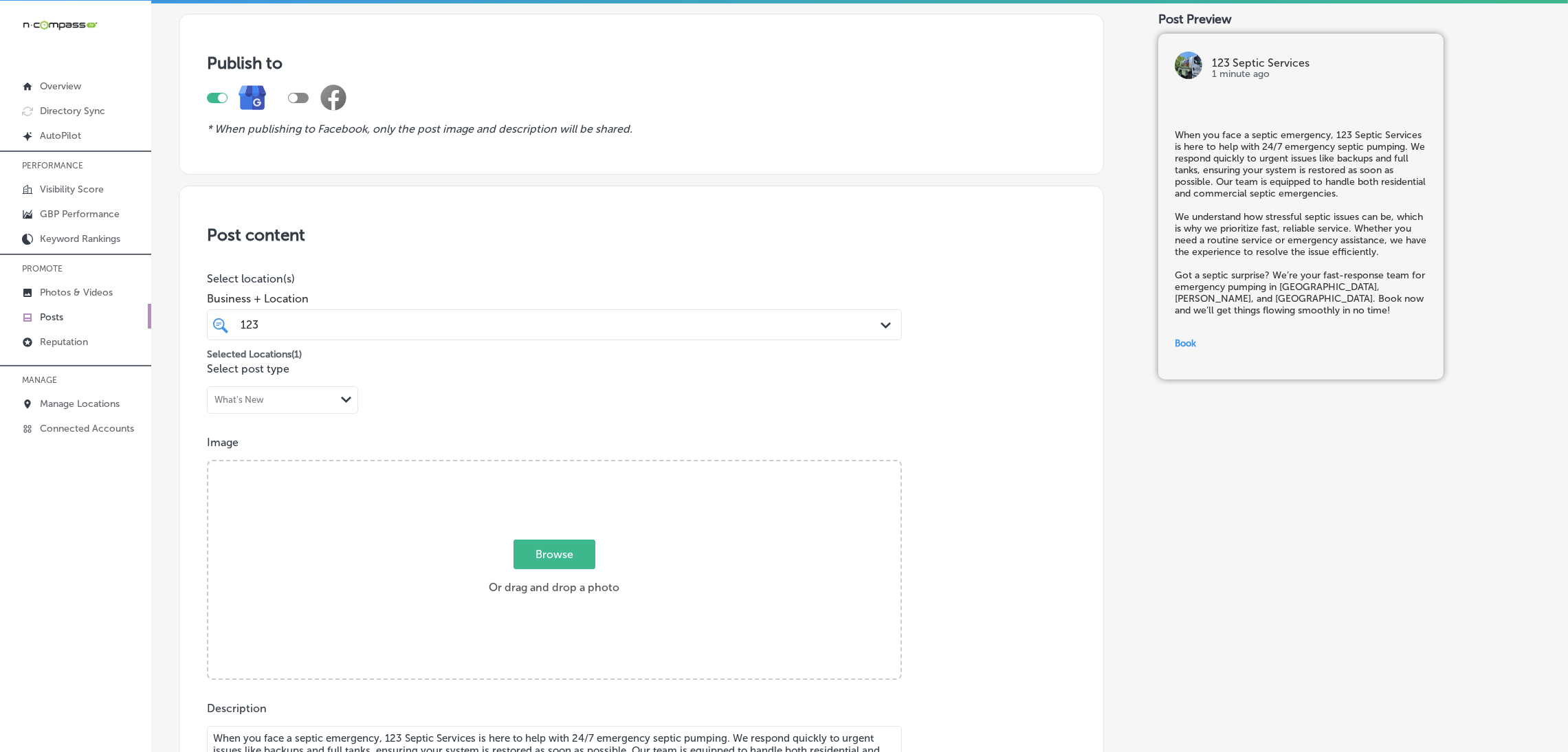
click at [608, 560] on label "Browse Or drag and drop a photo" at bounding box center [554, 571] width 142 height 60
click at [608, 466] on input "Browse Or drag and drop a photo" at bounding box center [554, 463] width 692 height 4
type input "C:\fakepath\IMG_9366.jpg"
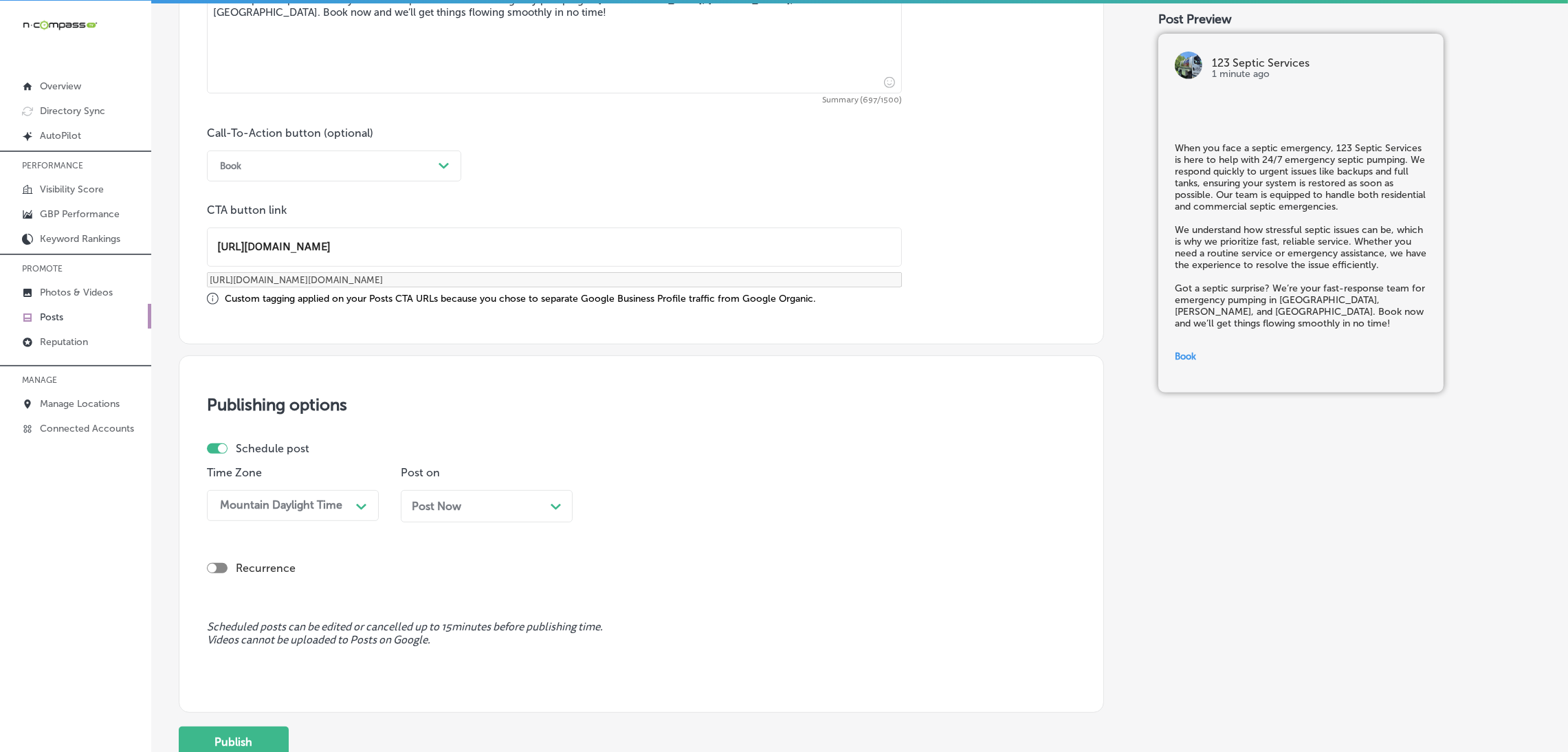
scroll to position [1021, 0]
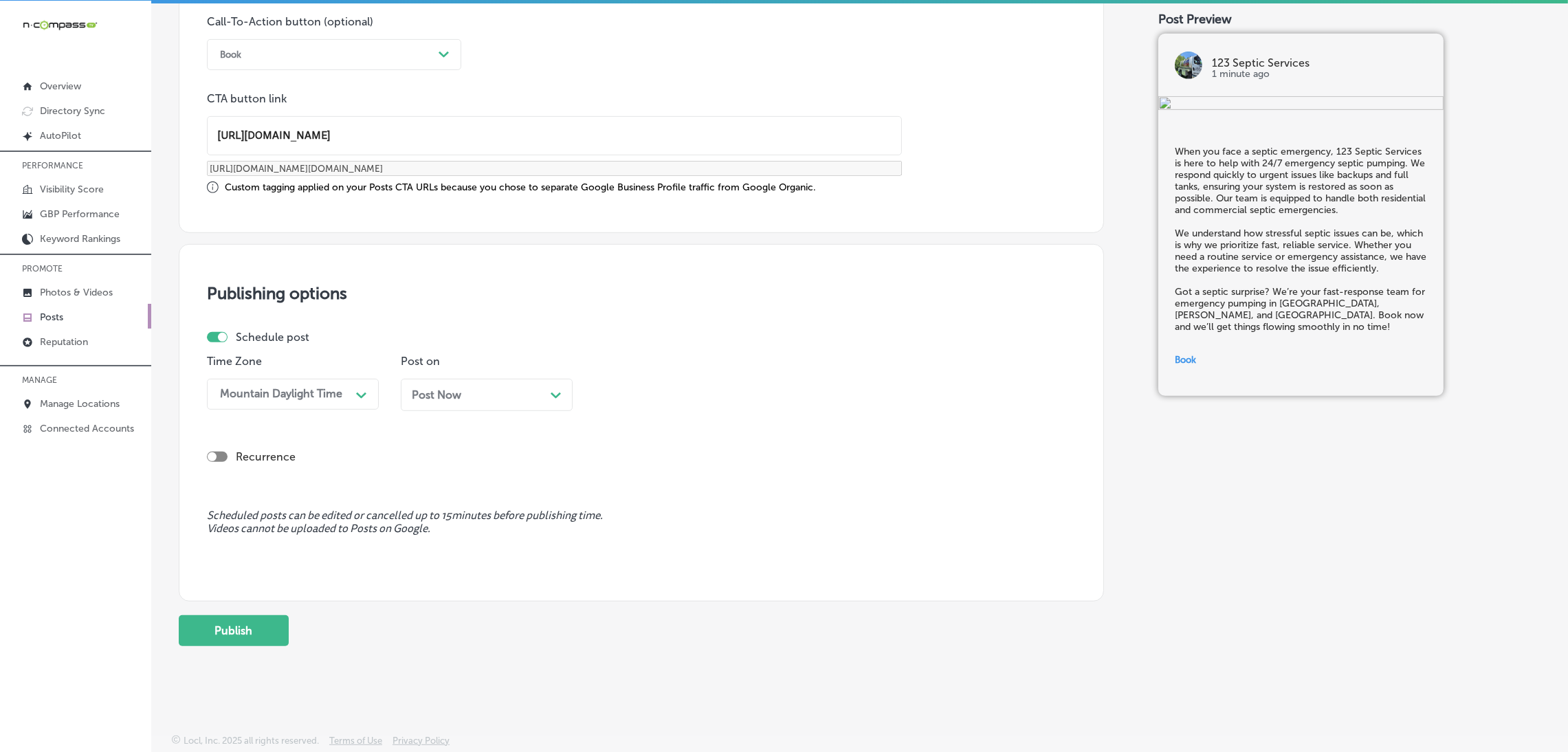
click at [440, 397] on span "Post Now" at bounding box center [436, 395] width 49 height 13
click at [634, 395] on div "01:15 PM" at bounding box center [631, 394] width 47 height 13
click at [637, 484] on div "7:00 AM" at bounding box center [680, 480] width 172 height 24
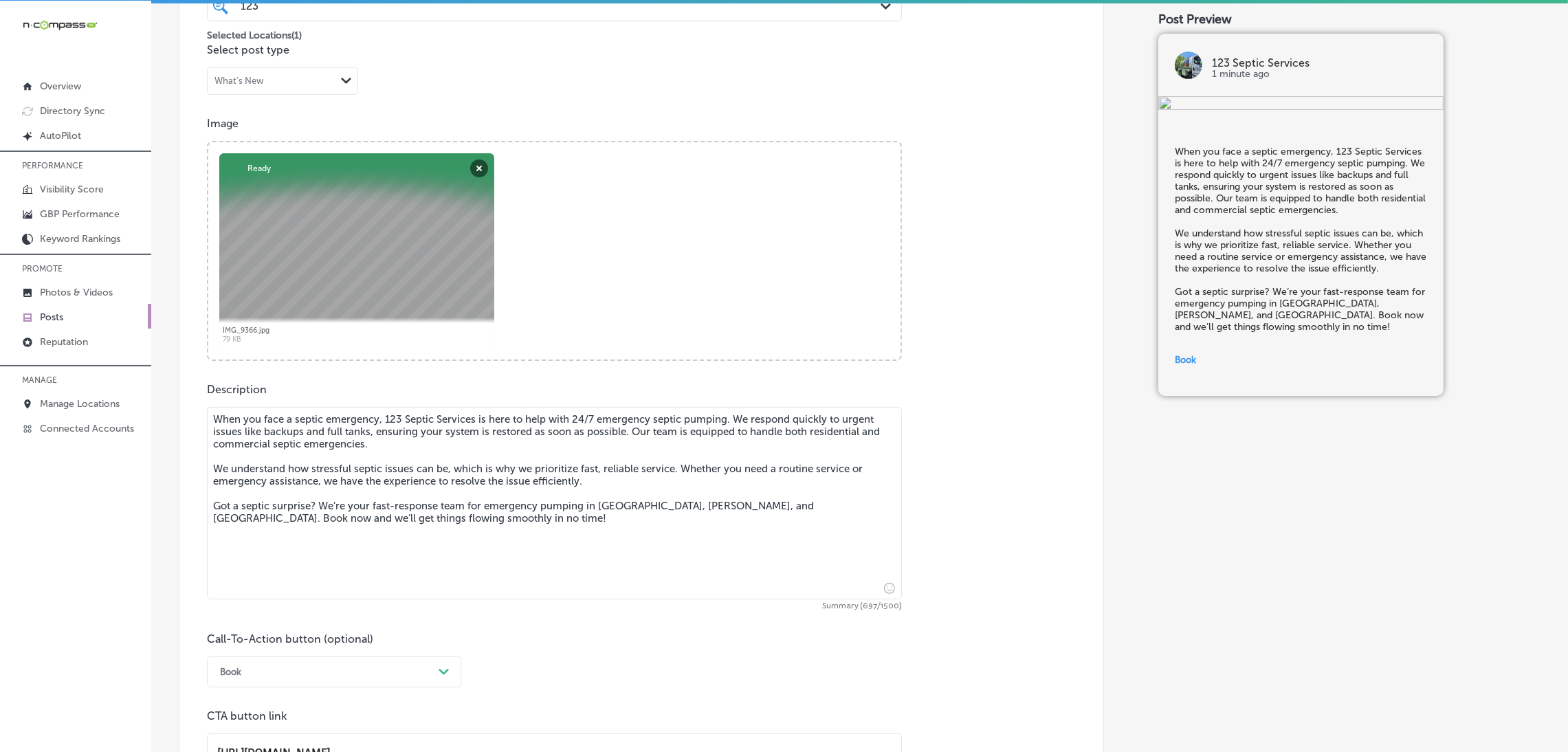
scroll to position [1021, 0]
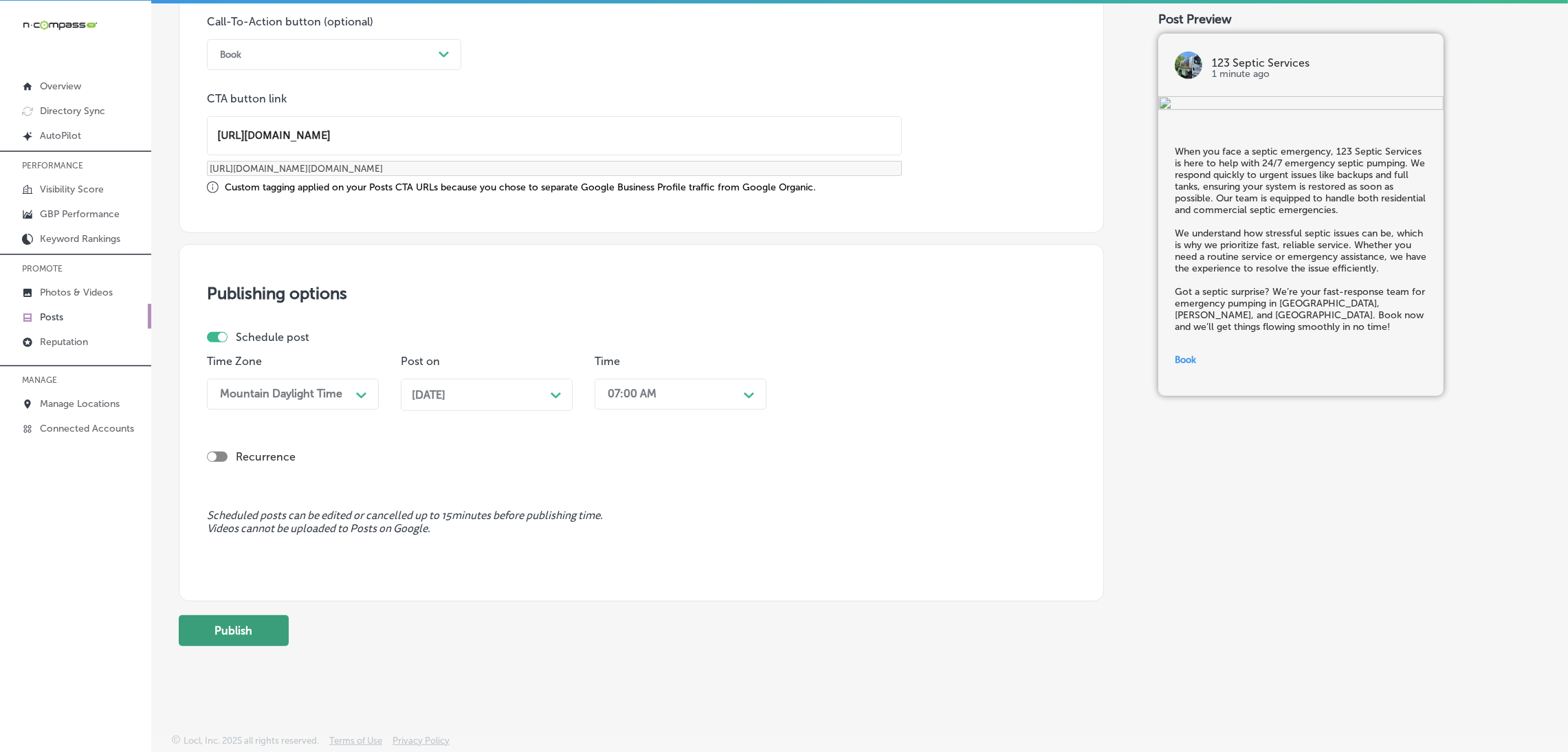
click at [222, 622] on button "Publish" at bounding box center [233, 631] width 110 height 31
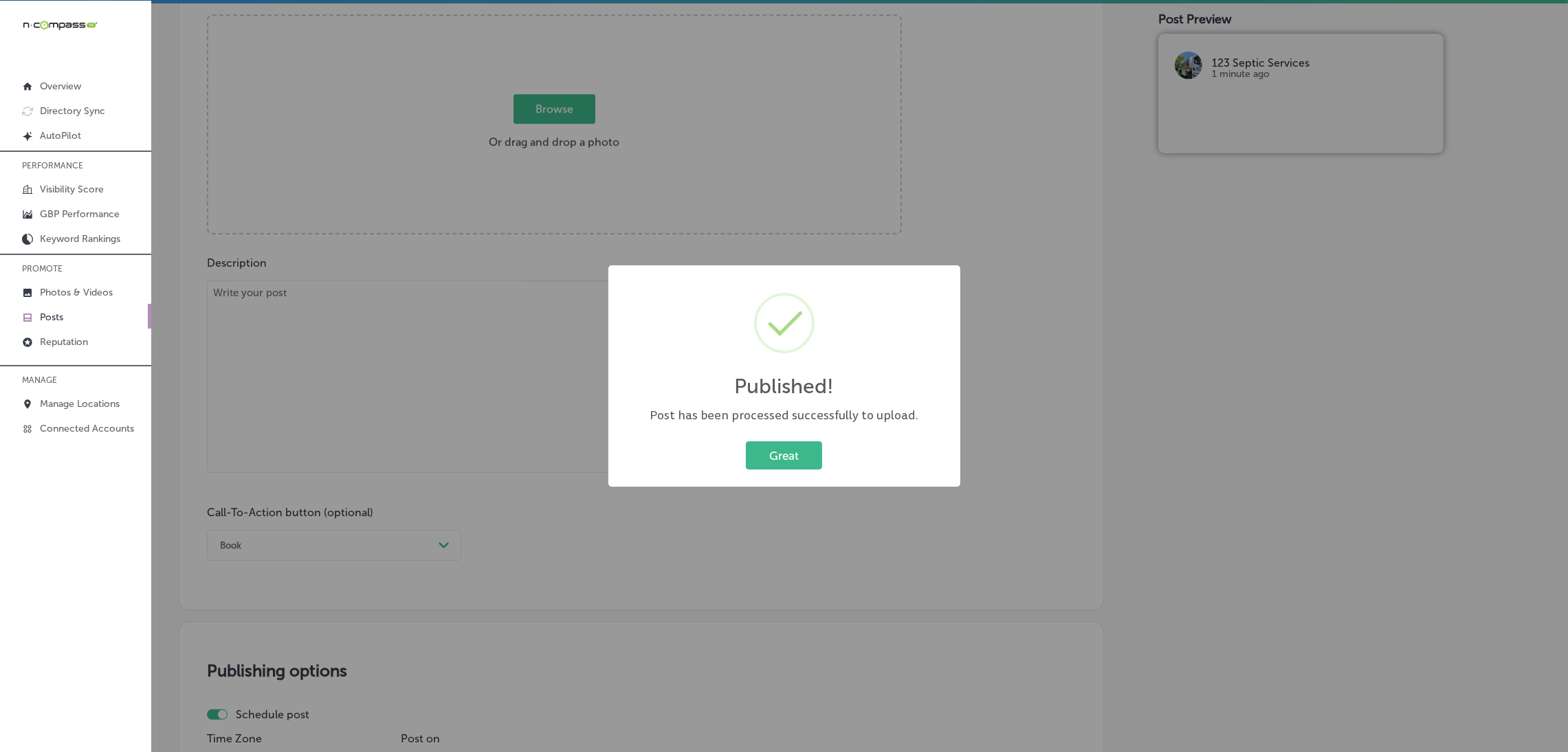
scroll to position [393, 0]
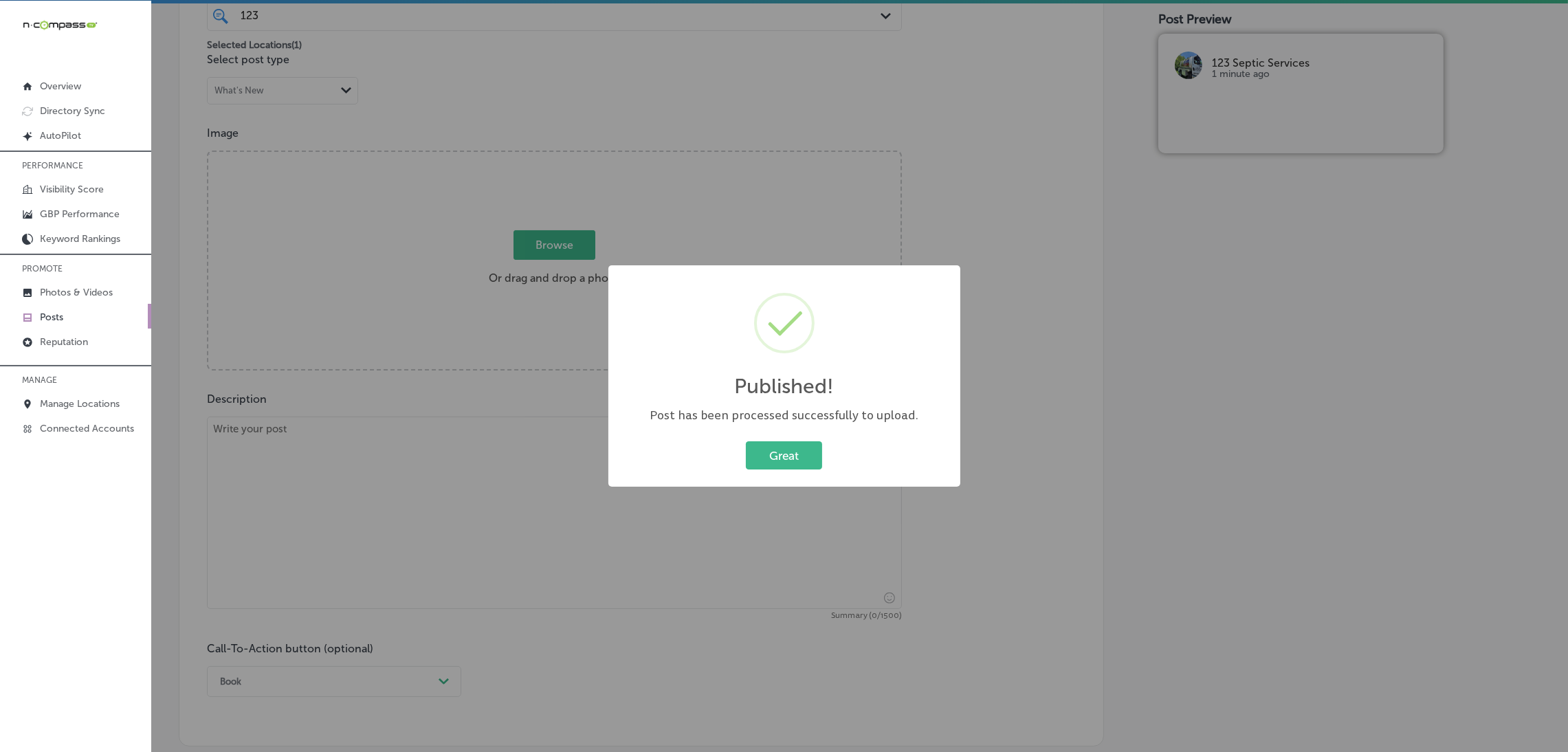
click at [828, 460] on div "Great Cancel" at bounding box center [784, 455] width 324 height 36
click at [820, 460] on div "Great Cancel" at bounding box center [784, 455] width 324 height 36
click at [819, 462] on button "Great" at bounding box center [784, 455] width 76 height 29
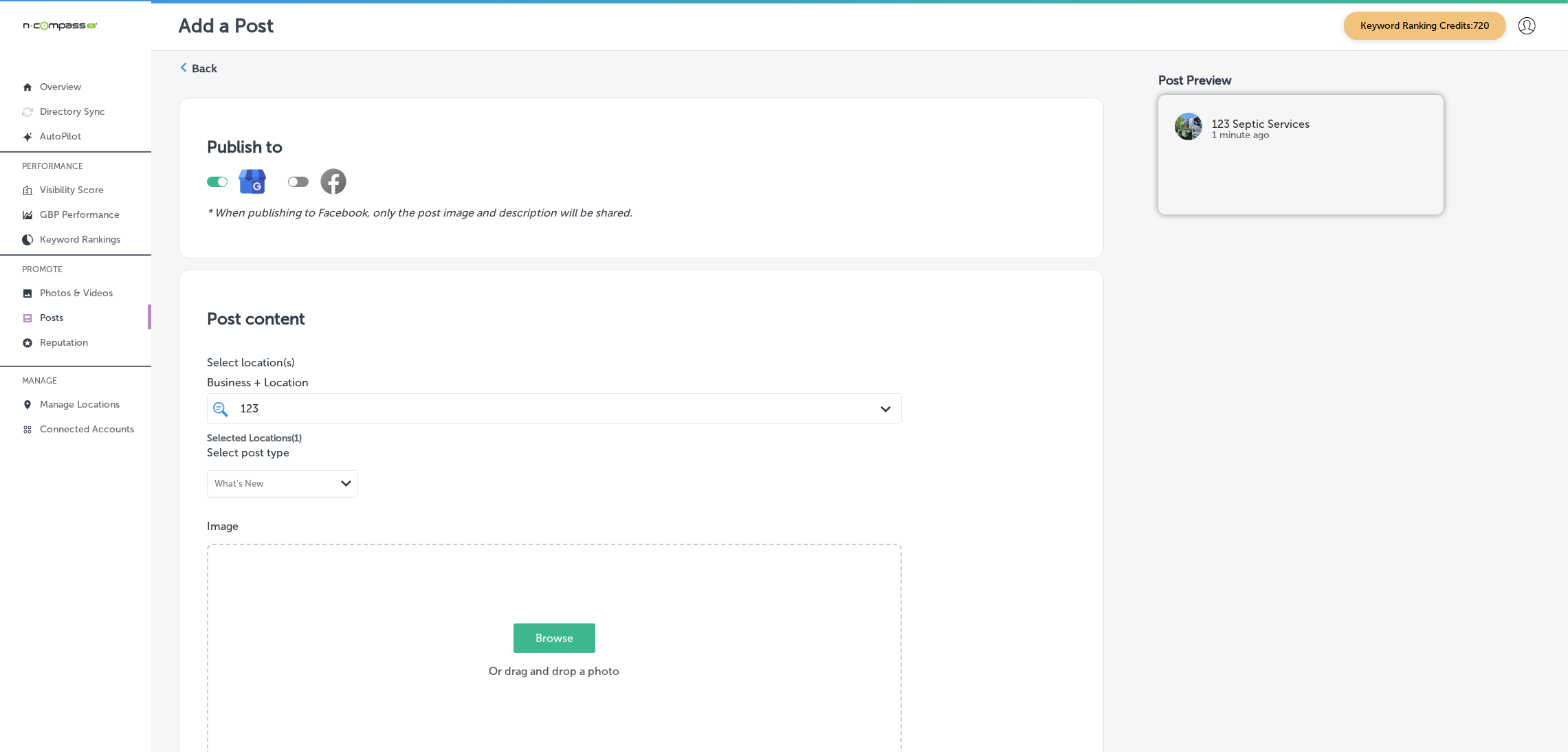
scroll to position [0, 0]
click at [197, 67] on label "Back" at bounding box center [205, 71] width 25 height 15
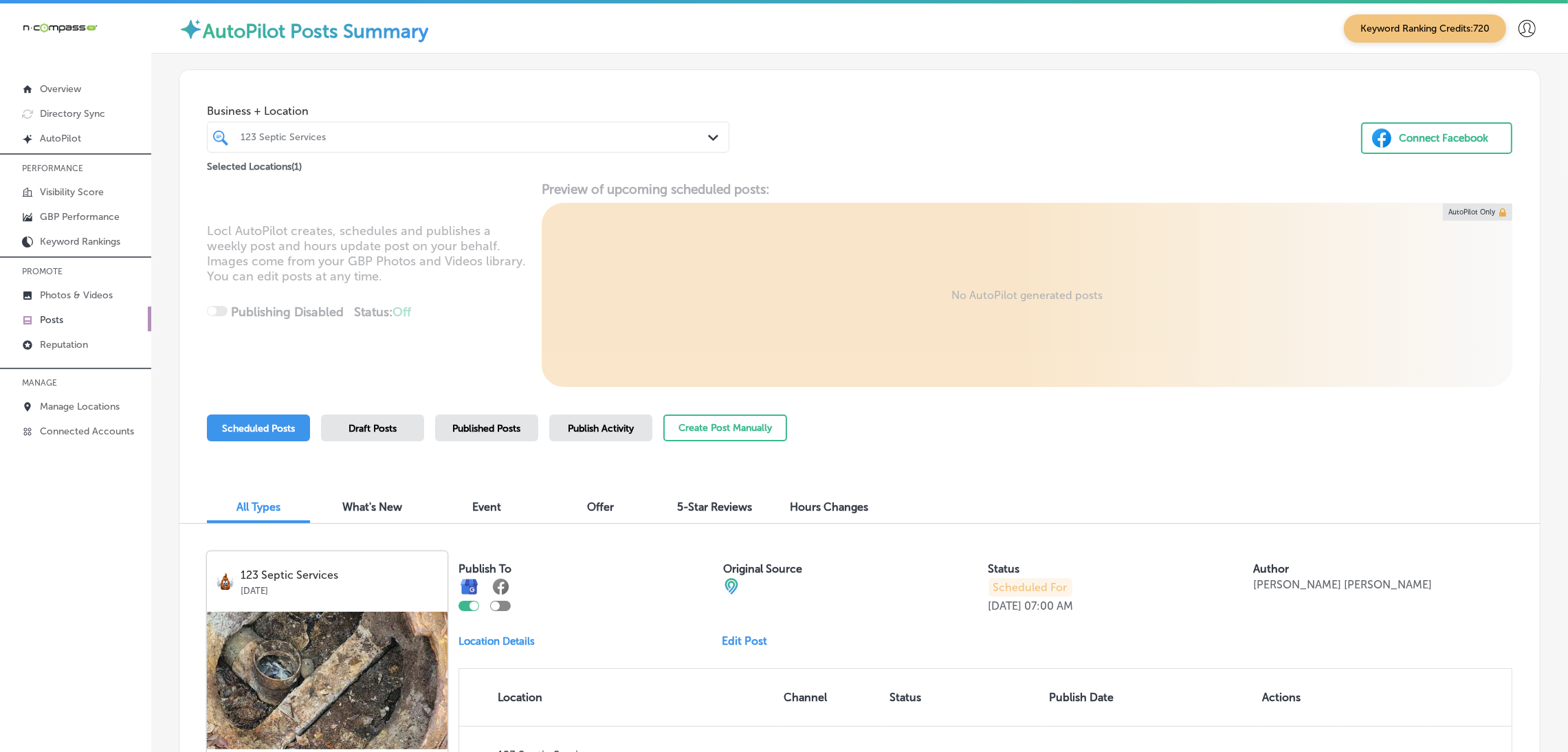
click at [306, 144] on div at bounding box center [445, 136] width 412 height 18
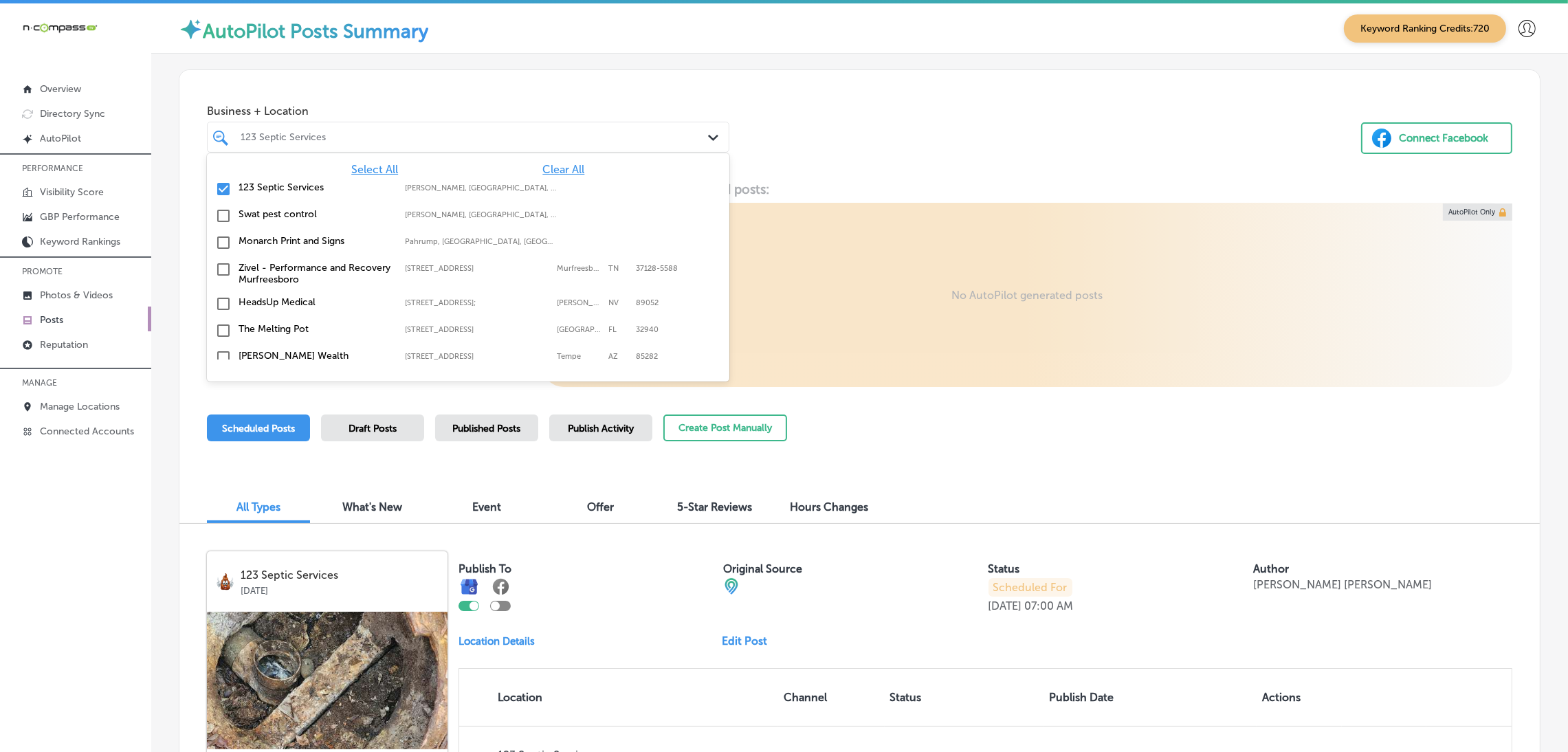
click at [542, 167] on span "Clear All" at bounding box center [563, 169] width 42 height 13
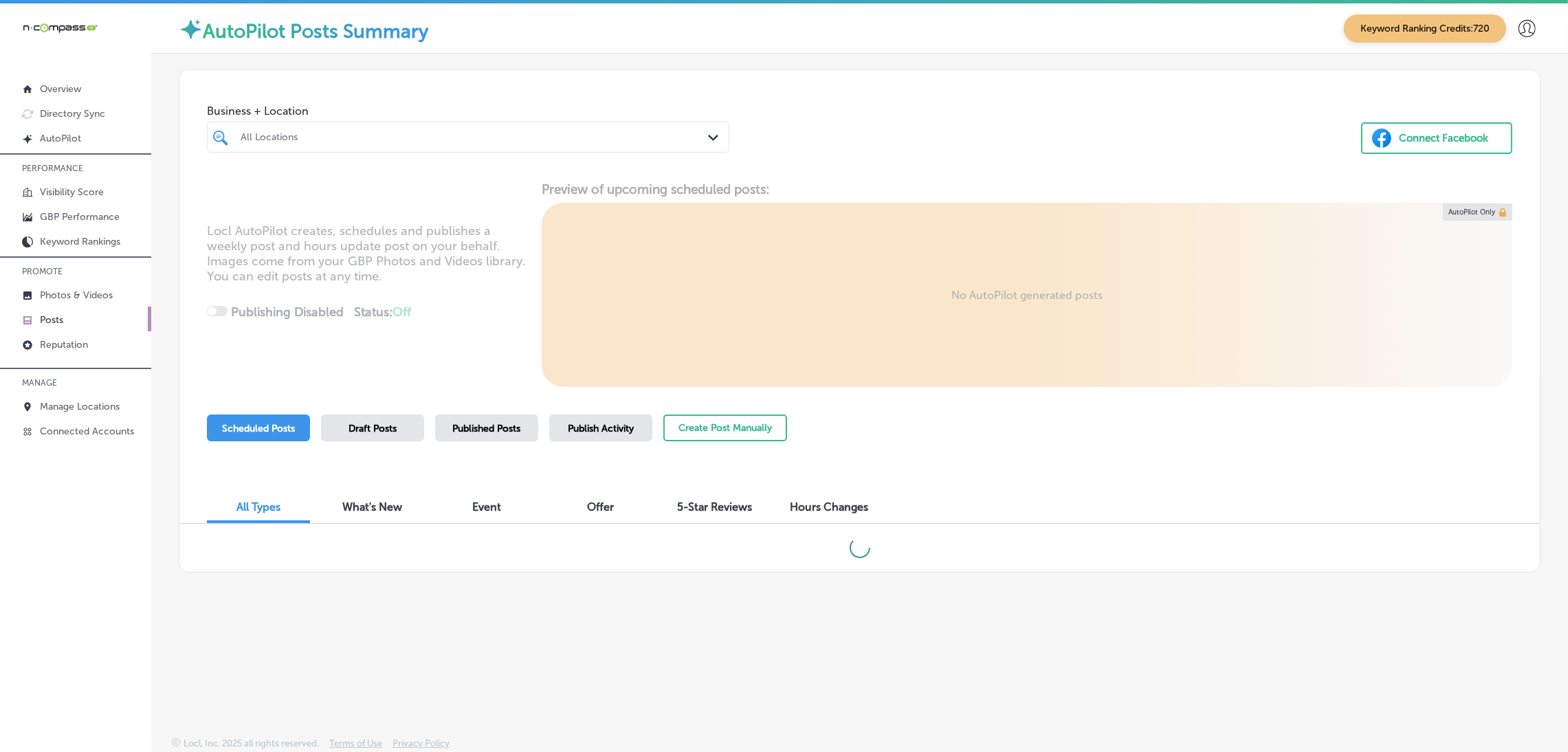
click at [900, 155] on div "Business + Location All Locations Path Created with Sketch. Connect Facebook" at bounding box center [859, 122] width 1360 height 105
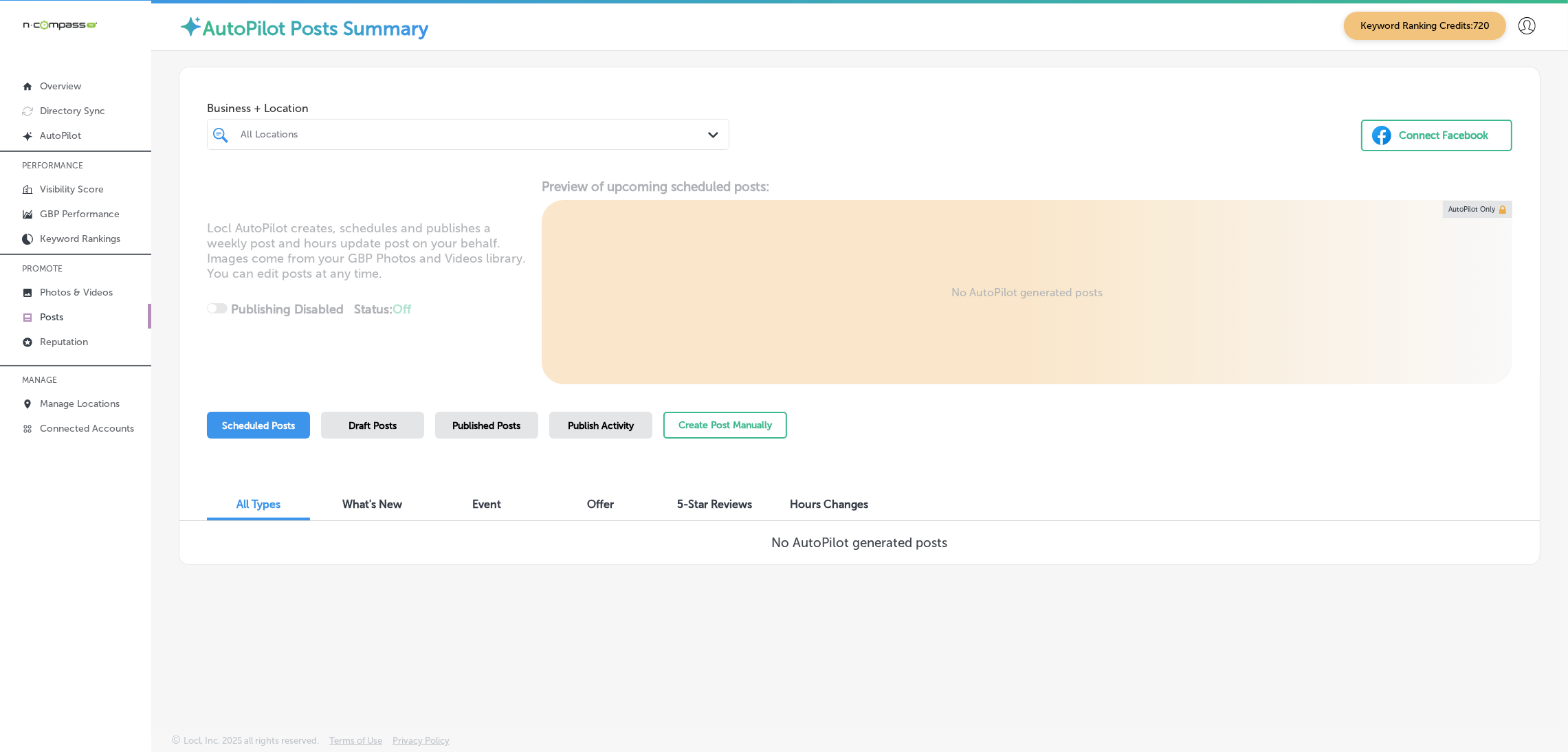
click at [410, 141] on div at bounding box center [445, 134] width 412 height 18
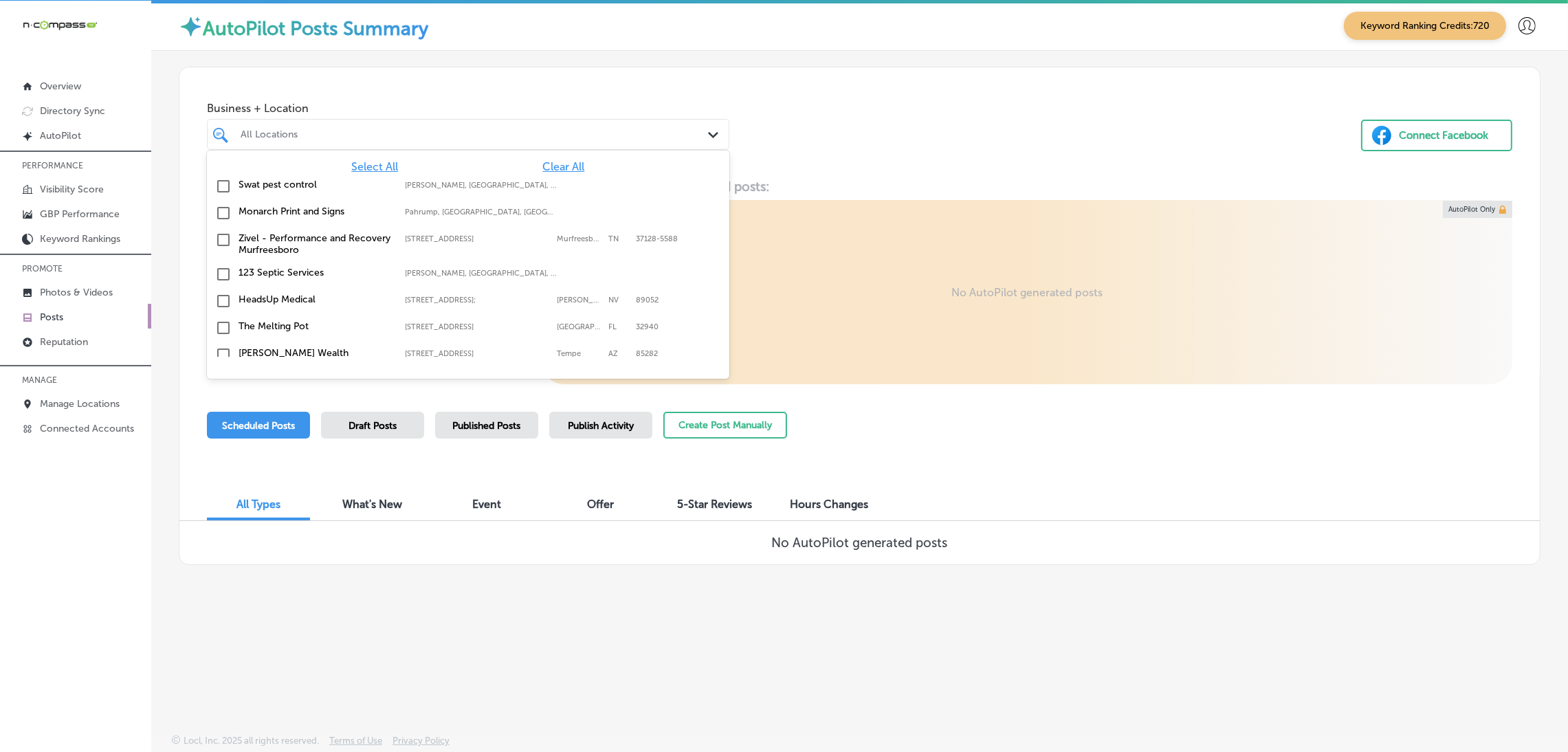
click at [859, 127] on div "Business + Location option focused, 1 of 164. 164 results available. Use Up and…" at bounding box center [859, 120] width 1360 height 105
